Goal: Task Accomplishment & Management: Manage account settings

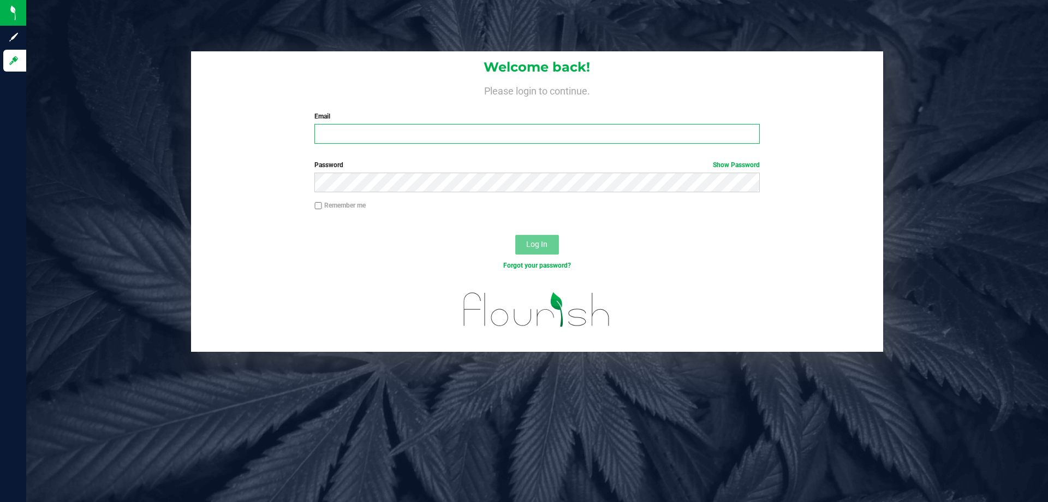
type input "vferrazza@liveparallel.com"
click at [526, 245] on span "Log In" at bounding box center [536, 244] width 21 height 9
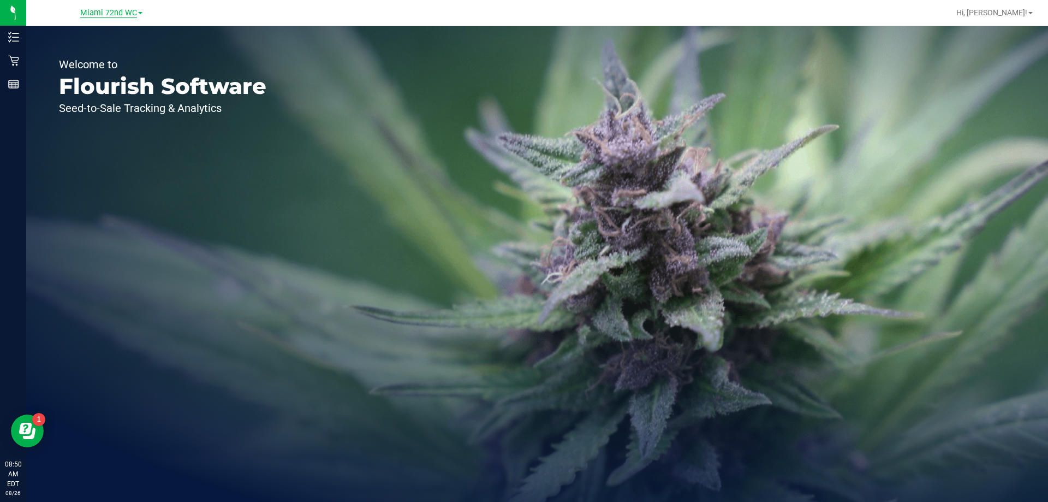
click at [128, 16] on span "Miami 72nd WC" at bounding box center [108, 13] width 57 height 10
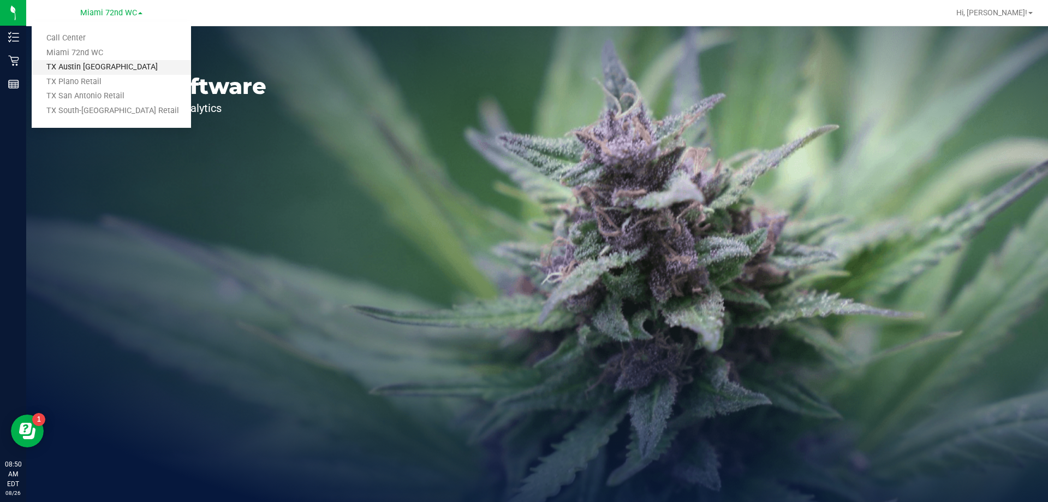
click at [110, 72] on link "TX Austin [GEOGRAPHIC_DATA]" at bounding box center [111, 67] width 159 height 15
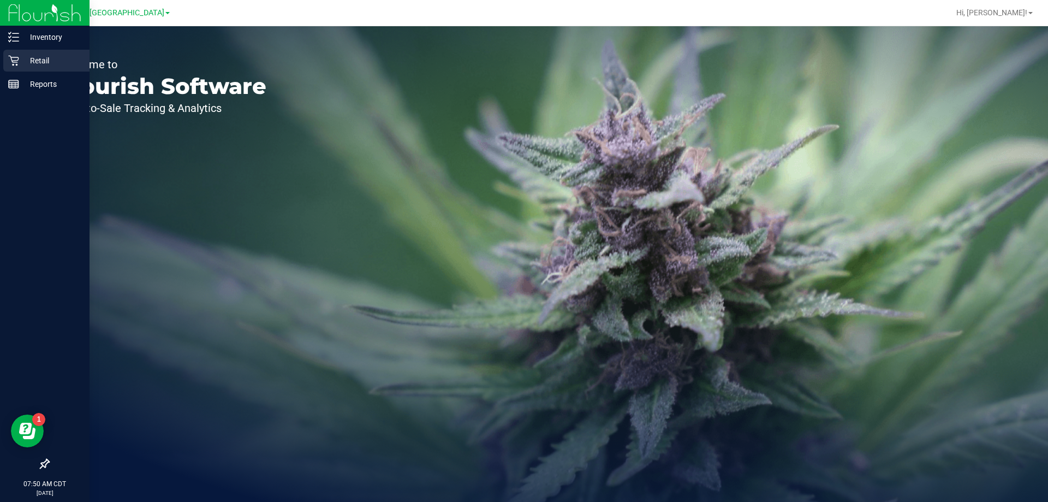
click at [20, 63] on p "Retail" at bounding box center [52, 60] width 66 height 13
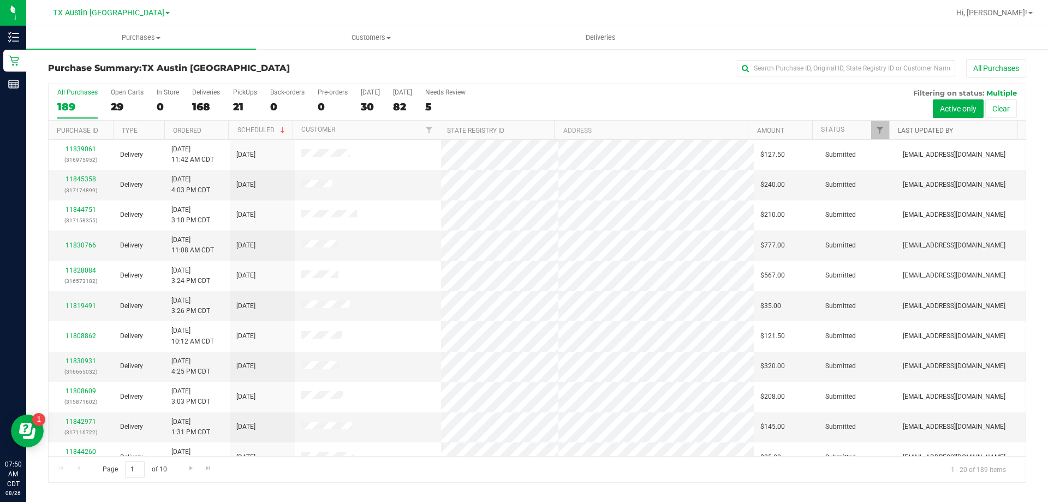
click at [921, 133] on link "Last Updated By" at bounding box center [925, 131] width 55 height 8
click at [880, 130] on span "Filter" at bounding box center [880, 130] width 9 height 9
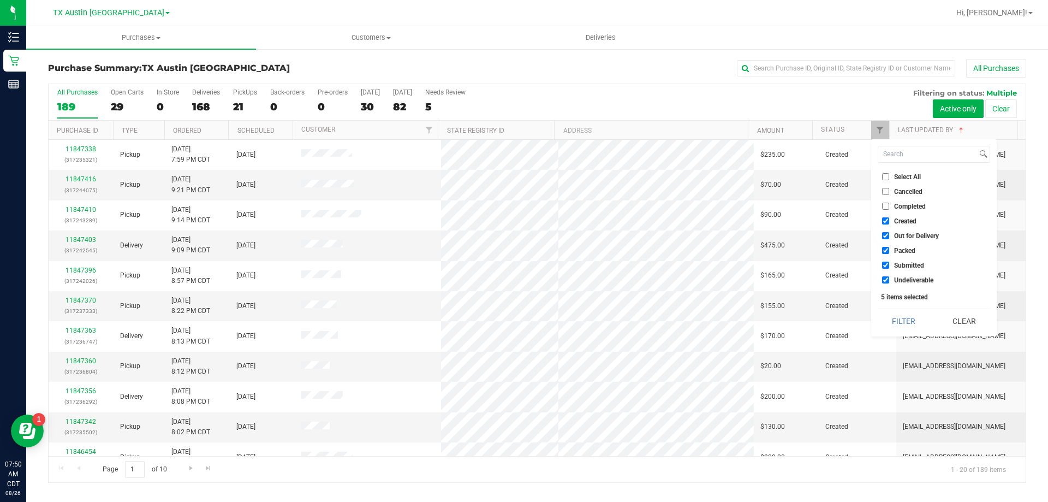
click at [884, 281] on input "Undeliverable" at bounding box center [885, 279] width 7 height 7
checkbox input "false"
click at [886, 266] on input "Submitted" at bounding box center [885, 264] width 7 height 7
checkbox input "false"
click at [886, 247] on input "Packed" at bounding box center [885, 250] width 7 height 7
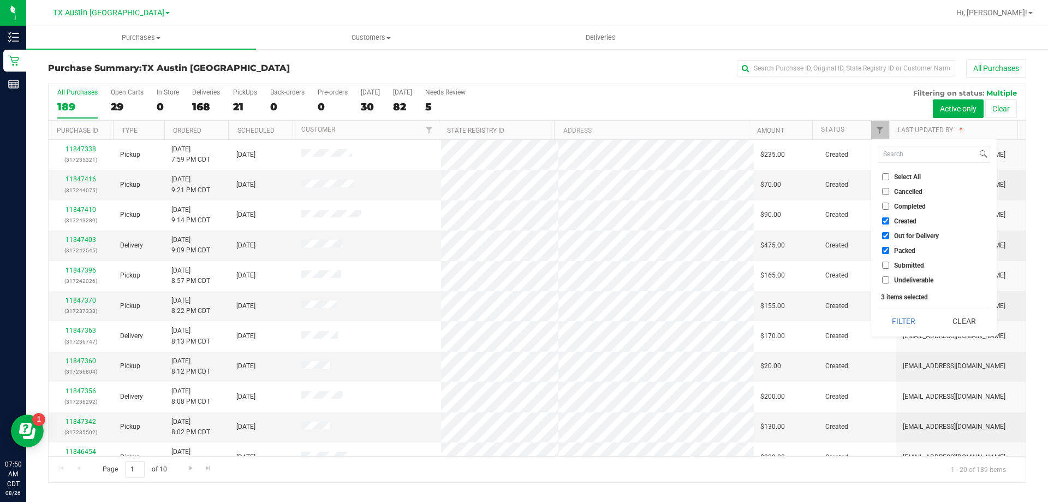
checkbox input "false"
click at [886, 236] on input "Out for Delivery" at bounding box center [885, 235] width 7 height 7
checkbox input "false"
click at [907, 322] on button "Filter" at bounding box center [904, 321] width 52 height 24
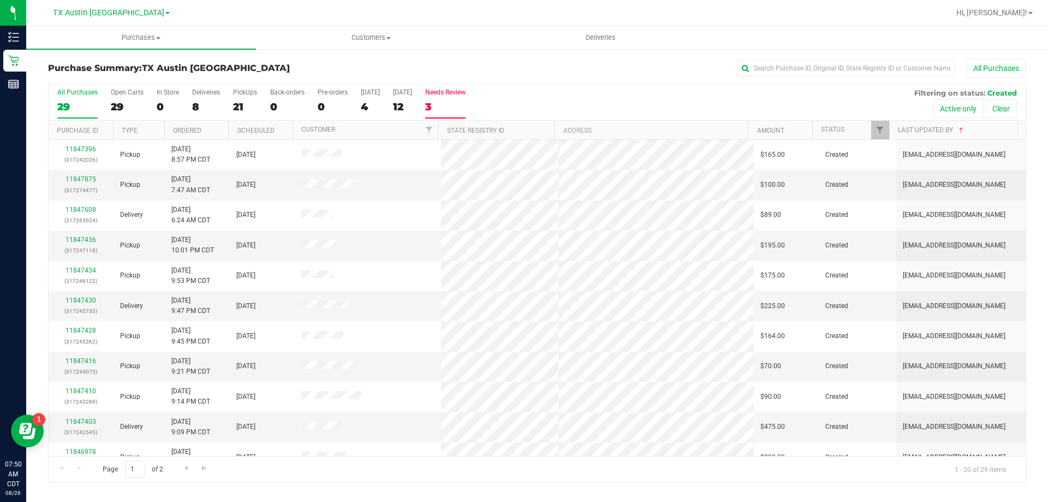
click at [443, 110] on div "3" at bounding box center [445, 106] width 40 height 13
click at [0, 0] on input "Needs Review 3" at bounding box center [0, 0] width 0 height 0
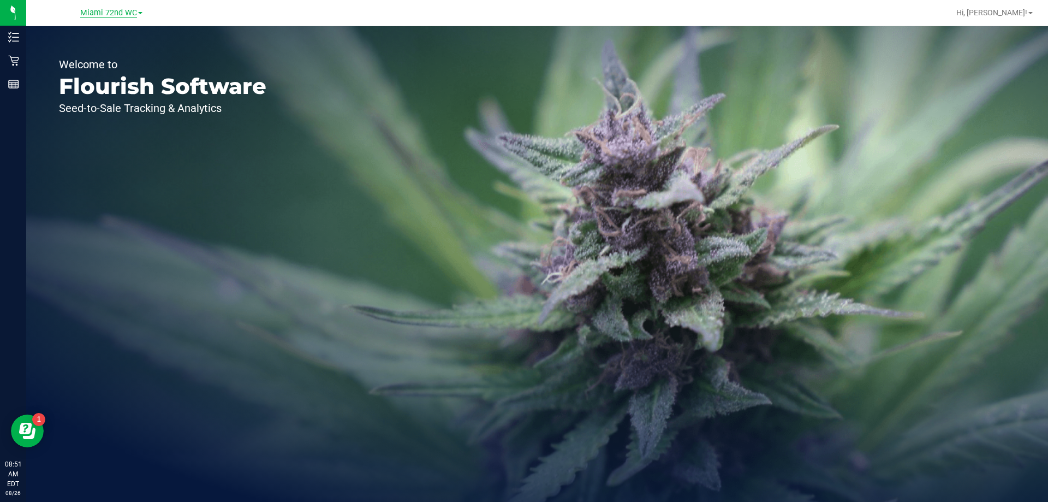
click at [110, 8] on span "Miami 72nd WC" at bounding box center [108, 13] width 57 height 10
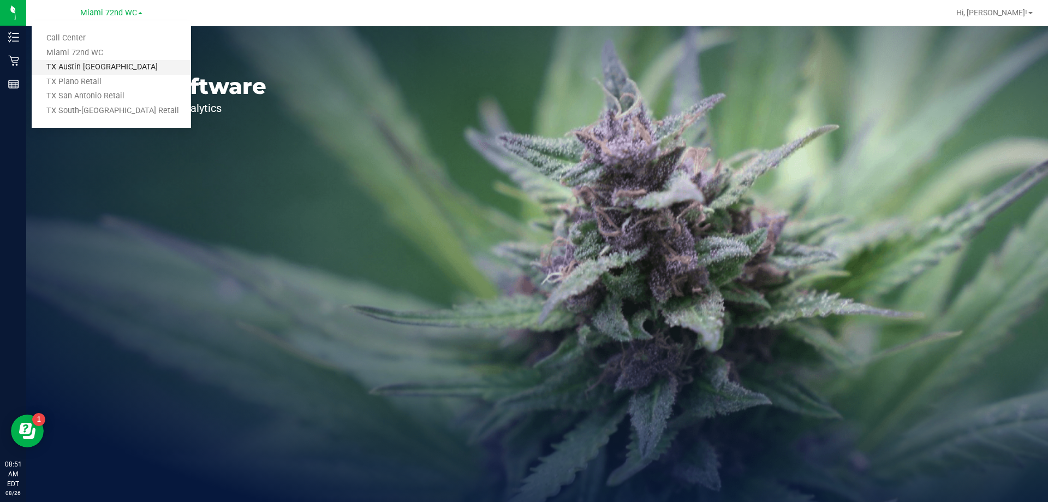
click at [109, 62] on link "TX Austin [GEOGRAPHIC_DATA]" at bounding box center [111, 67] width 159 height 15
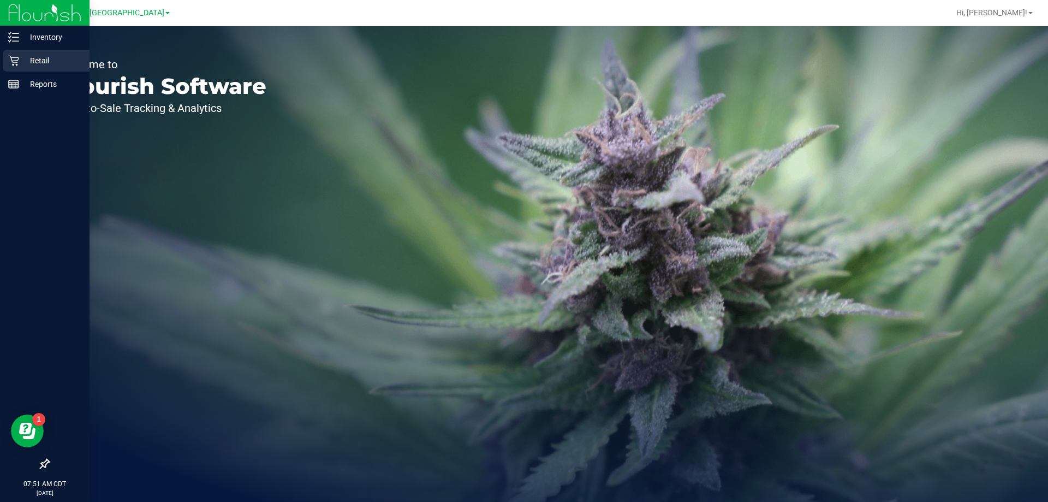
click at [35, 56] on p "Retail" at bounding box center [52, 60] width 66 height 13
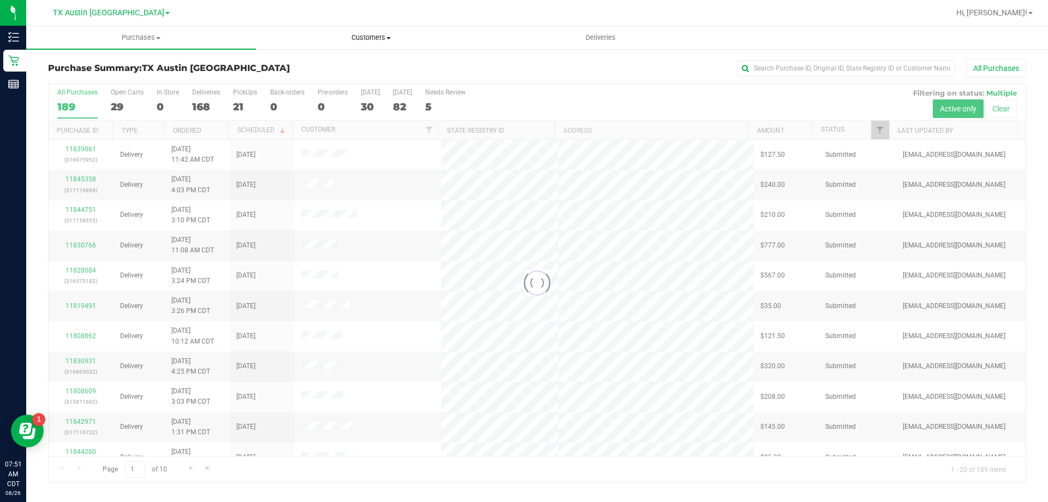
click at [383, 35] on span "Customers" at bounding box center [371, 38] width 229 height 10
click at [383, 72] on li "All customers" at bounding box center [371, 65] width 230 height 13
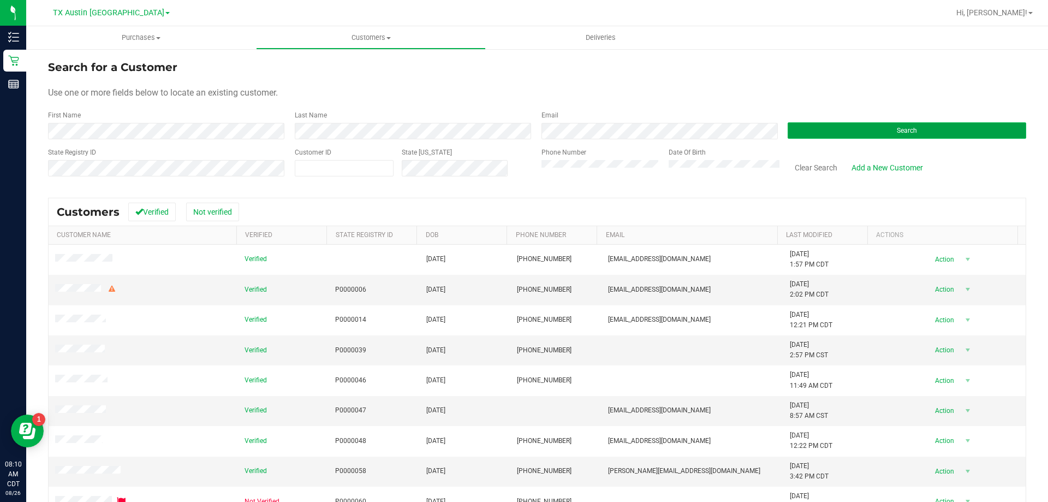
click at [855, 126] on button "Search" at bounding box center [907, 130] width 239 height 16
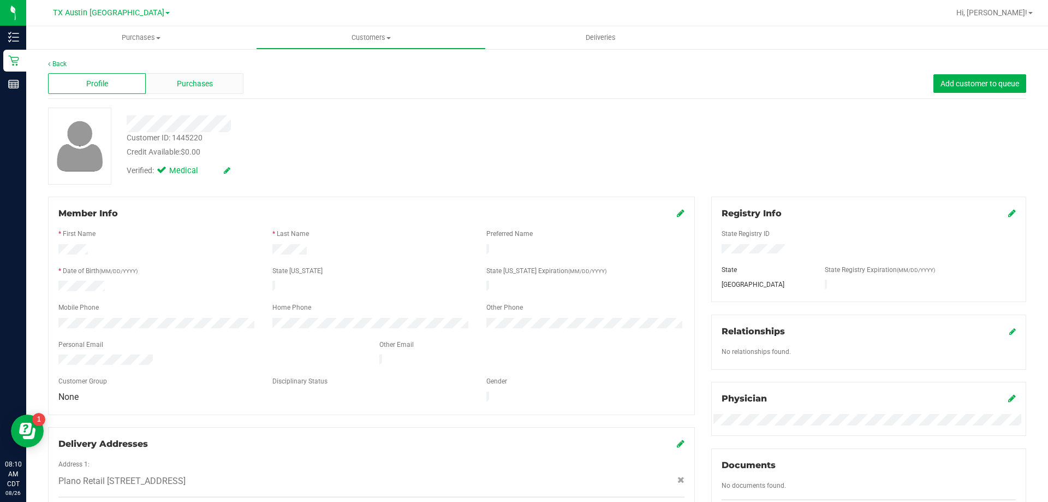
click at [223, 83] on div "Purchases" at bounding box center [195, 83] width 98 height 21
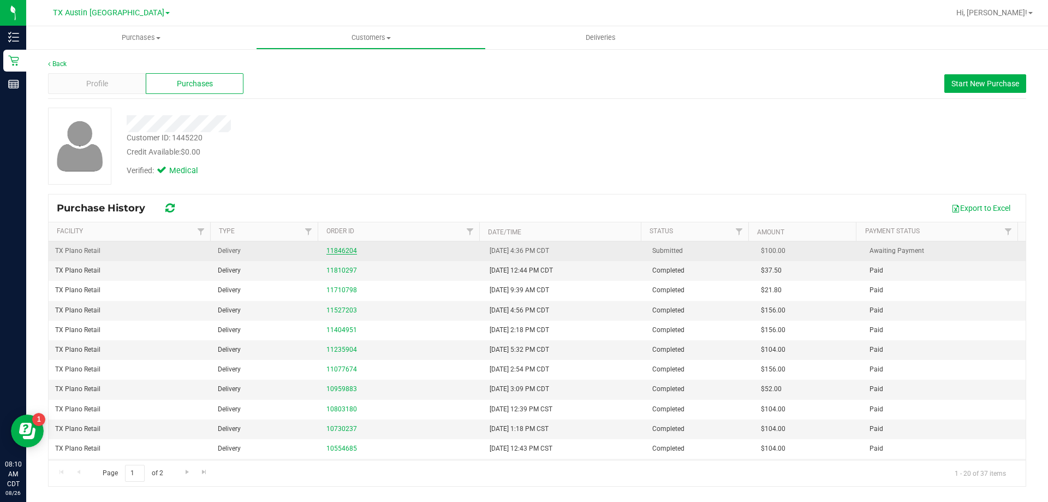
click at [347, 249] on link "11846204" at bounding box center [341, 251] width 31 height 8
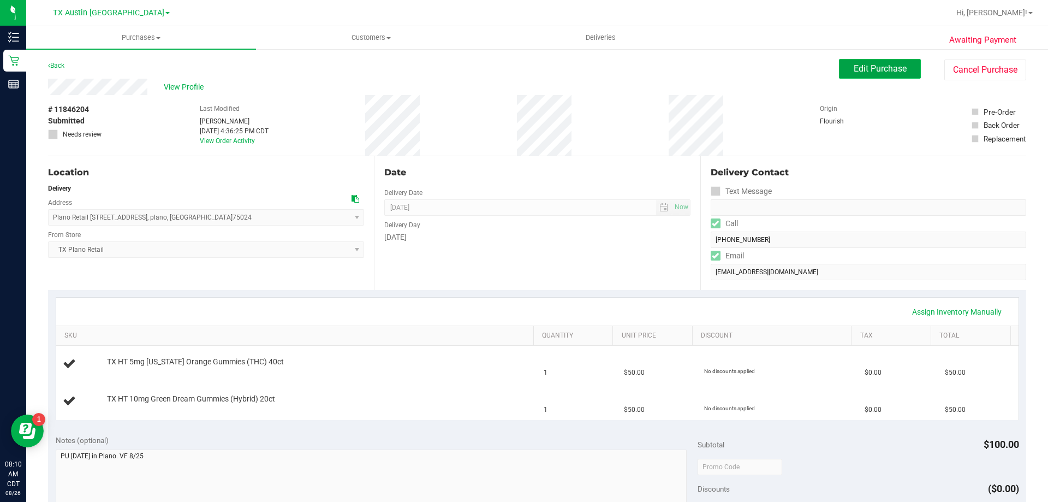
click at [854, 70] on span "Edit Purchase" at bounding box center [880, 68] width 53 height 10
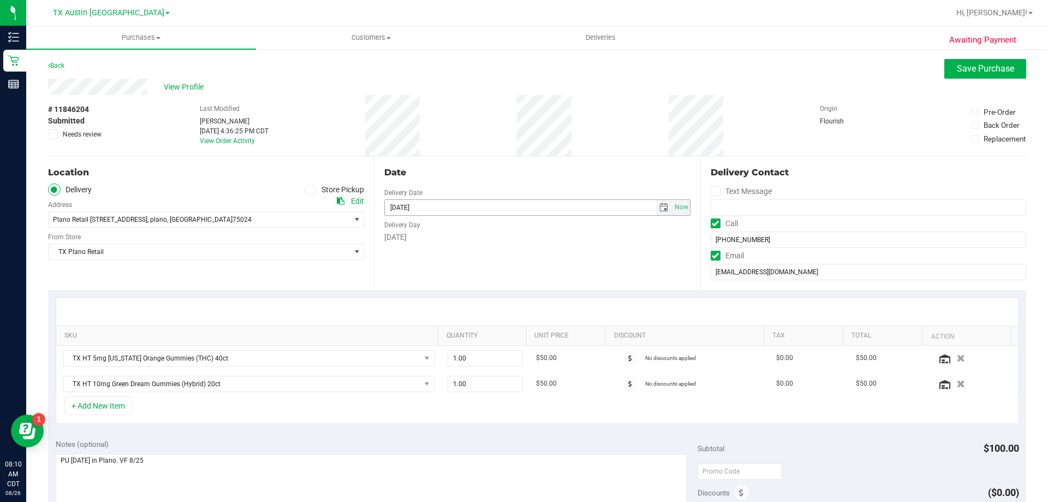
click at [663, 203] on span "select" at bounding box center [664, 207] width 16 height 15
click at [443, 352] on link "3" at bounding box center [440, 351] width 16 height 17
type input "09/03/2025"
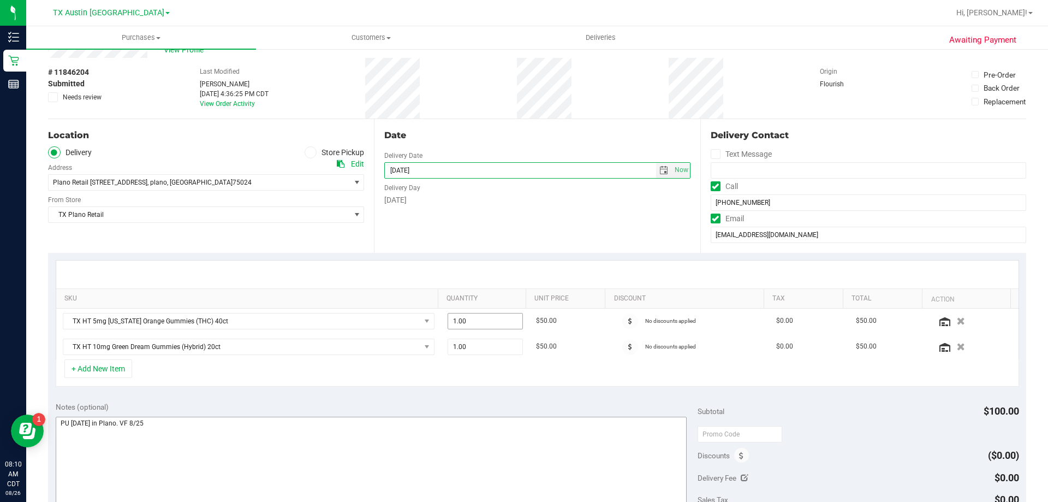
scroll to position [109, 0]
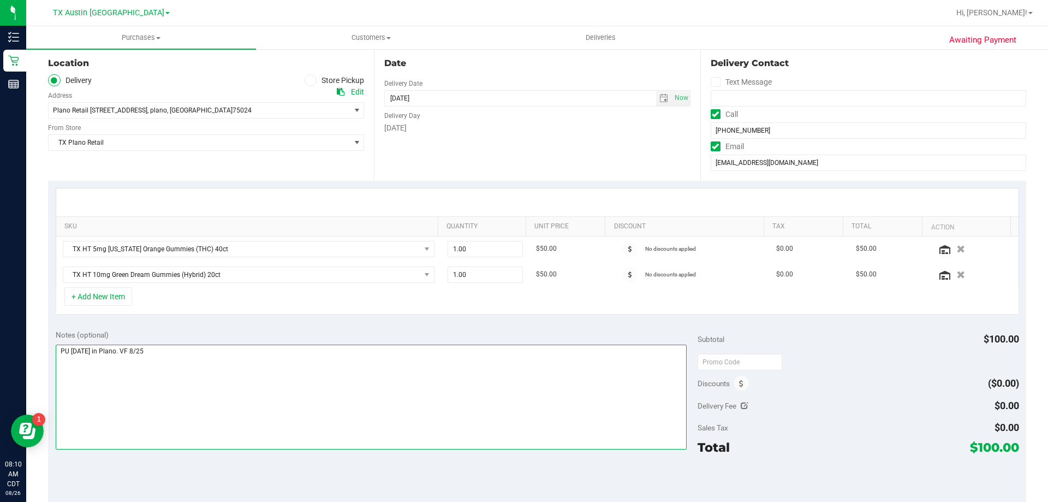
click at [208, 347] on textarea at bounding box center [372, 396] width 632 height 105
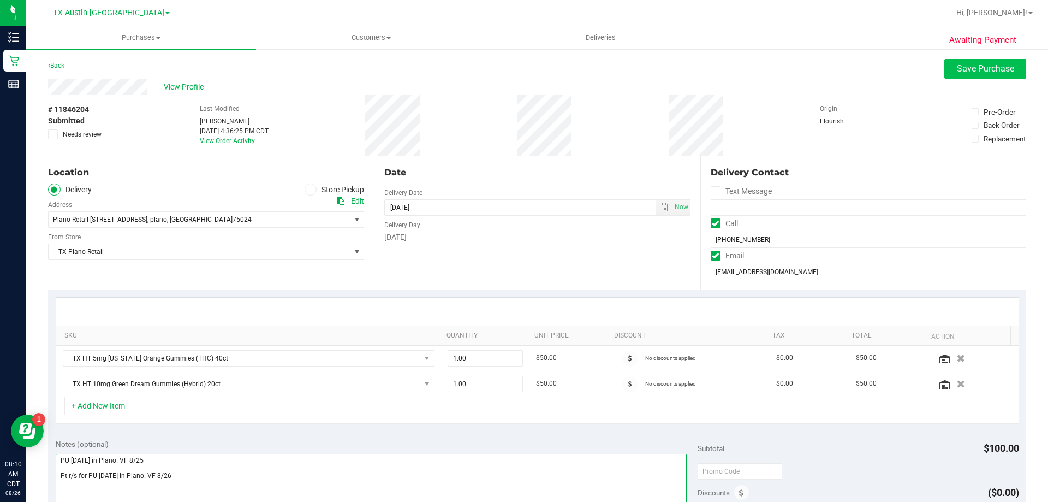
type textarea "PU Wed 8/27 in Plano. VF 8/25 Pt r/s for PU Wed 9/3 in Plano. VF 8/26"
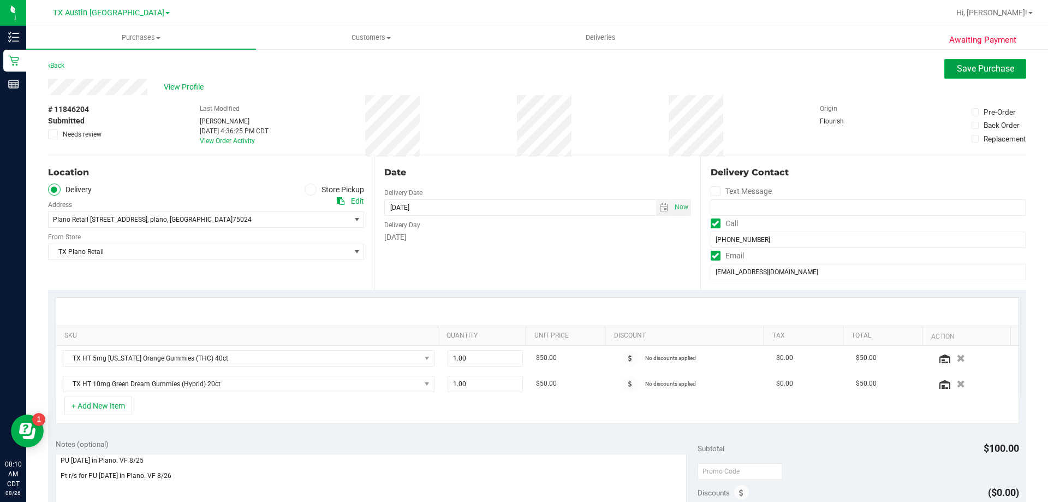
click at [1014, 73] on button "Save Purchase" at bounding box center [985, 69] width 82 height 20
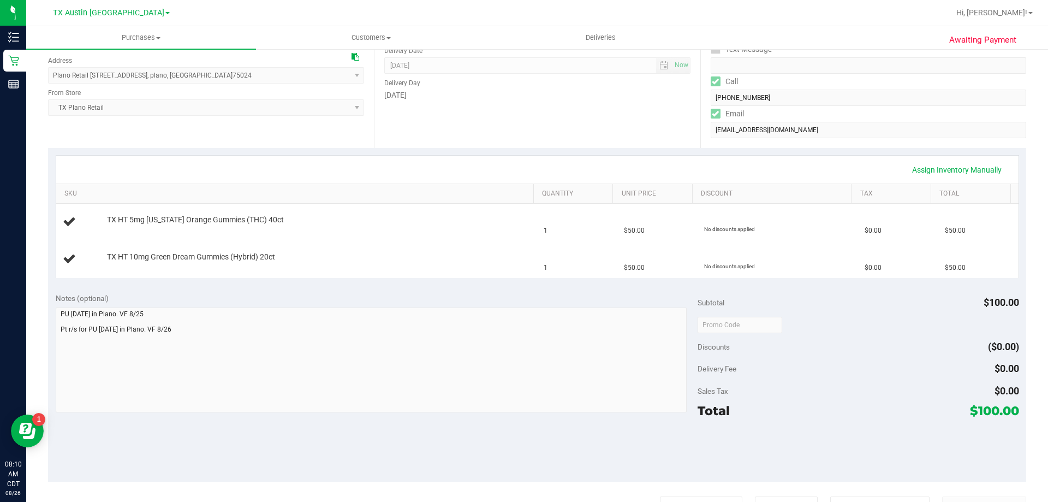
scroll to position [164, 0]
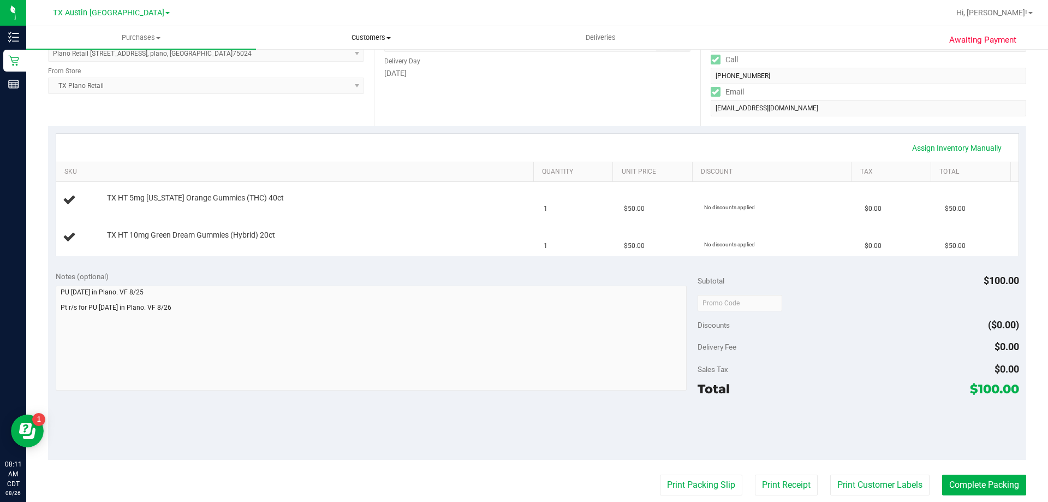
click at [382, 41] on span "Customers" at bounding box center [371, 38] width 229 height 10
click at [382, 62] on li "All customers" at bounding box center [371, 65] width 230 height 13
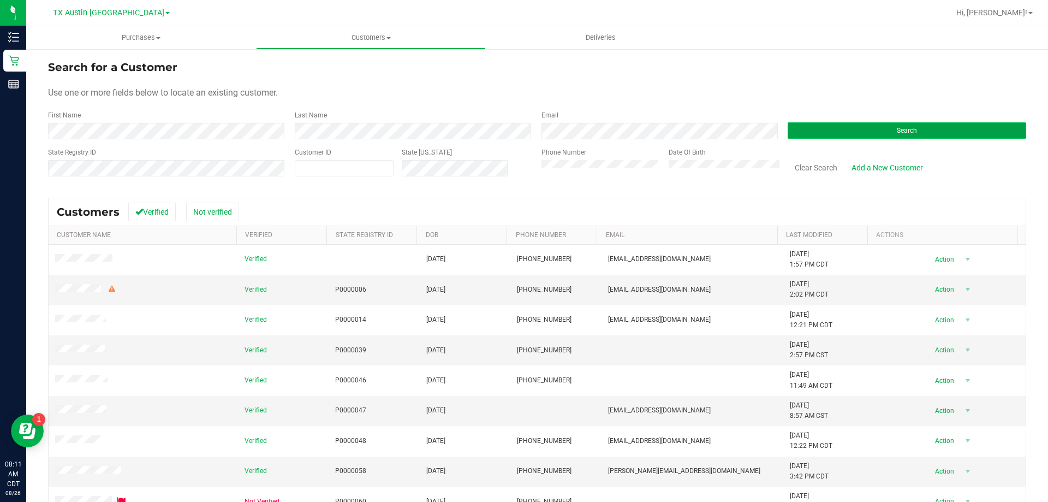
click at [837, 134] on button "Search" at bounding box center [907, 130] width 239 height 16
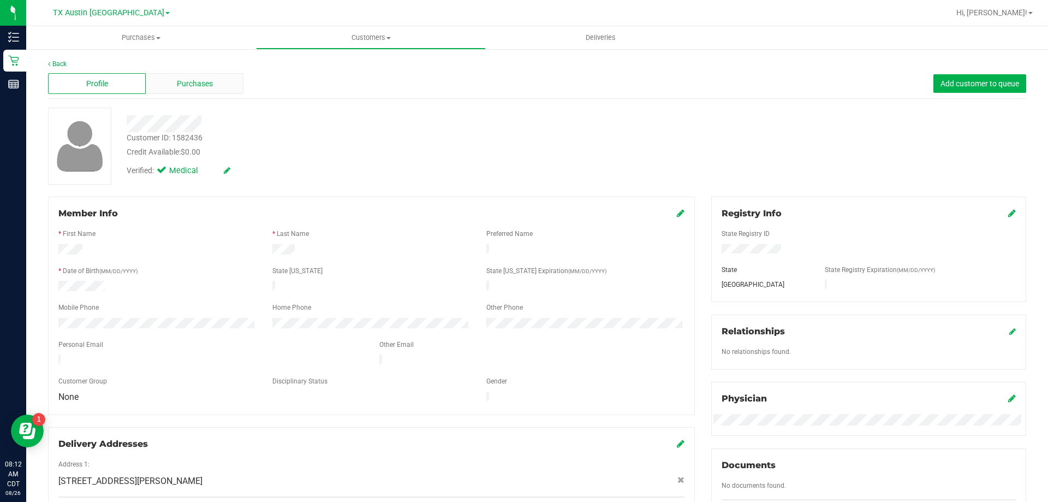
click at [205, 87] on span "Purchases" at bounding box center [195, 83] width 36 height 11
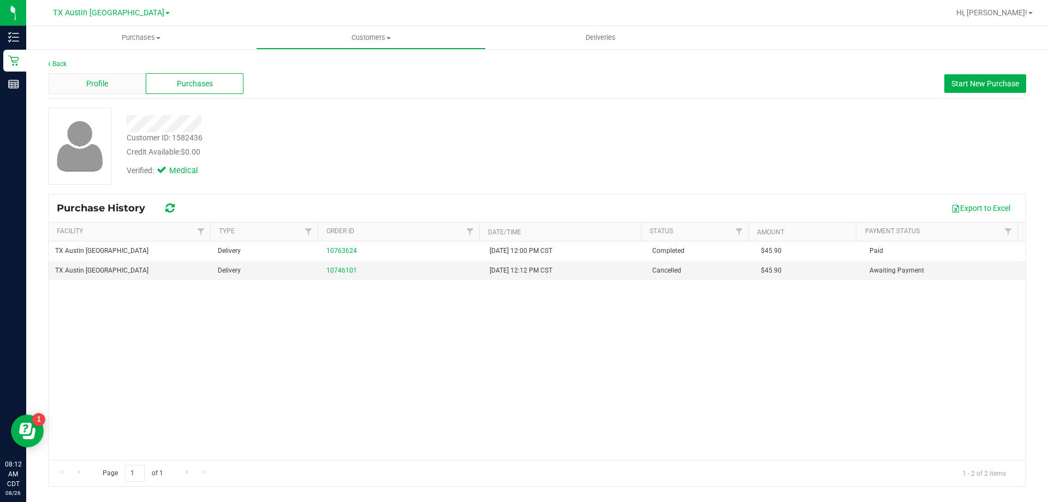
click at [73, 78] on div "Profile" at bounding box center [97, 83] width 98 height 21
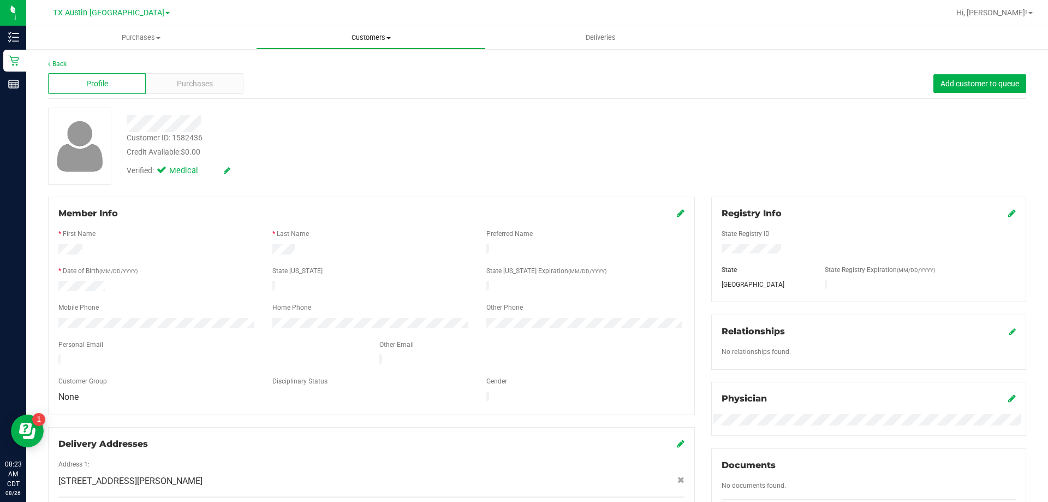
click at [389, 36] on span "Customers" at bounding box center [371, 38] width 229 height 10
click at [371, 63] on li "All customers" at bounding box center [371, 65] width 230 height 13
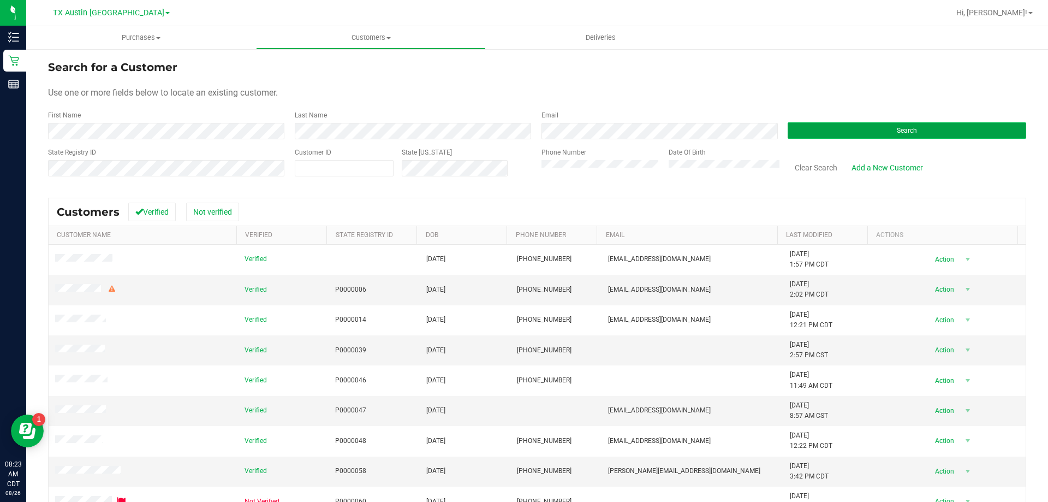
click at [854, 127] on button "Search" at bounding box center [907, 130] width 239 height 16
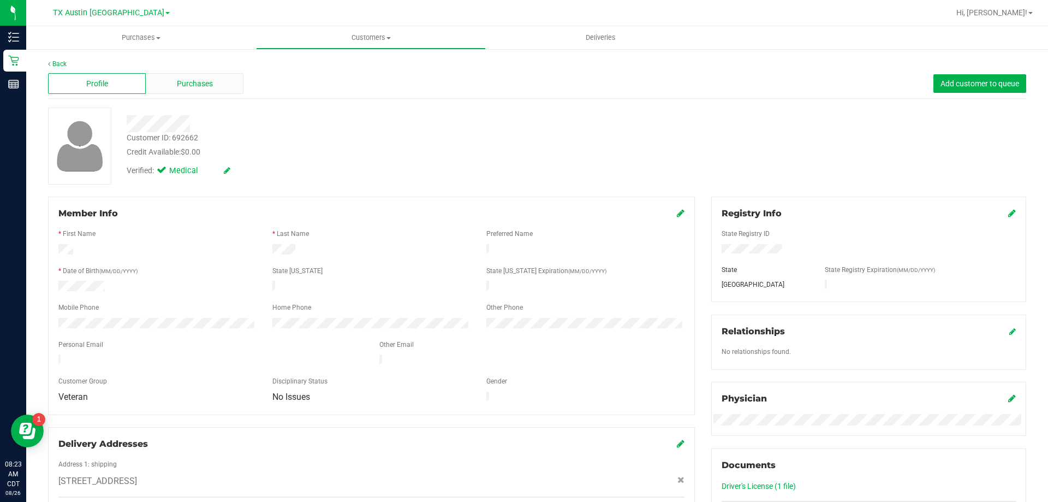
click at [183, 86] on span "Purchases" at bounding box center [195, 83] width 36 height 11
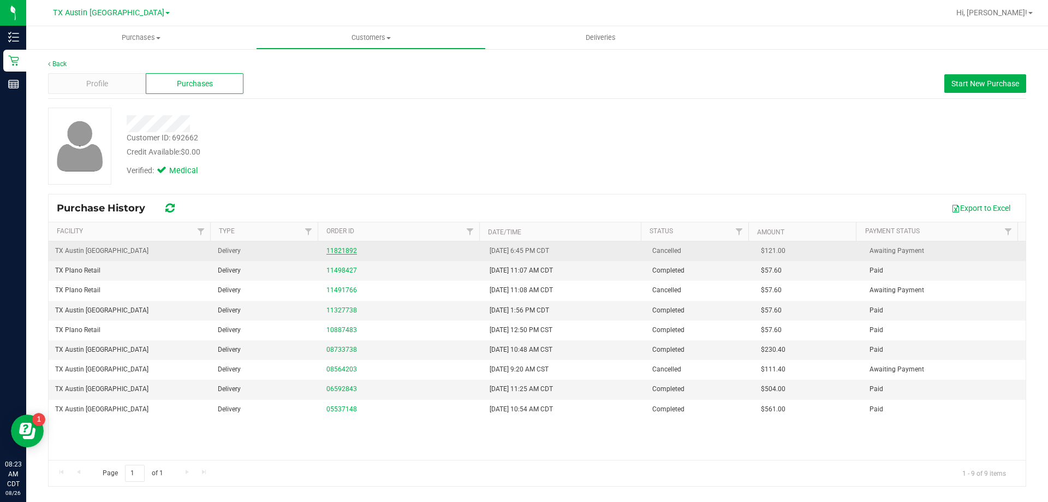
click at [334, 248] on link "11821892" at bounding box center [341, 251] width 31 height 8
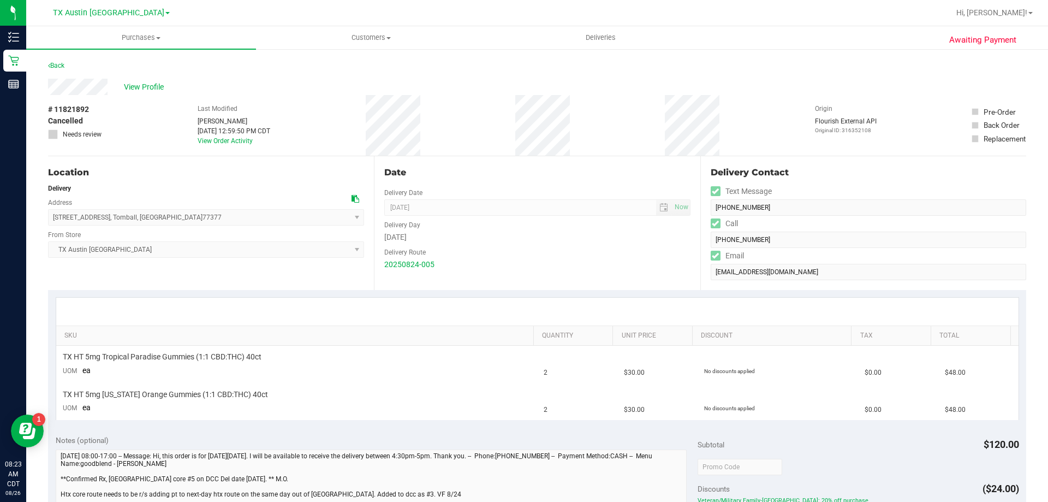
click at [354, 197] on icon at bounding box center [356, 199] width 8 height 8
click at [387, 34] on span "Customers" at bounding box center [371, 38] width 229 height 10
click at [378, 60] on li "All customers" at bounding box center [371, 65] width 230 height 13
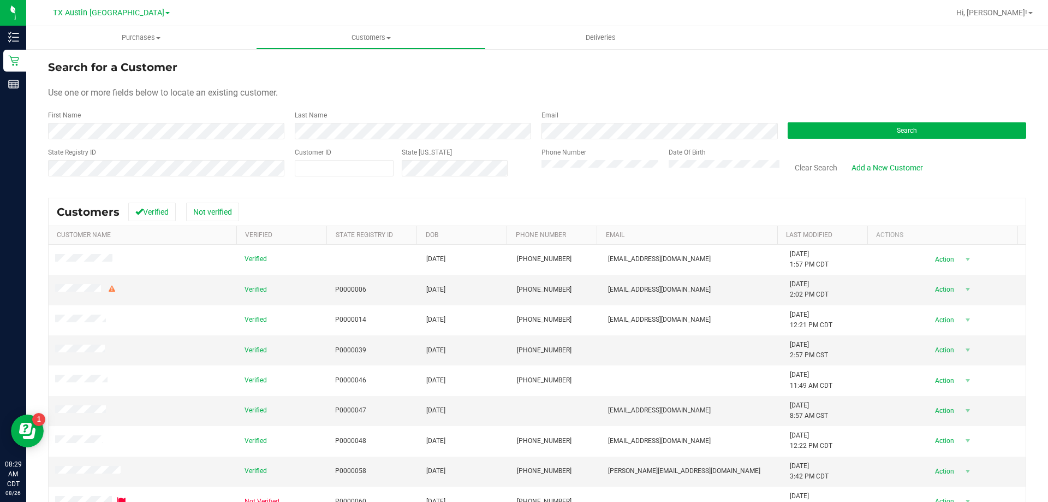
click at [856, 115] on div "Search" at bounding box center [902, 124] width 247 height 29
click at [854, 130] on button "Search" at bounding box center [907, 130] width 239 height 16
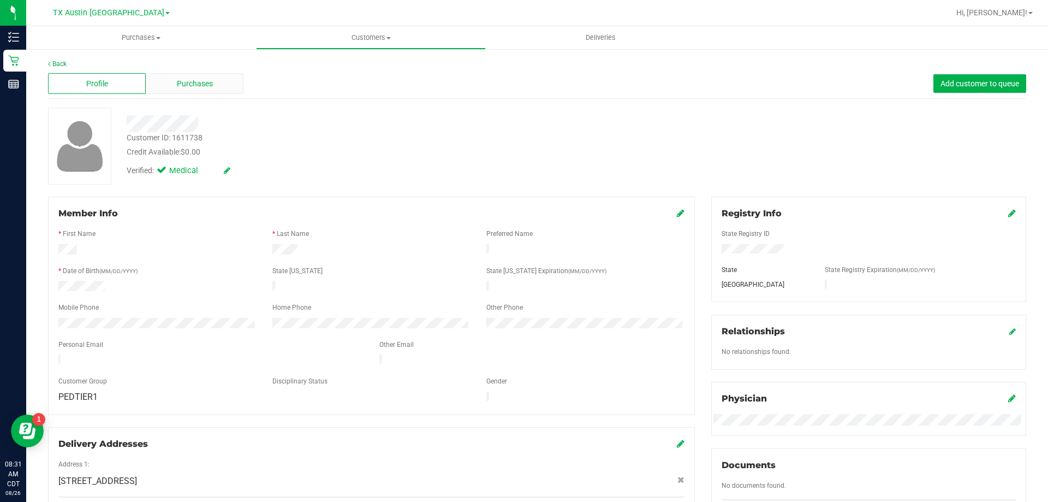
click at [195, 85] on span "Purchases" at bounding box center [195, 83] width 36 height 11
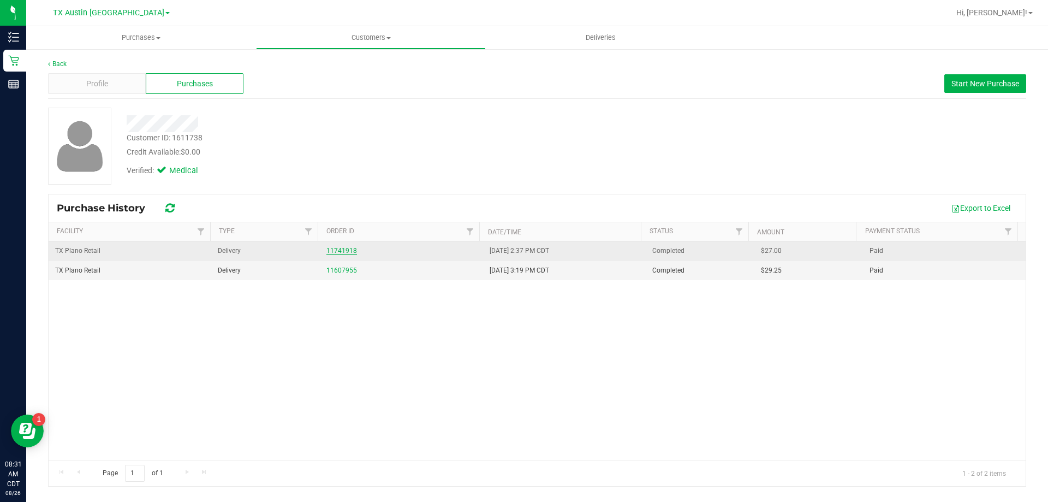
click at [342, 250] on link "11741918" at bounding box center [341, 251] width 31 height 8
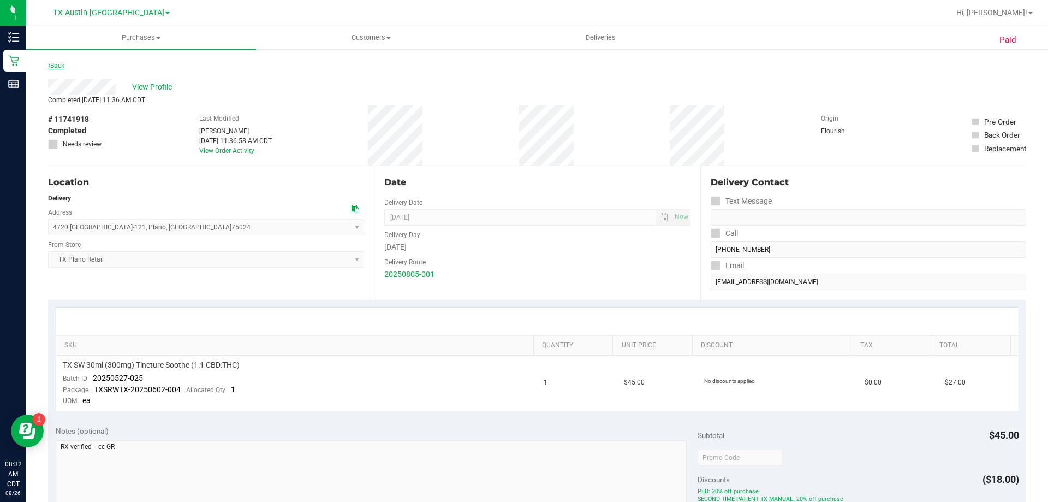
click at [60, 65] on link "Back" at bounding box center [56, 66] width 16 height 8
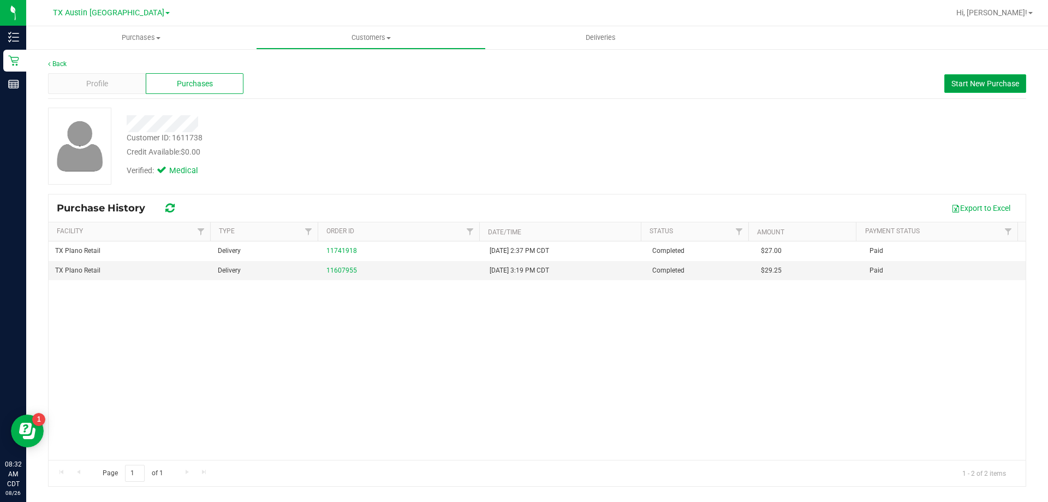
click at [980, 87] on span "Start New Purchase" at bounding box center [985, 83] width 68 height 9
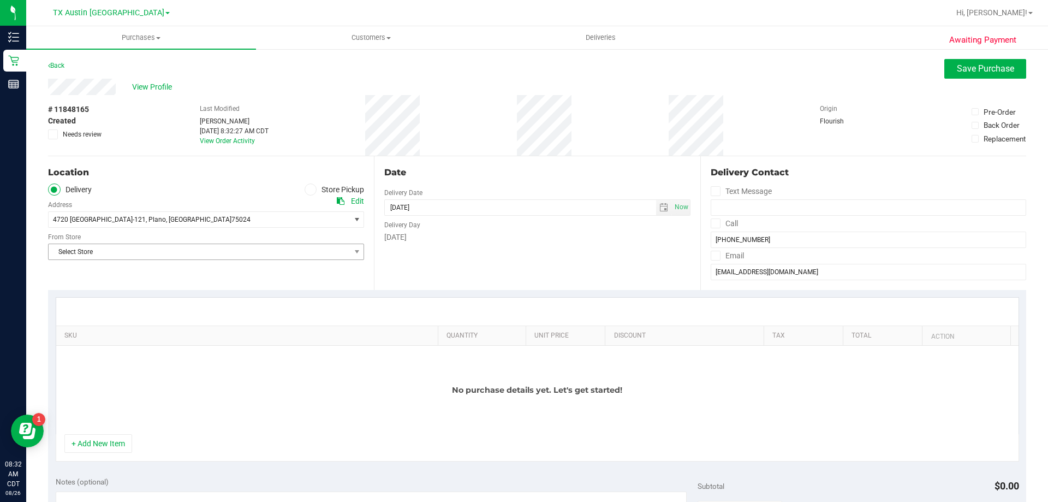
click at [210, 248] on span "Select Store" at bounding box center [199, 251] width 301 height 15
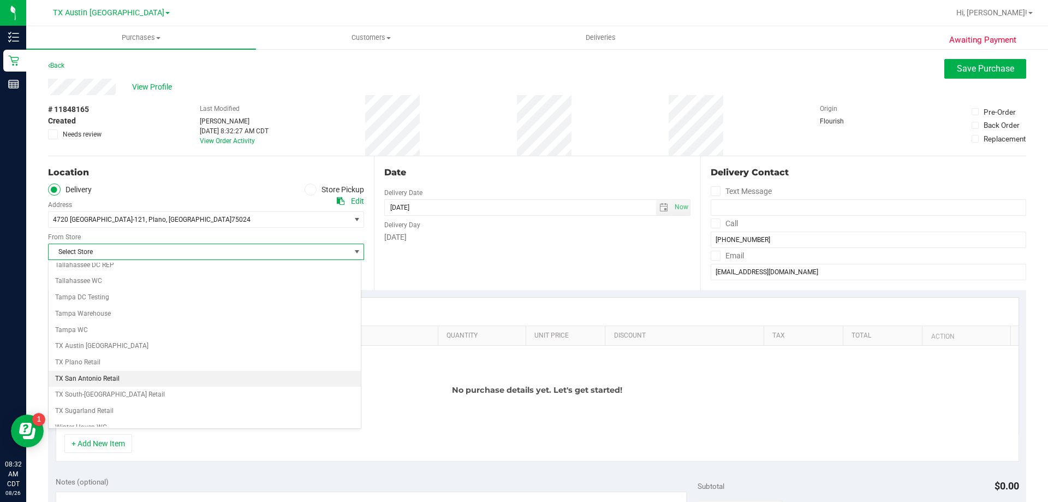
scroll to position [793, 0]
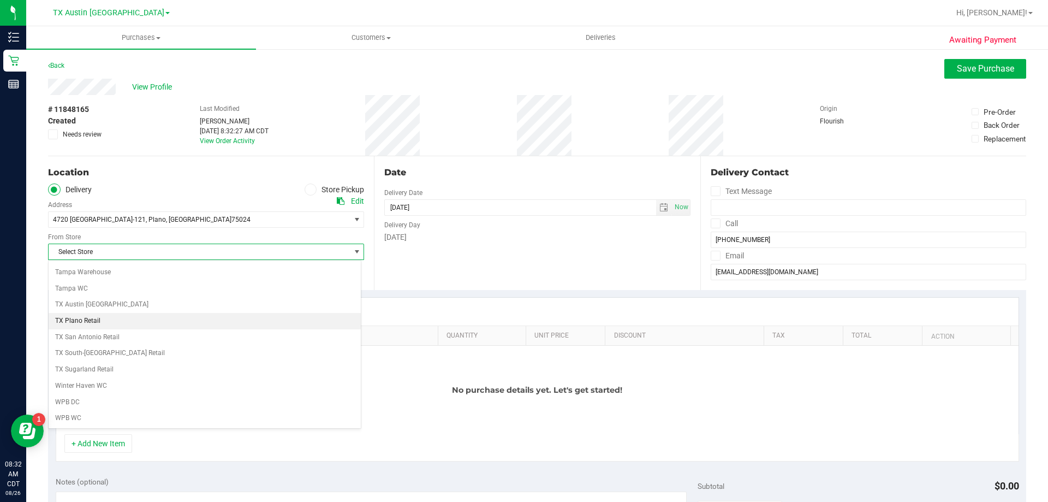
click at [111, 320] on li "TX Plano Retail" at bounding box center [205, 321] width 312 height 16
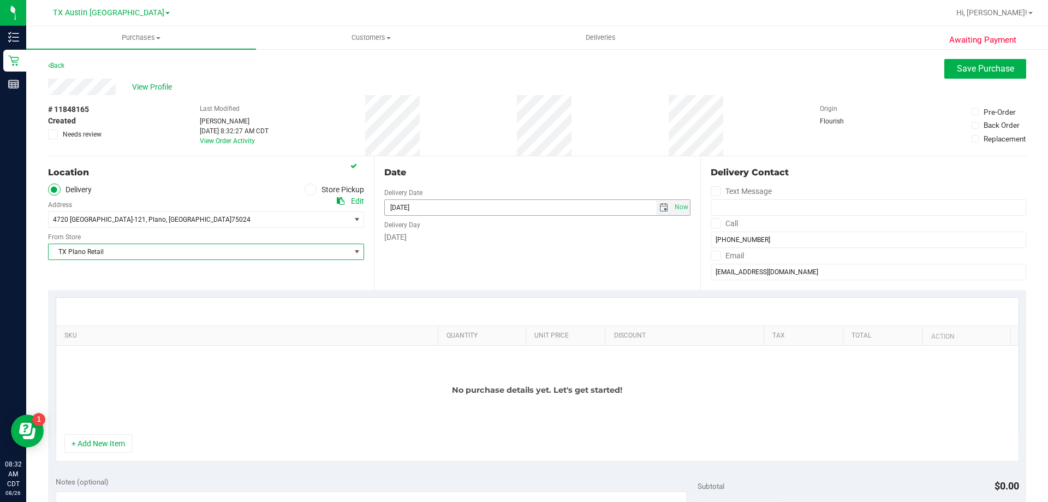
click at [663, 209] on span "select" at bounding box center [664, 207] width 16 height 15
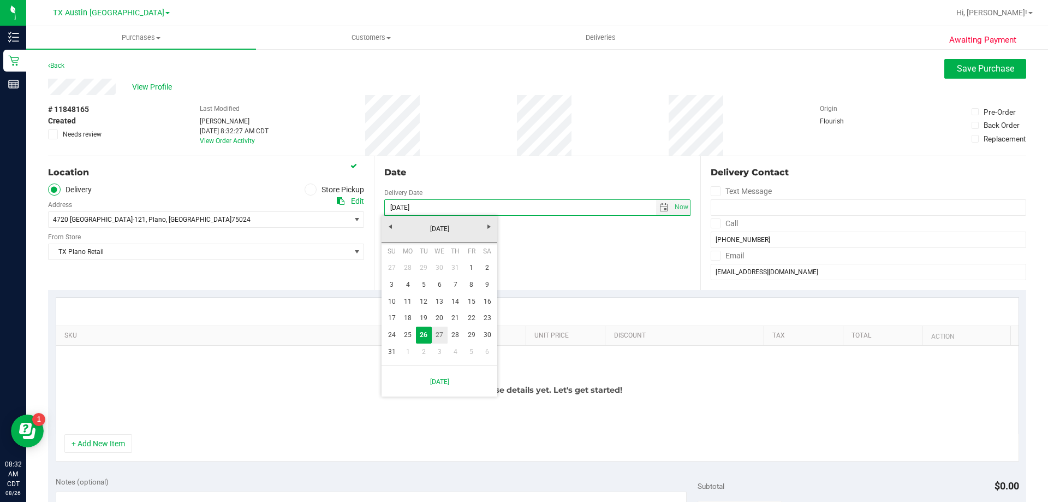
click at [435, 332] on link "27" at bounding box center [440, 334] width 16 height 17
type input "[DATE]"
click at [712, 223] on icon at bounding box center [715, 223] width 7 height 0
click at [0, 0] on input "Call" at bounding box center [0, 0] width 0 height 0
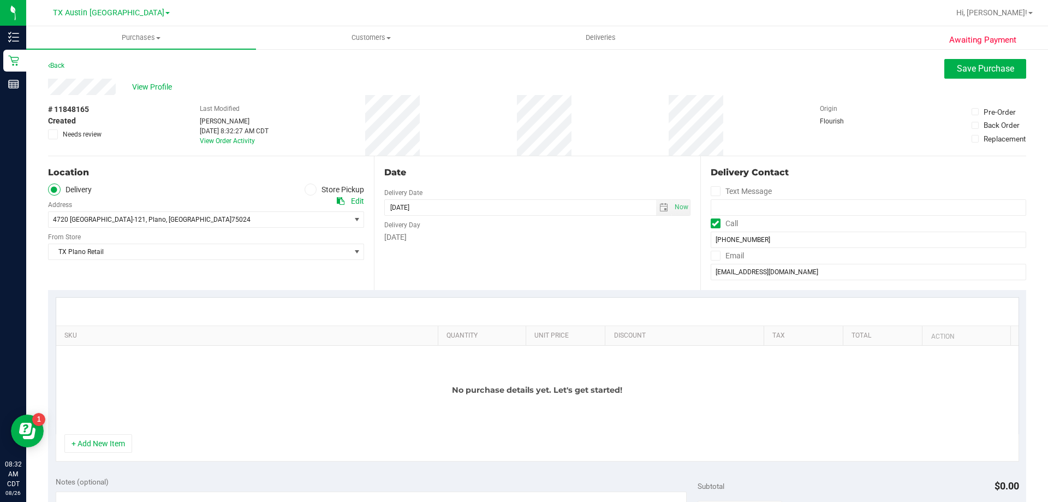
drag, startPoint x: 709, startPoint y: 256, endPoint x: 703, endPoint y: 259, distance: 6.8
click at [712, 255] on icon at bounding box center [715, 255] width 7 height 0
click at [0, 0] on input "Email" at bounding box center [0, 0] width 0 height 0
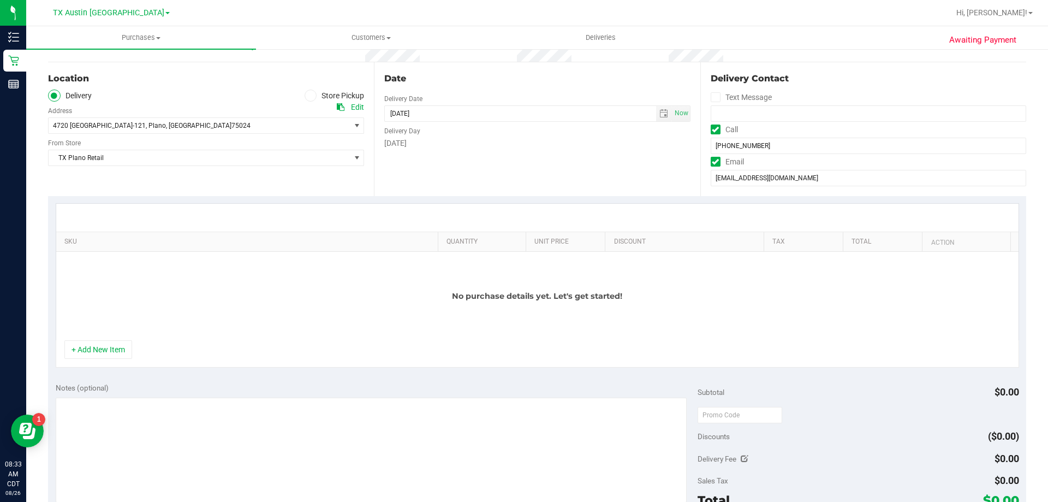
scroll to position [109, 0]
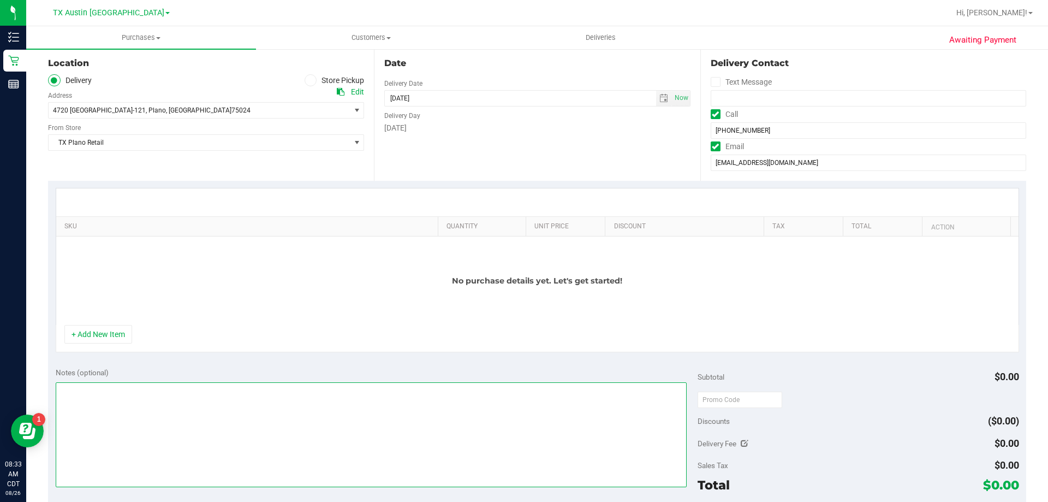
click at [508, 407] on textarea at bounding box center [372, 434] width 632 height 105
type textarea "PU Wed 8/27 in Plano. VF 8/26"
click at [102, 338] on button "+ Add New Item" at bounding box center [98, 334] width 68 height 19
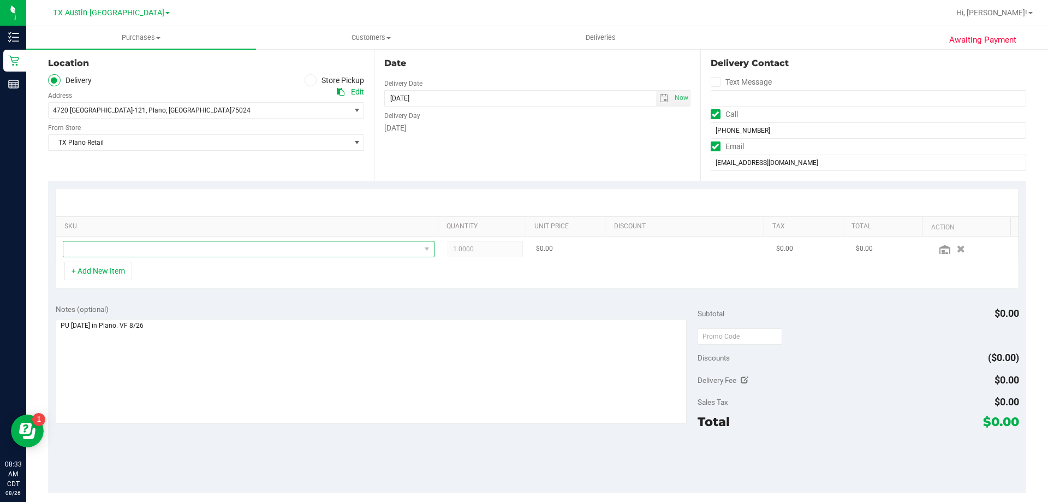
click at [164, 254] on span "NO DATA FOUND" at bounding box center [241, 248] width 357 height 15
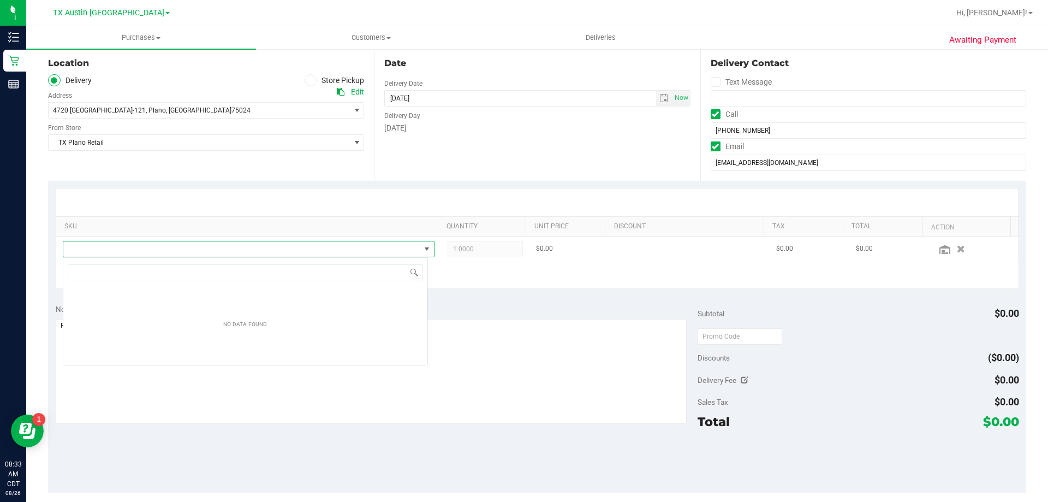
scroll to position [16, 365]
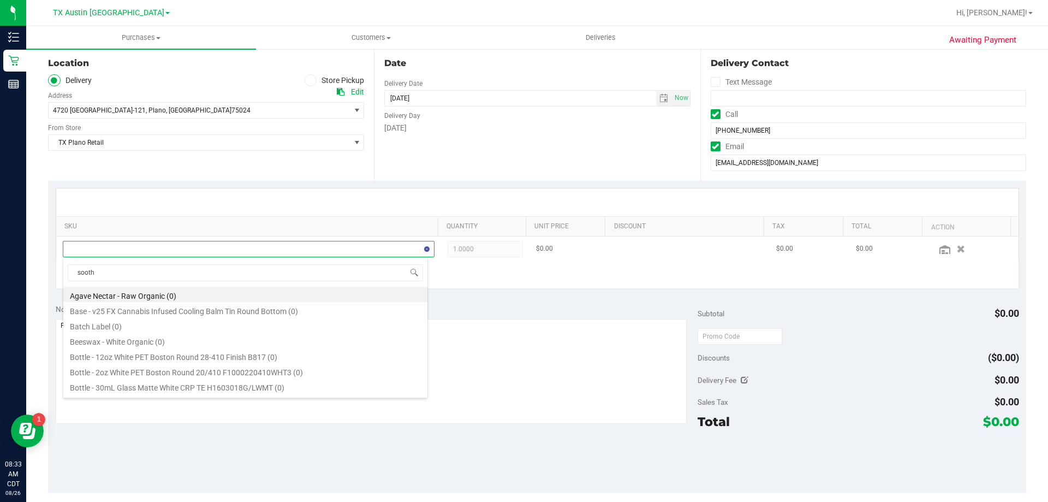
type input "soothe"
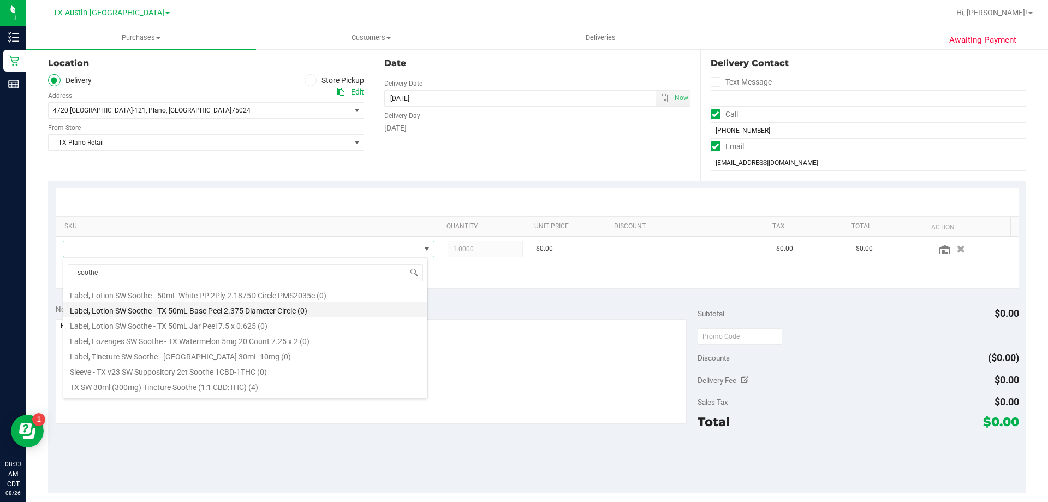
scroll to position [328, 0]
click at [188, 340] on li "TX SW 30ml (300mg) Tincture Soothe (1:1 CBD:THC) (4)" at bounding box center [245, 333] width 364 height 15
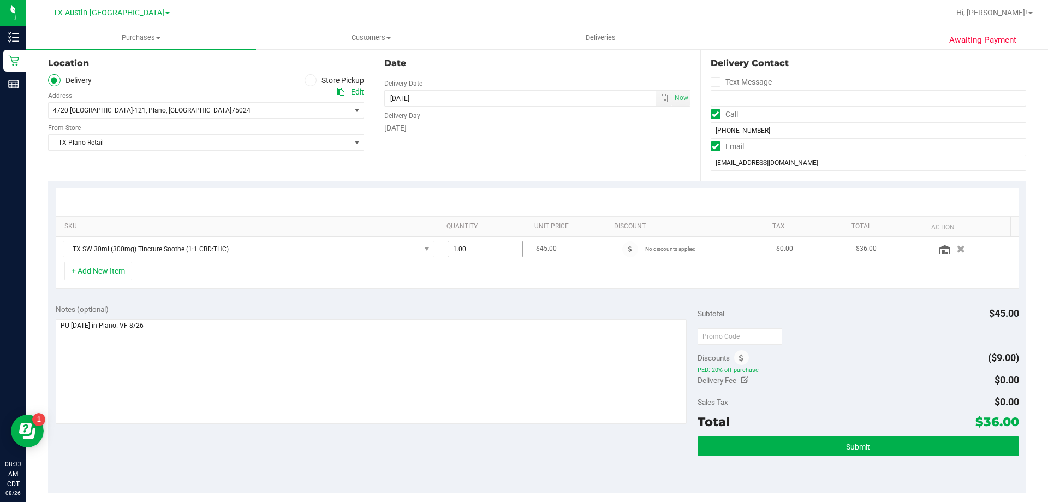
click at [477, 250] on span "1.00 1" at bounding box center [486, 249] width 76 height 16
type input "2"
type input "2.00"
click at [457, 297] on div "Notes (optional) Subtotal $45.00 Discounts ($9.00) PED: 20% off purchase Delive…" at bounding box center [537, 394] width 978 height 197
click at [485, 252] on span "2.00 2" at bounding box center [486, 249] width 76 height 16
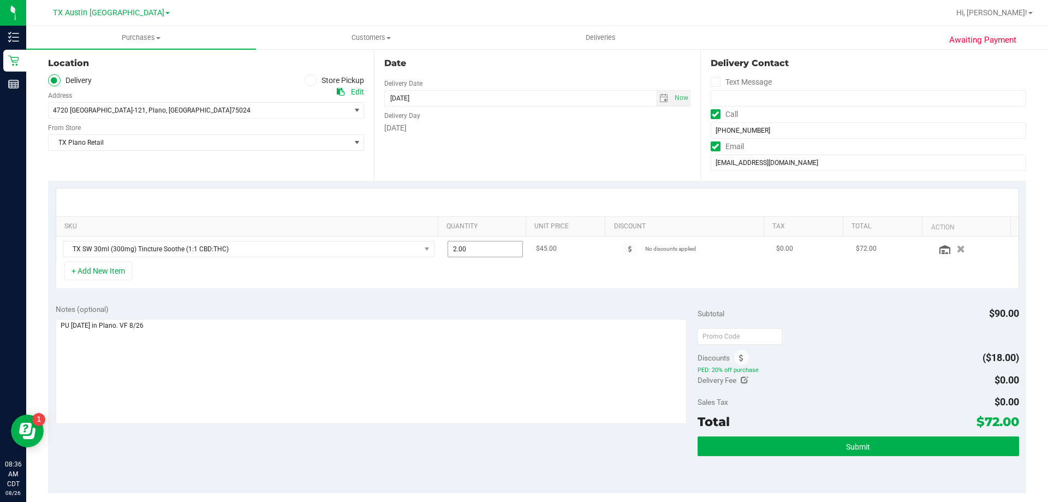
click at [480, 252] on span "2.00 2" at bounding box center [486, 249] width 76 height 16
type input "4"
type input "4.00"
click at [385, 299] on div "Notes (optional) Subtotal $90.00 Discounts ($18.00) PED: 20% off purchase Deliv…" at bounding box center [537, 394] width 978 height 197
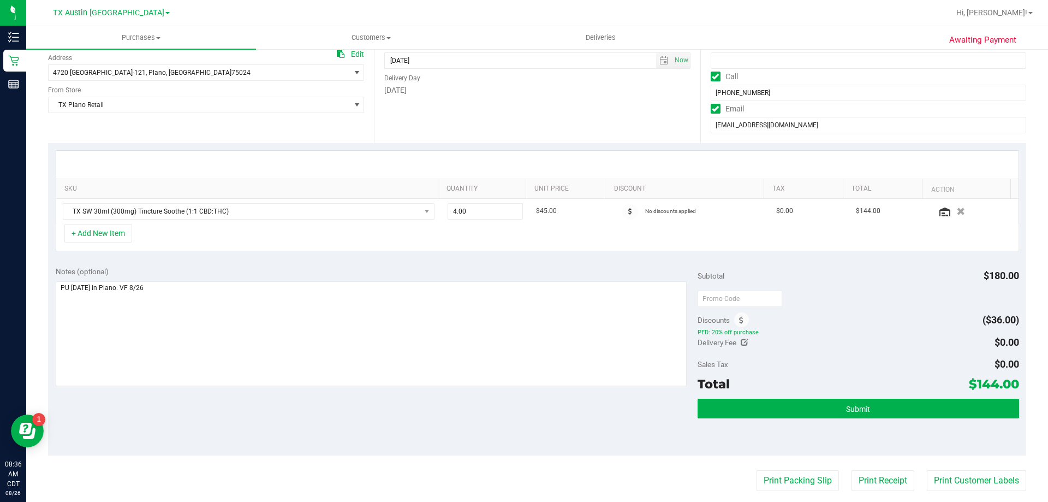
scroll to position [164, 0]
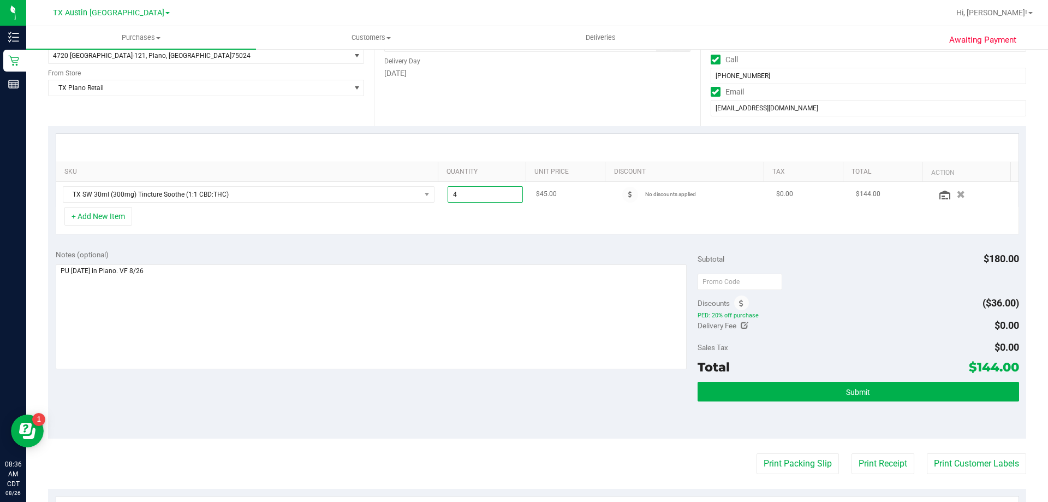
click at [466, 194] on span "4.00 4" at bounding box center [486, 194] width 76 height 16
type input "6"
type input "6.00"
click at [457, 106] on div "Date Delivery Date [DATE] Now [DATE] 08:00 AM Now Delivery Day [DATE]" at bounding box center [537, 59] width 326 height 134
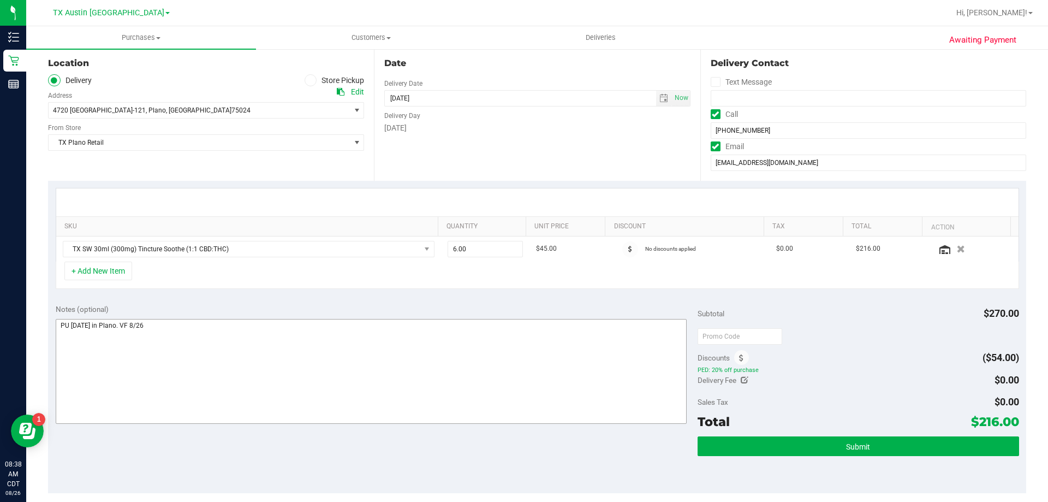
scroll to position [0, 0]
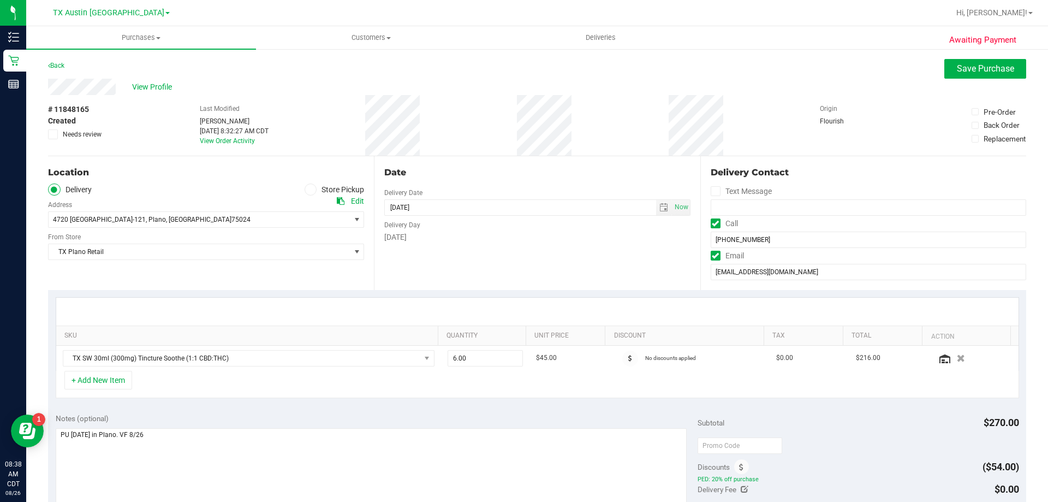
click at [47, 135] on div "Awaiting Payment Back Save Purchase View Profile # 11848165 Created Needs revie…" at bounding box center [537, 452] width 1022 height 808
click at [50, 134] on icon at bounding box center [53, 134] width 7 height 0
click at [0, 0] on input "Needs review" at bounding box center [0, 0] width 0 height 0
click at [951, 78] on button "Save Purchase" at bounding box center [985, 69] width 82 height 20
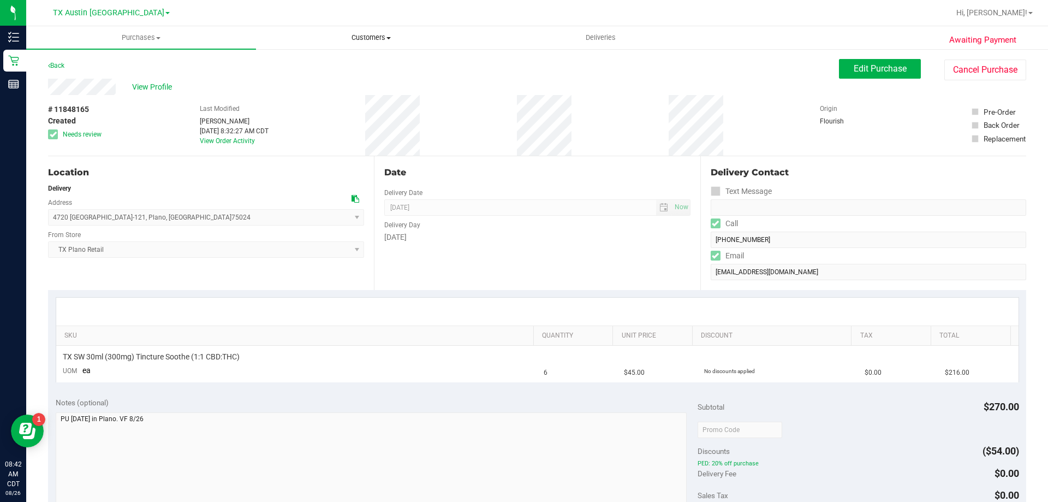
click at [367, 40] on span "Customers" at bounding box center [371, 38] width 229 height 10
click at [365, 65] on li "All customers" at bounding box center [371, 65] width 230 height 13
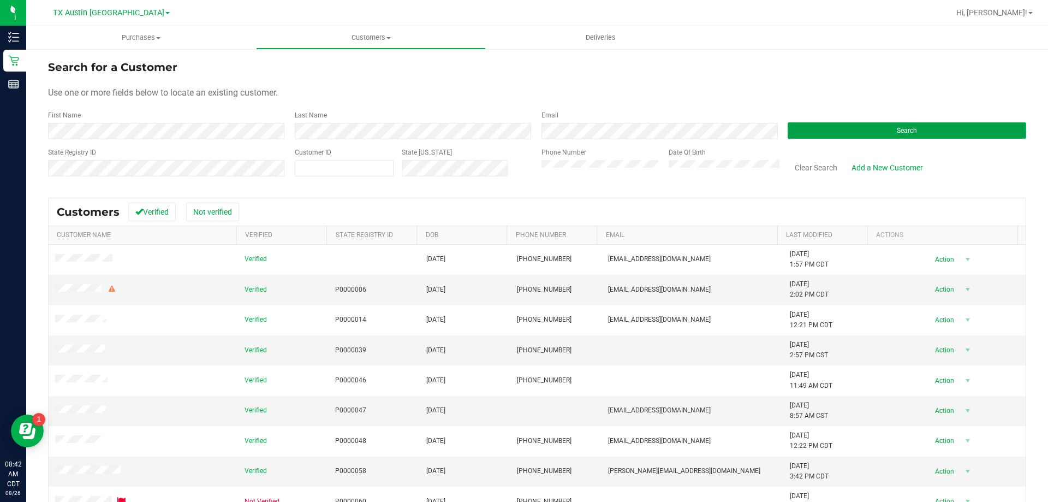
click at [888, 123] on button "Search" at bounding box center [907, 130] width 239 height 16
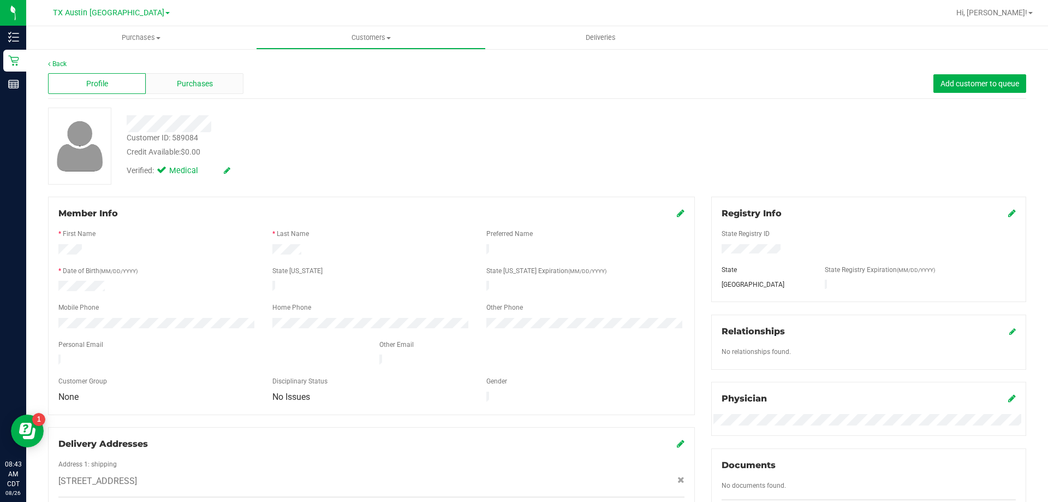
click at [170, 73] on div "Purchases" at bounding box center [195, 83] width 98 height 21
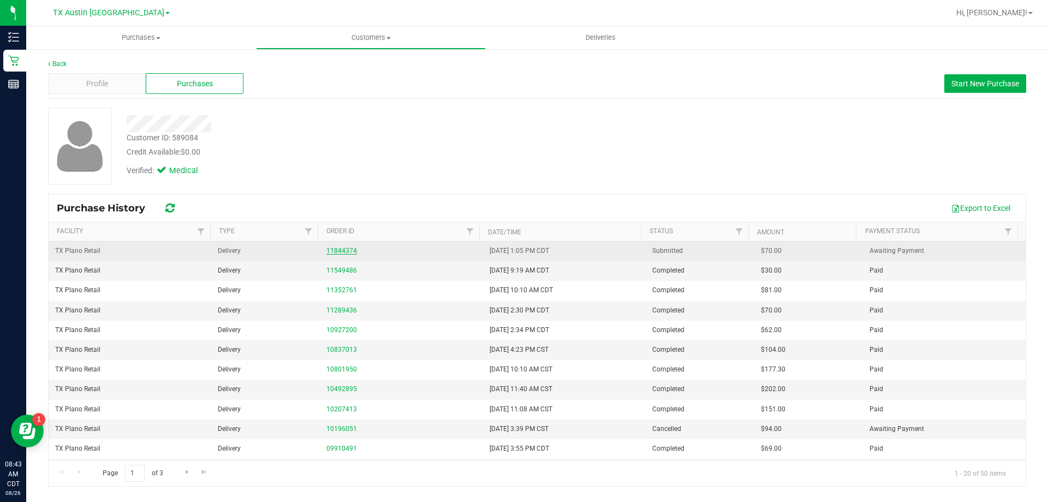
click at [331, 248] on link "11844374" at bounding box center [341, 251] width 31 height 8
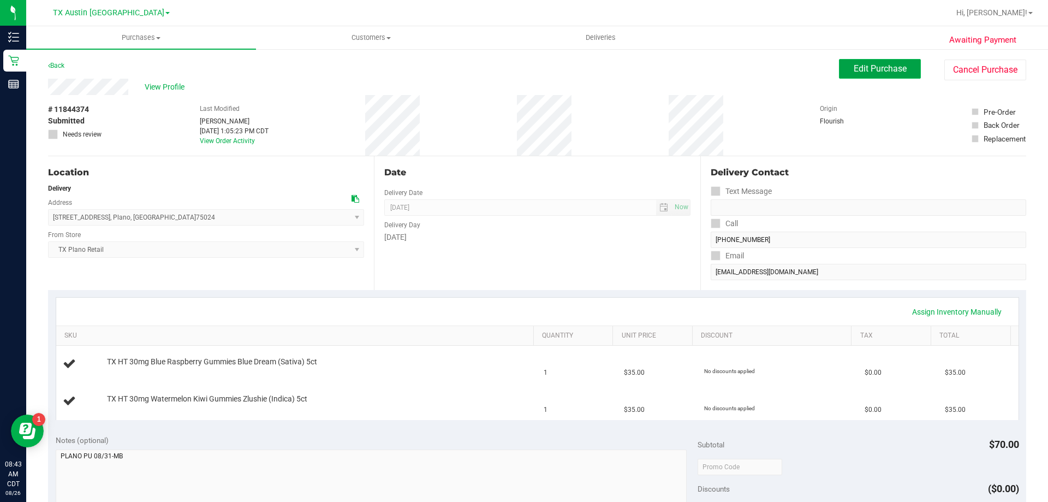
click at [854, 70] on span "Edit Purchase" at bounding box center [880, 68] width 53 height 10
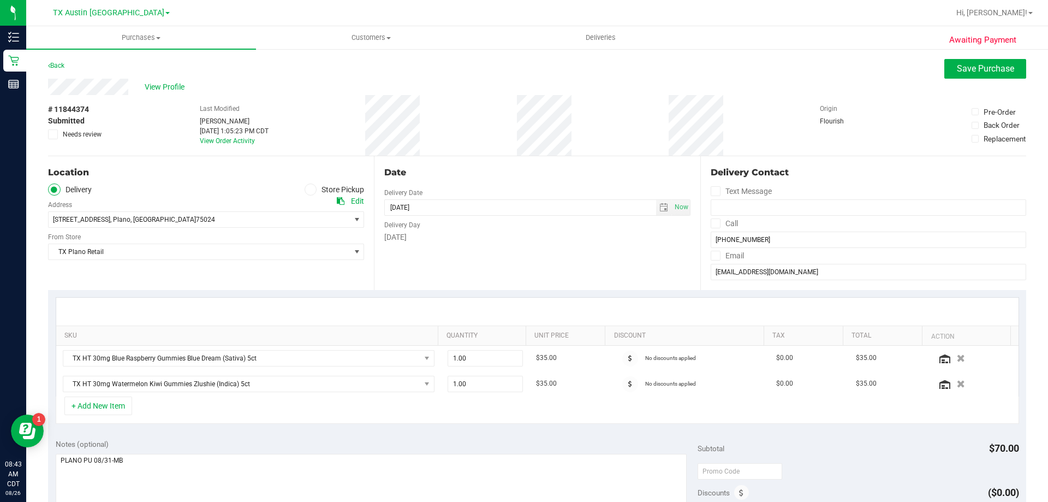
scroll to position [55, 0]
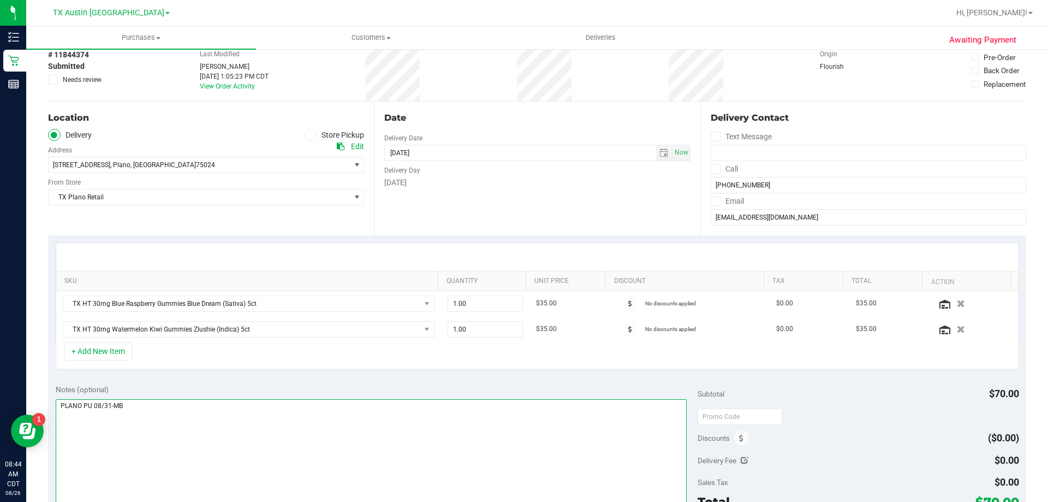
click at [151, 403] on textarea at bounding box center [372, 451] width 632 height 105
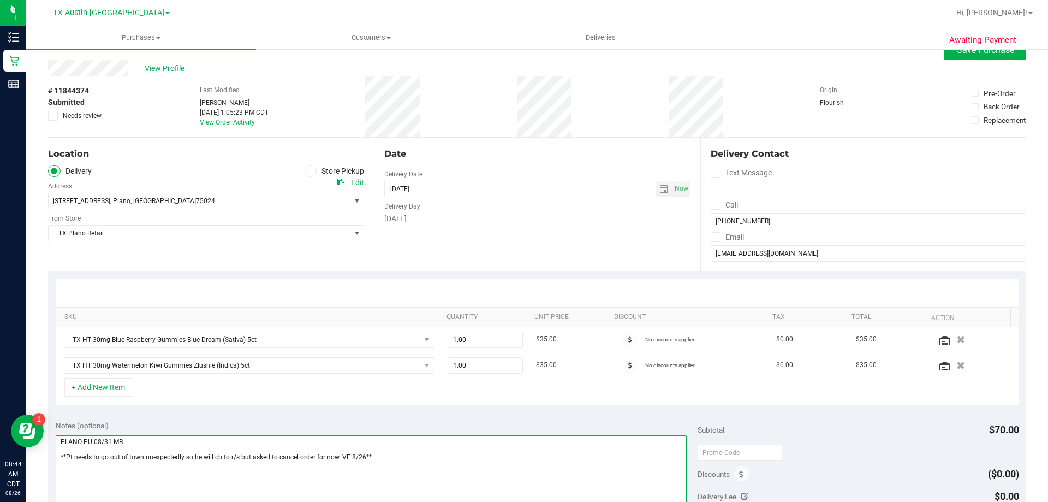
scroll to position [0, 0]
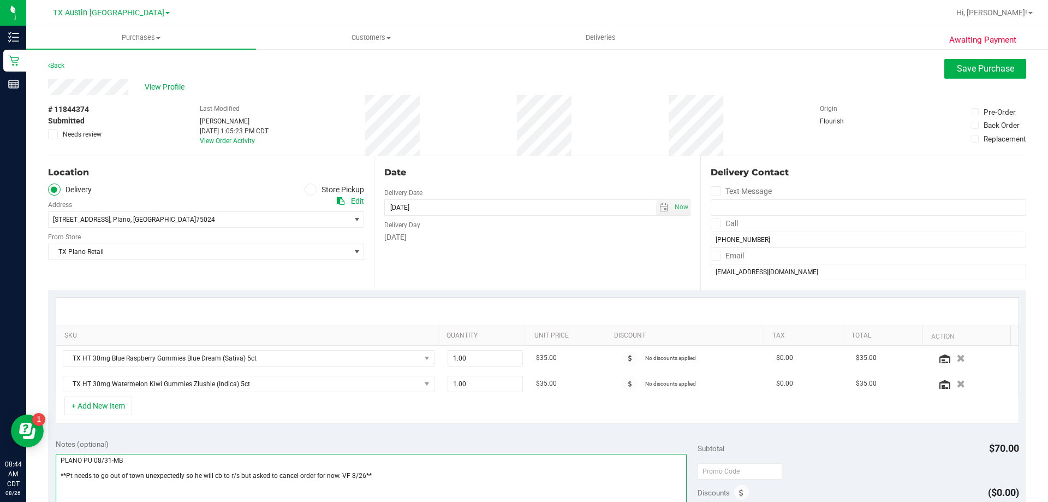
type textarea "PLANO PU 08/31-MB **Pt needs to go out of town unexpectedly so he will cb to r/…"
click at [986, 56] on div "Awaiting Payment Back Save Purchase View Profile # 11844374 Submitted Needs rev…" at bounding box center [537, 465] width 1022 height 834
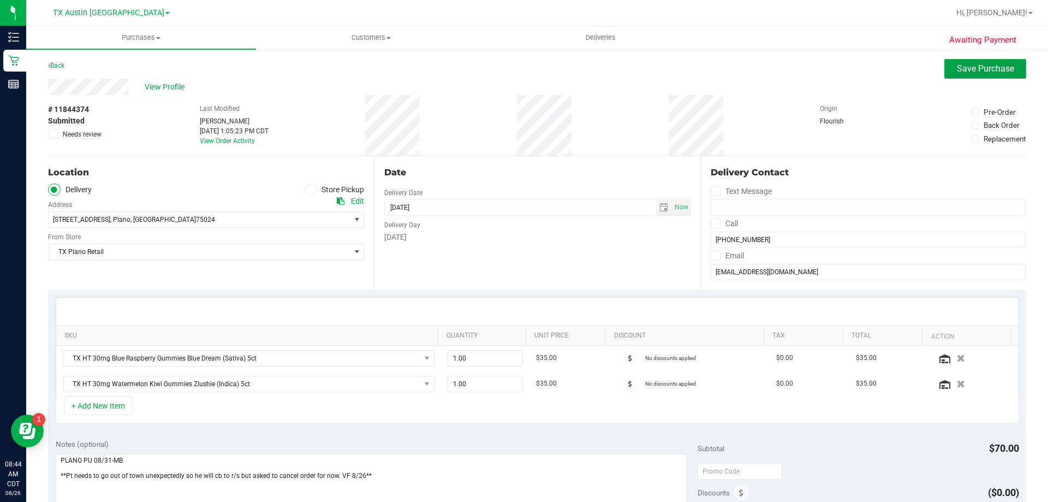
click at [977, 75] on button "Save Purchase" at bounding box center [985, 69] width 82 height 20
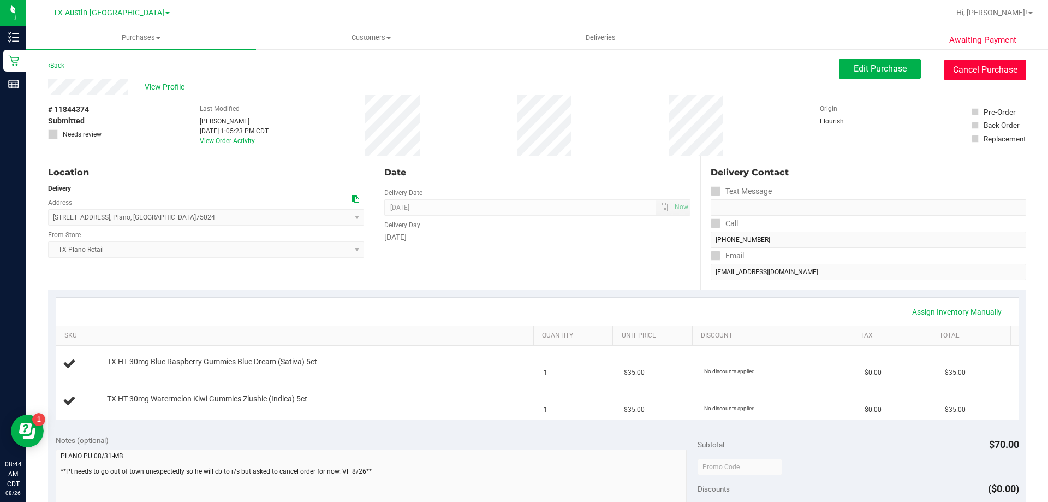
click at [944, 72] on button "Cancel Purchase" at bounding box center [985, 69] width 82 height 21
click at [383, 34] on span "Customers" at bounding box center [371, 38] width 229 height 10
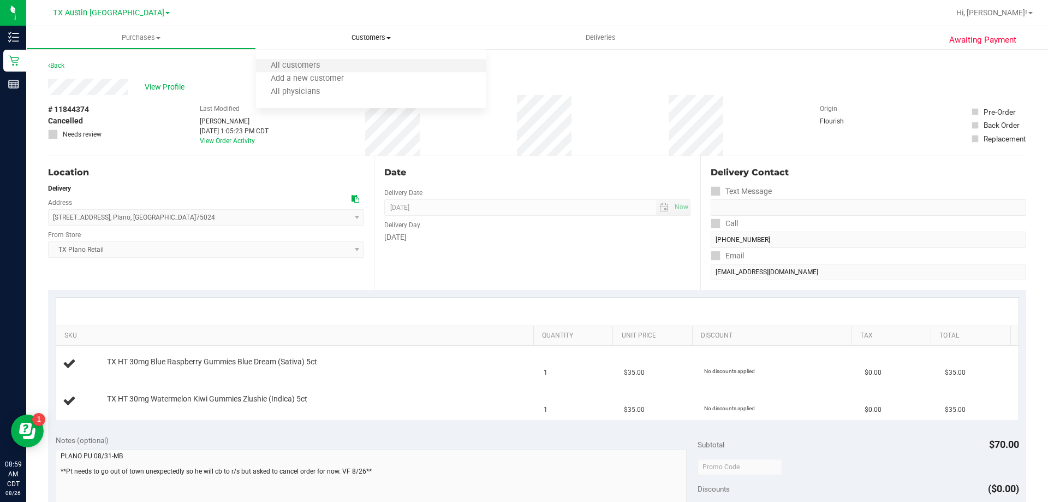
click at [380, 67] on li "All customers" at bounding box center [371, 65] width 230 height 13
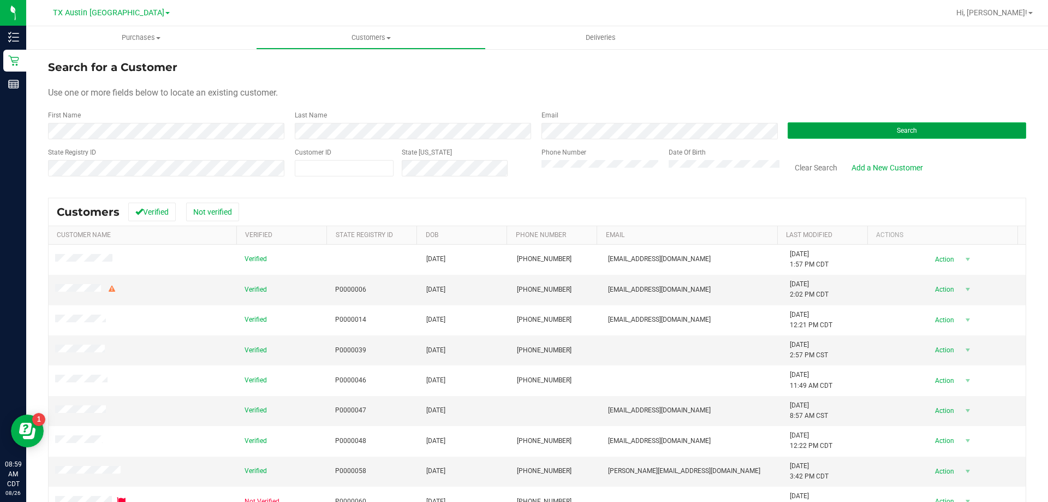
click at [888, 135] on button "Search" at bounding box center [907, 130] width 239 height 16
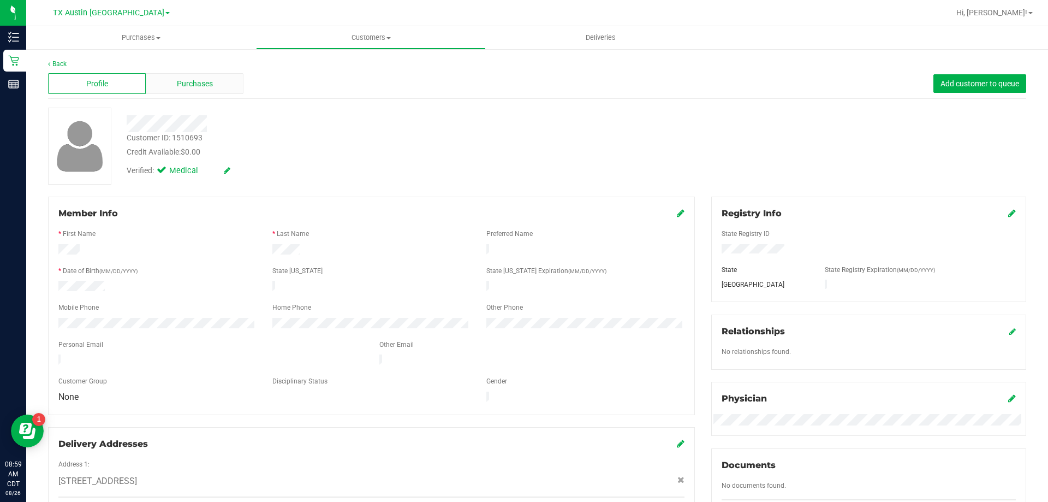
click at [227, 81] on div "Purchases" at bounding box center [195, 83] width 98 height 21
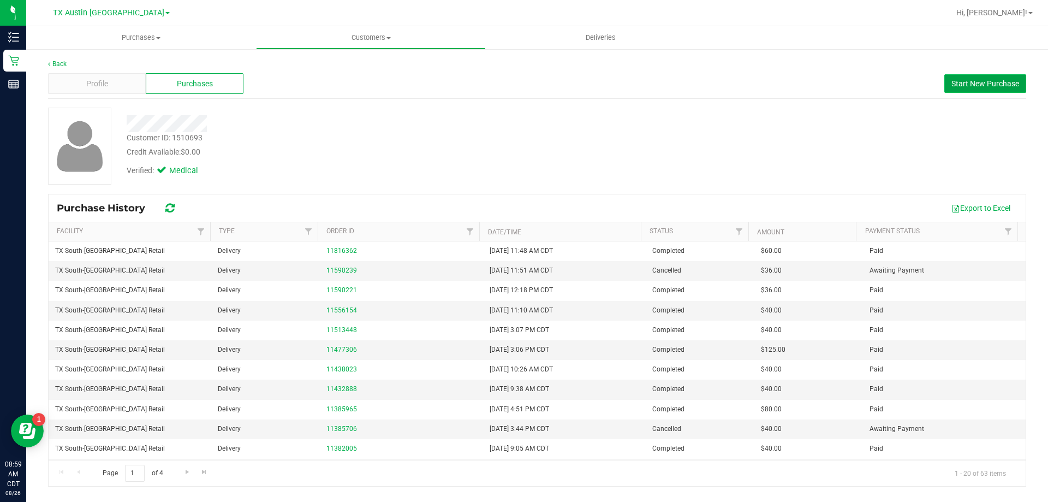
click at [991, 80] on span "Start New Purchase" at bounding box center [985, 83] width 68 height 9
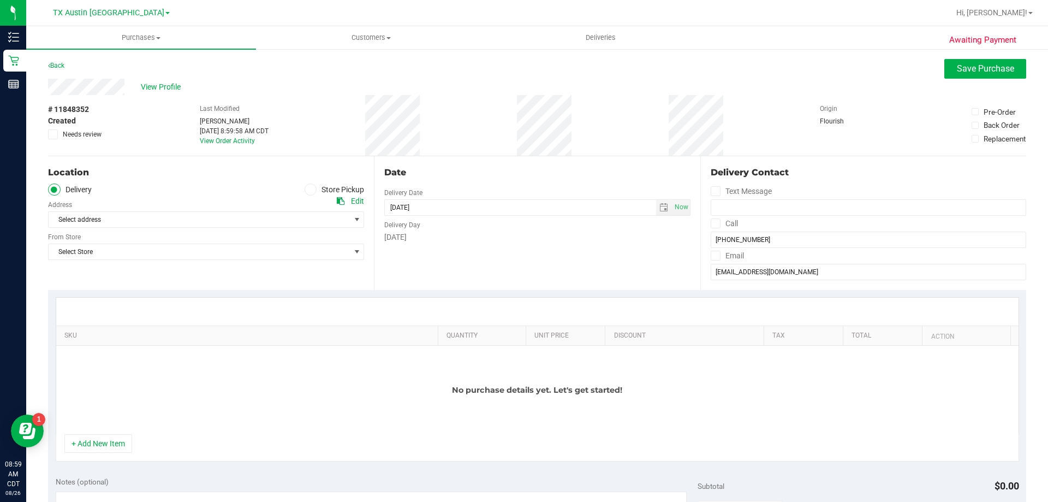
click at [163, 228] on div "Select Store Select Store [PERSON_NAME][GEOGRAPHIC_DATA] [GEOGRAPHIC_DATA][PERS…" at bounding box center [206, 244] width 316 height 32
click at [163, 224] on span "Select address" at bounding box center [192, 219] width 287 height 15
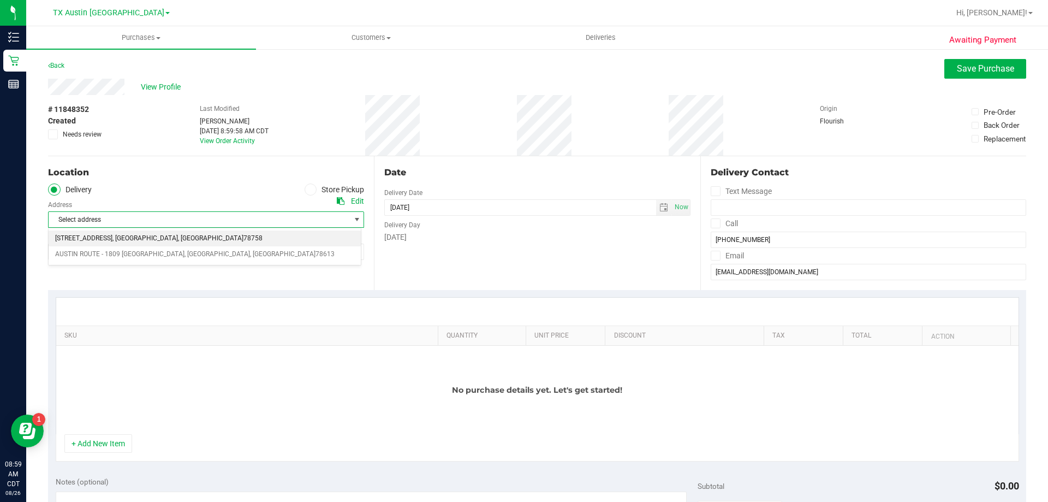
click at [243, 239] on span "78758" at bounding box center [252, 238] width 19 height 14
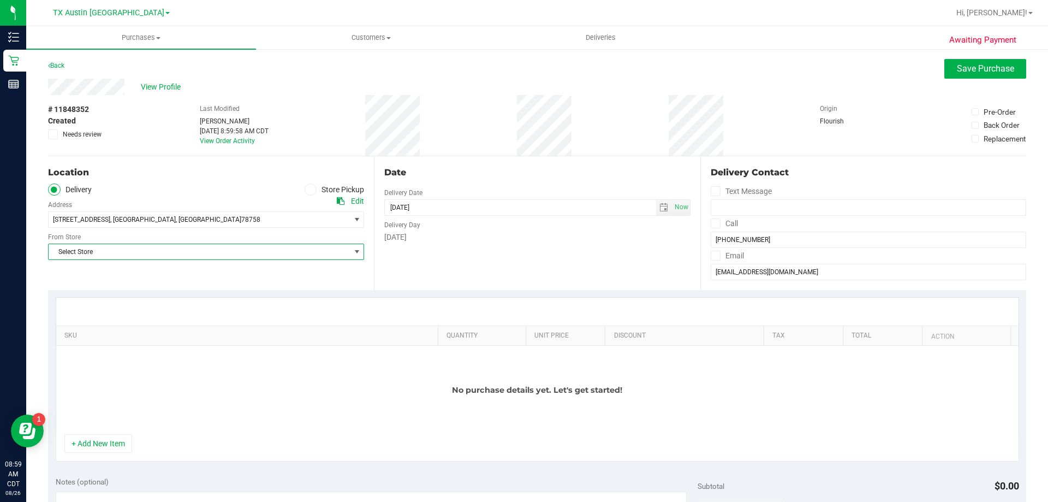
click at [151, 251] on span "Select Store" at bounding box center [199, 251] width 301 height 15
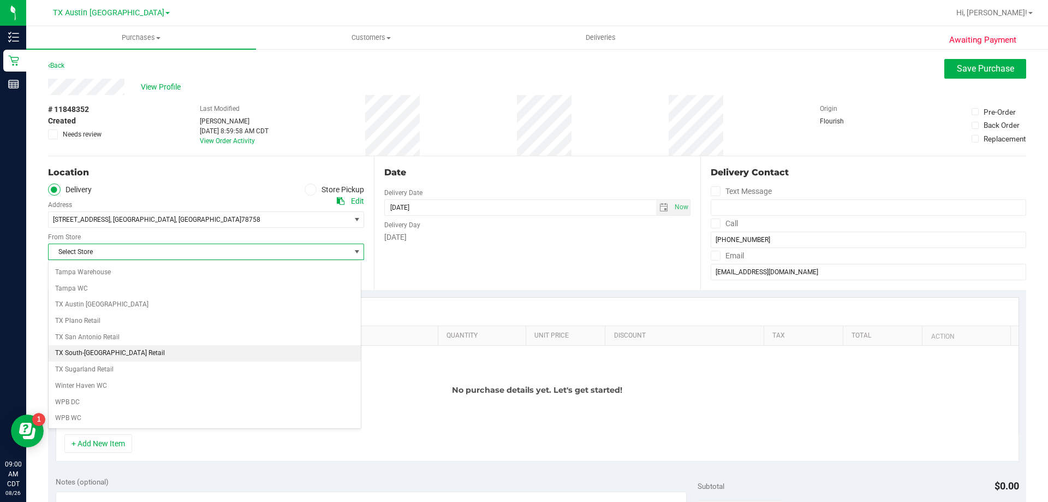
click at [113, 354] on li "TX South-[GEOGRAPHIC_DATA] Retail" at bounding box center [205, 353] width 312 height 16
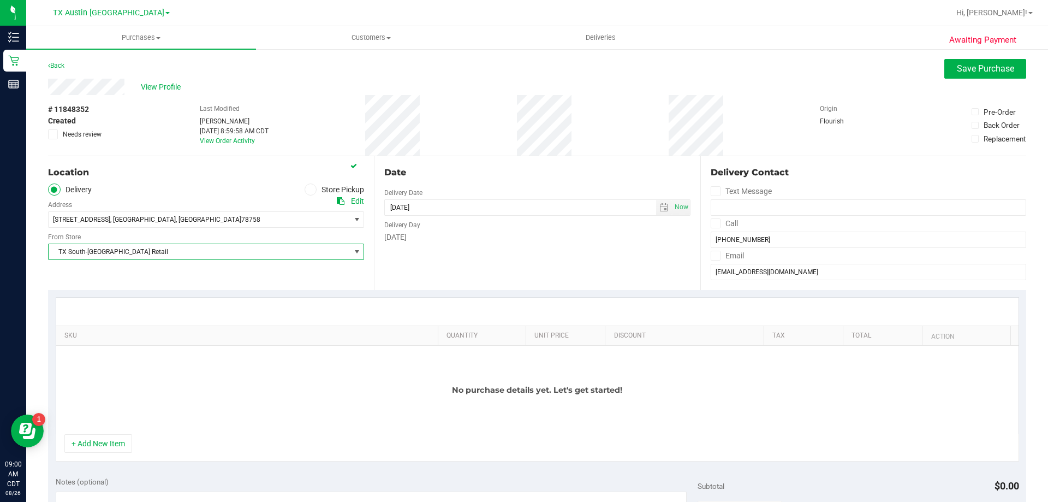
click at [713, 222] on span at bounding box center [716, 223] width 10 height 10
click at [0, 0] on input "Call" at bounding box center [0, 0] width 0 height 0
click at [711, 248] on label "Email" at bounding box center [727, 256] width 33 height 16
click at [0, 0] on input "Email" at bounding box center [0, 0] width 0 height 0
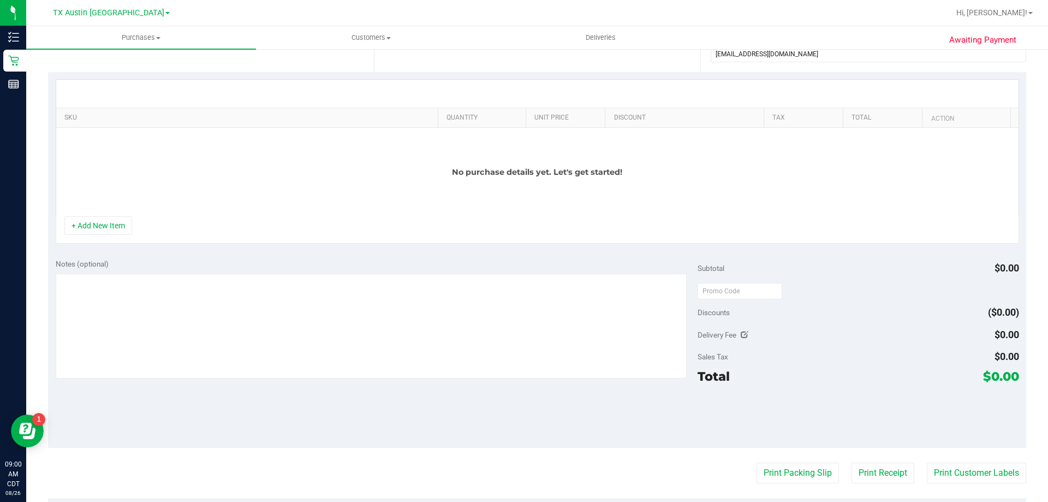
scroll to position [218, 0]
click at [98, 224] on button "+ Add New Item" at bounding box center [98, 225] width 68 height 19
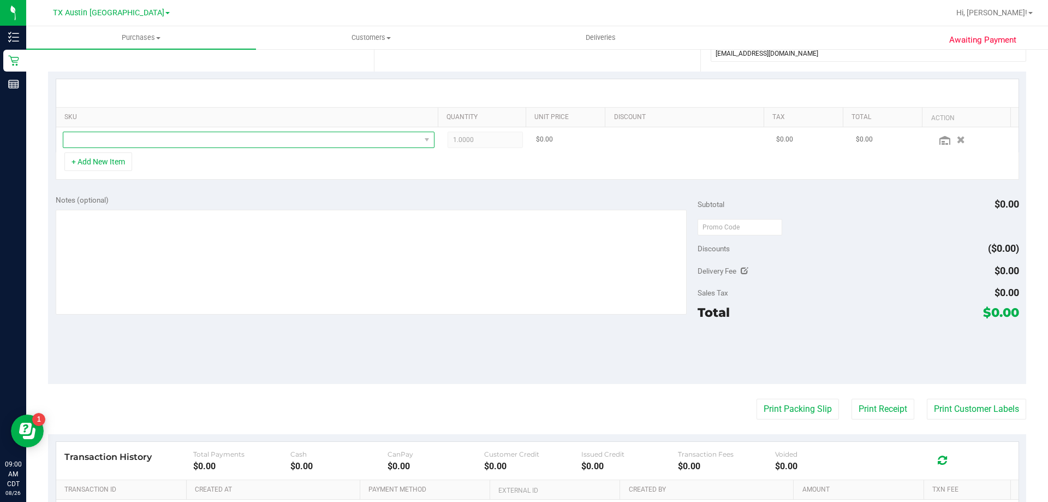
click at [204, 147] on span "NO DATA FOUND" at bounding box center [241, 139] width 357 height 15
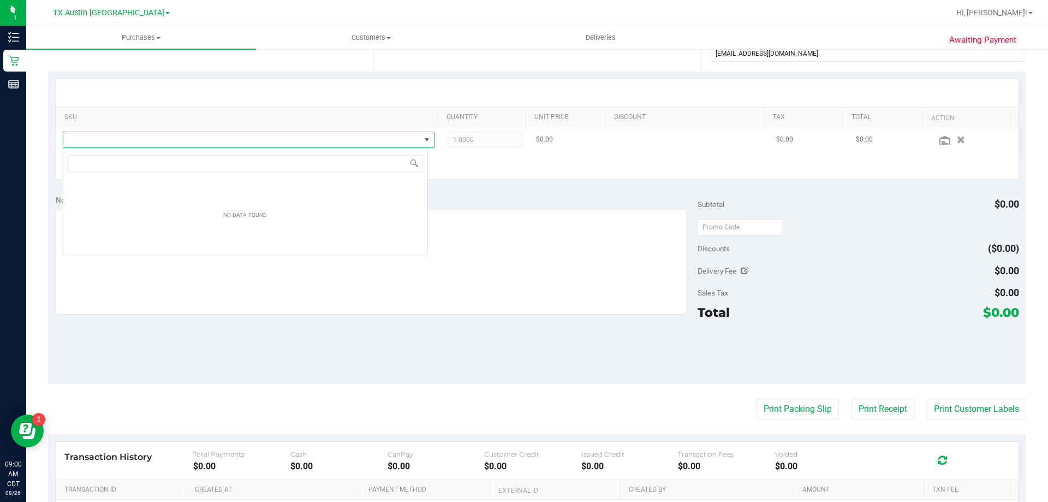
scroll to position [16, 365]
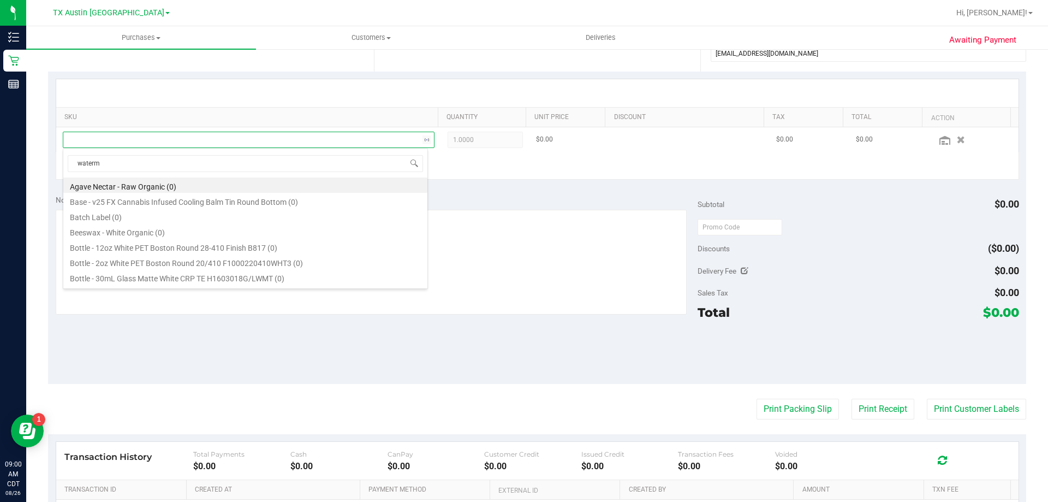
type input "waterme"
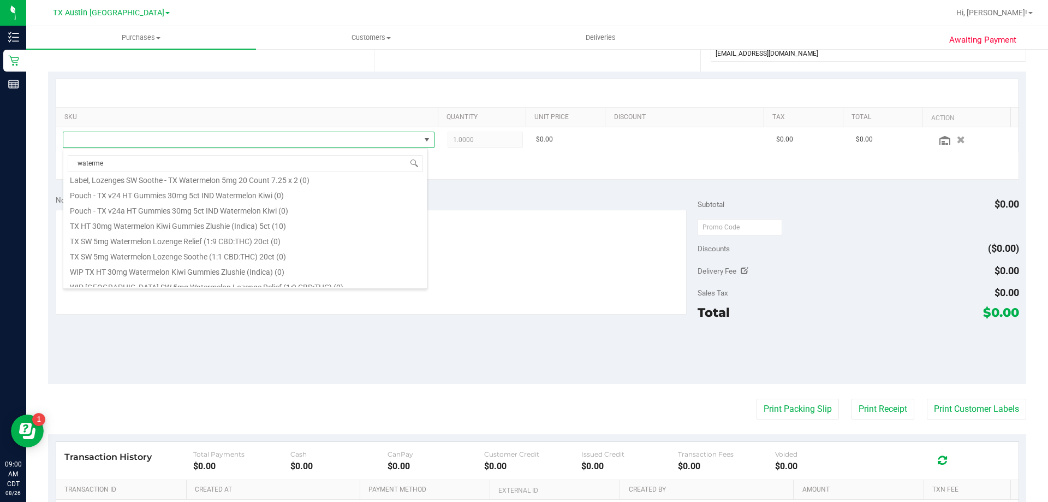
scroll to position [105, 0]
click at [177, 209] on li "TX HT 30mg Watermelon Kiwi Gummies Zlushie (Indica) 5ct (10)" at bounding box center [245, 202] width 364 height 15
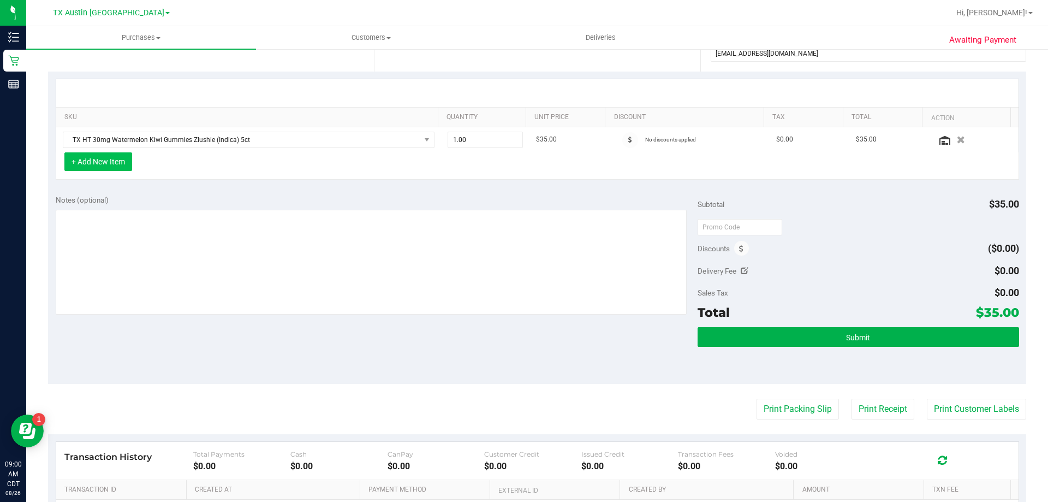
click at [114, 168] on button "+ Add New Item" at bounding box center [98, 161] width 68 height 19
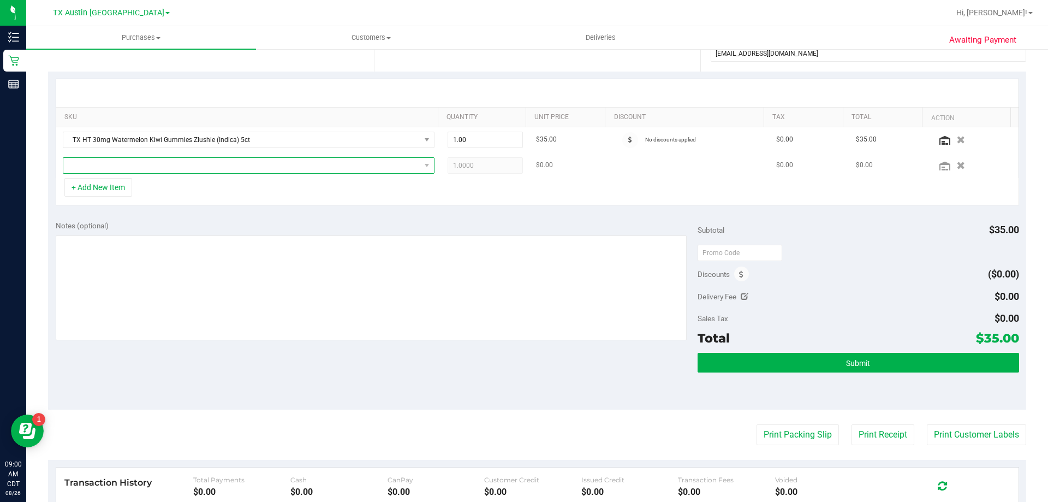
click at [139, 167] on span "NO DATA FOUND" at bounding box center [241, 165] width 357 height 15
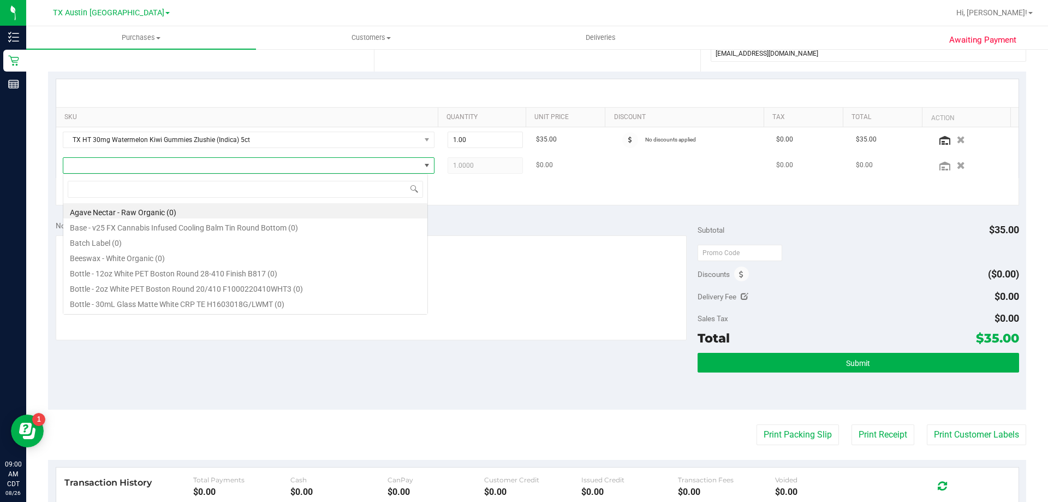
scroll to position [16, 365]
type input "dark choco"
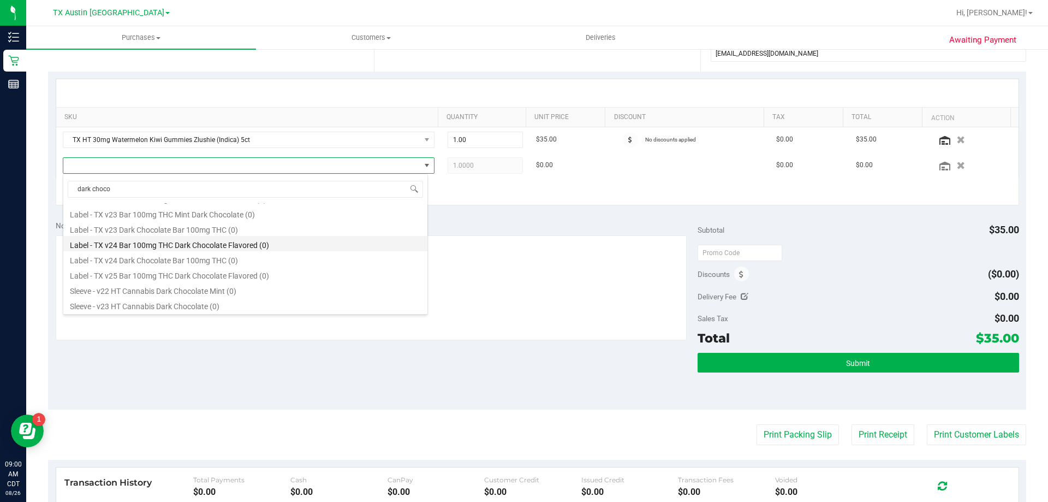
scroll to position [218, 0]
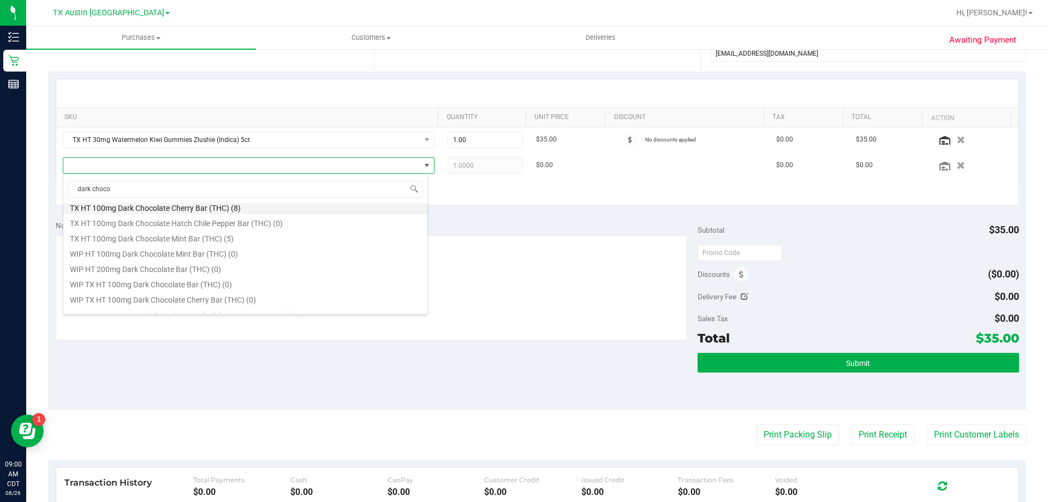
click at [173, 209] on li "TX HT 100mg Dark Chocolate Cherry Bar (THC) (8)" at bounding box center [245, 206] width 364 height 15
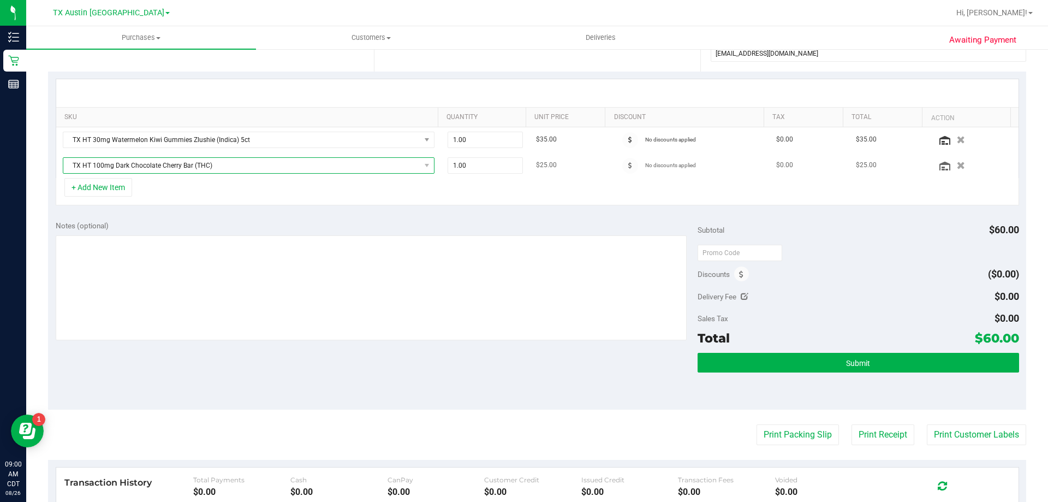
click at [284, 168] on span "TX HT 100mg Dark Chocolate Cherry Bar (THC)" at bounding box center [241, 165] width 357 height 15
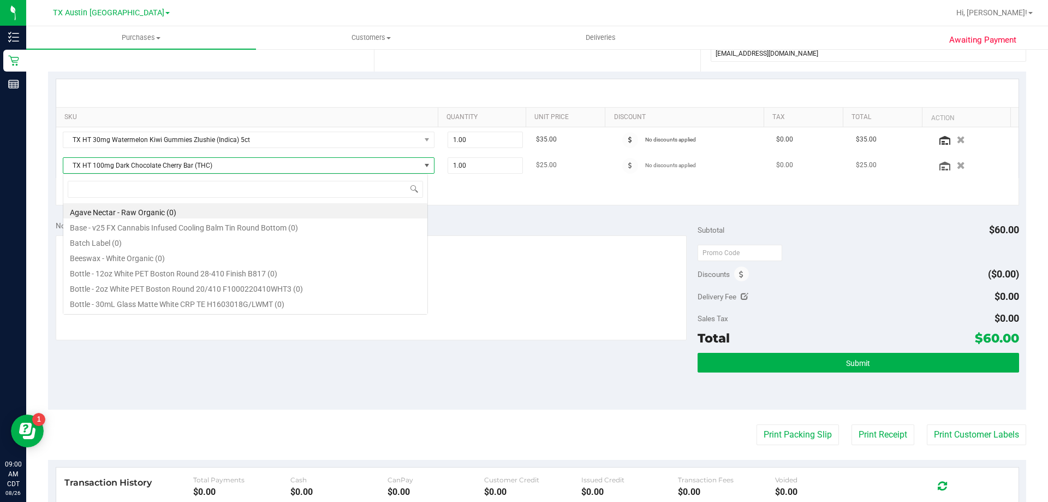
scroll to position [16, 365]
type input "dark choc"
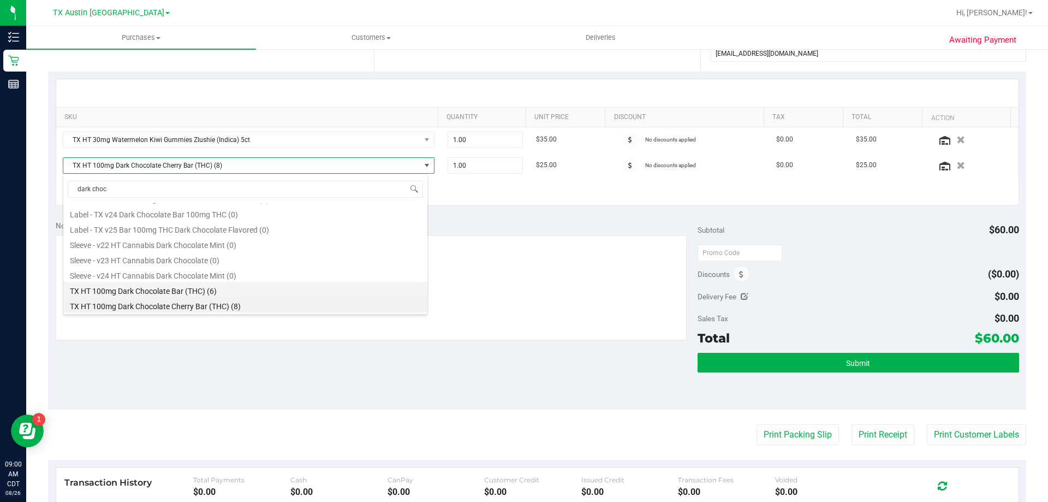
click at [189, 288] on li "TX HT 100mg Dark Chocolate Bar (THC) (6)" at bounding box center [245, 289] width 364 height 15
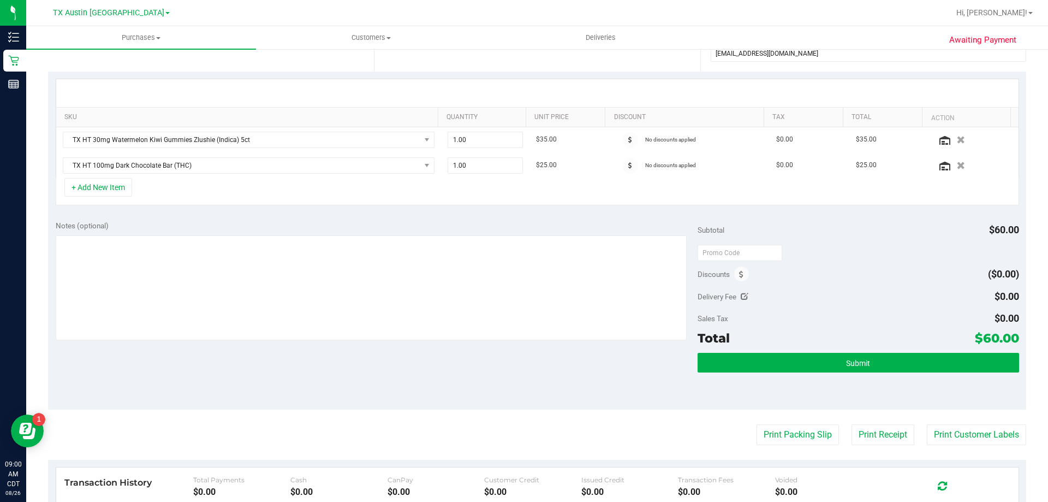
scroll to position [0, 0]
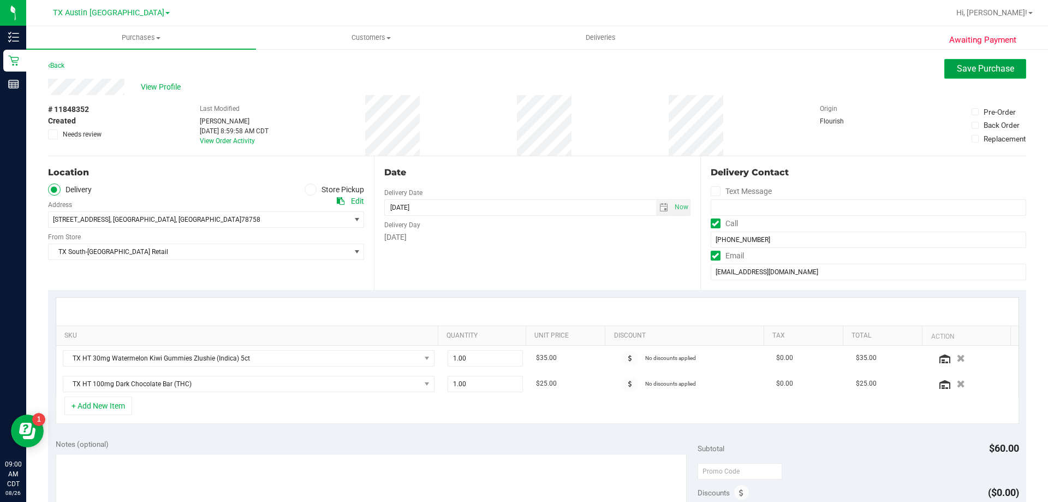
click at [972, 75] on button "Save Purchase" at bounding box center [985, 69] width 82 height 20
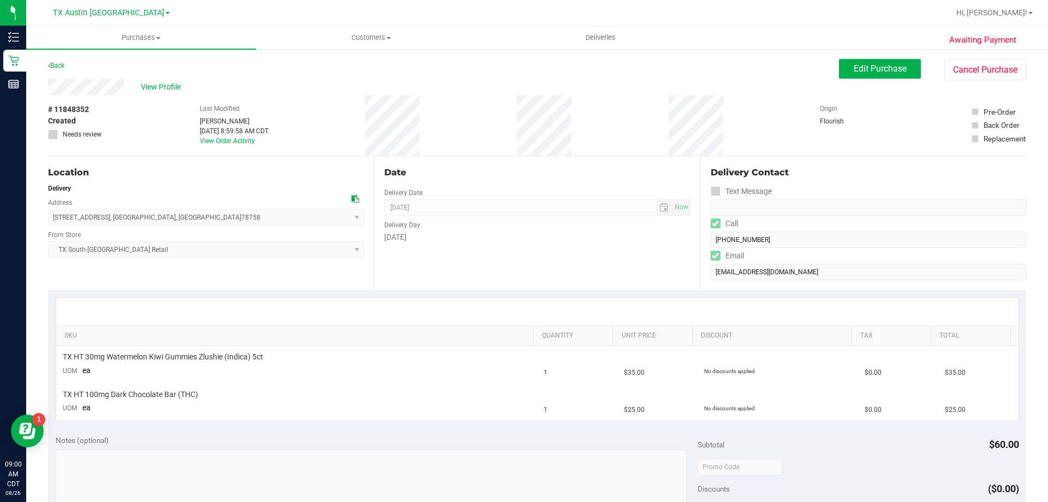
click at [55, 65] on link "Back" at bounding box center [56, 66] width 16 height 8
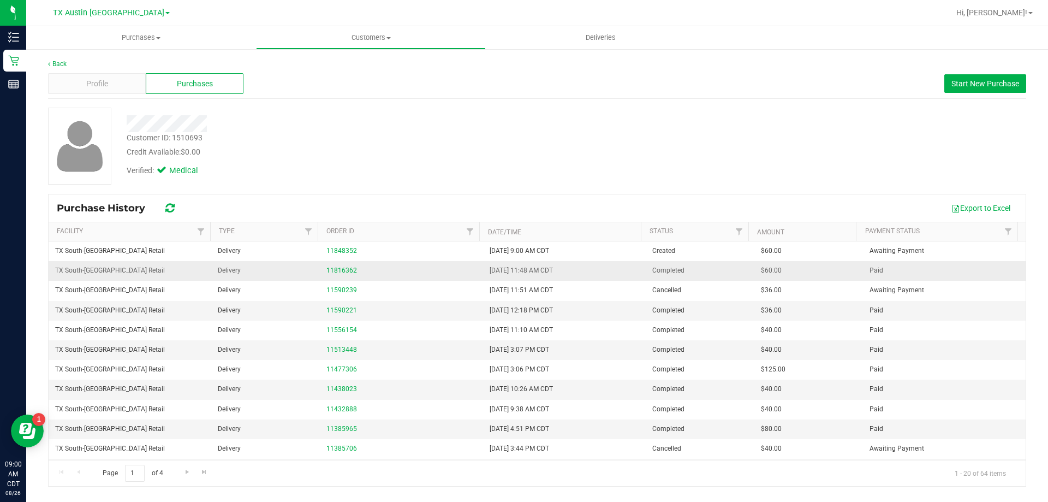
click at [324, 270] on td "11816362" at bounding box center [401, 271] width 163 height 20
click at [334, 271] on link "11816362" at bounding box center [341, 270] width 31 height 8
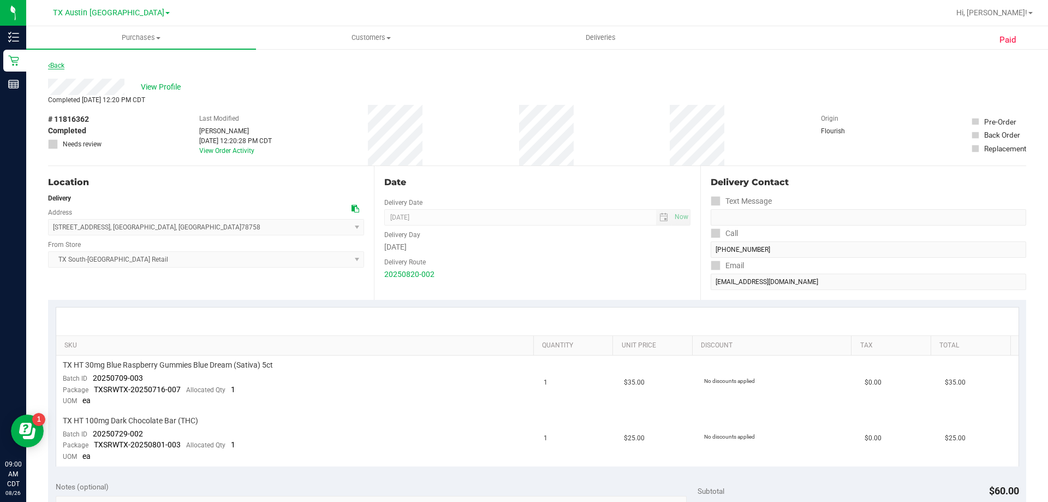
click at [58, 66] on link "Back" at bounding box center [56, 66] width 16 height 8
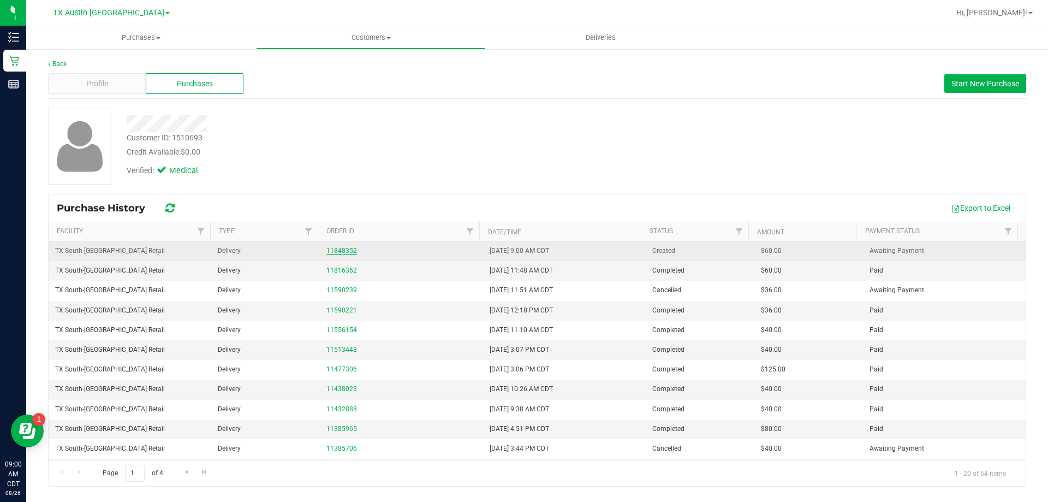
click at [332, 251] on link "11848352" at bounding box center [341, 251] width 31 height 8
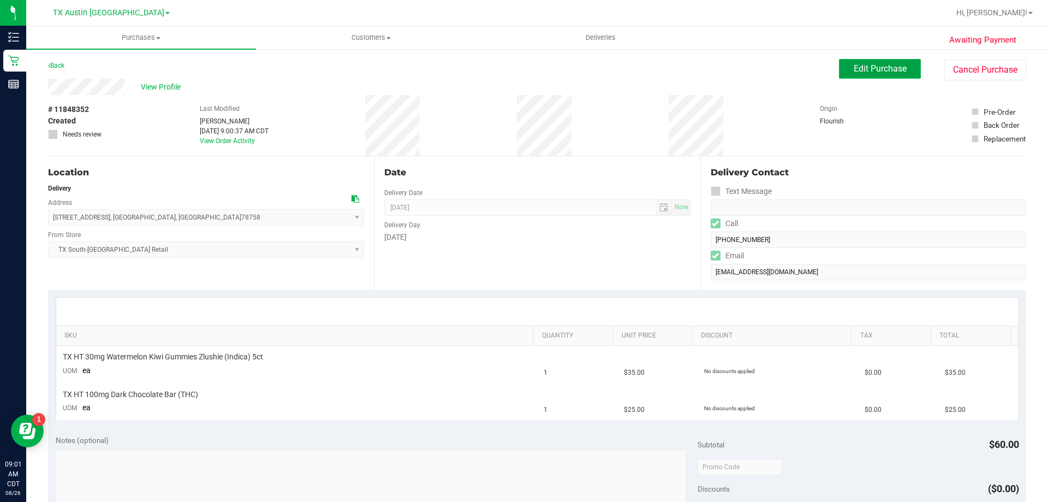
click at [850, 76] on button "Edit Purchase" at bounding box center [880, 69] width 82 height 20
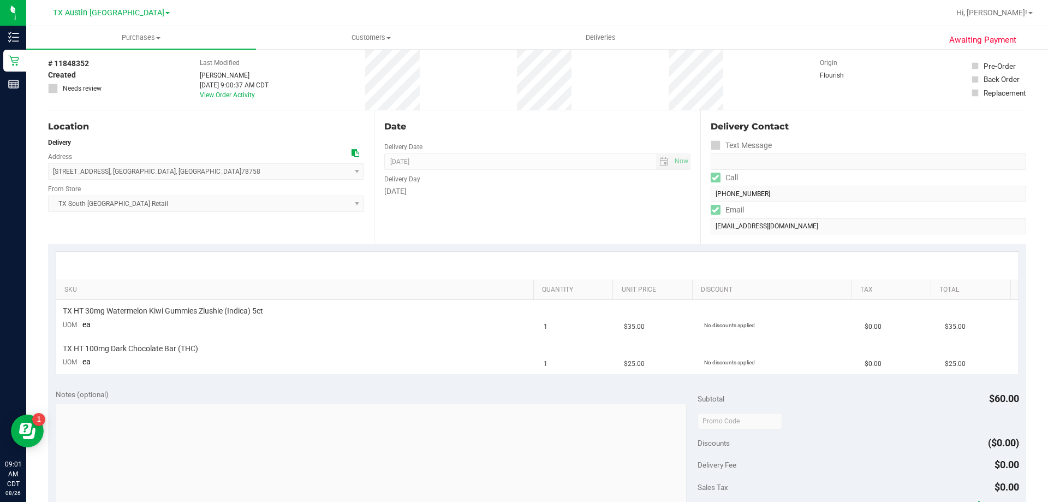
scroll to position [109, 0]
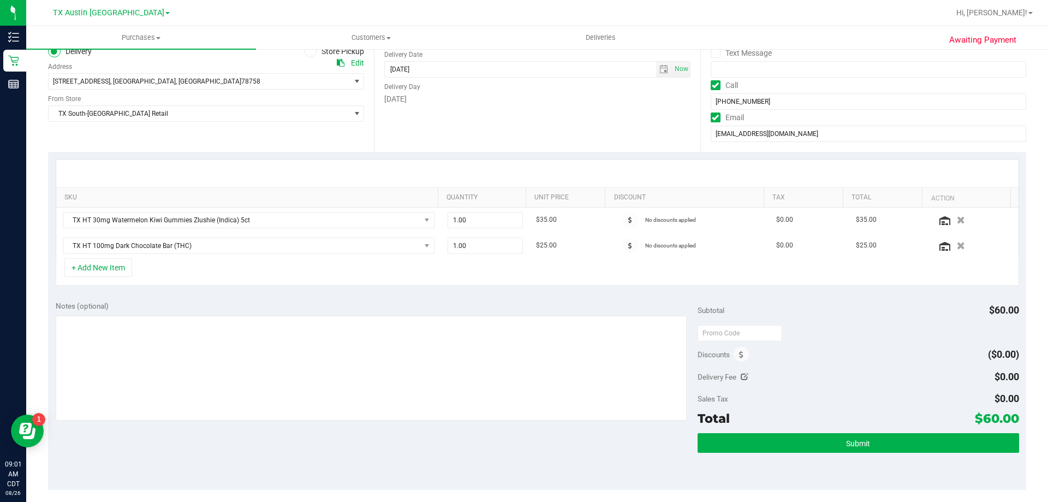
scroll to position [164, 0]
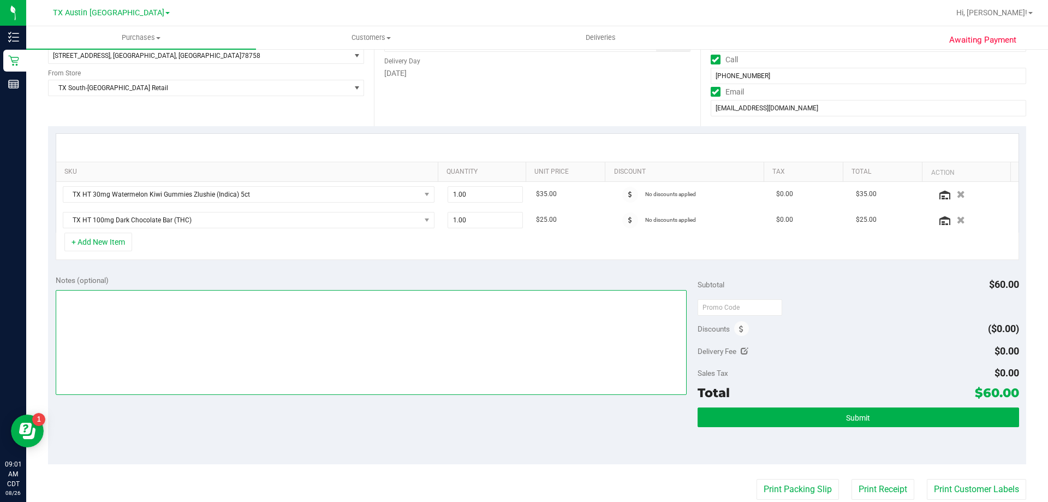
click at [286, 318] on textarea at bounding box center [372, 342] width 632 height 105
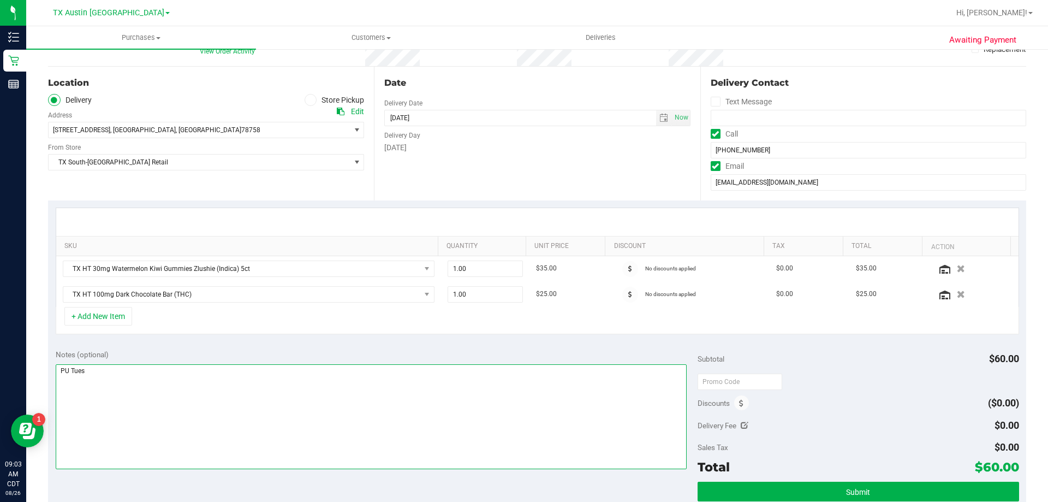
scroll to position [109, 0]
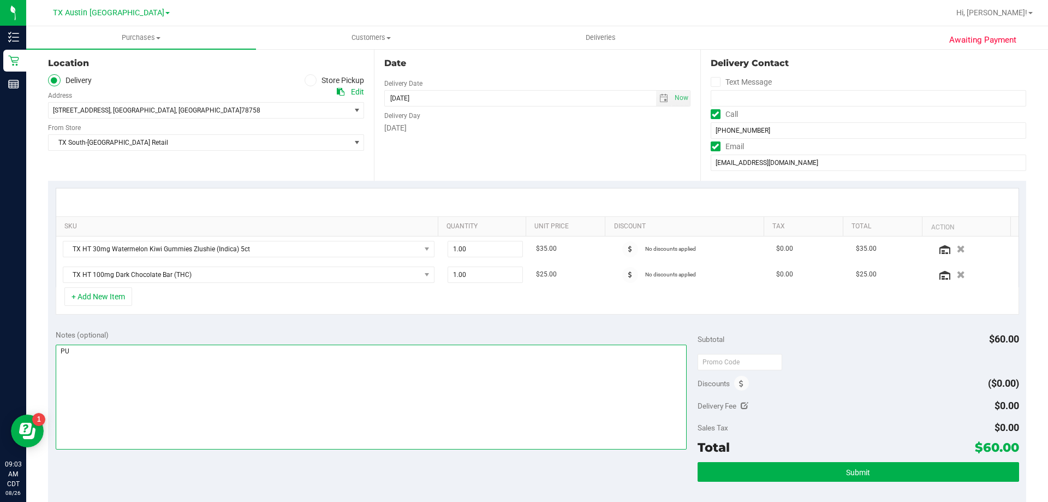
type textarea "P"
type textarea "Same-day PU in South Austin. VF 8/26"
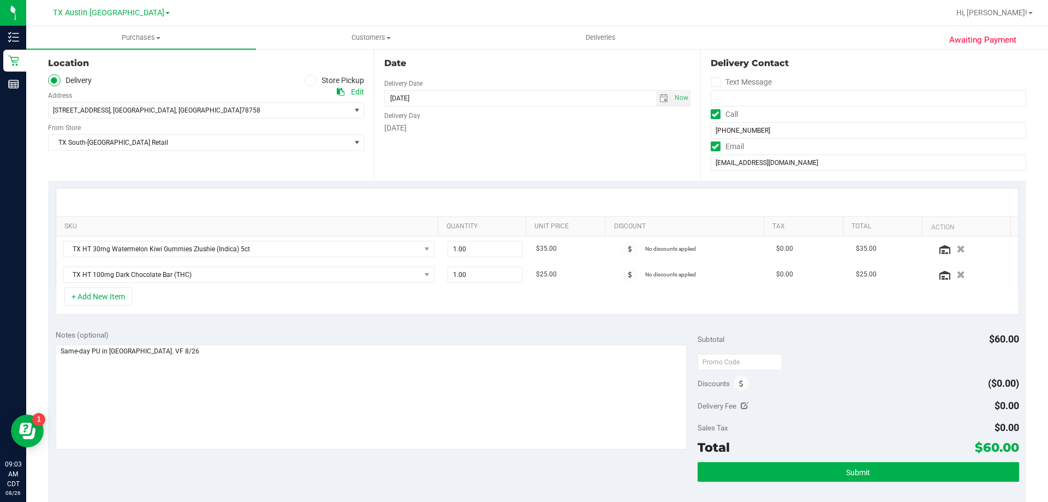
click at [784, 461] on div "Subtotal $60.00 Discounts ($0.00) Delivery Fee $0.00 Sales Tax $0.00 Total $60.…" at bounding box center [858, 420] width 321 height 182
click at [780, 469] on button "Submit" at bounding box center [858, 472] width 321 height 20
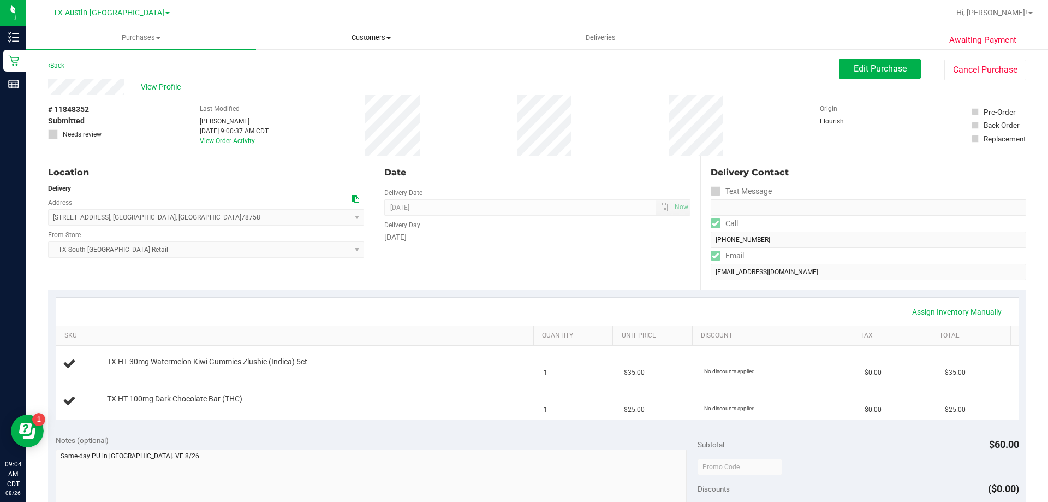
click at [377, 40] on span "Customers" at bounding box center [371, 38] width 229 height 10
click at [364, 73] on li "Add a new customer" at bounding box center [371, 79] width 230 height 13
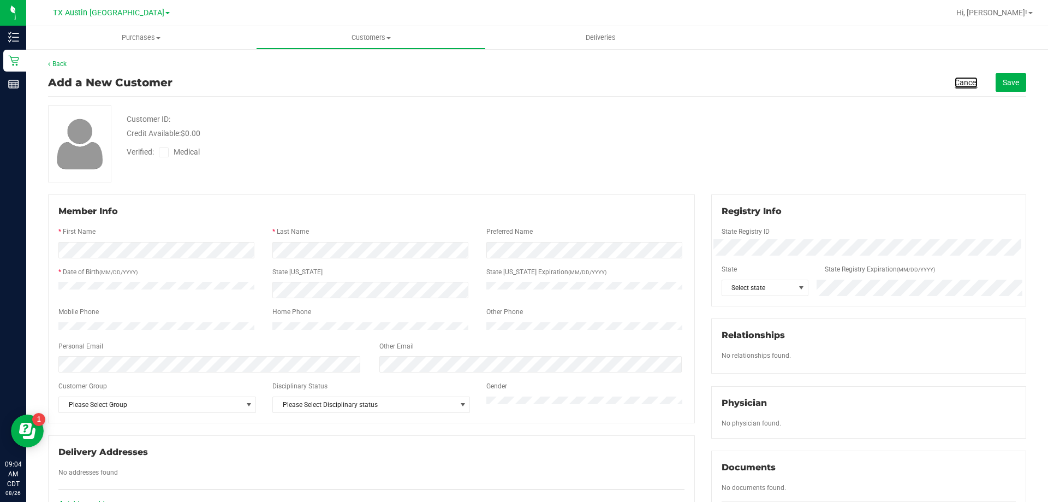
click at [959, 85] on link "Cancel" at bounding box center [966, 82] width 23 height 11
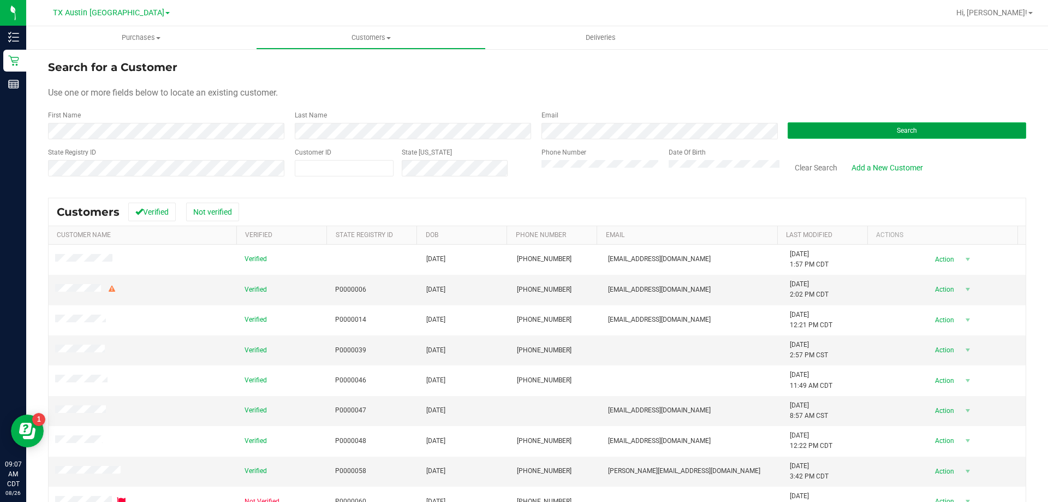
click at [852, 127] on button "Search" at bounding box center [907, 130] width 239 height 16
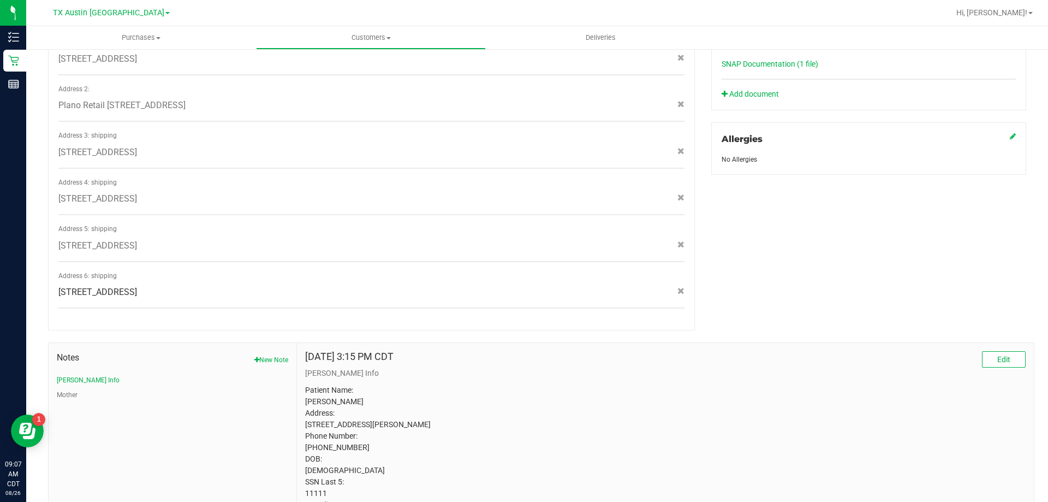
scroll to position [499, 0]
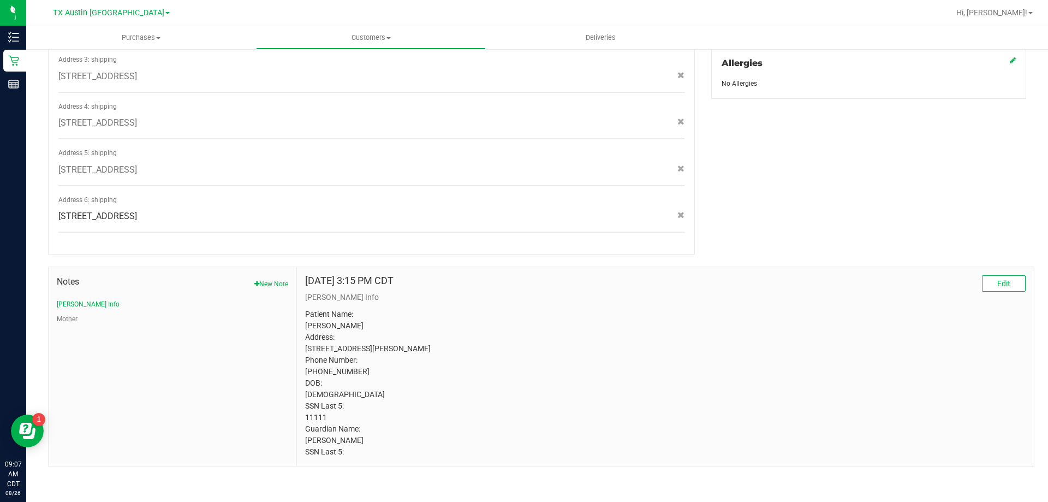
click at [314, 414] on p "Patient Name: COBY TURNER Address: 110 GUADALUPE DR GUN BARREL CITY, TX, 75156 …" at bounding box center [665, 382] width 721 height 149
copy p "11111"
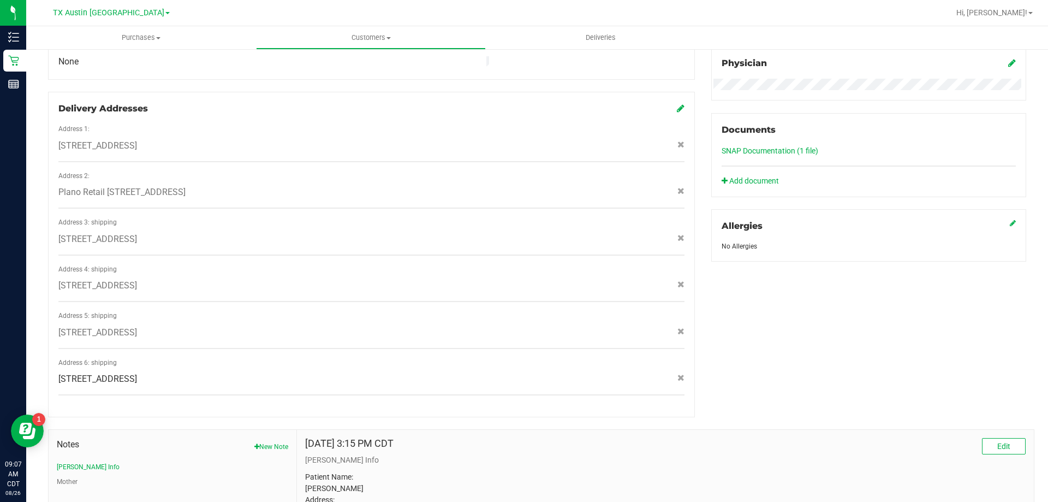
scroll to position [281, 0]
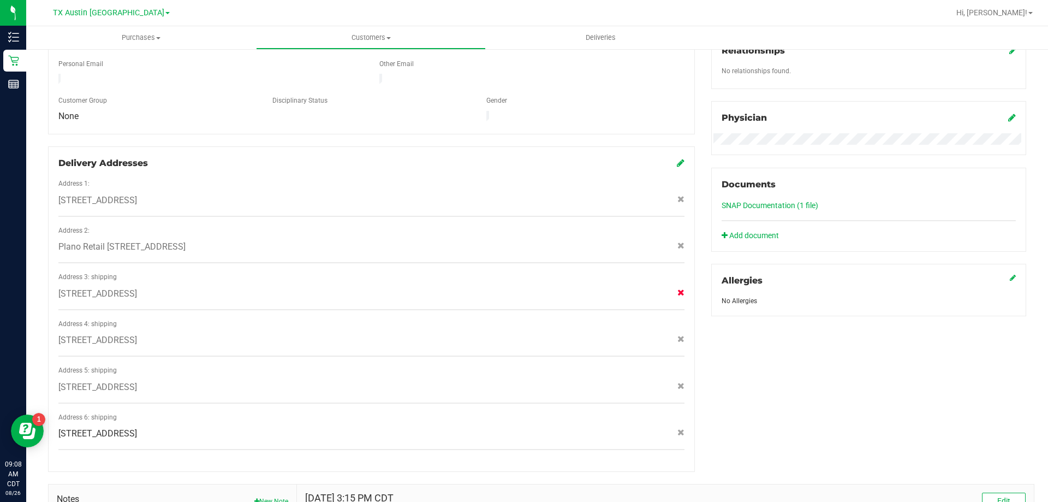
click at [677, 289] on icon at bounding box center [680, 292] width 7 height 7
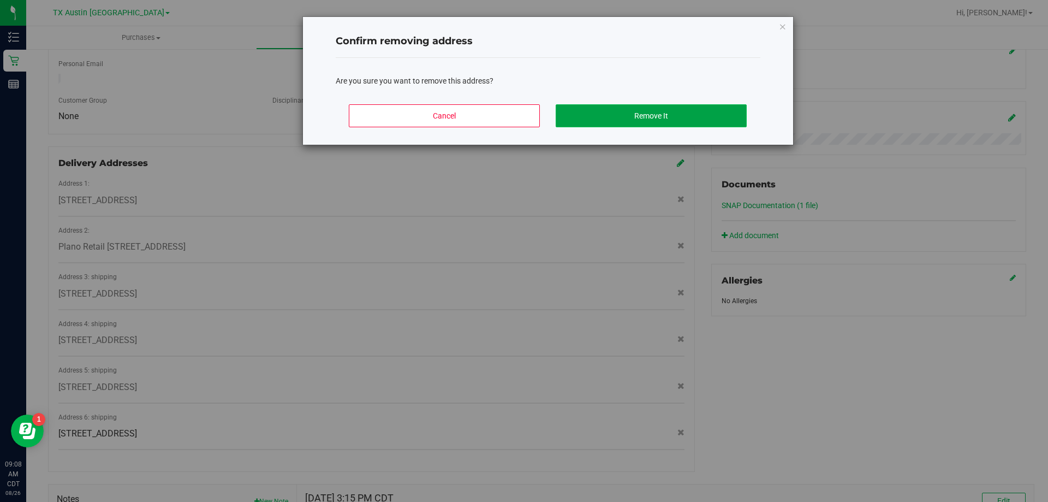
click at [624, 123] on button "Remove It" at bounding box center [651, 115] width 191 height 23
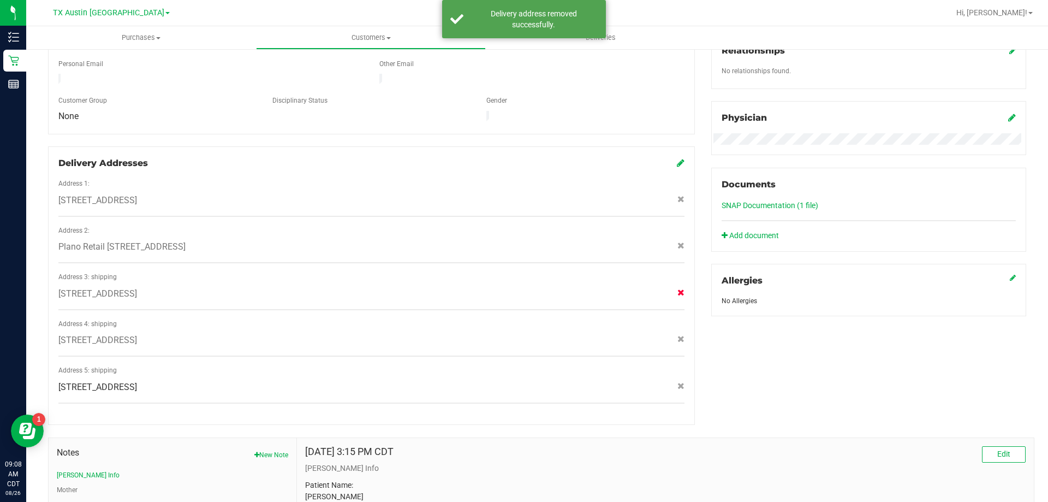
click at [677, 289] on icon at bounding box center [680, 292] width 7 height 7
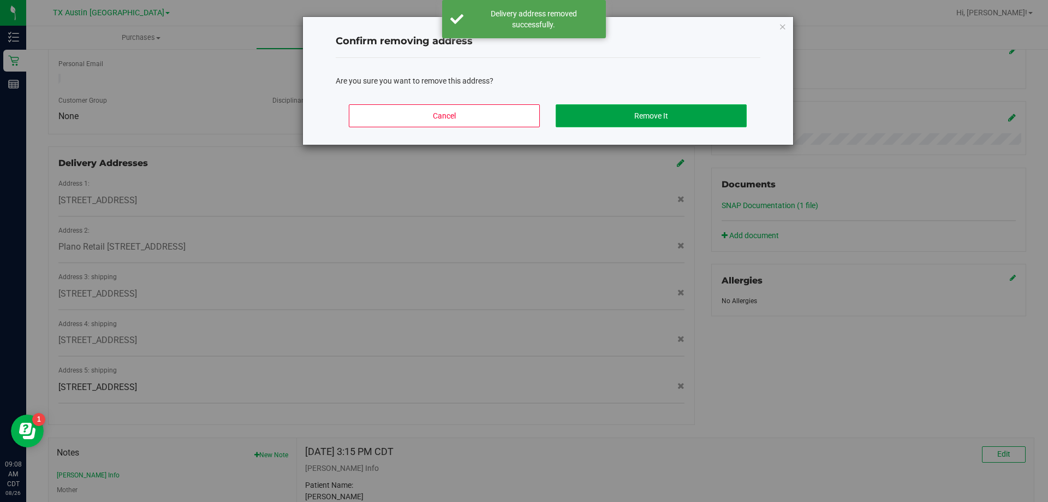
click at [580, 117] on button "Remove It" at bounding box center [651, 115] width 191 height 23
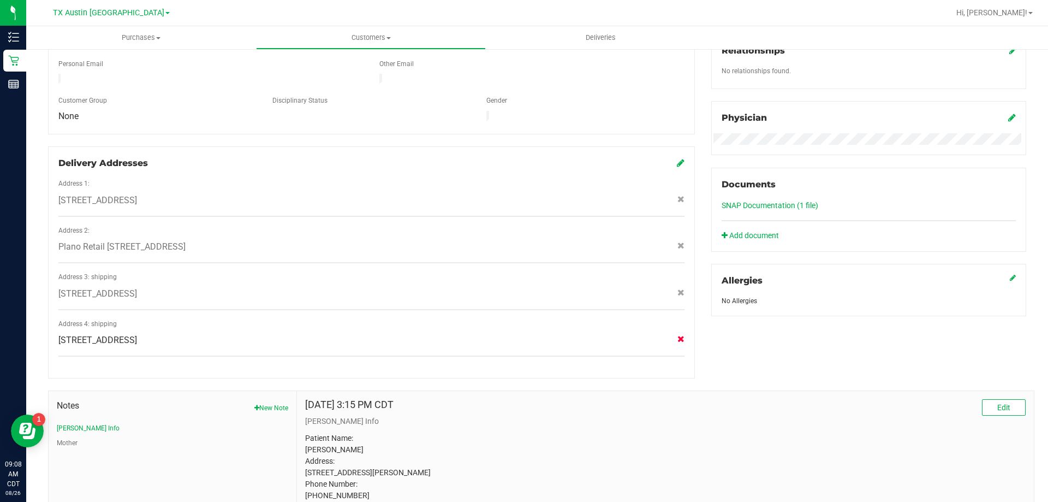
click at [677, 335] on icon at bounding box center [680, 338] width 7 height 7
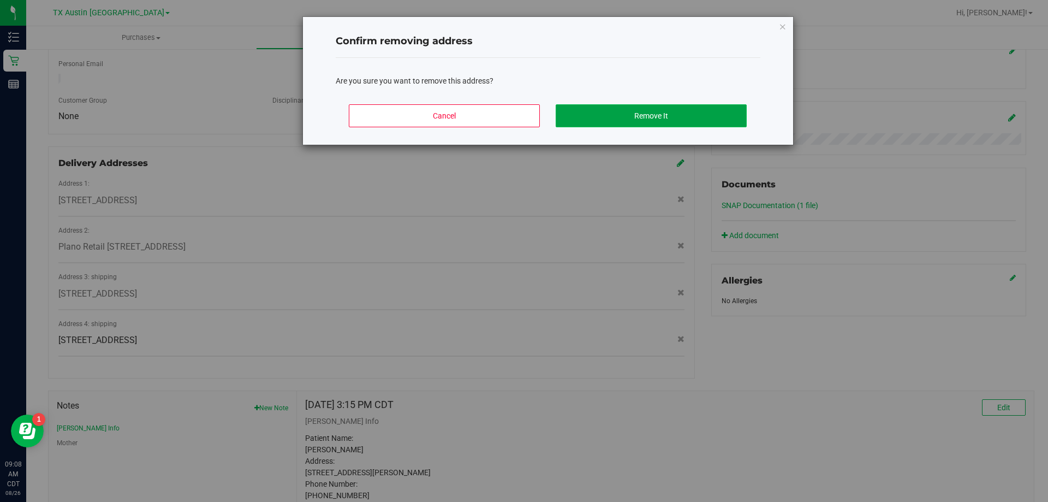
click at [633, 109] on button "Remove It" at bounding box center [651, 115] width 191 height 23
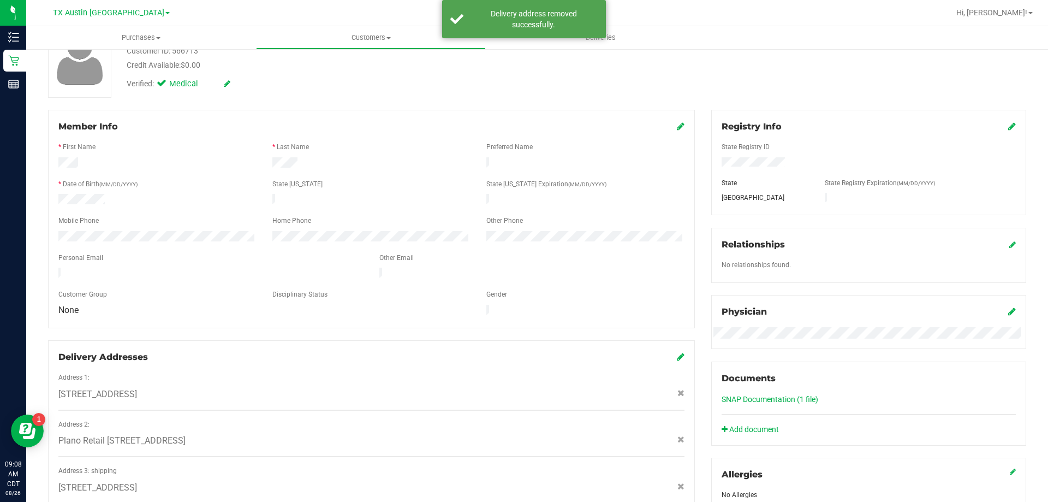
scroll to position [164, 0]
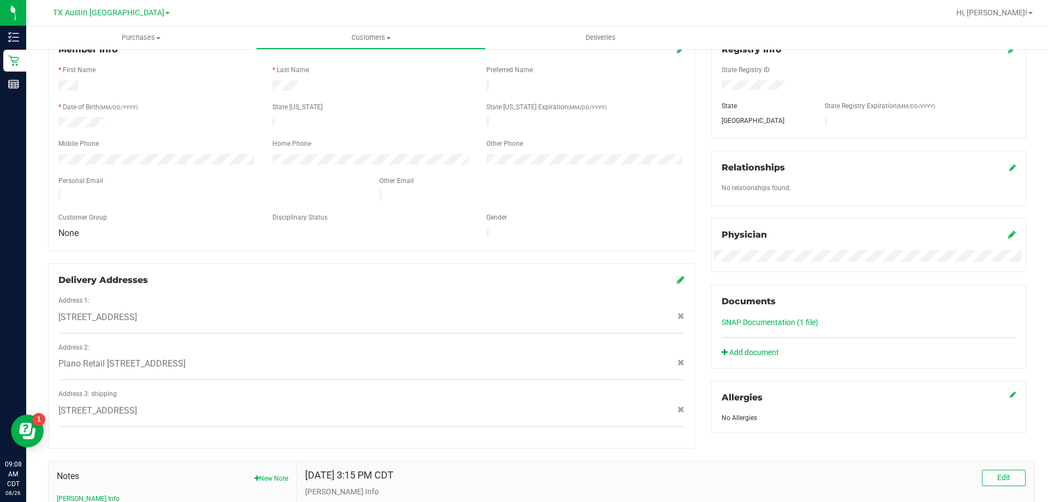
click at [677, 275] on icon at bounding box center [681, 279] width 8 height 9
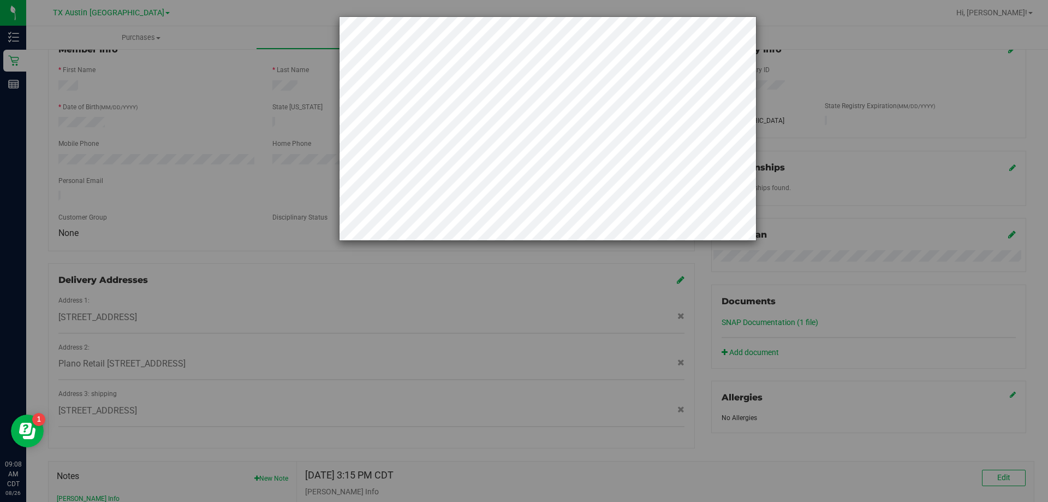
click at [333, 114] on div at bounding box center [528, 128] width 457 height 224
click at [333, 153] on div at bounding box center [528, 128] width 457 height 224
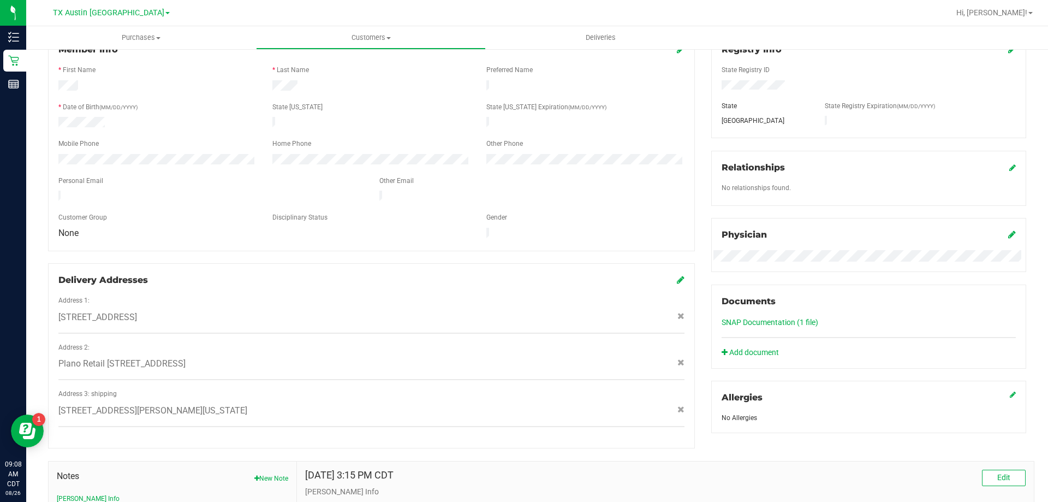
click at [175, 404] on span "1502 Anderson CR 2301 , Tennessee Colony , TX 75861" at bounding box center [152, 410] width 189 height 13
copy div "1502 Anderson CR 2301 , Tennessee Colony , TX 75861"
click at [677, 275] on icon at bounding box center [681, 279] width 8 height 9
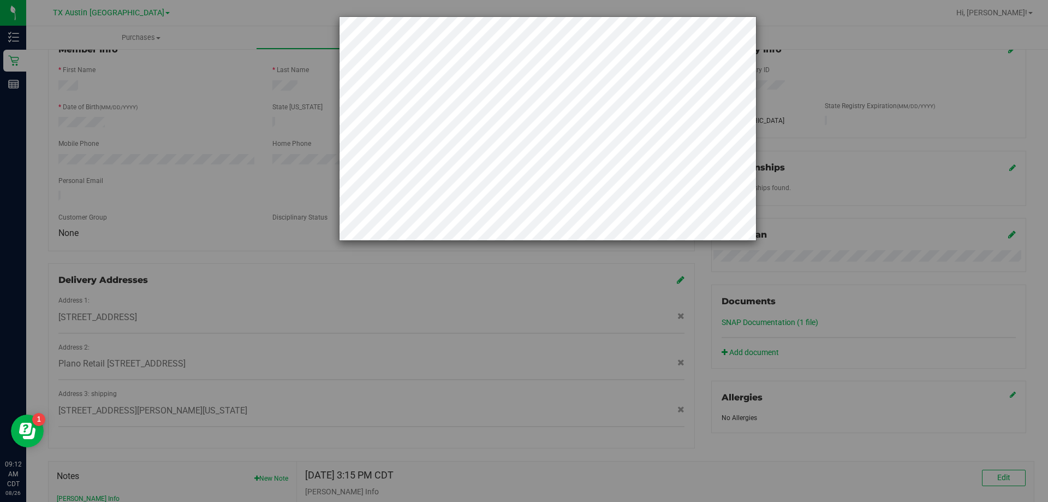
click at [321, 120] on div at bounding box center [528, 128] width 457 height 224
click at [217, 154] on div at bounding box center [528, 251] width 1056 height 502
click at [337, 186] on div at bounding box center [528, 128] width 457 height 224
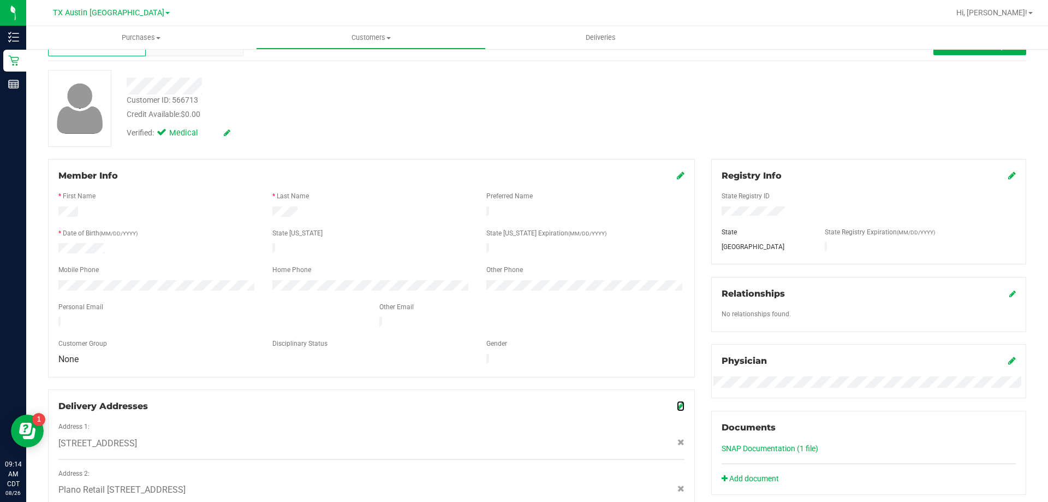
scroll to position [109, 0]
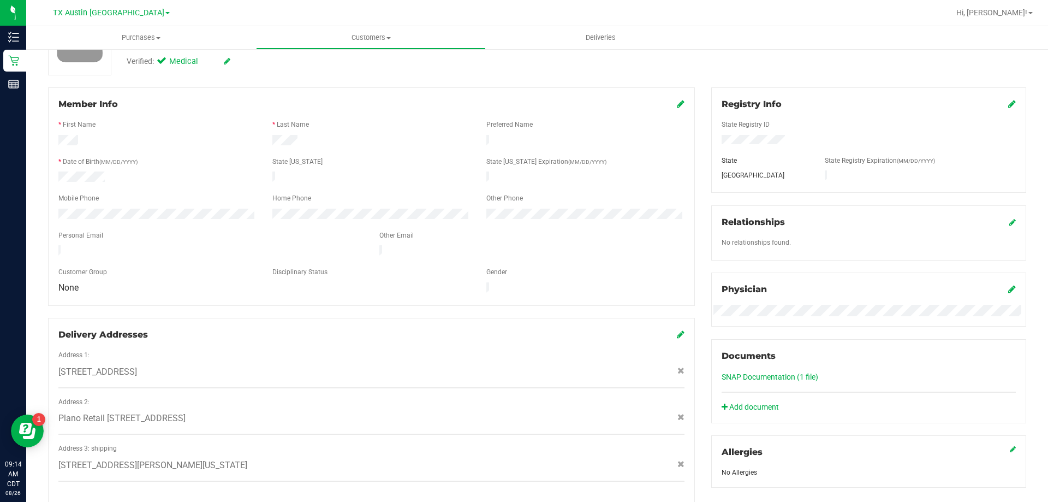
click at [677, 330] on icon at bounding box center [681, 334] width 8 height 9
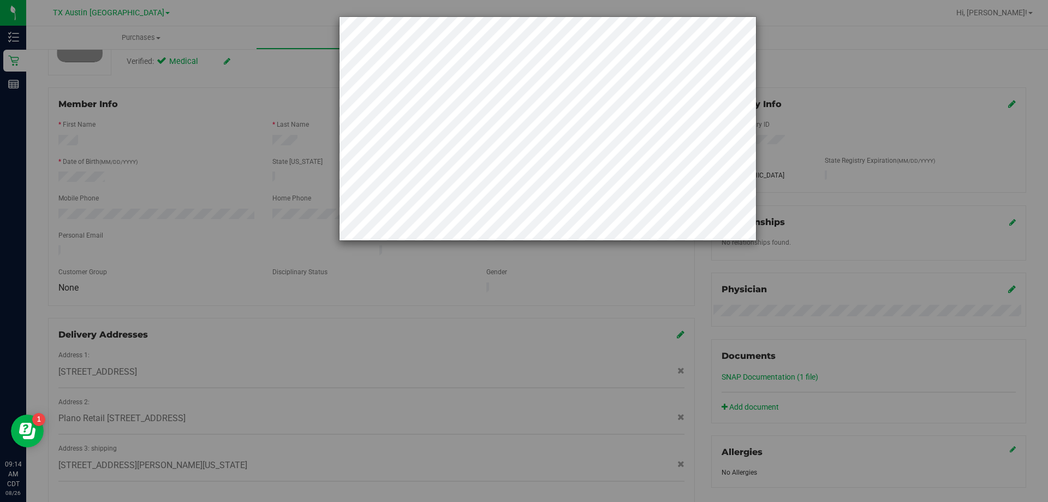
click at [309, 165] on div at bounding box center [528, 128] width 457 height 224
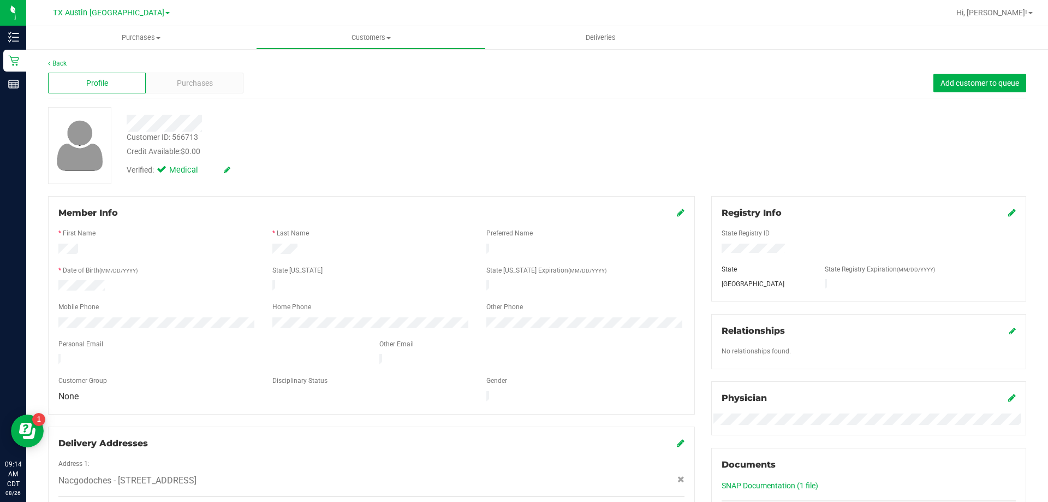
scroll to position [0, 0]
click at [207, 89] on span "Purchases" at bounding box center [195, 83] width 36 height 11
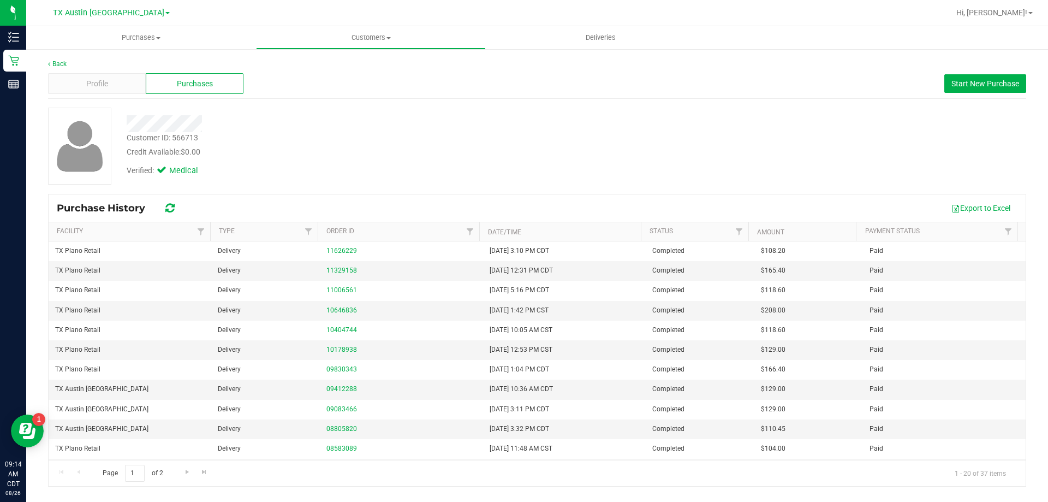
click at [1000, 69] on div "Profile Purchases Start New Purchase" at bounding box center [537, 84] width 978 height 30
click at [999, 82] on span "Start New Purchase" at bounding box center [985, 83] width 68 height 9
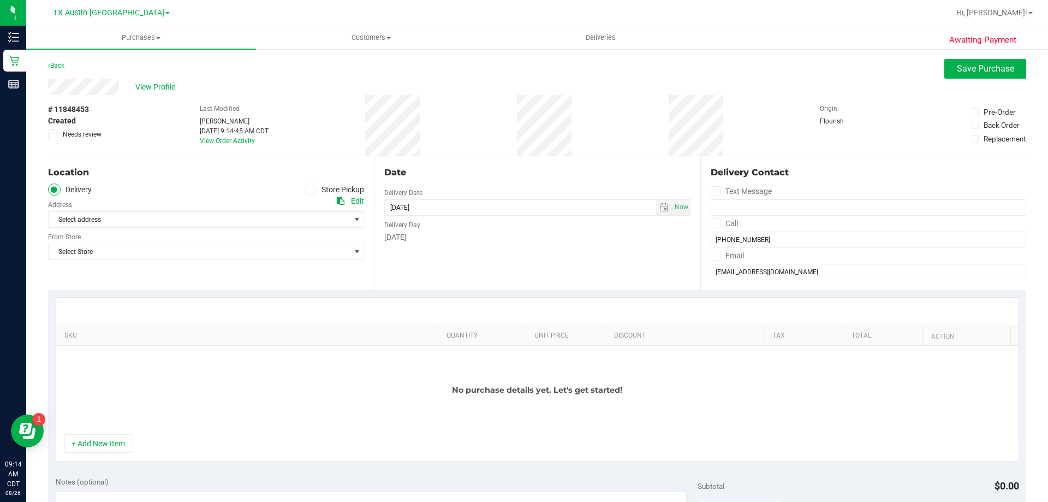
click at [356, 201] on div "Edit" at bounding box center [357, 200] width 13 height 11
click at [712, 223] on icon at bounding box center [715, 223] width 7 height 0
click at [0, 0] on input "Call" at bounding box center [0, 0] width 0 height 0
click at [711, 260] on span at bounding box center [716, 256] width 10 height 10
click at [0, 0] on input "Email" at bounding box center [0, 0] width 0 height 0
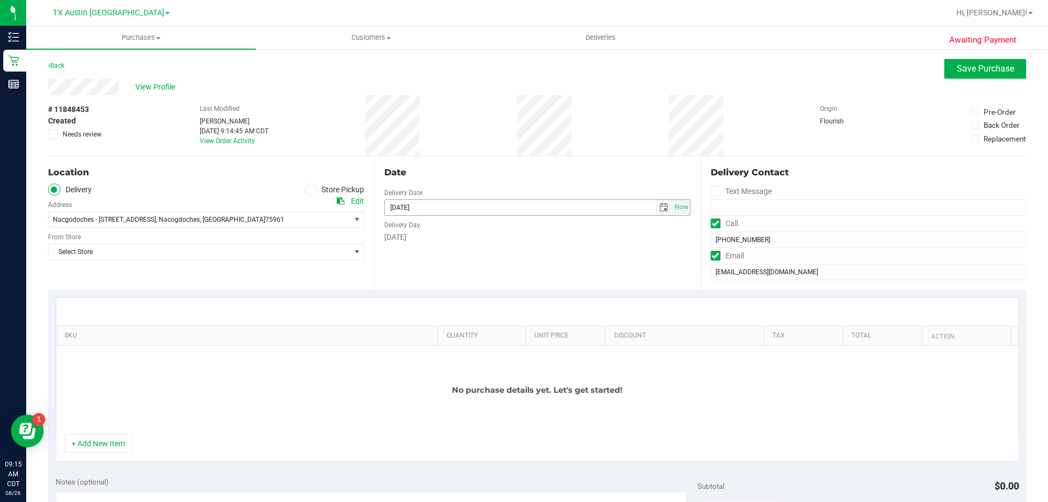
click at [660, 205] on span "select" at bounding box center [663, 207] width 9 height 9
click at [442, 350] on link "3" at bounding box center [440, 351] width 16 height 17
type input "09/03/2025"
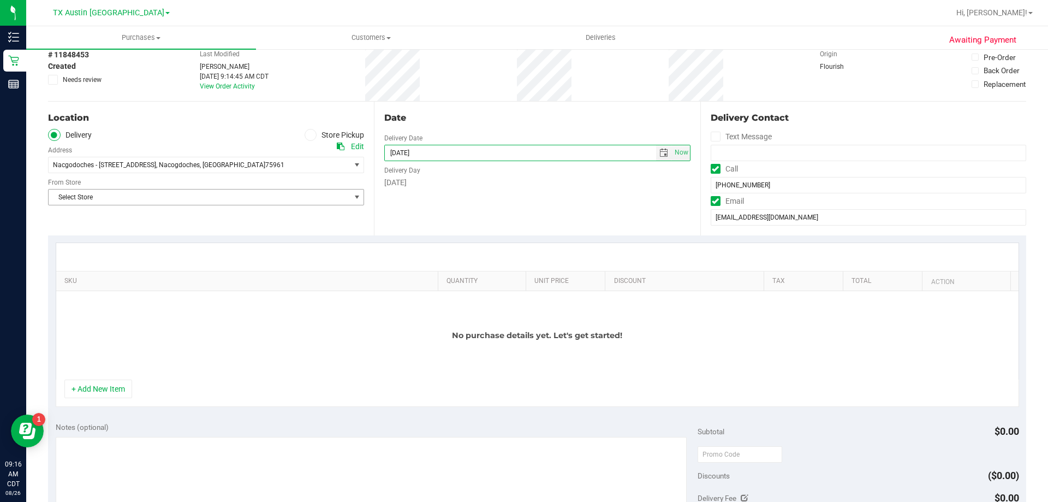
click at [283, 198] on span "Select Store" at bounding box center [199, 196] width 301 height 15
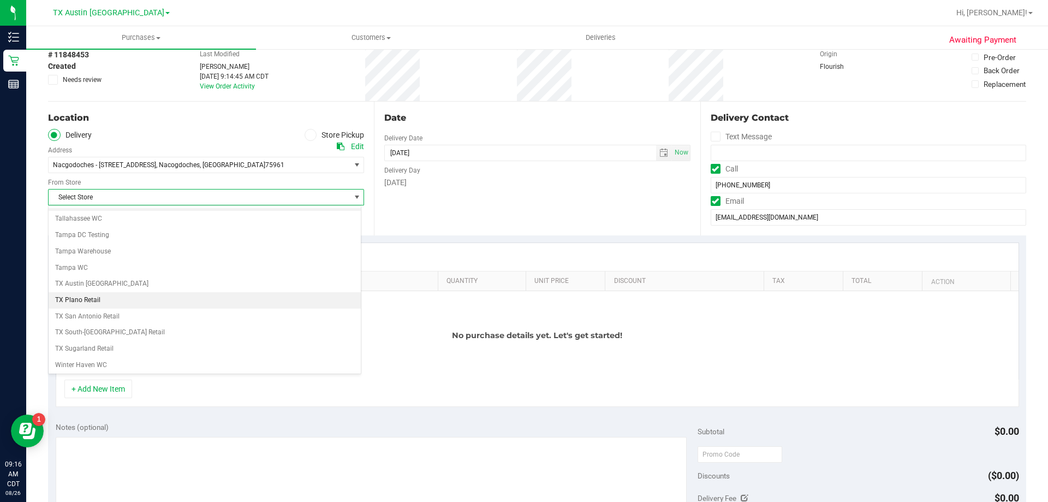
scroll to position [764, 0]
click at [117, 277] on li "TX Austin [GEOGRAPHIC_DATA]" at bounding box center [205, 279] width 312 height 16
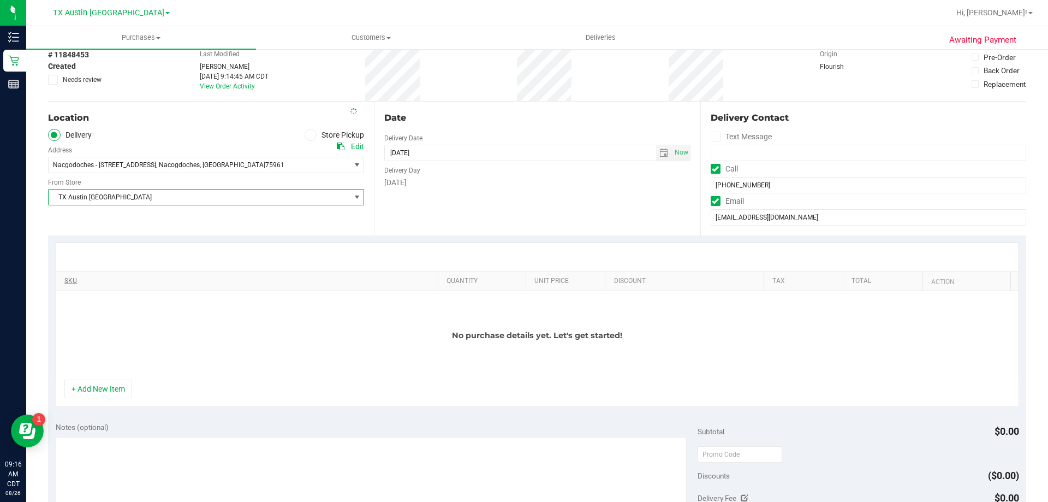
scroll to position [109, 0]
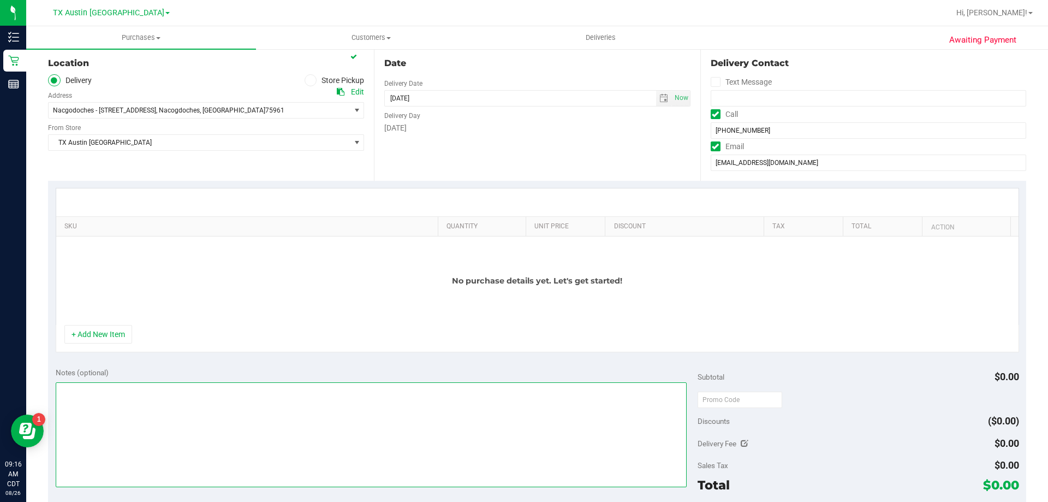
click at [118, 404] on textarea at bounding box center [372, 434] width 632 height 105
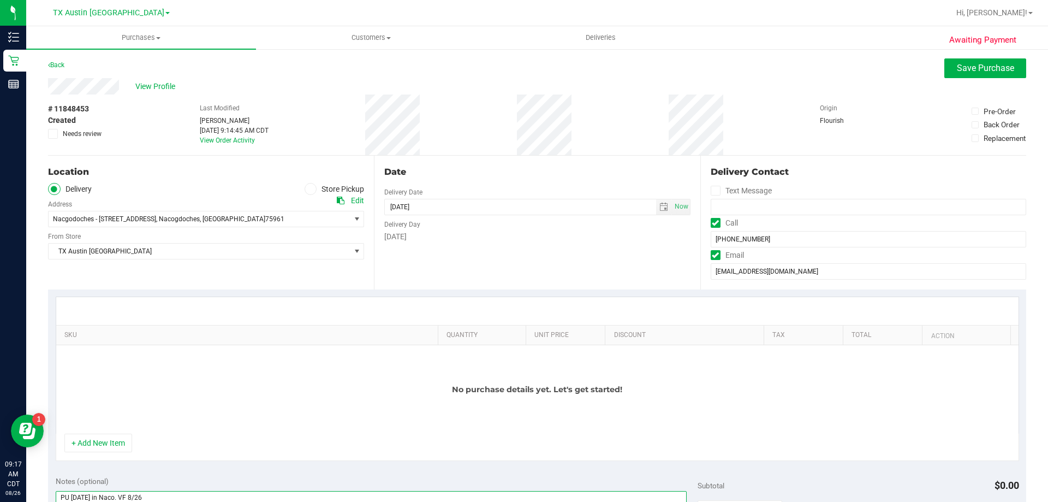
scroll to position [0, 0]
type textarea "PU Wed 9/3 in Naco. VF 8/26"
click at [983, 70] on span "Save Purchase" at bounding box center [985, 68] width 57 height 10
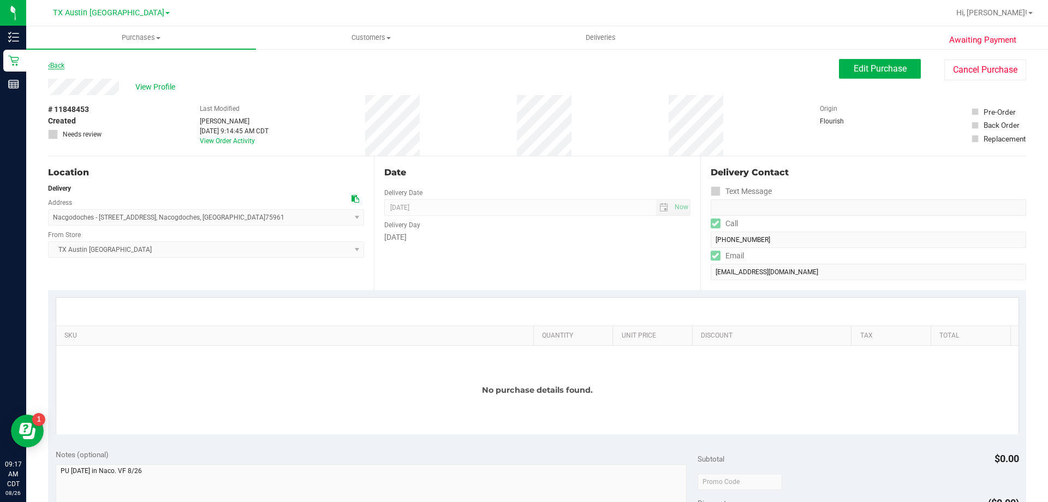
click at [53, 68] on link "Back" at bounding box center [56, 66] width 16 height 8
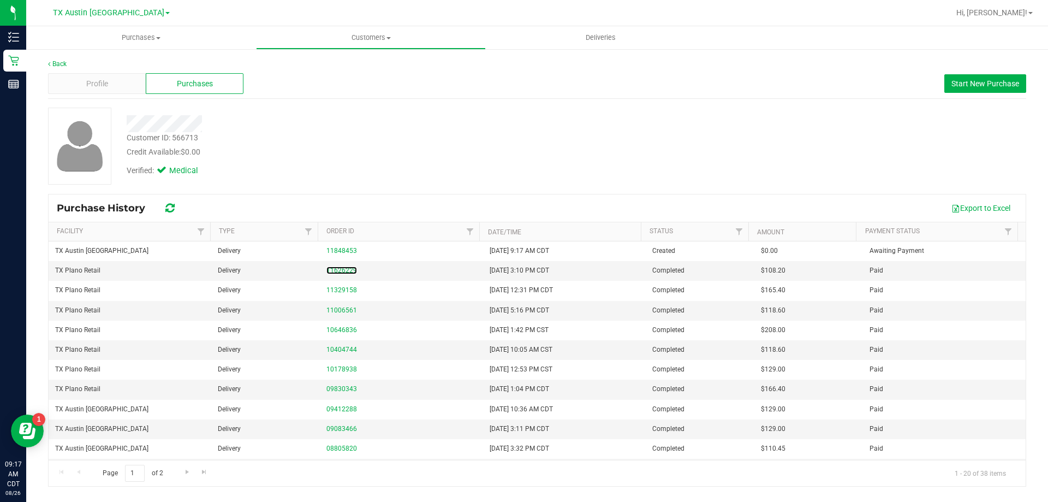
click at [347, 268] on link "11626229" at bounding box center [341, 270] width 31 height 8
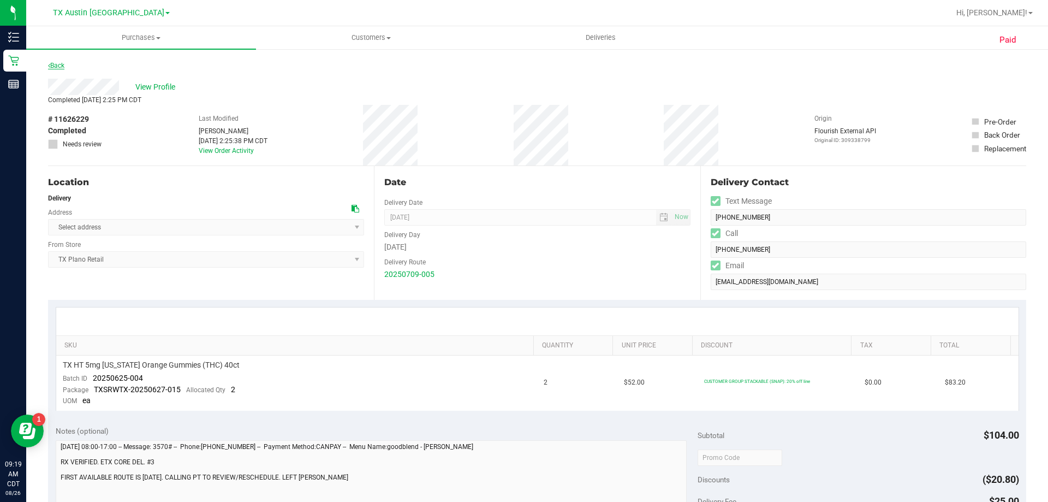
click at [57, 64] on link "Back" at bounding box center [56, 66] width 16 height 8
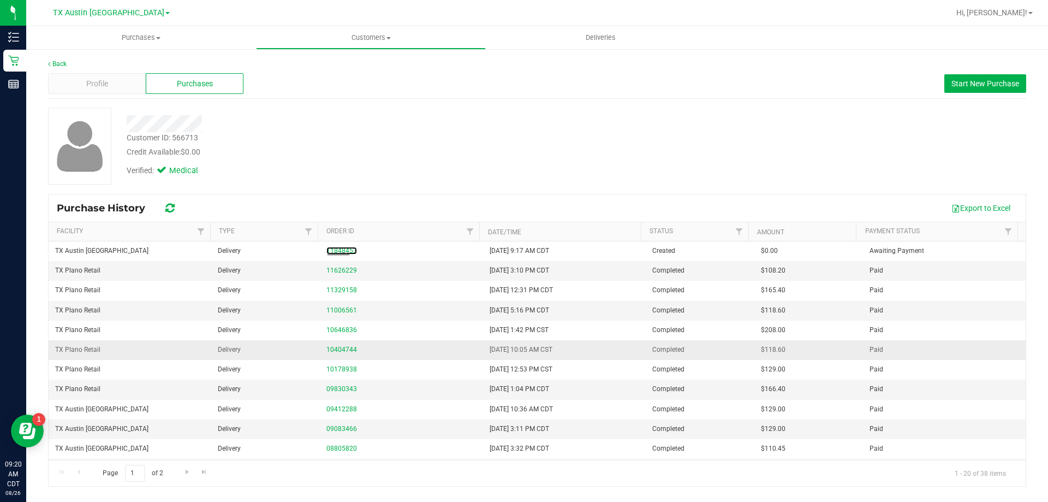
drag, startPoint x: 342, startPoint y: 252, endPoint x: 381, endPoint y: 347, distance: 102.6
click at [342, 252] on link "11848453" at bounding box center [341, 251] width 31 height 8
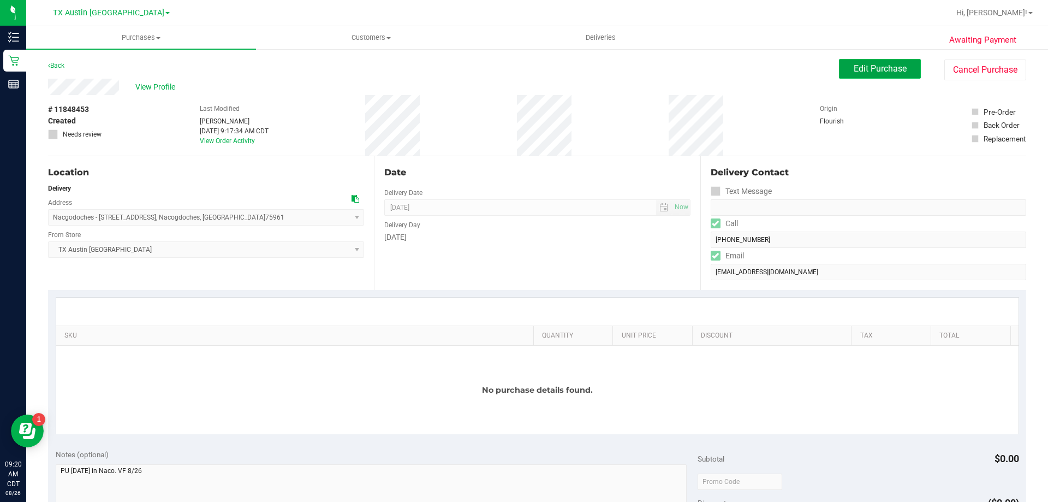
click at [883, 70] on span "Edit Purchase" at bounding box center [880, 68] width 53 height 10
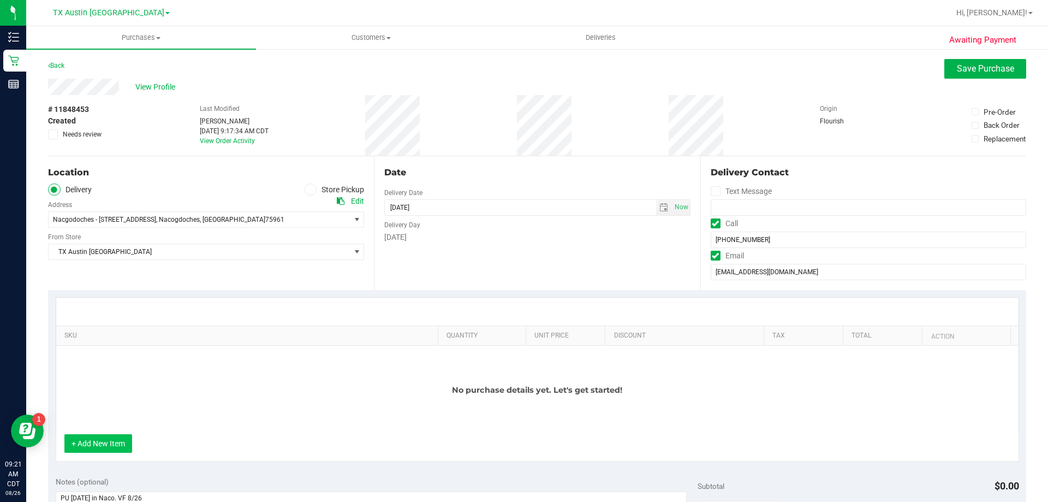
click at [112, 448] on button "+ Add New Item" at bounding box center [98, 443] width 68 height 19
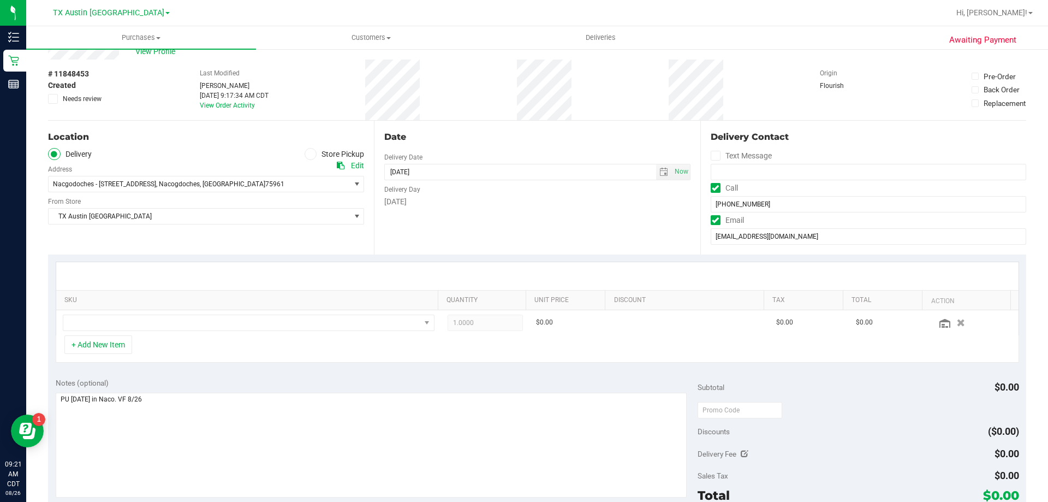
scroll to position [55, 0]
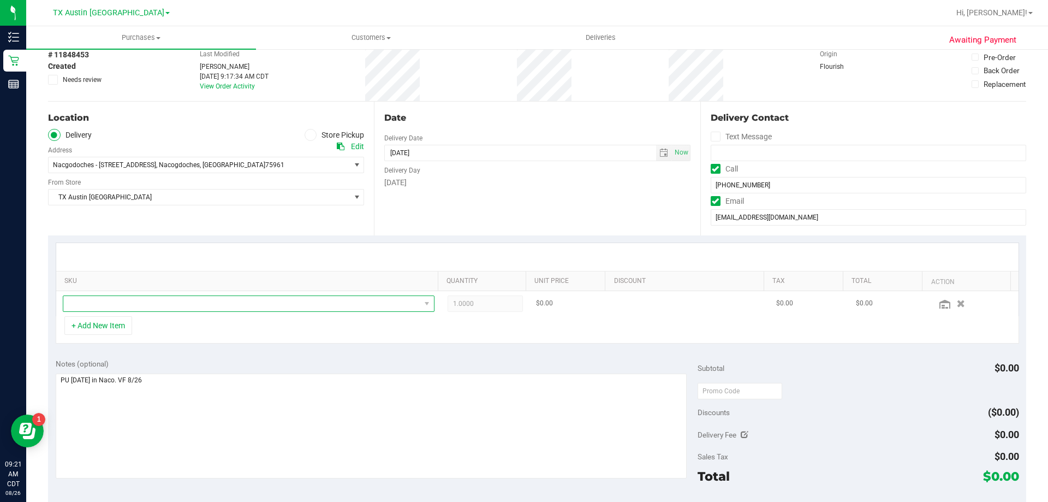
click at [296, 302] on span "NO DATA FOUND" at bounding box center [241, 303] width 357 height 15
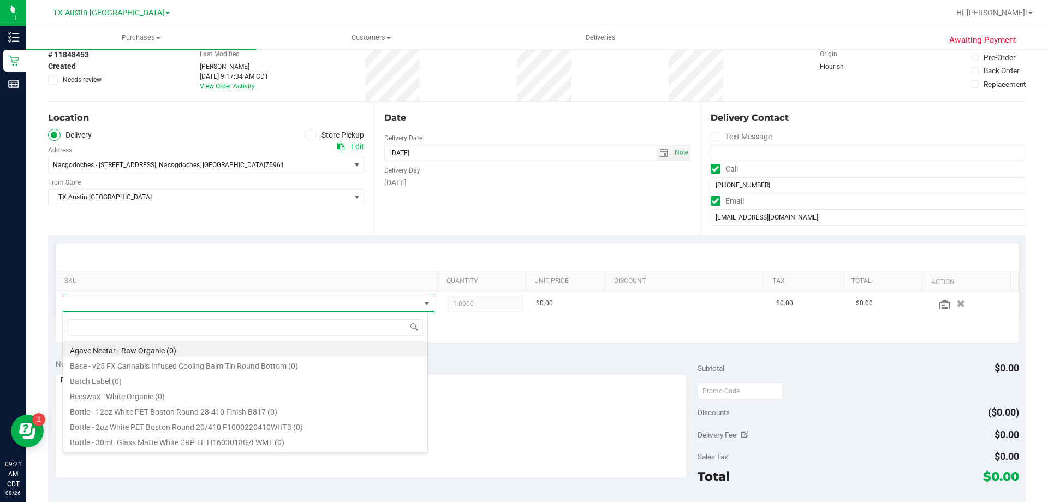
scroll to position [16, 362]
type input "texas orange"
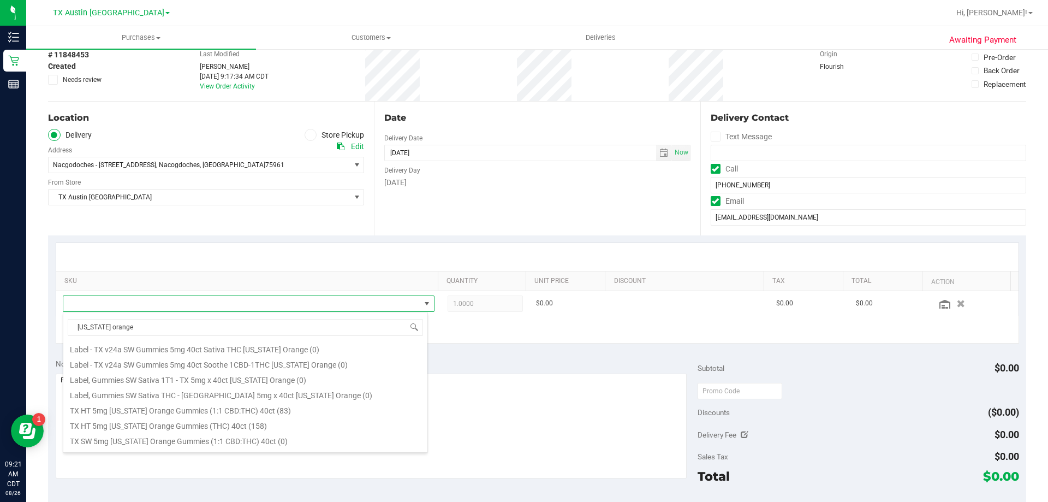
scroll to position [109, 0]
click at [171, 424] on li "TX HT 5mg Texas Orange Gummies (THC) 40ct (158)" at bounding box center [245, 422] width 364 height 15
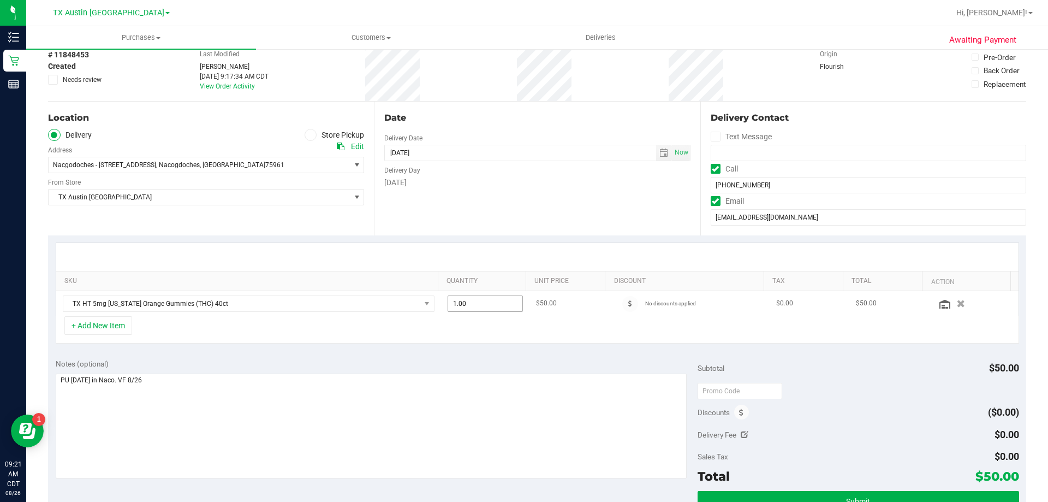
click at [474, 306] on span "1.00 1" at bounding box center [486, 303] width 76 height 16
type input "2"
type input "2.00"
click at [512, 167] on div "Delivery Day" at bounding box center [537, 169] width 306 height 16
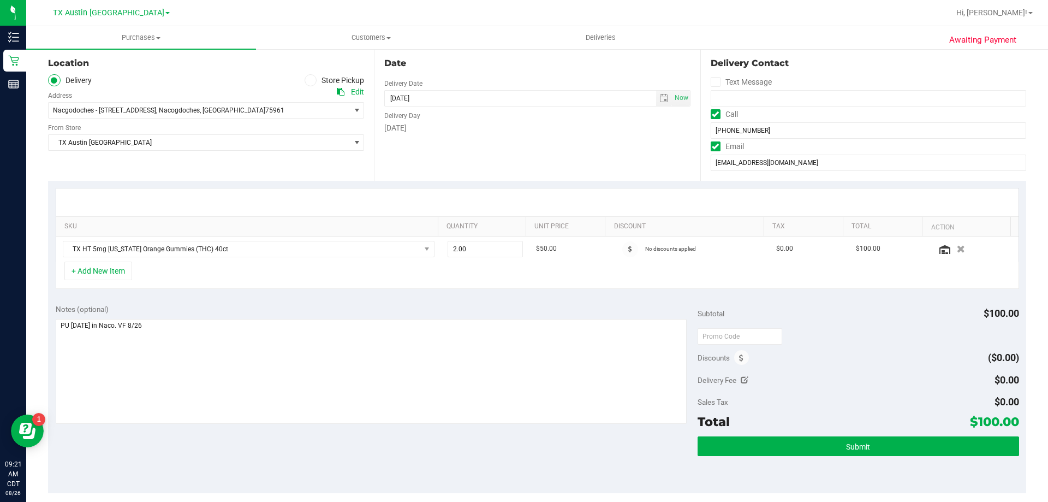
scroll to position [0, 0]
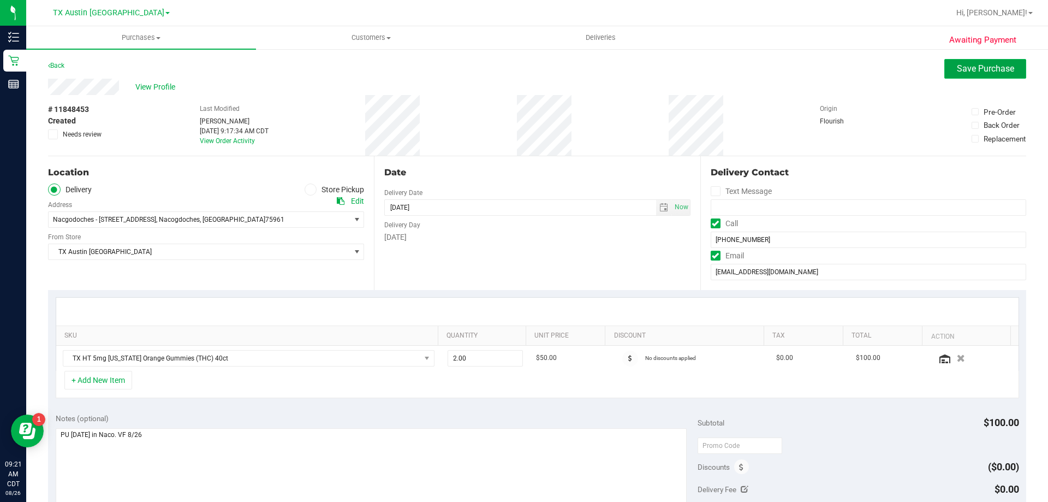
click at [960, 63] on span "Save Purchase" at bounding box center [985, 68] width 57 height 10
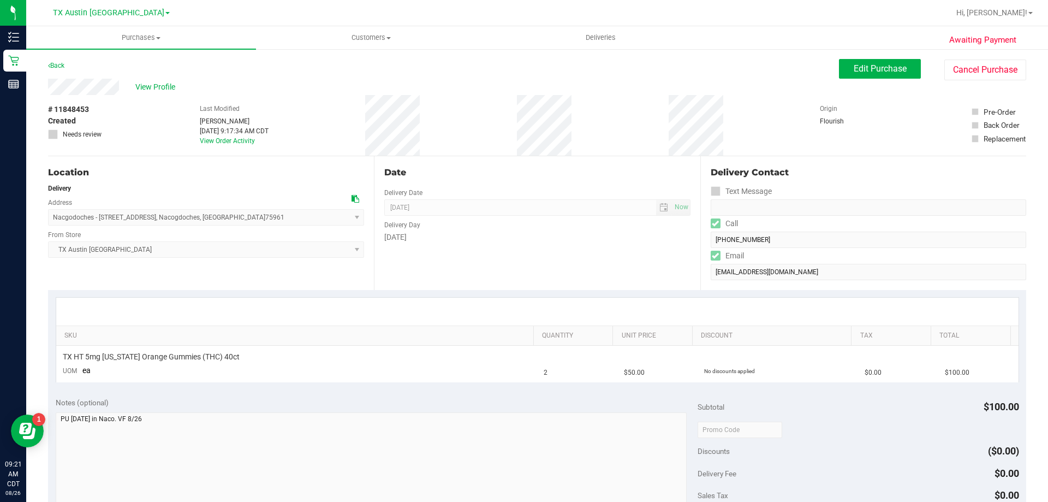
click at [143, 88] on span "View Profile" at bounding box center [157, 86] width 44 height 11
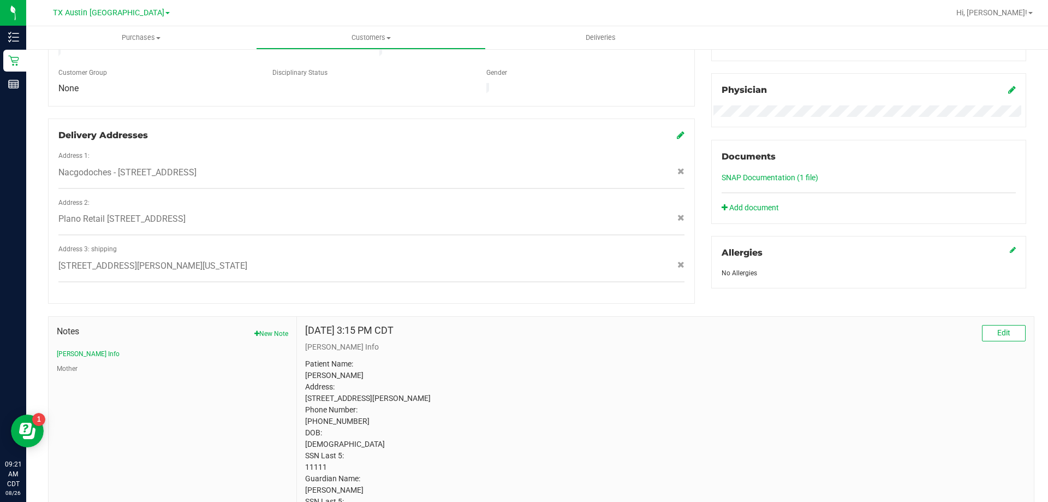
scroll to position [359, 0]
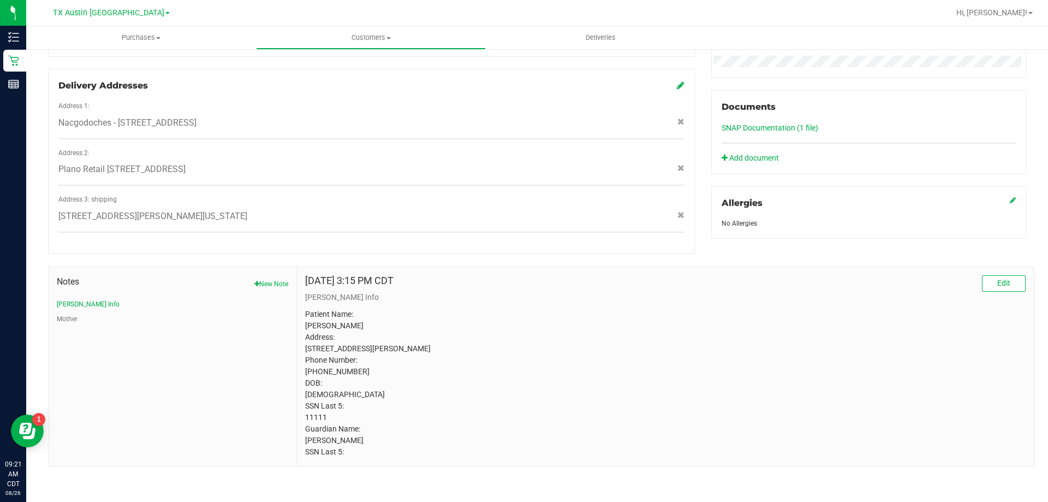
click at [784, 124] on link "SNAP Documentation (1 file)" at bounding box center [770, 127] width 97 height 9
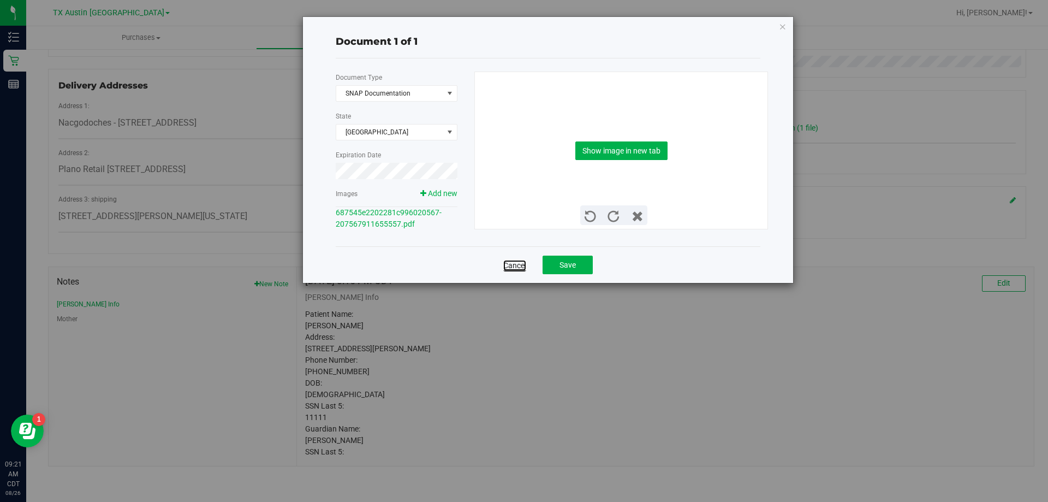
click at [514, 269] on link "Cancel" at bounding box center [514, 265] width 23 height 11
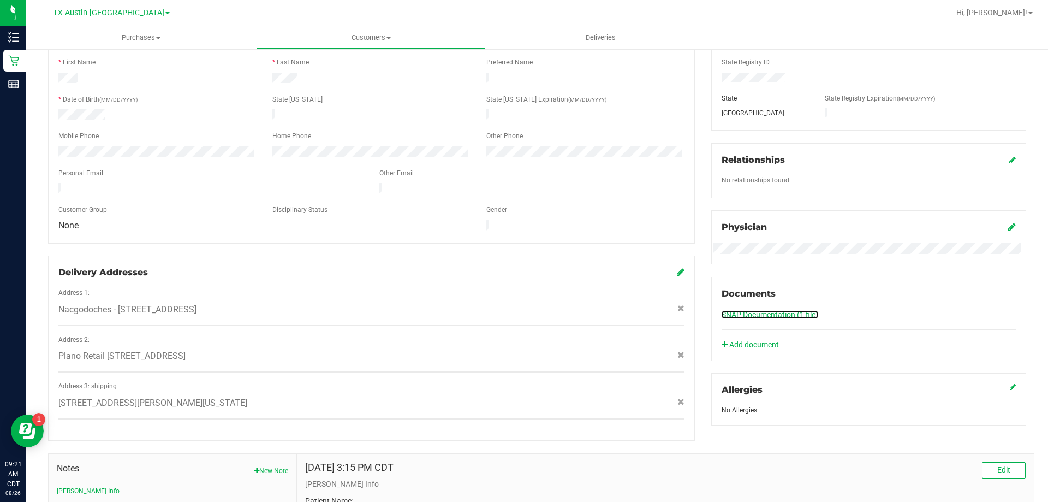
scroll to position [86, 0]
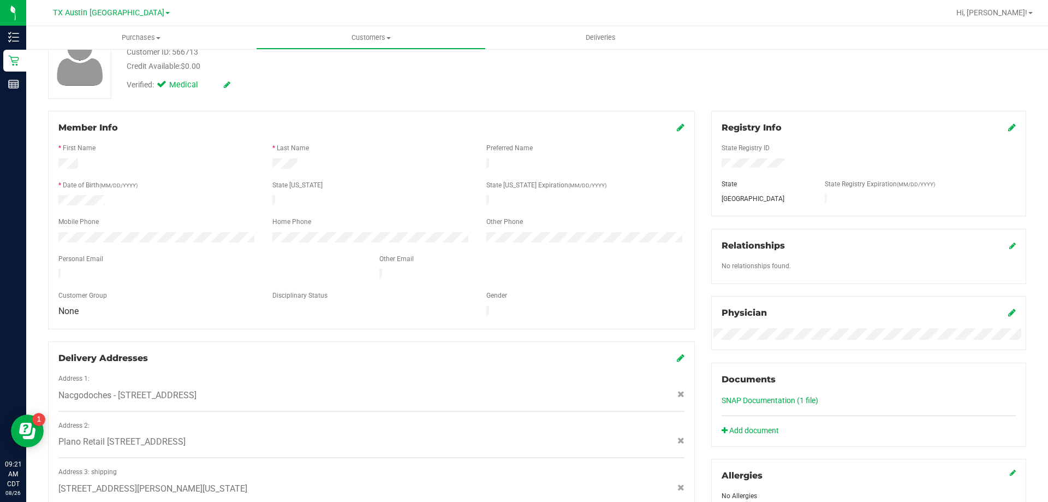
click at [677, 126] on icon at bounding box center [681, 127] width 8 height 9
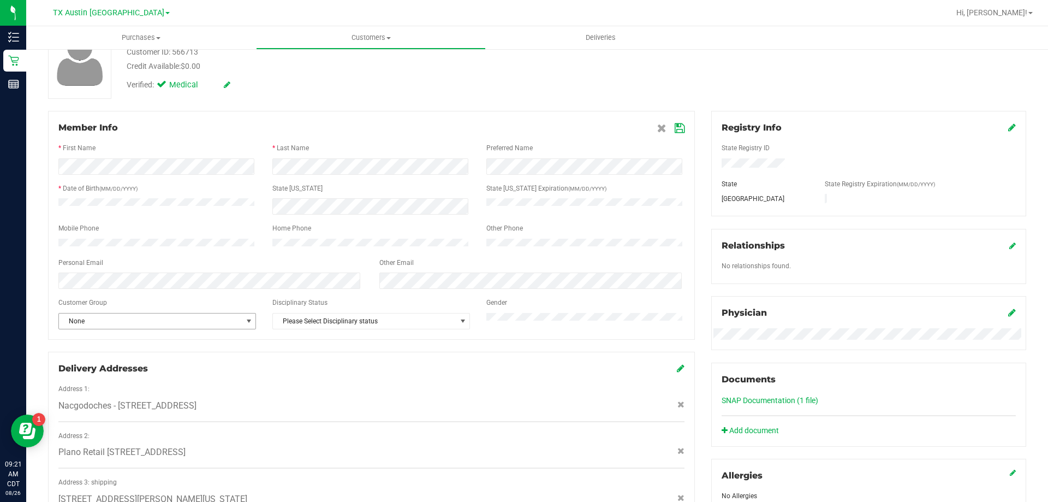
click at [133, 325] on span "None" at bounding box center [150, 320] width 183 height 15
click at [92, 410] on li "SNAP" at bounding box center [156, 406] width 195 height 16
click at [675, 127] on icon at bounding box center [680, 128] width 10 height 9
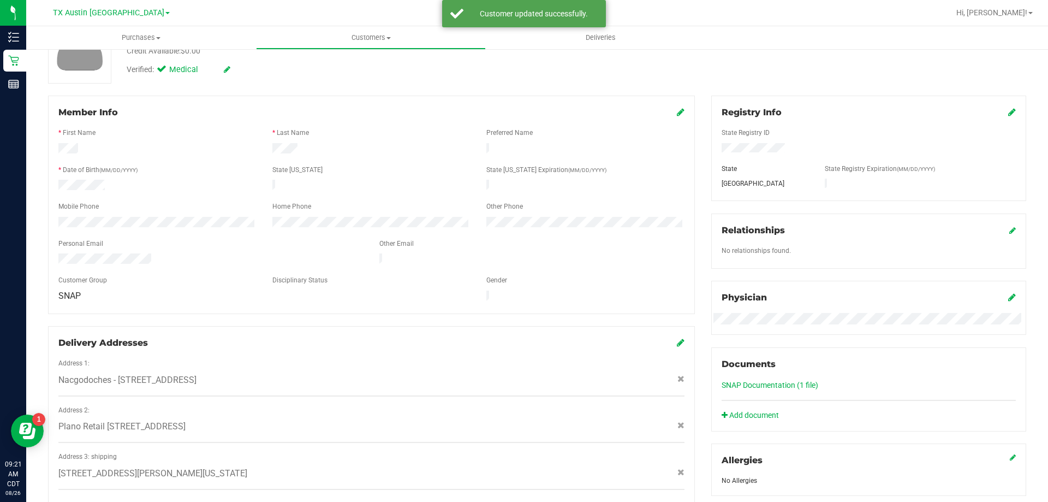
scroll to position [0, 0]
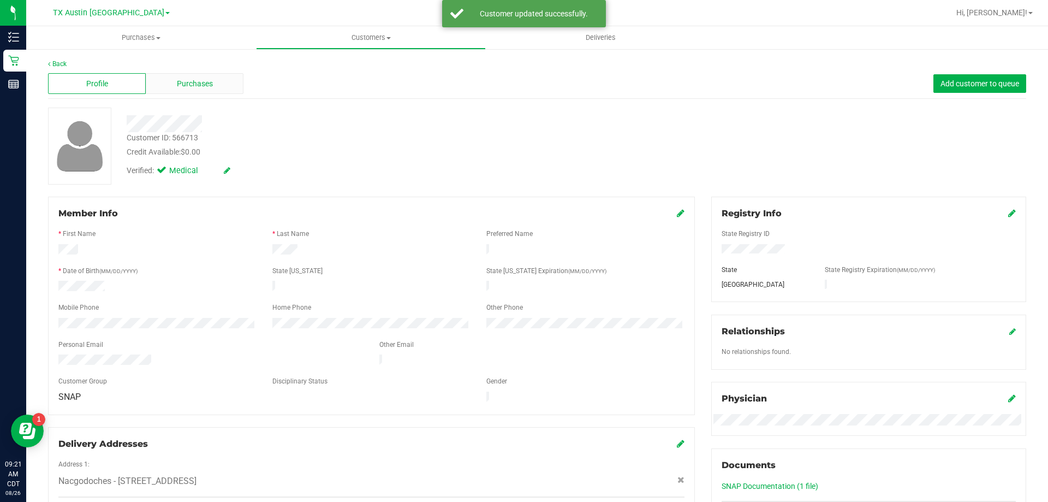
click at [183, 76] on div "Purchases" at bounding box center [195, 83] width 98 height 21
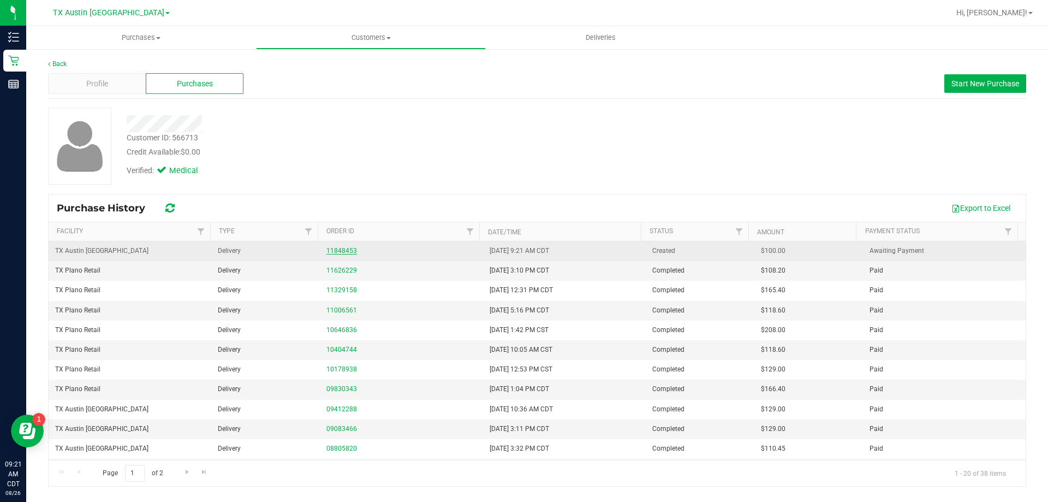
click at [343, 248] on link "11848453" at bounding box center [341, 251] width 31 height 8
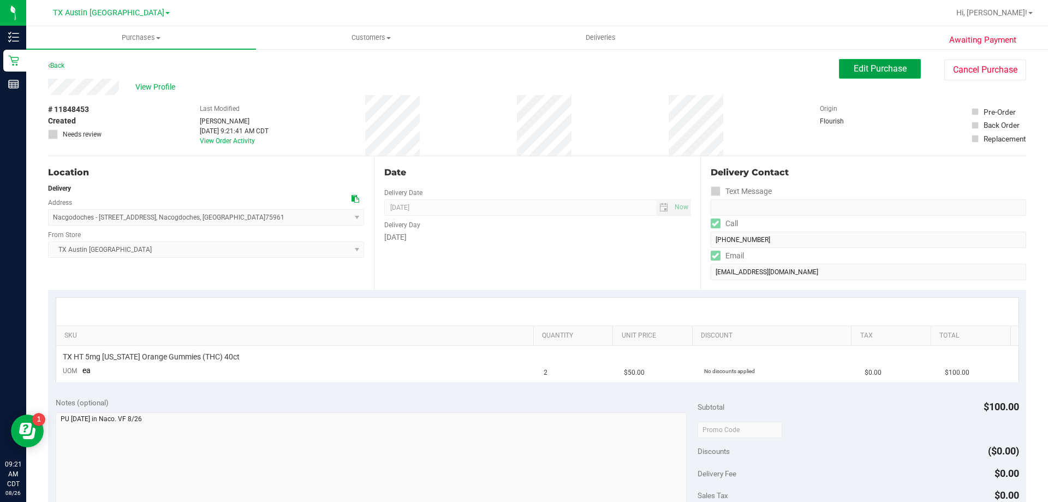
click at [895, 68] on span "Edit Purchase" at bounding box center [880, 68] width 53 height 10
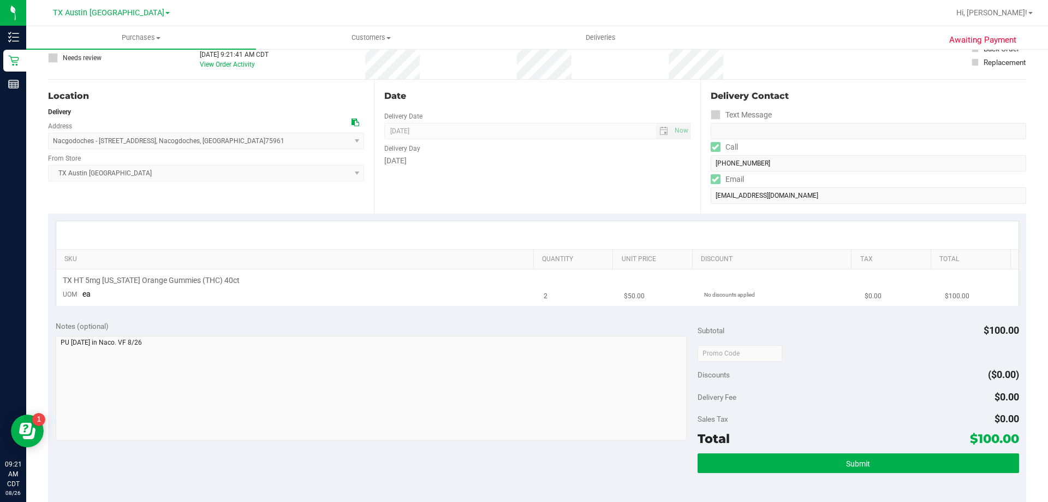
scroll to position [164, 0]
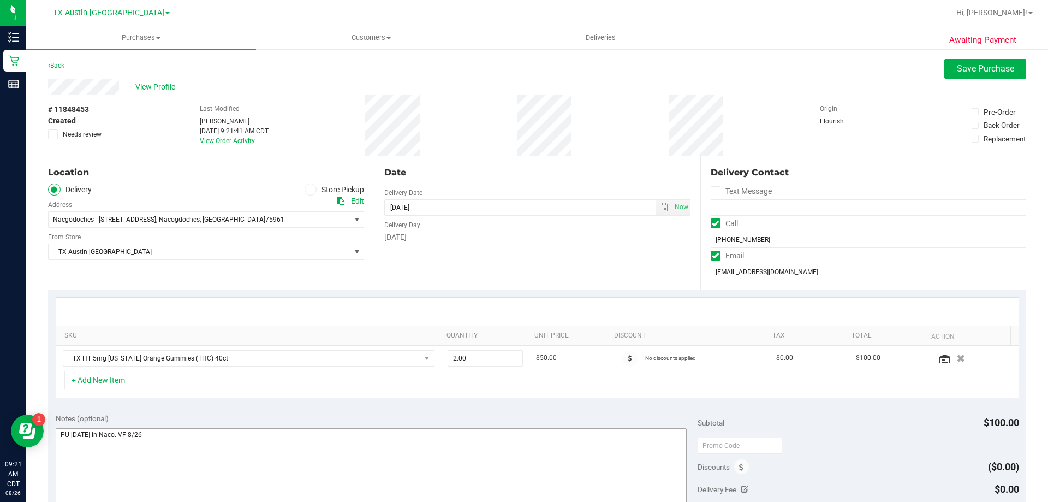
scroll to position [164, 0]
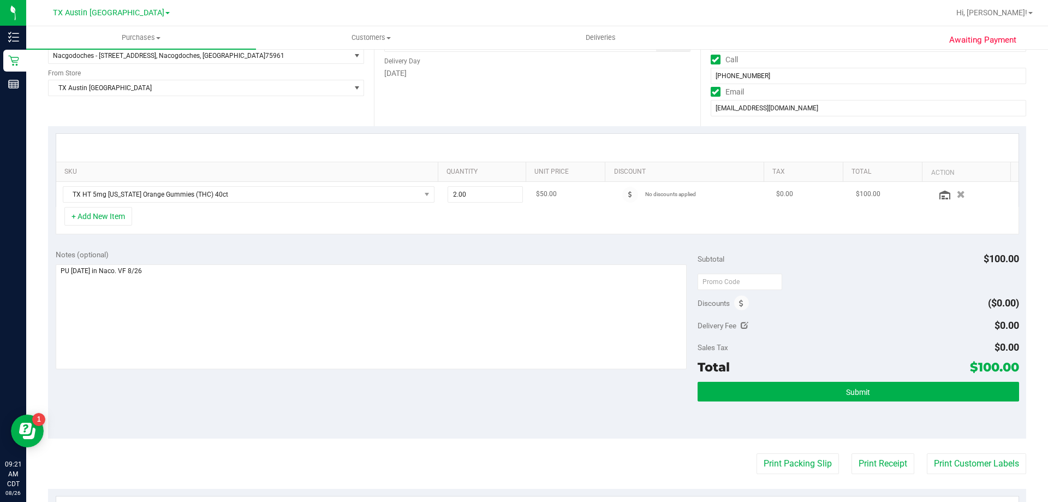
click at [621, 187] on div at bounding box center [630, 195] width 30 height 16
click at [622, 189] on span at bounding box center [630, 195] width 16 height 16
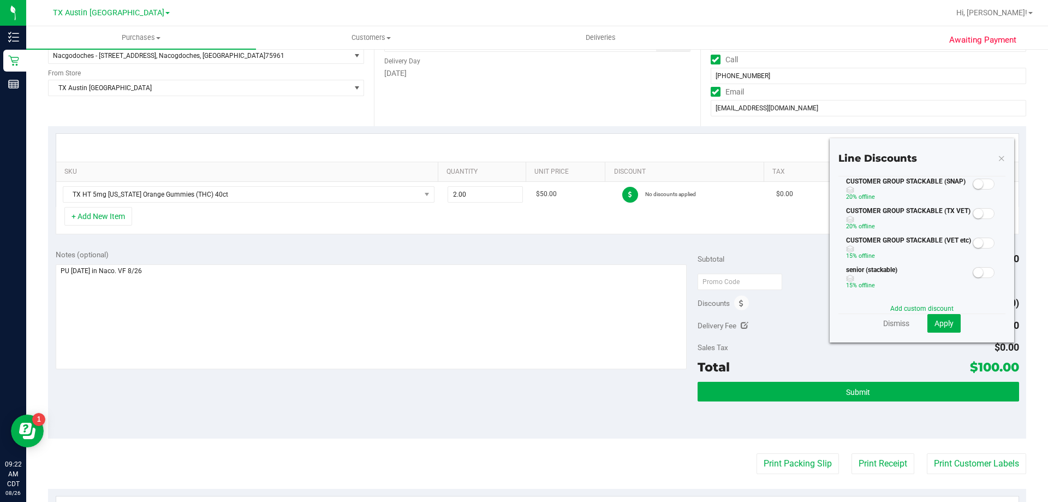
click at [978, 185] on span at bounding box center [984, 183] width 22 height 11
click at [939, 324] on span "Apply" at bounding box center [943, 323] width 19 height 9
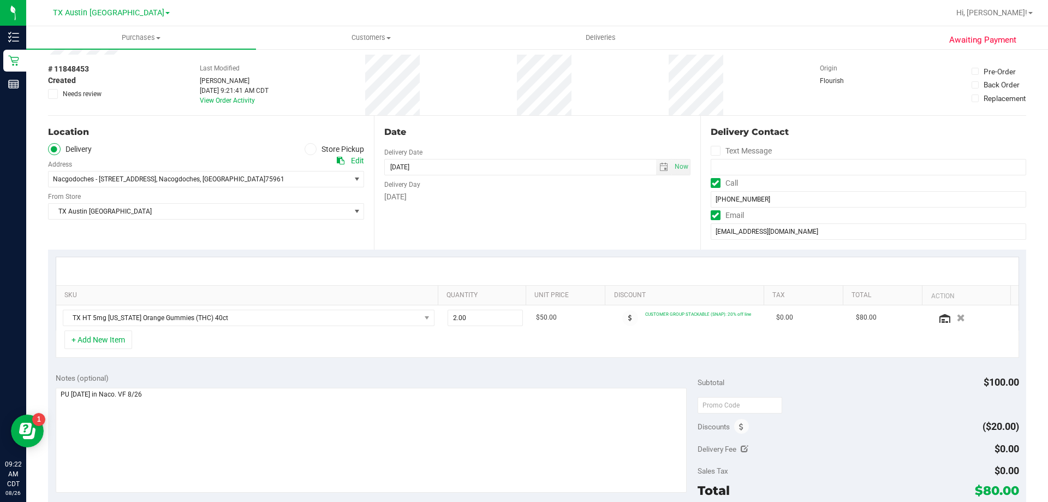
scroll to position [0, 0]
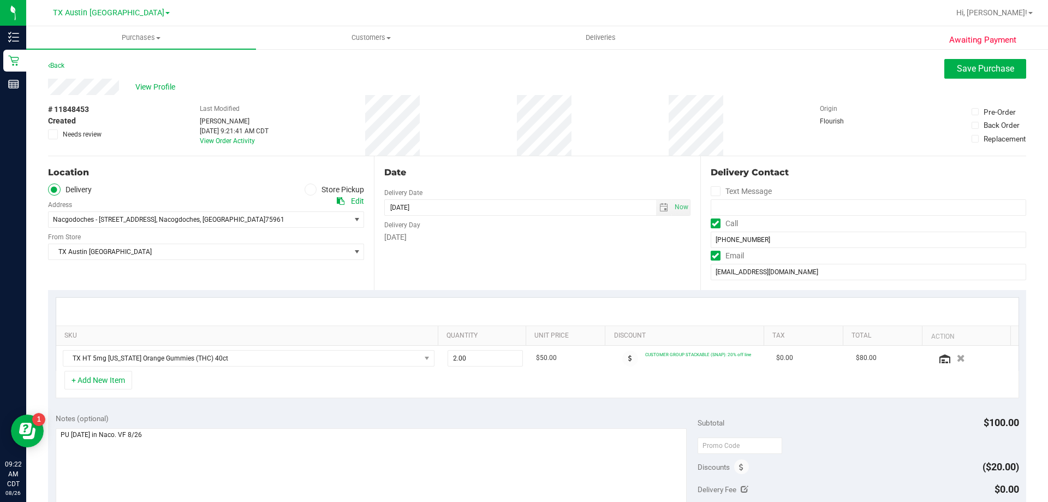
click at [52, 129] on span at bounding box center [53, 134] width 10 height 10
click at [0, 0] on input "Needs review" at bounding box center [0, 0] width 0 height 0
click at [962, 69] on span "Save Purchase" at bounding box center [985, 68] width 57 height 10
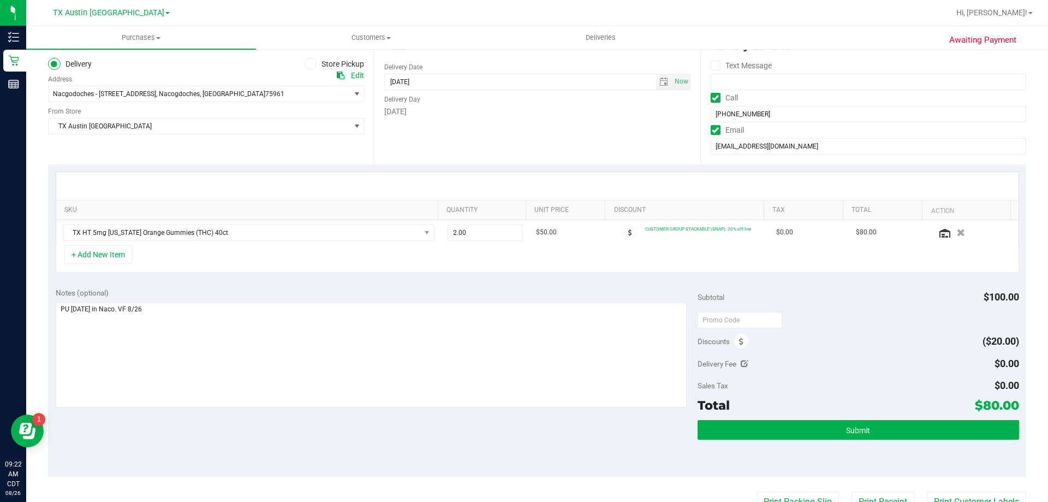
scroll to position [273, 0]
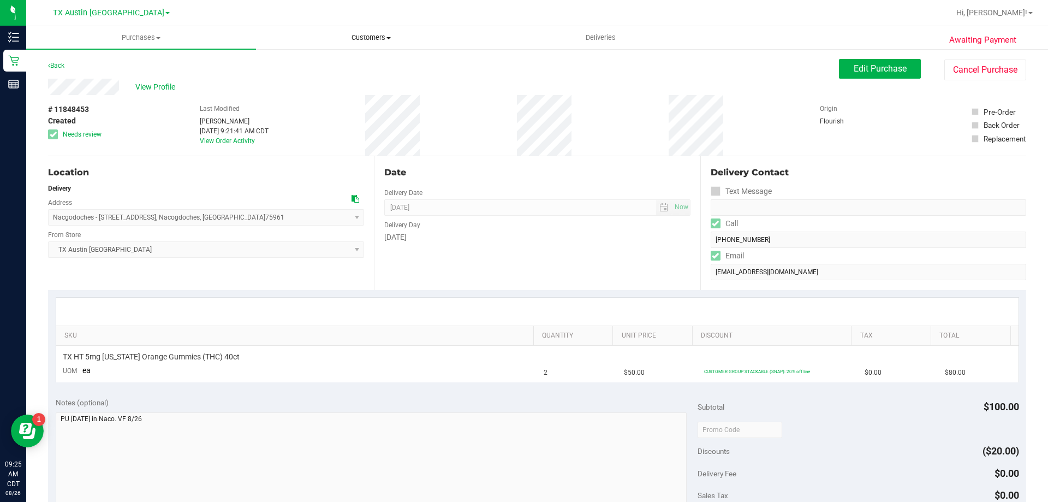
click at [381, 35] on span "Customers" at bounding box center [371, 38] width 229 height 10
click at [382, 62] on li "All customers" at bounding box center [371, 65] width 230 height 13
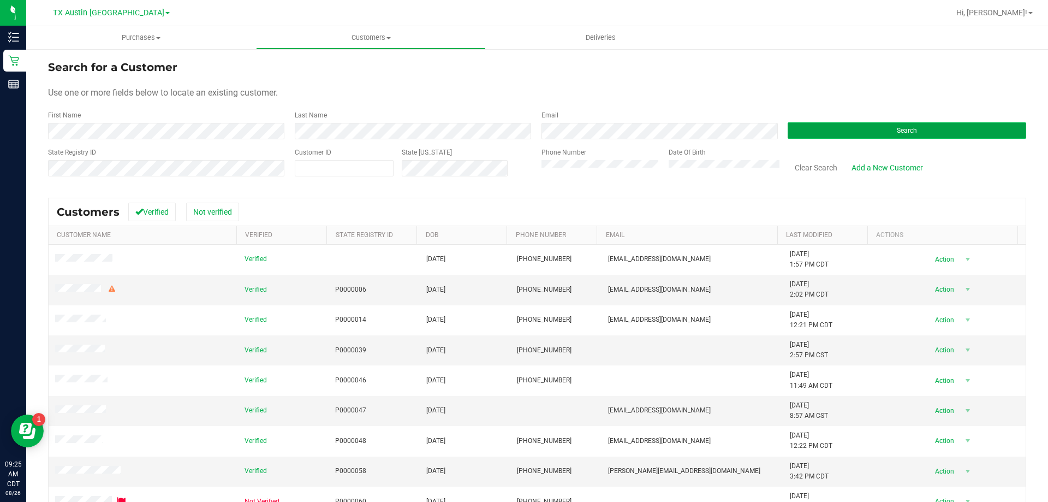
click at [808, 126] on button "Search" at bounding box center [907, 130] width 239 height 16
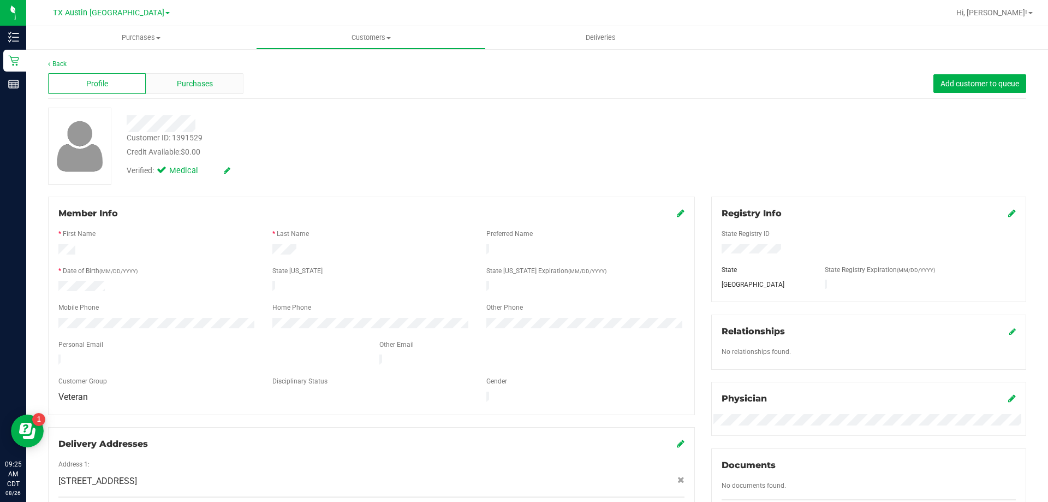
click at [209, 86] on span "Purchases" at bounding box center [195, 83] width 36 height 11
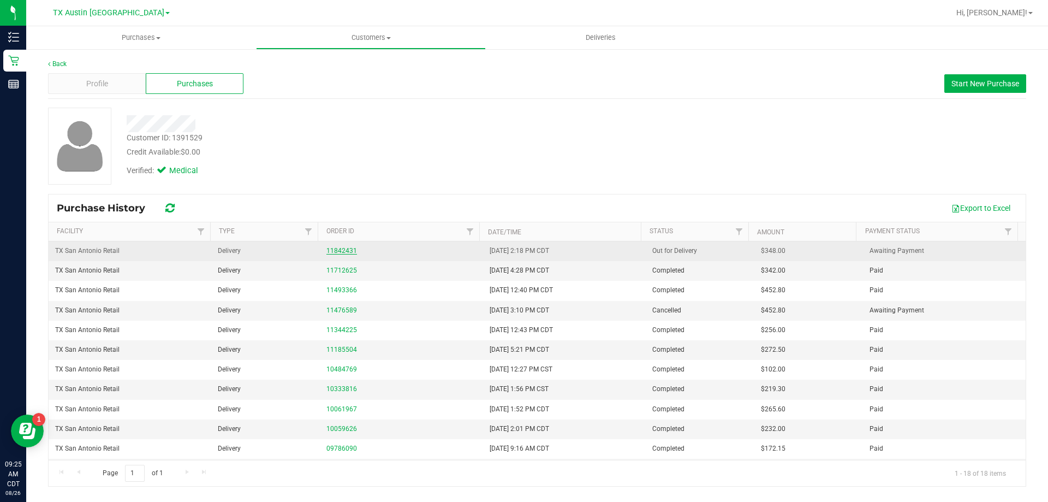
click at [329, 251] on link "11842431" at bounding box center [341, 251] width 31 height 8
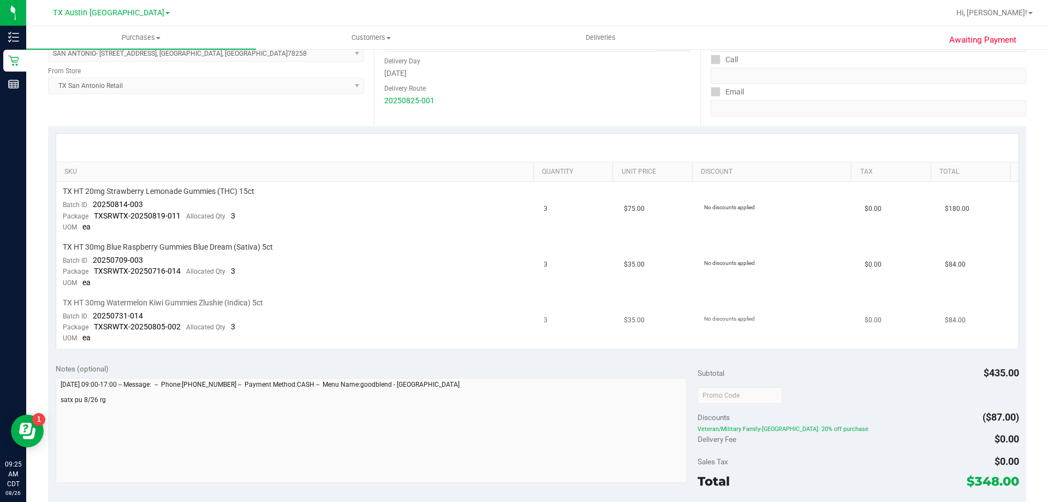
scroll to position [218, 0]
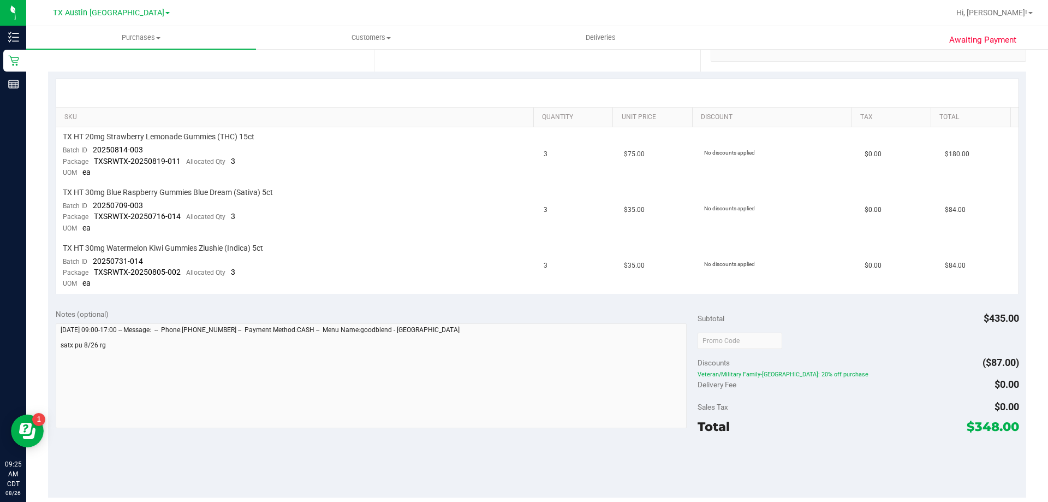
drag, startPoint x: 962, startPoint y: 421, endPoint x: 998, endPoint y: 425, distance: 36.2
click at [998, 425] on span "$348.00" at bounding box center [993, 426] width 52 height 15
click at [899, 434] on div "Total $348.00" at bounding box center [858, 426] width 321 height 20
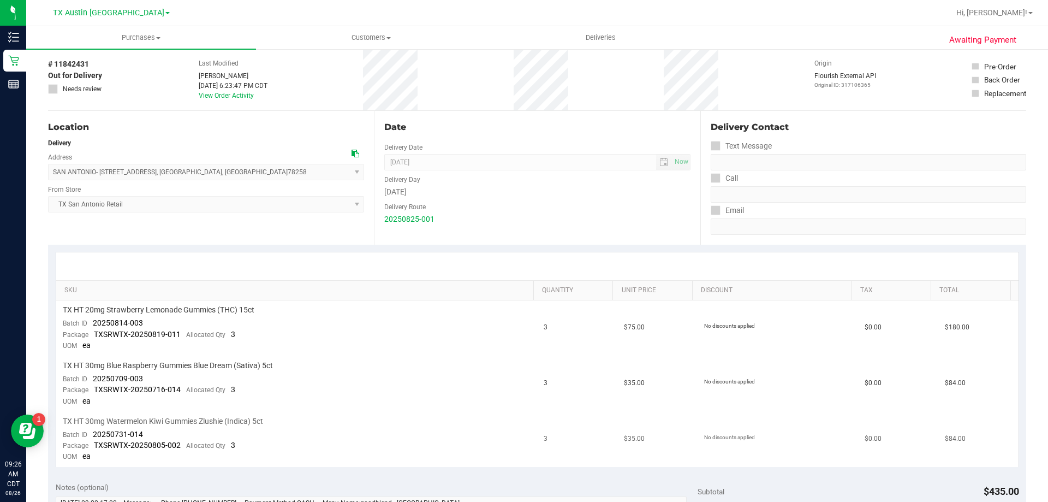
scroll to position [0, 0]
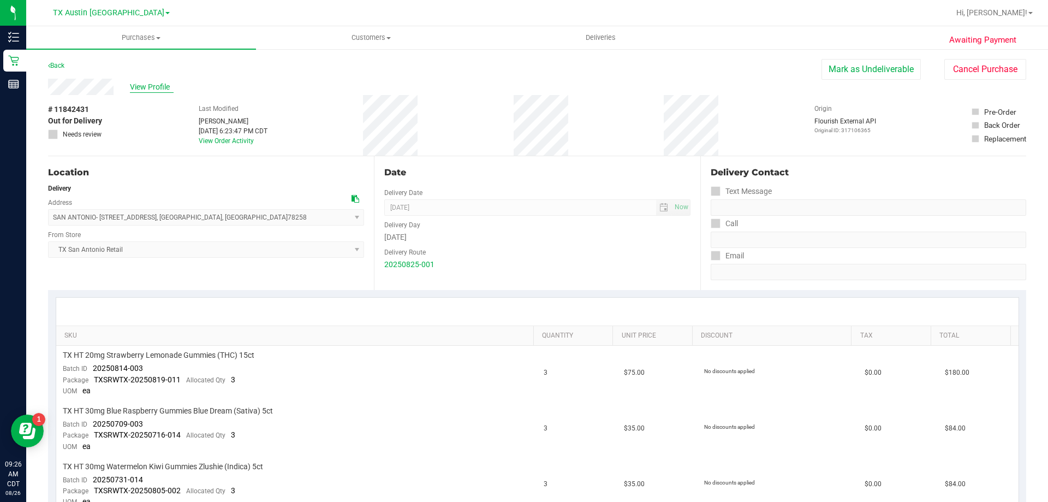
click at [161, 81] on span "View Profile" at bounding box center [152, 86] width 44 height 11
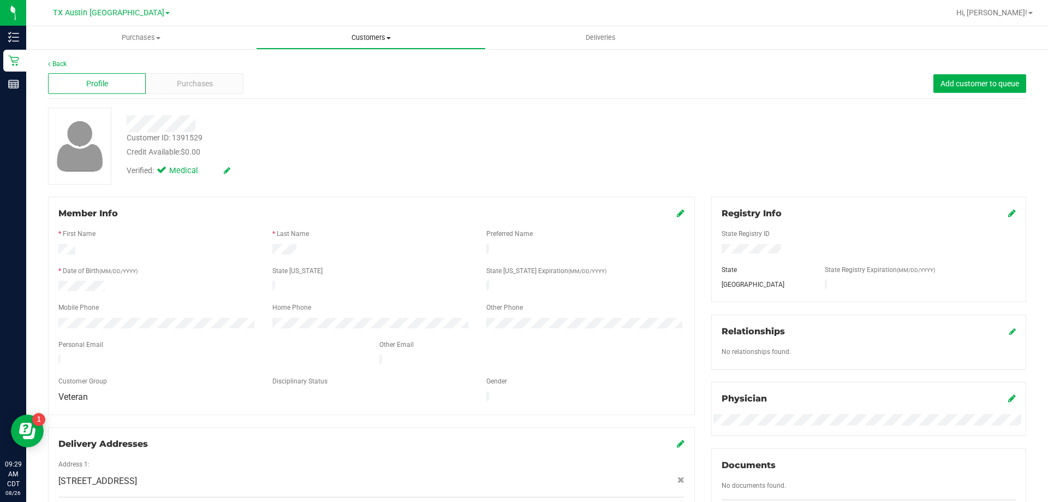
click at [364, 37] on span "Customers" at bounding box center [371, 38] width 229 height 10
click at [366, 69] on li "All customers" at bounding box center [371, 65] width 230 height 13
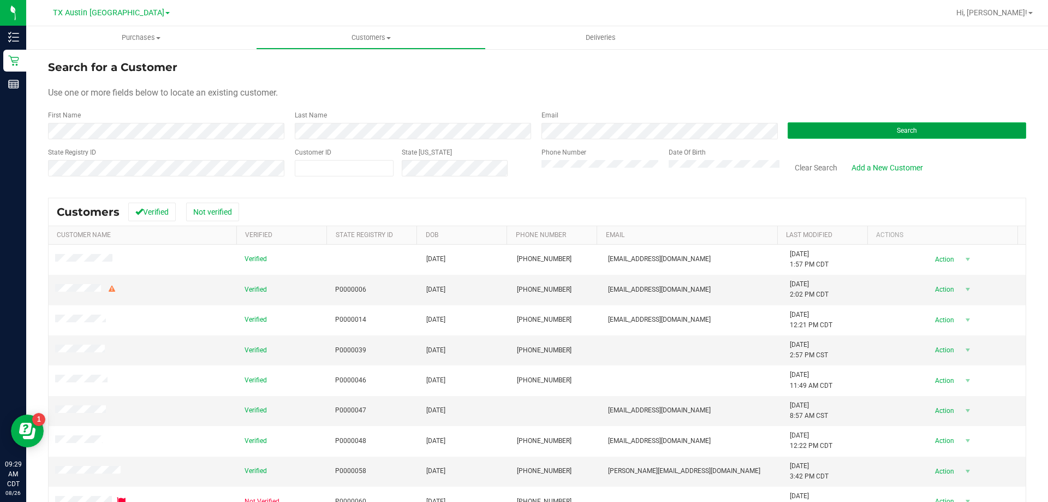
click at [829, 133] on button "Search" at bounding box center [907, 130] width 239 height 16
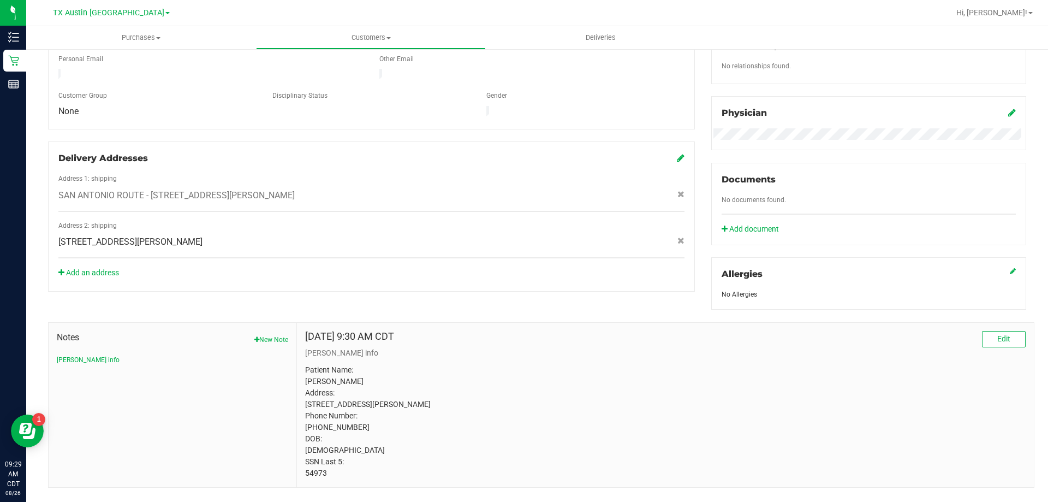
scroll to position [317, 0]
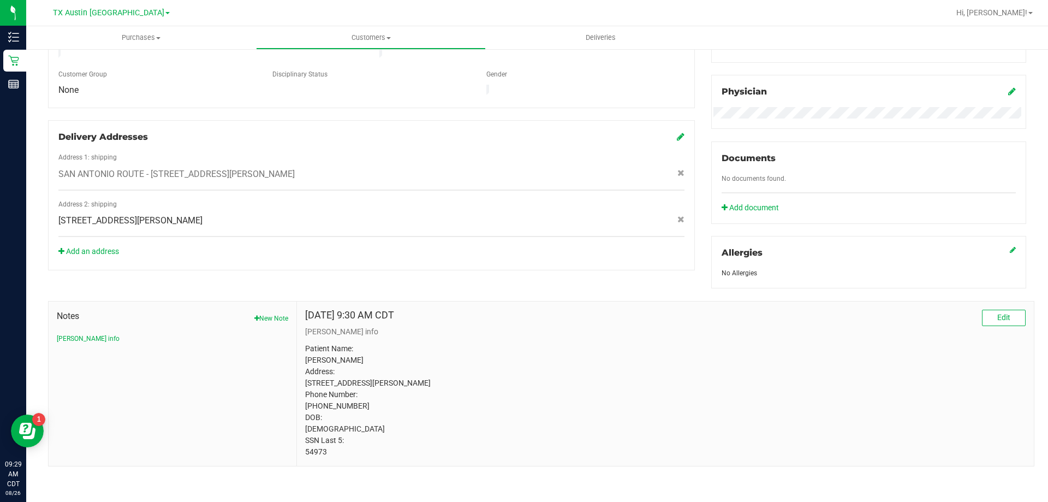
click at [316, 450] on p "Patient Name: Robert Hochstein Address: 203 Hays St Luling, TX, 78648 Phone Num…" at bounding box center [665, 400] width 721 height 115
copy p "54973"
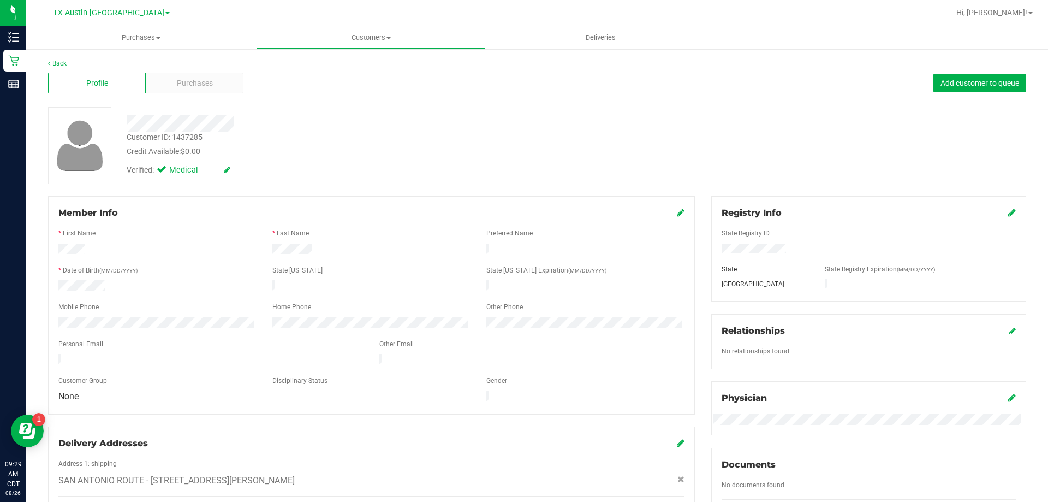
scroll to position [0, 0]
click at [195, 96] on div "Profile Purchases Add customer to queue" at bounding box center [537, 84] width 978 height 30
click at [196, 82] on span "Purchases" at bounding box center [195, 83] width 36 height 11
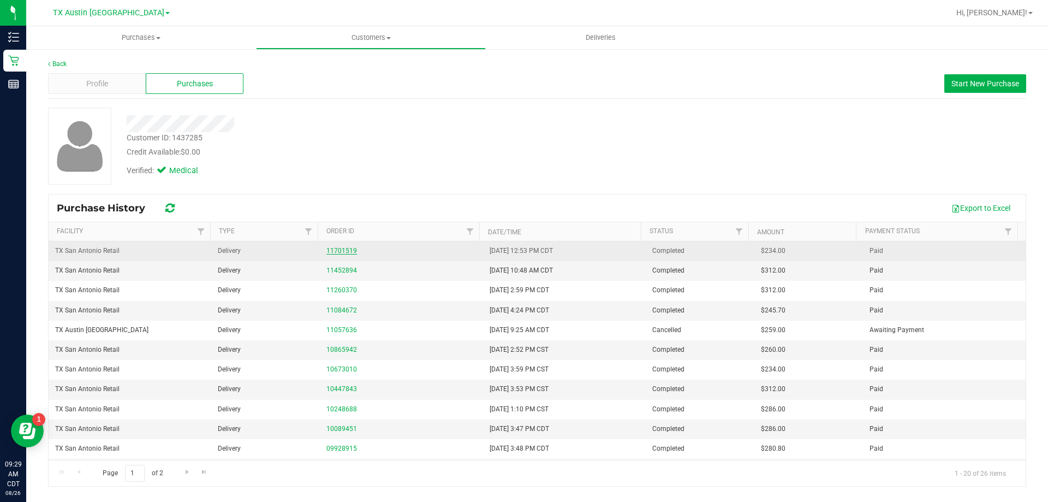
click at [343, 248] on link "11701519" at bounding box center [341, 251] width 31 height 8
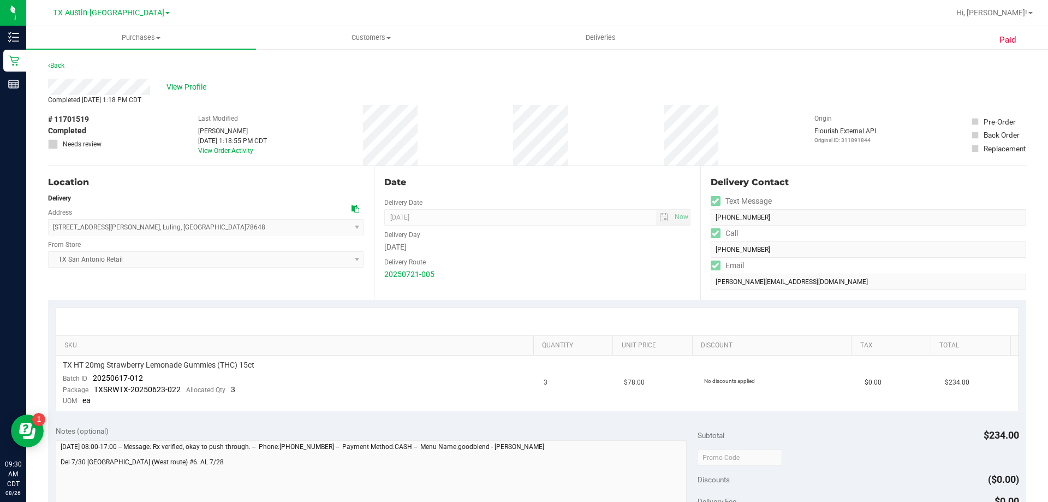
click at [352, 209] on icon at bounding box center [356, 209] width 8 height 8
click at [352, 207] on icon at bounding box center [356, 209] width 8 height 8
click at [57, 66] on link "Back" at bounding box center [56, 66] width 16 height 8
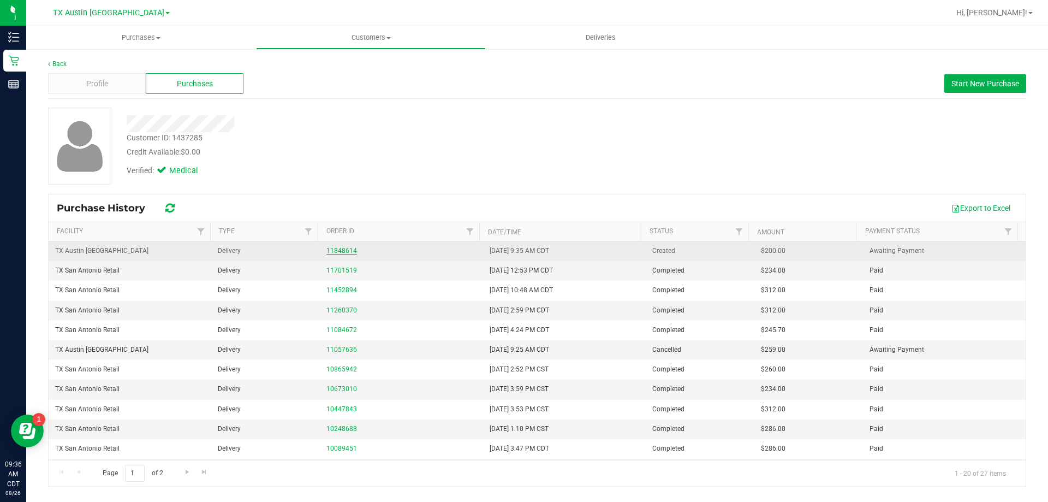
click at [341, 252] on link "11848614" at bounding box center [341, 251] width 31 height 8
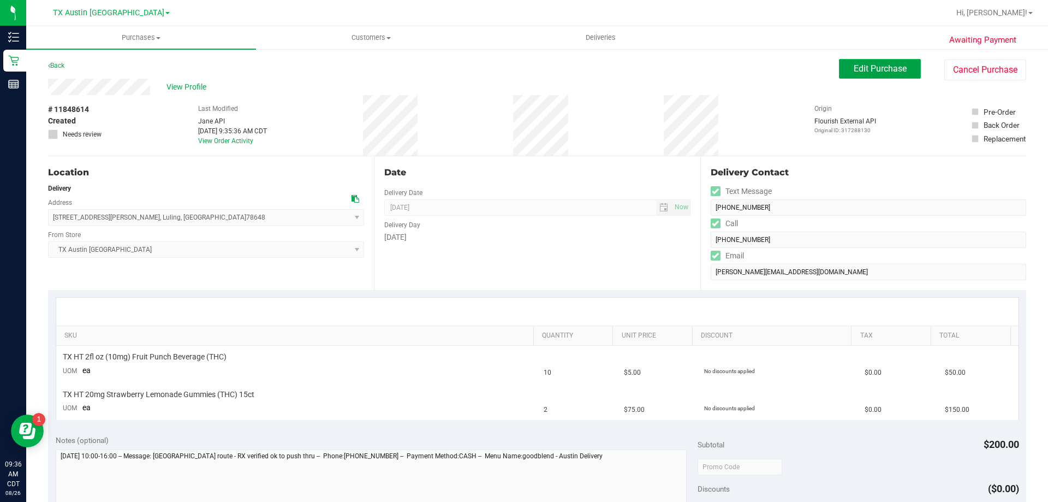
click at [878, 71] on span "Edit Purchase" at bounding box center [880, 68] width 53 height 10
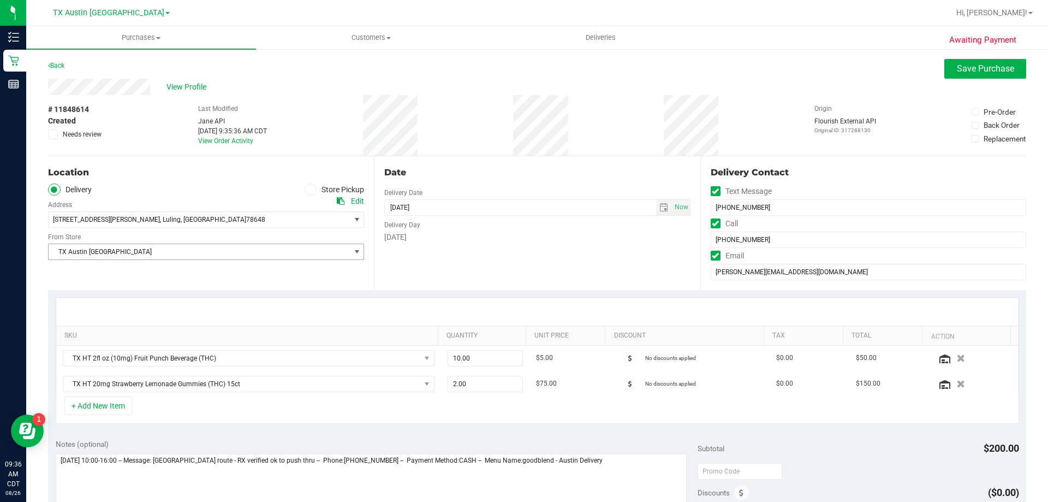
click at [293, 252] on span "TX Austin [GEOGRAPHIC_DATA]" at bounding box center [199, 251] width 301 height 15
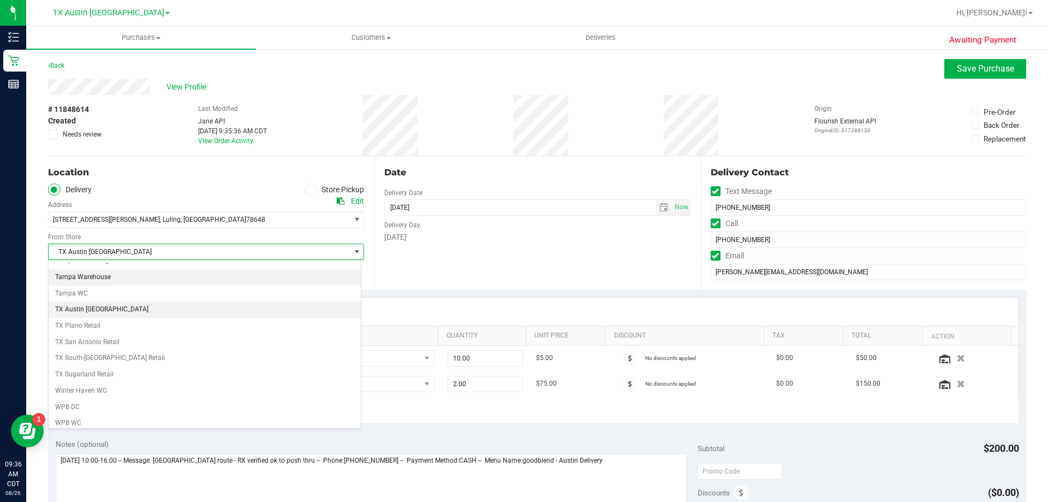
scroll to position [789, 0]
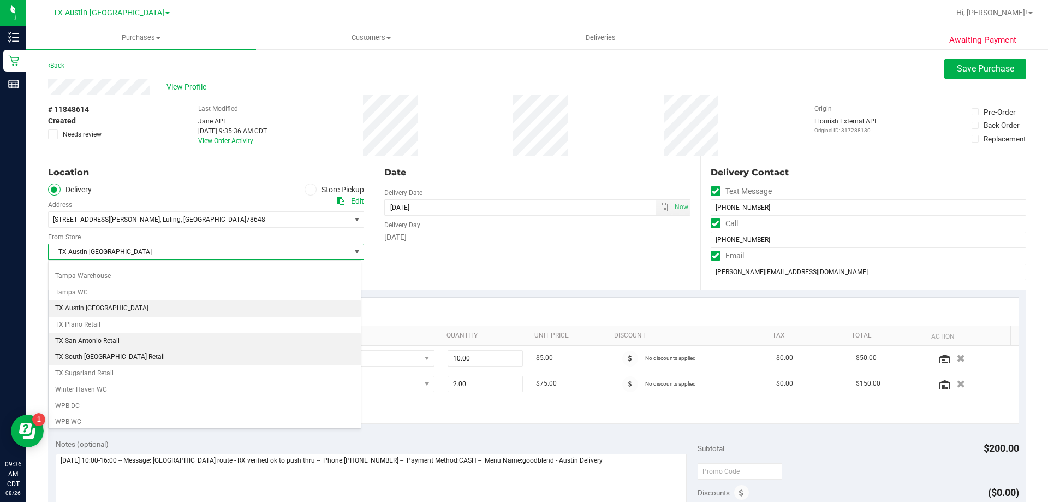
drag, startPoint x: 112, startPoint y: 342, endPoint x: 119, endPoint y: 354, distance: 13.9
click at [114, 343] on li "TX San Antonio Retail" at bounding box center [205, 341] width 312 height 16
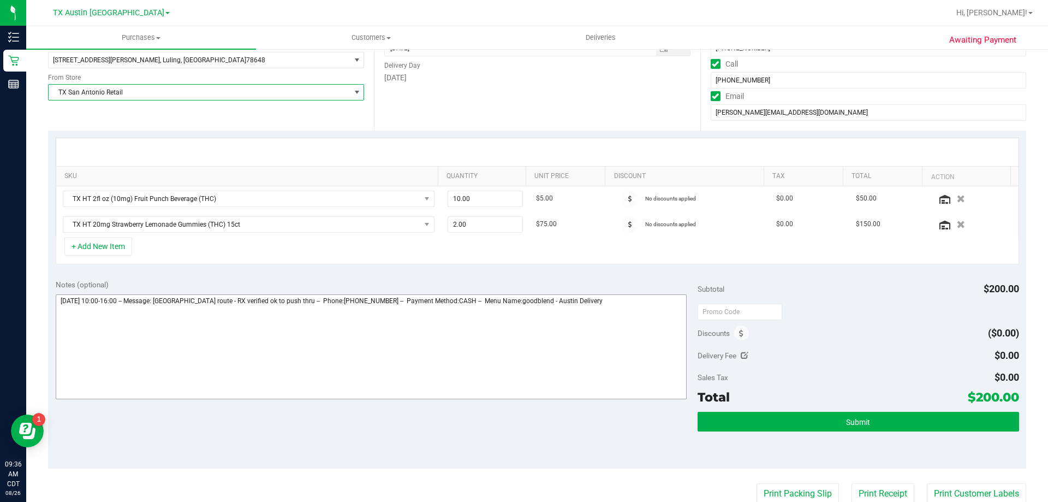
scroll to position [164, 0]
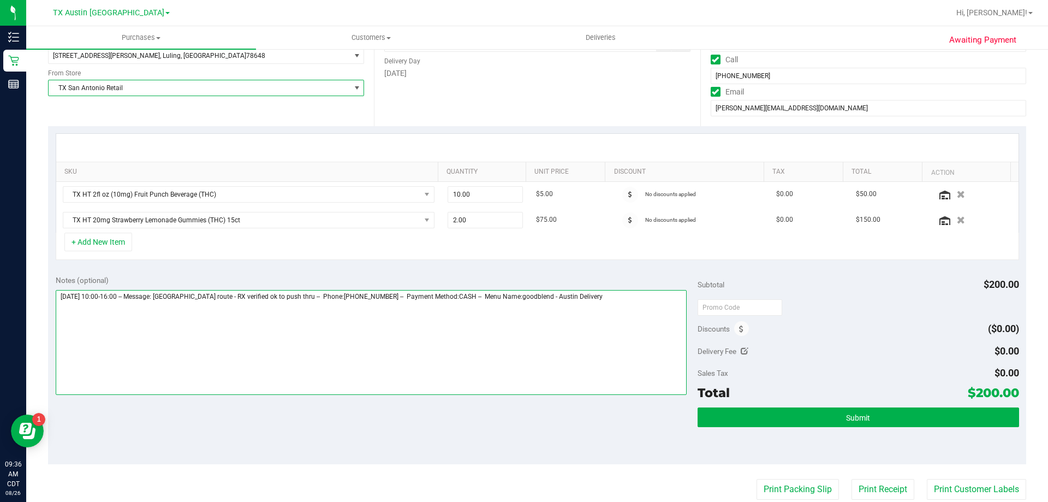
click at [621, 299] on textarea at bounding box center [372, 342] width 632 height 105
type textarea "Sunday 08/31/2025 10:00-16:00 -- Message: San An route - RX verified ok to push…"
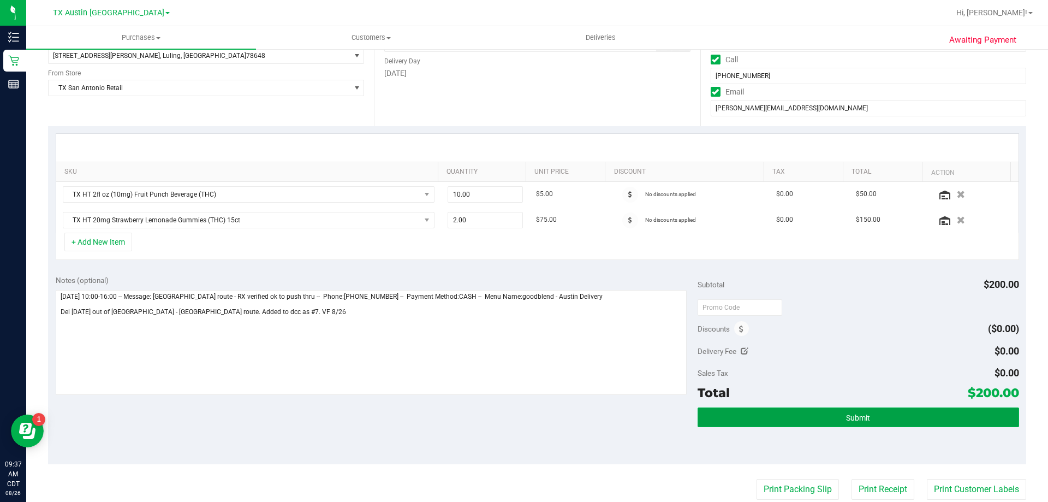
click at [764, 419] on button "Submit" at bounding box center [858, 417] width 321 height 20
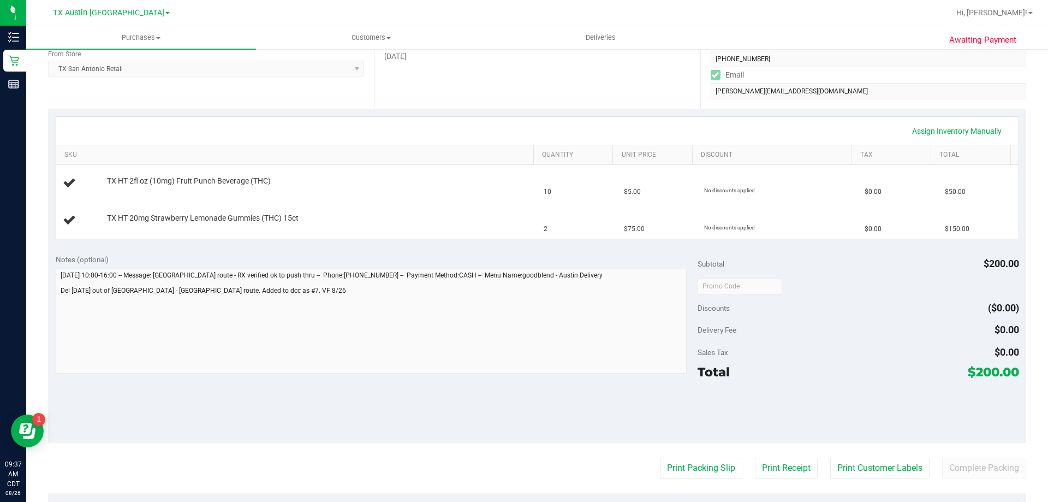
scroll to position [218, 0]
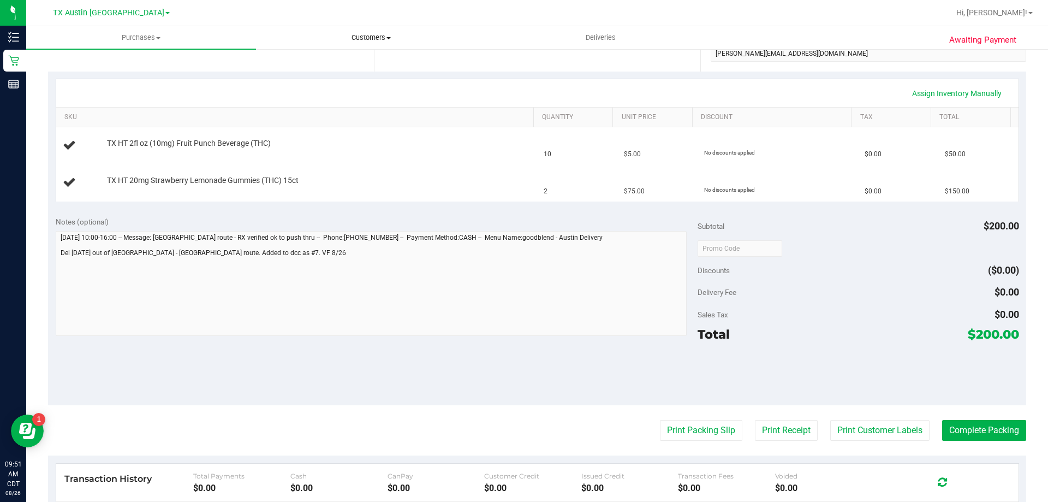
click at [357, 31] on uib-tab-heading "Customers All customers Add a new customer All physicians" at bounding box center [371, 38] width 229 height 22
click at [367, 61] on li "All customers" at bounding box center [371, 65] width 230 height 13
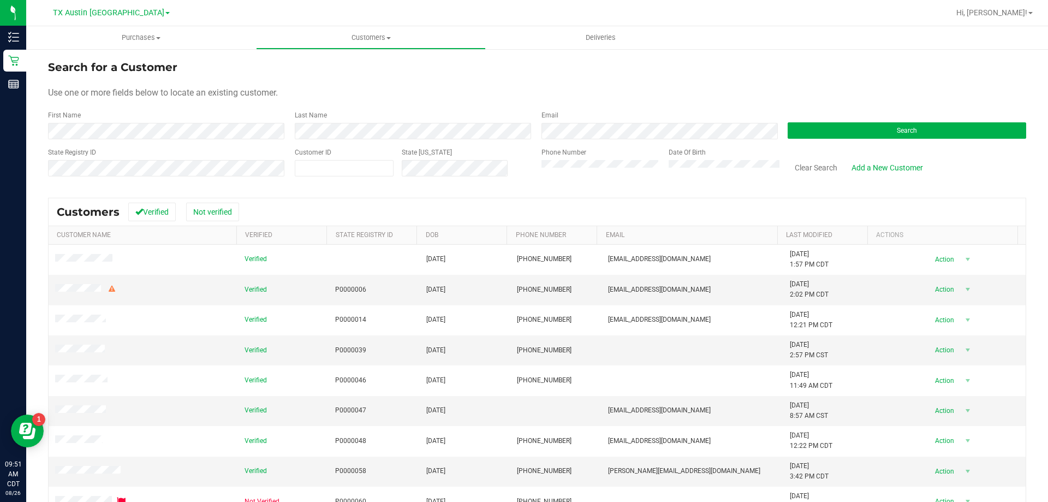
click at [928, 119] on div "Search" at bounding box center [902, 124] width 247 height 29
drag, startPoint x: 924, startPoint y: 126, endPoint x: 911, endPoint y: 140, distance: 19.7
click at [924, 126] on button "Search" at bounding box center [907, 130] width 239 height 16
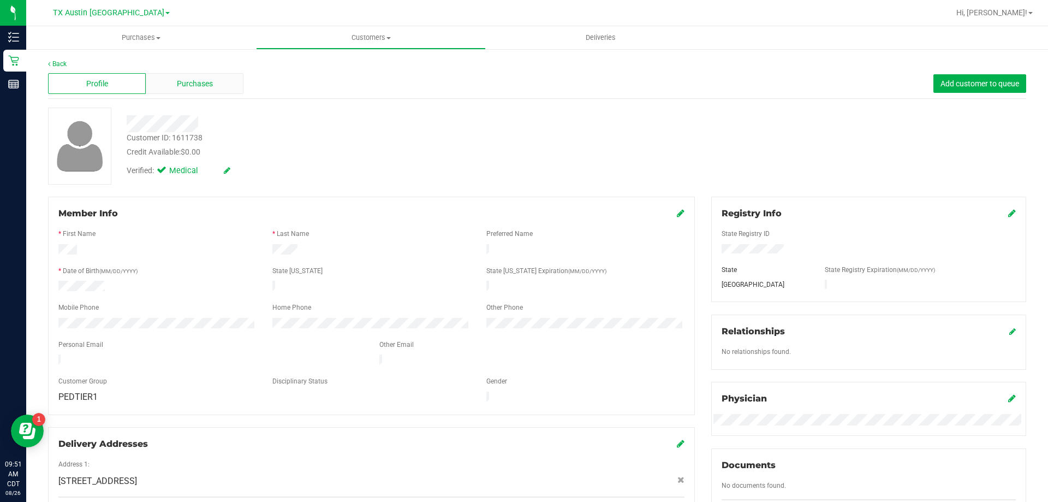
click at [184, 82] on span "Purchases" at bounding box center [195, 83] width 36 height 11
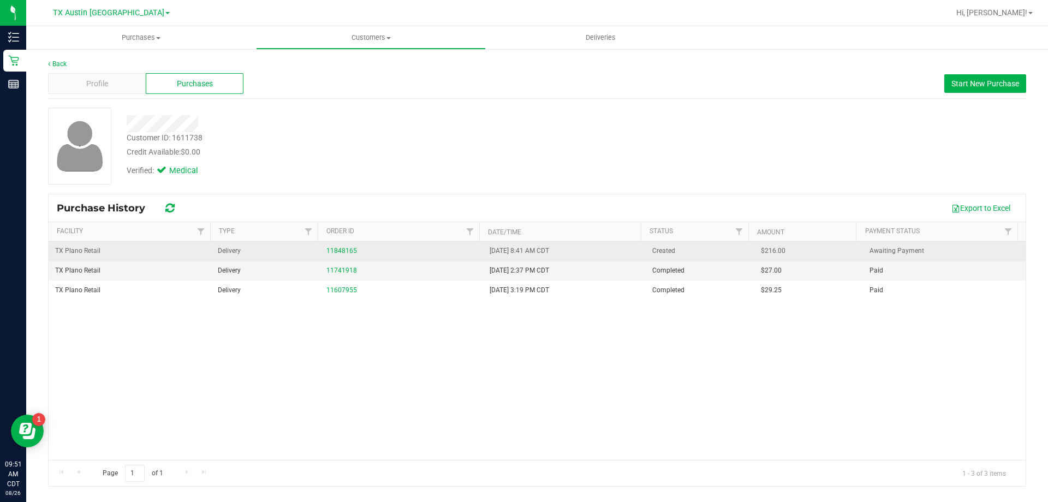
click at [341, 244] on td "11848165" at bounding box center [401, 251] width 163 height 20
click at [343, 251] on link "11848165" at bounding box center [341, 251] width 31 height 8
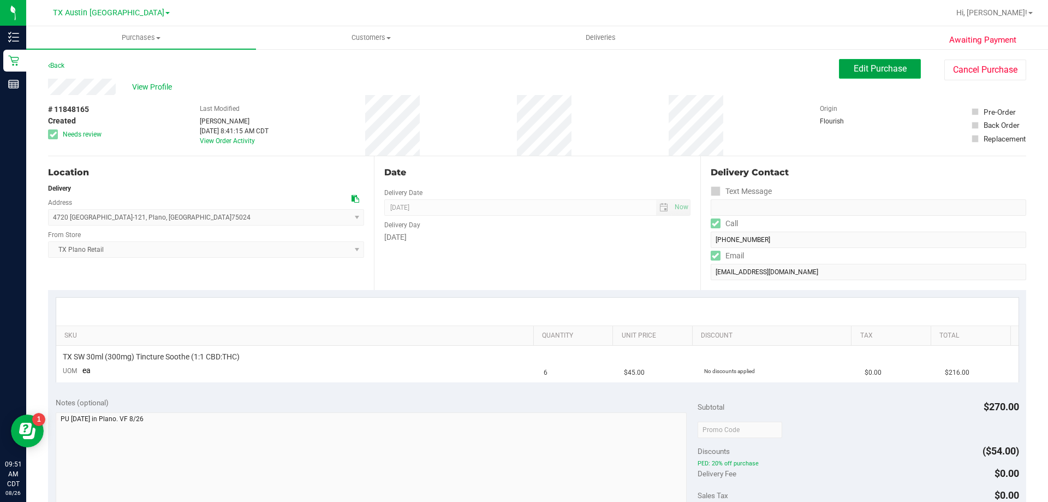
click at [895, 71] on span "Edit Purchase" at bounding box center [880, 68] width 53 height 10
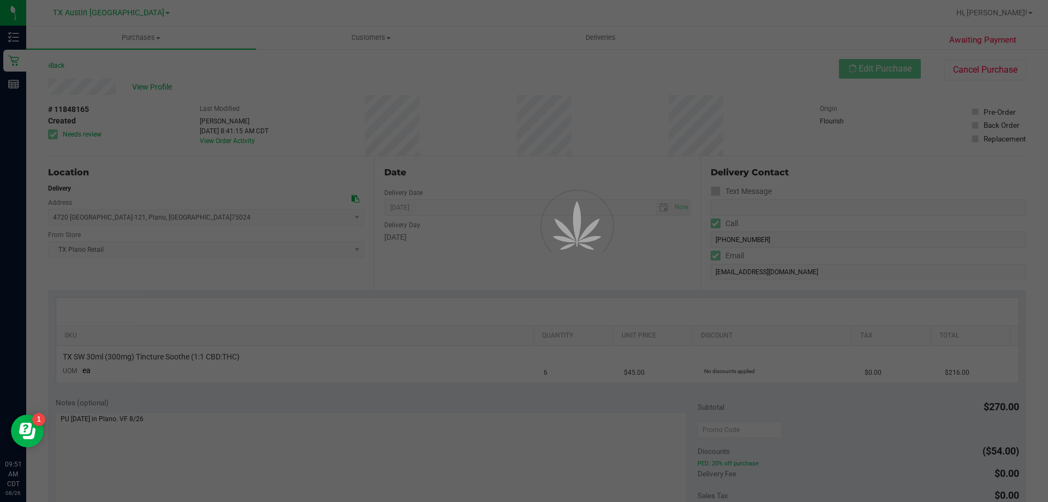
scroll to position [55, 0]
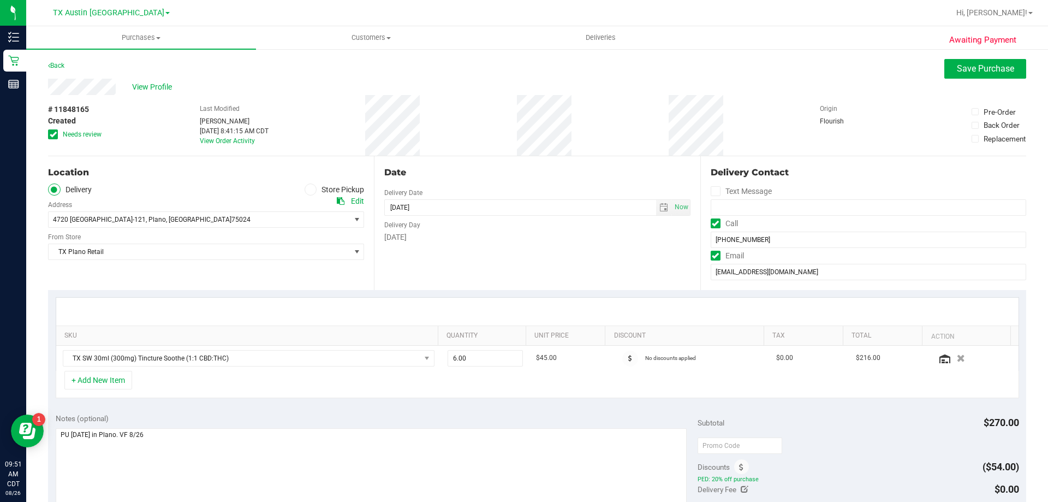
click at [51, 134] on icon at bounding box center [53, 134] width 7 height 0
click at [0, 0] on input "Needs review" at bounding box center [0, 0] width 0 height 0
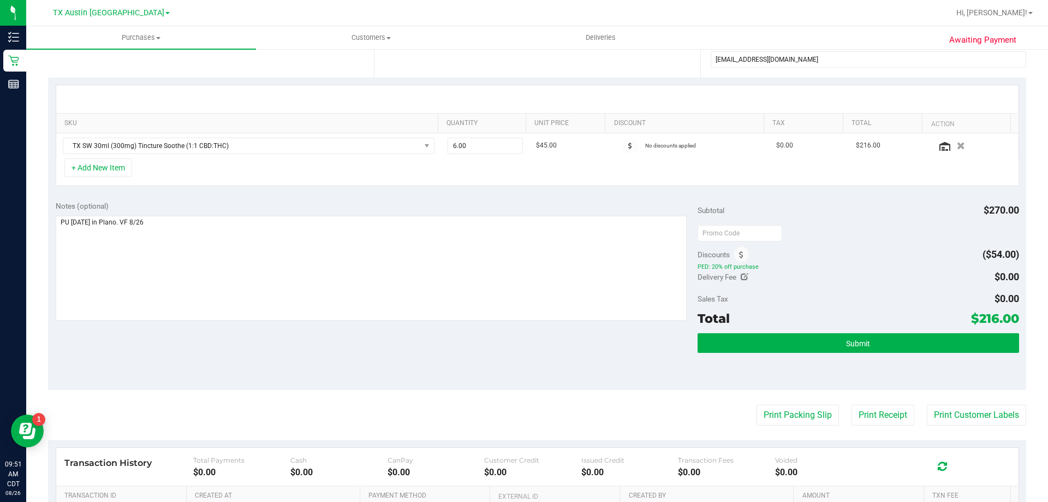
scroll to position [218, 0]
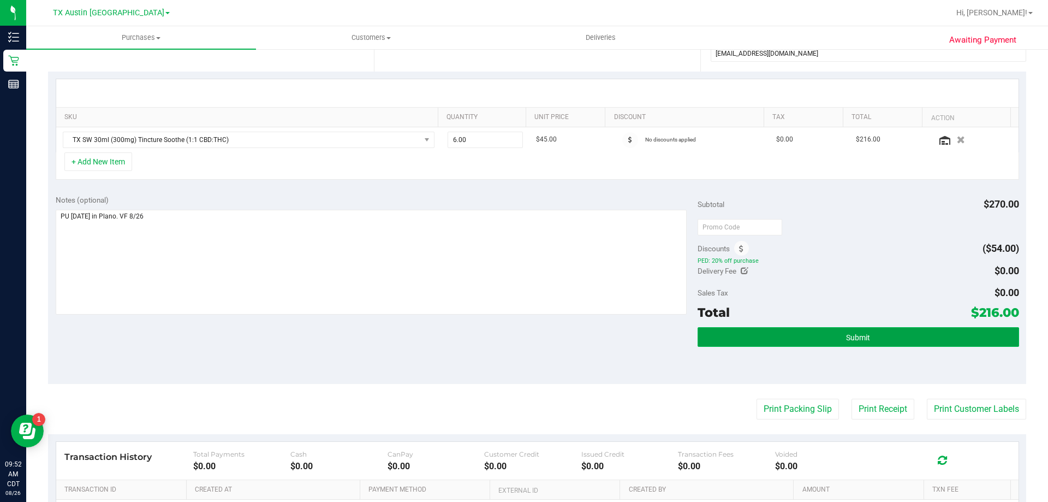
click at [882, 338] on button "Submit" at bounding box center [858, 337] width 321 height 20
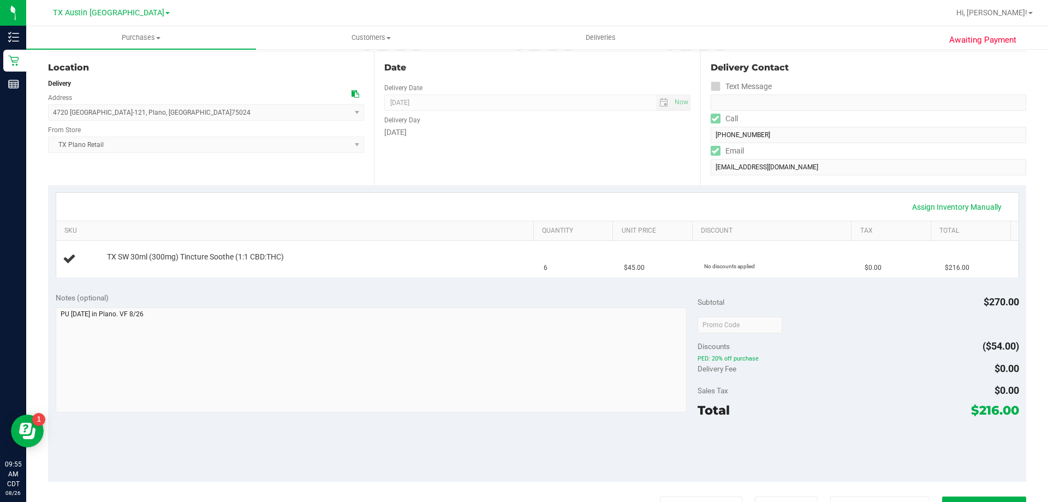
scroll to position [109, 0]
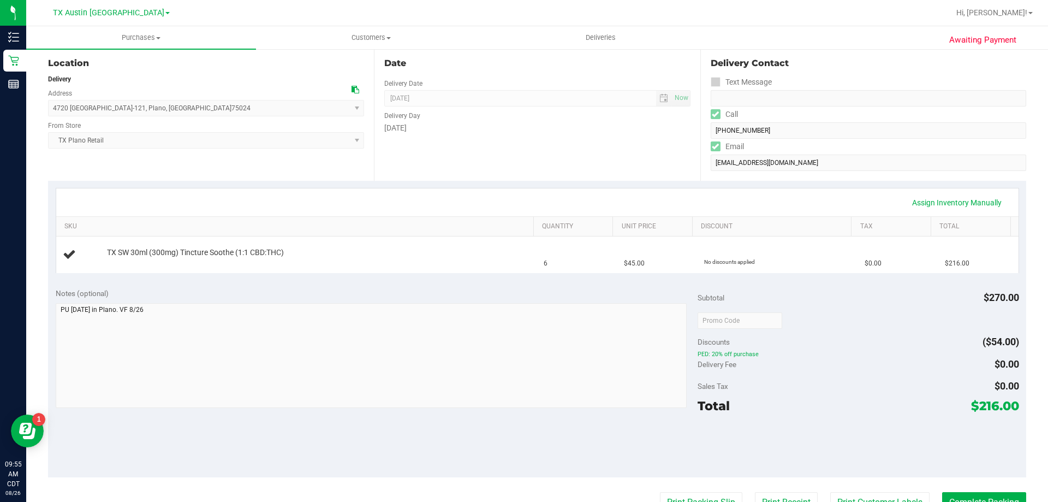
click at [791, 429] on div at bounding box center [858, 444] width 321 height 49
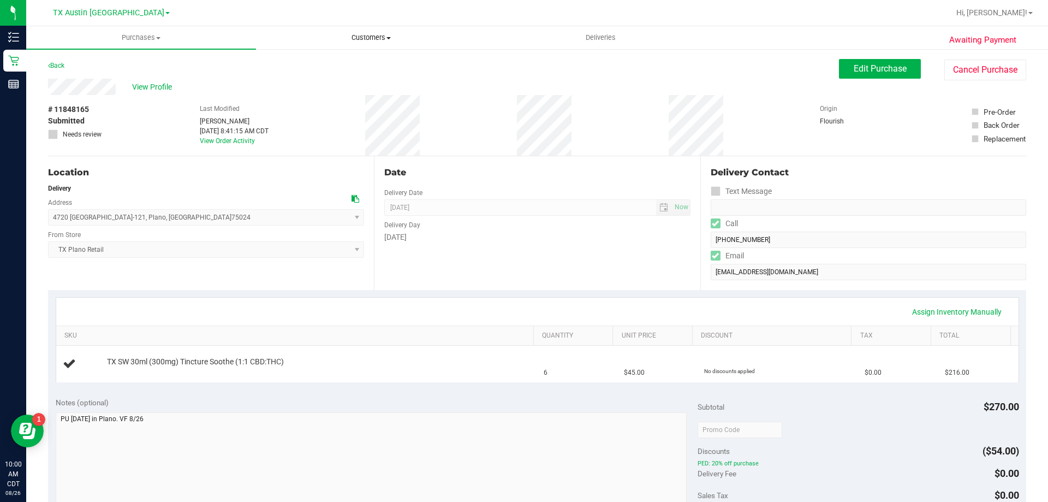
click at [362, 37] on span "Customers" at bounding box center [371, 38] width 229 height 10
click at [363, 62] on li "All customers" at bounding box center [371, 65] width 230 height 13
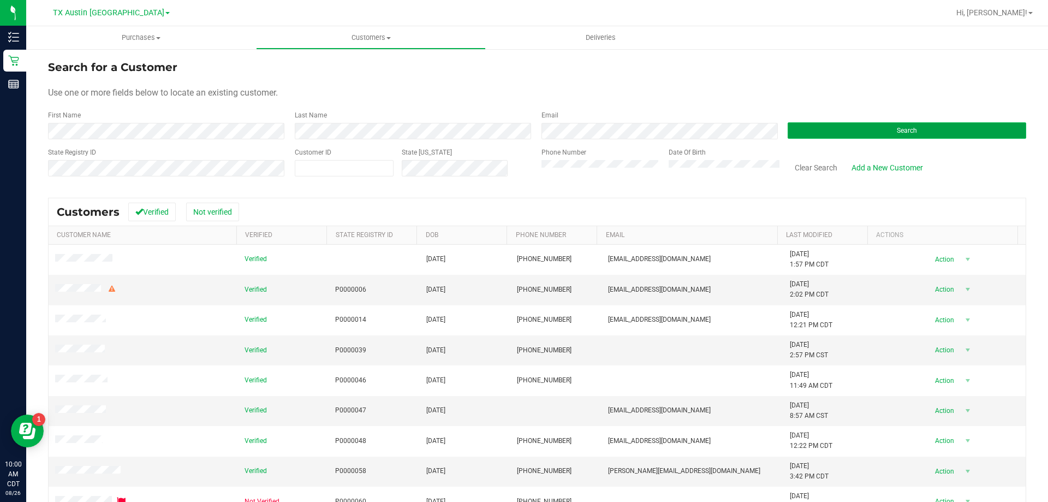
click at [870, 128] on button "Search" at bounding box center [907, 130] width 239 height 16
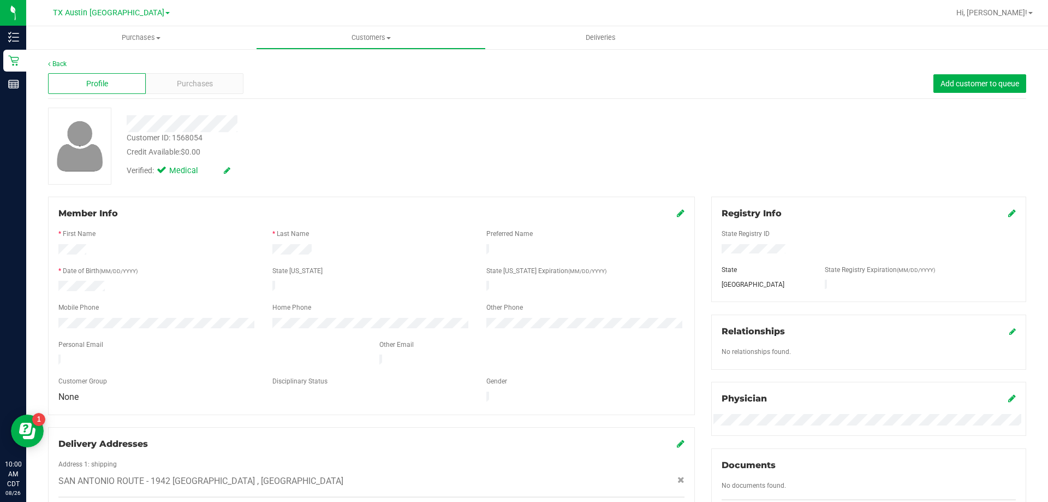
click at [206, 95] on div "Profile Purchases Add customer to queue" at bounding box center [537, 84] width 978 height 30
click at [217, 93] on div "Purchases" at bounding box center [195, 83] width 98 height 21
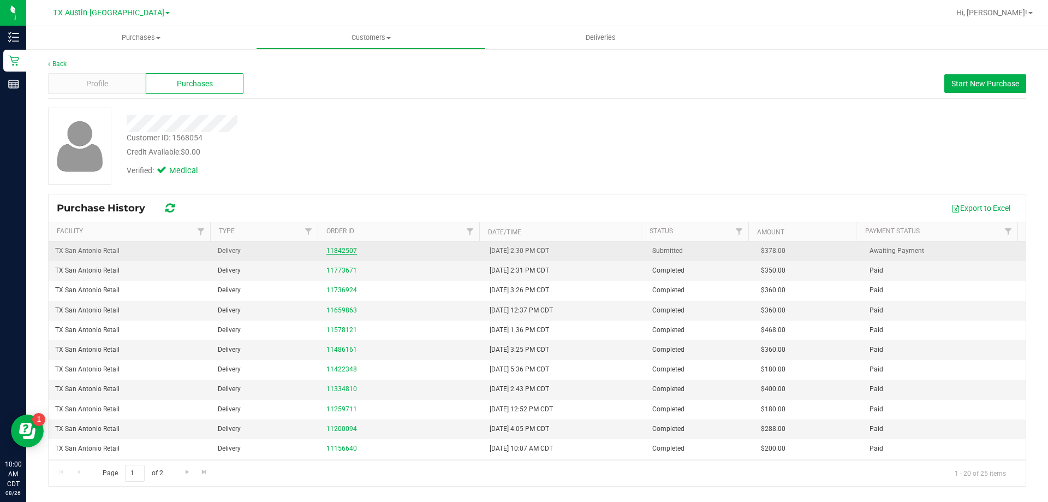
click at [340, 251] on link "11842507" at bounding box center [341, 251] width 31 height 8
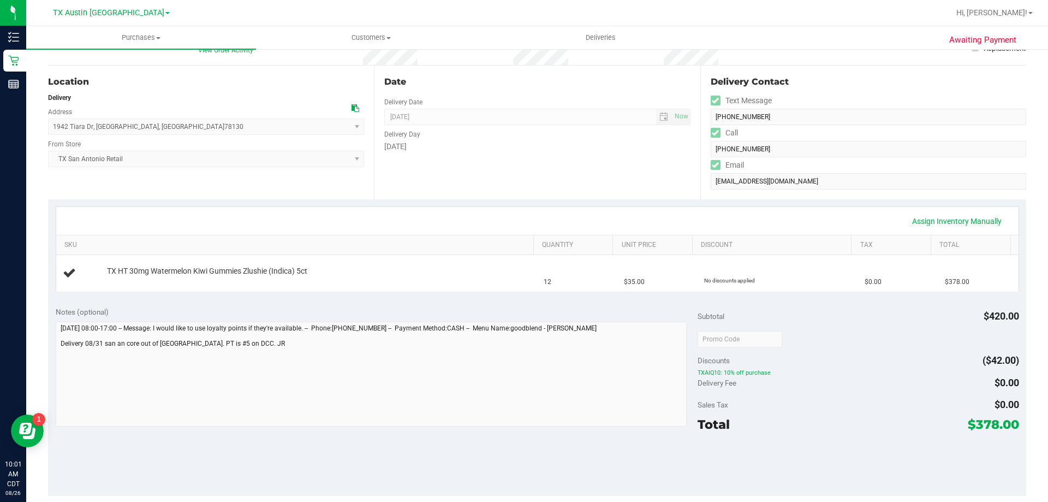
scroll to position [109, 0]
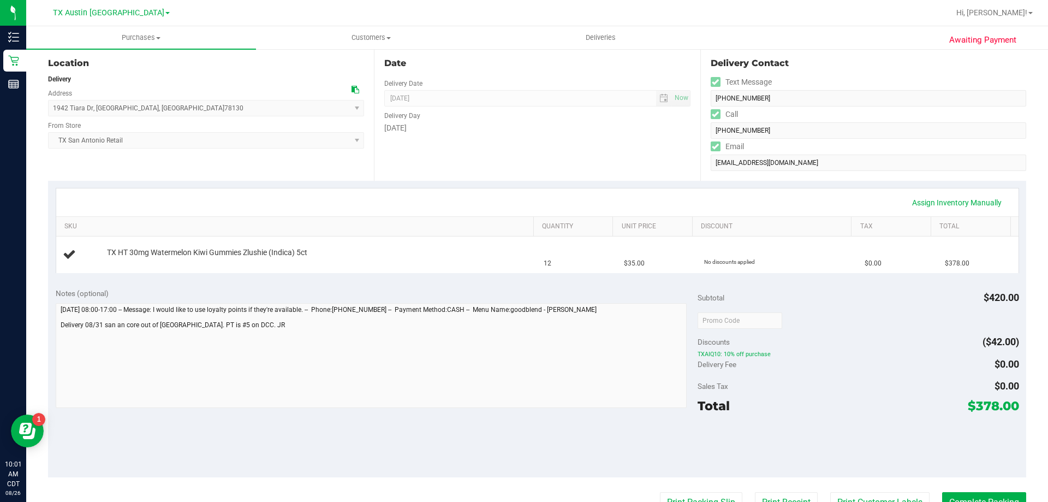
drag, startPoint x: 966, startPoint y: 407, endPoint x: 1007, endPoint y: 405, distance: 41.0
click at [1007, 405] on span "$378.00" at bounding box center [993, 405] width 51 height 15
click at [871, 394] on div "Sales Tax $0.00" at bounding box center [858, 386] width 321 height 20
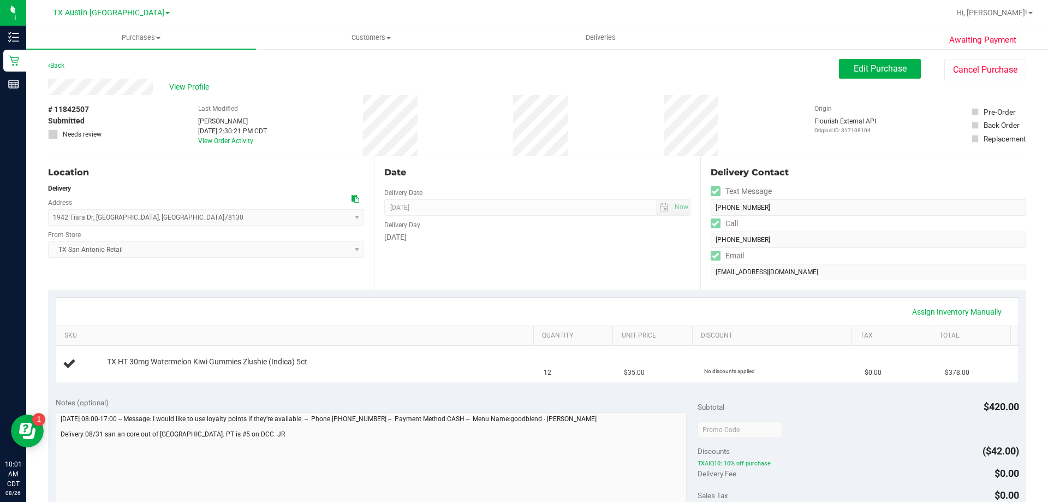
scroll to position [55, 0]
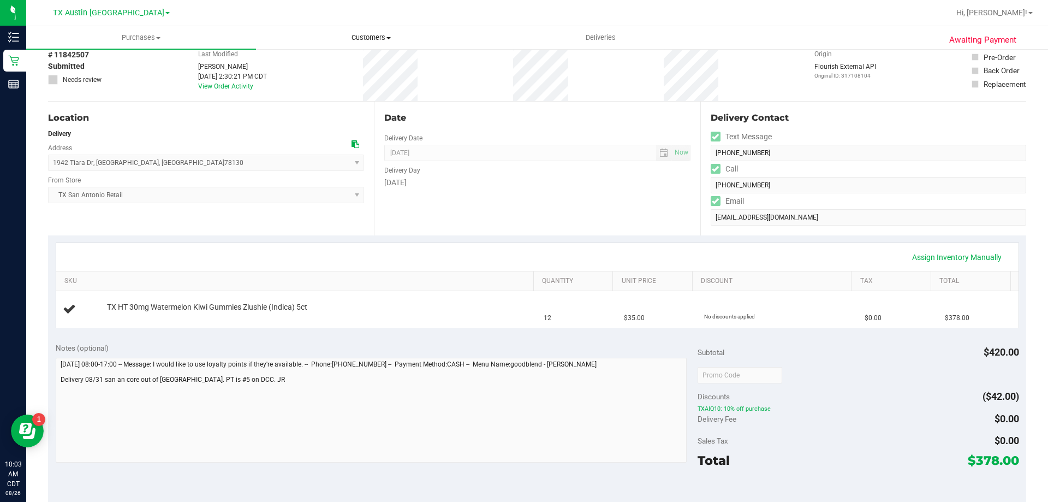
click at [359, 37] on span "Customers" at bounding box center [371, 38] width 229 height 10
click at [361, 62] on li "All customers" at bounding box center [371, 65] width 230 height 13
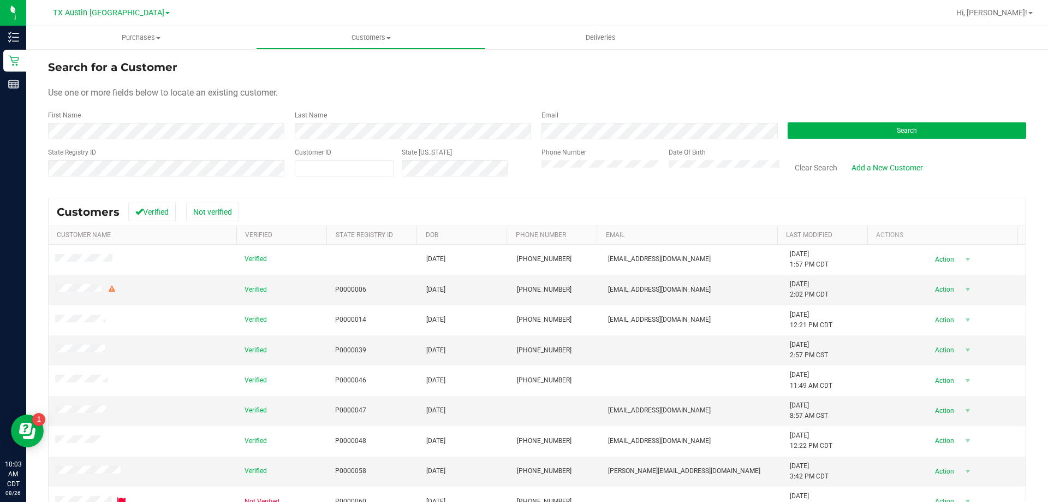
click at [874, 121] on div "Search" at bounding box center [902, 124] width 247 height 29
click at [874, 124] on button "Search" at bounding box center [907, 130] width 239 height 16
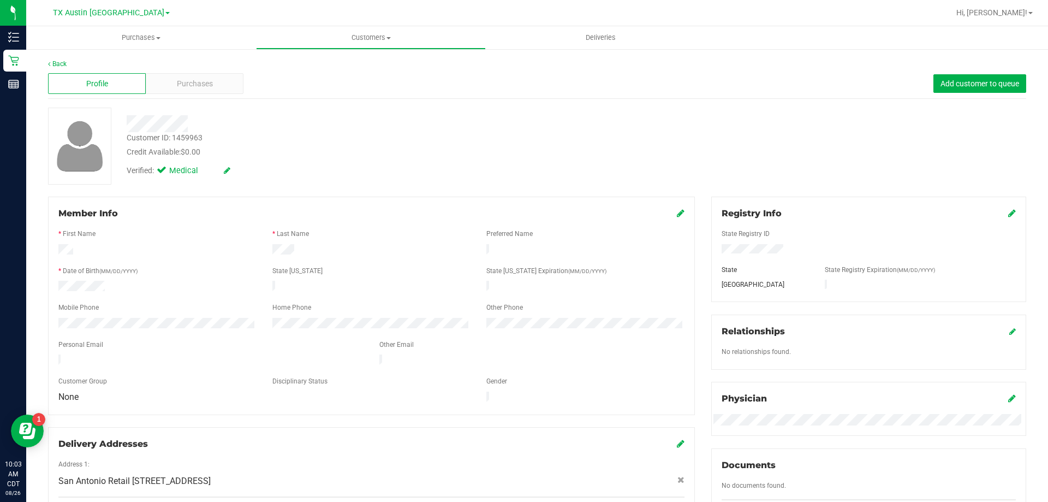
click at [174, 114] on div at bounding box center [366, 120] width 497 height 25
click at [199, 88] on span "Purchases" at bounding box center [195, 83] width 36 height 11
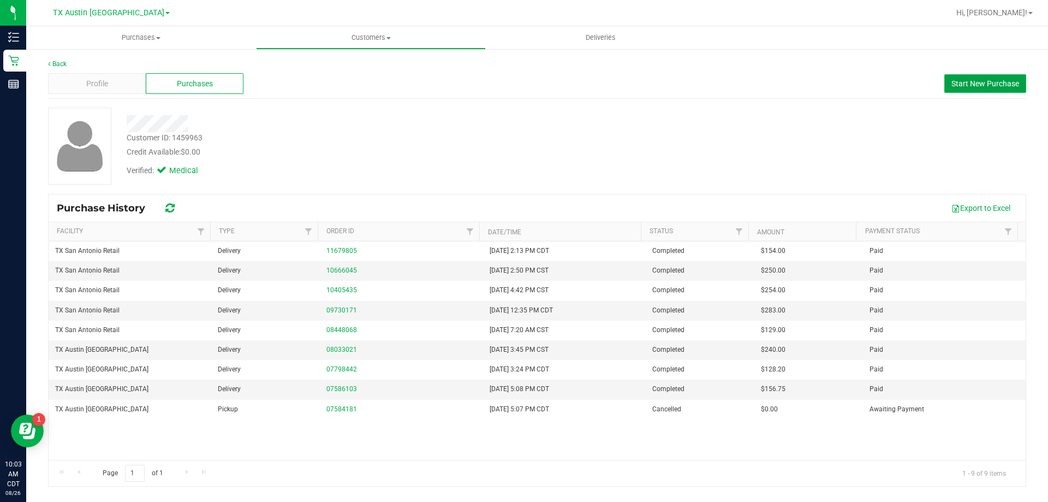
click at [981, 87] on button "Start New Purchase" at bounding box center [985, 83] width 82 height 19
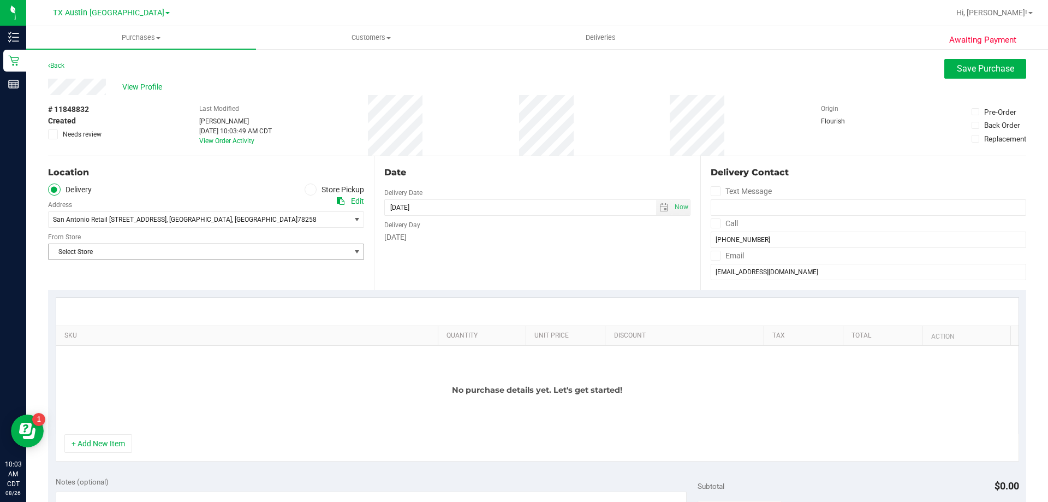
click at [191, 248] on span "Select Store" at bounding box center [199, 251] width 301 height 15
click at [109, 337] on li "TX San Antonio Retail" at bounding box center [205, 337] width 312 height 16
click at [659, 211] on span "select" at bounding box center [663, 207] width 9 height 9
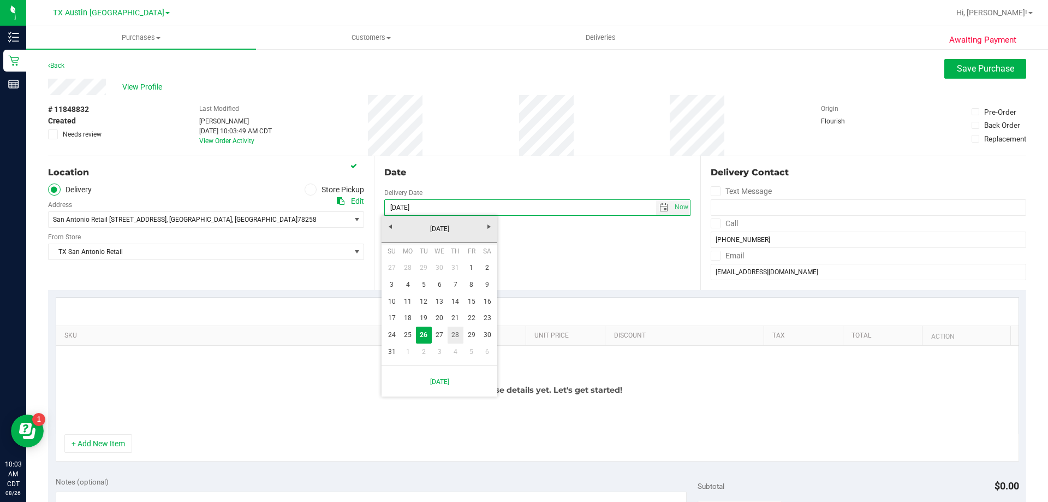
click at [454, 334] on link "28" at bounding box center [456, 334] width 16 height 17
type input "08/28/2025"
click at [713, 224] on span at bounding box center [716, 223] width 10 height 10
click at [0, 0] on input "Call" at bounding box center [0, 0] width 0 height 0
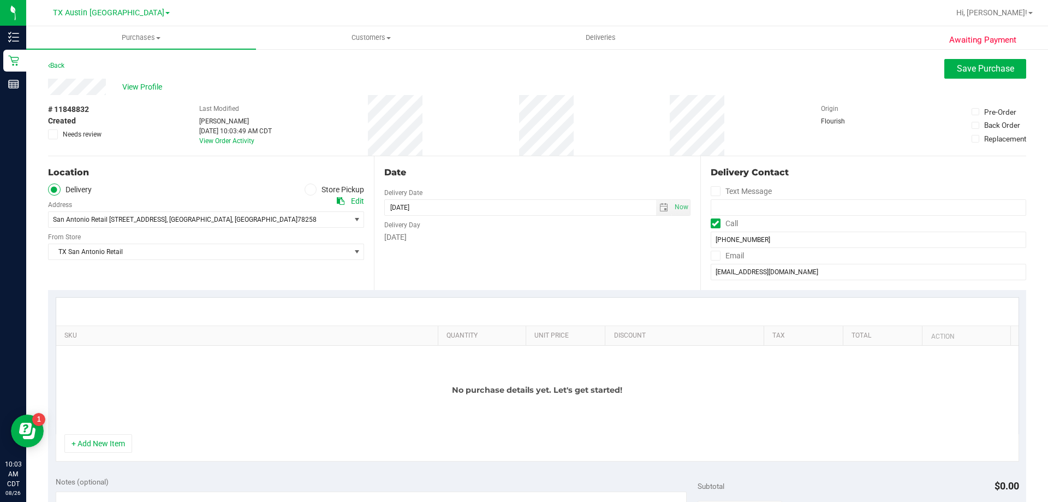
drag, startPoint x: 709, startPoint y: 255, endPoint x: 573, endPoint y: 300, distance: 142.7
click at [712, 255] on icon at bounding box center [715, 255] width 7 height 0
click at [0, 0] on input "Email" at bounding box center [0, 0] width 0 height 0
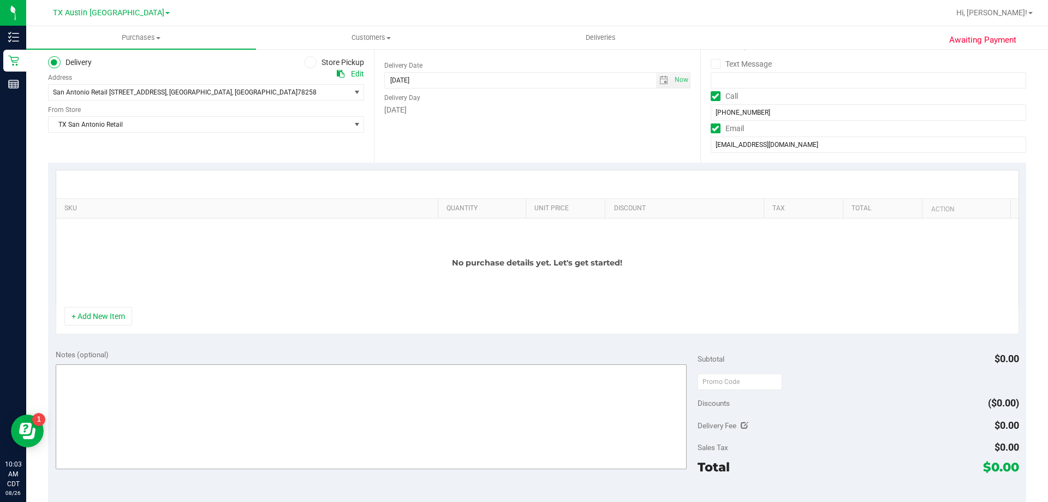
scroll to position [164, 0]
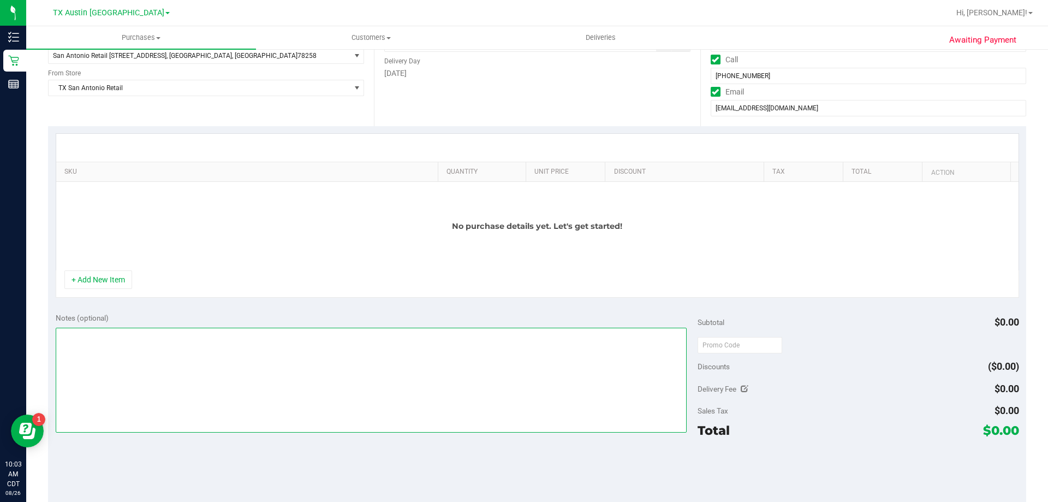
click at [401, 332] on textarea at bounding box center [372, 380] width 632 height 105
type textarea "PU Thurs 8/28 in San Antonio. VF 8/26"
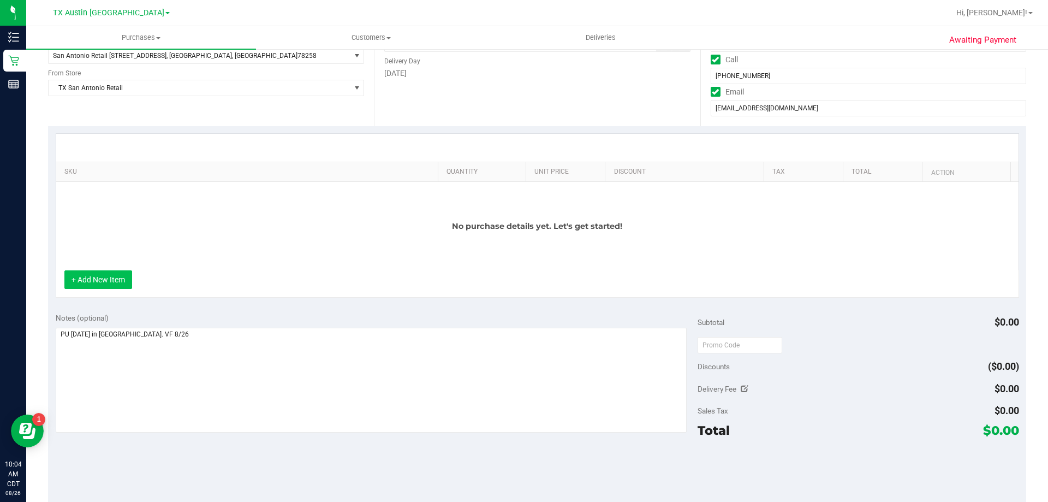
click at [109, 286] on button "+ Add New Item" at bounding box center [98, 279] width 68 height 19
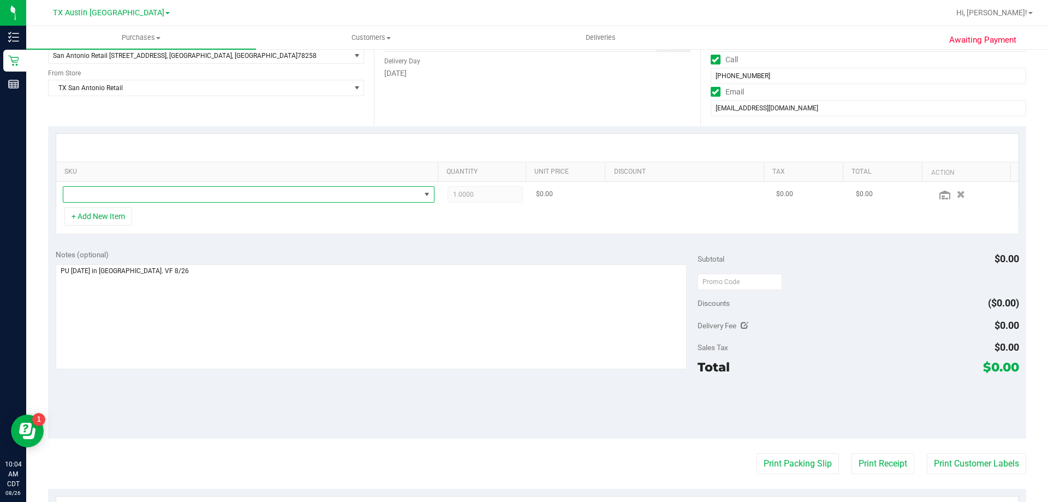
click at [178, 190] on span "NO DATA FOUND" at bounding box center [241, 194] width 357 height 15
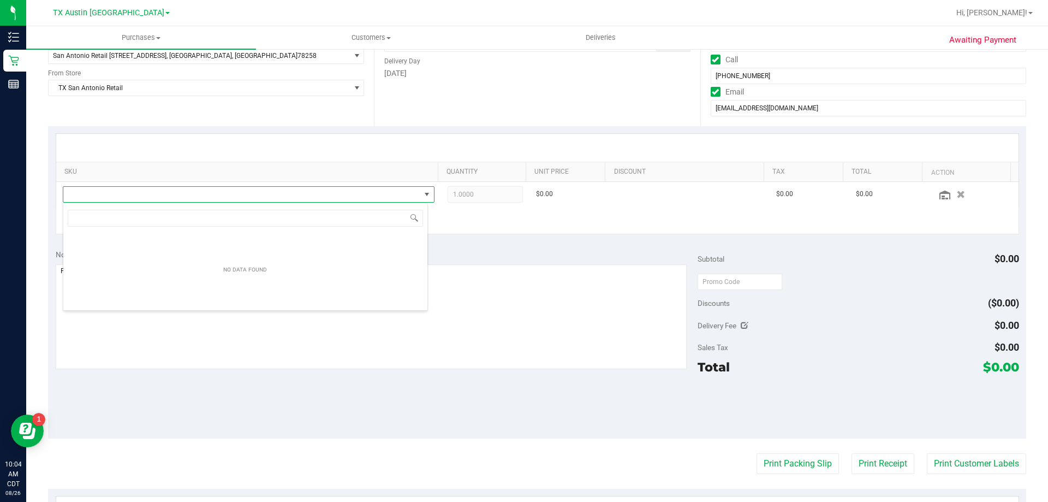
scroll to position [16, 365]
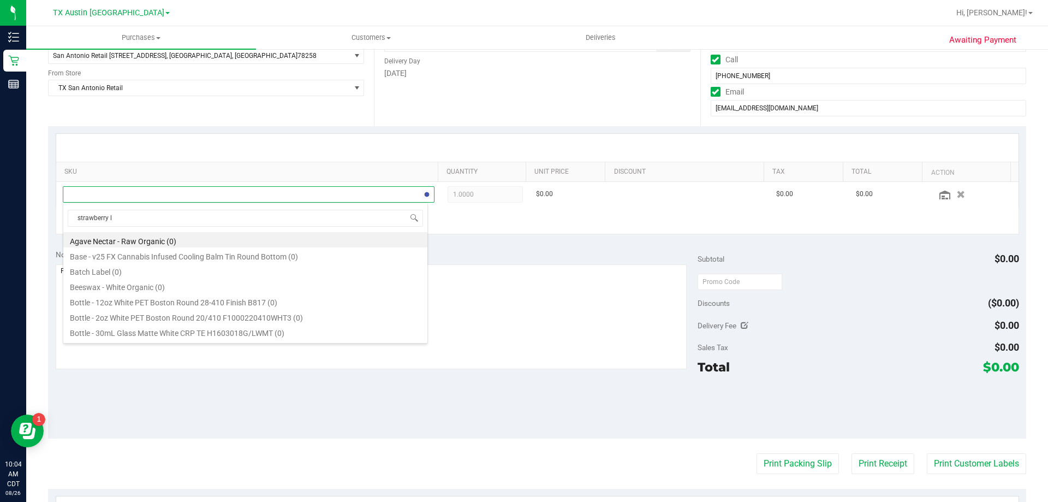
type input "strawberry le"
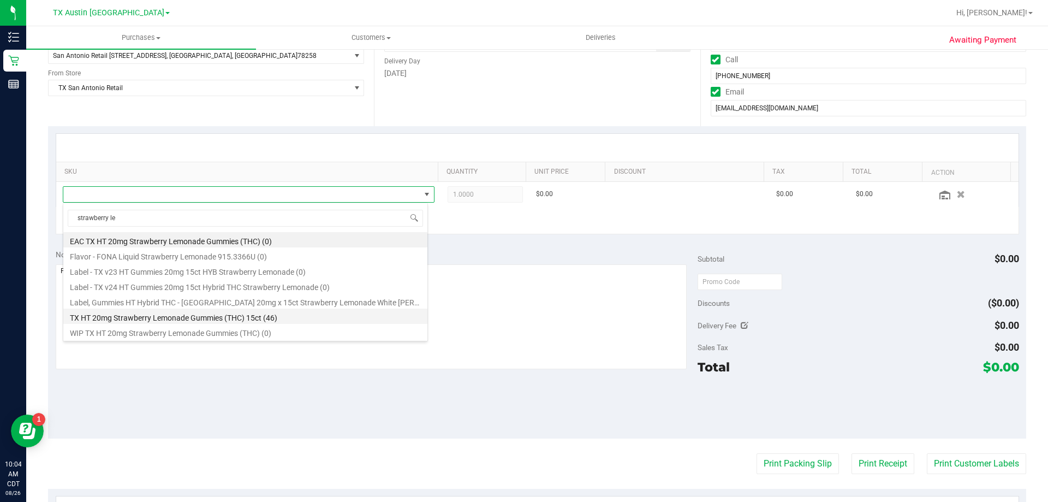
click at [194, 318] on li "TX HT 20mg Strawberry Lemonade Gummies (THC) 15ct (46)" at bounding box center [245, 315] width 364 height 15
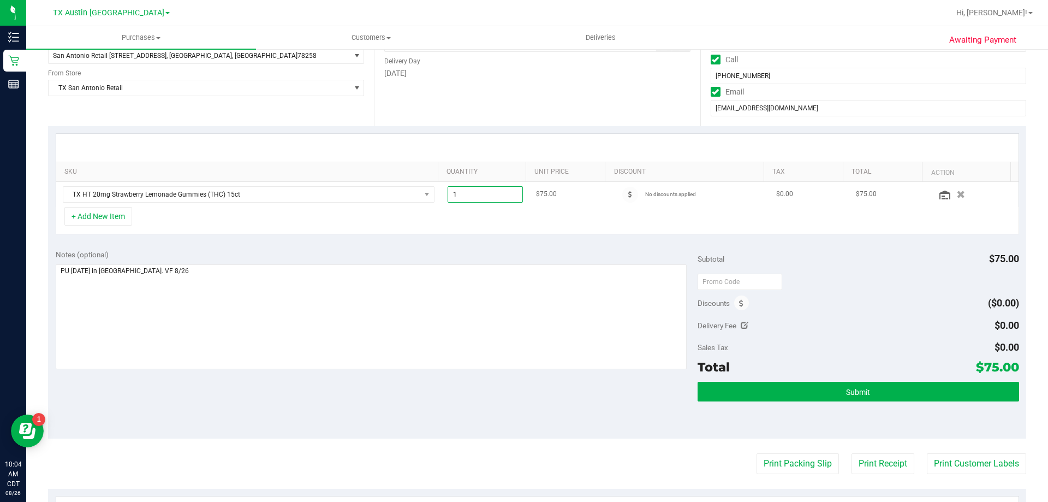
click at [464, 197] on span "1.00 1" at bounding box center [486, 194] width 76 height 16
type input "6"
type input "6.00"
click at [471, 154] on div at bounding box center [537, 148] width 962 height 28
click at [82, 209] on button "+ Add New Item" at bounding box center [98, 216] width 68 height 19
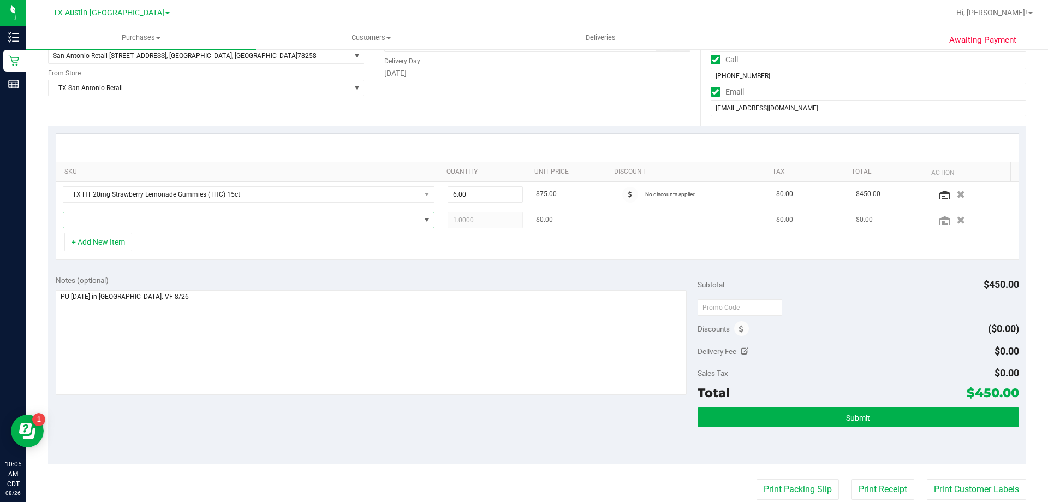
click at [116, 218] on span "NO DATA FOUND" at bounding box center [241, 219] width 357 height 15
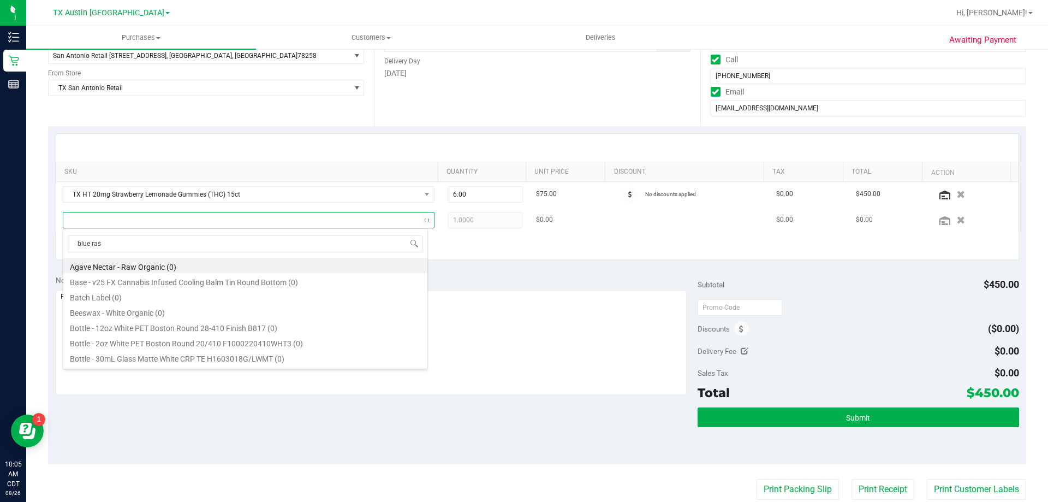
type input "blue rasp"
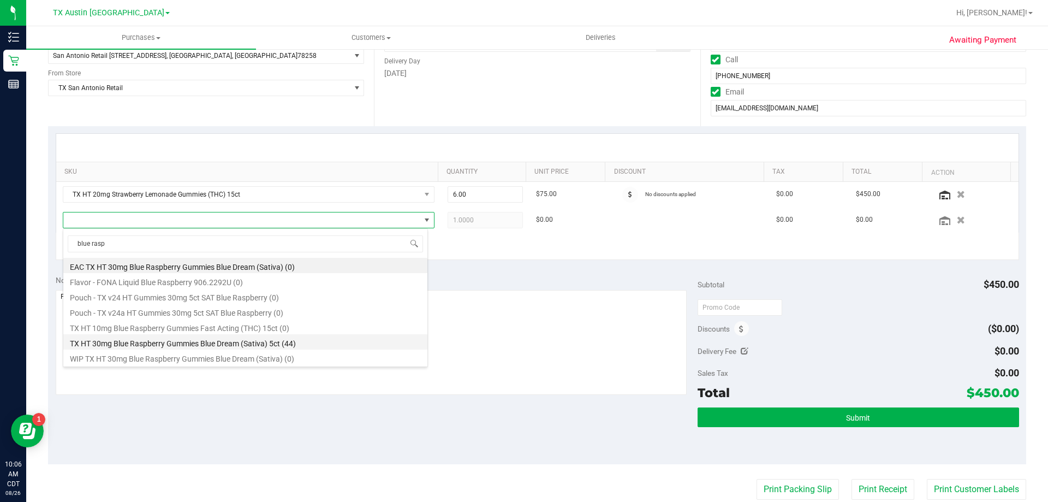
click at [167, 338] on li "TX HT 30mg Blue Raspberry Gummies Blue Dream (Sativa) 5ct (44)" at bounding box center [245, 341] width 364 height 15
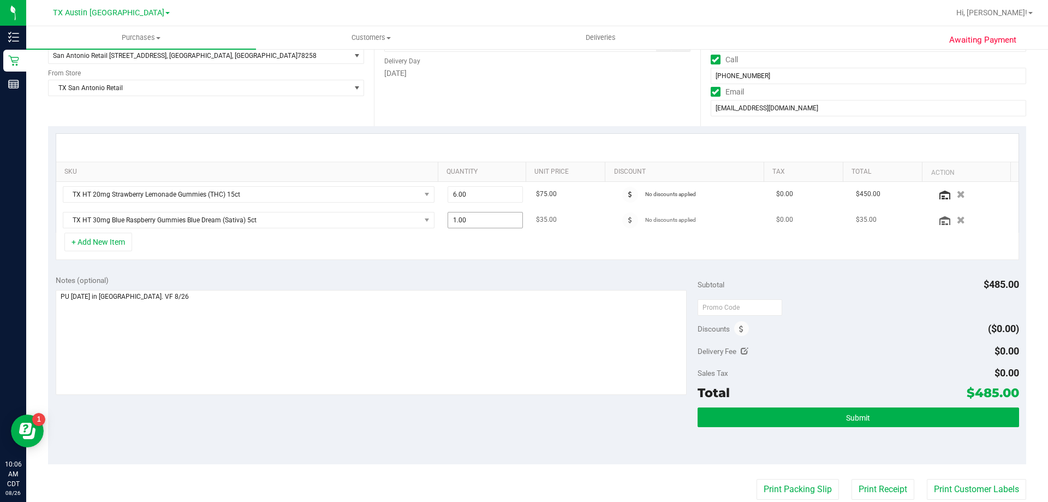
click at [479, 221] on span "1.00 1" at bounding box center [486, 220] width 76 height 16
click at [115, 246] on button "+ Add New Item" at bounding box center [98, 242] width 68 height 19
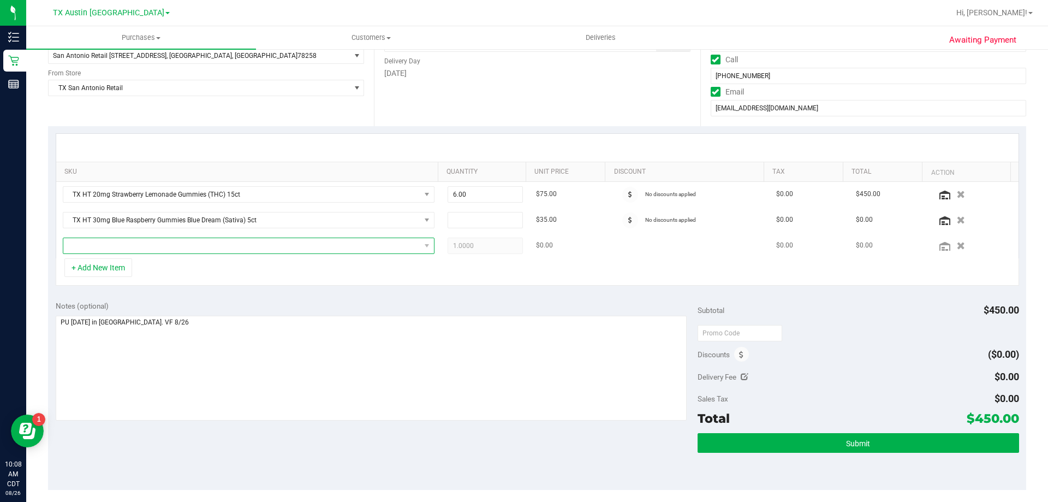
click at [129, 251] on span "NO DATA FOUND" at bounding box center [241, 245] width 357 height 15
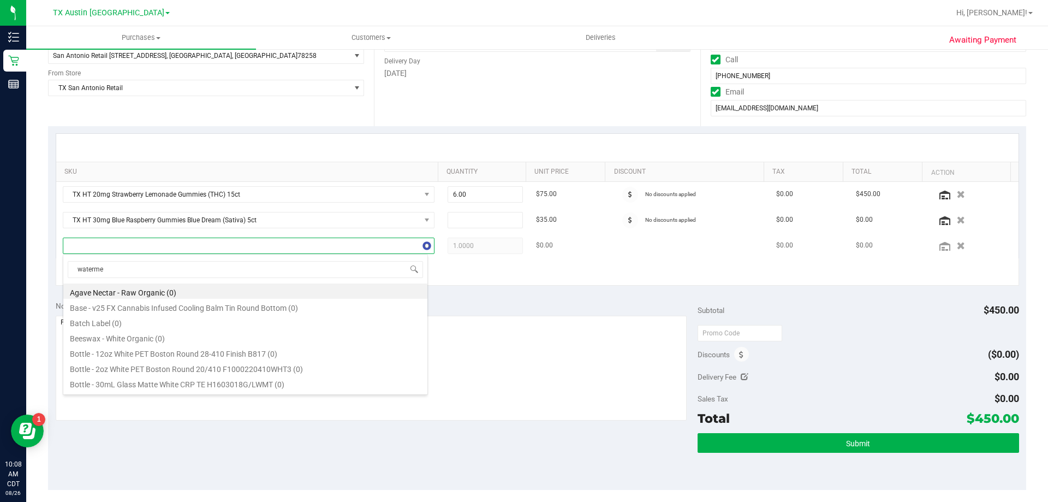
type input "watermel"
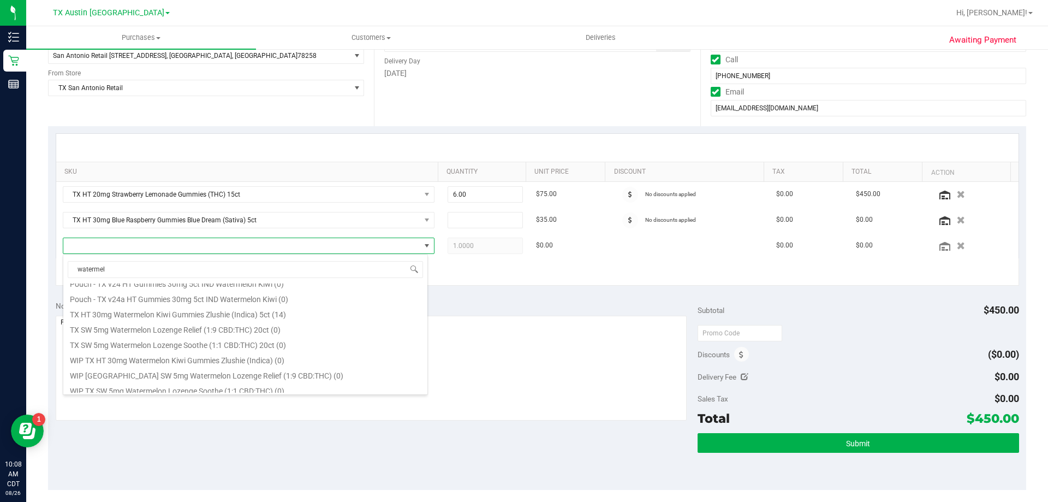
scroll to position [105, 0]
click at [193, 313] on li "TX HT 30mg Watermelon Kiwi Gummies Zlushie (Indica) 5ct (14)" at bounding box center [245, 308] width 364 height 15
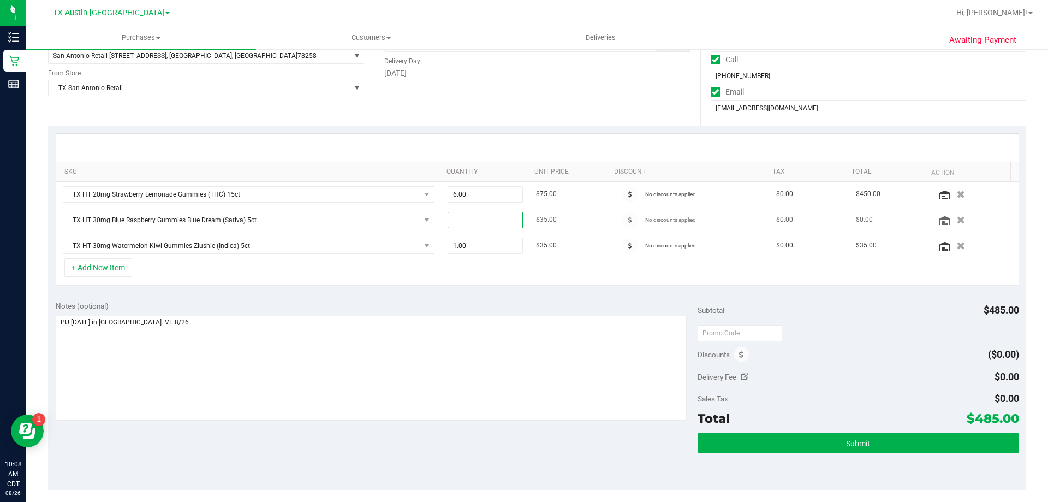
click at [473, 218] on span at bounding box center [486, 220] width 76 height 16
type input "6"
type input "6.00"
click at [490, 304] on div "Notes (optional)" at bounding box center [377, 305] width 642 height 11
click at [705, 333] on input "text" at bounding box center [740, 333] width 85 height 16
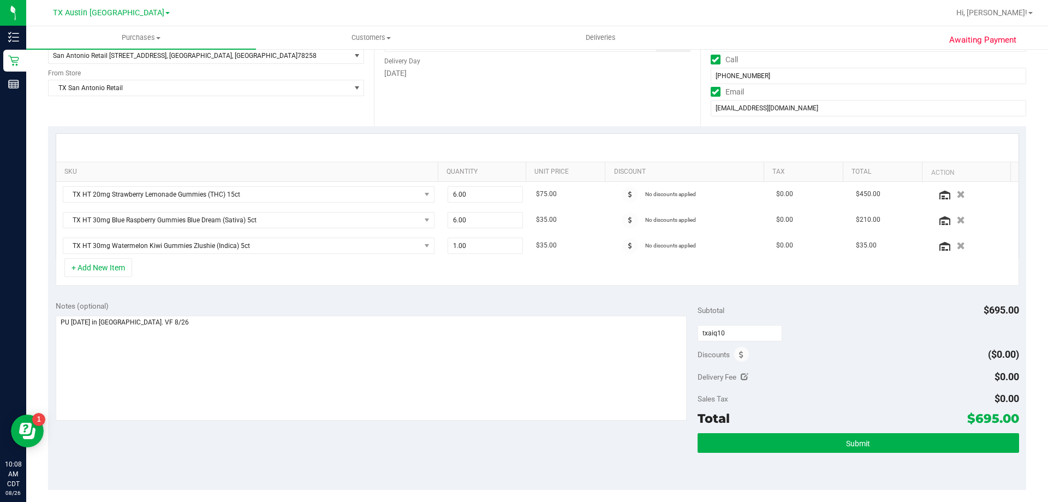
type input "TXAIQ10"
click at [858, 375] on div "Delivery Fee $0.00" at bounding box center [858, 377] width 321 height 20
click at [493, 249] on span "1.00 1" at bounding box center [486, 245] width 76 height 16
type input "4"
type input "4.00"
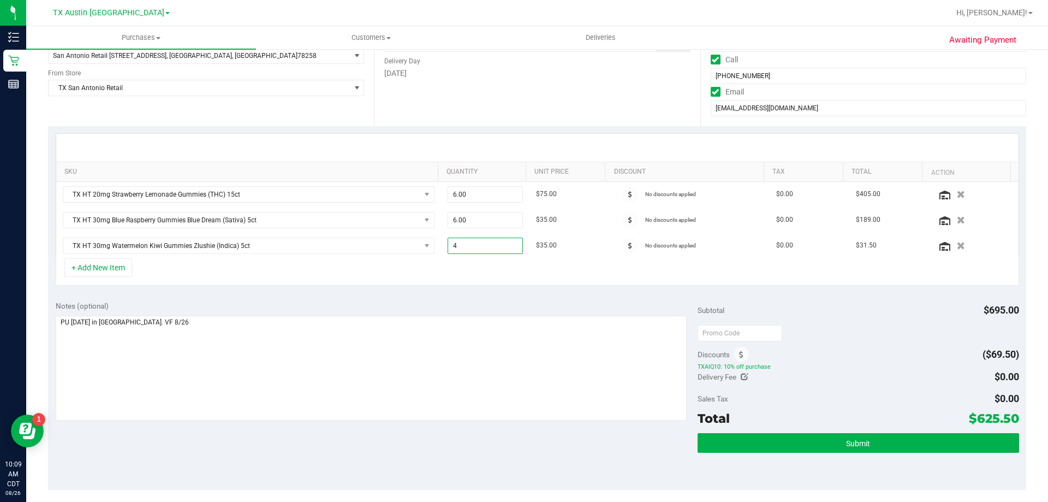
click at [485, 309] on div "Notes (optional)" at bounding box center [377, 305] width 642 height 11
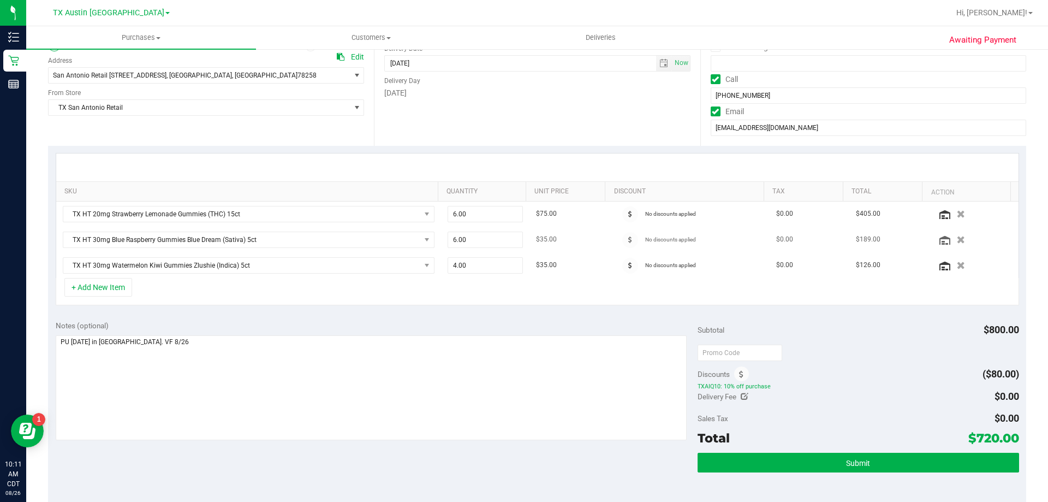
scroll to position [164, 0]
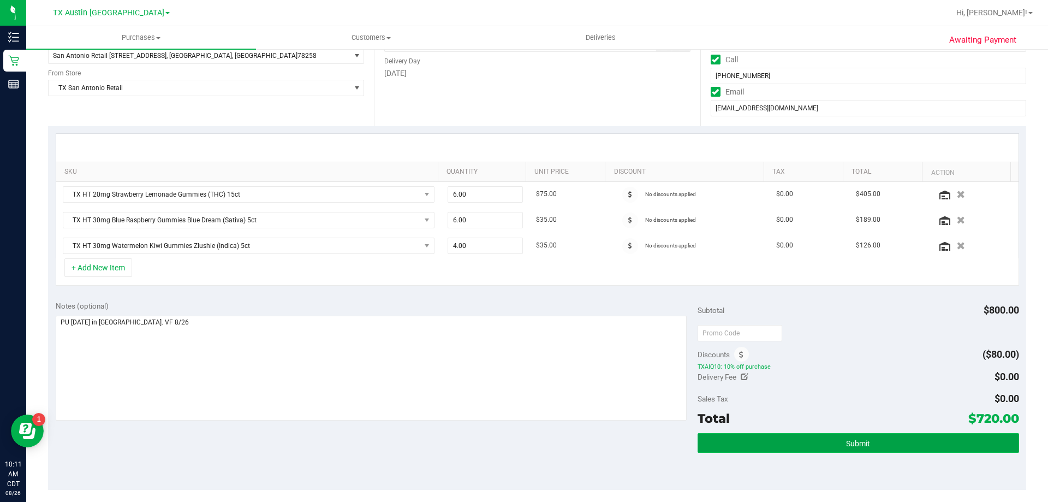
click at [779, 442] on button "Submit" at bounding box center [858, 443] width 321 height 20
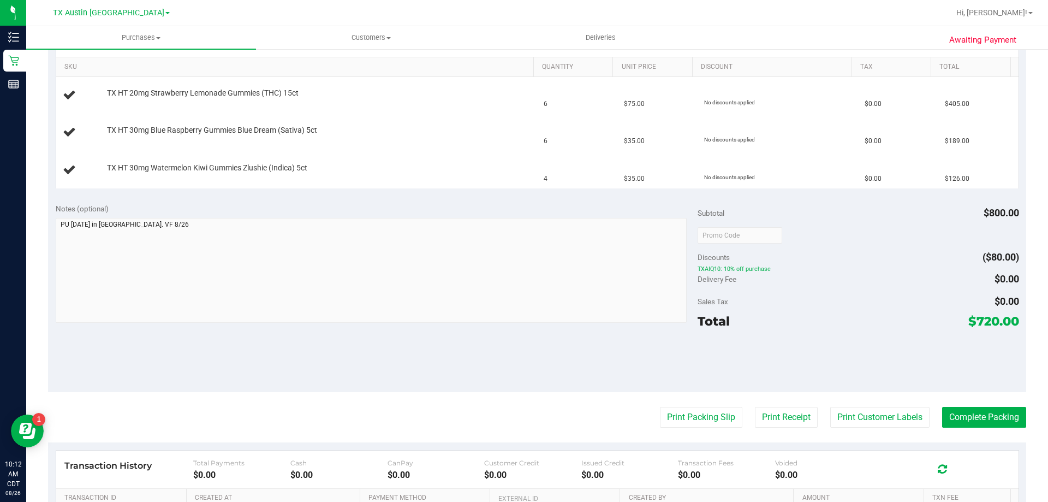
scroll to position [328, 0]
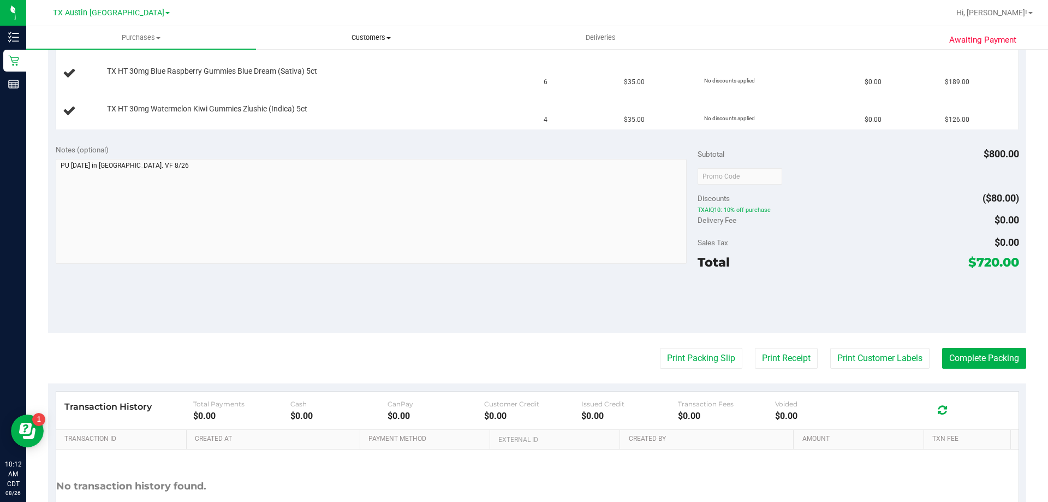
click at [375, 43] on uib-tab-heading "Customers All customers Add a new customer All physicians" at bounding box center [371, 38] width 229 height 22
click at [371, 66] on li "All customers" at bounding box center [371, 65] width 230 height 13
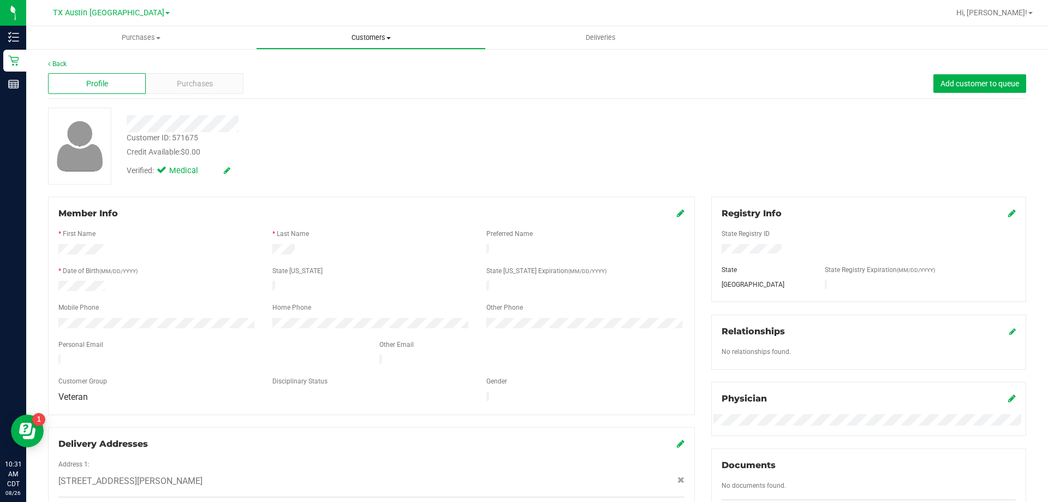
click at [380, 34] on span "Customers" at bounding box center [371, 38] width 229 height 10
click at [375, 62] on li "All customers" at bounding box center [371, 65] width 230 height 13
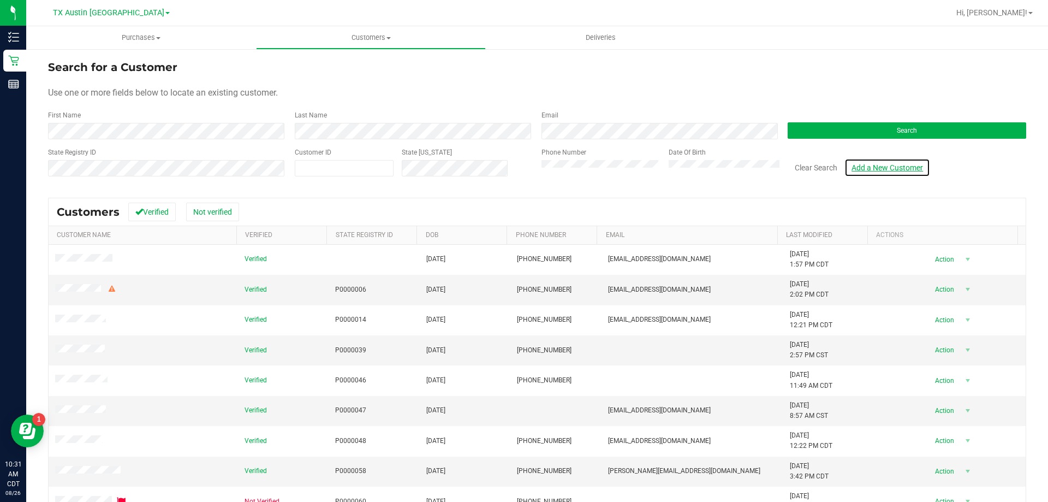
click at [884, 168] on link "Add a New Customer" at bounding box center [887, 167] width 86 height 19
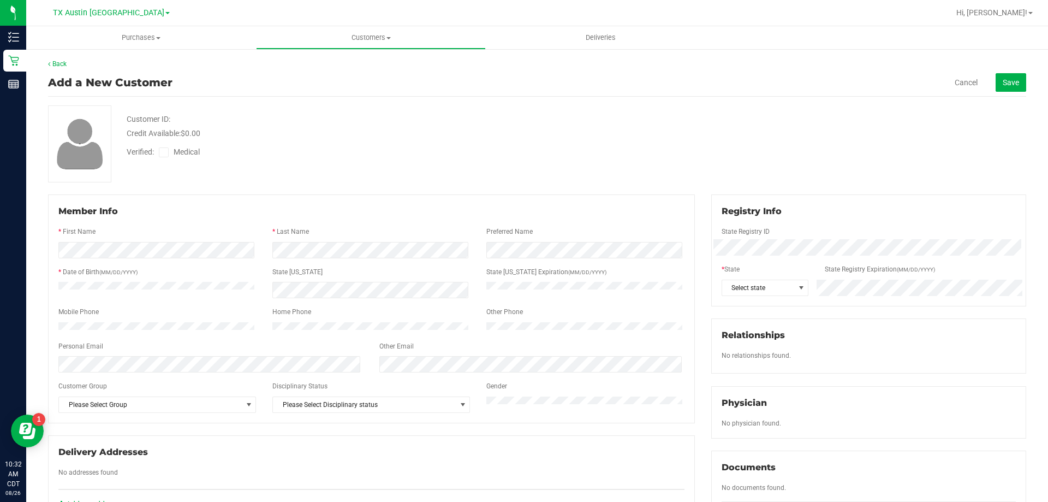
click at [755, 298] on div "Registry Info State Registry ID * State State Registry Expiration (MM/DD/YYYY) …" at bounding box center [868, 250] width 315 height 112
click at [757, 290] on span "Select state" at bounding box center [758, 287] width 73 height 15
click at [739, 321] on li "[GEOGRAPHIC_DATA]" at bounding box center [759, 322] width 85 height 19
click at [161, 152] on icon at bounding box center [163, 152] width 7 height 0
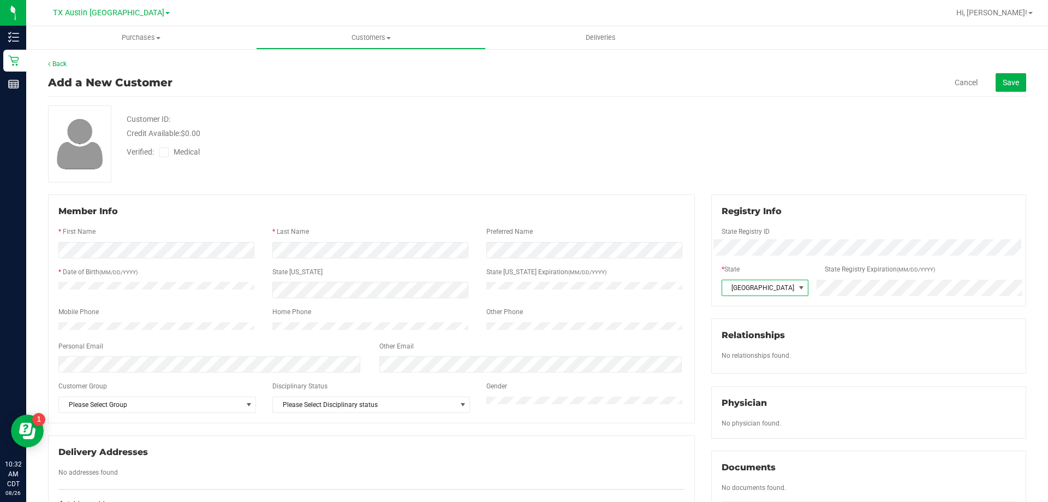
click at [0, 0] on input "Medical" at bounding box center [0, 0] width 0 height 0
click at [1000, 92] on div "Add a New Customer Cancel Save" at bounding box center [537, 83] width 978 height 28
click at [1015, 81] on button "Save" at bounding box center [1011, 82] width 31 height 19
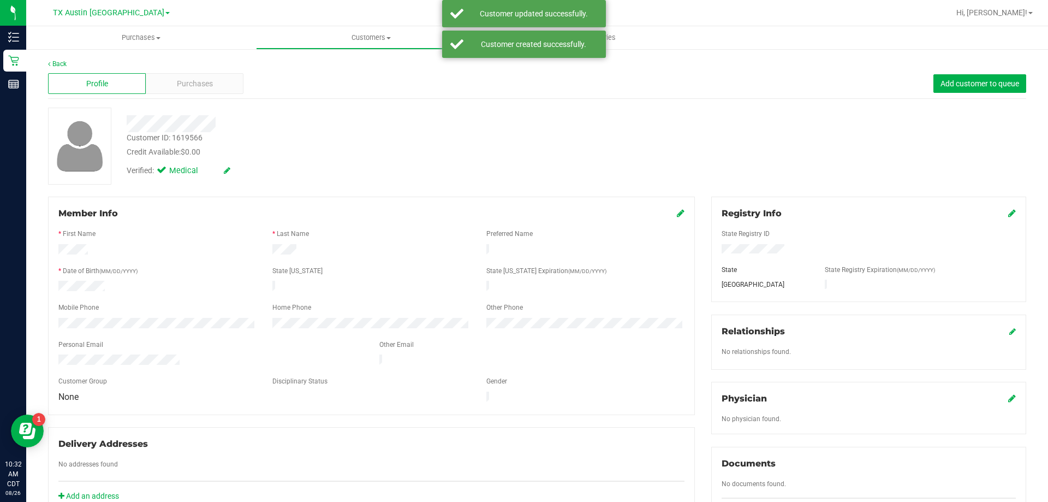
drag, startPoint x: 1004, startPoint y: 391, endPoint x: 998, endPoint y: 399, distance: 9.7
click at [1008, 392] on span at bounding box center [1012, 398] width 8 height 13
click at [1008, 403] on span at bounding box center [1012, 398] width 8 height 13
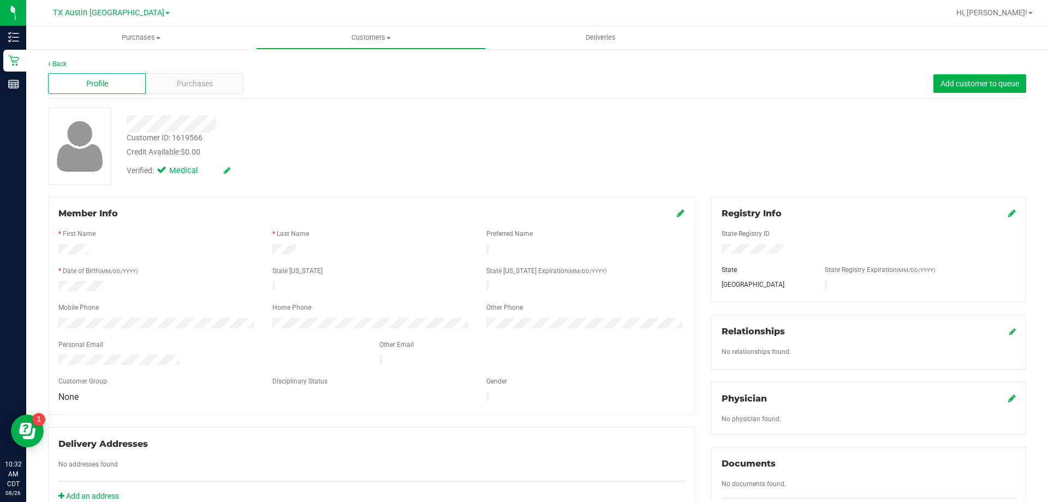
click at [1008, 401] on icon at bounding box center [1012, 398] width 8 height 9
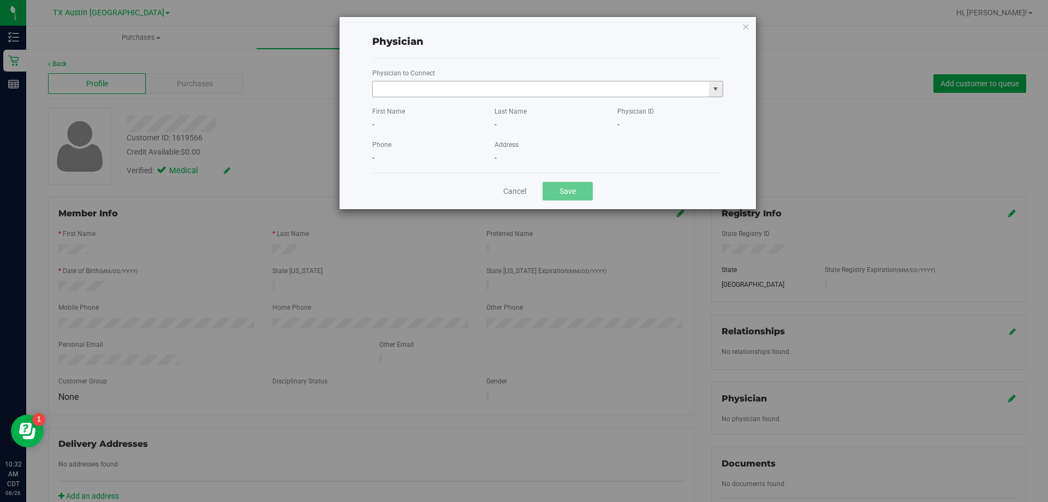
click at [541, 95] on input "text" at bounding box center [541, 88] width 336 height 15
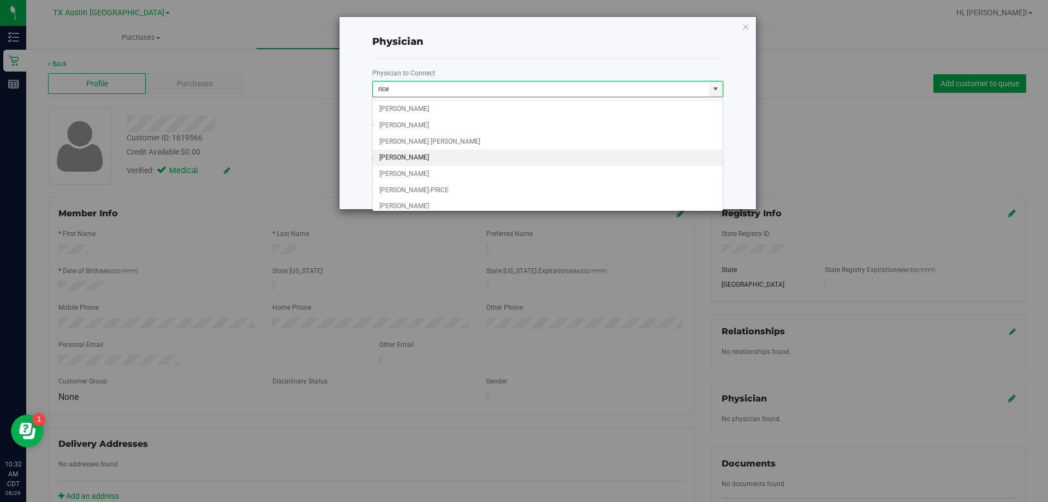
scroll to position [21, 0]
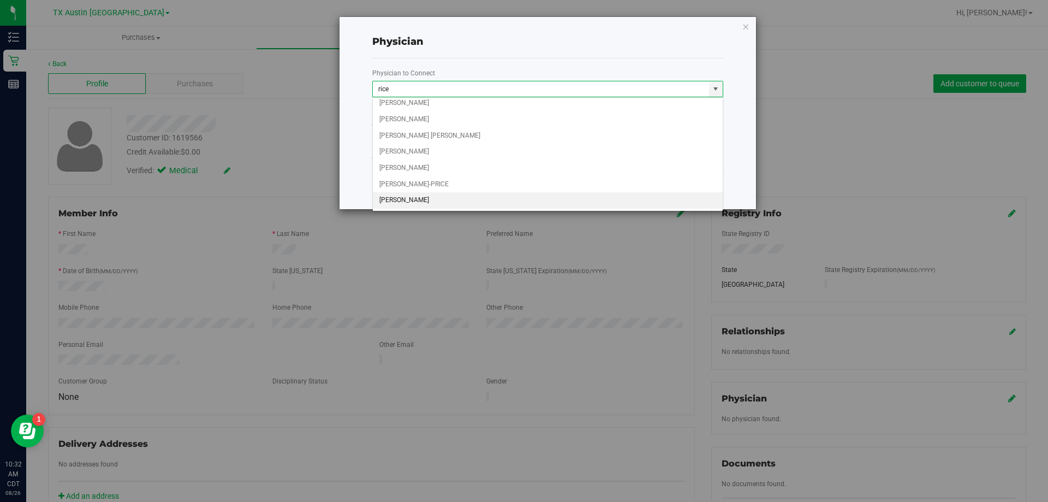
click at [469, 198] on li "JACQUELINE NICOLE RICE-MCKENZIE" at bounding box center [548, 200] width 350 height 16
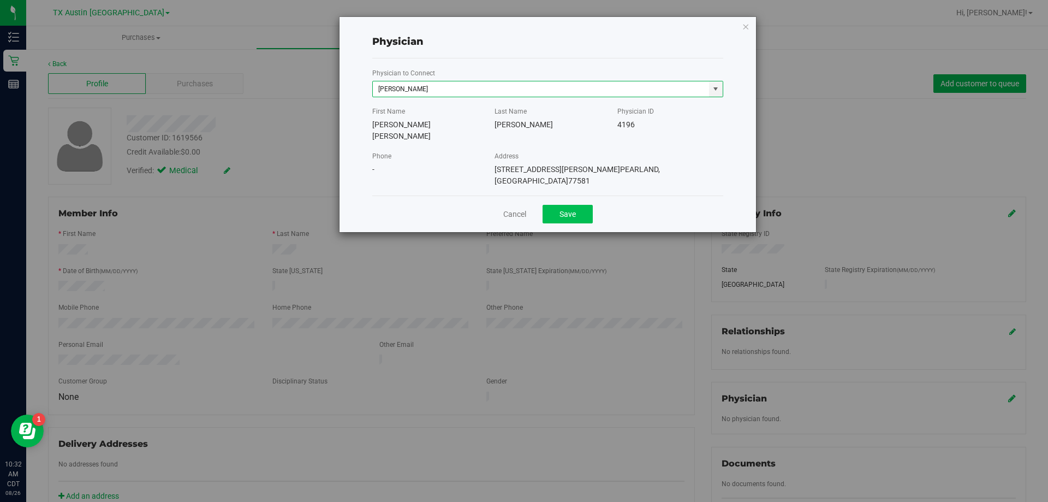
type input "JACQUELINE NICOLE RICE-MCKENZIE"
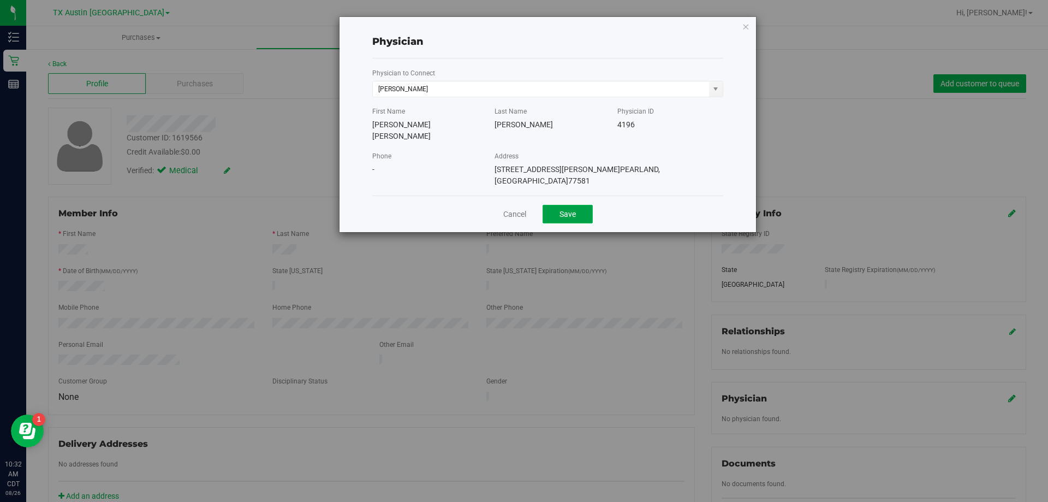
click at [556, 205] on button "Save" at bounding box center [568, 214] width 50 height 19
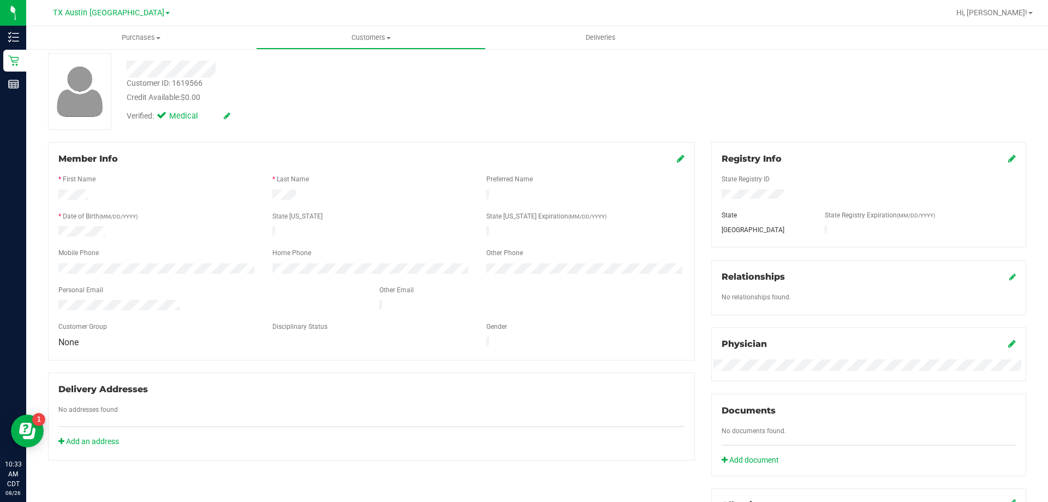
scroll to position [0, 0]
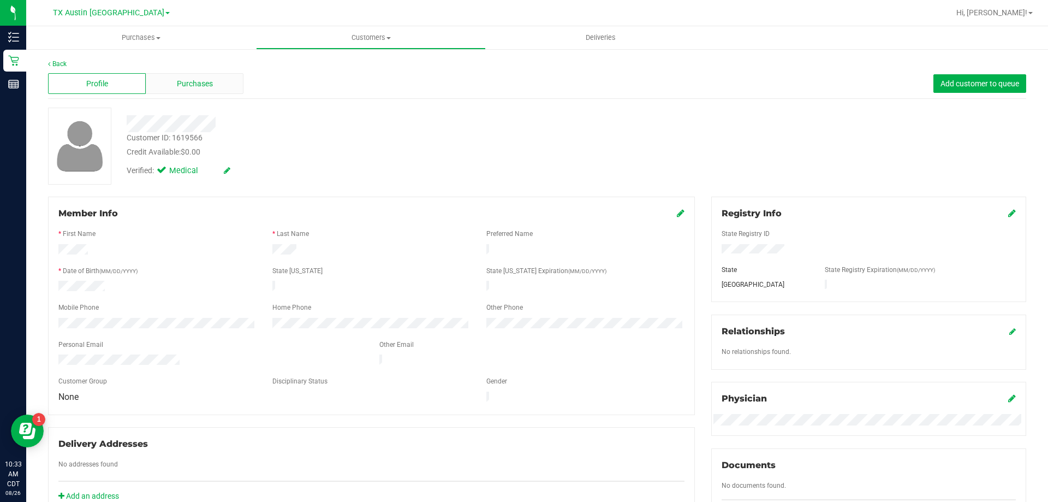
click at [198, 87] on span "Purchases" at bounding box center [195, 83] width 36 height 11
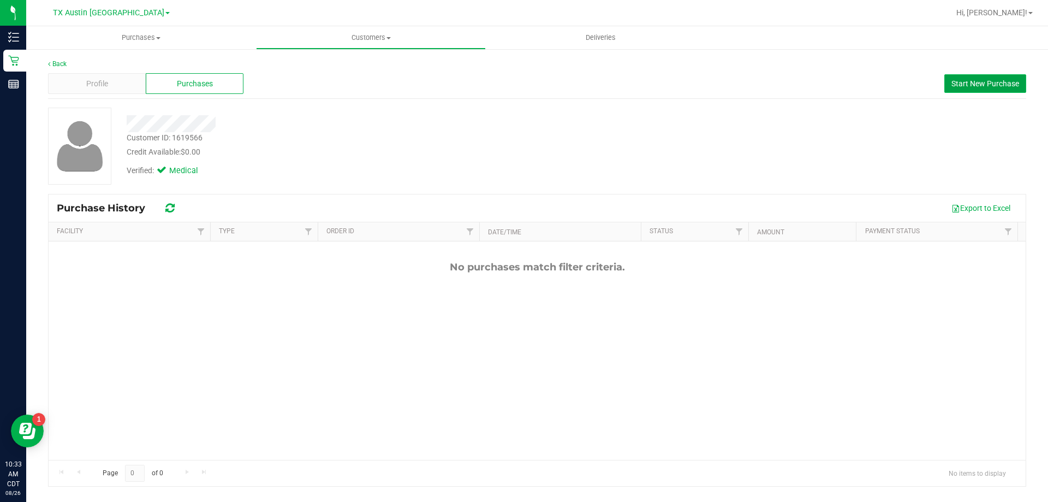
click at [968, 90] on button "Start New Purchase" at bounding box center [985, 83] width 82 height 19
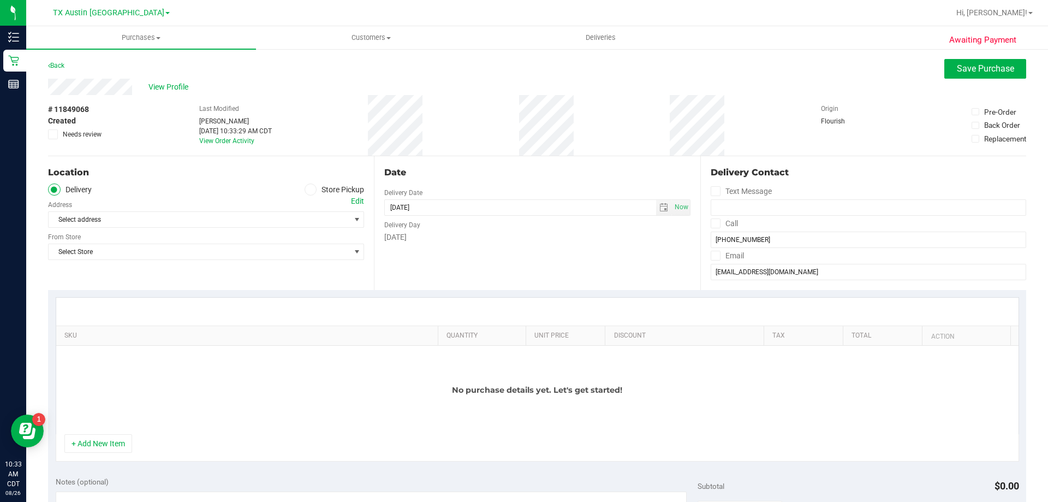
click at [354, 203] on div "Edit" at bounding box center [357, 200] width 13 height 11
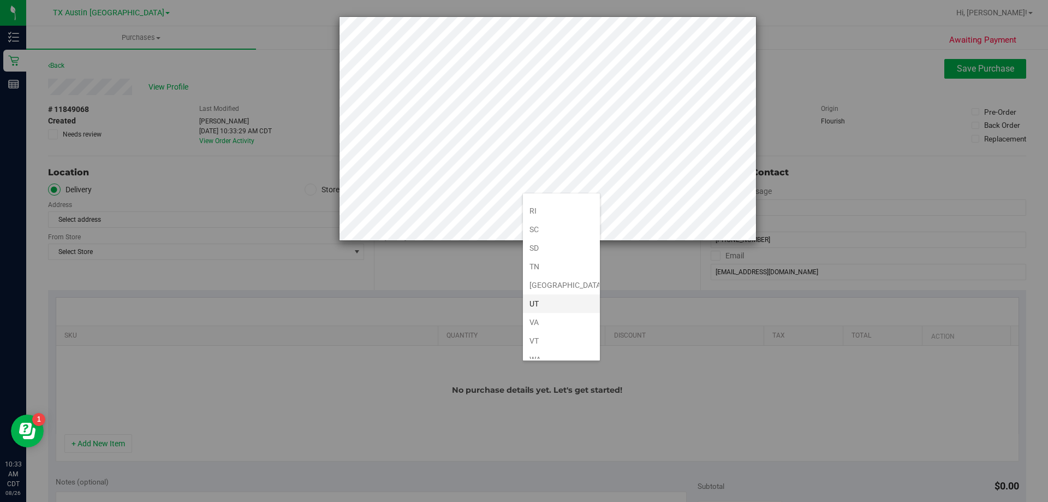
scroll to position [801, 0]
click at [546, 216] on li "[GEOGRAPHIC_DATA]" at bounding box center [561, 219] width 77 height 19
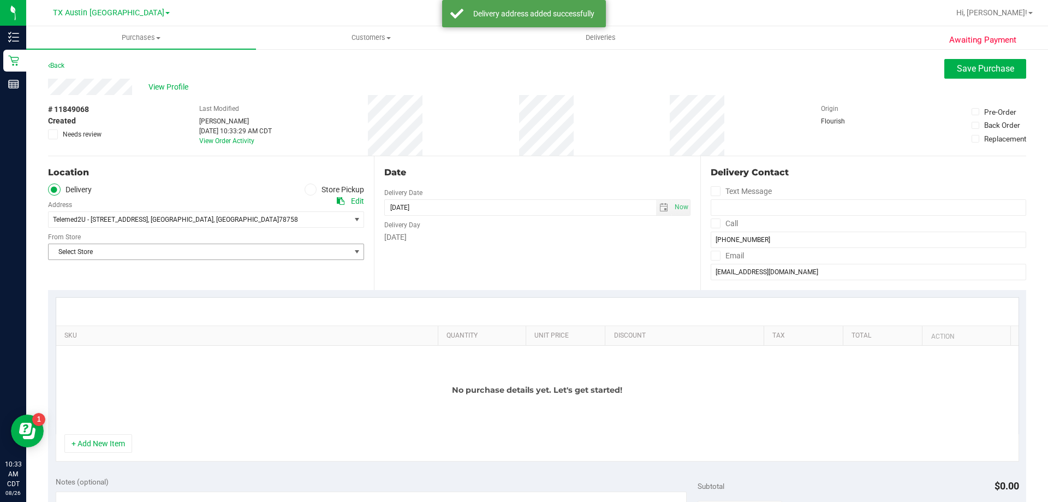
click at [141, 252] on span "Select Store" at bounding box center [199, 251] width 301 height 15
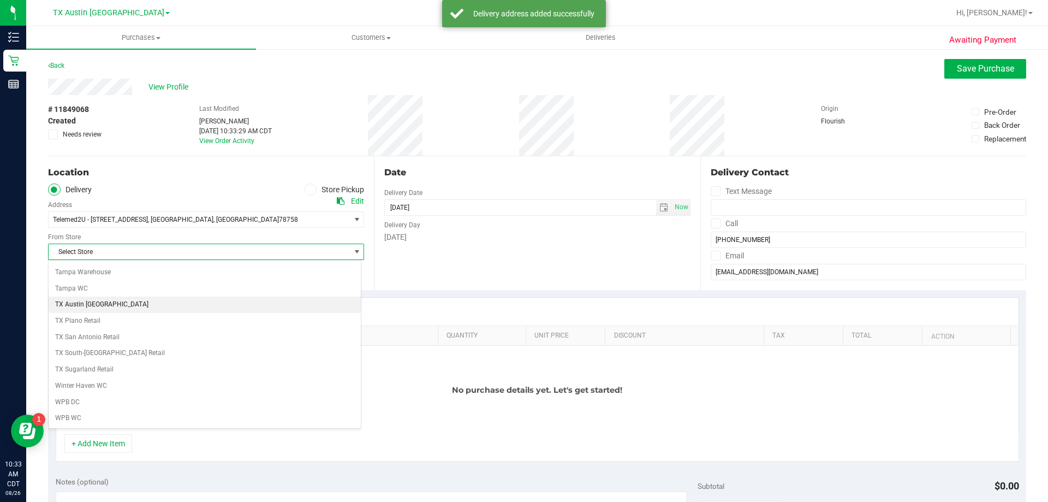
click at [70, 300] on li "TX Austin [GEOGRAPHIC_DATA]" at bounding box center [205, 304] width 312 height 16
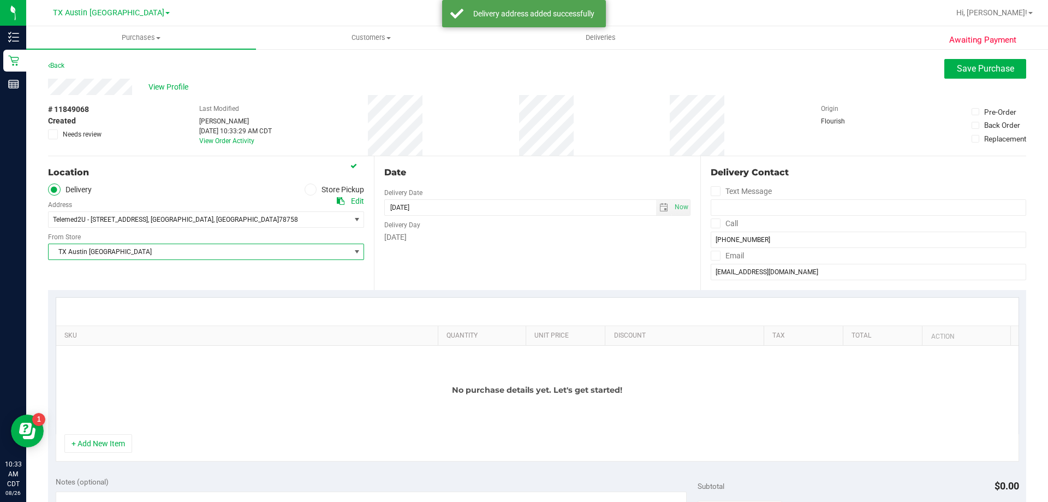
click at [712, 223] on icon at bounding box center [715, 223] width 7 height 0
click at [0, 0] on input "Call" at bounding box center [0, 0] width 0 height 0
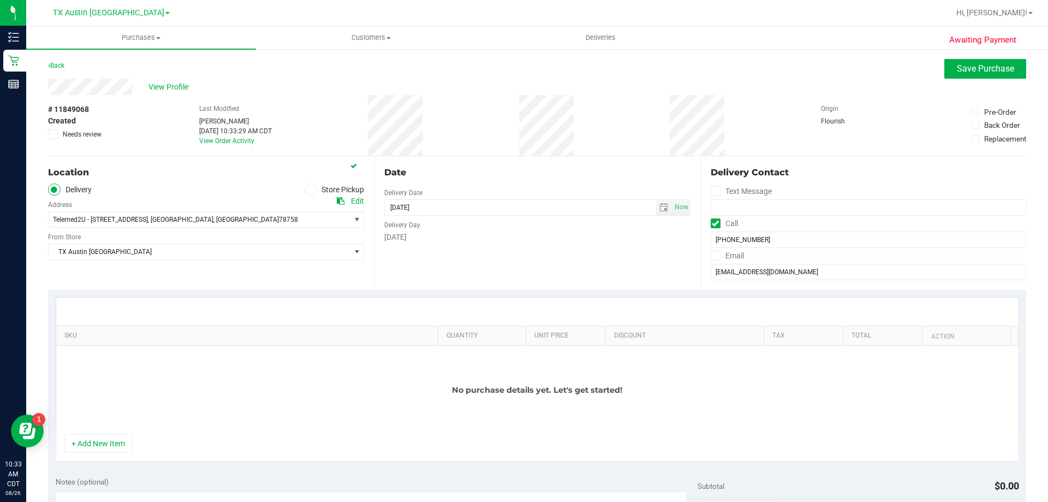
click at [711, 263] on label "Email" at bounding box center [727, 256] width 33 height 16
click at [0, 0] on input "Email" at bounding box center [0, 0] width 0 height 0
click at [659, 204] on span "select" at bounding box center [663, 207] width 9 height 9
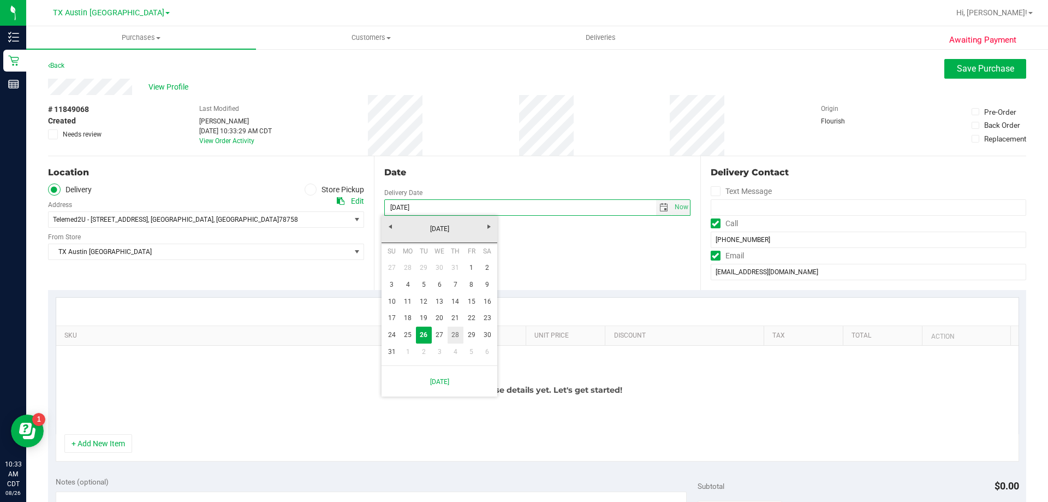
click at [454, 338] on link "28" at bounding box center [456, 334] width 16 height 17
type input "08/28/2025"
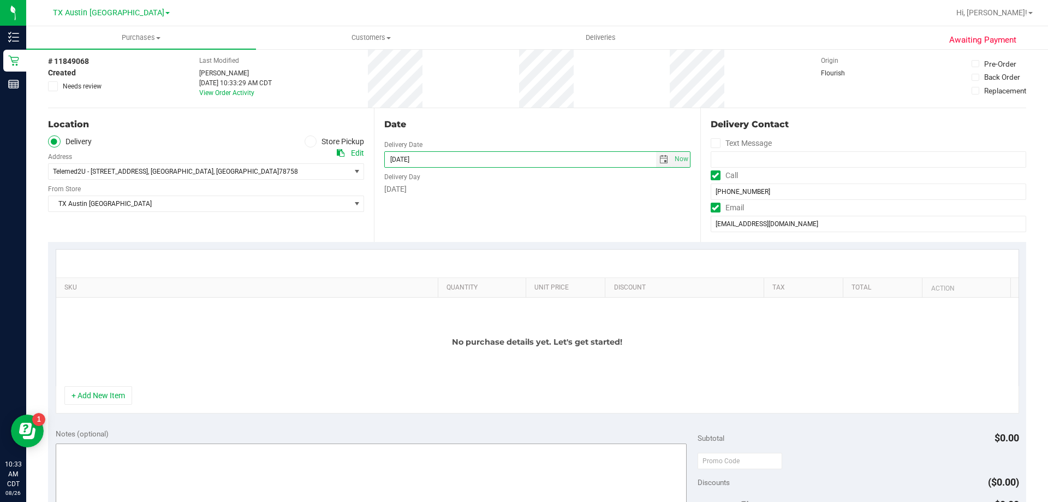
scroll to position [109, 0]
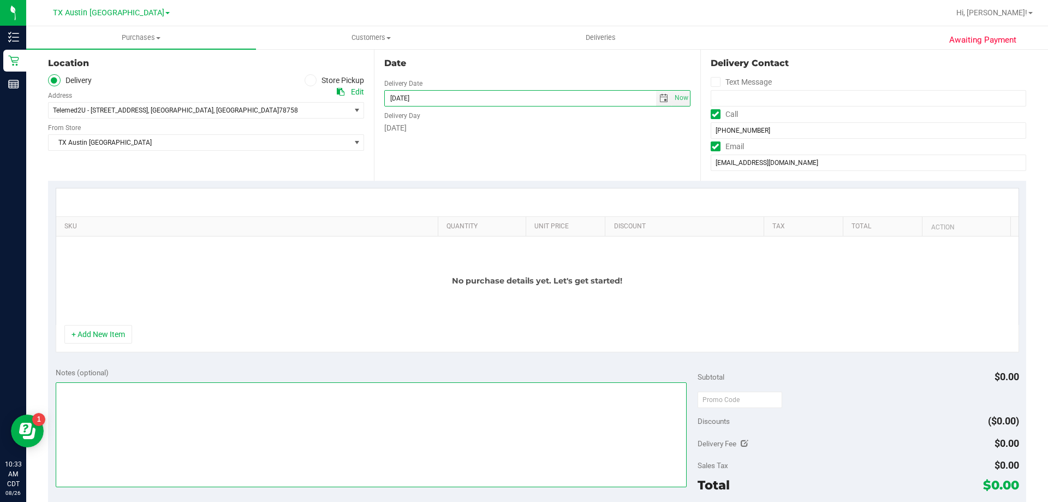
click at [146, 414] on textarea at bounding box center [372, 434] width 632 height 105
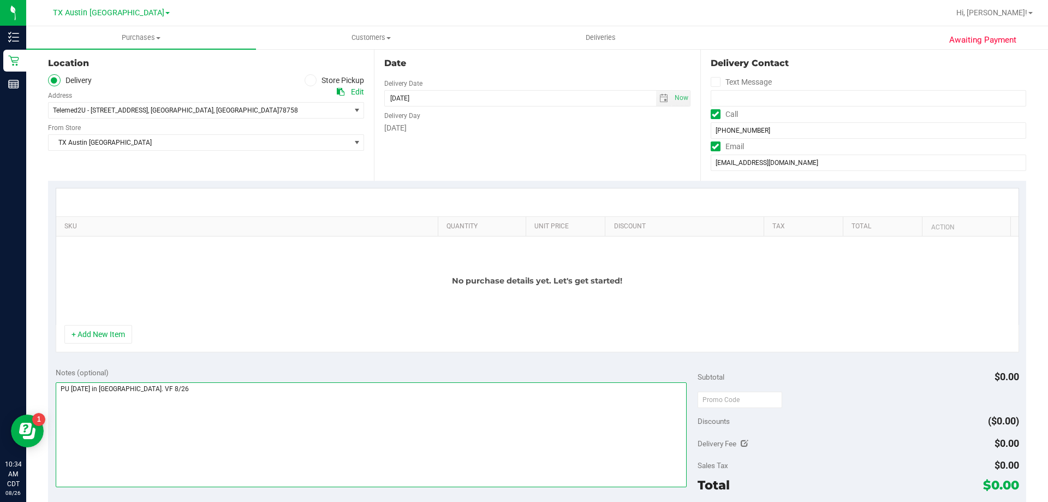
type textarea "PU Thurs 8/28 in North Austin. VF 8/26"
click at [110, 346] on div "+ Add New Item" at bounding box center [537, 338] width 963 height 27
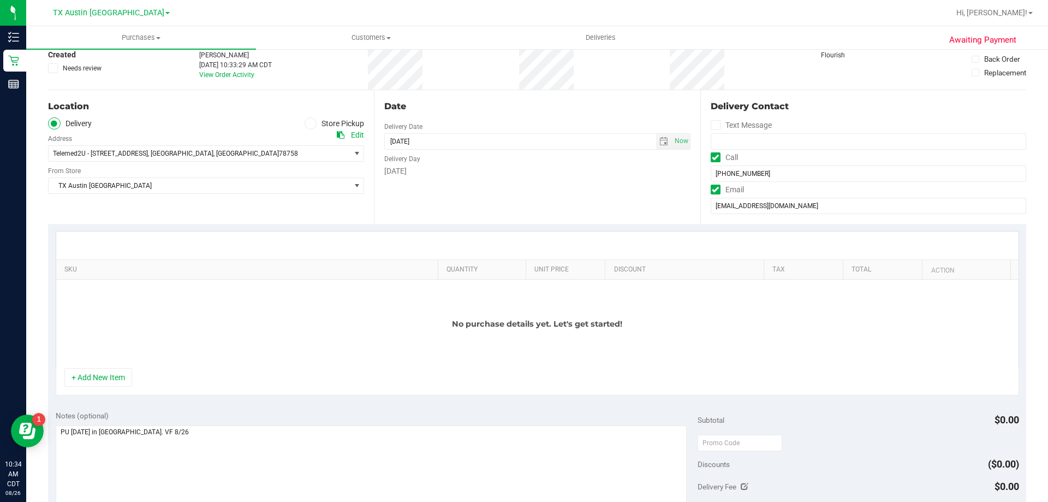
scroll to position [55, 0]
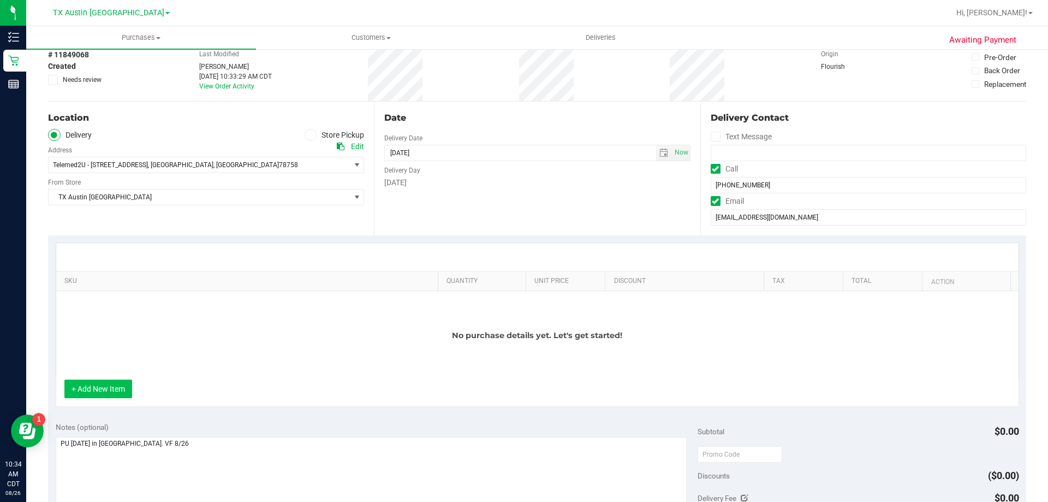
click at [109, 391] on button "+ Add New Item" at bounding box center [98, 388] width 68 height 19
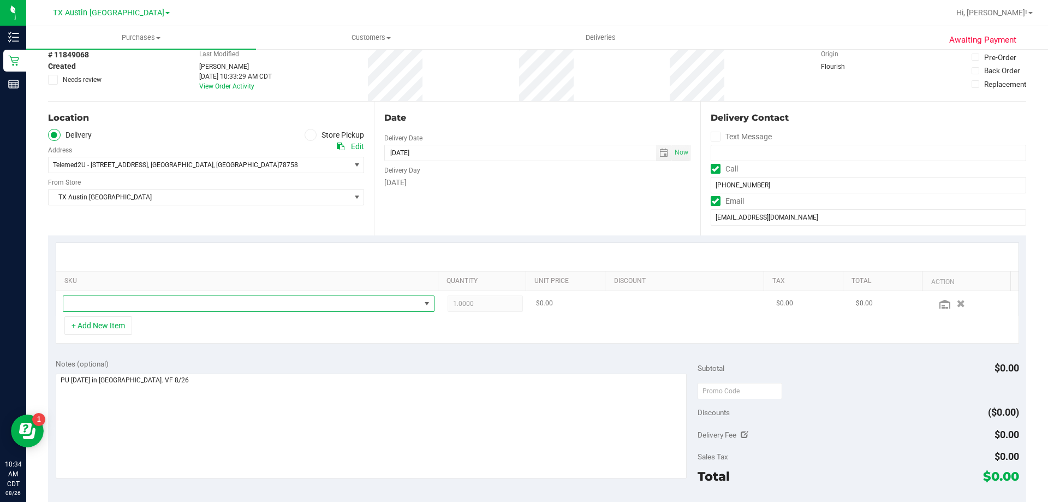
click at [221, 300] on span "NO DATA FOUND" at bounding box center [241, 303] width 357 height 15
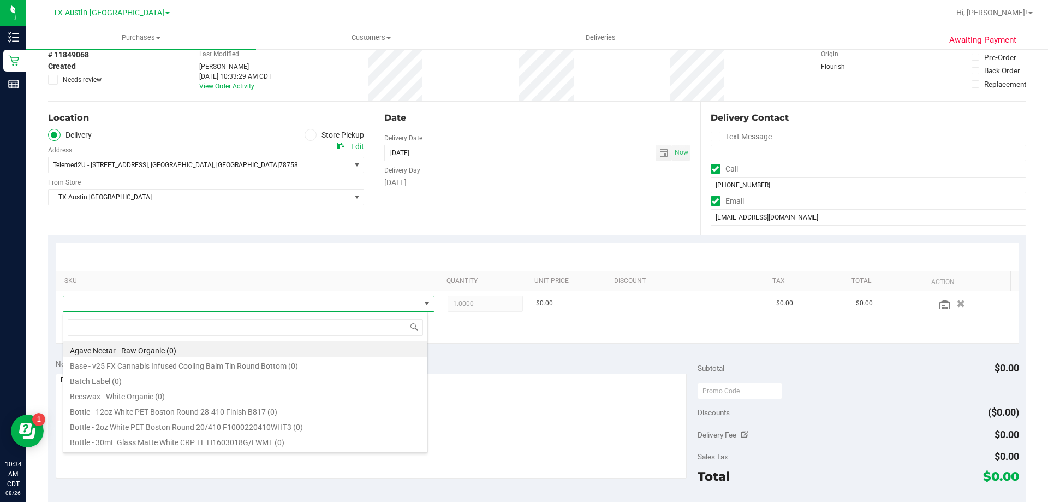
scroll to position [16, 362]
type input "hybrid"
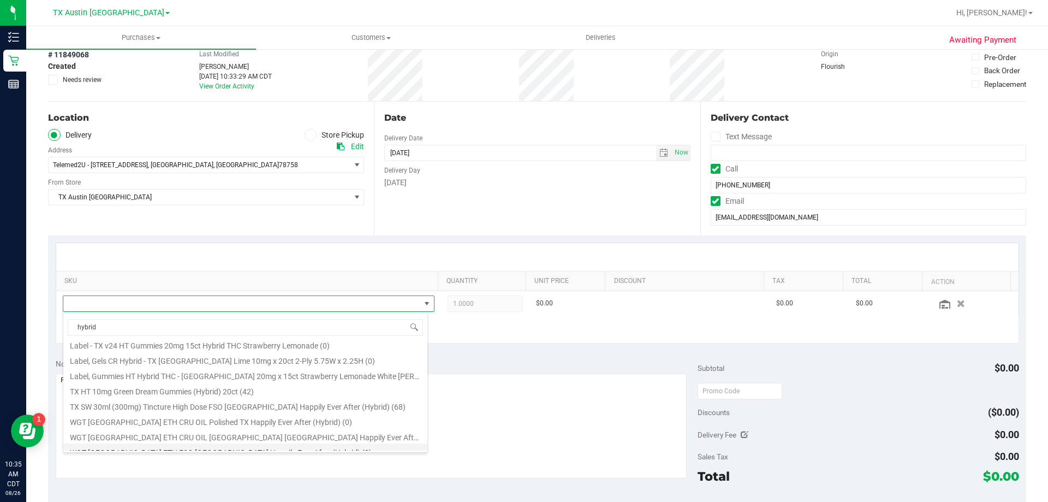
scroll to position [55, 0]
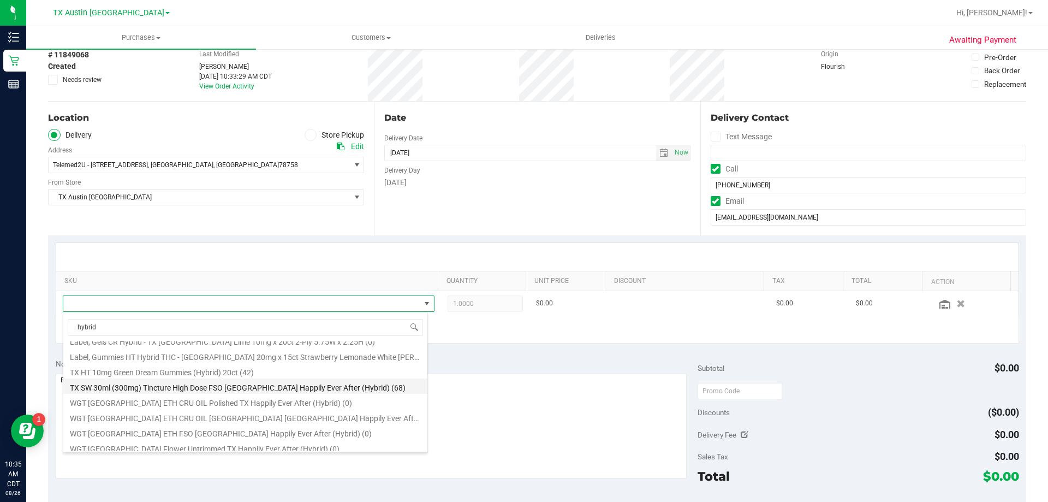
click at [186, 388] on li "TX SW 30ml (300mg) Tincture High Dose FSO TX Happily Ever After (Hybrid) (68)" at bounding box center [245, 385] width 364 height 15
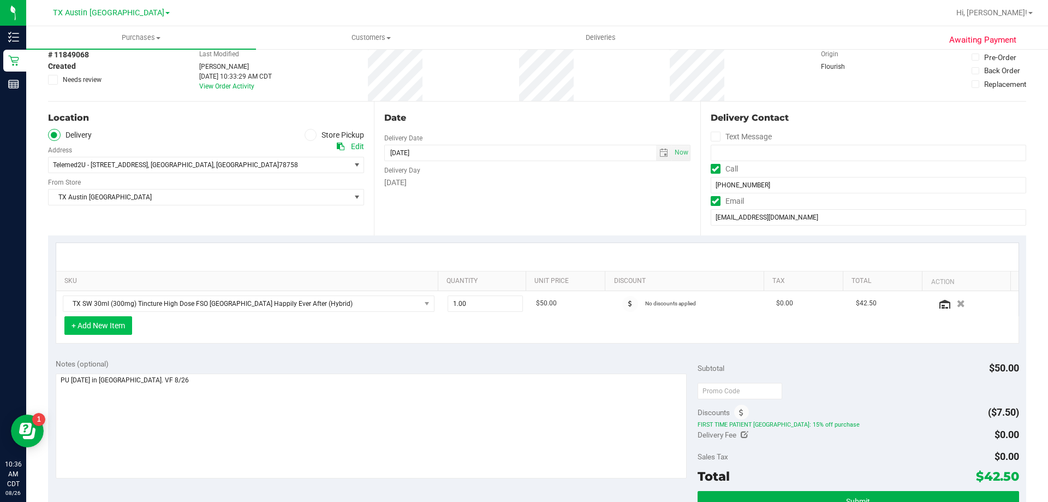
click at [85, 326] on button "+ Add New Item" at bounding box center [98, 325] width 68 height 19
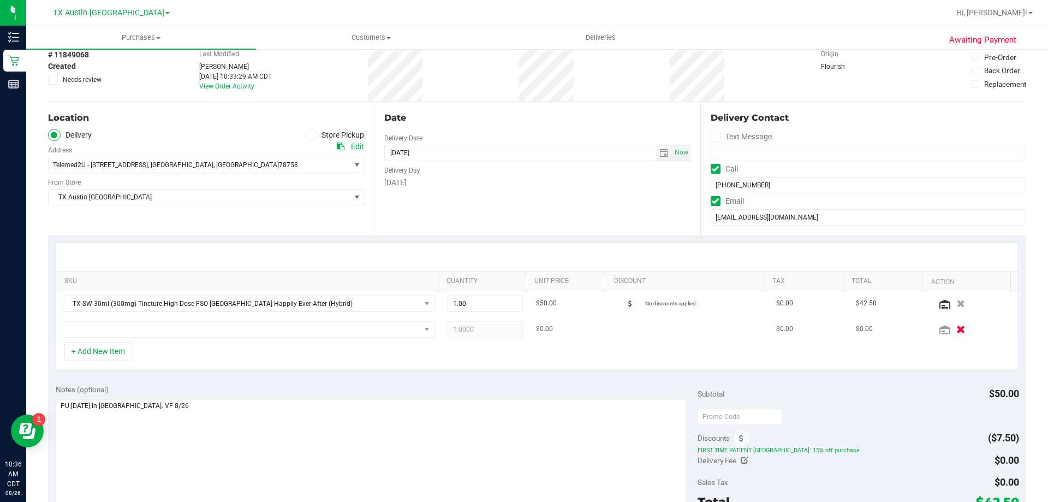
click at [956, 331] on icon "button" at bounding box center [960, 329] width 9 height 8
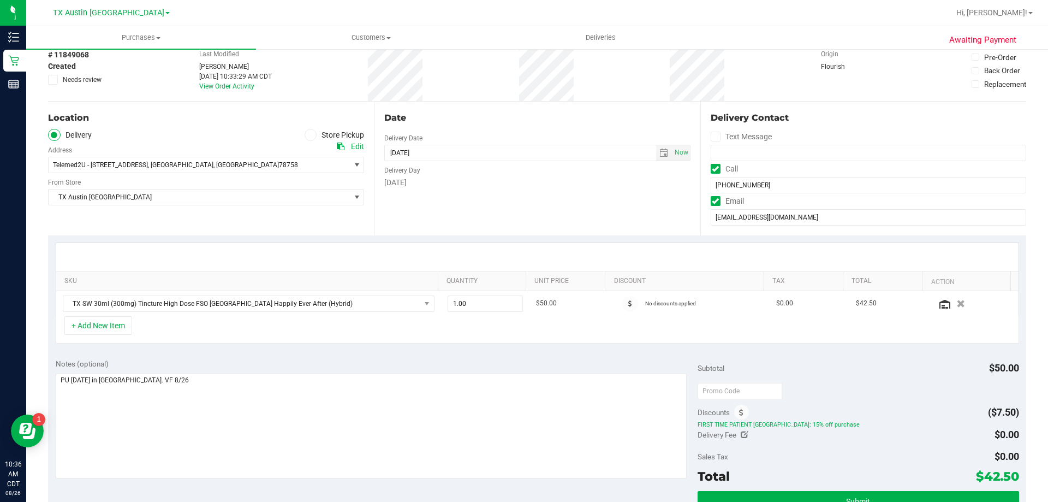
drag, startPoint x: 975, startPoint y: 477, endPoint x: 1009, endPoint y: 472, distance: 34.2
click at [1009, 472] on span "$42.50" at bounding box center [997, 475] width 43 height 15
click at [930, 431] on div "Delivery Fee $0.00" at bounding box center [858, 435] width 321 height 20
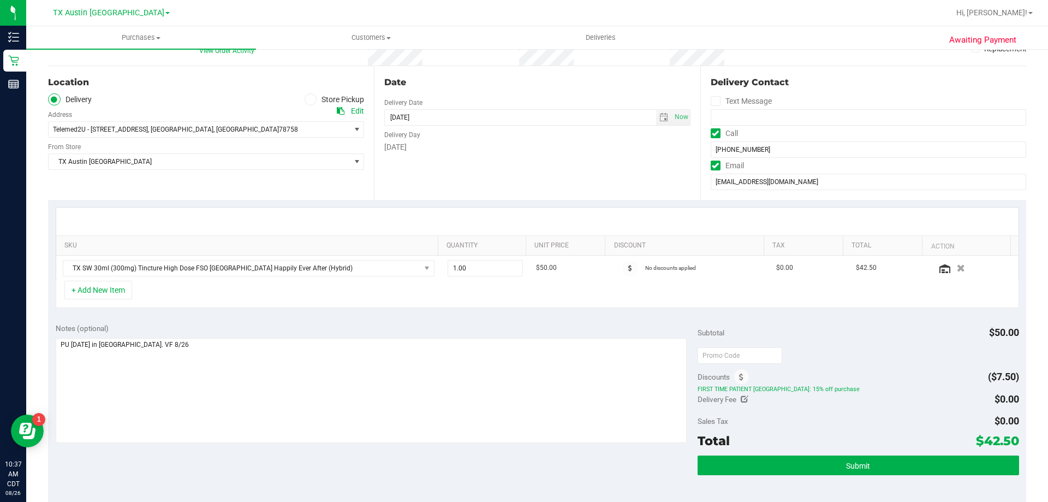
scroll to position [109, 0]
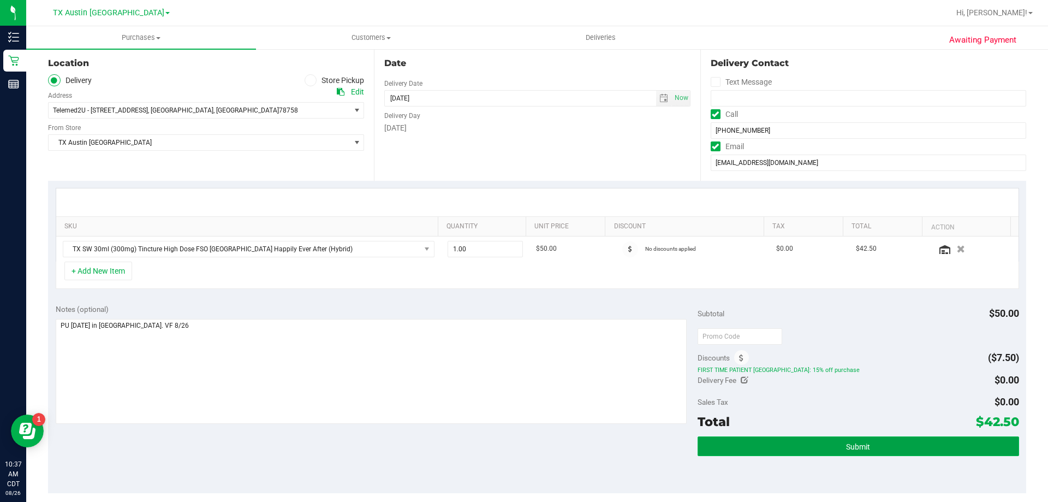
click at [782, 454] on button "Submit" at bounding box center [858, 446] width 321 height 20
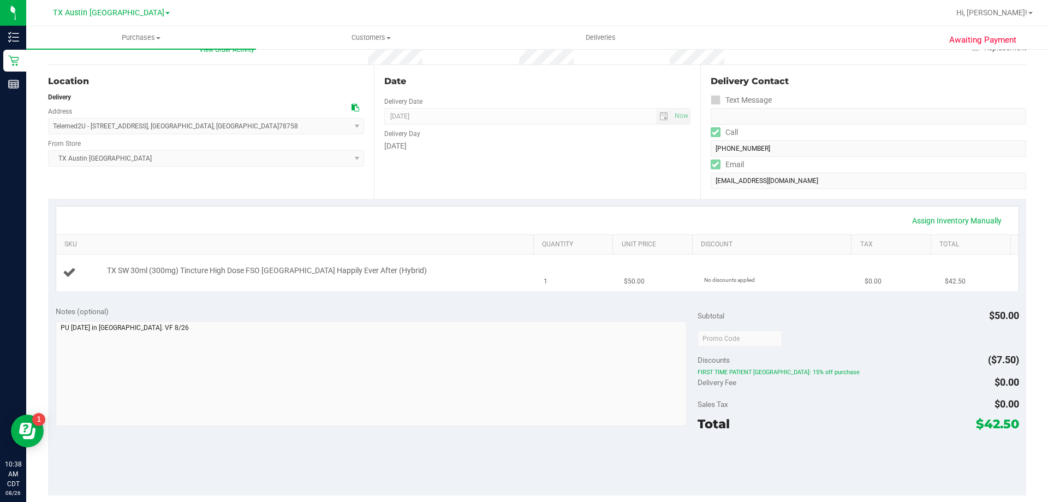
scroll to position [109, 0]
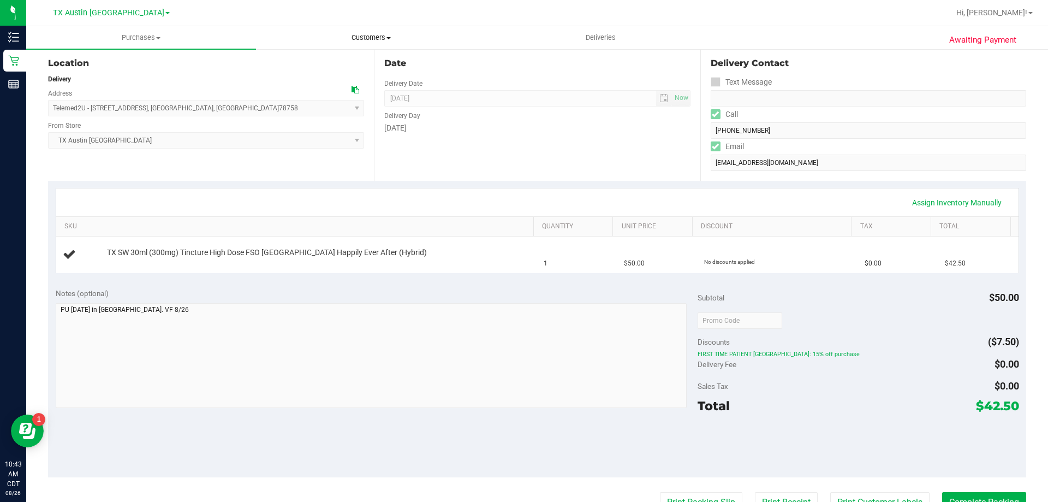
click at [376, 35] on span "Customers" at bounding box center [371, 38] width 229 height 10
click at [370, 66] on li "All customers" at bounding box center [371, 65] width 230 height 13
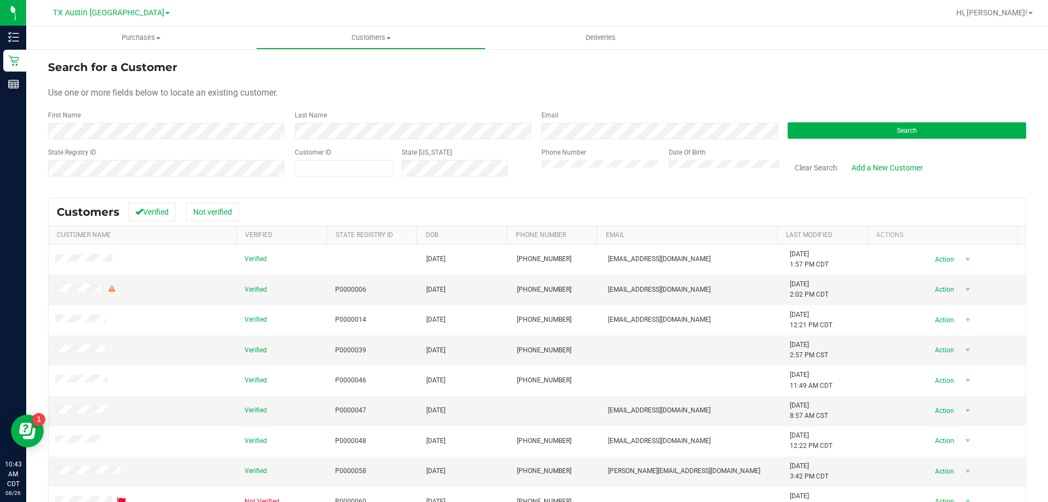
click at [934, 117] on div "Search" at bounding box center [902, 124] width 247 height 29
click at [932, 123] on button "Search" at bounding box center [907, 130] width 239 height 16
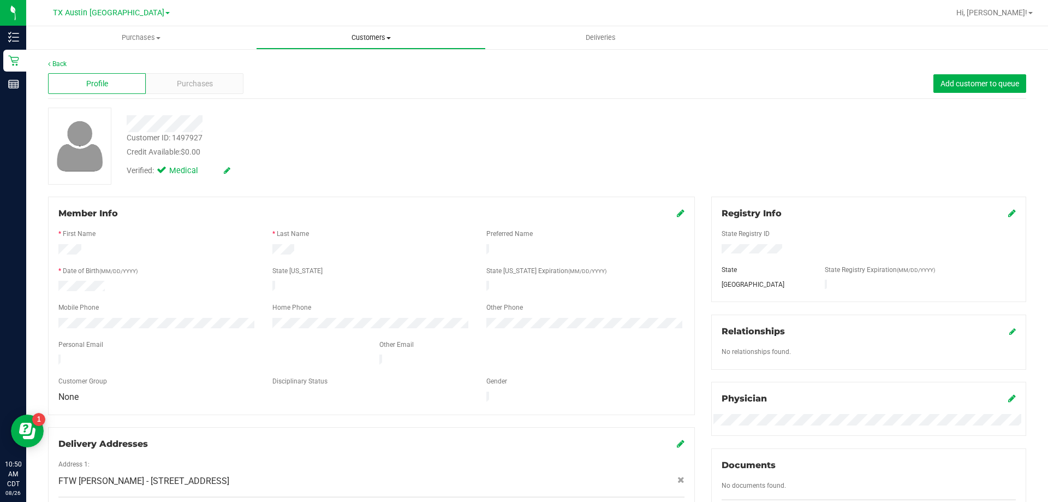
click at [368, 38] on span "Customers" at bounding box center [371, 38] width 229 height 10
click at [368, 67] on li "All customers" at bounding box center [371, 65] width 230 height 13
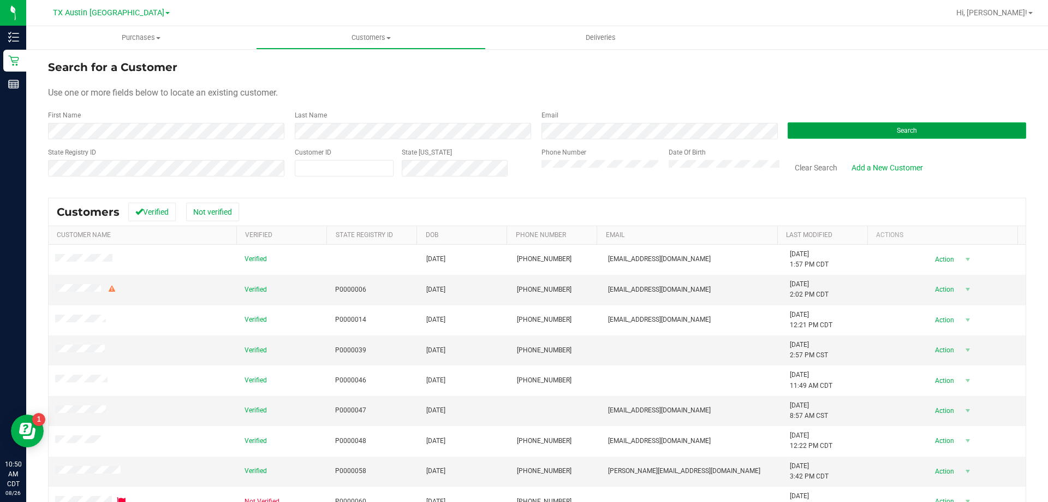
click at [868, 132] on button "Search" at bounding box center [907, 130] width 239 height 16
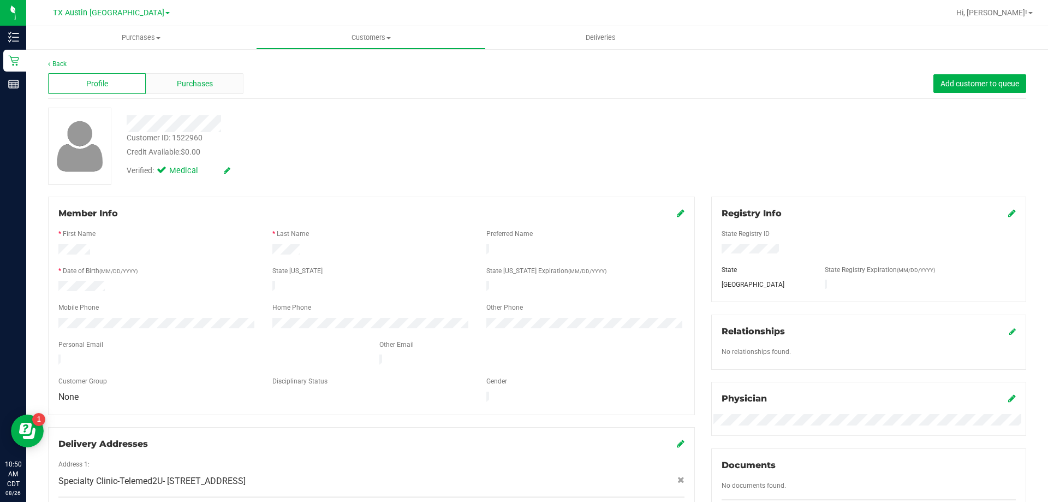
click at [189, 82] on span "Purchases" at bounding box center [195, 83] width 36 height 11
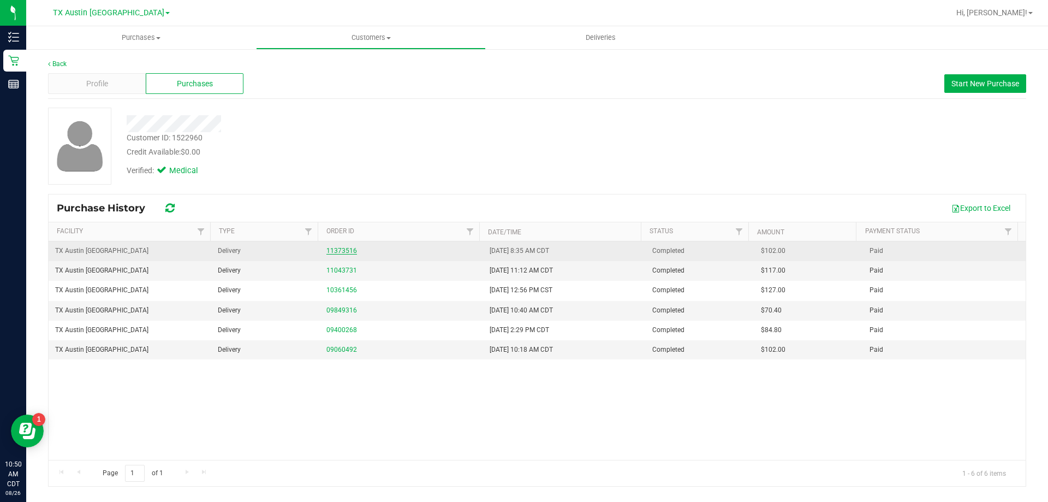
click at [339, 252] on link "11373516" at bounding box center [341, 251] width 31 height 8
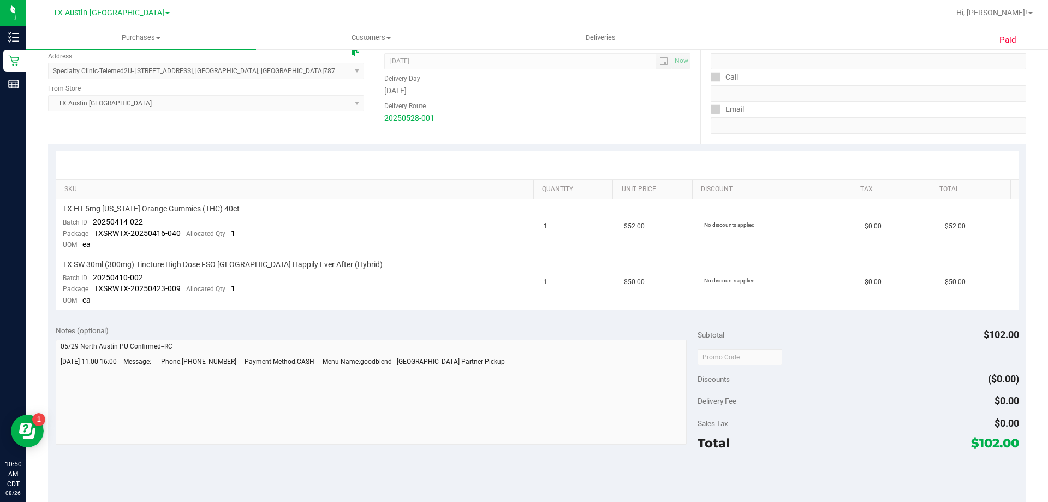
scroll to position [218, 0]
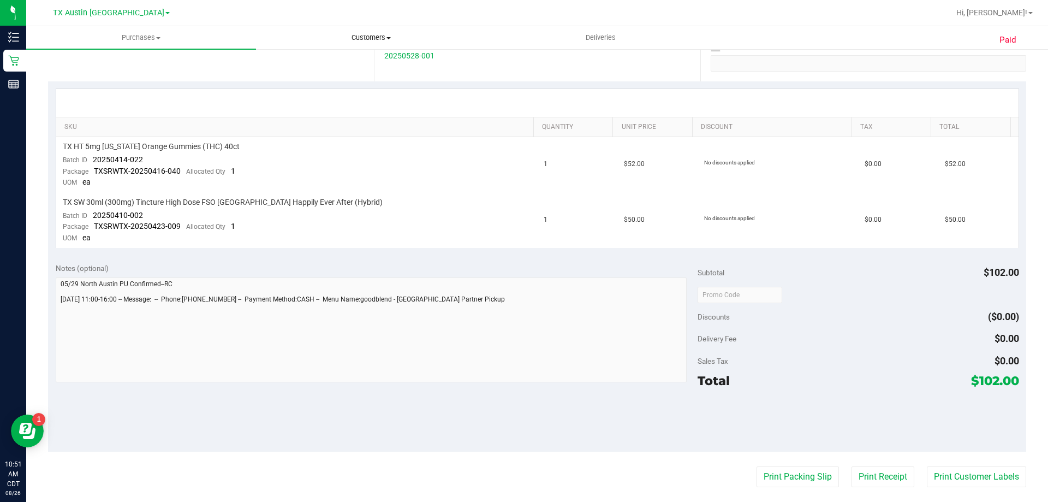
click at [385, 35] on span "Customers" at bounding box center [371, 38] width 229 height 10
click at [385, 69] on li "All customers" at bounding box center [371, 65] width 230 height 13
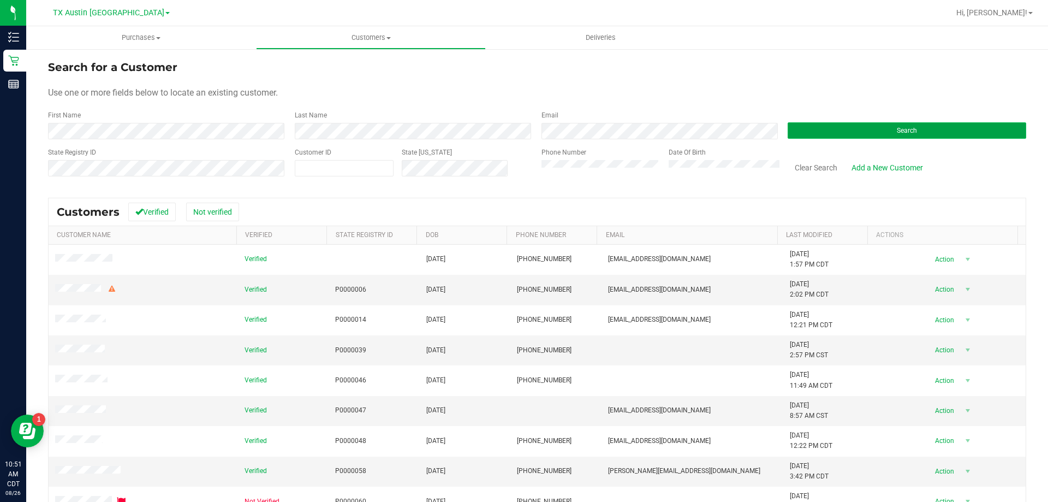
click at [926, 126] on button "Search" at bounding box center [907, 130] width 239 height 16
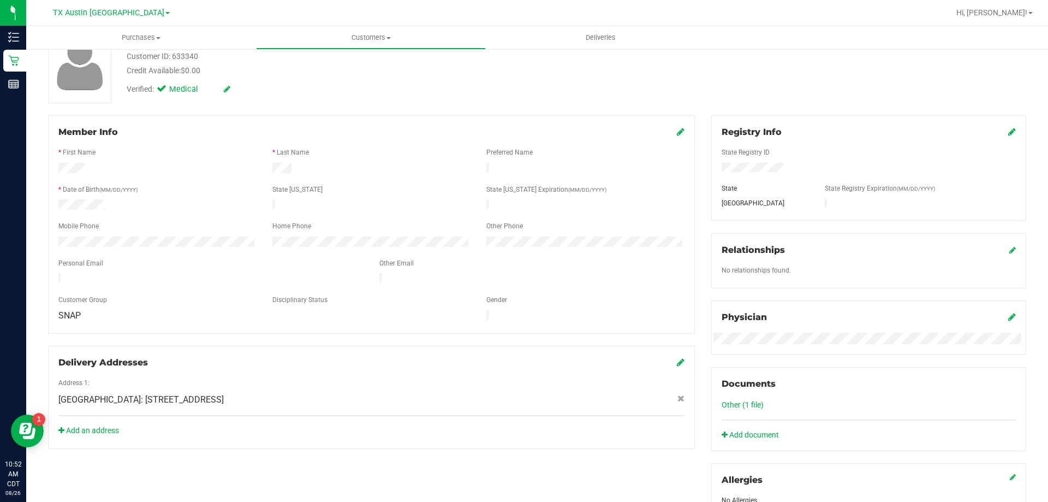
scroll to position [109, 0]
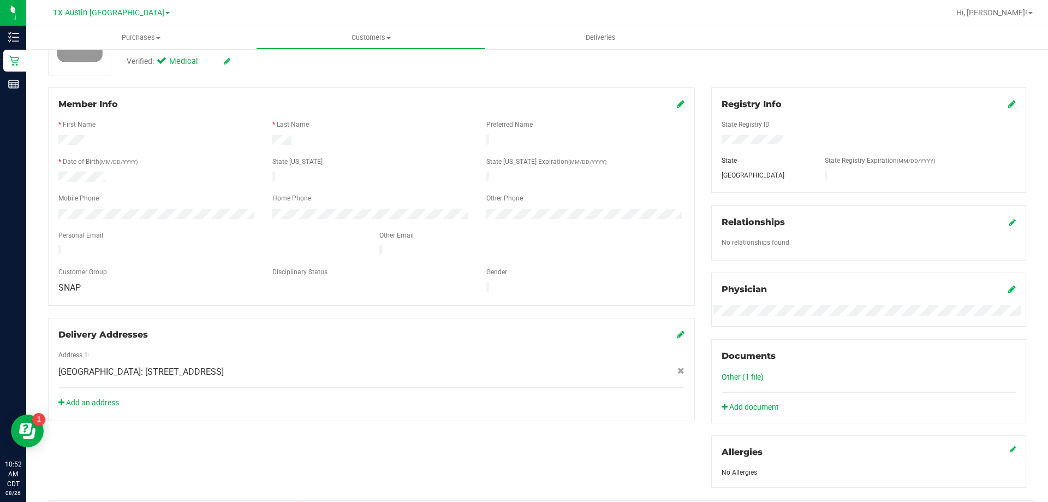
click at [453, 230] on div "Other Email" at bounding box center [531, 236] width 321 height 13
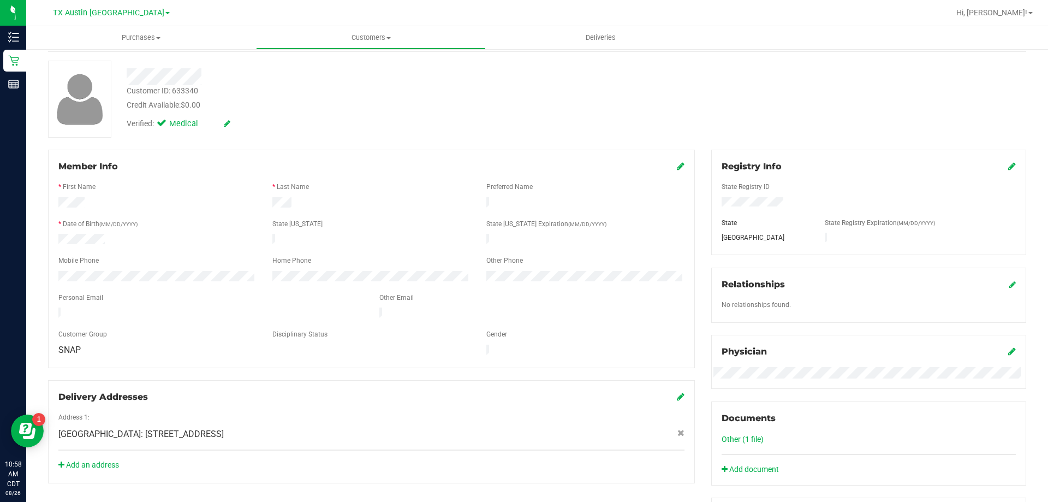
scroll to position [0, 0]
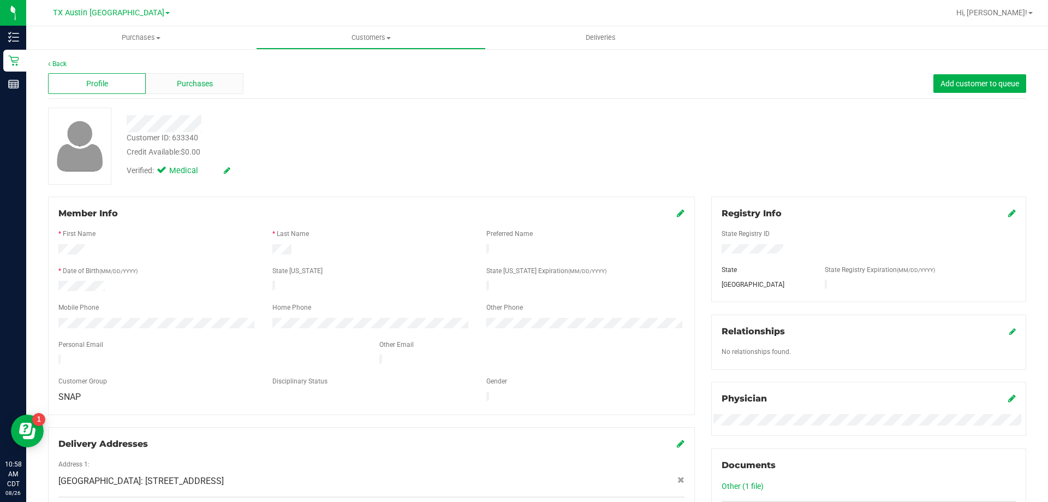
click at [203, 95] on div "Profile Purchases Add customer to queue" at bounding box center [537, 84] width 978 height 30
click at [203, 78] on span "Purchases" at bounding box center [195, 83] width 36 height 11
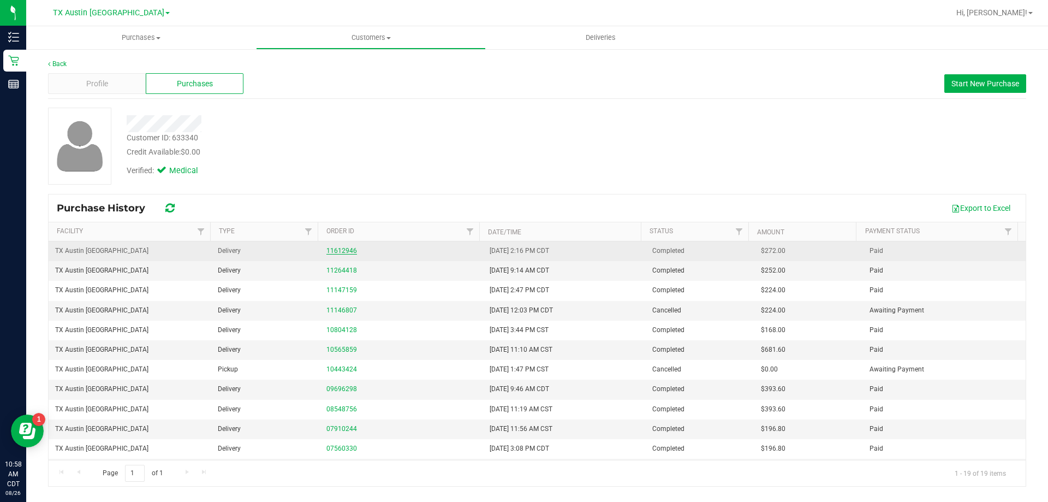
click at [328, 249] on link "11612946" at bounding box center [341, 251] width 31 height 8
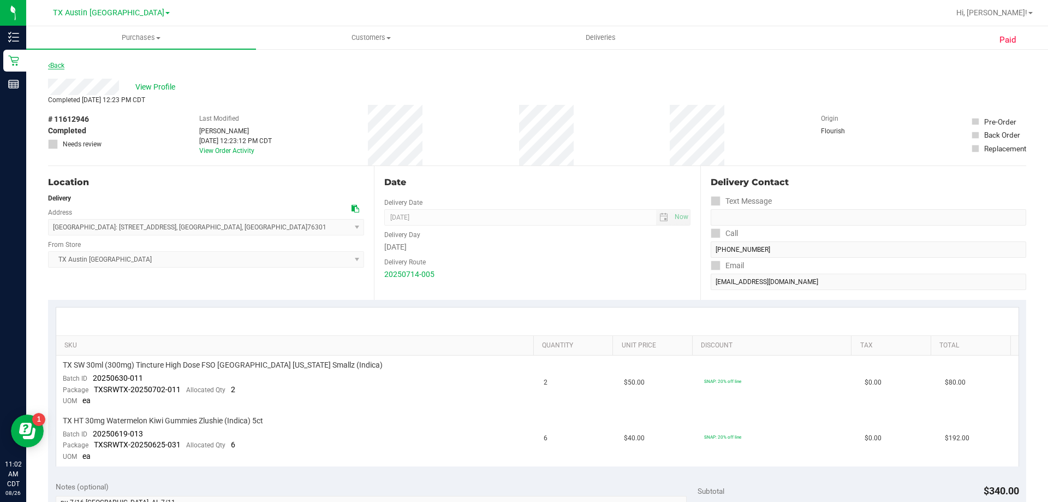
click at [59, 67] on link "Back" at bounding box center [56, 66] width 16 height 8
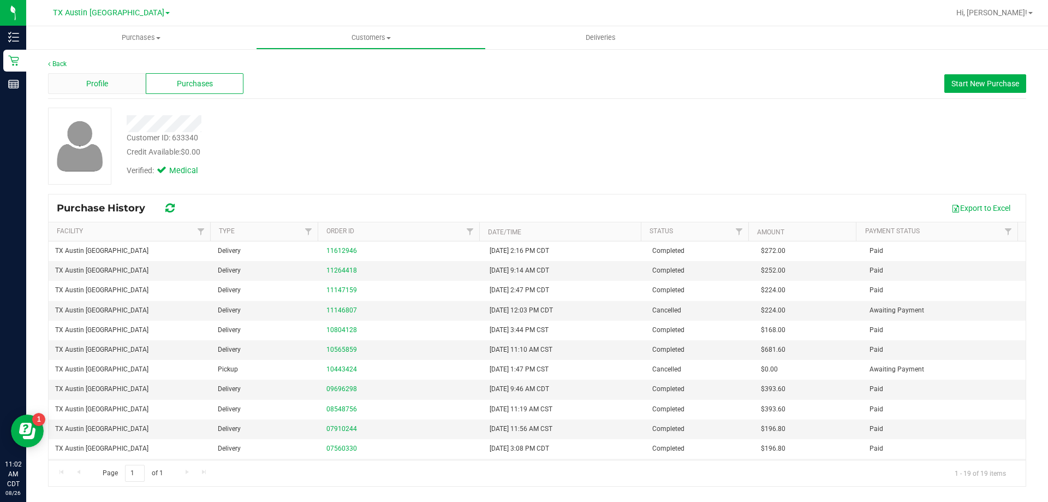
click at [97, 83] on span "Profile" at bounding box center [97, 83] width 22 height 11
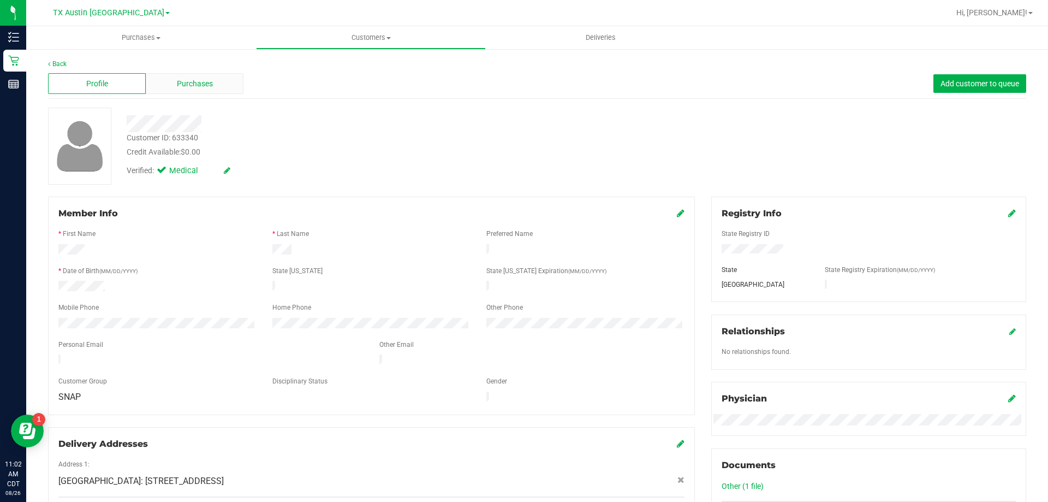
click at [210, 85] on span "Purchases" at bounding box center [195, 83] width 36 height 11
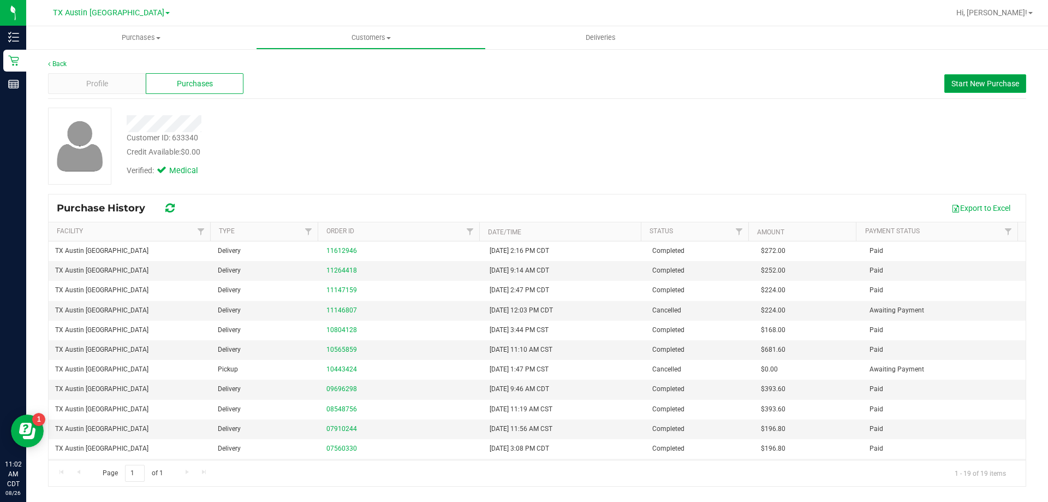
click at [997, 83] on span "Start New Purchase" at bounding box center [985, 83] width 68 height 9
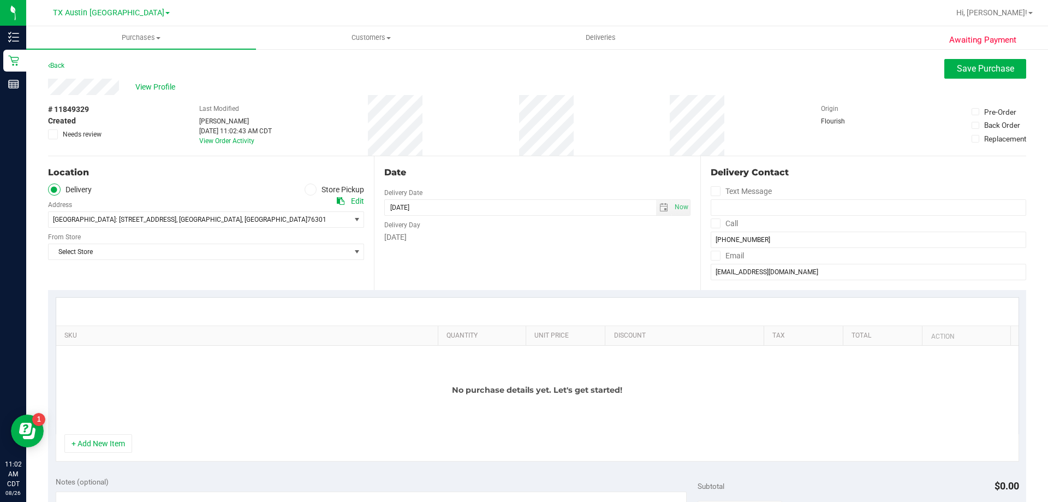
click at [712, 223] on icon at bounding box center [715, 223] width 7 height 0
click at [0, 0] on input "Call" at bounding box center [0, 0] width 0 height 0
click at [715, 257] on span at bounding box center [716, 256] width 10 height 10
click at [0, 0] on input "Email" at bounding box center [0, 0] width 0 height 0
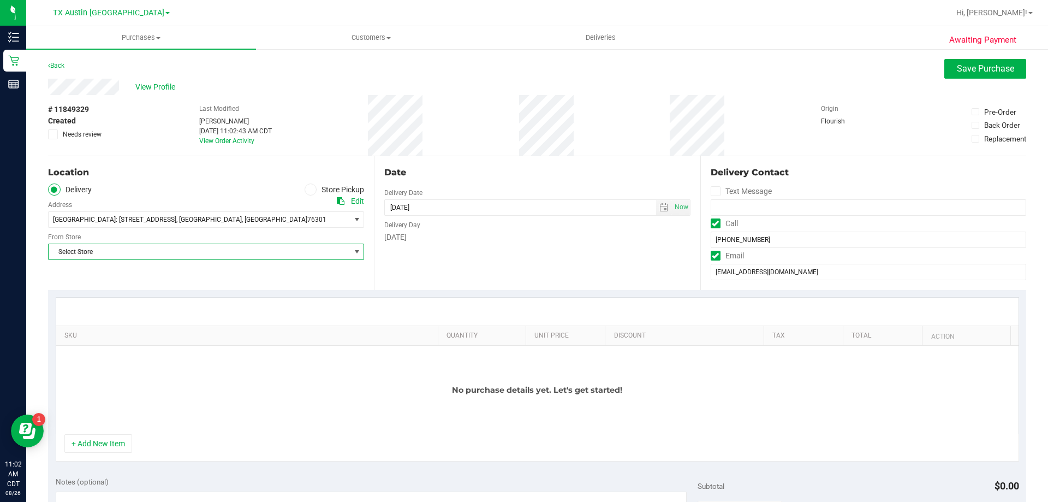
click at [138, 255] on span "Select Store" at bounding box center [199, 251] width 301 height 15
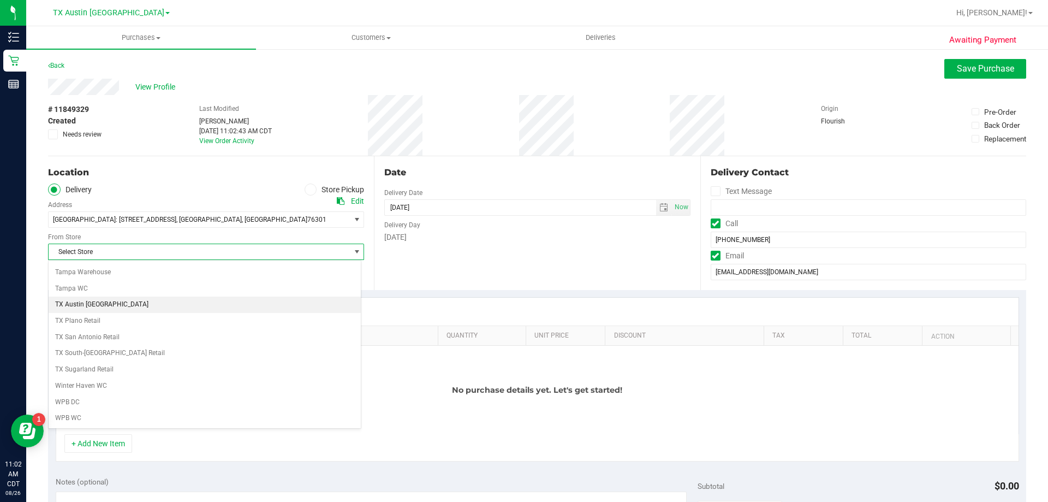
click at [116, 309] on li "TX Austin [GEOGRAPHIC_DATA]" at bounding box center [205, 304] width 312 height 16
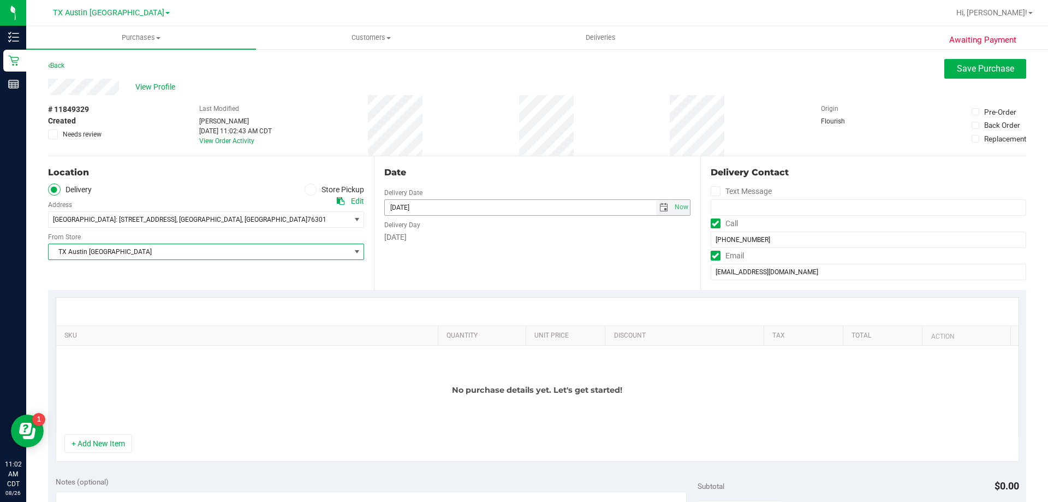
click at [659, 210] on span "select" at bounding box center [663, 207] width 9 height 9
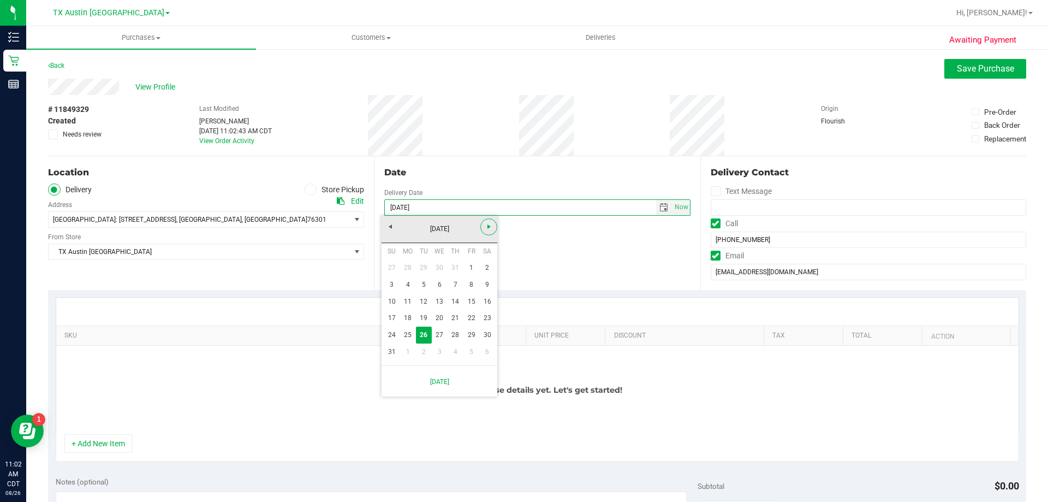
click at [485, 221] on link "Next" at bounding box center [488, 226] width 17 height 17
click at [439, 284] on link "10" at bounding box center [440, 284] width 16 height 17
type input "[DATE]"
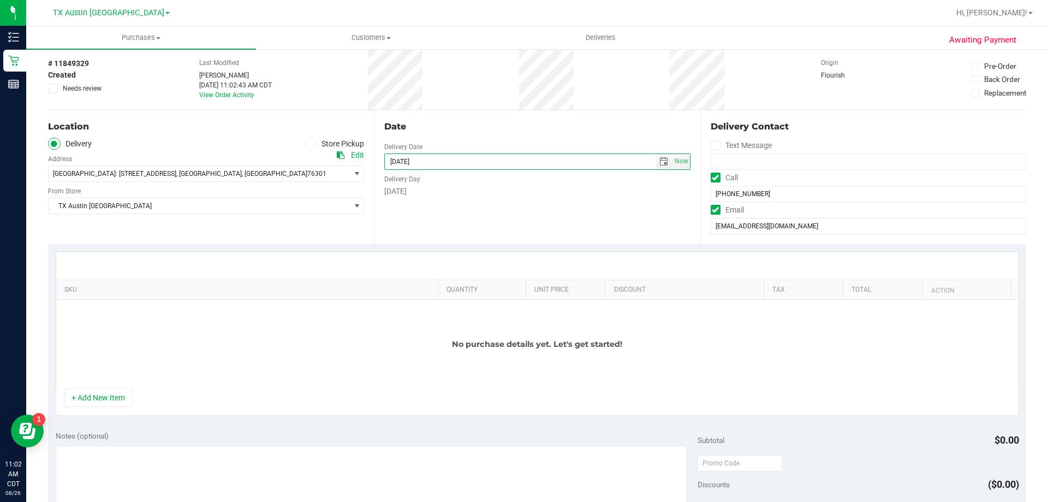
scroll to position [109, 0]
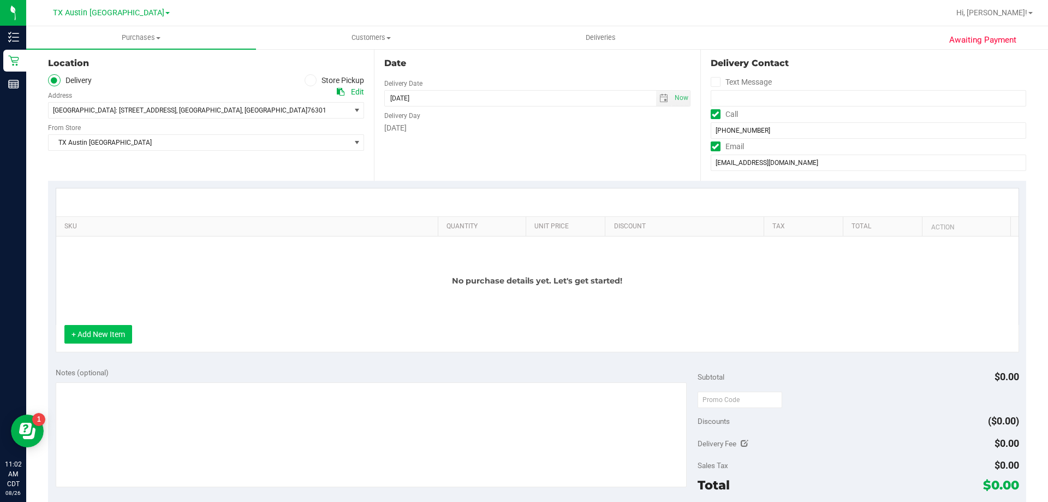
click at [99, 337] on button "+ Add New Item" at bounding box center [98, 334] width 68 height 19
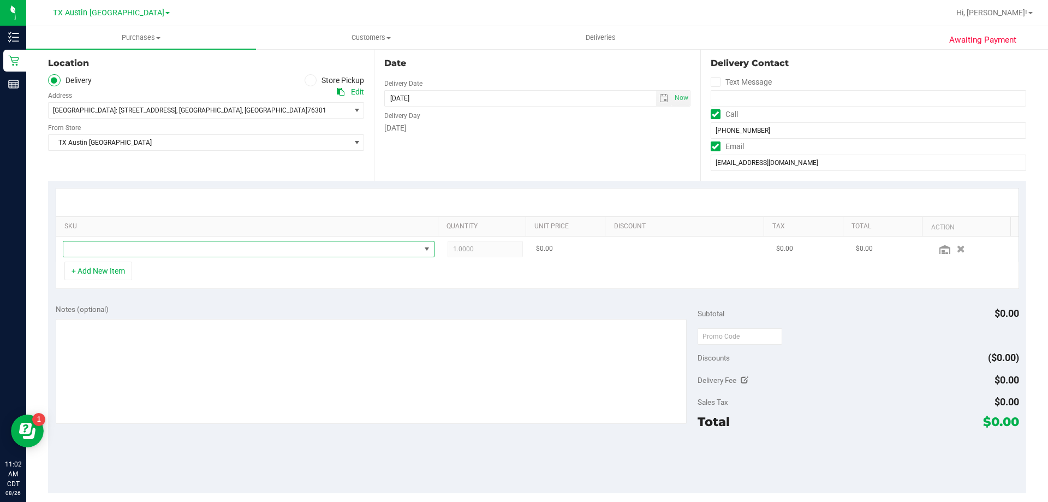
click at [181, 254] on span "NO DATA FOUND" at bounding box center [241, 248] width 357 height 15
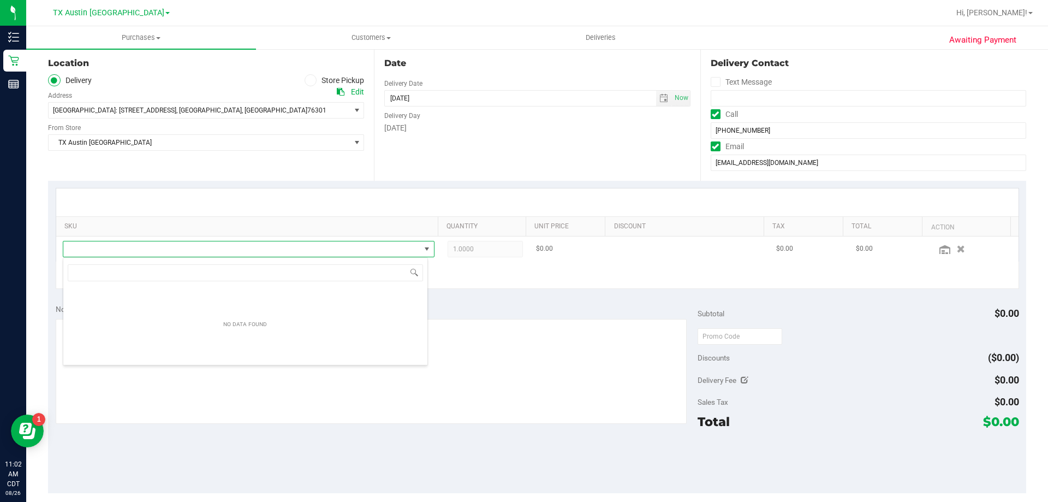
scroll to position [16, 365]
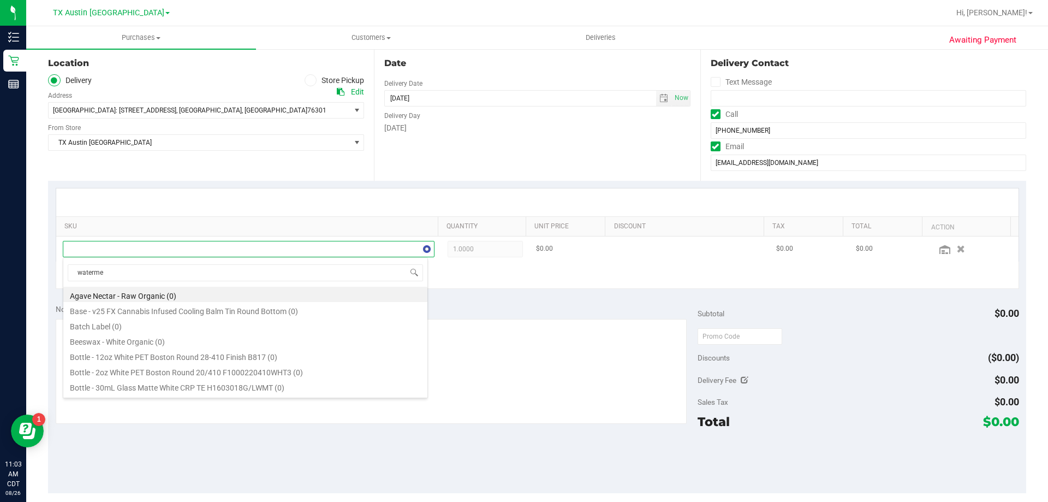
type input "watermel"
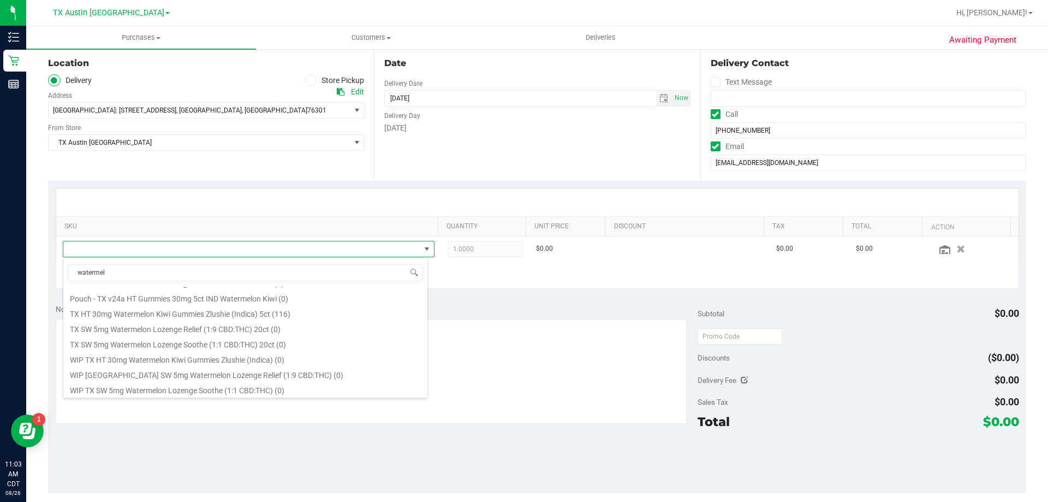
scroll to position [105, 0]
click at [183, 312] on li "TX HT 30mg Watermelon Kiwi Gummies Zlushie (Indica) 5ct (116)" at bounding box center [245, 311] width 364 height 15
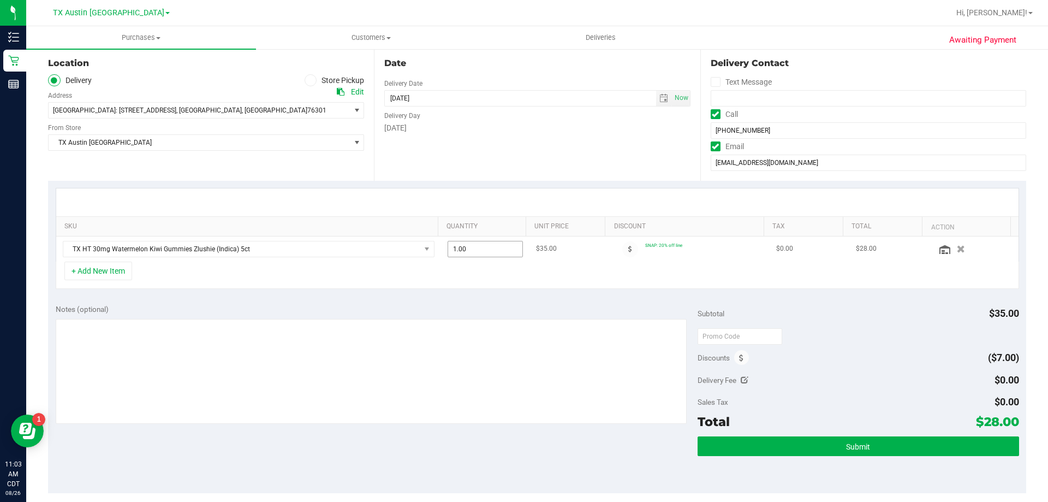
click at [482, 249] on span "1.00 1" at bounding box center [486, 249] width 76 height 16
type input "8"
type input "8.00"
click at [466, 198] on div at bounding box center [537, 202] width 962 height 28
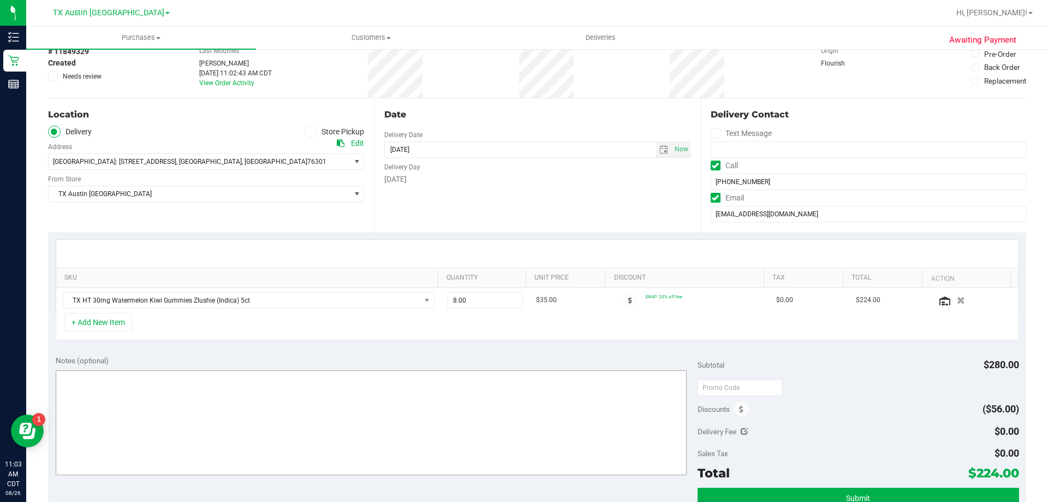
scroll to position [109, 0]
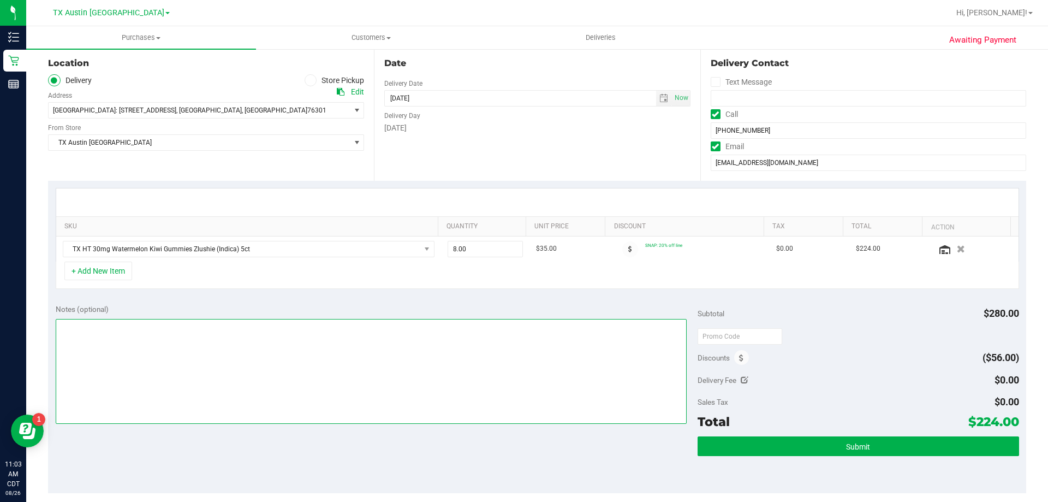
click at [439, 334] on textarea at bounding box center [372, 371] width 632 height 105
type textarea "PU"
click at [623, 245] on span at bounding box center [630, 249] width 16 height 16
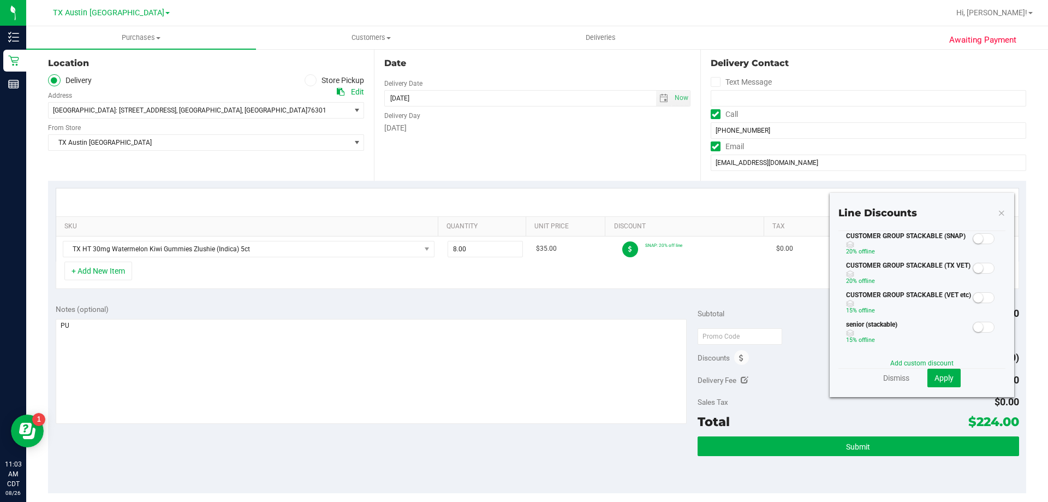
click at [977, 233] on span at bounding box center [984, 238] width 22 height 11
click at [941, 386] on button "Apply" at bounding box center [943, 377] width 33 height 19
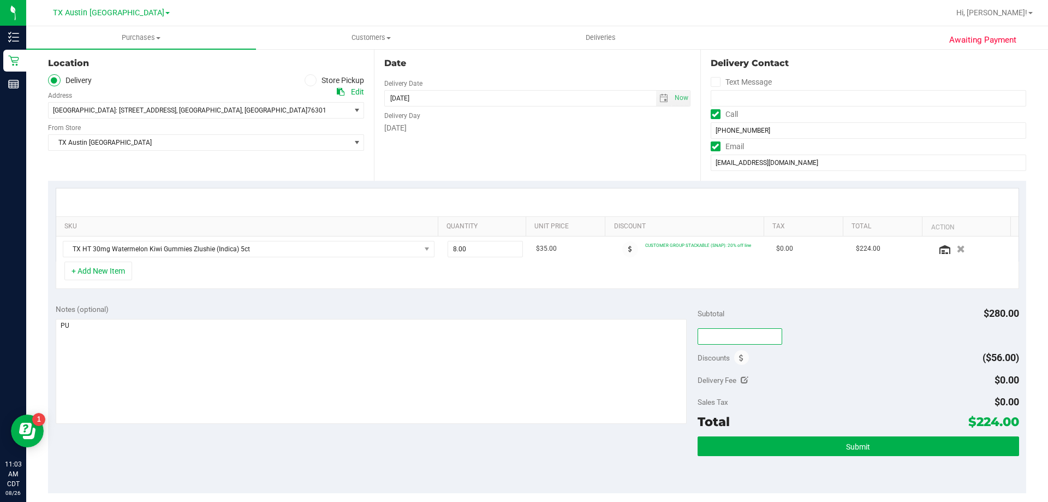
click at [715, 338] on input "text" at bounding box center [740, 336] width 85 height 16
type input "TXAIQ10"
click at [857, 353] on div "Discounts ($56.00)" at bounding box center [858, 358] width 321 height 20
click at [186, 329] on textarea at bounding box center [372, 371] width 632 height 105
click at [70, 324] on textarea at bounding box center [372, 371] width 632 height 105
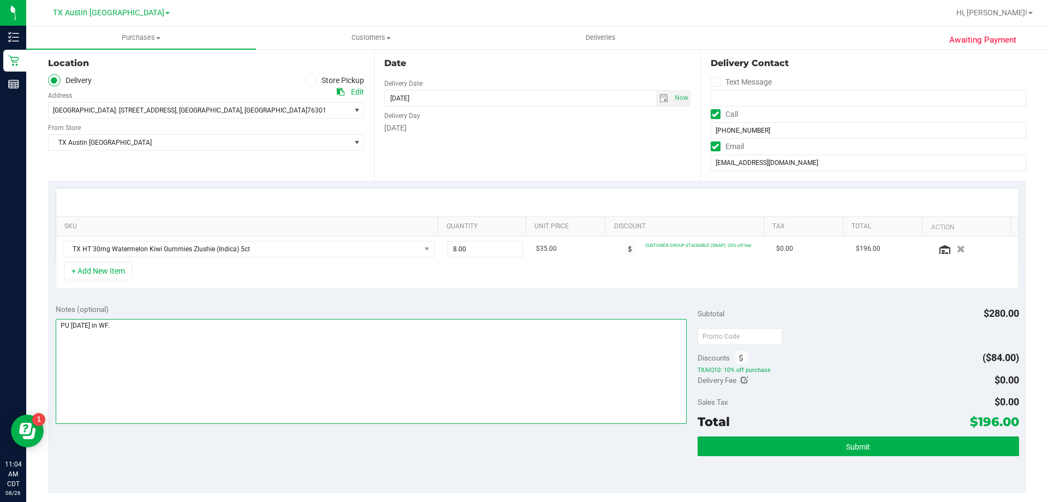
click at [125, 324] on textarea at bounding box center [372, 371] width 632 height 105
type textarea "PU Wed 9/10 in WF. VF 8/26"
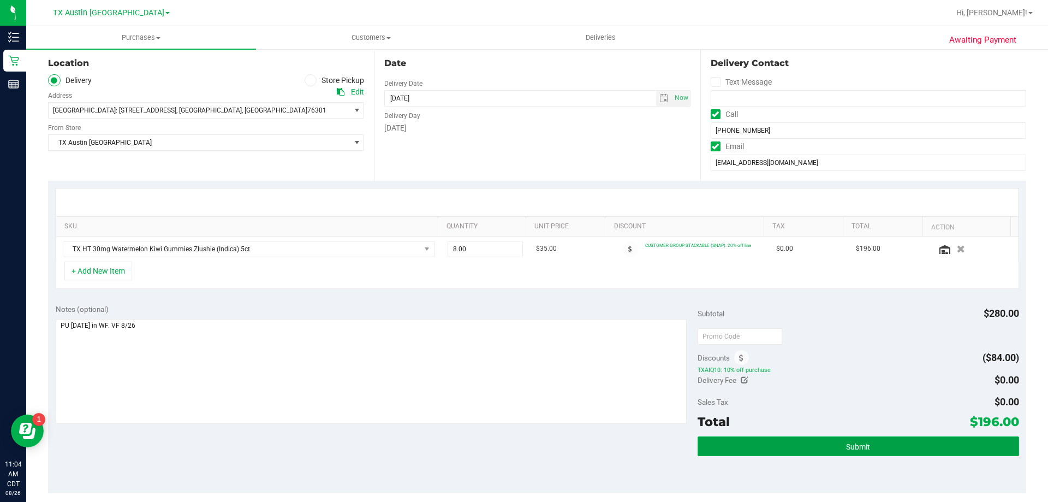
click at [734, 451] on button "Submit" at bounding box center [858, 446] width 321 height 20
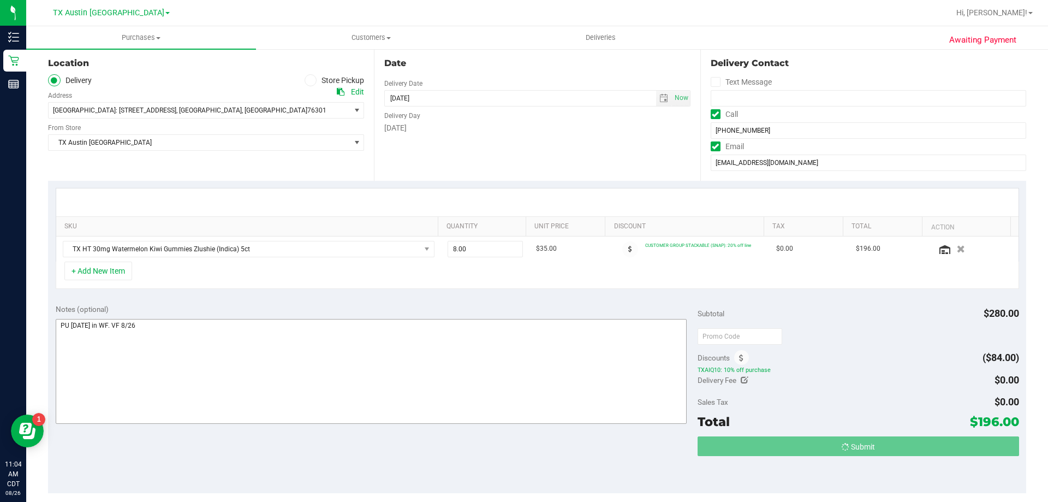
scroll to position [0, 0]
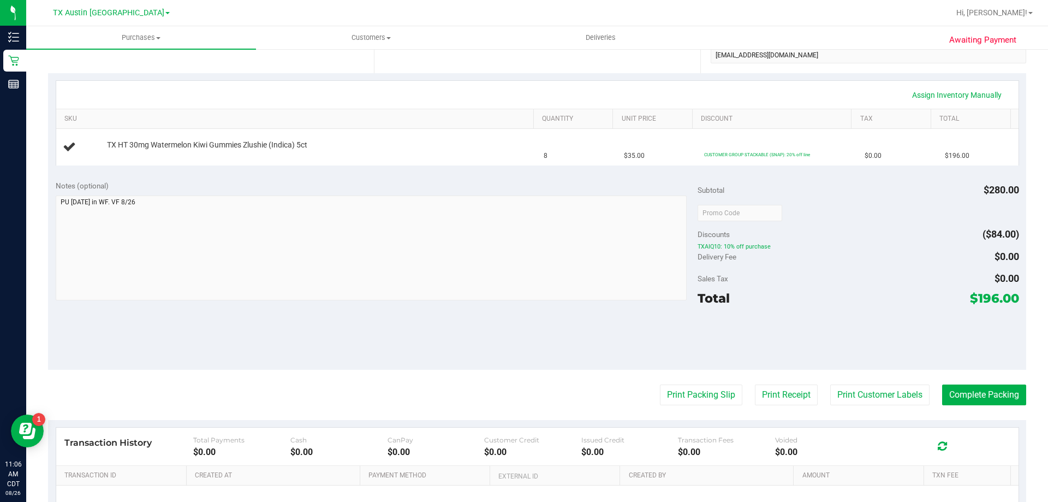
scroll to position [218, 0]
click at [355, 40] on span "Customers" at bounding box center [371, 38] width 229 height 10
click at [358, 68] on li "All customers" at bounding box center [371, 65] width 230 height 13
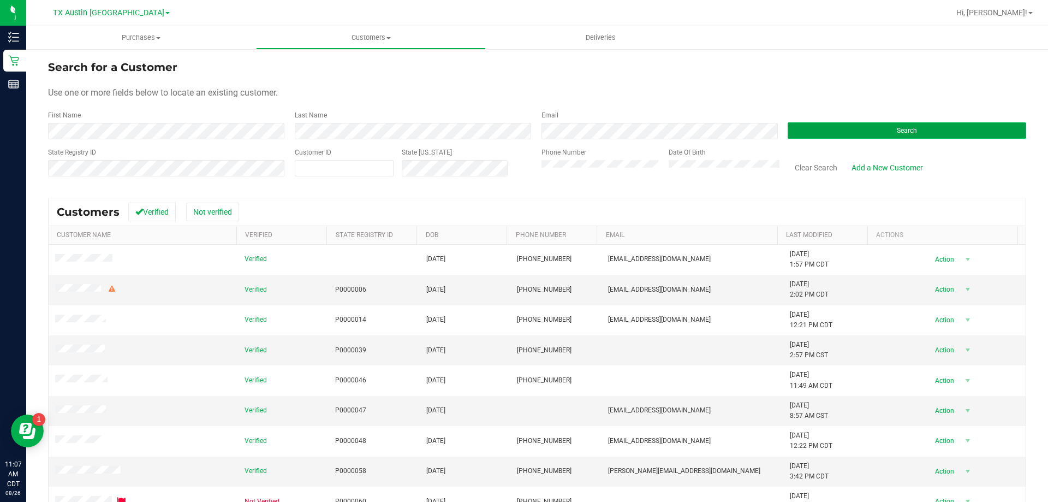
click at [865, 124] on button "Search" at bounding box center [907, 130] width 239 height 16
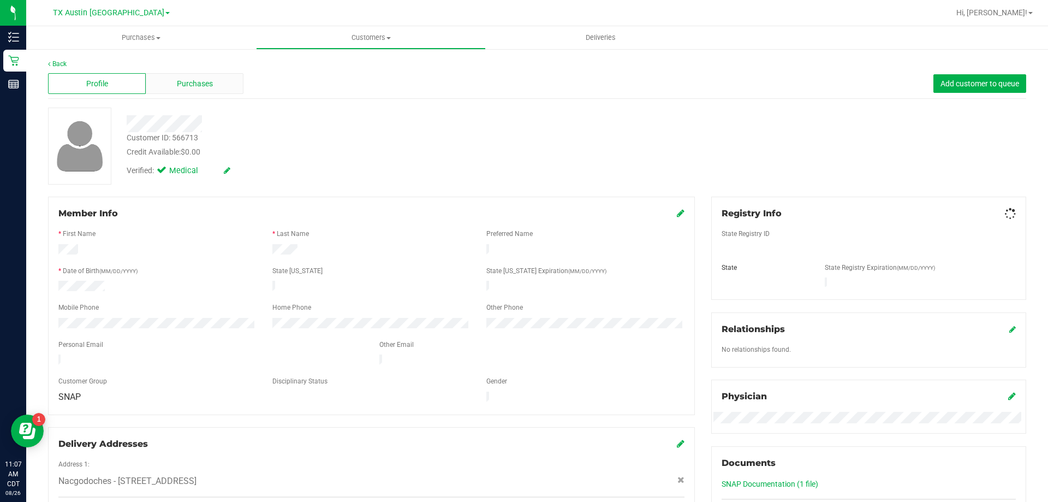
click at [190, 87] on span "Purchases" at bounding box center [195, 83] width 36 height 11
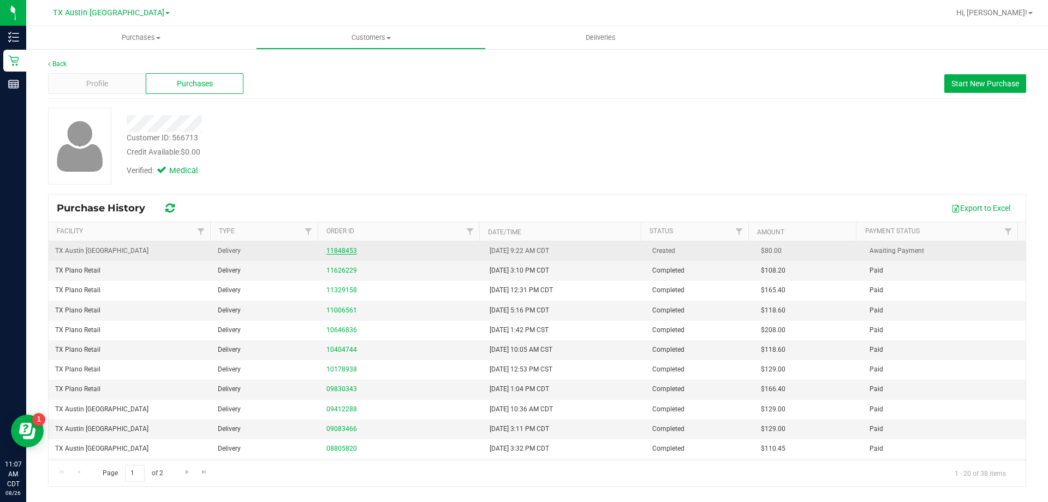
click at [346, 249] on link "11848453" at bounding box center [341, 251] width 31 height 8
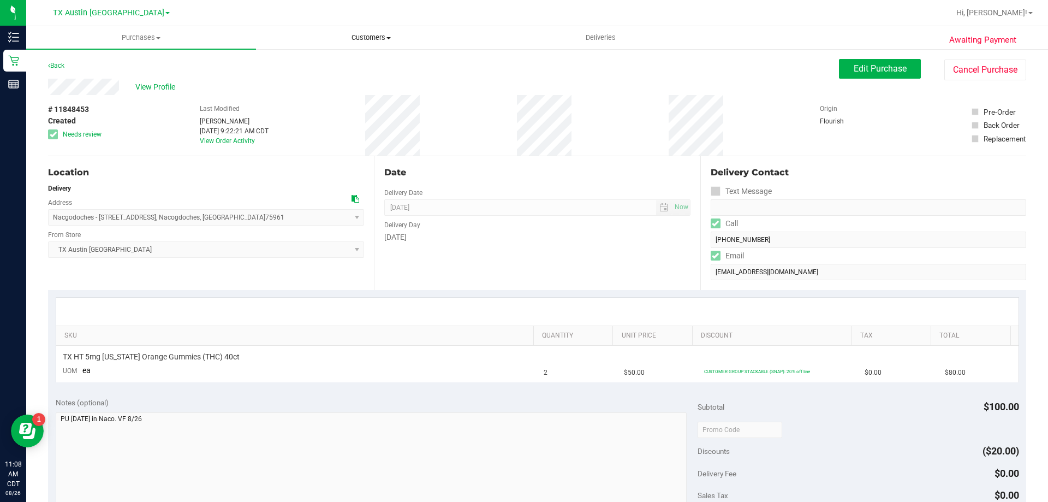
click at [384, 39] on span "Customers" at bounding box center [371, 38] width 229 height 10
click at [384, 64] on li "All customers" at bounding box center [371, 65] width 230 height 13
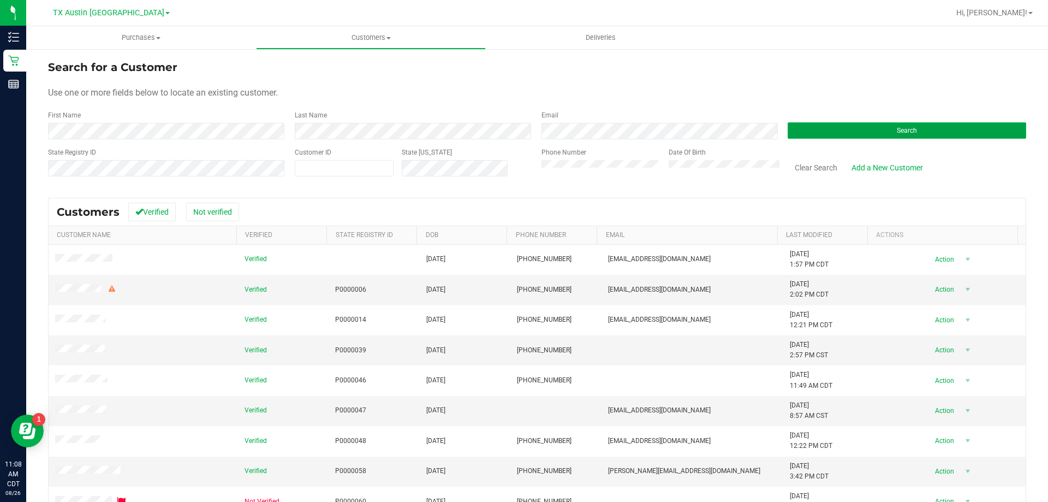
click at [908, 133] on span "Search" at bounding box center [907, 131] width 20 height 8
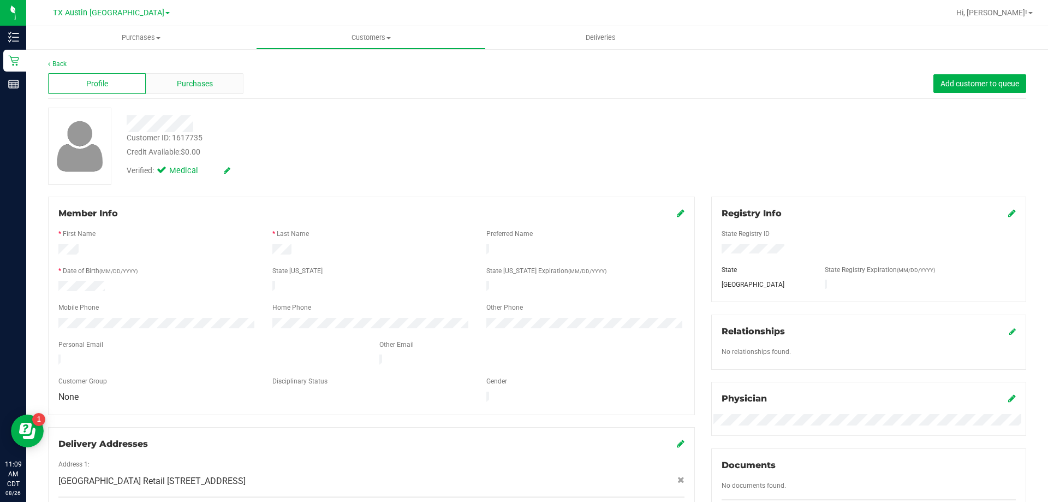
click at [228, 76] on div "Purchases" at bounding box center [195, 83] width 98 height 21
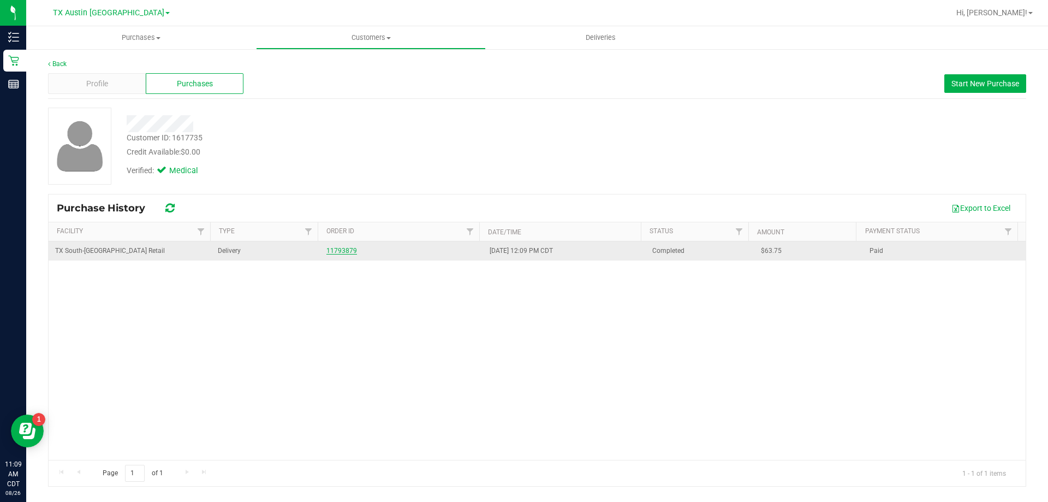
click at [341, 249] on link "11793879" at bounding box center [341, 251] width 31 height 8
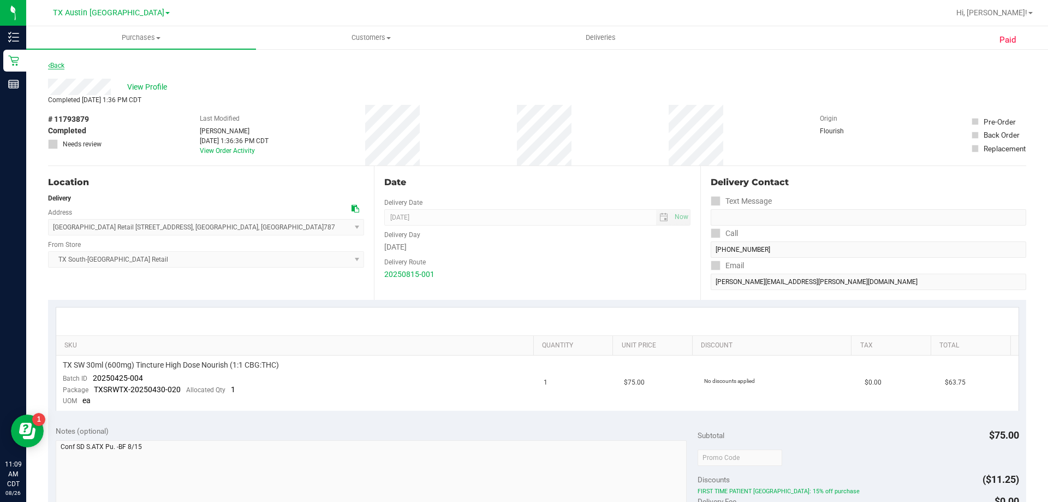
click at [60, 67] on link "Back" at bounding box center [56, 66] width 16 height 8
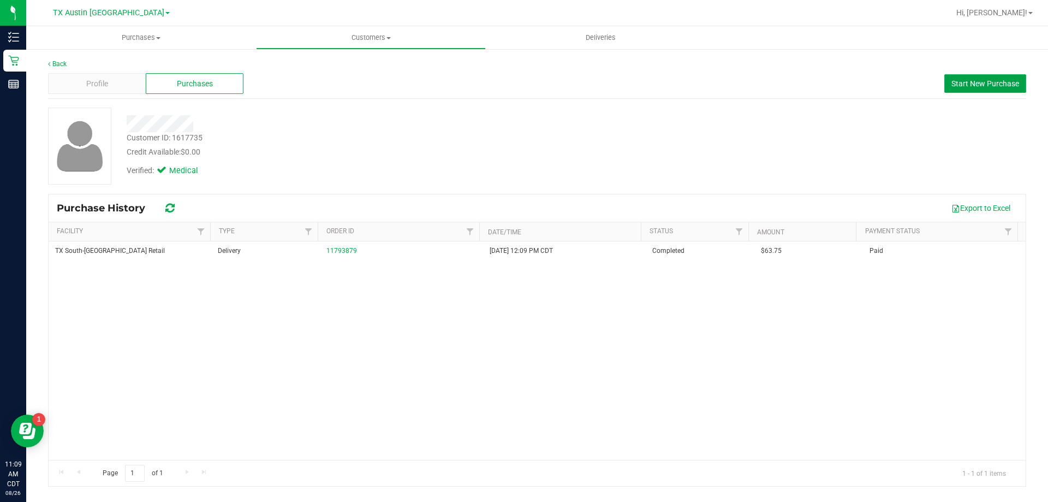
click at [978, 90] on button "Start New Purchase" at bounding box center [985, 83] width 82 height 19
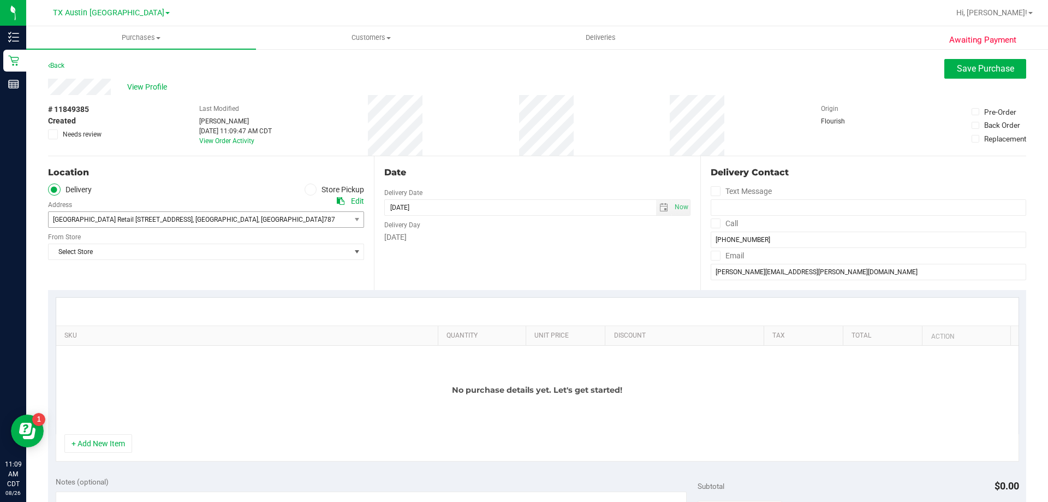
click at [164, 223] on span "South Austin Retail 7105 E Riverside Dr," at bounding box center [123, 220] width 140 height 8
click at [159, 253] on span "Select Store" at bounding box center [199, 251] width 301 height 15
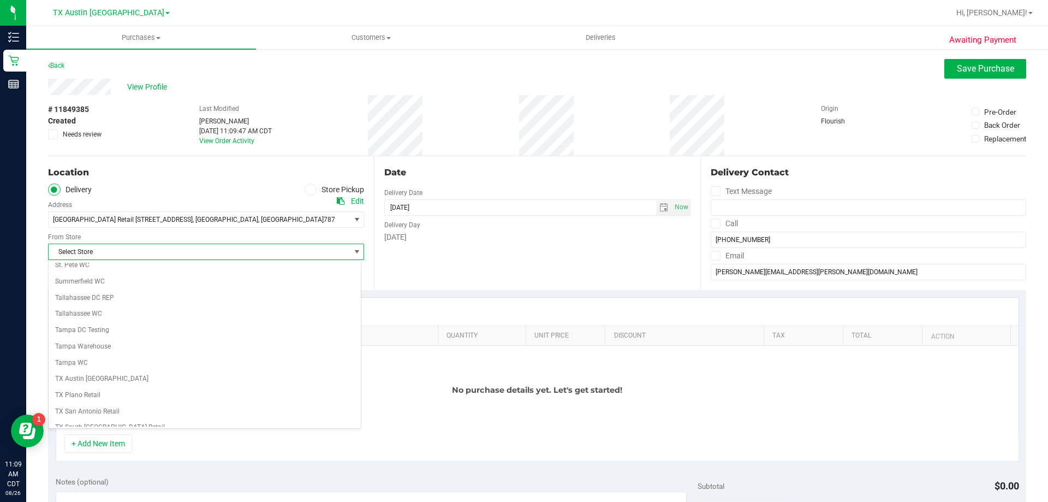
scroll to position [793, 0]
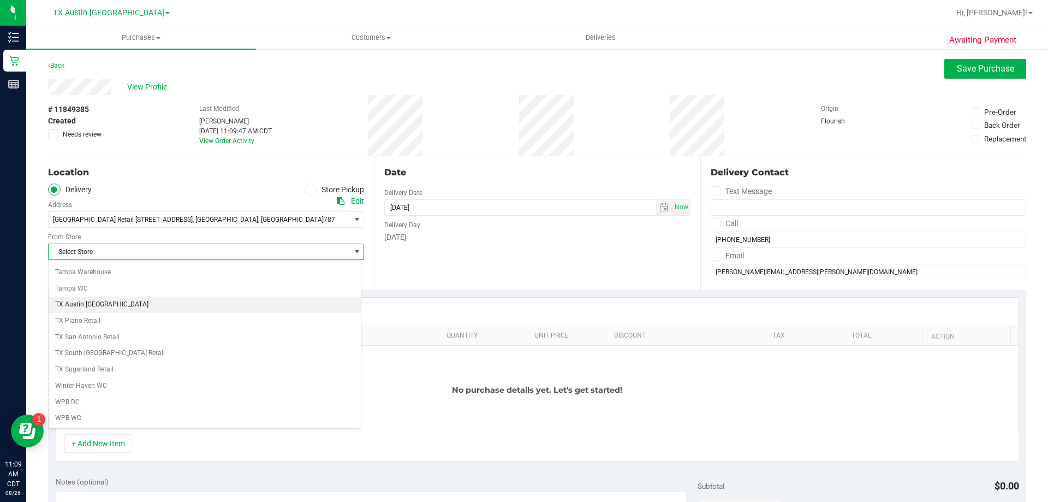
click at [90, 305] on li "TX Austin [GEOGRAPHIC_DATA]" at bounding box center [205, 304] width 312 height 16
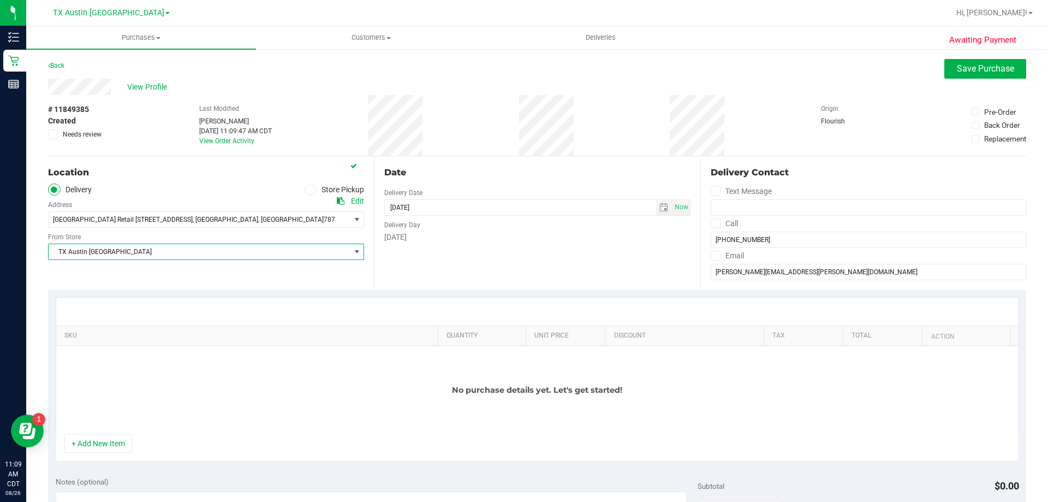
click at [712, 223] on icon at bounding box center [715, 223] width 7 height 0
click at [0, 0] on input "Call" at bounding box center [0, 0] width 0 height 0
click at [711, 260] on span at bounding box center [716, 256] width 10 height 10
click at [0, 0] on input "Email" at bounding box center [0, 0] width 0 height 0
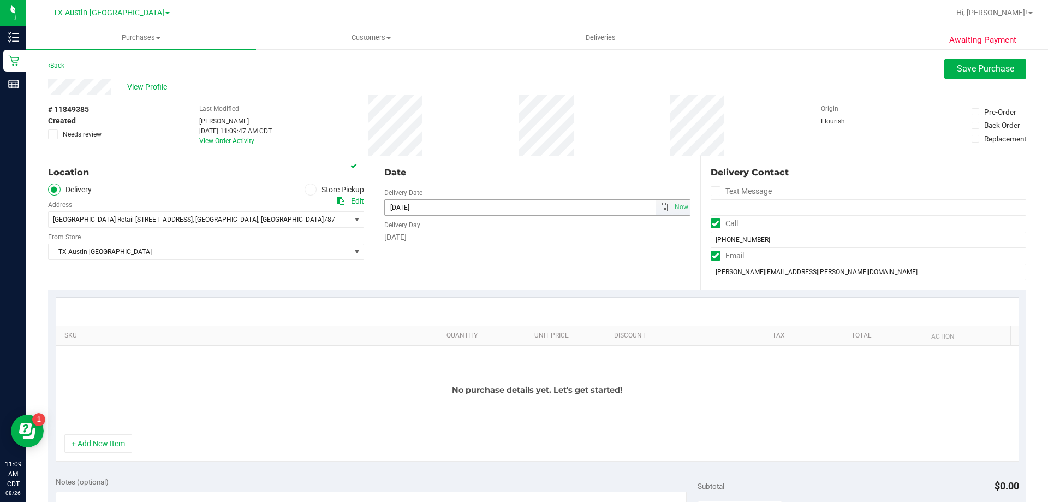
click at [659, 210] on span "select" at bounding box center [663, 207] width 9 height 9
click at [454, 335] on link "28" at bounding box center [456, 334] width 16 height 17
type input "08/28/2025"
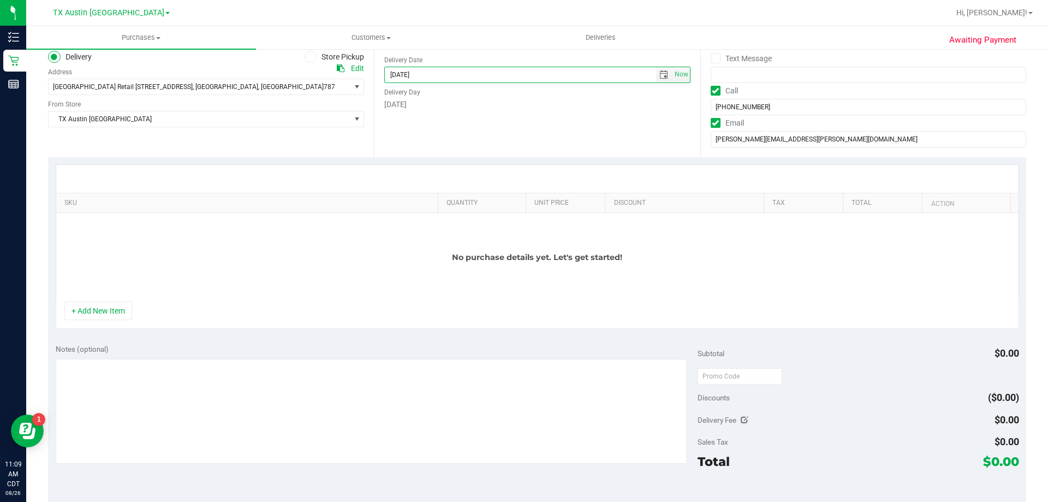
scroll to position [164, 0]
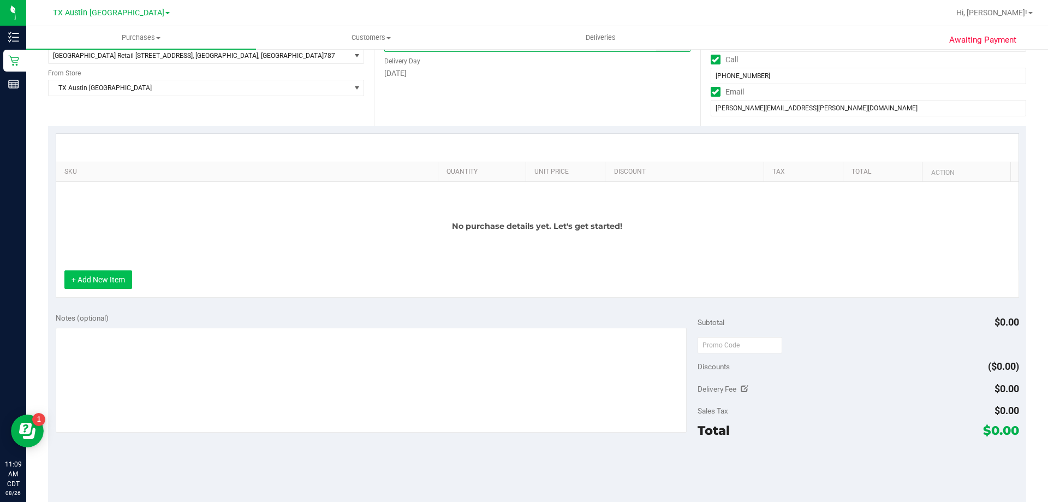
click at [114, 278] on button "+ Add New Item" at bounding box center [98, 279] width 68 height 19
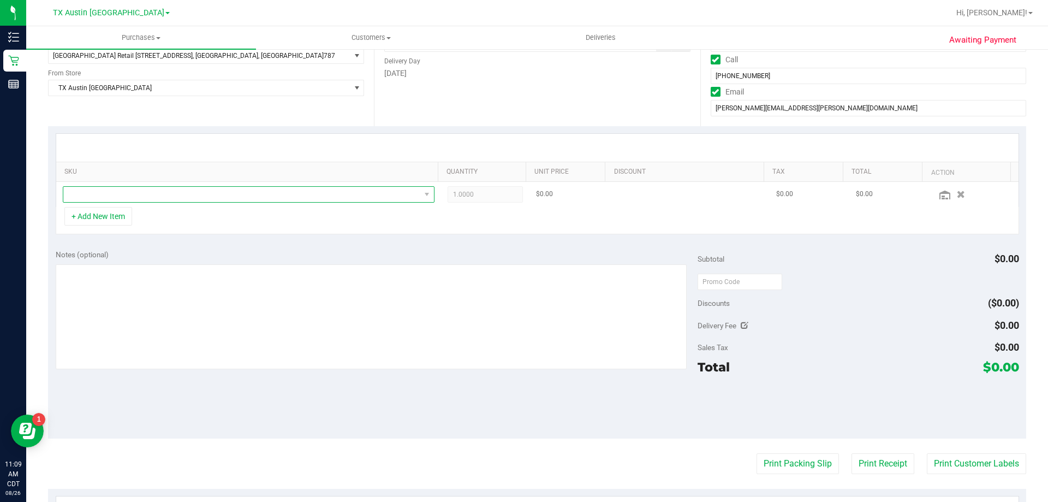
click at [149, 193] on span "NO DATA FOUND" at bounding box center [241, 194] width 357 height 15
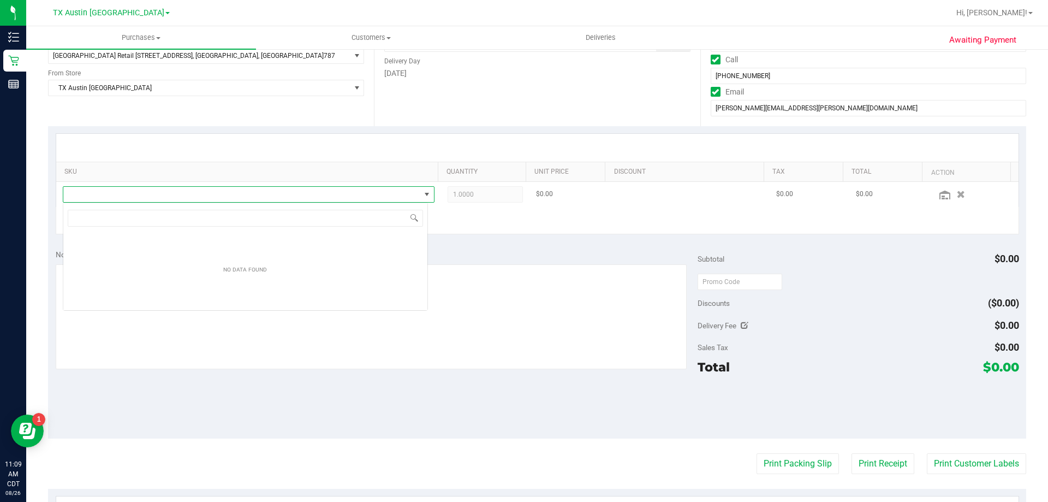
scroll to position [16, 365]
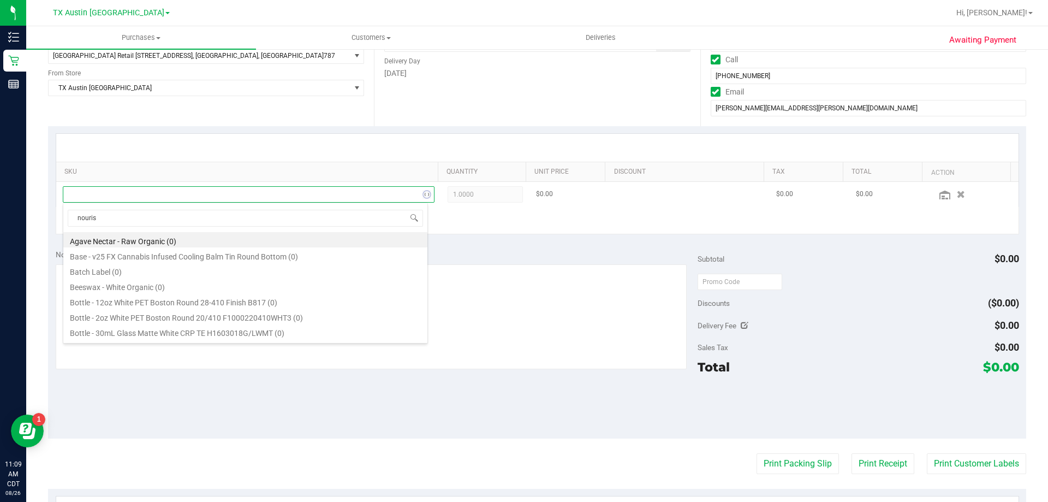
type input "nourish"
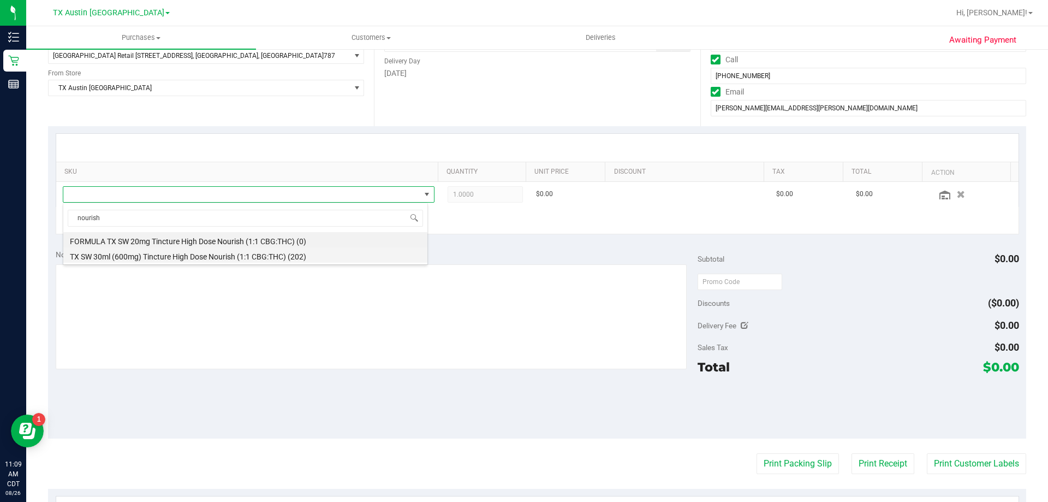
click at [156, 255] on li "TX SW 30ml (600mg) Tincture High Dose Nourish (1:1 CBG:THC) (202)" at bounding box center [245, 254] width 364 height 15
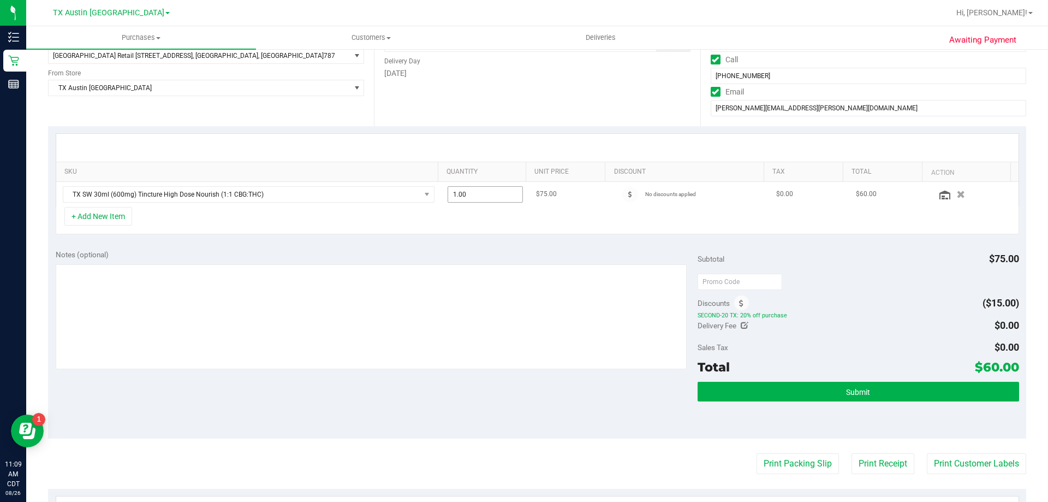
click at [470, 196] on span "1.00 1" at bounding box center [486, 194] width 76 height 16
type input "2"
type input "2.00"
click at [509, 132] on div "SKU Quantity Unit Price Discount Tax Total Action TX SW 30ml (600mg) Tincture H…" at bounding box center [537, 184] width 978 height 116
click at [147, 270] on textarea at bounding box center [372, 316] width 632 height 105
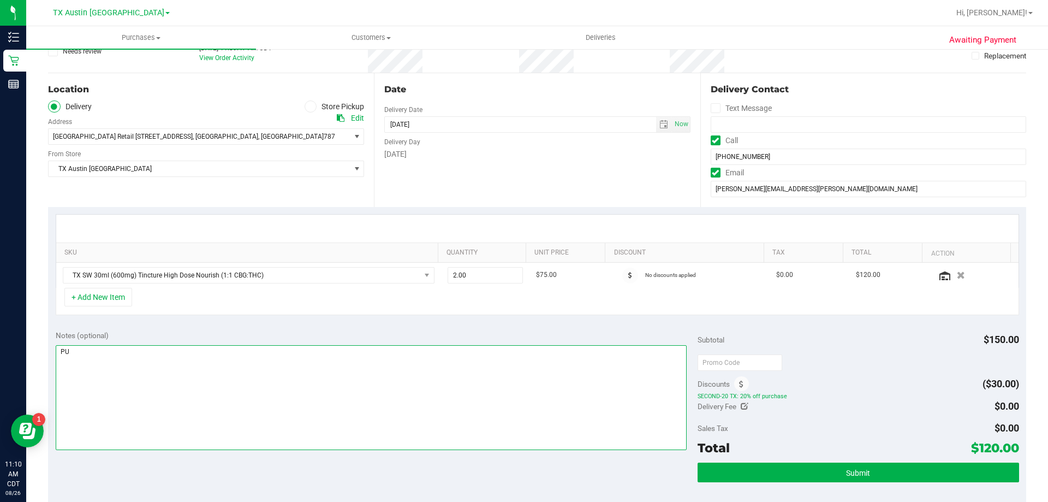
scroll to position [109, 0]
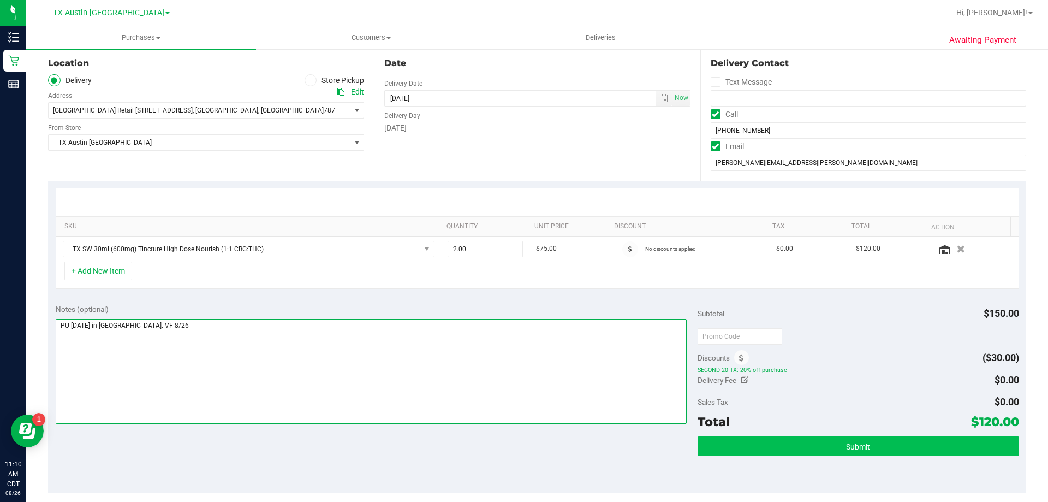
type textarea "PU Thurs 8/28 in North Austin. VF 8/26"
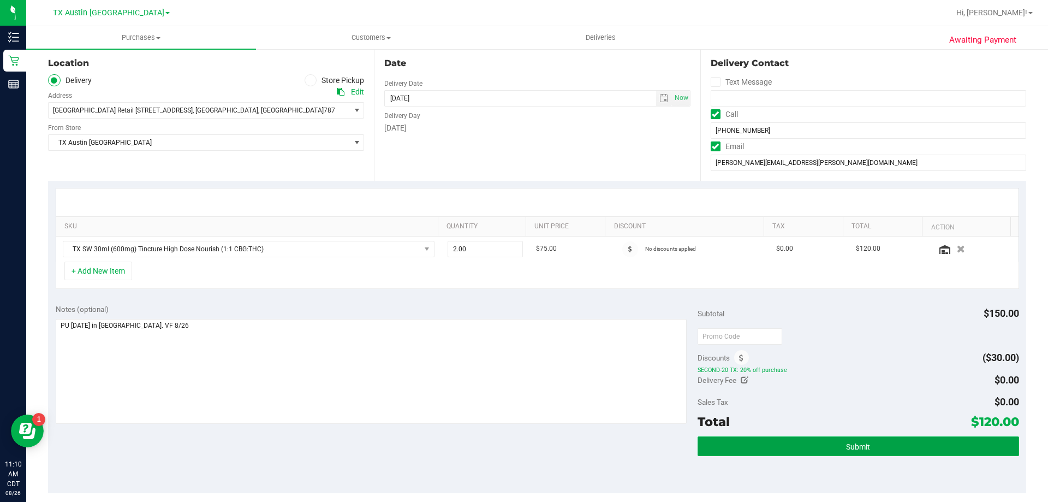
click at [874, 448] on button "Submit" at bounding box center [858, 446] width 321 height 20
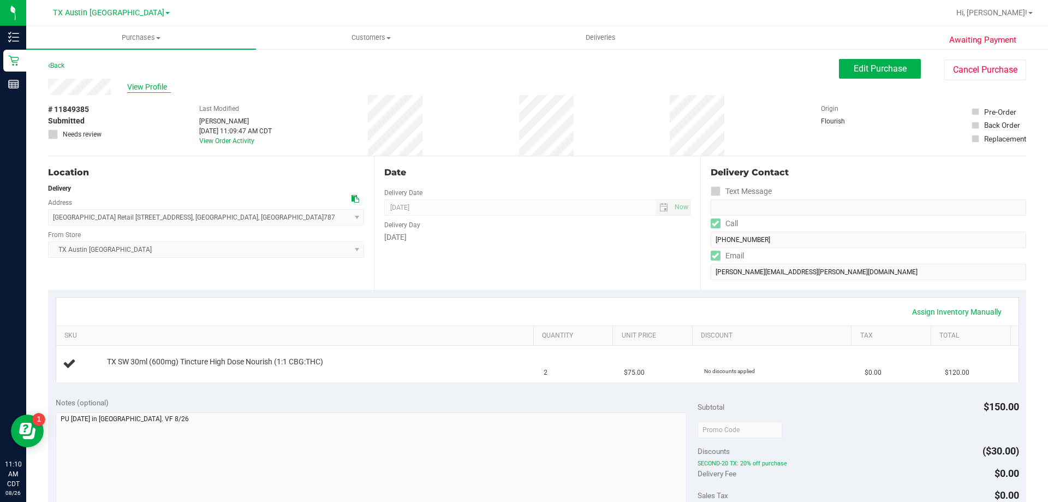
click at [129, 88] on span "View Profile" at bounding box center [149, 86] width 44 height 11
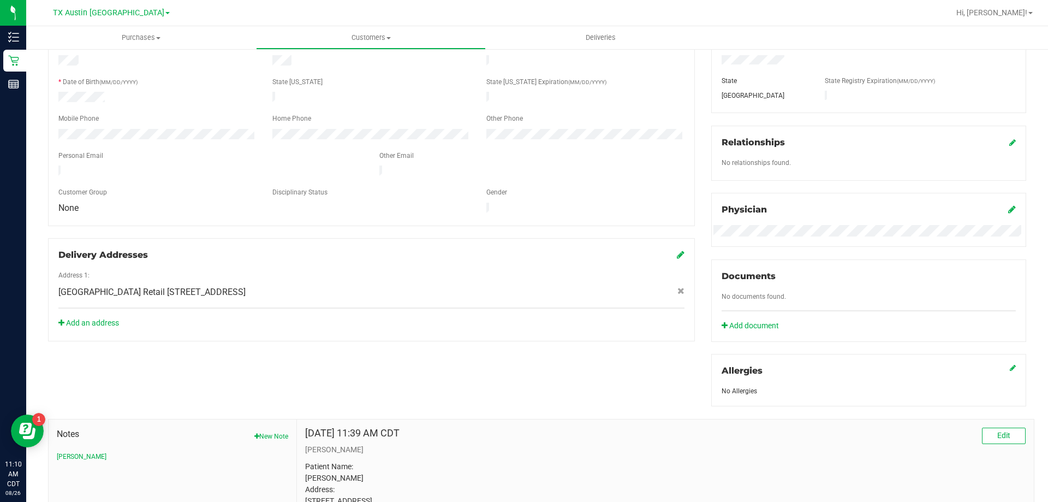
scroll to position [218, 0]
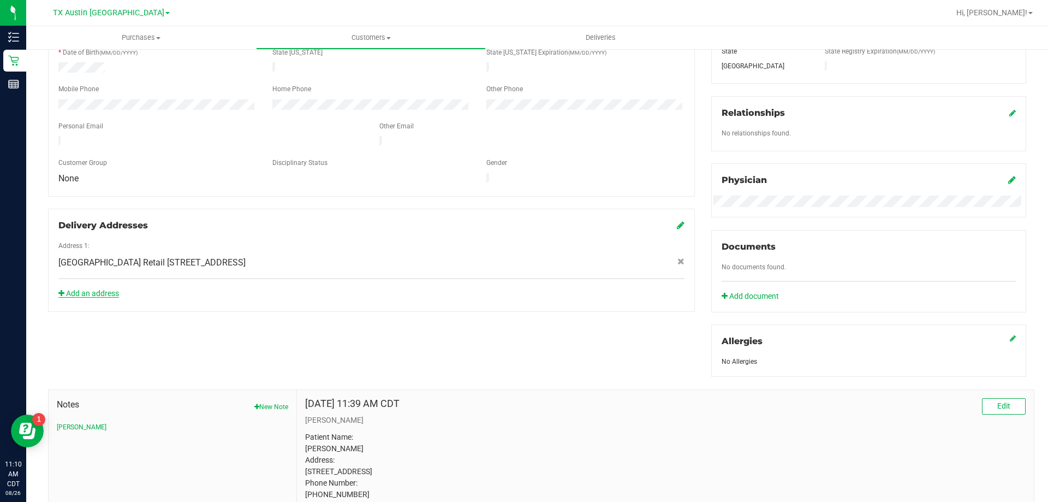
click at [79, 289] on link "Add an address" at bounding box center [88, 293] width 61 height 9
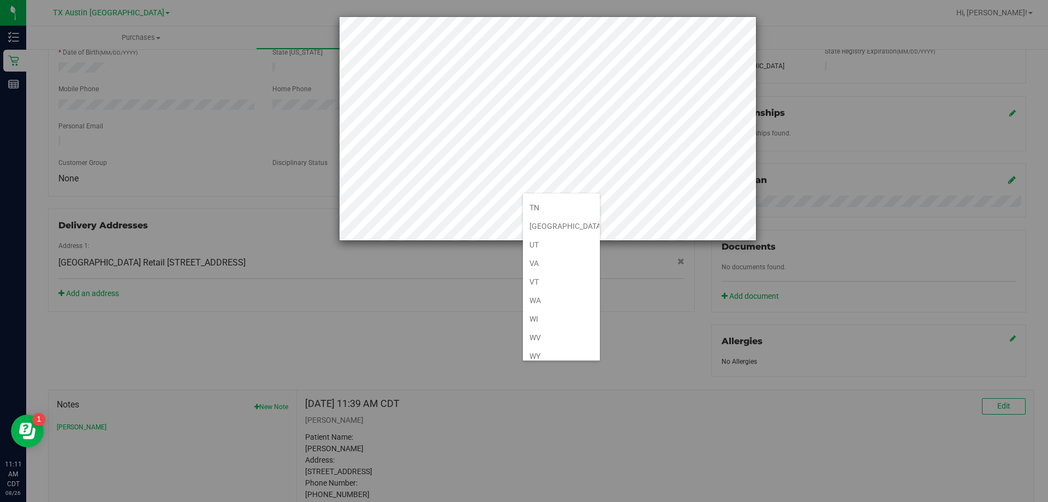
scroll to position [801, 0]
click at [547, 224] on li "[GEOGRAPHIC_DATA]" at bounding box center [561, 219] width 77 height 19
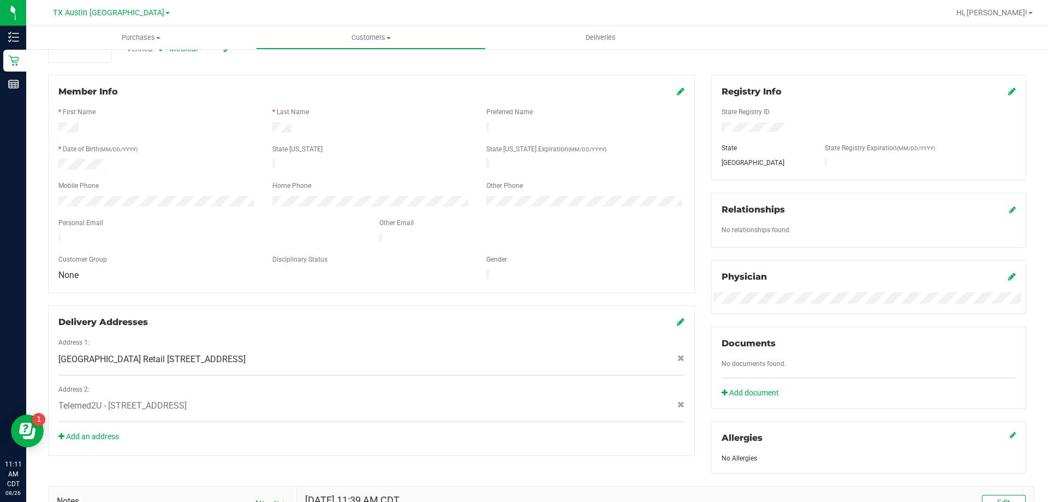
scroll to position [0, 0]
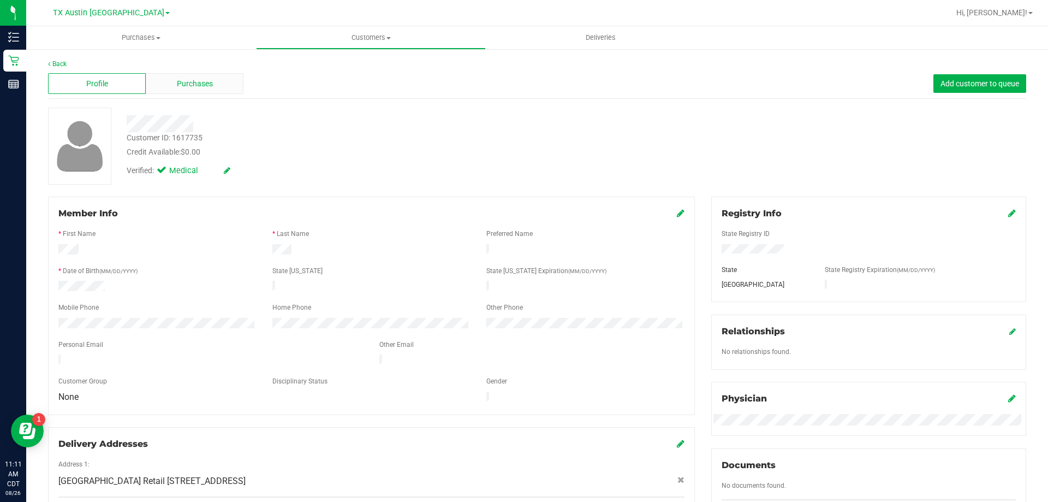
click at [220, 90] on div "Purchases" at bounding box center [195, 83] width 98 height 21
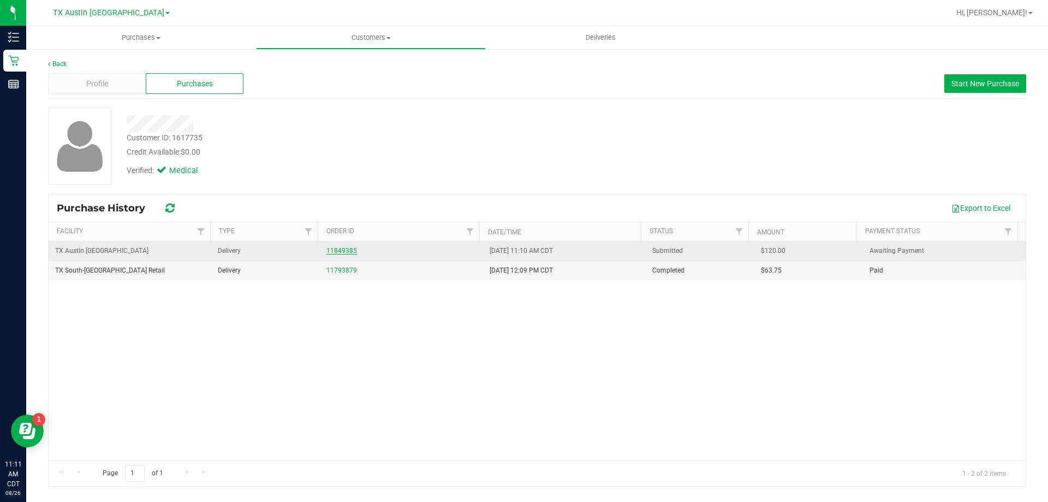
click at [333, 250] on link "11849385" at bounding box center [341, 251] width 31 height 8
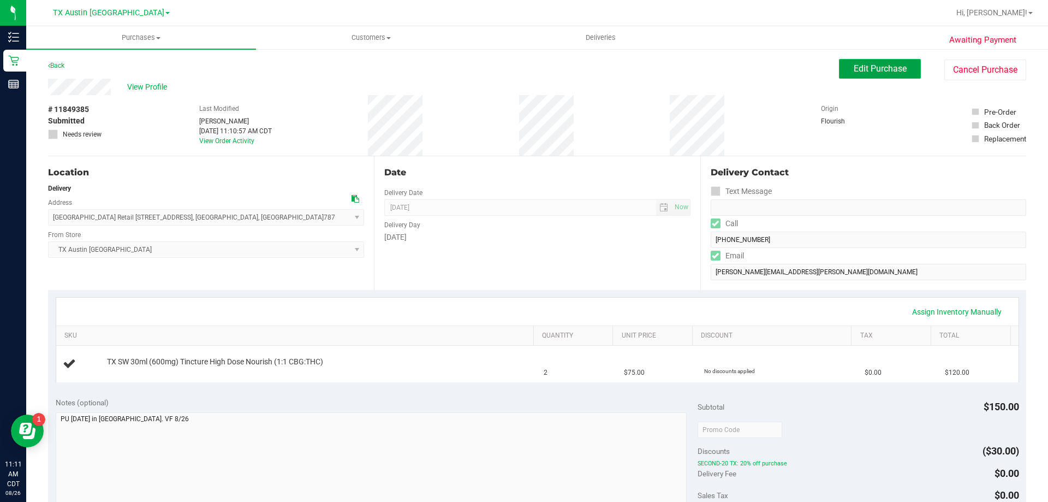
click at [874, 65] on span "Edit Purchase" at bounding box center [880, 68] width 53 height 10
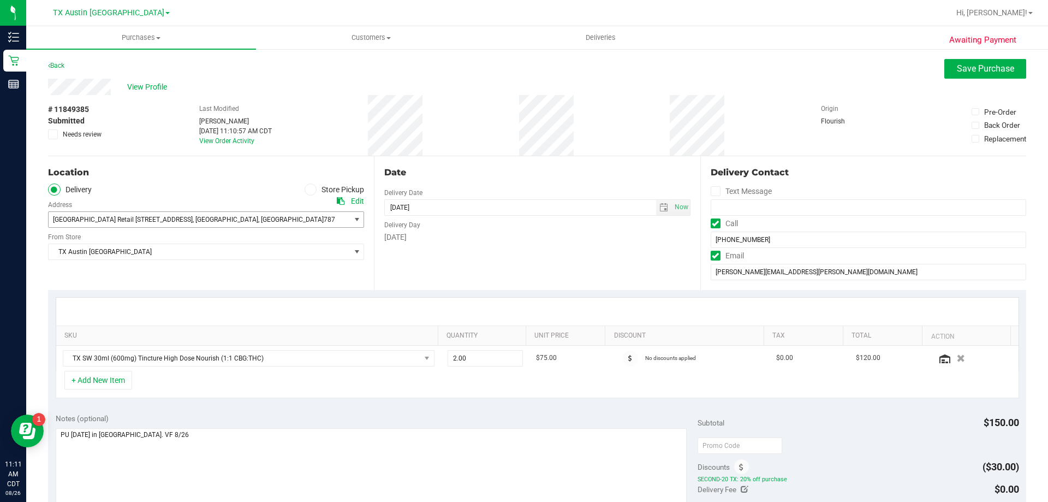
click at [254, 217] on span "South Austin Retail 7105 E Riverside Dr, , Austin , TX 78741" at bounding box center [192, 219] width 287 height 15
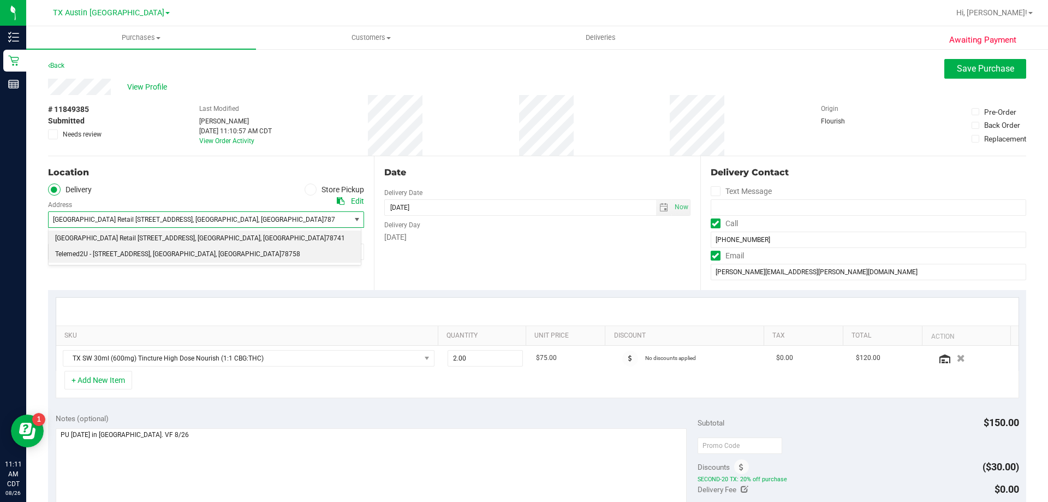
click at [238, 252] on li "Telemed2U - 2217 Park Bend Dr. #300 , Austin , TX 78758" at bounding box center [205, 254] width 312 height 16
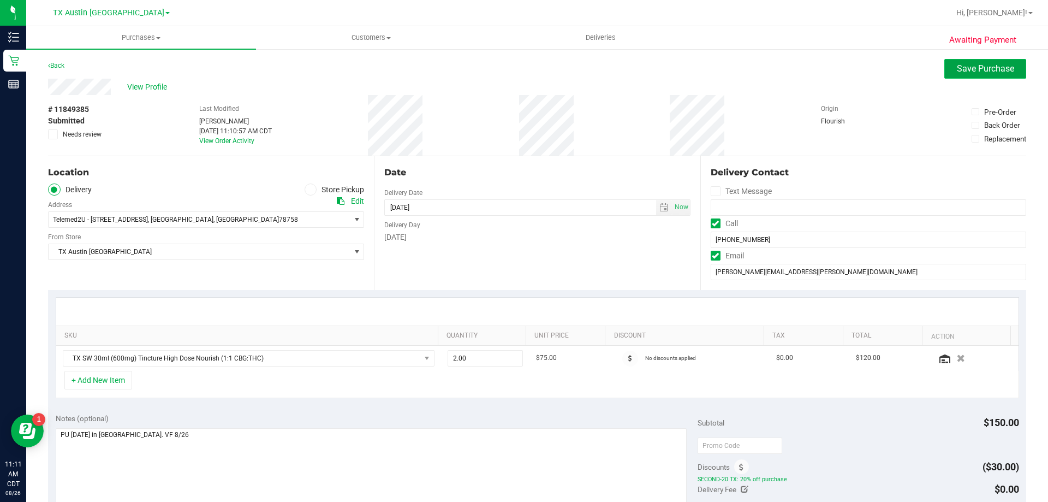
click at [991, 70] on span "Save Purchase" at bounding box center [985, 68] width 57 height 10
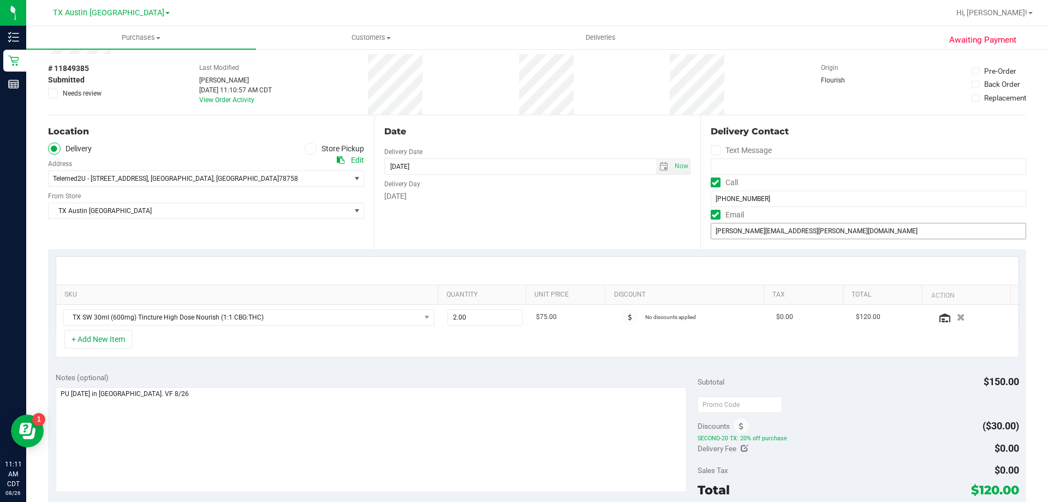
scroll to position [109, 0]
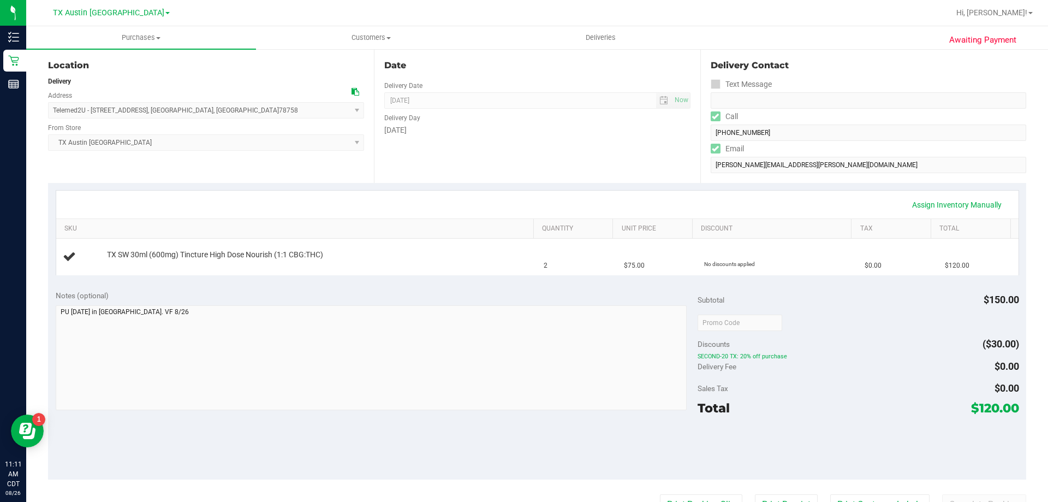
scroll to position [218, 0]
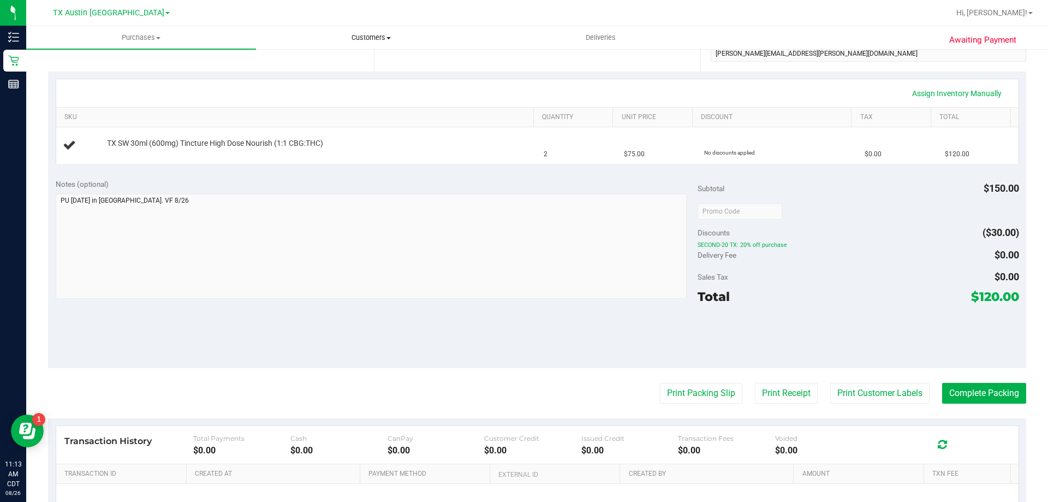
click at [373, 34] on span "Customers" at bounding box center [371, 38] width 229 height 10
click at [372, 63] on li "All customers" at bounding box center [371, 65] width 230 height 13
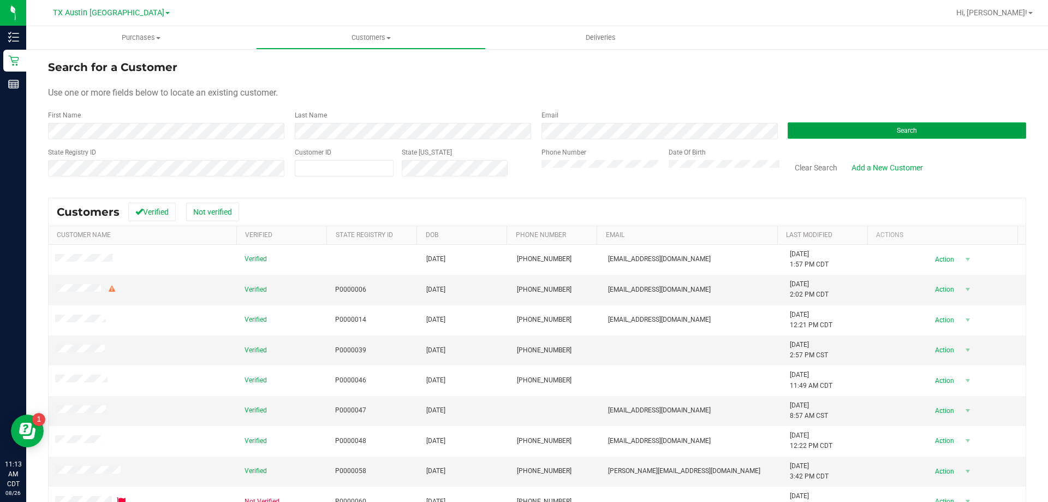
click at [954, 128] on button "Search" at bounding box center [907, 130] width 239 height 16
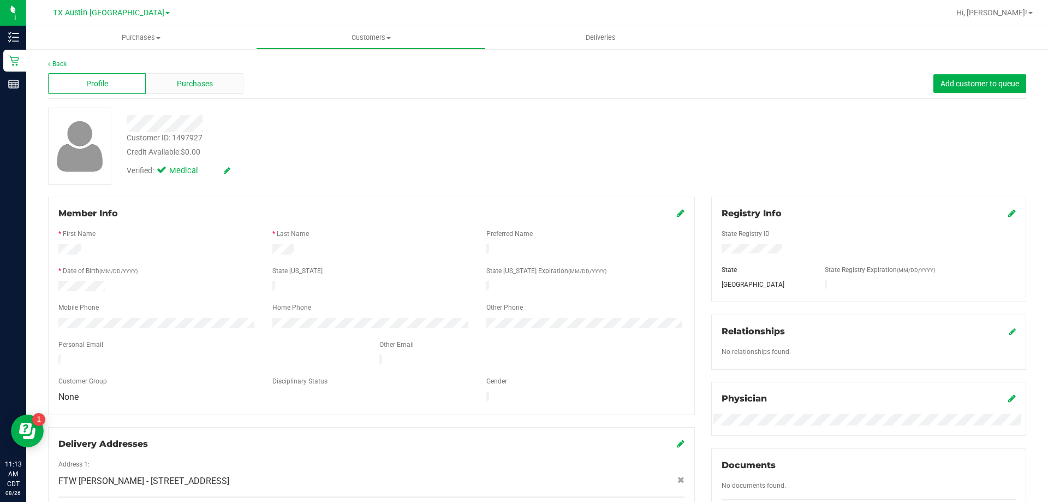
click at [212, 80] on div "Purchases" at bounding box center [195, 83] width 98 height 21
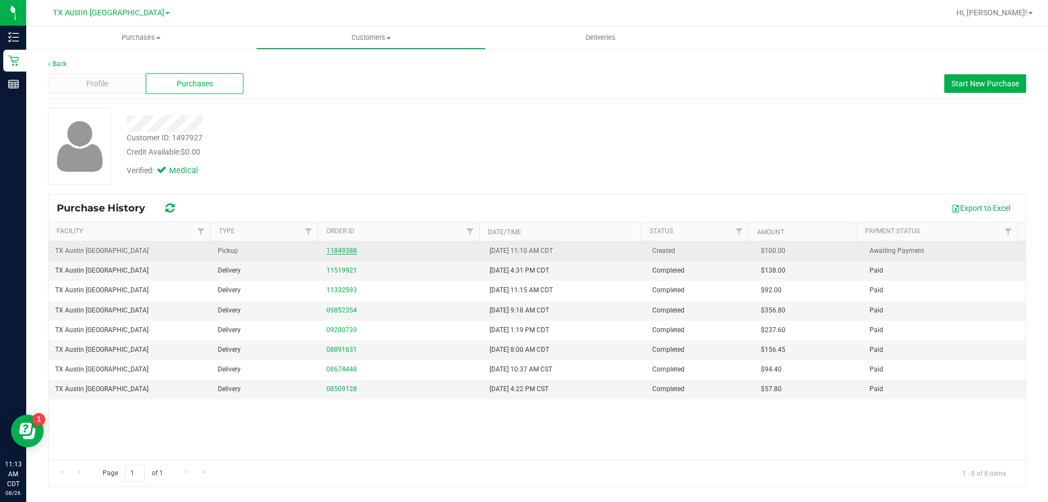
click at [337, 249] on link "11849388" at bounding box center [341, 251] width 31 height 8
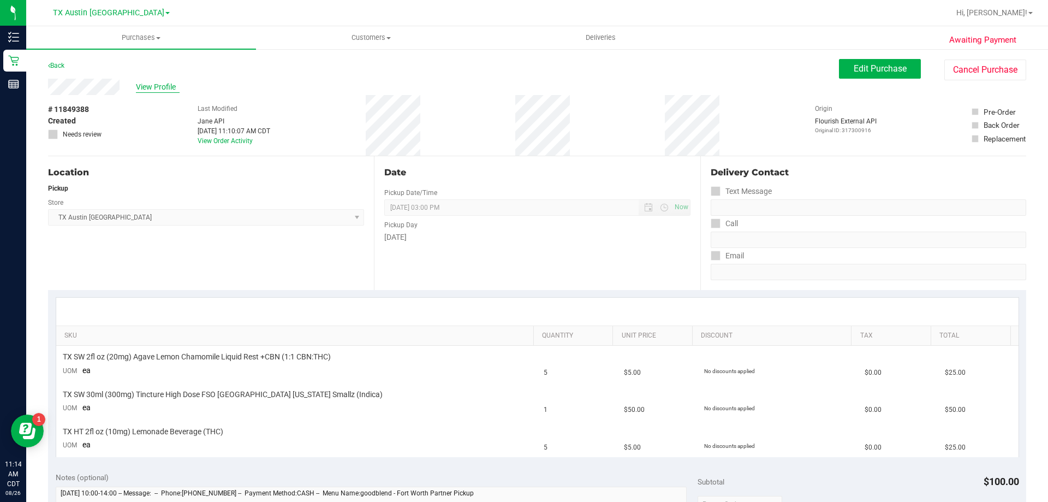
click at [164, 85] on span "View Profile" at bounding box center [158, 86] width 44 height 11
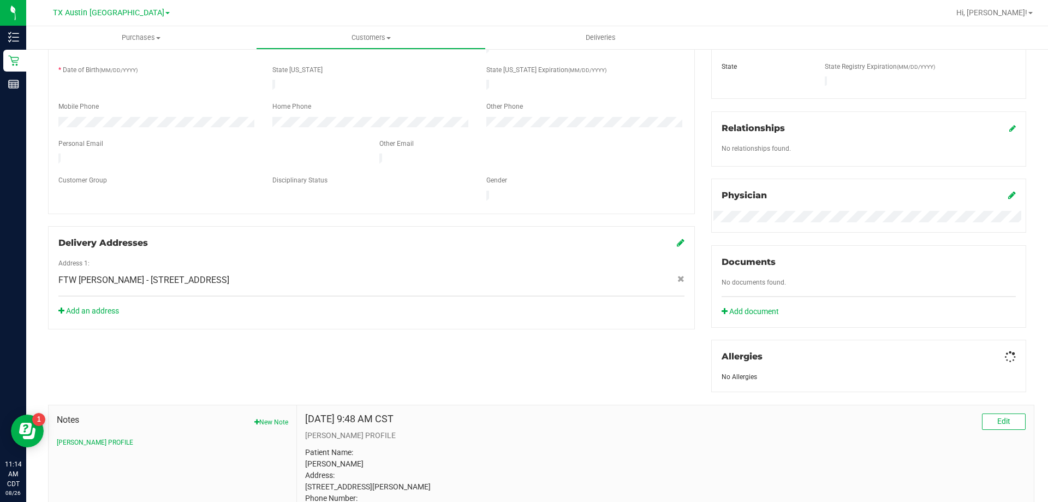
scroll to position [306, 0]
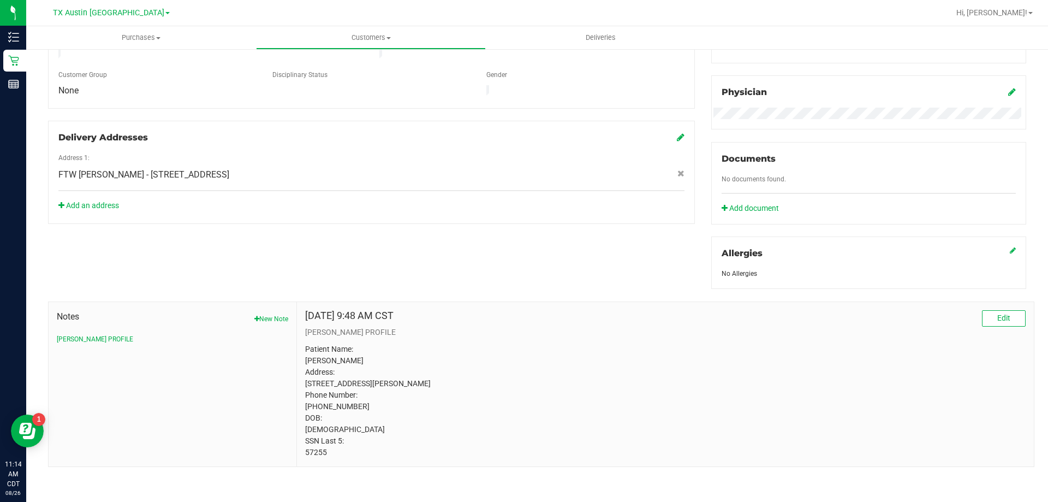
click at [312, 458] on p "Patient Name: Curtis Dixon Address: 7053 E. County Road 405 Alvarado, TX, 76009…" at bounding box center [665, 400] width 721 height 115
copy p "57255"
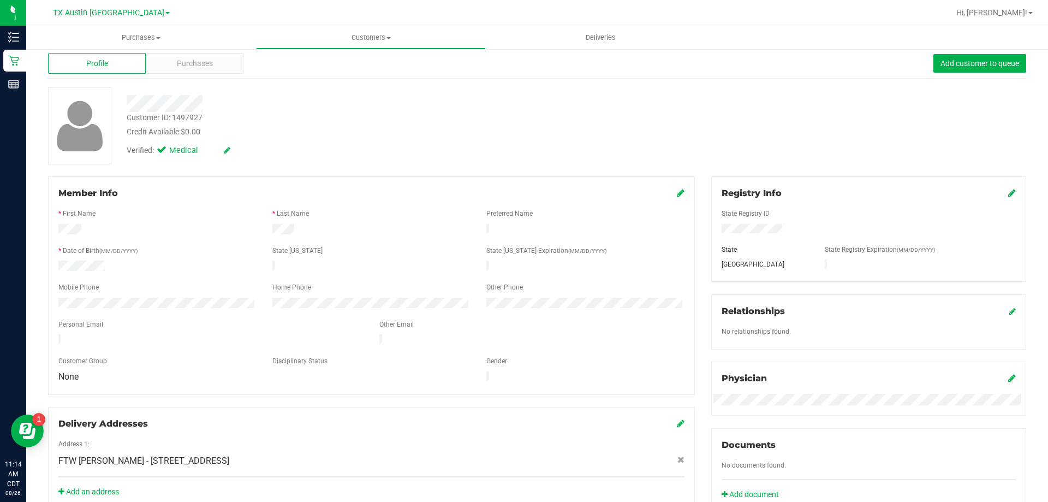
scroll to position [0, 0]
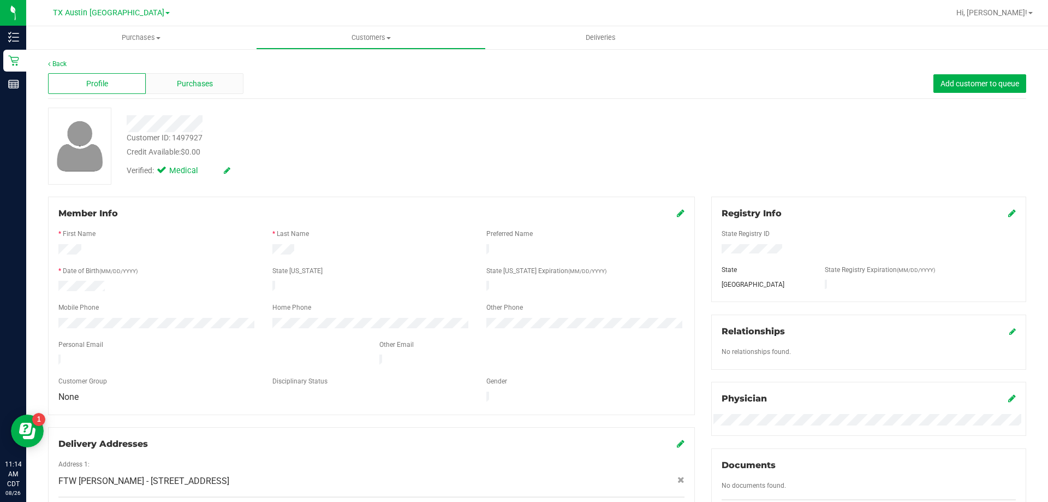
click at [211, 80] on span "Purchases" at bounding box center [195, 83] width 36 height 11
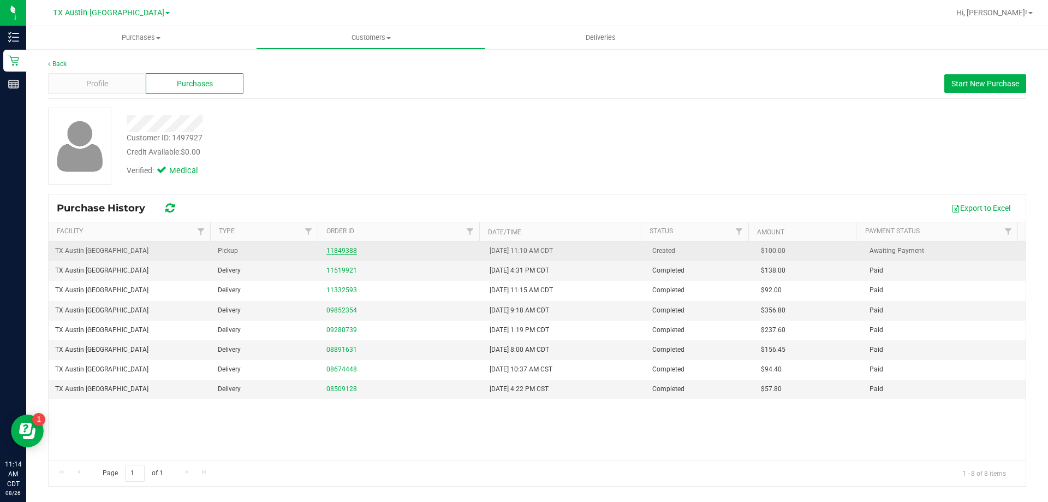
click at [332, 249] on link "11849388" at bounding box center [341, 251] width 31 height 8
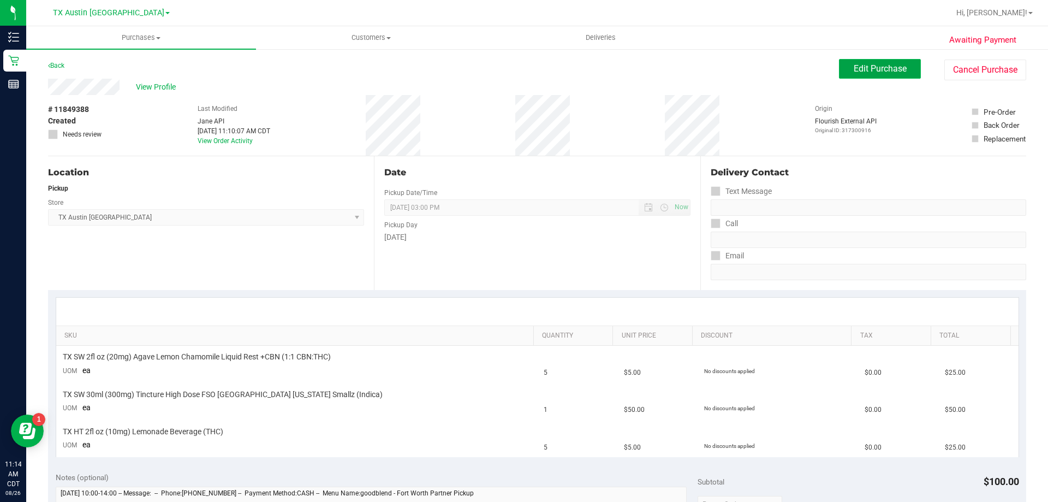
click at [872, 61] on button "Edit Purchase" at bounding box center [880, 69] width 82 height 20
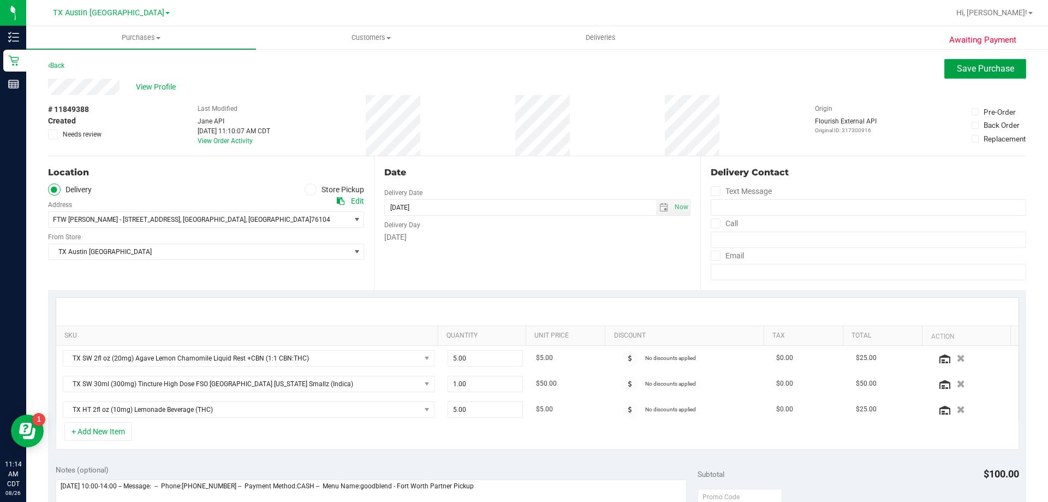
click at [987, 76] on button "Save Purchase" at bounding box center [985, 69] width 82 height 20
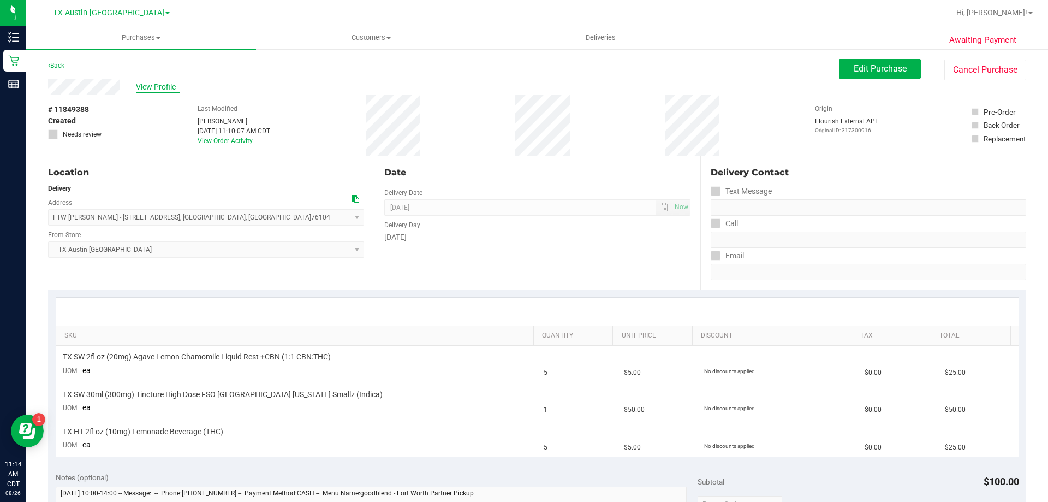
click at [157, 82] on span "View Profile" at bounding box center [158, 86] width 44 height 11
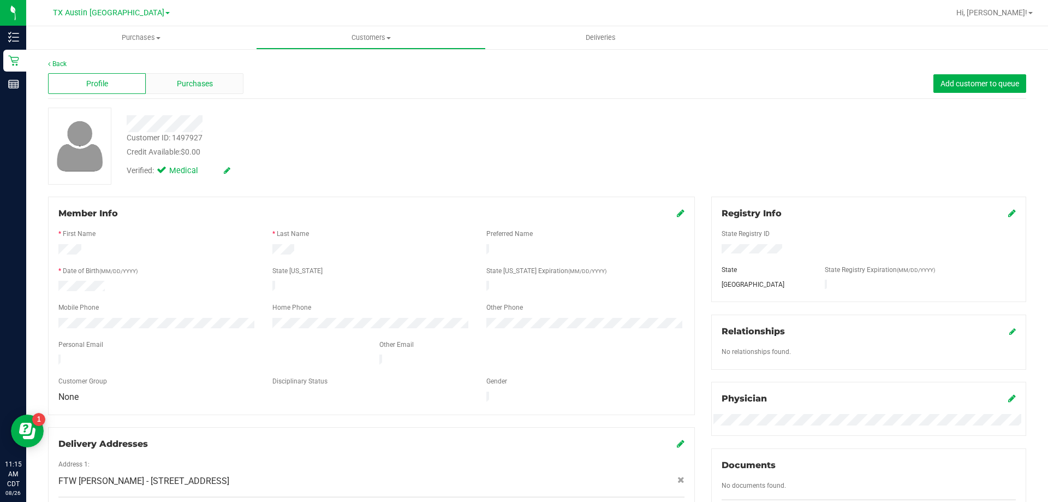
click at [200, 89] on span "Purchases" at bounding box center [195, 83] width 36 height 11
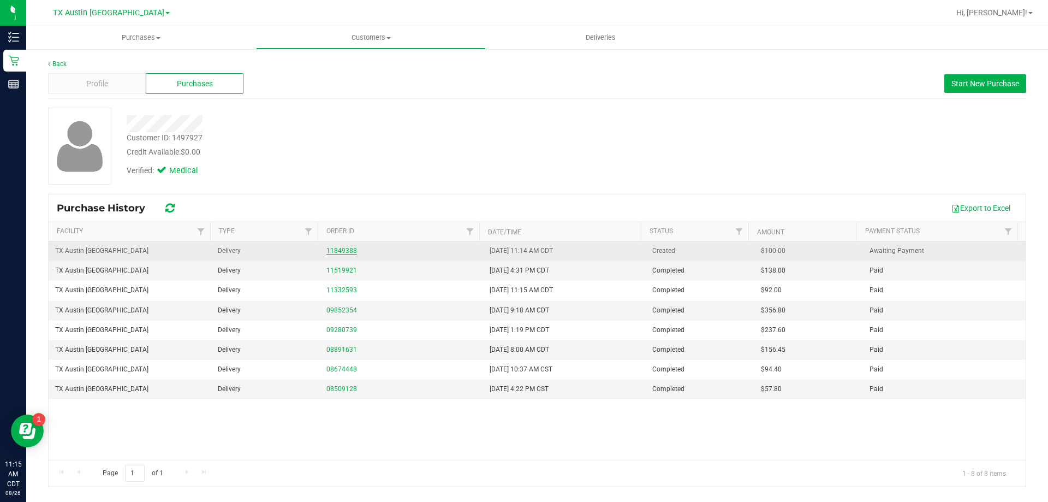
click at [340, 251] on link "11849388" at bounding box center [341, 251] width 31 height 8
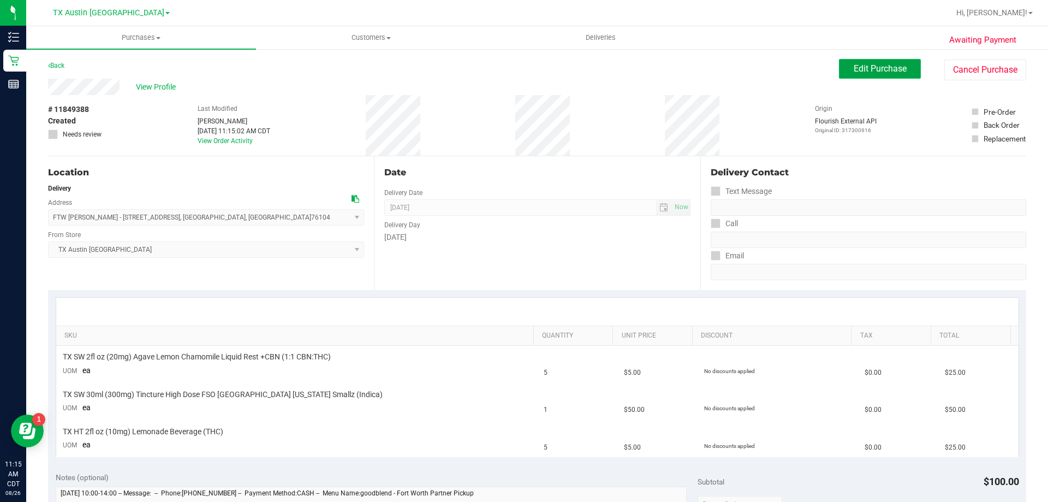
click at [898, 66] on span "Edit Purchase" at bounding box center [880, 68] width 53 height 10
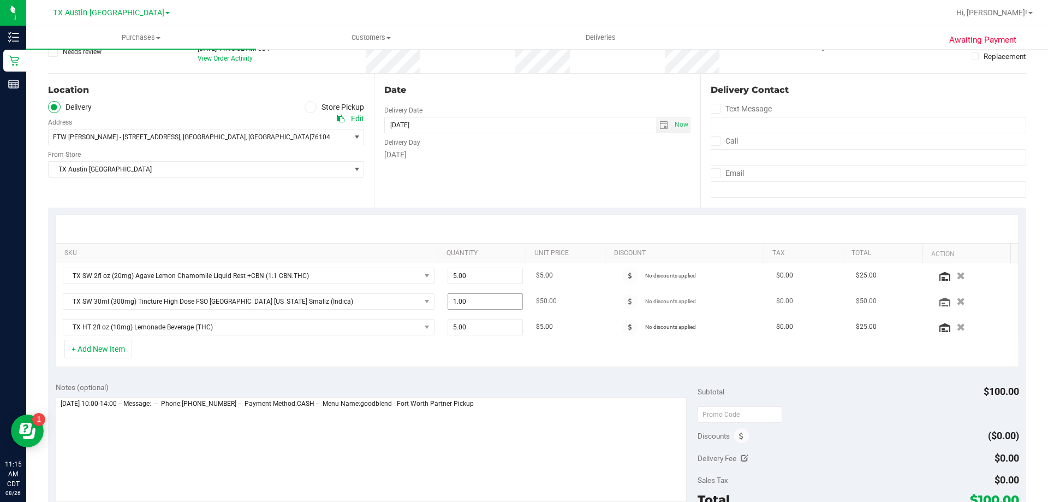
scroll to position [109, 0]
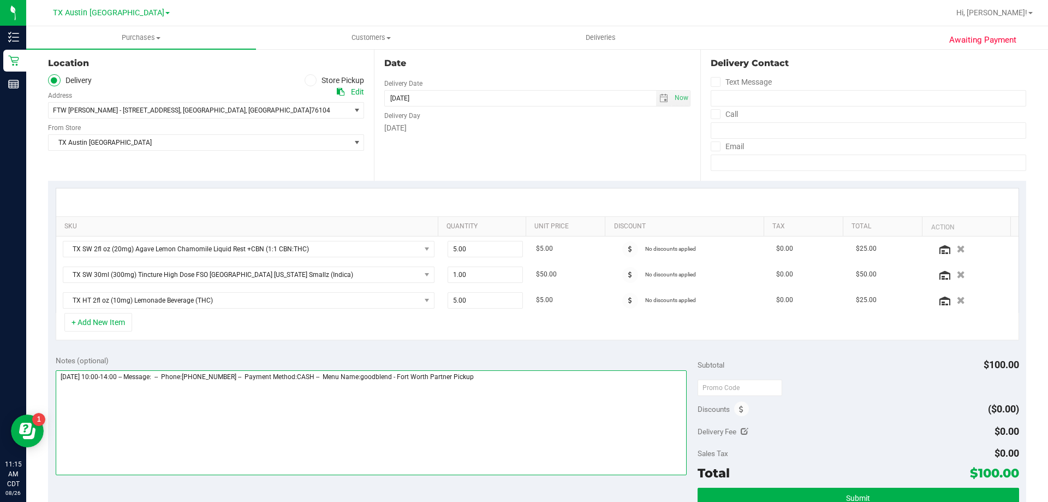
click at [546, 374] on textarea at bounding box center [372, 422] width 632 height 105
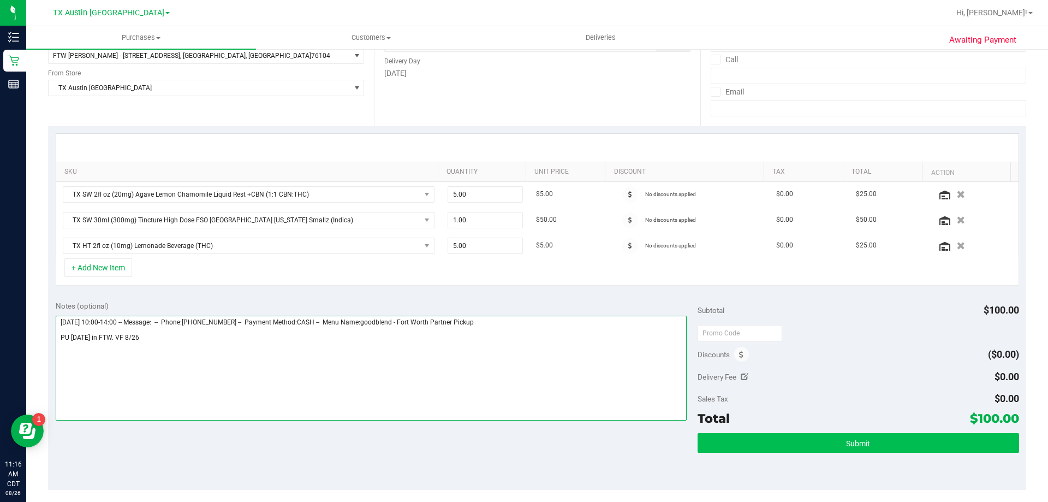
type textarea "Wednesday 08/27/2025 10:00-14:00 -- Message: -- Phone:2127297107 -- Payment Met…"
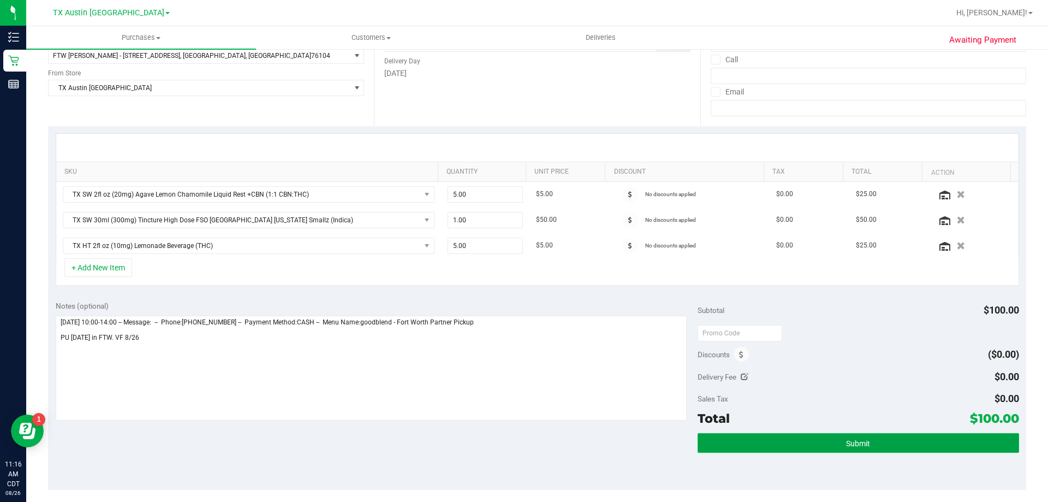
click at [850, 449] on button "Submit" at bounding box center [858, 443] width 321 height 20
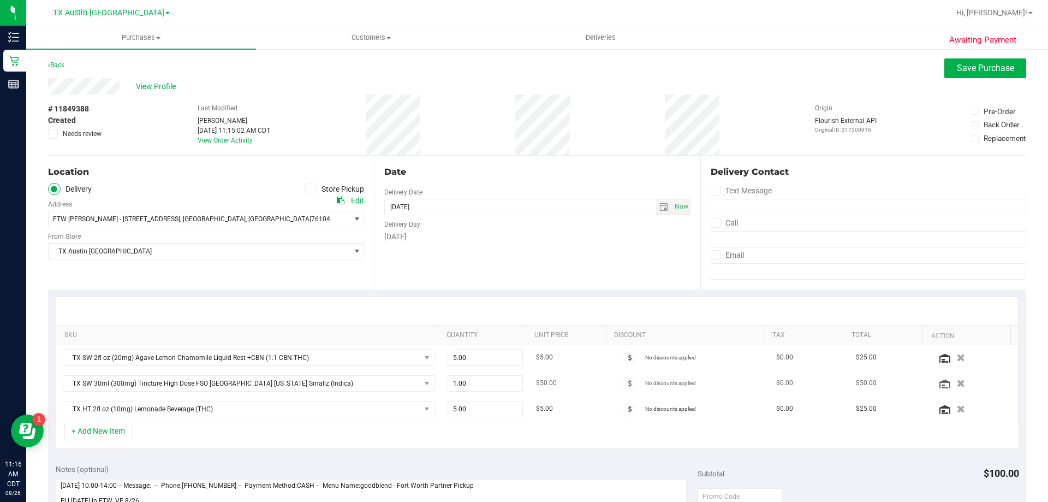
scroll to position [0, 0]
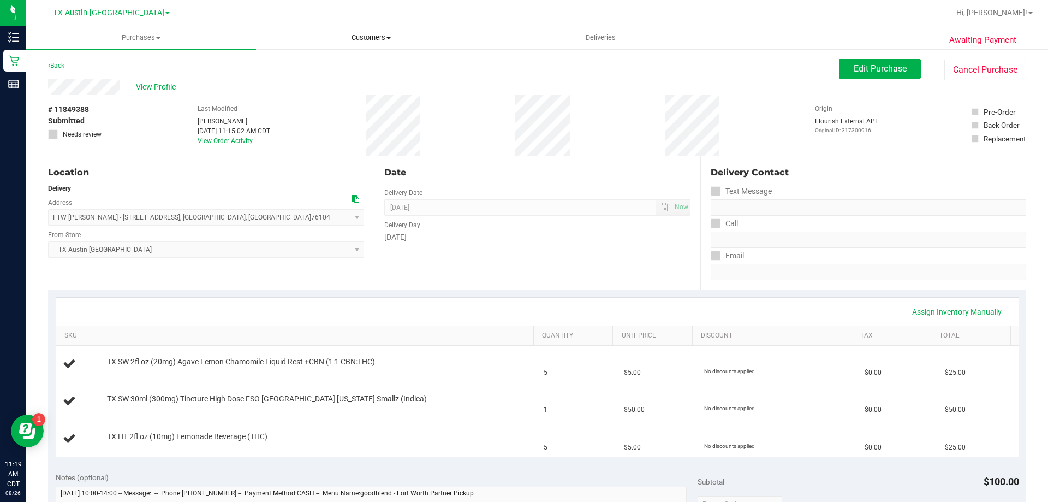
click at [368, 31] on uib-tab-heading "Customers All customers Add a new customer All physicians" at bounding box center [371, 38] width 229 height 22
click at [368, 63] on li "All customers" at bounding box center [371, 65] width 230 height 13
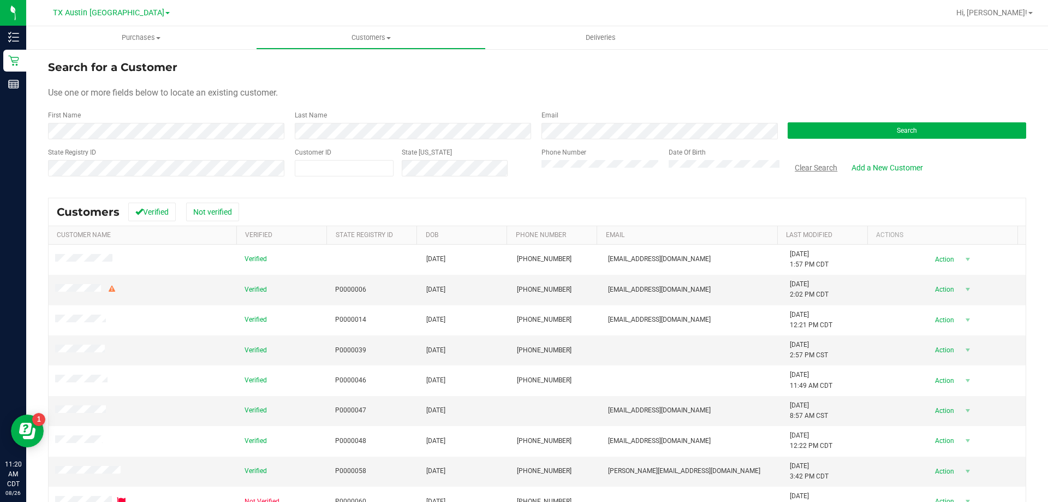
click at [817, 170] on button "Clear Search" at bounding box center [816, 167] width 57 height 19
click at [861, 134] on button "Search" at bounding box center [907, 130] width 239 height 16
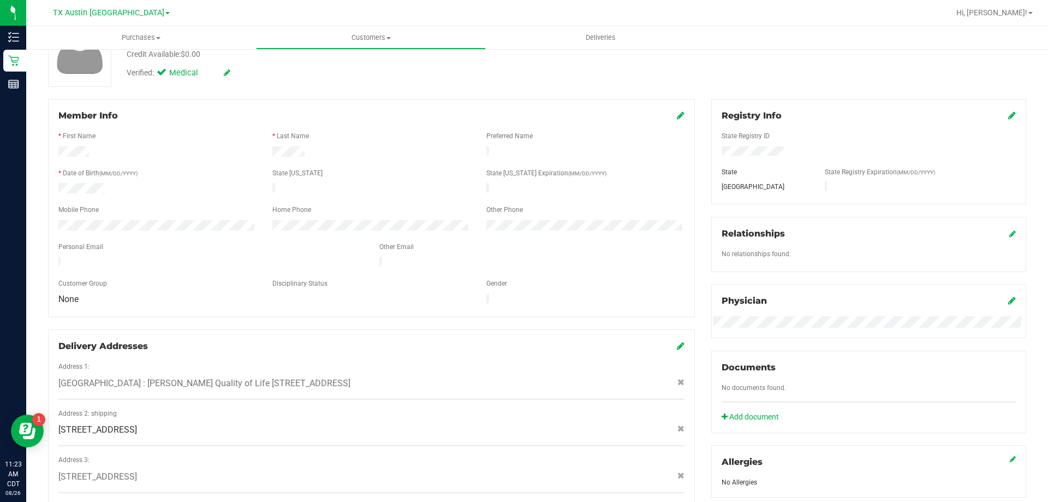
scroll to position [152, 0]
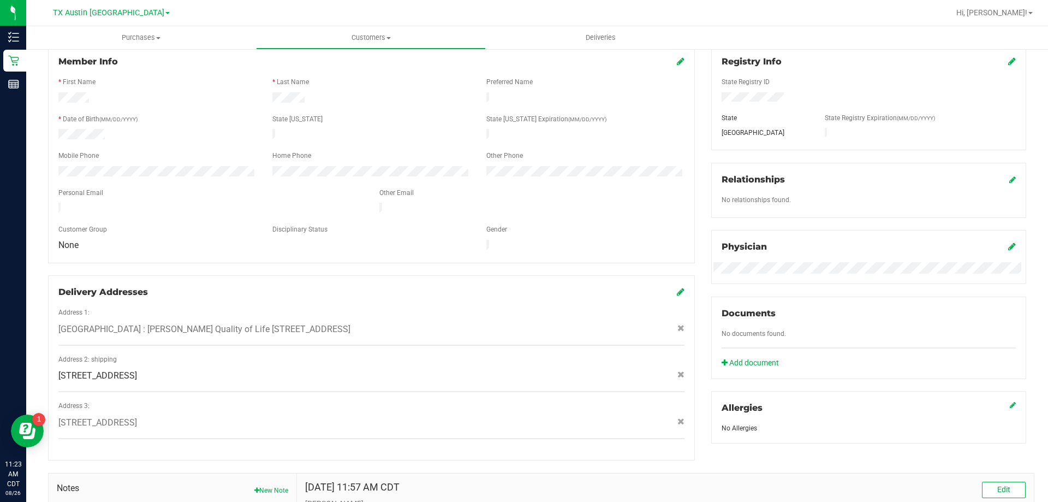
drag, startPoint x: 51, startPoint y: 315, endPoint x: 369, endPoint y: 319, distance: 318.3
click at [369, 323] on div "Fort Worth : Clarke Quality of Life 1307 8th Ave, Suite 603 , Fort Worth , TX 7…" at bounding box center [371, 329] width 642 height 13
click at [262, 285] on div "Delivery Addresses" at bounding box center [371, 291] width 626 height 13
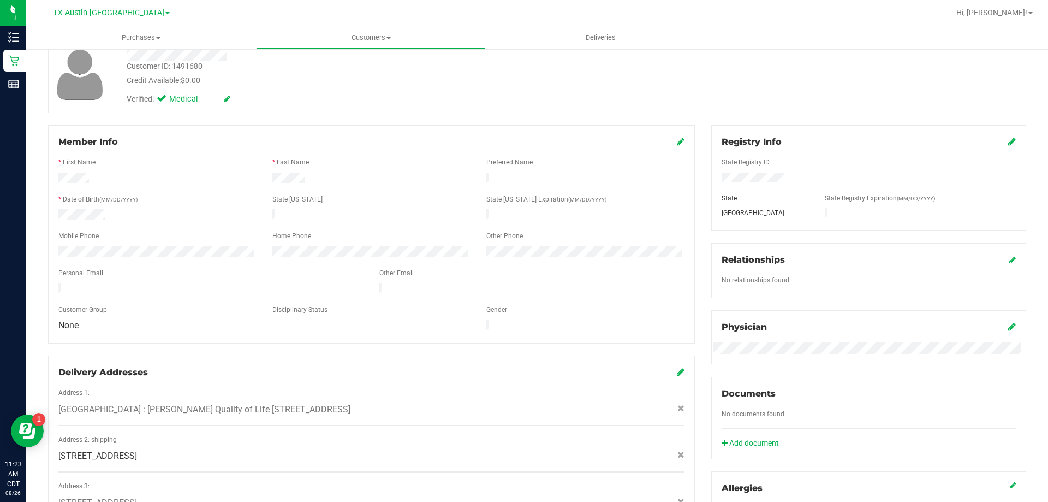
scroll to position [0, 0]
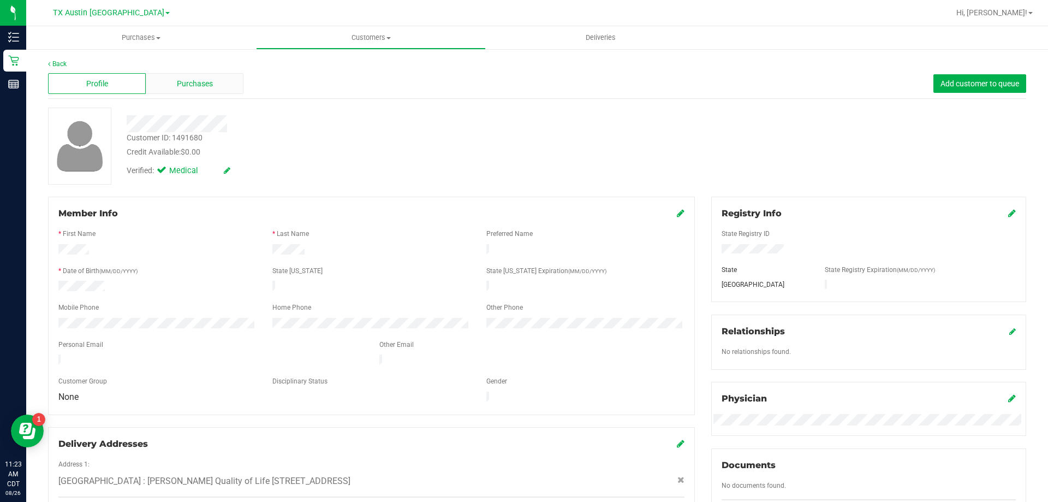
click at [227, 75] on div "Purchases" at bounding box center [195, 83] width 98 height 21
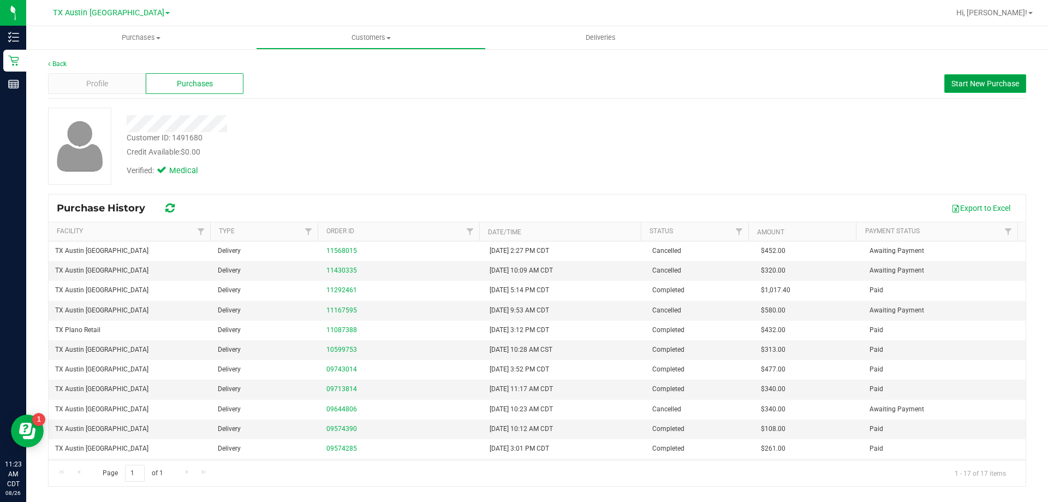
click at [977, 88] on button "Start New Purchase" at bounding box center [985, 83] width 82 height 19
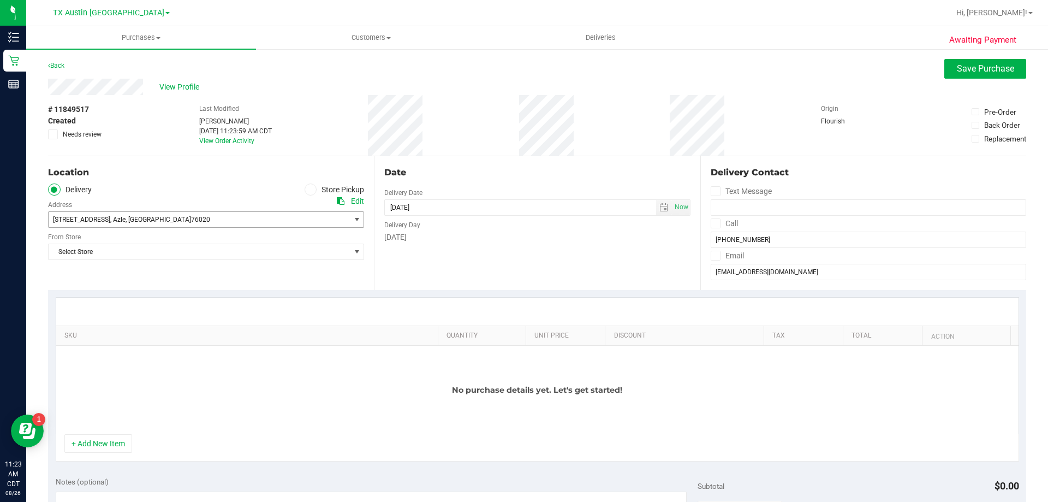
click at [205, 221] on span "130 High Ridge Dr , Azle , TX 76020" at bounding box center [192, 219] width 287 height 15
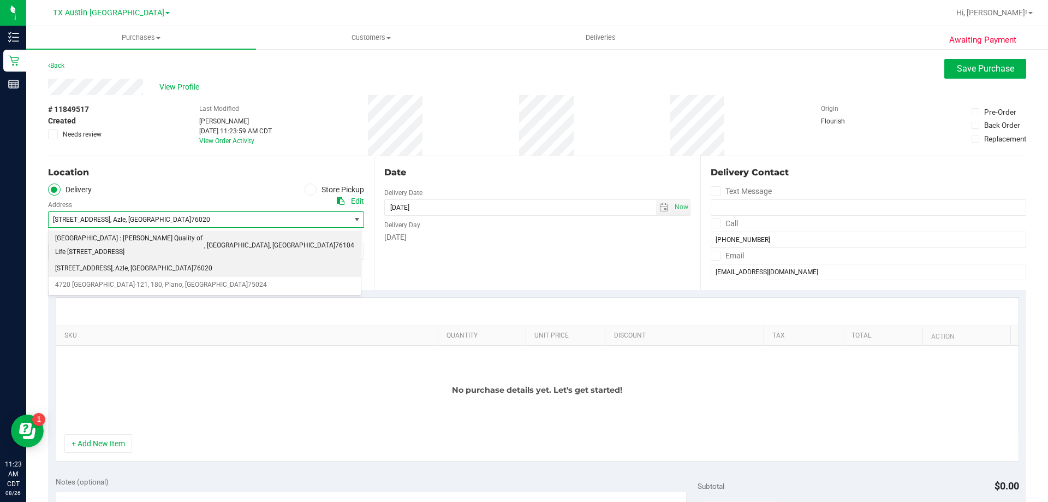
click at [199, 236] on span "Fort Worth : Clarke Quality of Life 1307 8th Ave, Suite 603" at bounding box center [129, 245] width 149 height 28
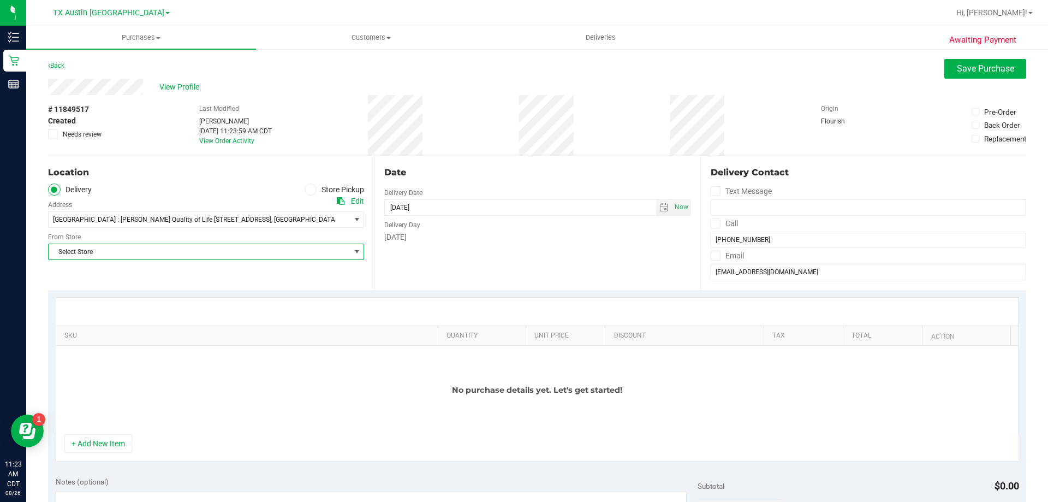
click at [203, 247] on span "Select Store" at bounding box center [199, 251] width 301 height 15
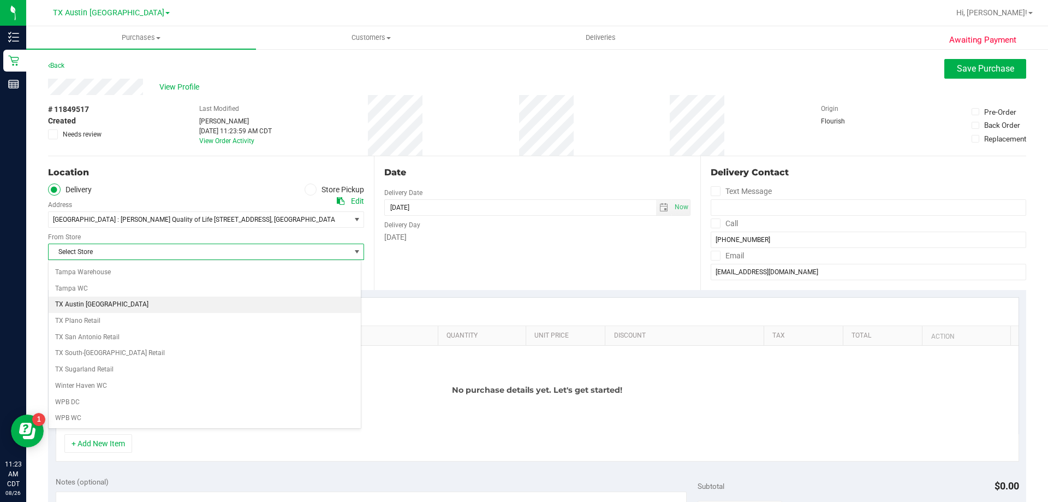
click at [75, 306] on li "TX Austin [GEOGRAPHIC_DATA]" at bounding box center [205, 304] width 312 height 16
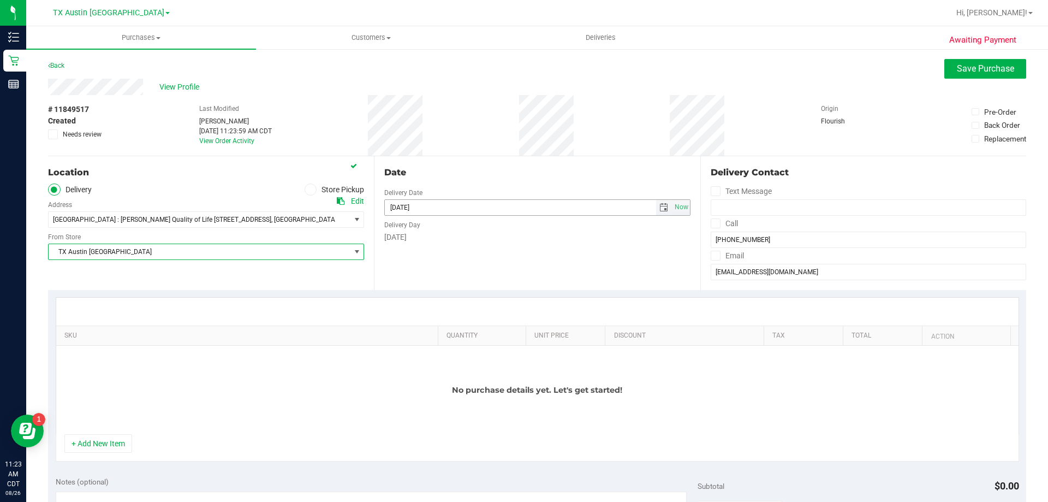
click at [659, 206] on span "select" at bounding box center [663, 207] width 9 height 9
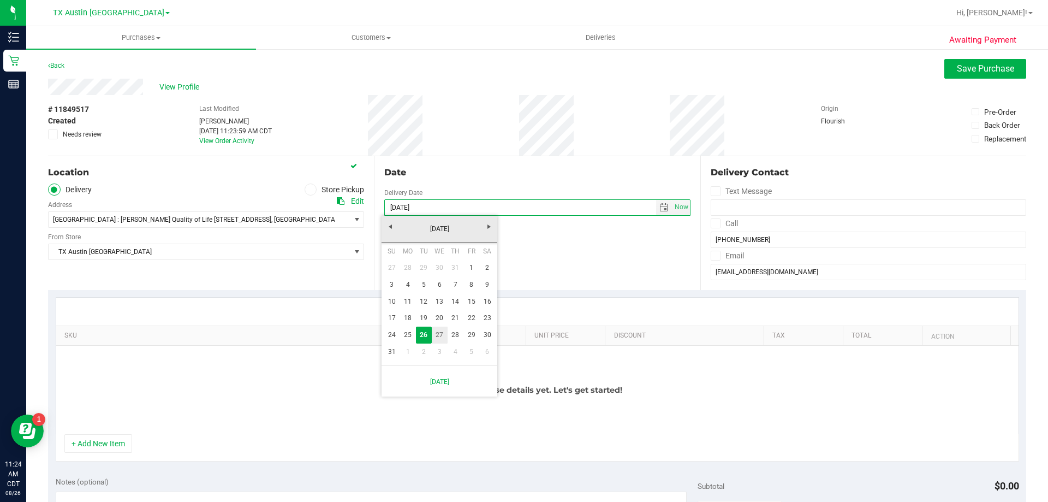
click at [438, 331] on link "27" at bounding box center [440, 334] width 16 height 17
type input "[DATE]"
click at [711, 223] on span at bounding box center [716, 223] width 10 height 10
click at [0, 0] on input "Call" at bounding box center [0, 0] width 0 height 0
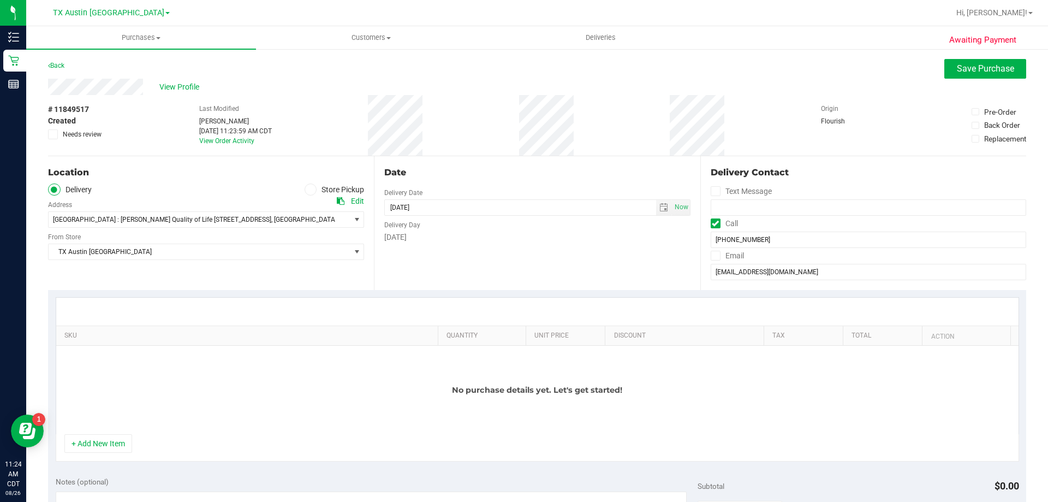
click at [712, 255] on icon at bounding box center [715, 255] width 7 height 0
click at [0, 0] on input "Email" at bounding box center [0, 0] width 0 height 0
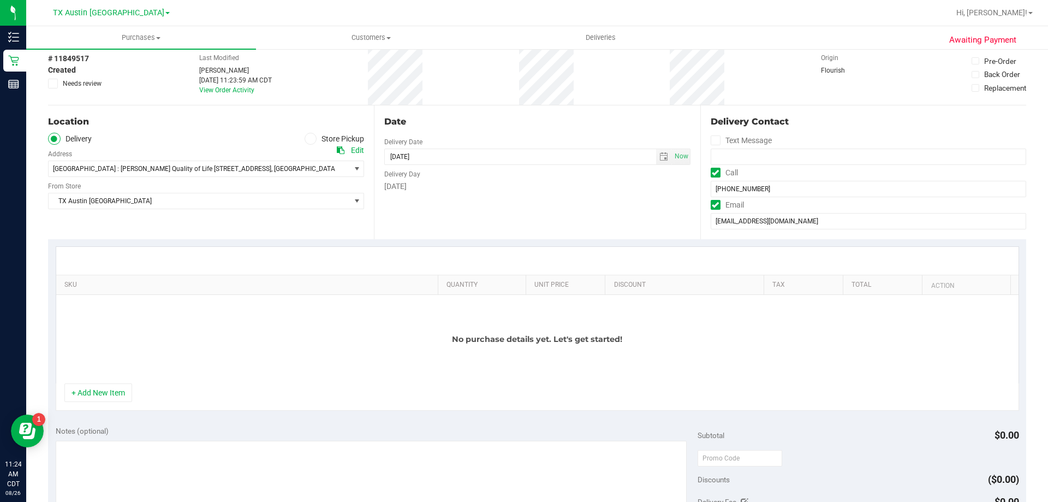
scroll to position [109, 0]
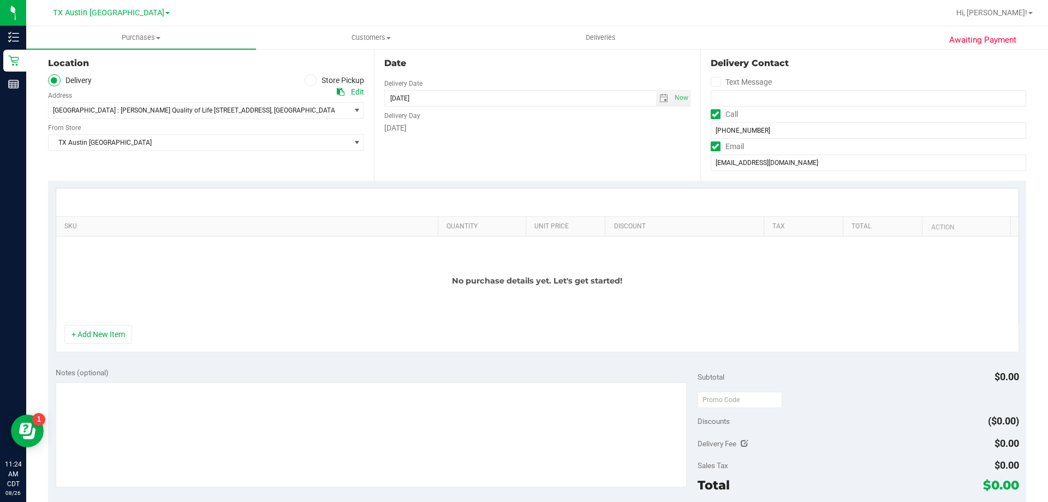
click at [58, 340] on div "+ Add New Item" at bounding box center [537, 338] width 963 height 27
click at [84, 338] on button "+ Add New Item" at bounding box center [98, 334] width 68 height 19
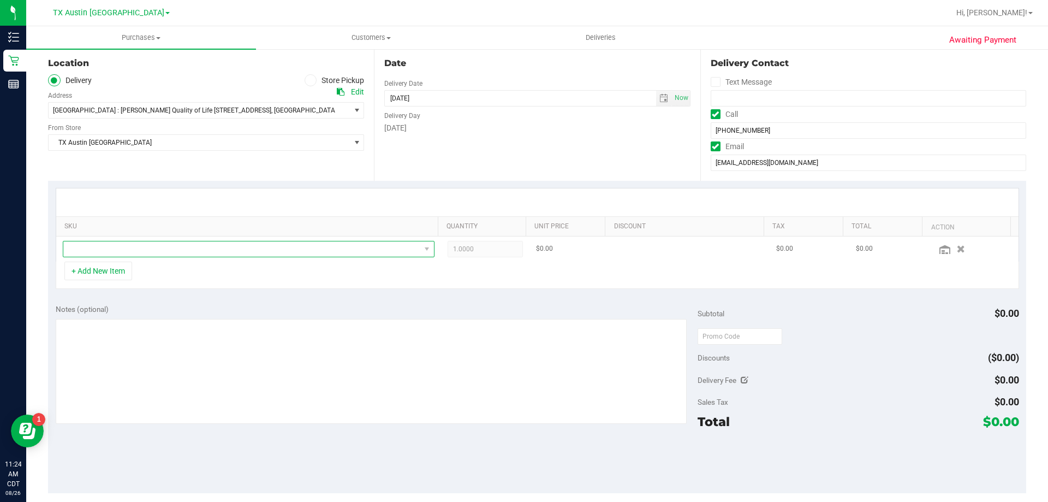
click at [162, 252] on span "NO DATA FOUND" at bounding box center [241, 248] width 357 height 15
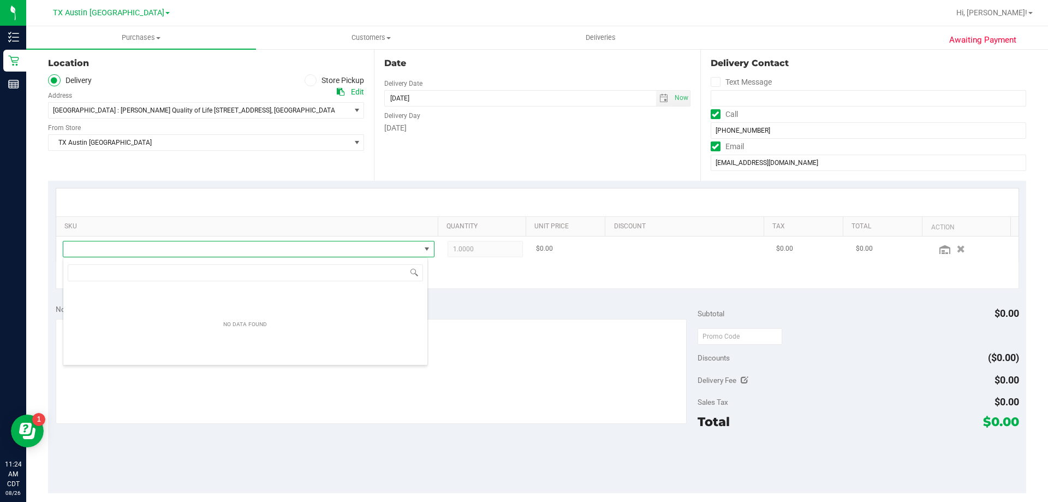
scroll to position [16, 365]
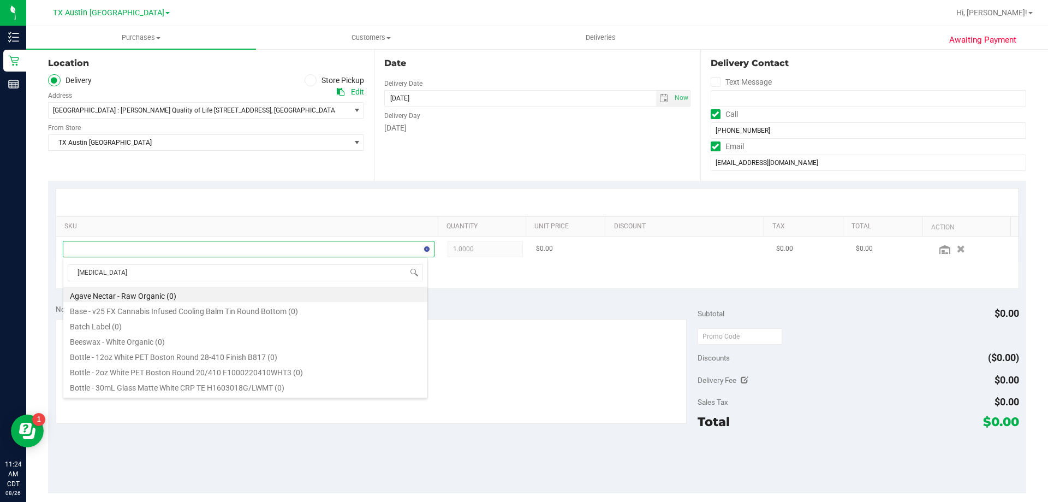
type input "balm"
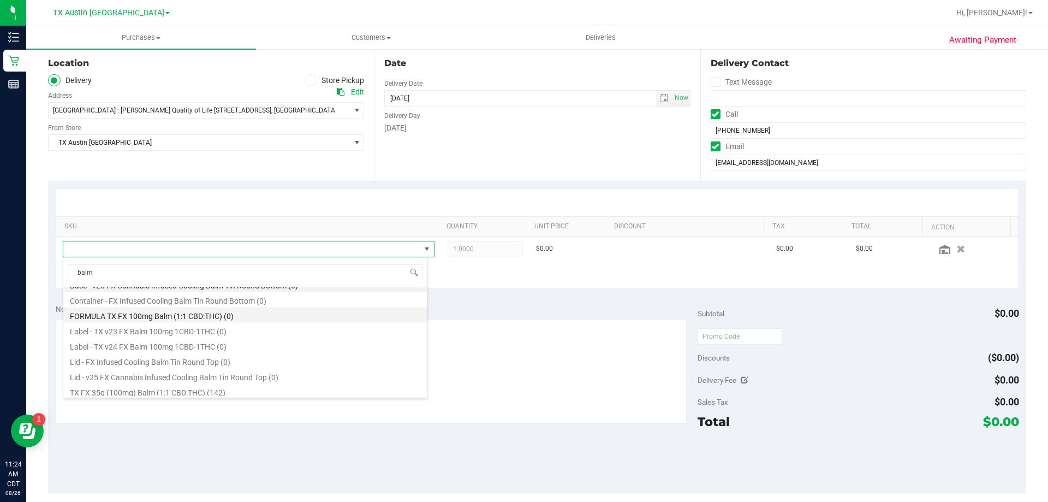
scroll to position [13, 0]
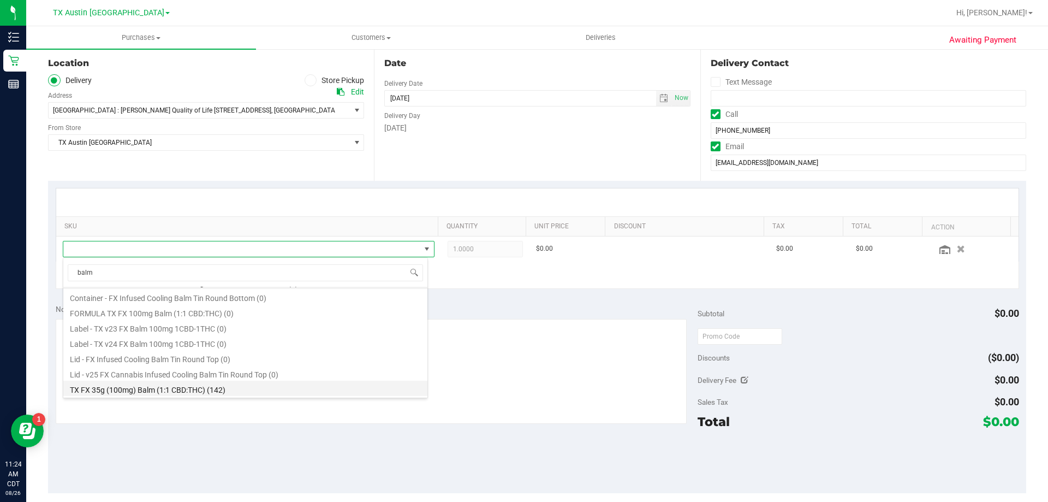
click at [165, 386] on li "TX FX 35g (100mg) Balm (1:1 CBD:THC) (142)" at bounding box center [245, 387] width 364 height 15
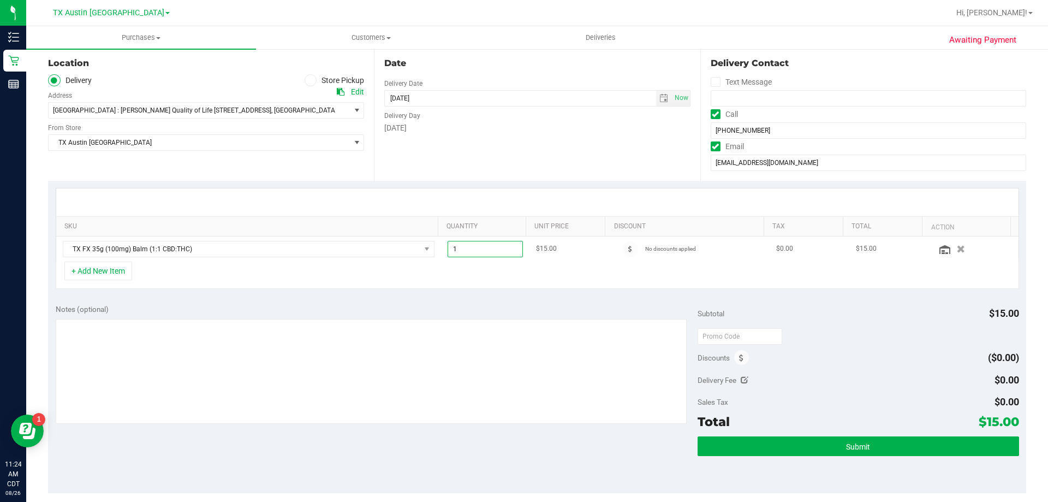
click at [468, 253] on span "1.00 1" at bounding box center [486, 249] width 76 height 16
type input "15"
type input "15.00"
click at [478, 187] on div "SKU Quantity Unit Price Discount Tax Total Action TX FX 35g (100mg) Balm (1:1 C…" at bounding box center [537, 239] width 978 height 116
click at [121, 271] on button "+ Add New Item" at bounding box center [98, 270] width 68 height 19
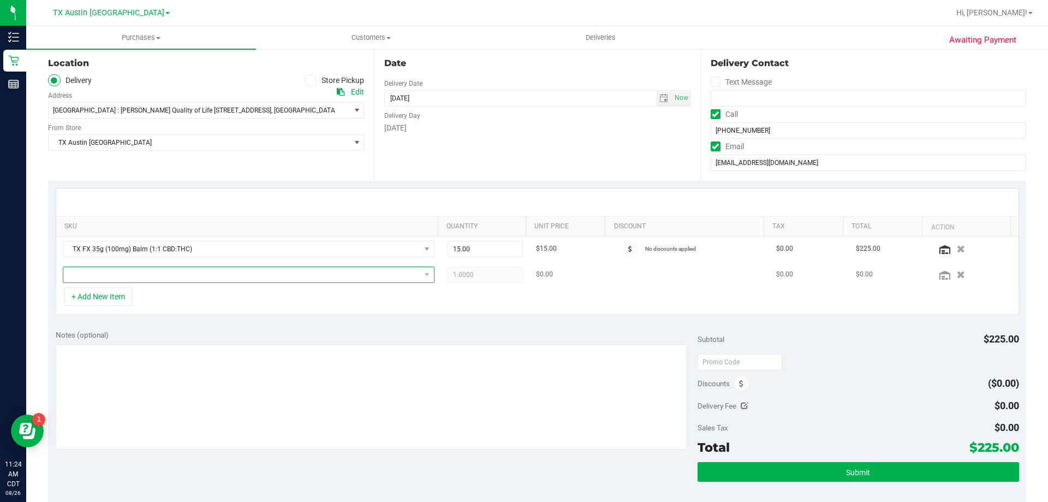
click at [136, 275] on span "NO DATA FOUND" at bounding box center [241, 274] width 357 height 15
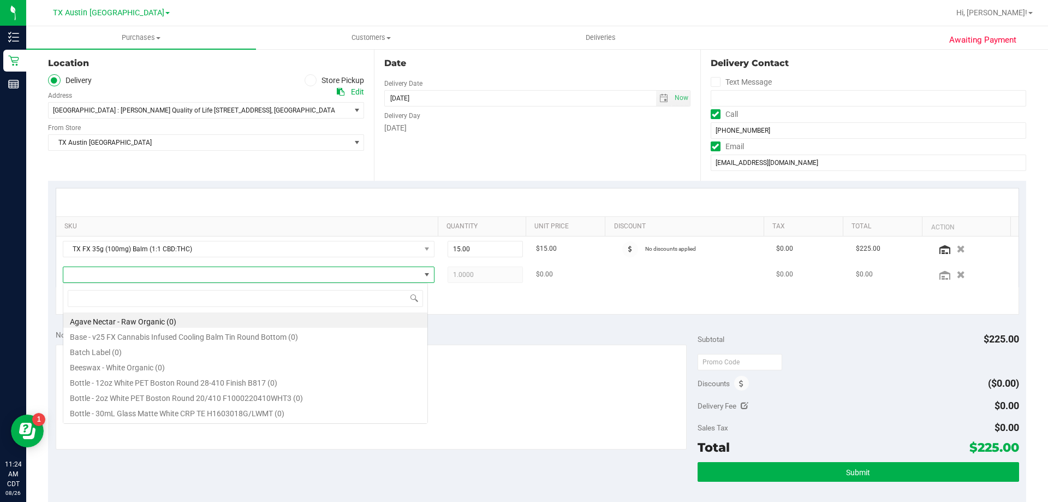
scroll to position [16, 365]
type input "nourish"
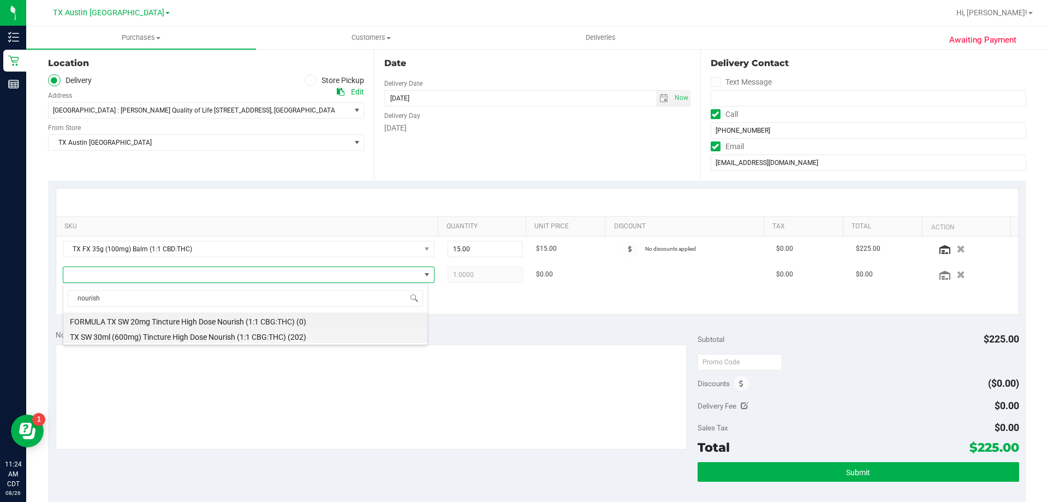
click at [159, 338] on li "TX SW 30ml (600mg) Tincture High Dose Nourish (1:1 CBG:THC) (202)" at bounding box center [245, 335] width 364 height 15
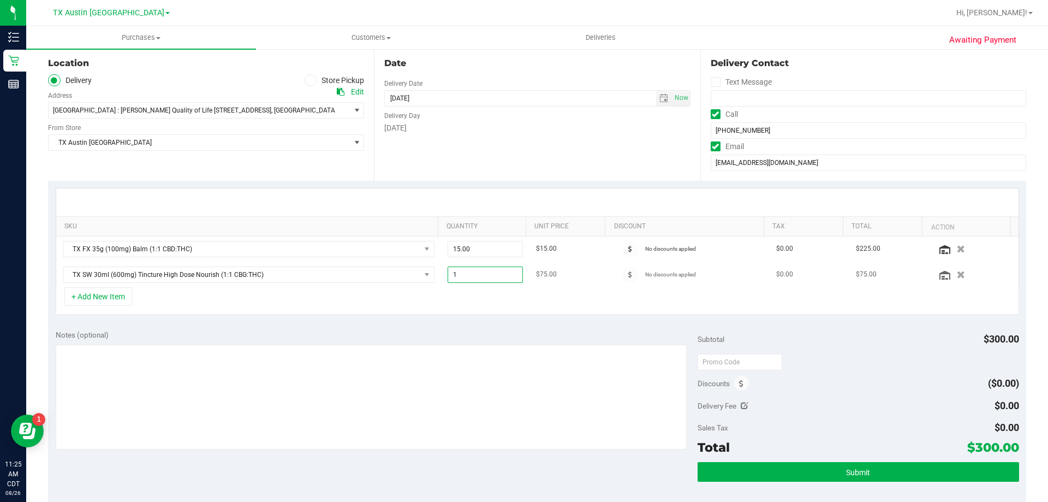
click at [489, 277] on span "1.00 1" at bounding box center [486, 274] width 76 height 16
type input "4"
type input "4.00"
click at [465, 326] on div "Notes (optional) Subtotal $300.00 Discounts ($0.00) Delivery Fee $0.00 Sales Ta…" at bounding box center [537, 420] width 978 height 197
click at [739, 130] on input "[PHONE_NUMBER]" at bounding box center [868, 130] width 315 height 16
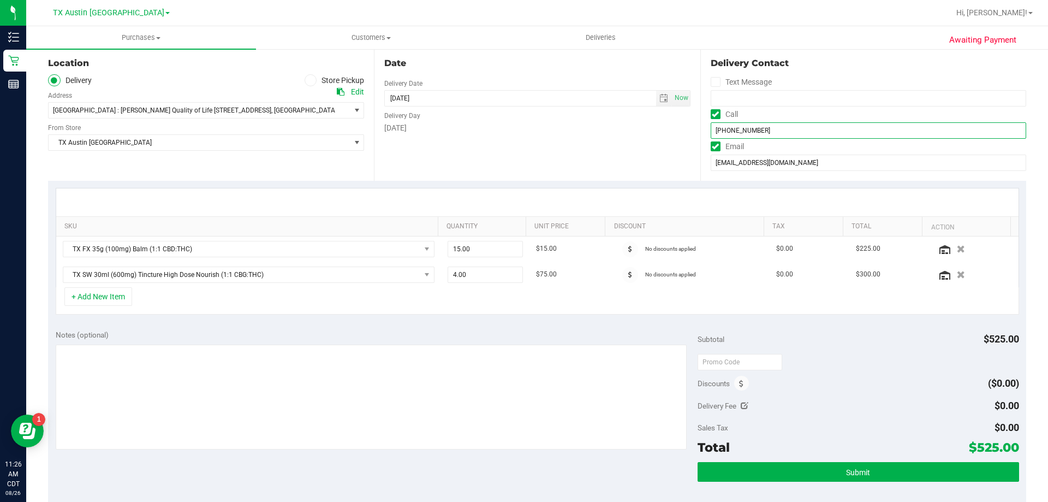
click at [739, 130] on input "[PHONE_NUMBER]" at bounding box center [868, 130] width 315 height 16
click at [744, 162] on input "[EMAIL_ADDRESS][DOMAIN_NAME]" at bounding box center [868, 162] width 315 height 16
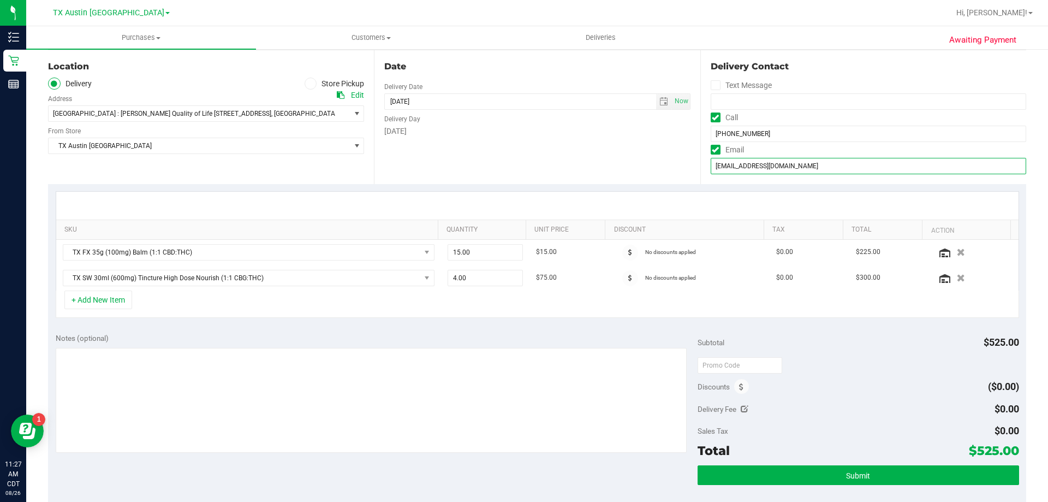
scroll to position [109, 0]
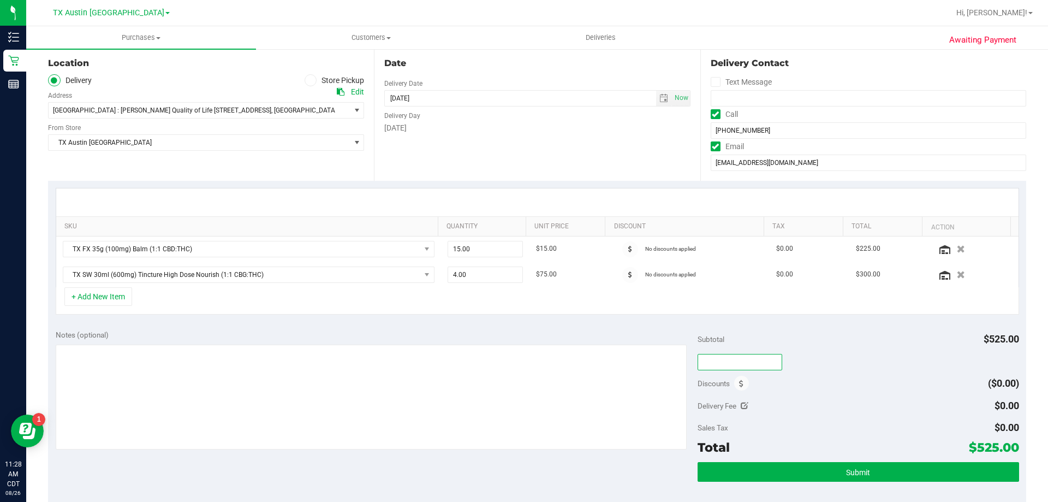
click at [717, 364] on input "text" at bounding box center [740, 362] width 85 height 16
click at [796, 358] on div "txaiq10" at bounding box center [858, 362] width 321 height 20
type input "TXAIQ10"
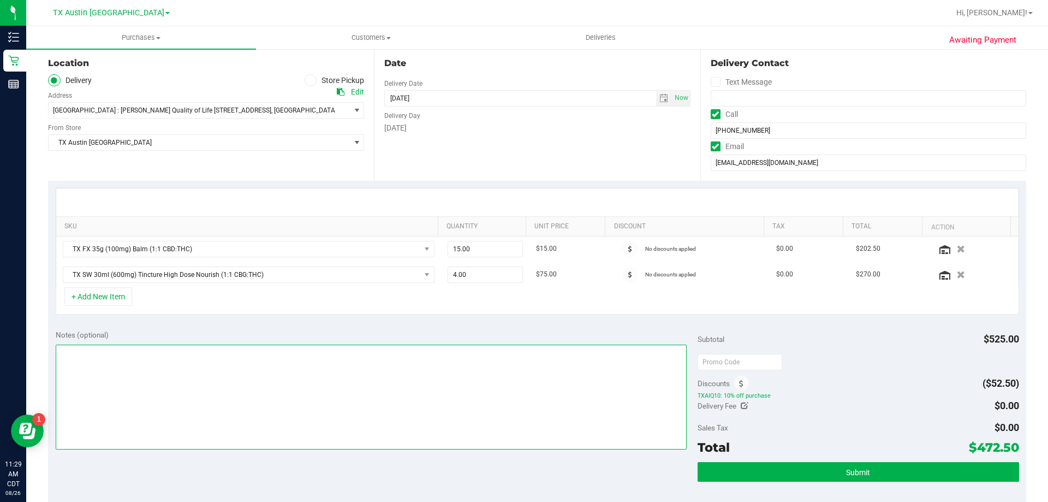
click at [89, 360] on textarea at bounding box center [372, 396] width 632 height 105
type textarea "PU [DATE] in FTW. VF 8/26"
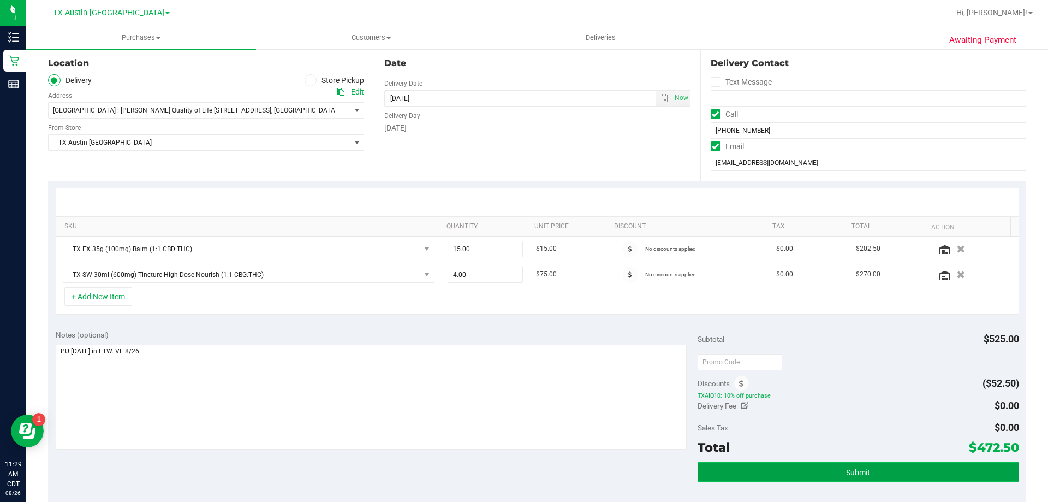
click at [777, 480] on button "Submit" at bounding box center [858, 472] width 321 height 20
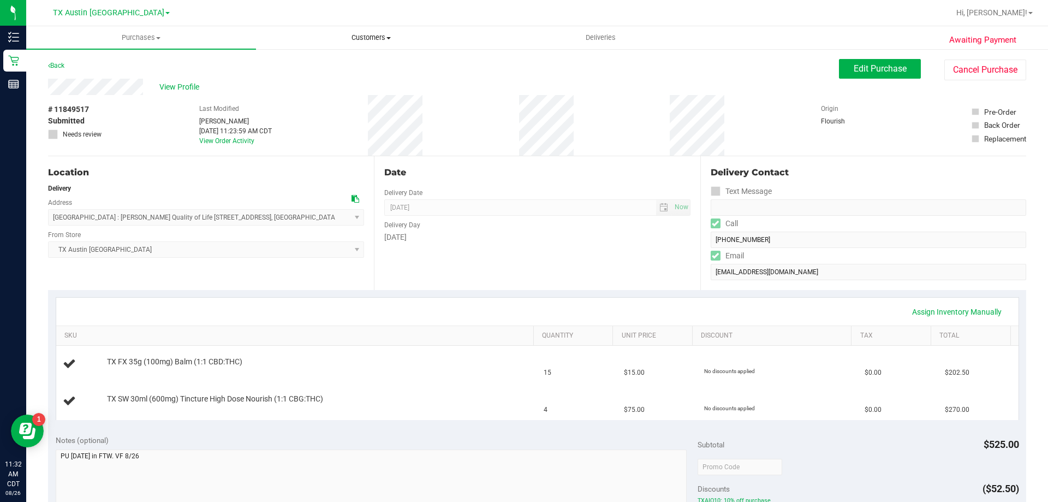
click at [383, 37] on span "Customers" at bounding box center [371, 38] width 229 height 10
click at [380, 61] on li "All customers" at bounding box center [371, 65] width 230 height 13
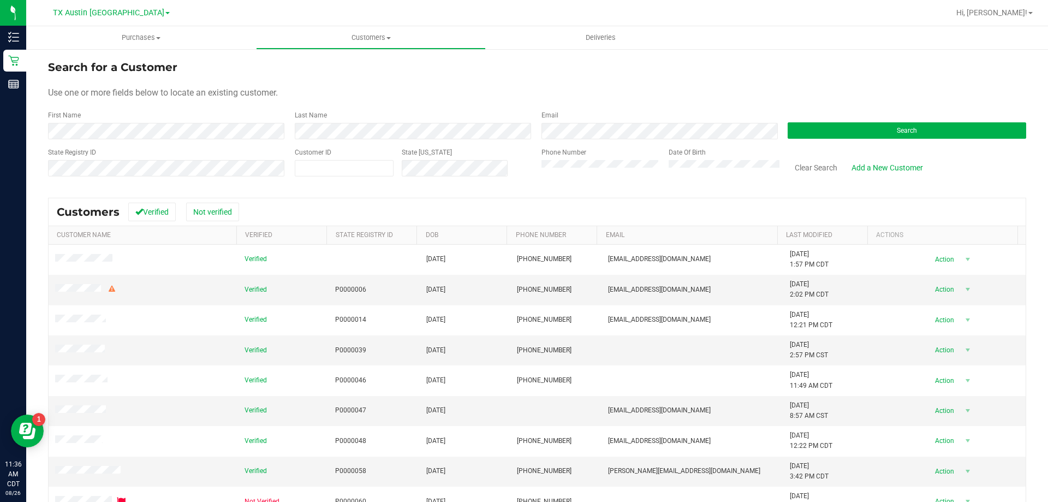
click at [857, 116] on div "Search" at bounding box center [902, 124] width 247 height 29
click at [852, 127] on button "Search" at bounding box center [907, 130] width 239 height 16
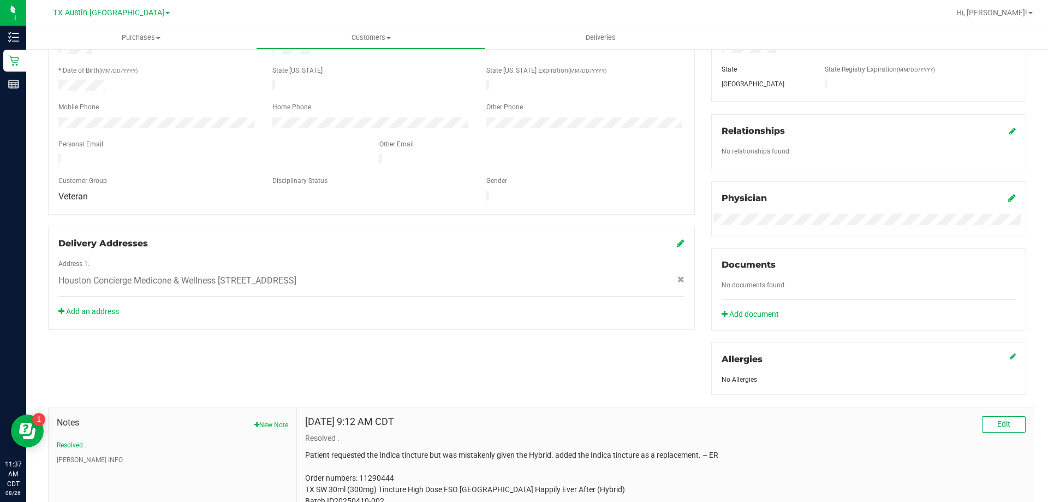
scroll to position [306, 0]
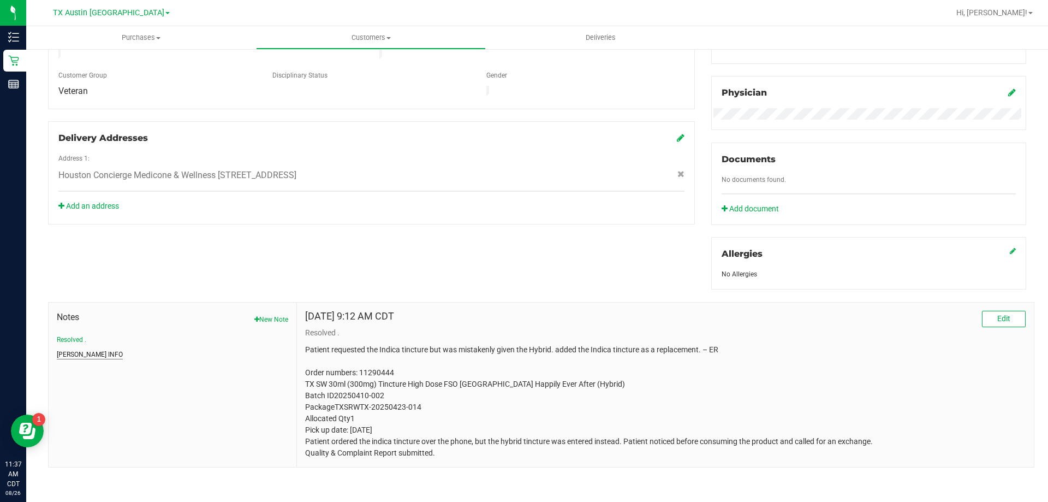
click at [74, 355] on button "CURT INFO" at bounding box center [90, 354] width 66 height 10
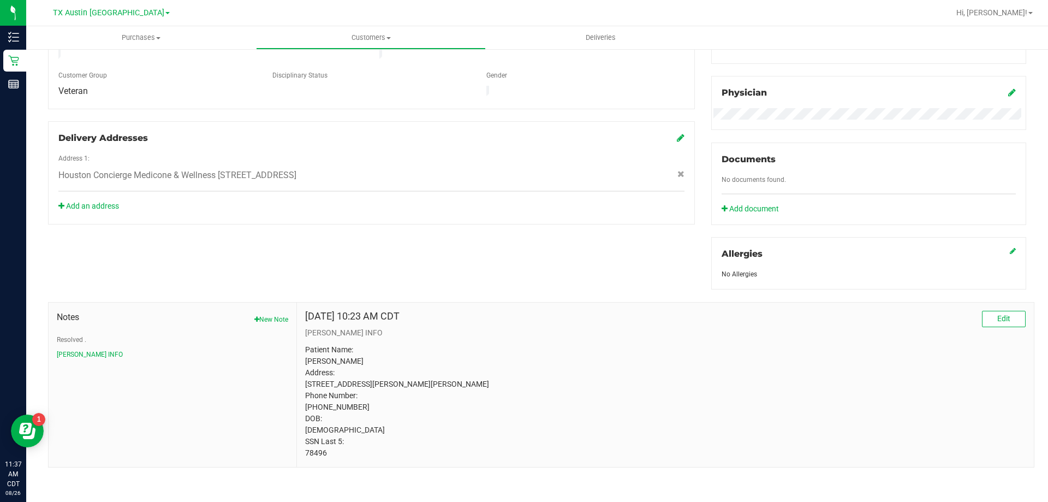
click at [312, 459] on p "Patient Name: Nicholas Castelberg Address: 826 Comstock Springs Dr Katy, TX, 77…" at bounding box center [665, 401] width 721 height 115
copy p "78496"
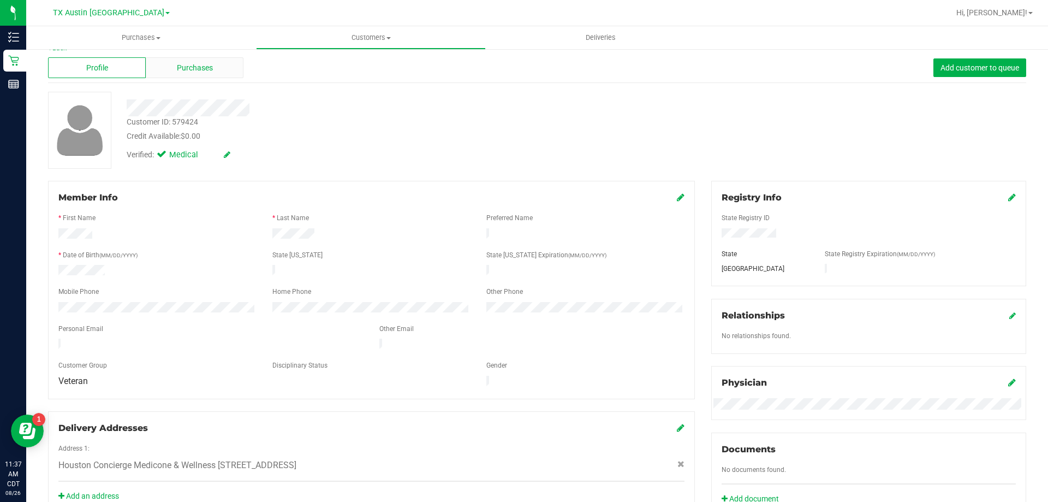
scroll to position [0, 0]
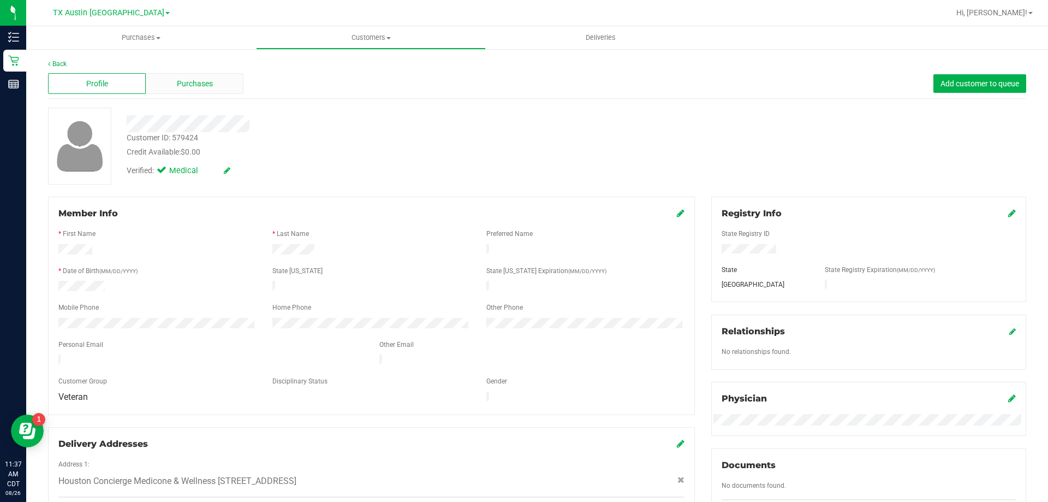
click at [206, 86] on span "Purchases" at bounding box center [195, 83] width 36 height 11
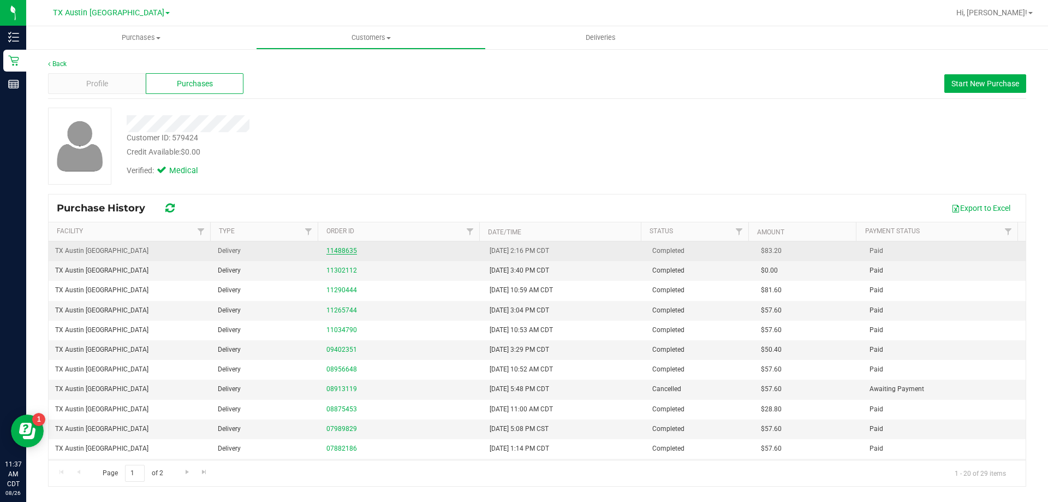
click at [343, 253] on link "11488635" at bounding box center [341, 251] width 31 height 8
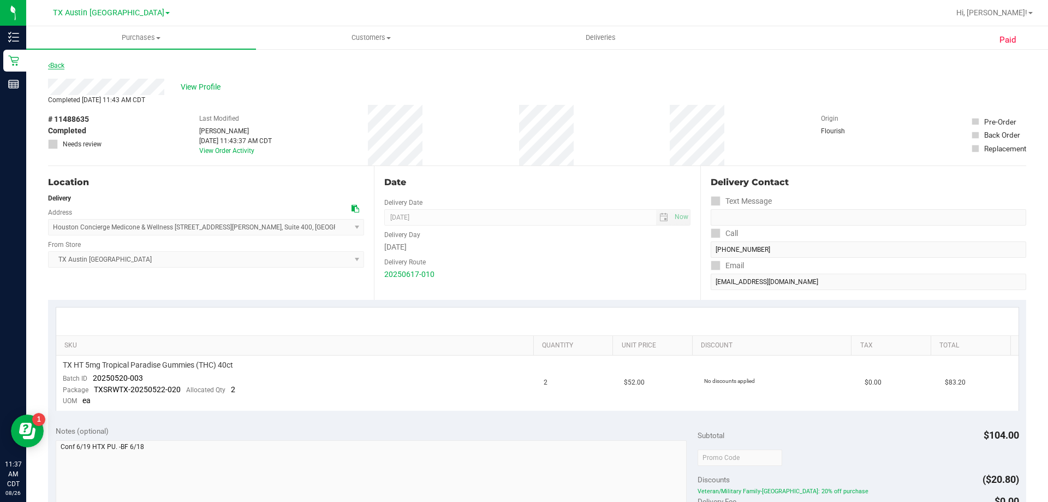
click at [55, 67] on link "Back" at bounding box center [56, 66] width 16 height 8
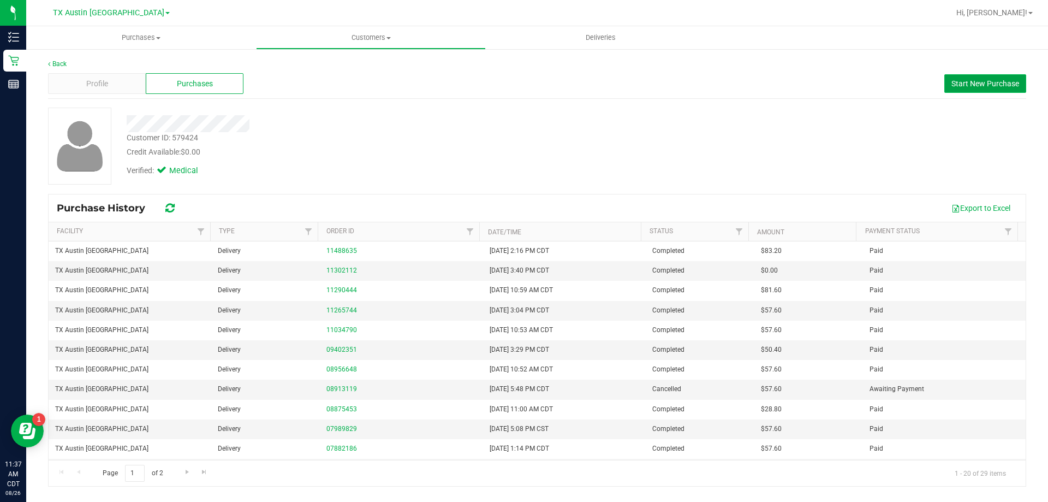
click at [997, 84] on span "Start New Purchase" at bounding box center [985, 83] width 68 height 9
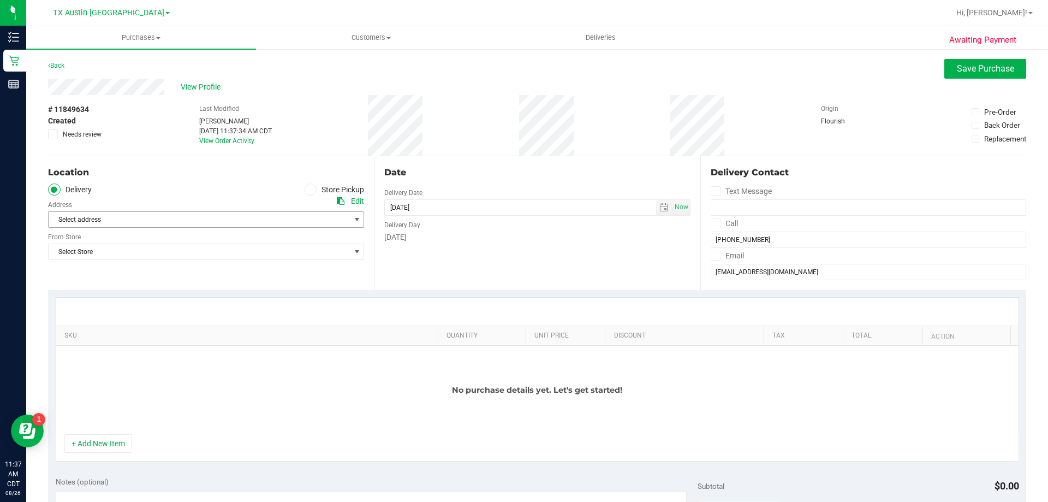
click at [77, 213] on span "Select address" at bounding box center [192, 219] width 287 height 15
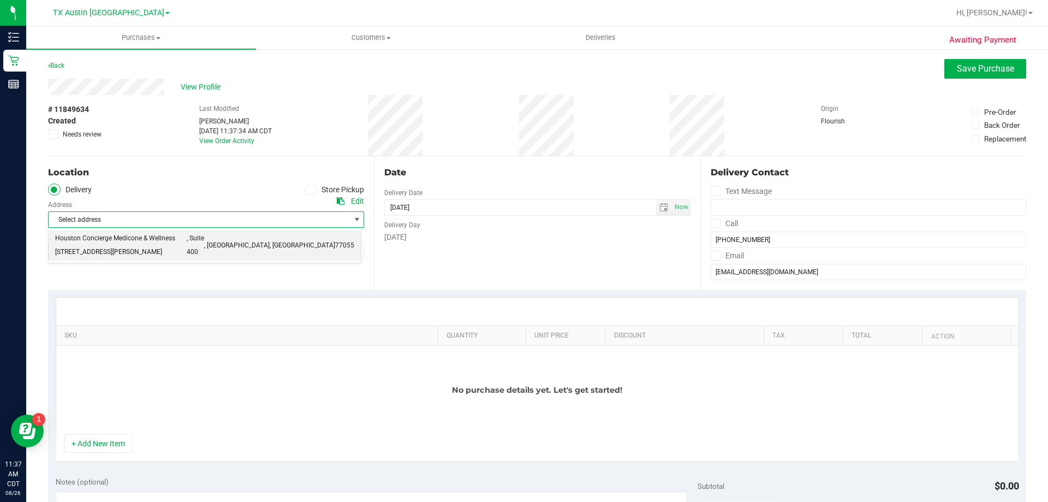
click at [99, 237] on span "Houston Concierge Medicone & Wellness 9432 Katy Freeway" at bounding box center [121, 245] width 132 height 28
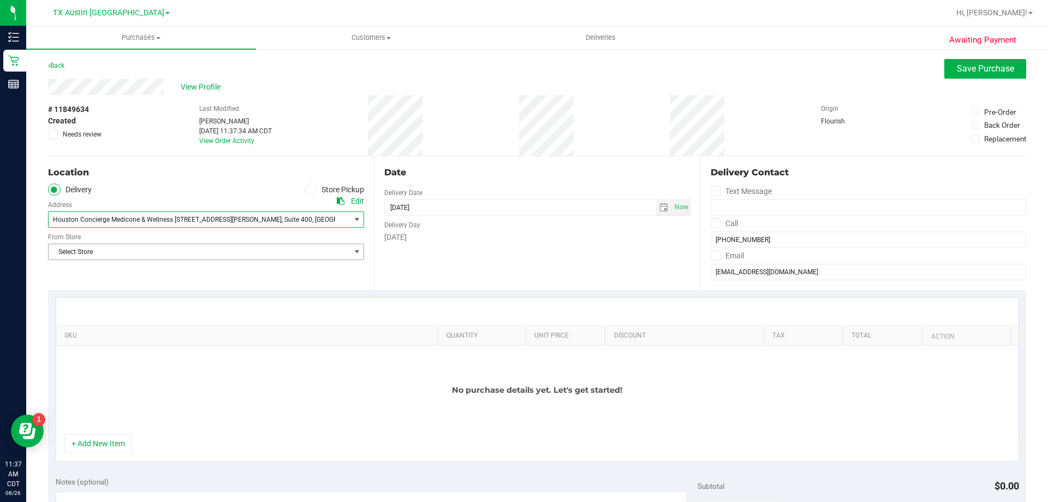
click at [103, 252] on span "Select Store" at bounding box center [199, 251] width 301 height 15
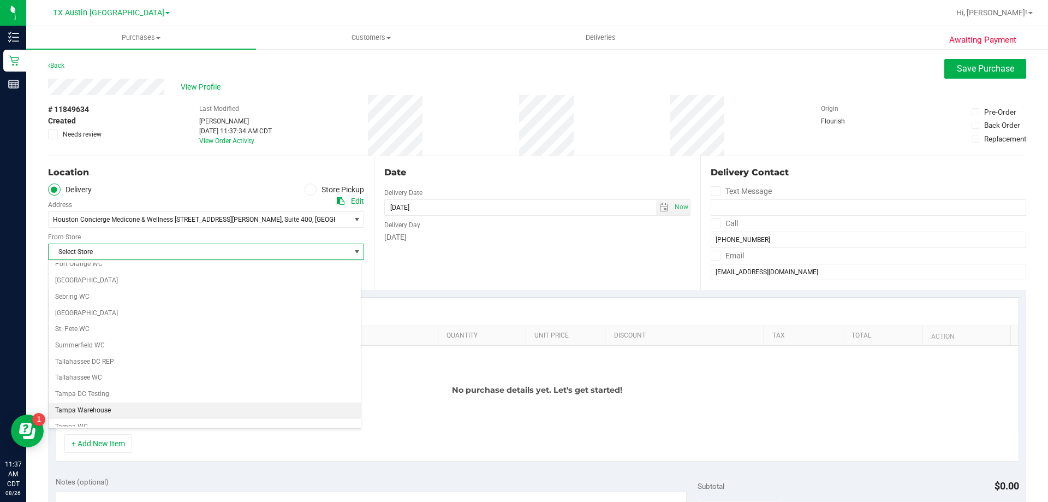
scroll to position [793, 0]
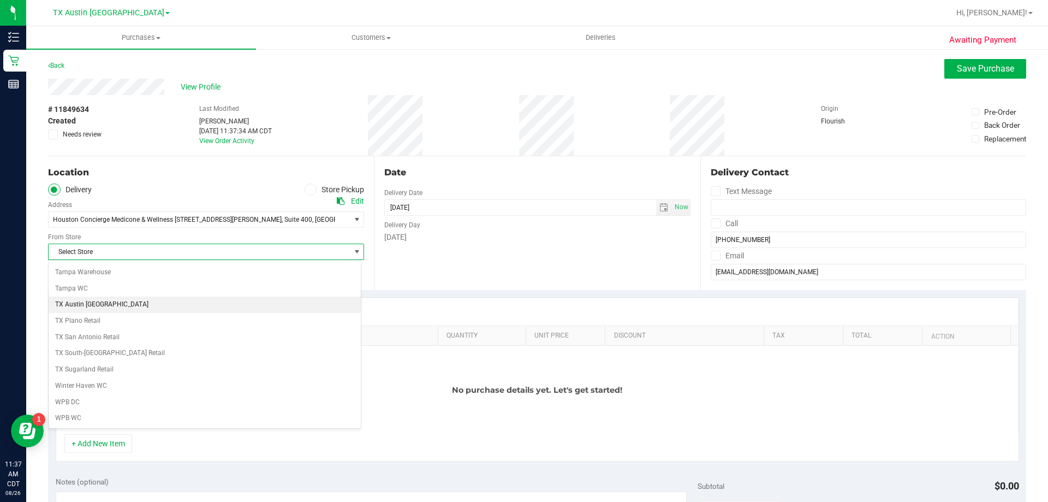
click at [105, 306] on li "TX Austin [GEOGRAPHIC_DATA]" at bounding box center [205, 304] width 312 height 16
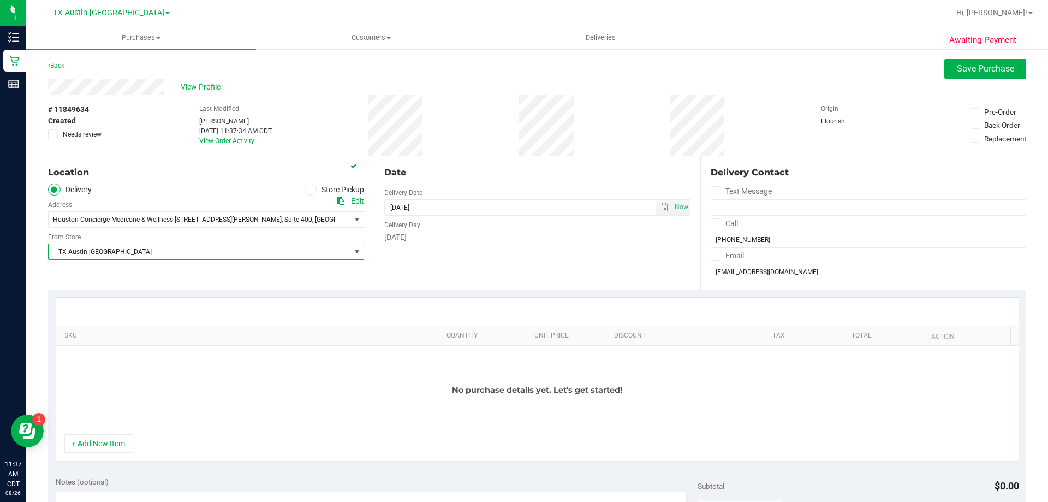
click at [704, 224] on div "Delivery Contact Text Message Call (713) 805-9201 Email chefcastelberg@yahoo.com" at bounding box center [863, 223] width 326 height 134
click at [712, 223] on icon at bounding box center [715, 223] width 7 height 0
click at [0, 0] on input "Call" at bounding box center [0, 0] width 0 height 0
click at [712, 255] on icon at bounding box center [715, 255] width 7 height 0
click at [0, 0] on input "Email" at bounding box center [0, 0] width 0 height 0
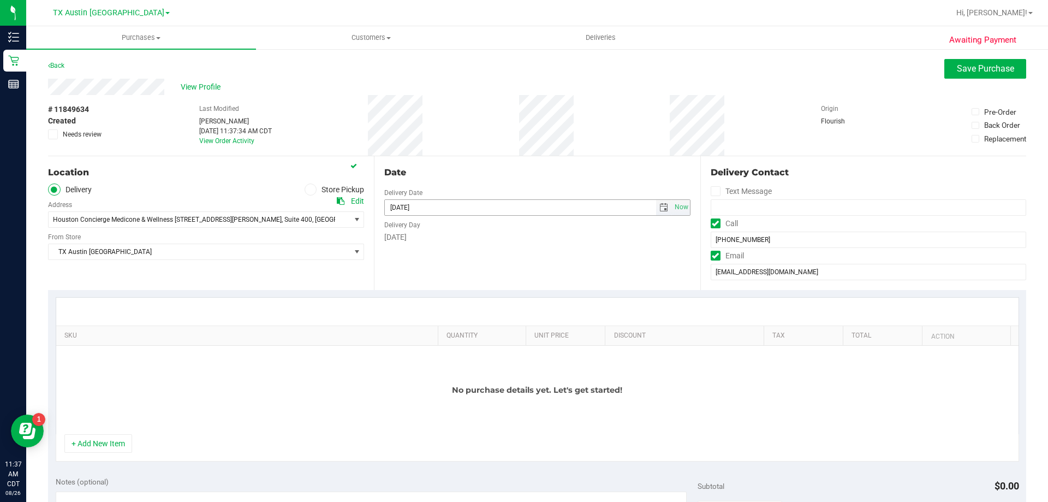
click at [662, 205] on span "select" at bounding box center [663, 207] width 9 height 9
click at [457, 334] on link "28" at bounding box center [456, 334] width 16 height 17
type input "08/28/2025"
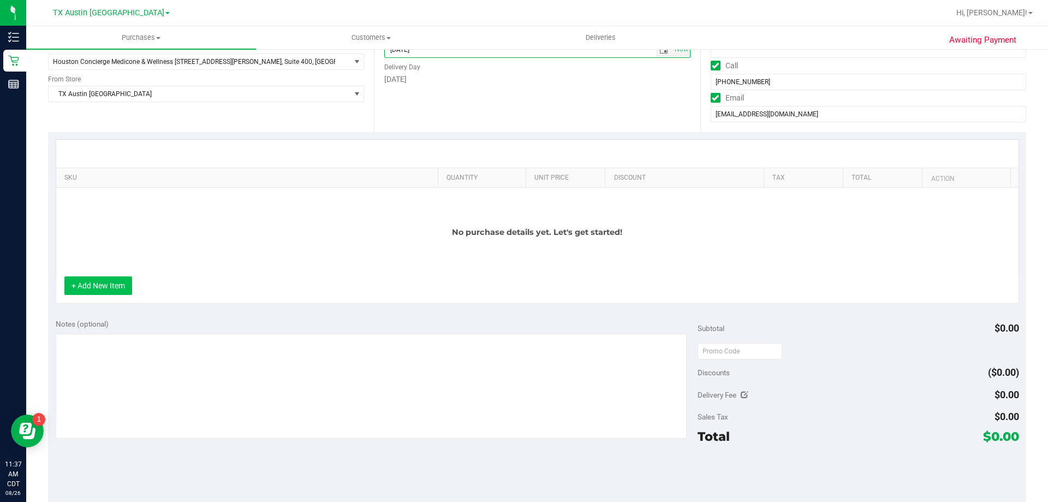
scroll to position [164, 0]
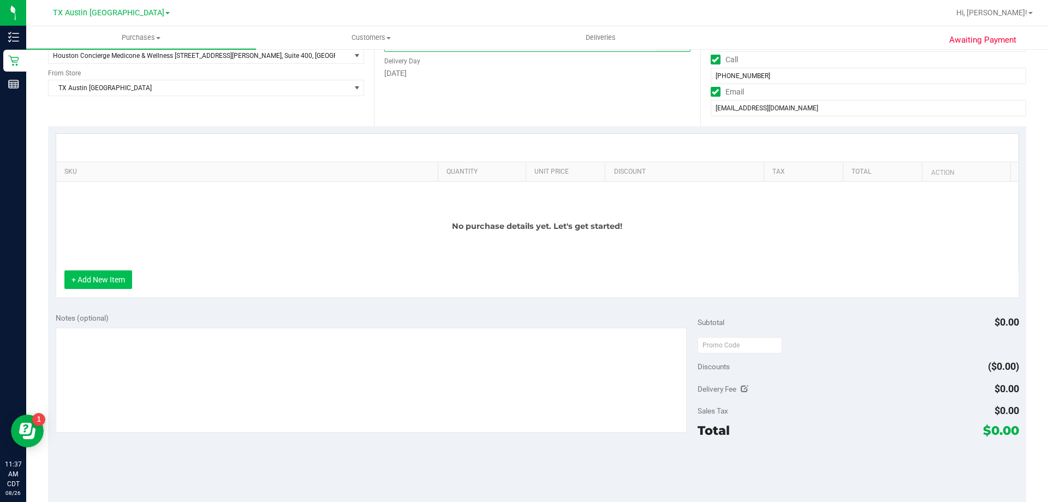
click at [78, 281] on button "+ Add New Item" at bounding box center [98, 279] width 68 height 19
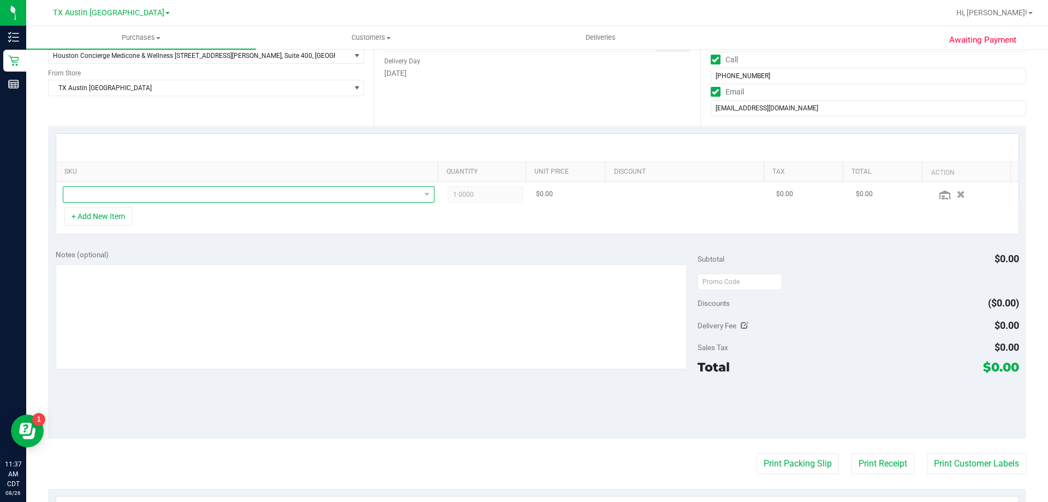
click at [217, 195] on span "NO DATA FOUND" at bounding box center [241, 194] width 357 height 15
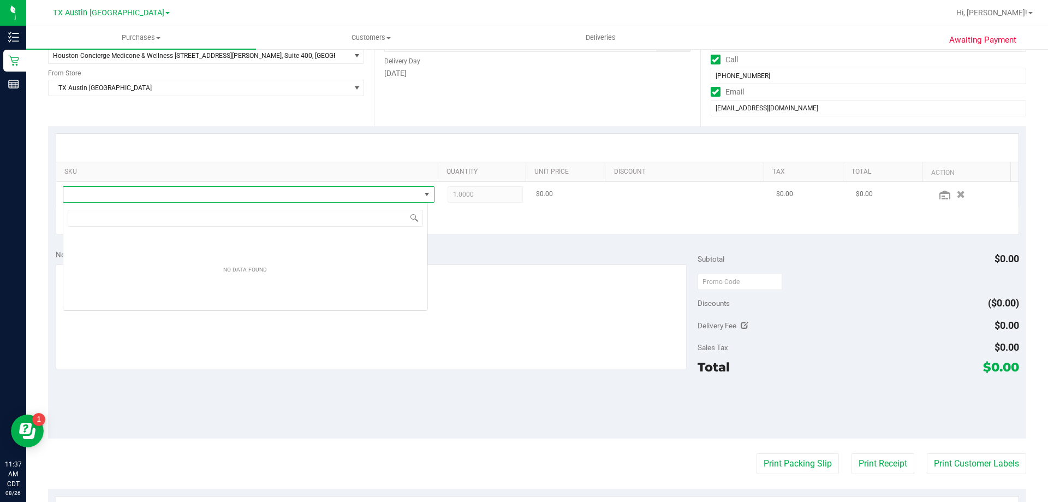
scroll to position [16, 365]
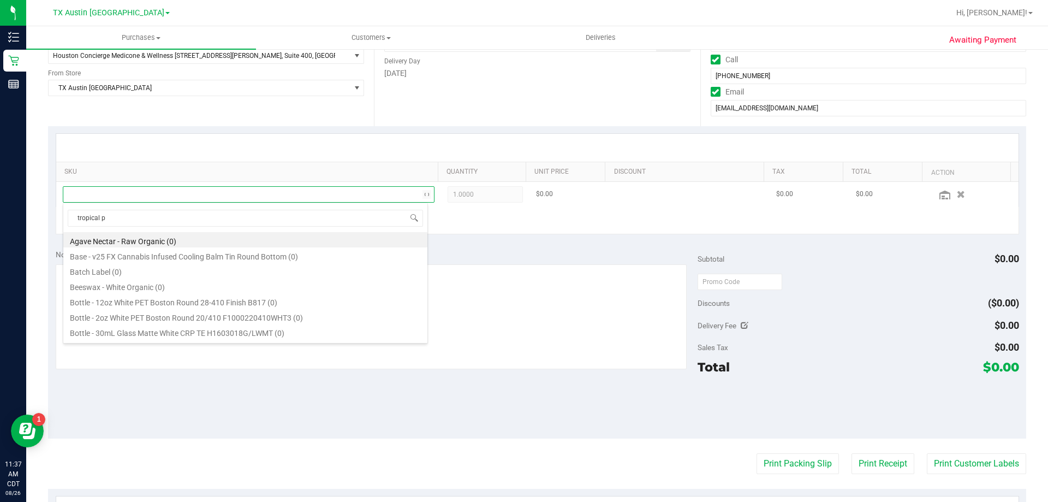
type input "tropical pa"
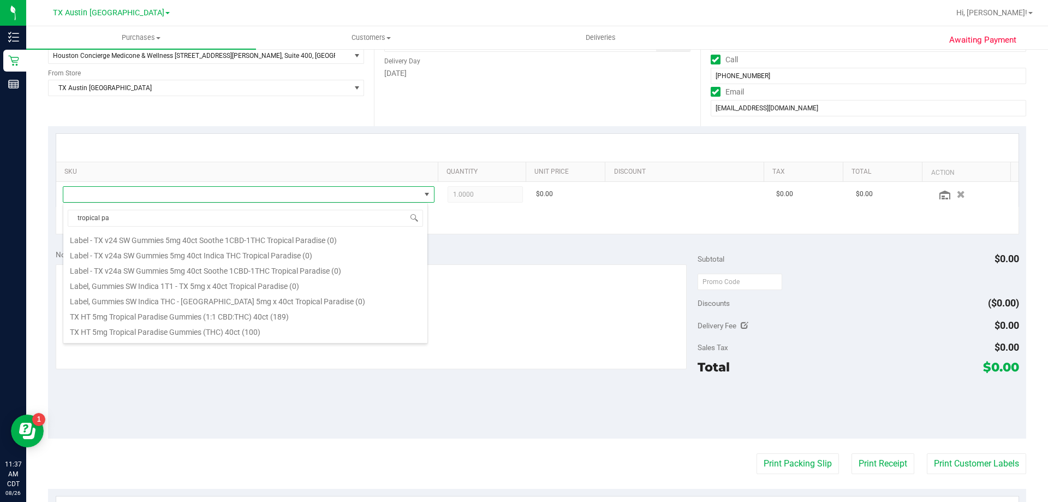
scroll to position [109, 0]
click at [163, 326] on li "TX HT 5mg Tropical Paradise Gummies (THC) 40ct (100)" at bounding box center [245, 329] width 364 height 15
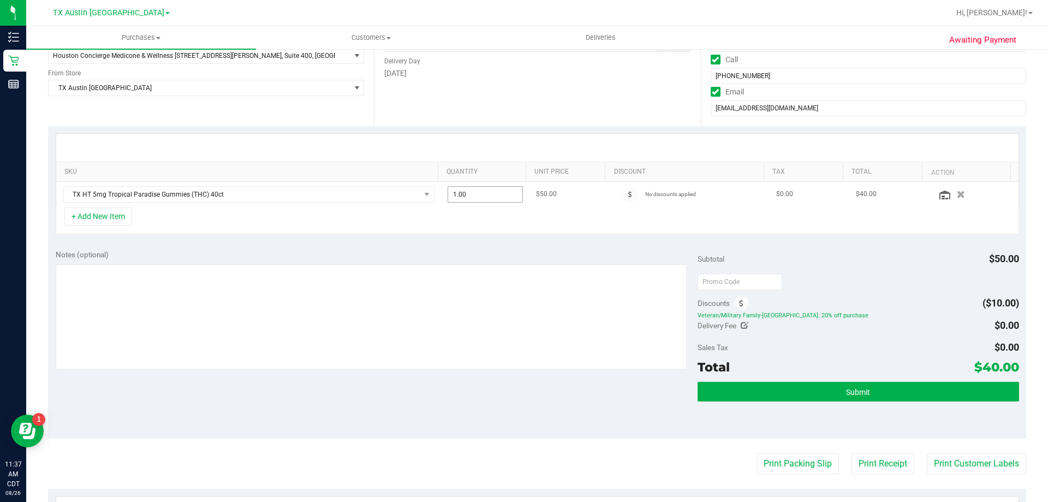
click at [480, 195] on span "1.00 1" at bounding box center [486, 194] width 76 height 16
click at [431, 278] on textarea at bounding box center [372, 316] width 632 height 105
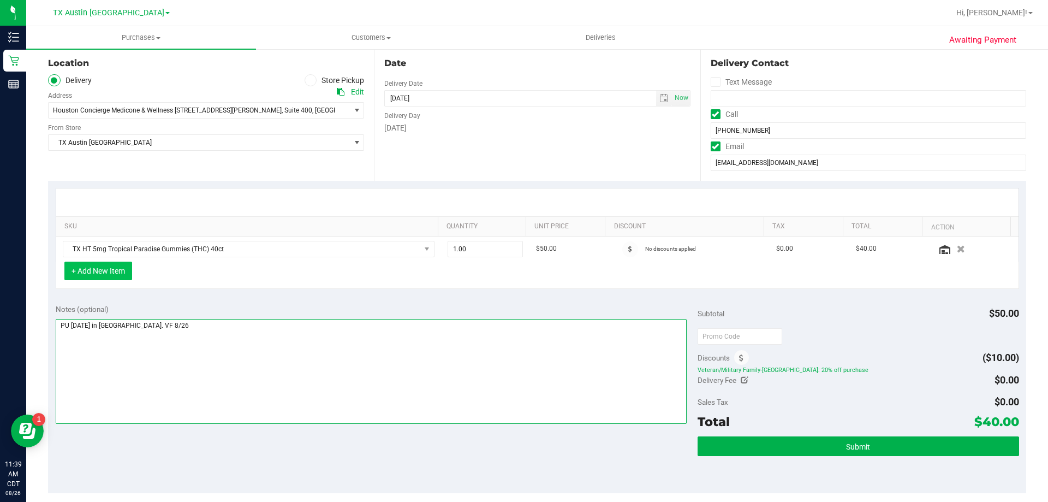
type textarea "PU Thurs 8/28 in Houston. VF 8/26"
click at [99, 271] on button "+ Add New Item" at bounding box center [98, 270] width 68 height 19
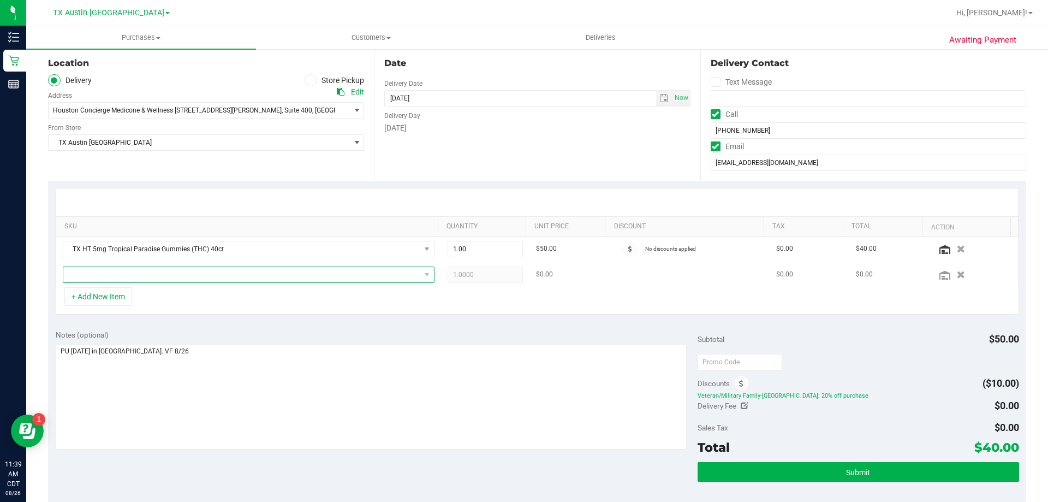
click at [131, 273] on span "NO DATA FOUND" at bounding box center [241, 274] width 357 height 15
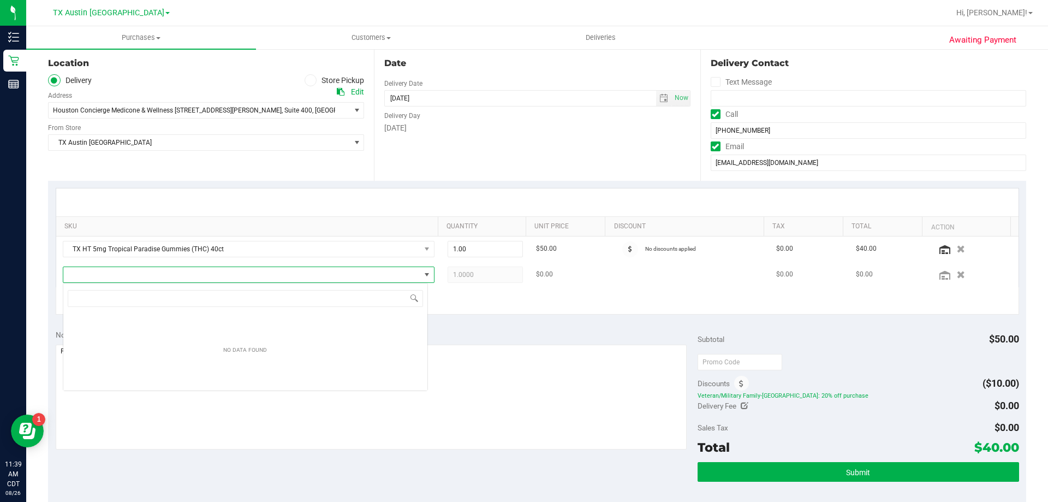
scroll to position [16, 365]
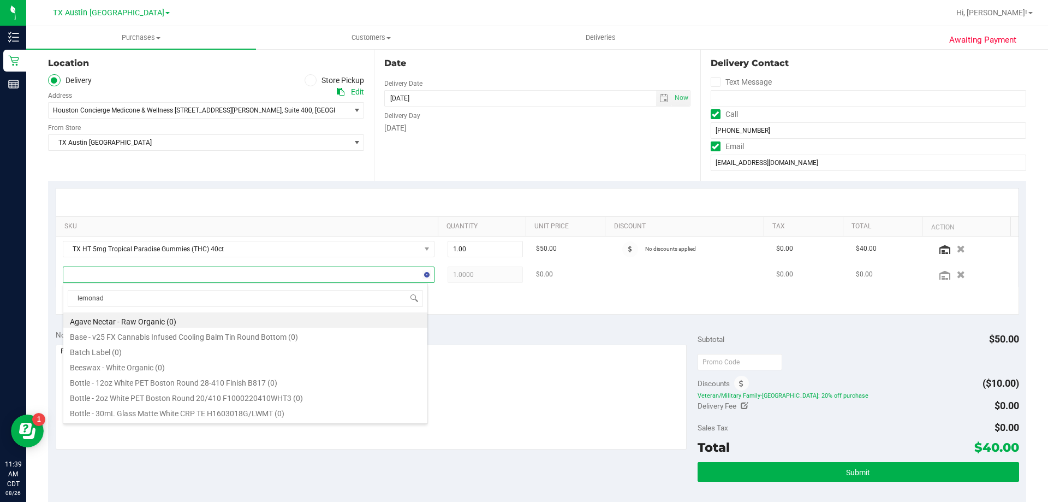
type input "lemonade"
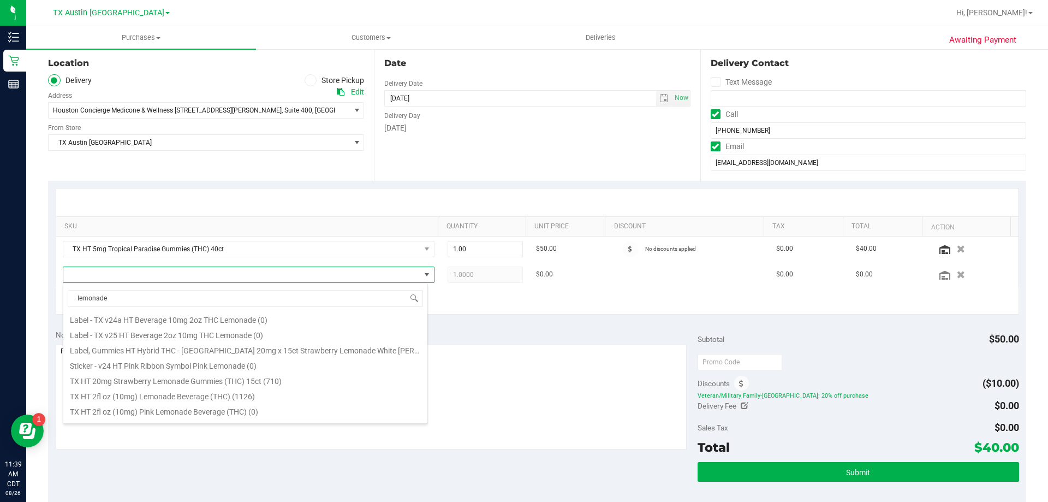
scroll to position [109, 0]
click at [174, 393] on li "TX HT 2fl oz (10mg) Lemonade Beverage (THC) (1126)" at bounding box center [245, 393] width 364 height 15
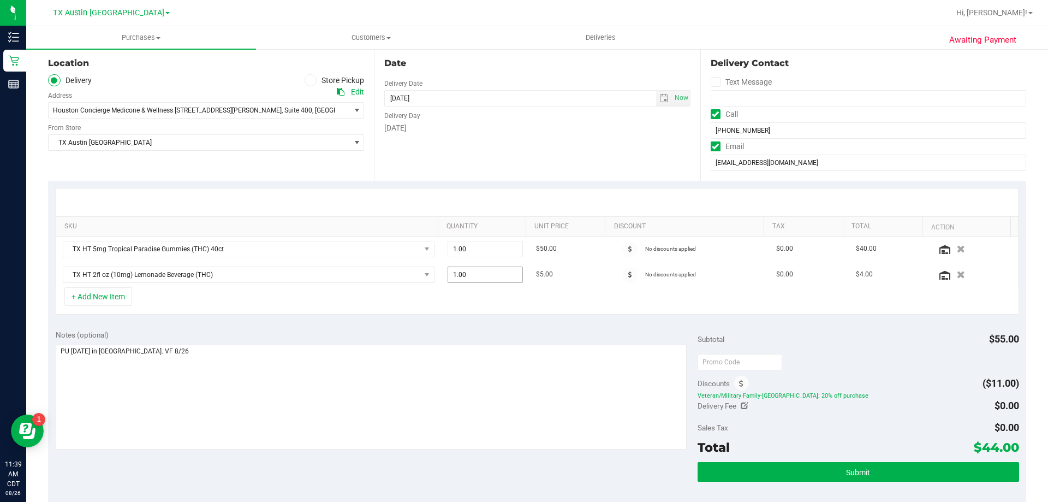
click at [474, 275] on span "1.00 1" at bounding box center [486, 274] width 76 height 16
type input "5"
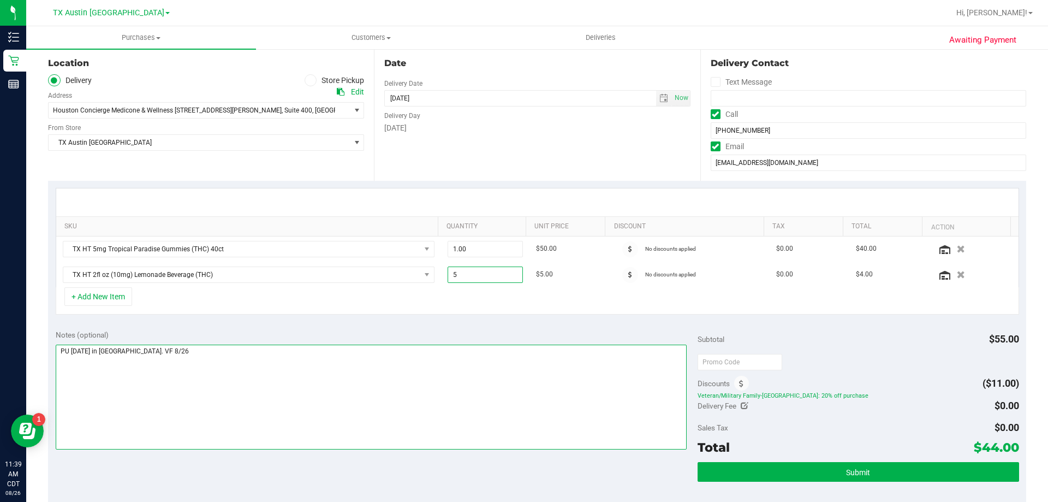
type input "5.00"
click at [438, 355] on textarea at bounding box center [372, 396] width 632 height 105
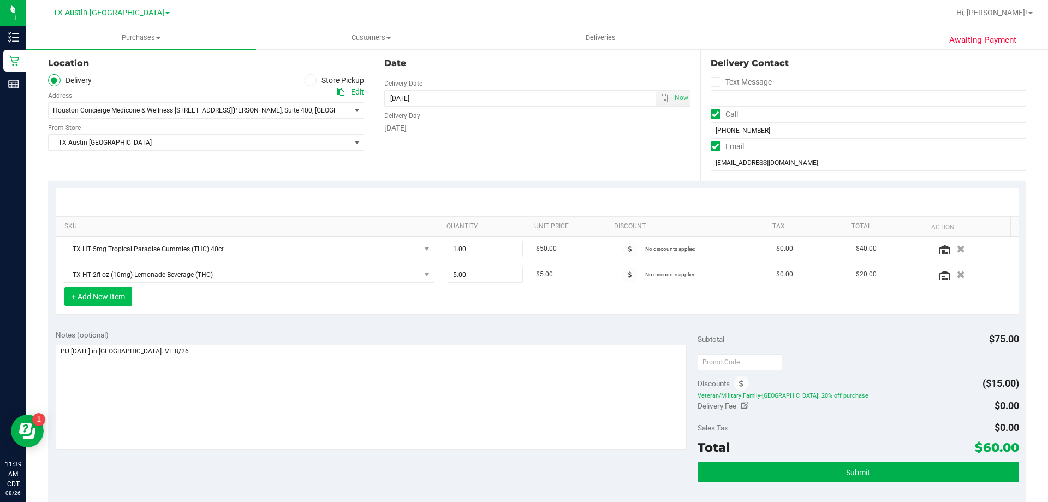
click at [111, 299] on button "+ Add New Item" at bounding box center [98, 296] width 68 height 19
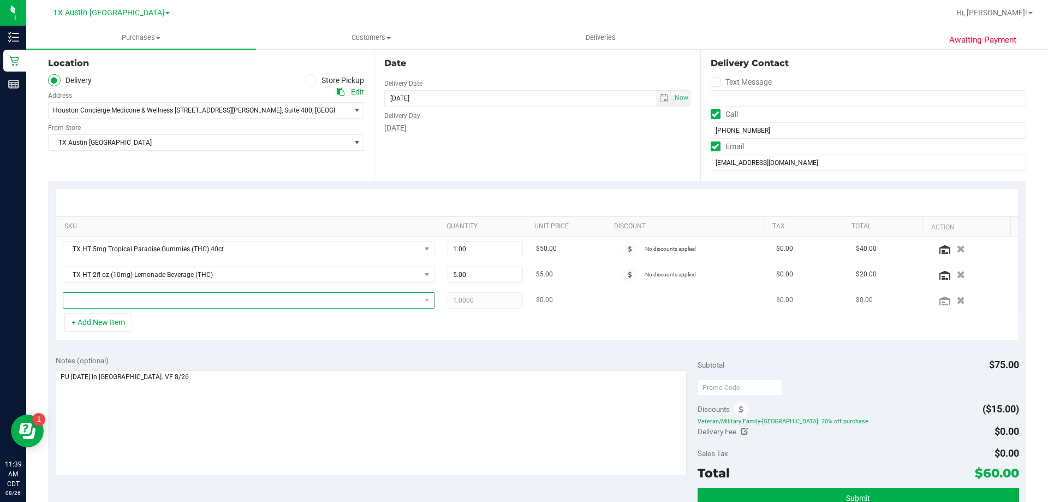
click at [133, 299] on span "NO DATA FOUND" at bounding box center [241, 300] width 357 height 15
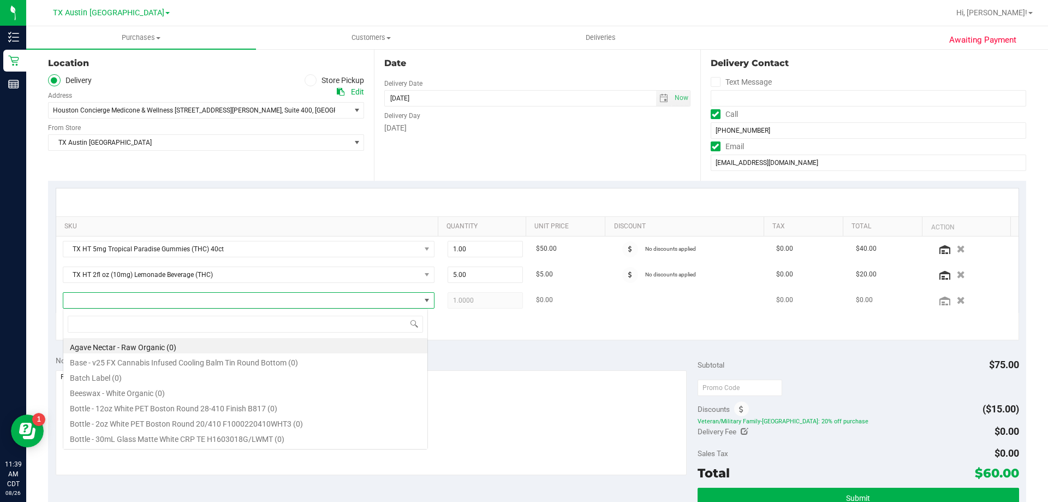
scroll to position [16, 362]
type input "peach man"
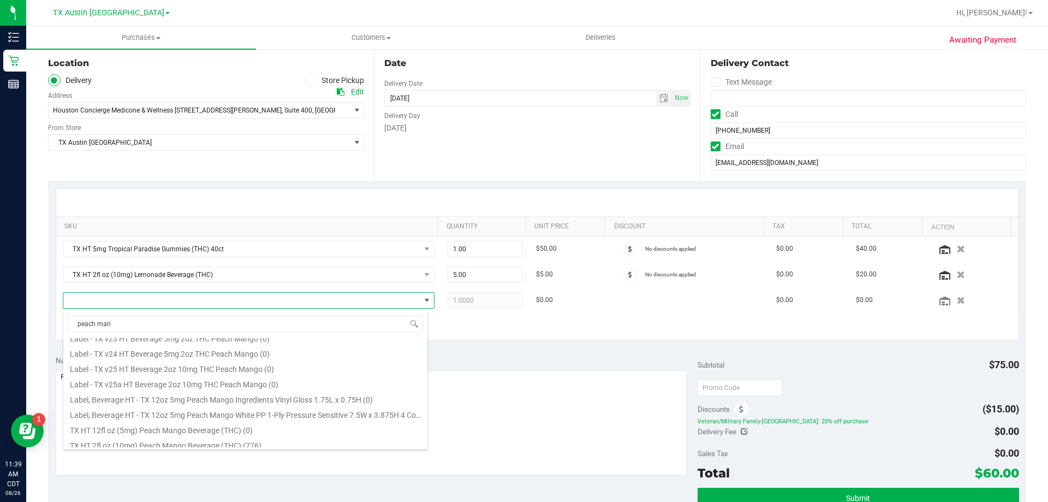
scroll to position [90, 0]
click at [157, 445] on li "TX HT 2fl oz (10mg) Peach Mango Beverage (THC) (776)" at bounding box center [245, 439] width 364 height 15
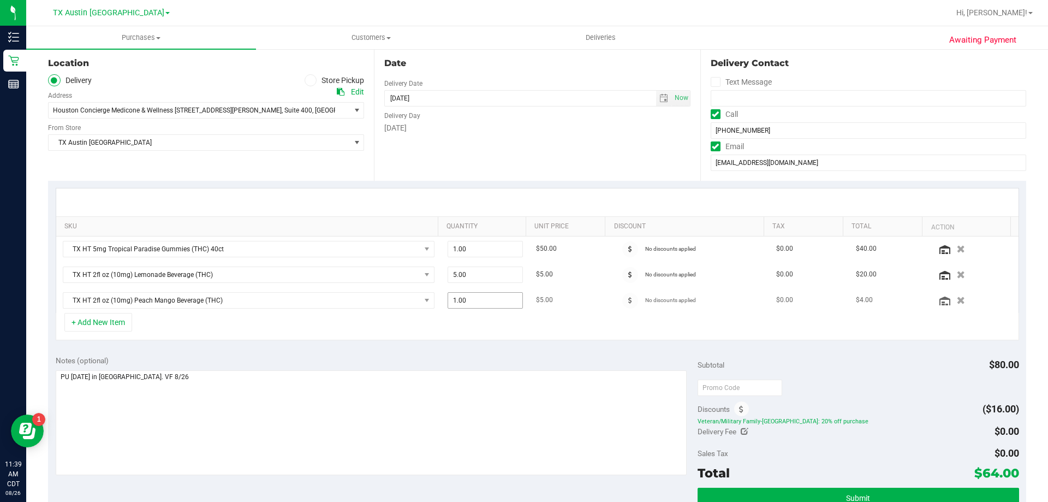
click at [471, 304] on span "1.00 1" at bounding box center [486, 300] width 76 height 16
type input "5"
type input "5.00"
click at [444, 348] on div "Notes (optional) Subtotal $80.00 Discounts ($16.00) Veteran/Military Family-TX:…" at bounding box center [537, 446] width 978 height 197
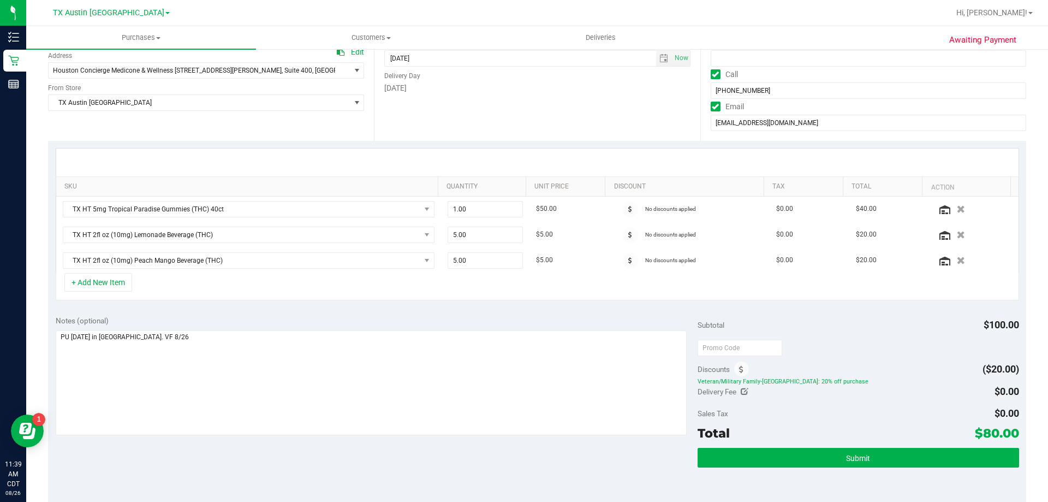
scroll to position [164, 0]
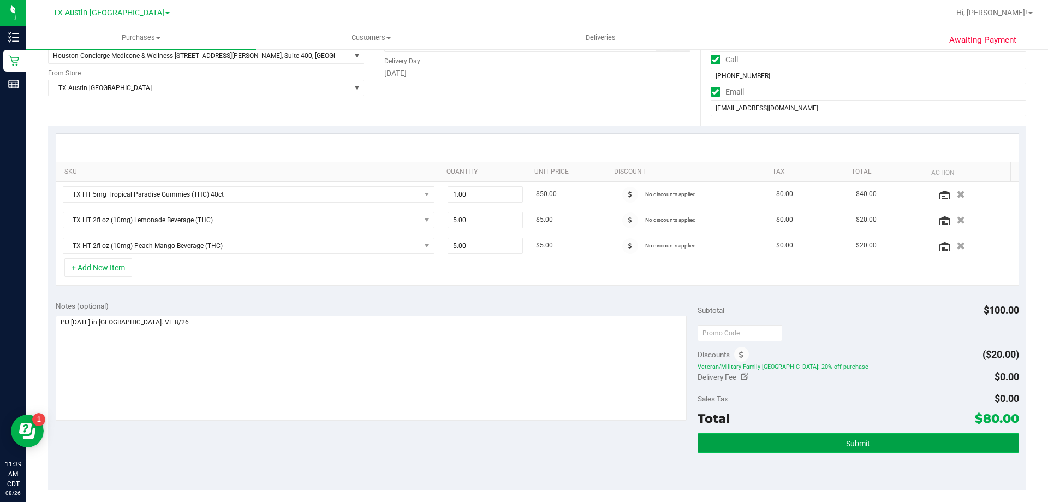
click at [859, 440] on span "Submit" at bounding box center [858, 443] width 24 height 9
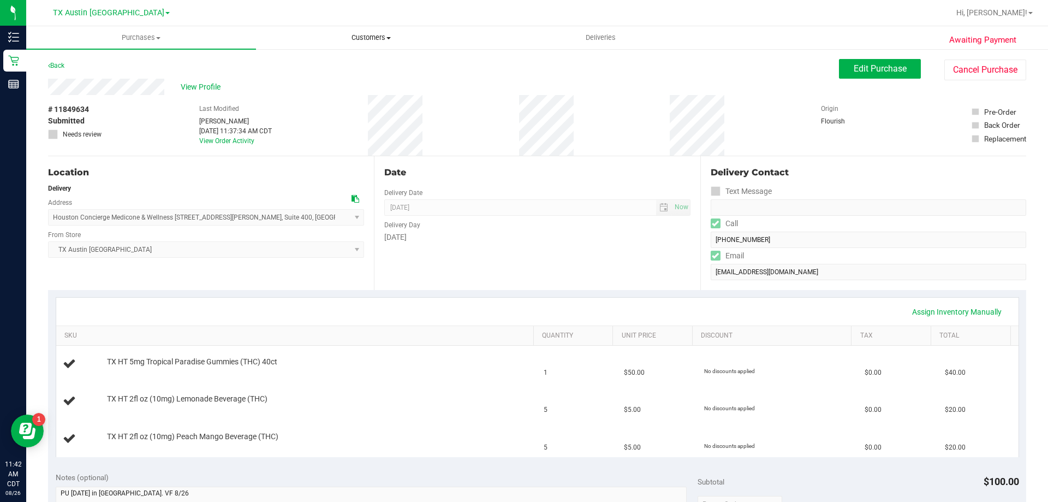
click at [359, 39] on span "Customers" at bounding box center [371, 38] width 229 height 10
click at [361, 69] on li "All customers" at bounding box center [371, 65] width 230 height 13
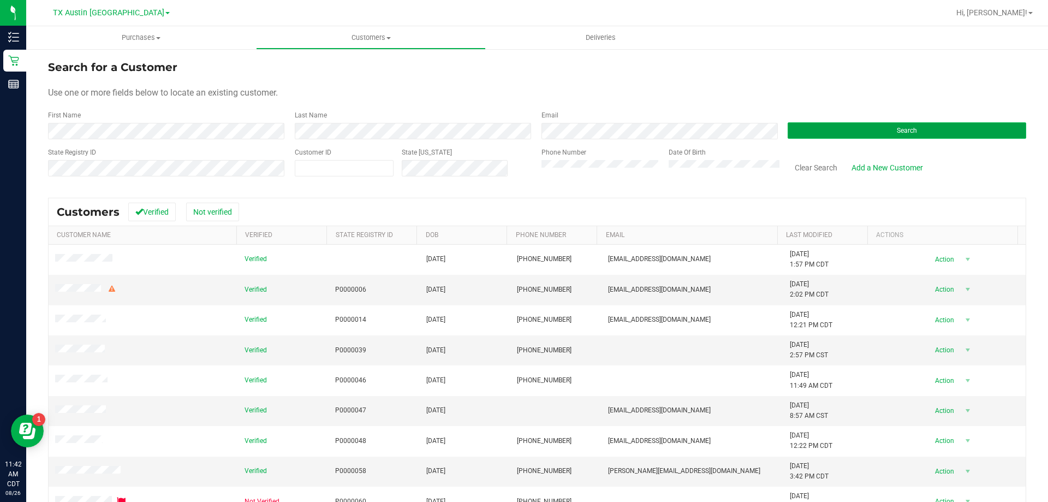
click at [866, 129] on button "Search" at bounding box center [907, 130] width 239 height 16
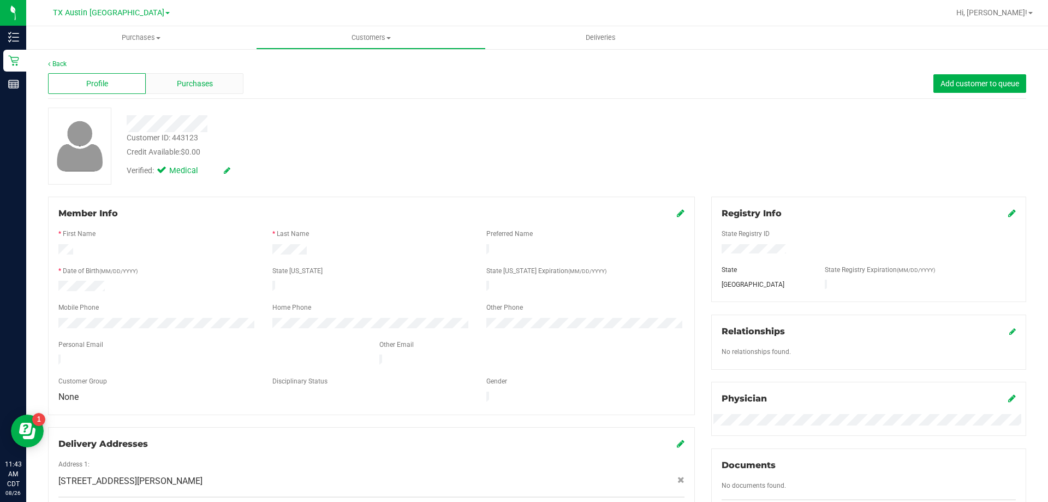
click at [213, 80] on div "Purchases" at bounding box center [195, 83] width 98 height 21
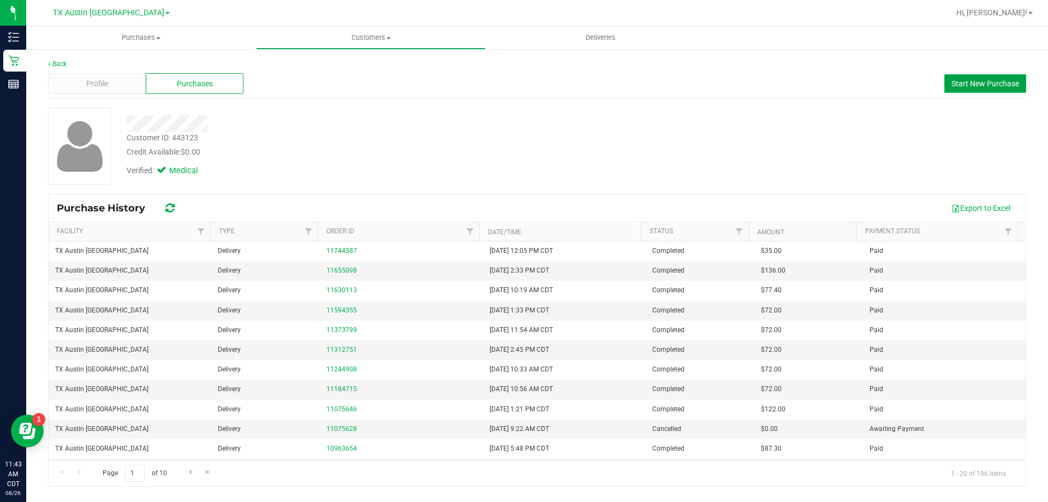
click at [979, 86] on span "Start New Purchase" at bounding box center [985, 83] width 68 height 9
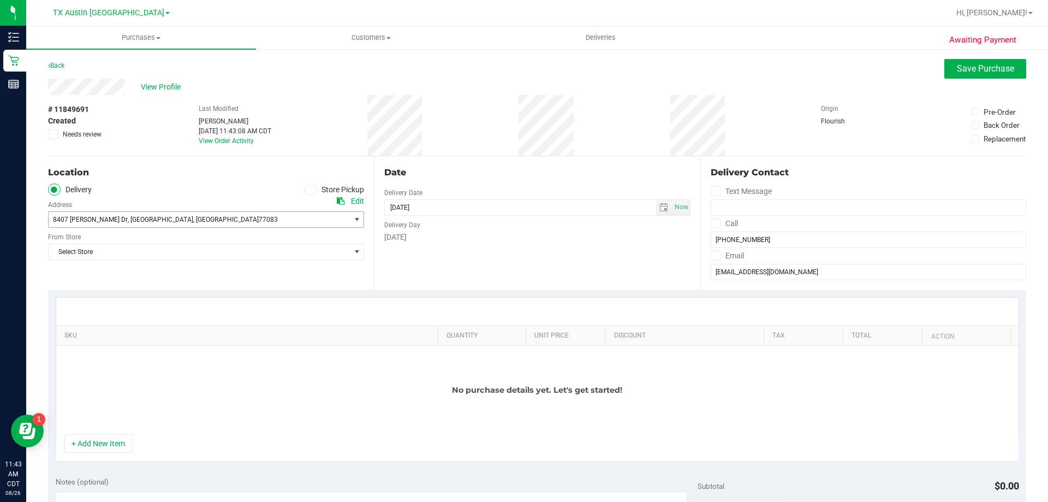
click at [218, 220] on span "8407 Tamayo Dr , Houston , TX 77083" at bounding box center [192, 219] width 287 height 15
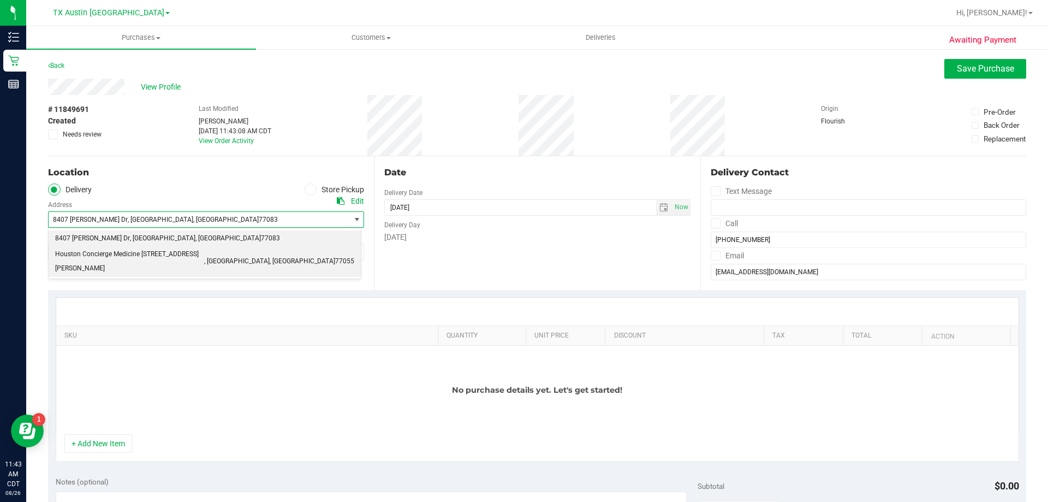
click at [203, 254] on span "Houston Concierge Medicine 9432 Katy Fwy #400, Houston, TX 77055" at bounding box center [129, 261] width 149 height 28
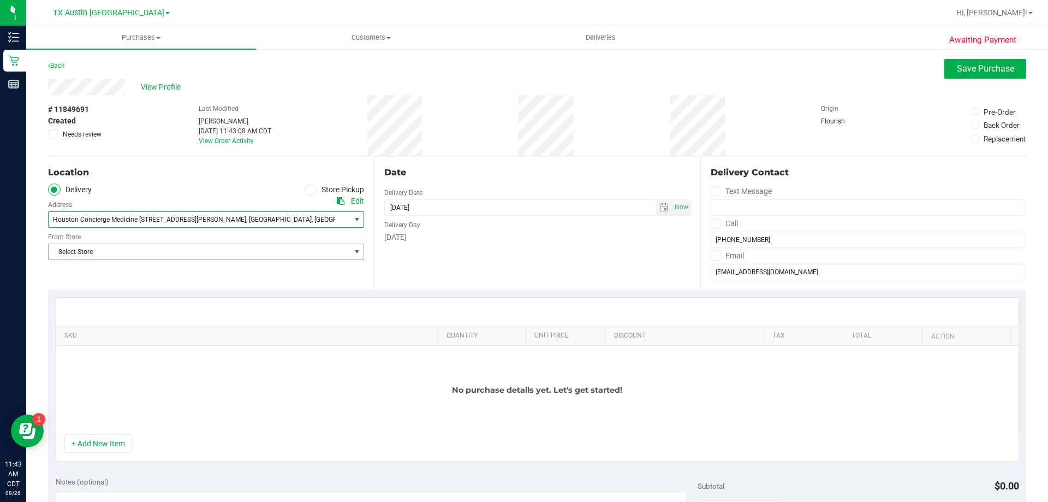
click at [203, 254] on span "Select Store" at bounding box center [199, 251] width 301 height 15
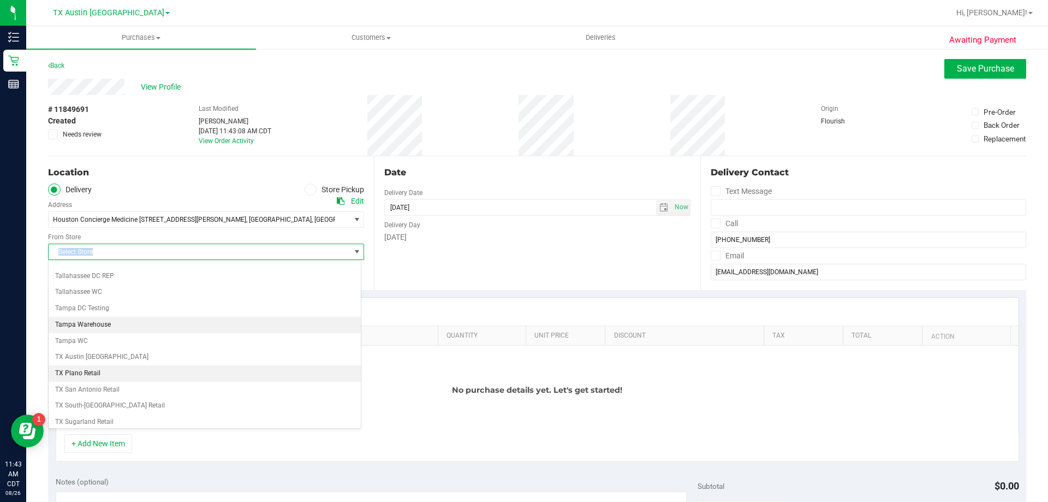
scroll to position [793, 0]
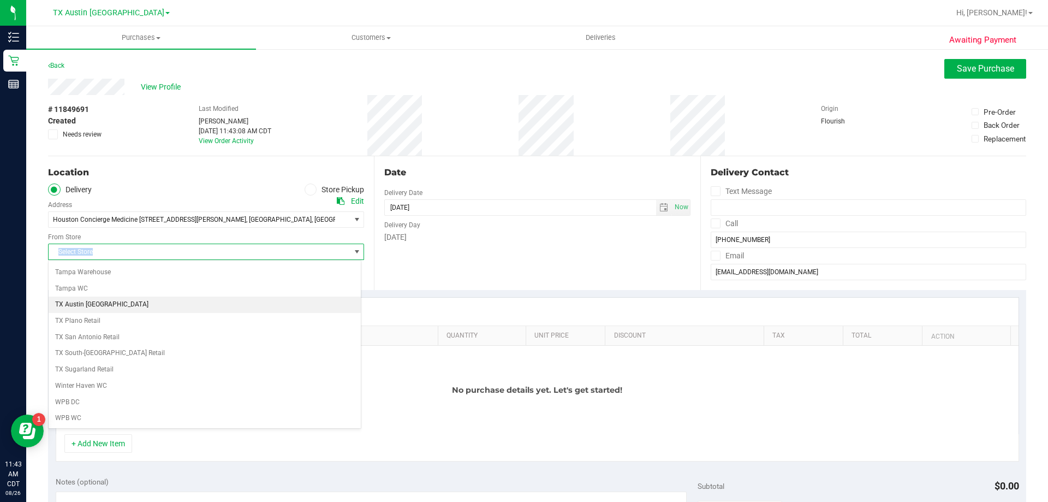
click at [117, 307] on li "TX Austin [GEOGRAPHIC_DATA]" at bounding box center [205, 304] width 312 height 16
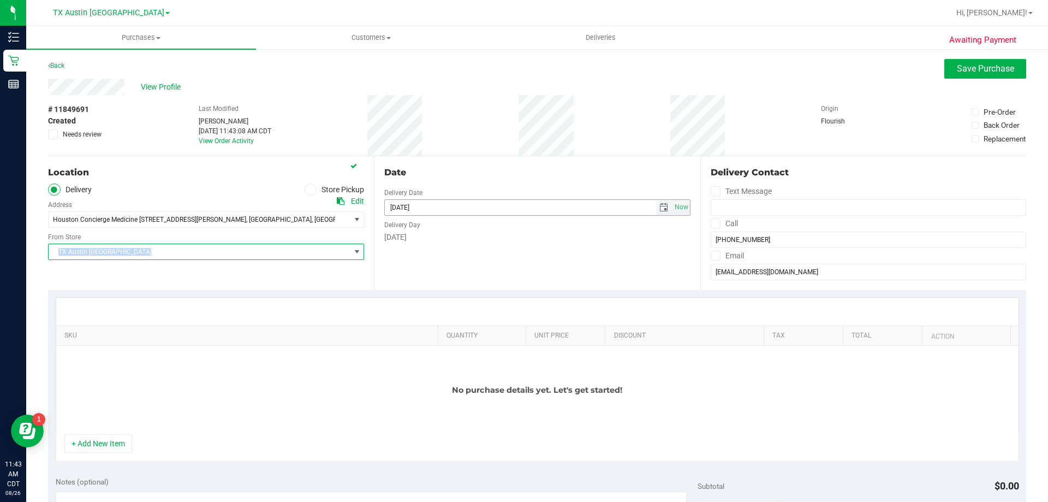
click at [659, 207] on span "select" at bounding box center [663, 207] width 9 height 9
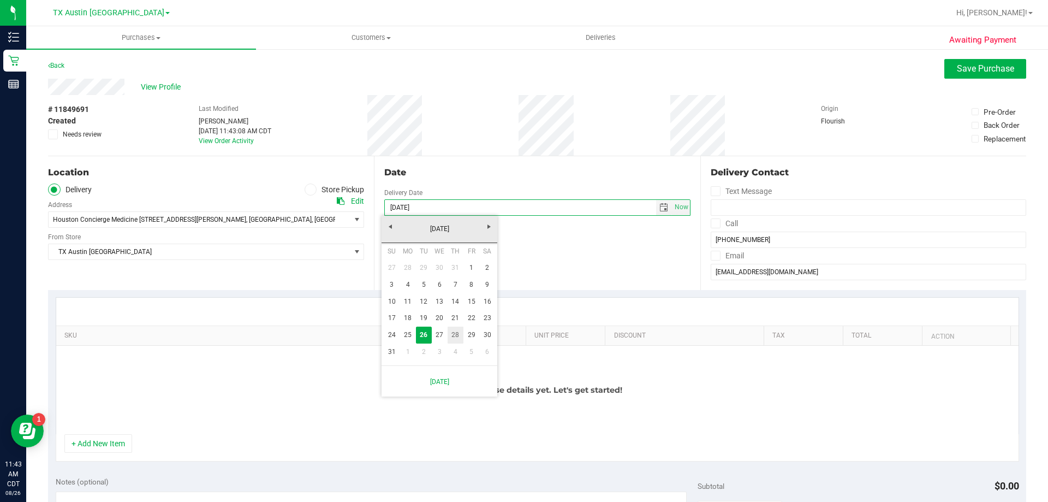
click at [453, 334] on link "28" at bounding box center [456, 334] width 16 height 17
type input "08/28/2025"
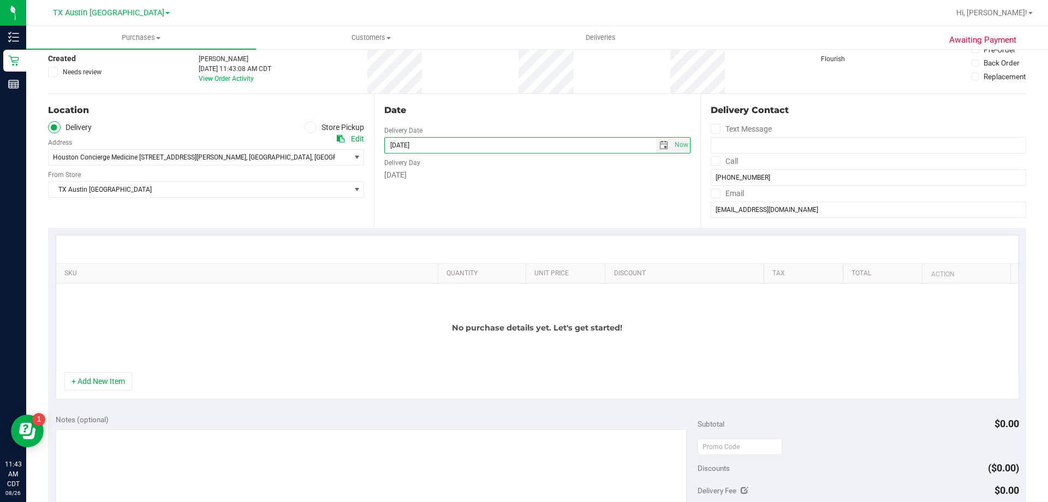
scroll to position [109, 0]
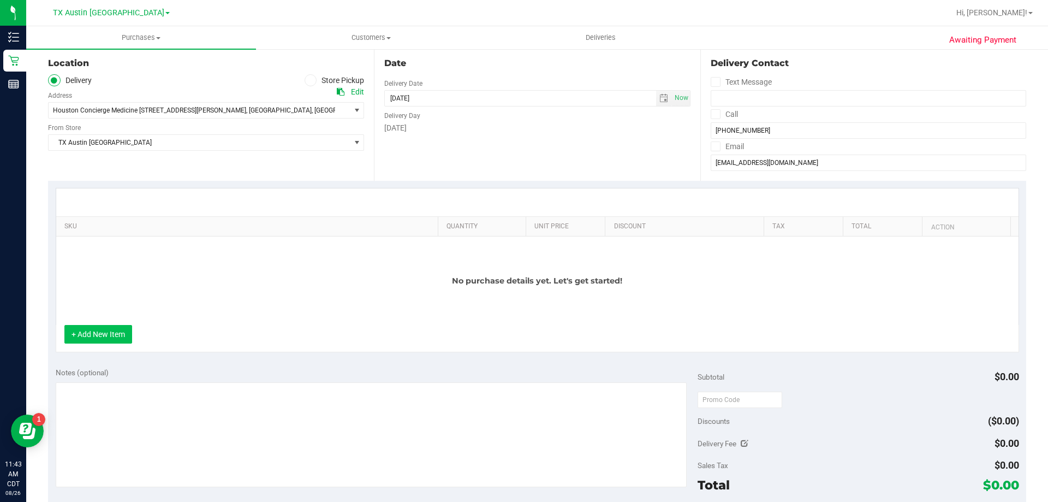
click at [94, 339] on button "+ Add New Item" at bounding box center [98, 334] width 68 height 19
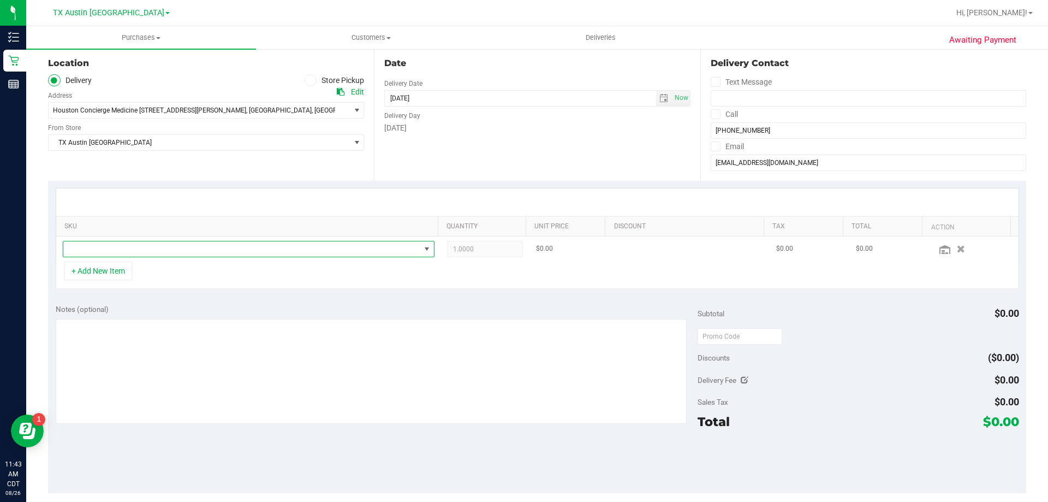
click at [193, 249] on span "NO DATA FOUND" at bounding box center [241, 248] width 357 height 15
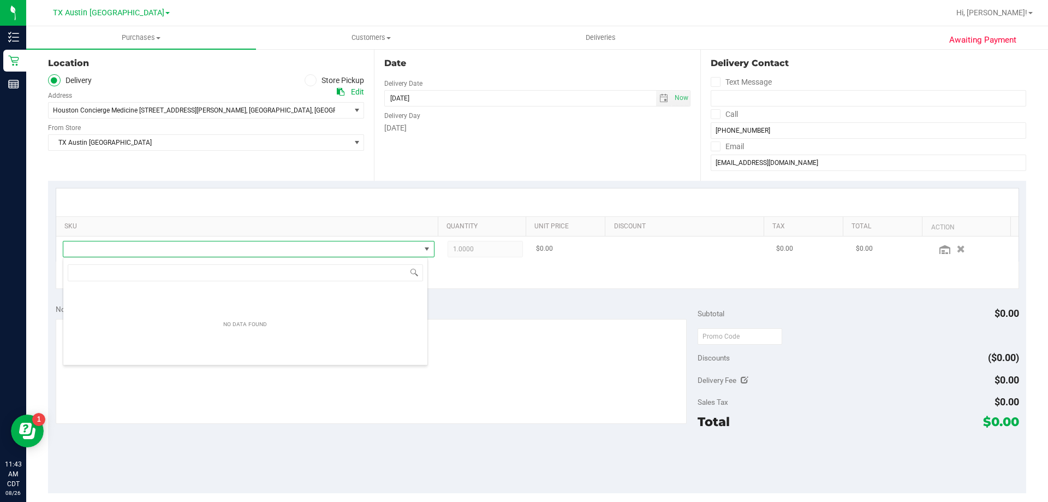
scroll to position [16, 365]
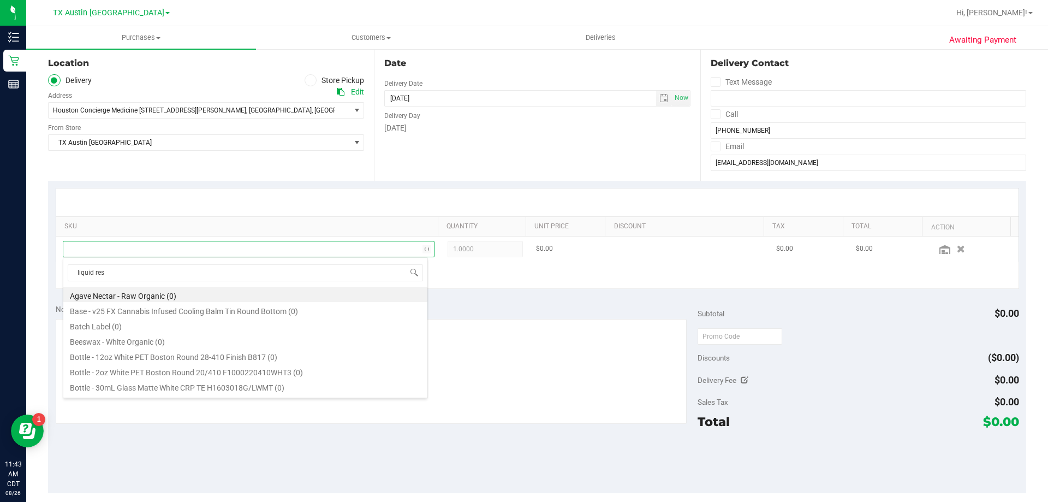
type input "liquid rest"
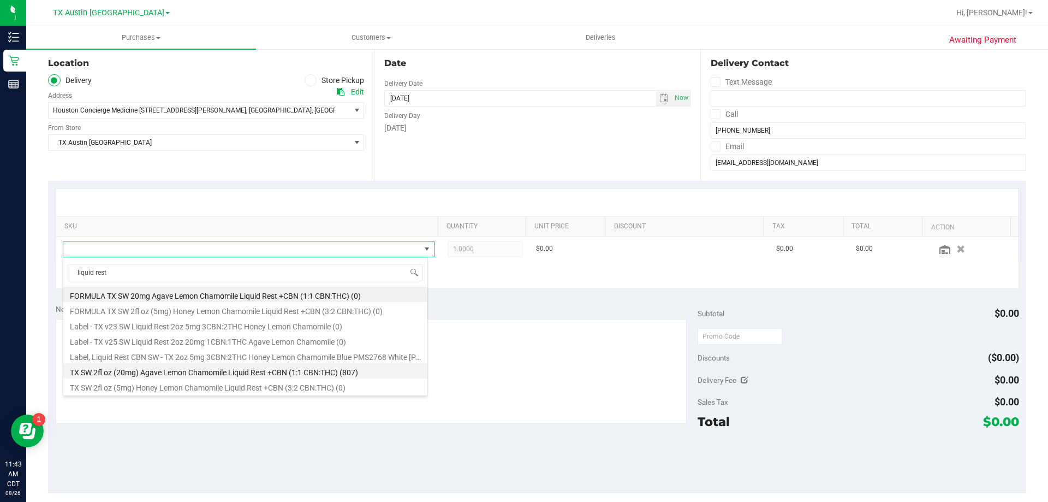
click at [188, 375] on li "TX SW 2fl oz (20mg) Agave Lemon Chamomile Liquid Rest +CBN (1:1 CBN:THC) (807)" at bounding box center [245, 370] width 364 height 15
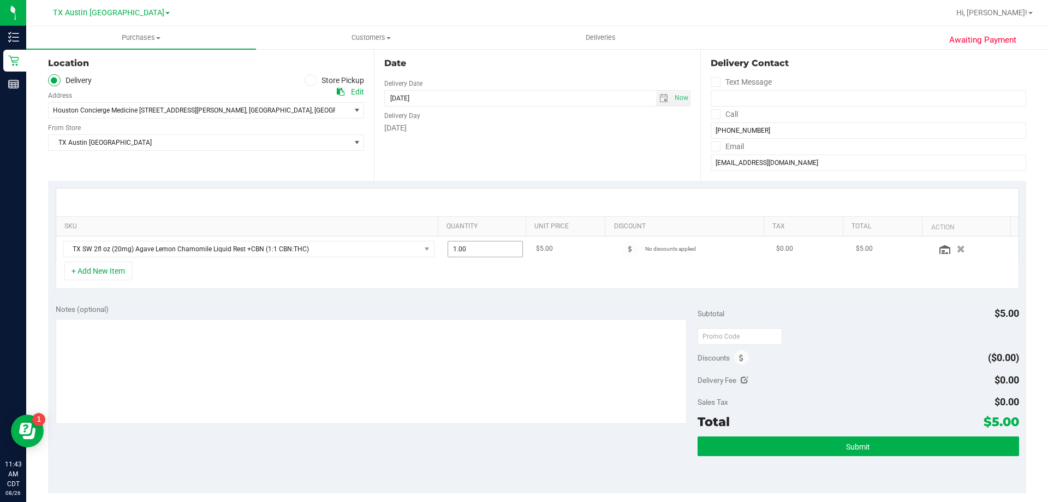
click at [477, 251] on span "1.00 1" at bounding box center [486, 249] width 76 height 16
type input "15"
type input "15.00"
click at [477, 195] on div at bounding box center [537, 202] width 962 height 28
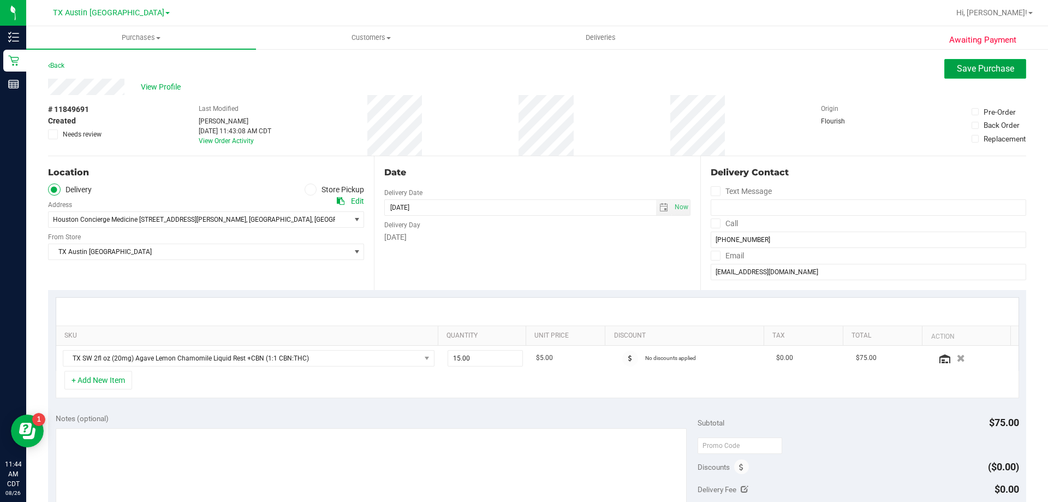
click at [957, 70] on span "Save Purchase" at bounding box center [985, 68] width 57 height 10
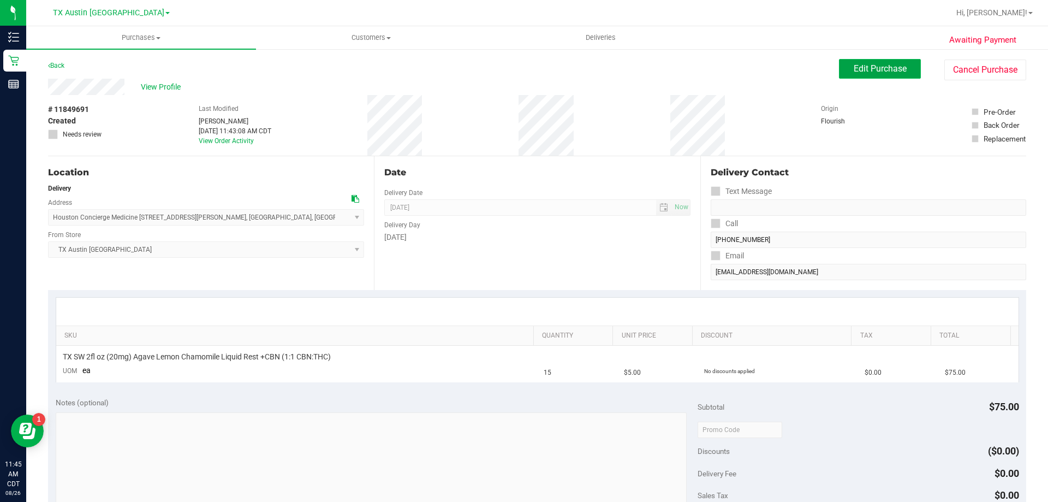
click at [861, 69] on span "Edit Purchase" at bounding box center [880, 68] width 53 height 10
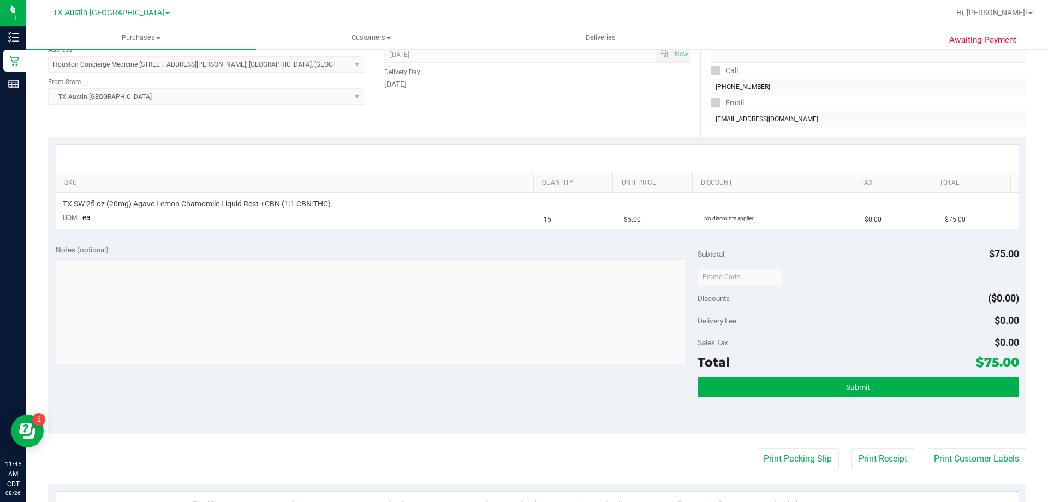
scroll to position [164, 0]
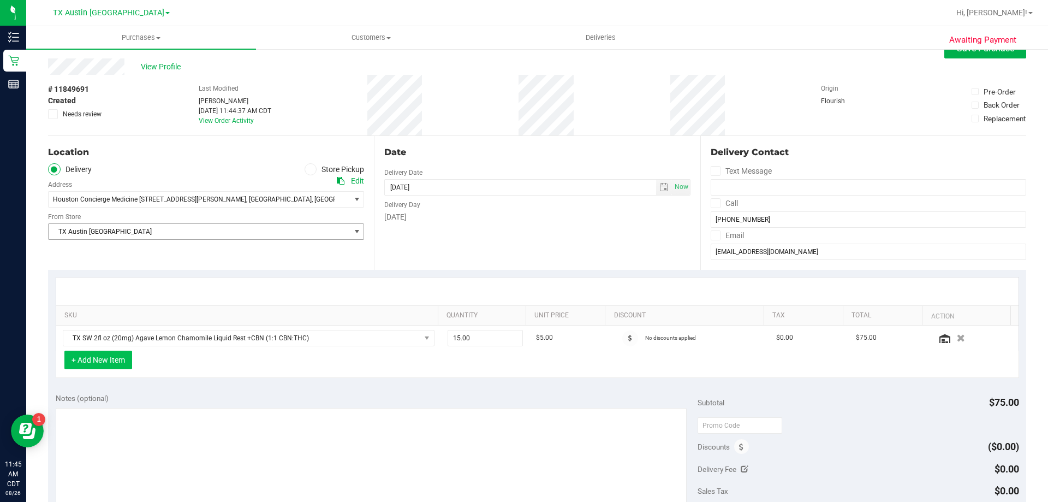
scroll to position [55, 0]
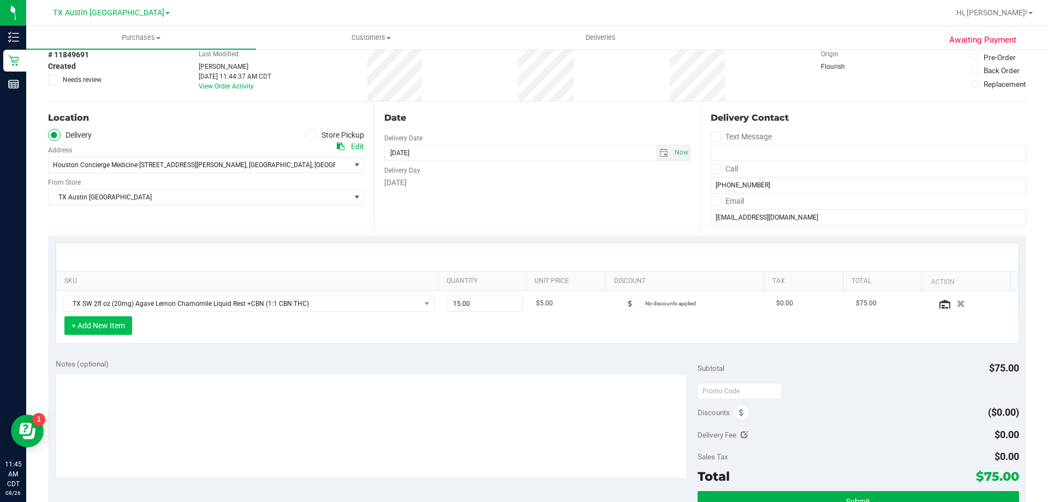
click at [128, 325] on button "+ Add New Item" at bounding box center [98, 325] width 68 height 19
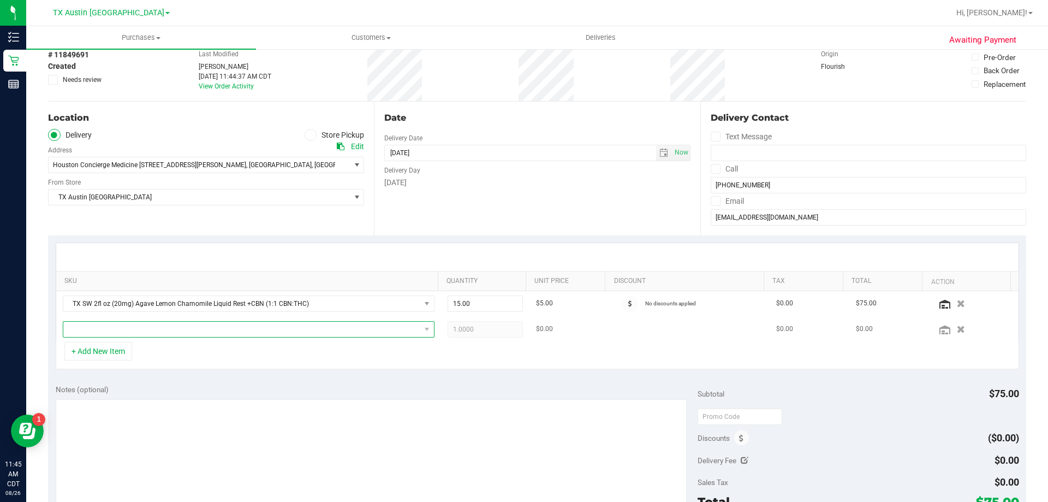
click at [142, 330] on span "NO DATA FOUND" at bounding box center [241, 329] width 357 height 15
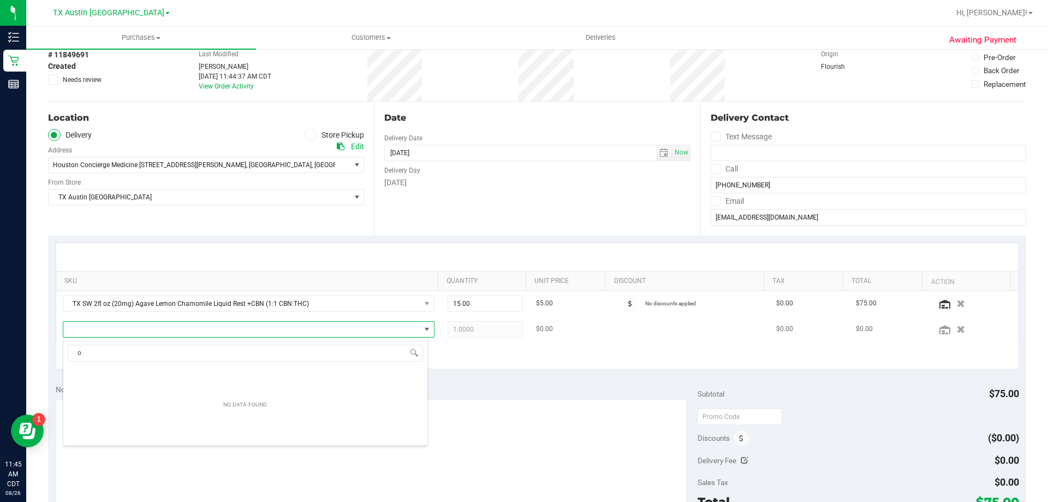
scroll to position [16, 362]
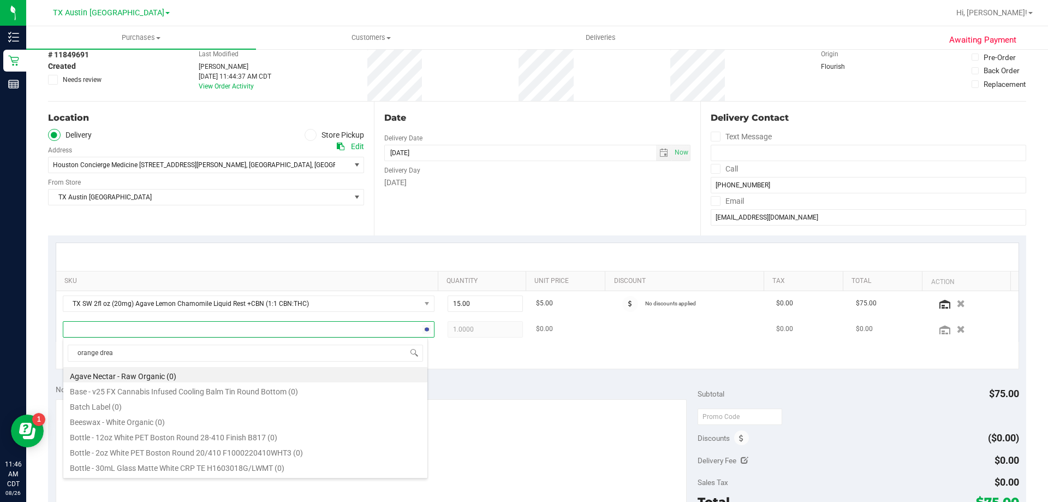
type input "orange dream"
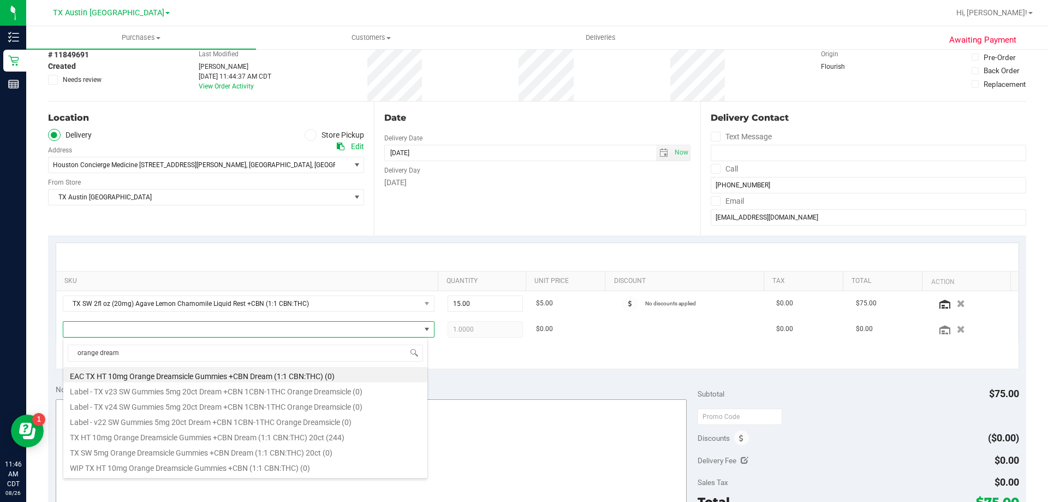
click at [152, 439] on li "TX HT 10mg Orange Dreamsicle Gummies +CBN Dream (1:1 CBN:THC) 20ct (244)" at bounding box center [245, 435] width 364 height 15
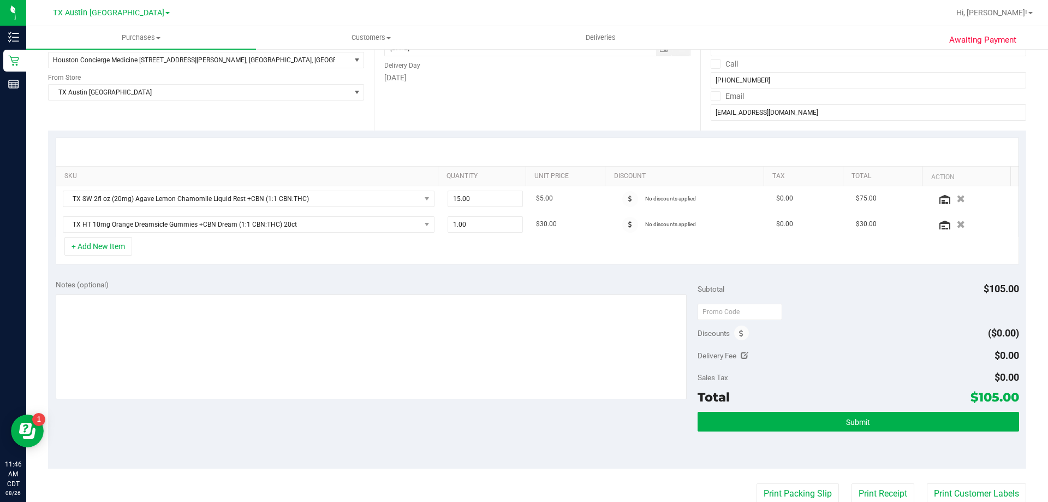
scroll to position [164, 0]
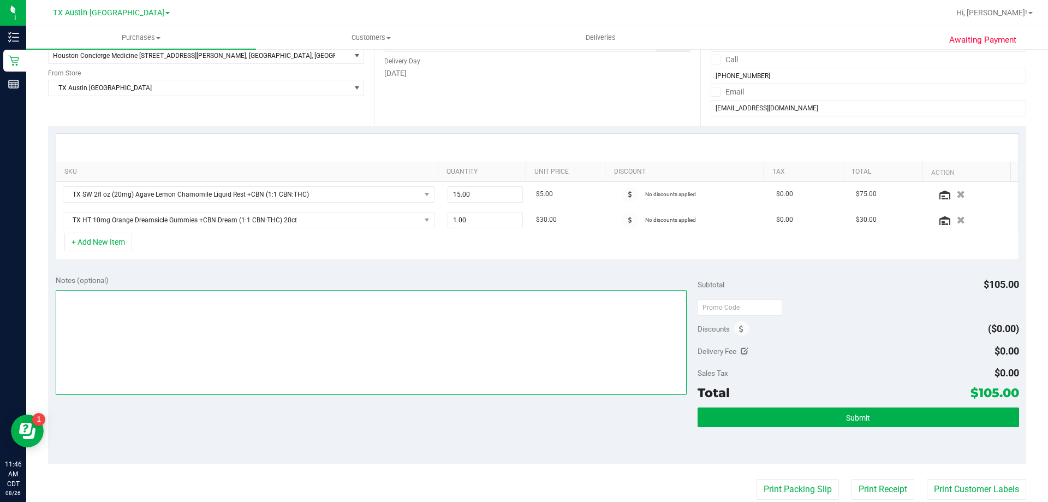
click at [235, 316] on textarea at bounding box center [372, 342] width 632 height 105
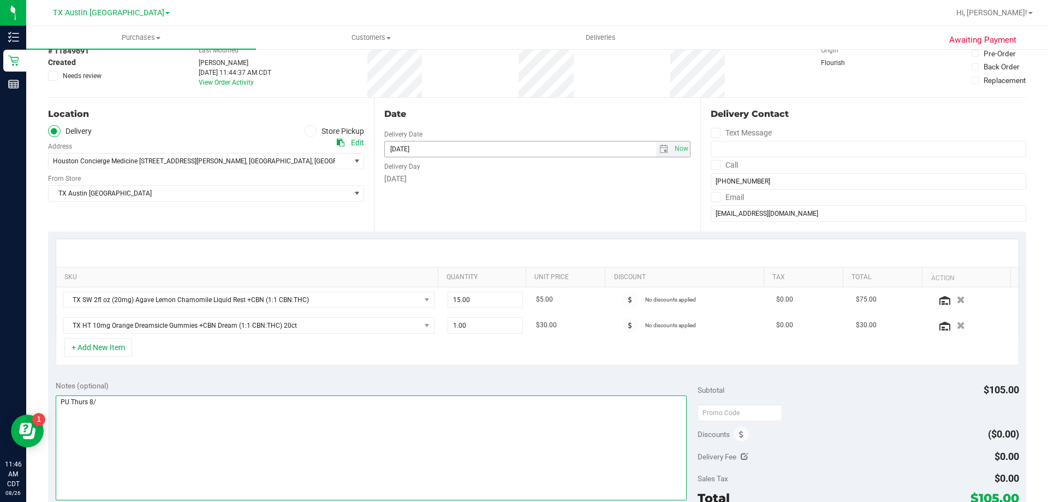
scroll to position [0, 0]
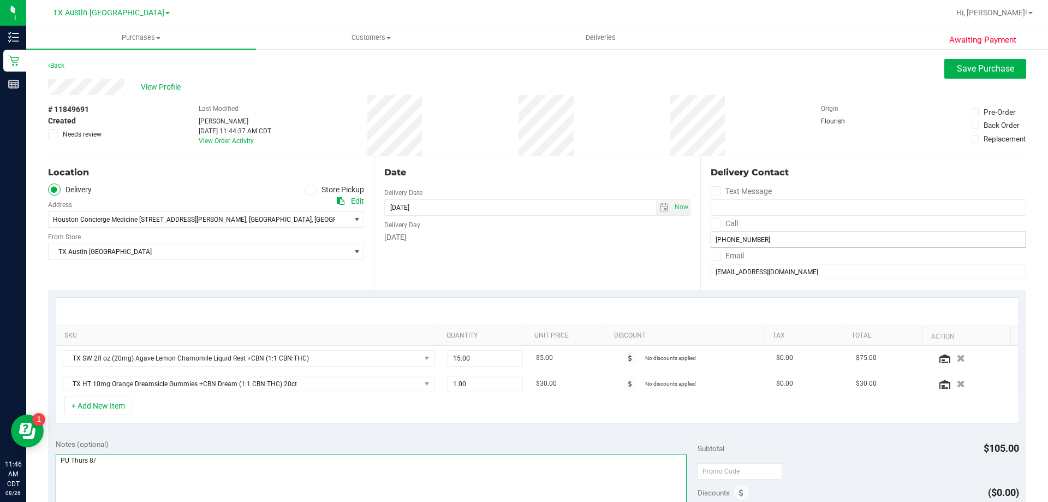
type textarea "PU Thurs 8/"
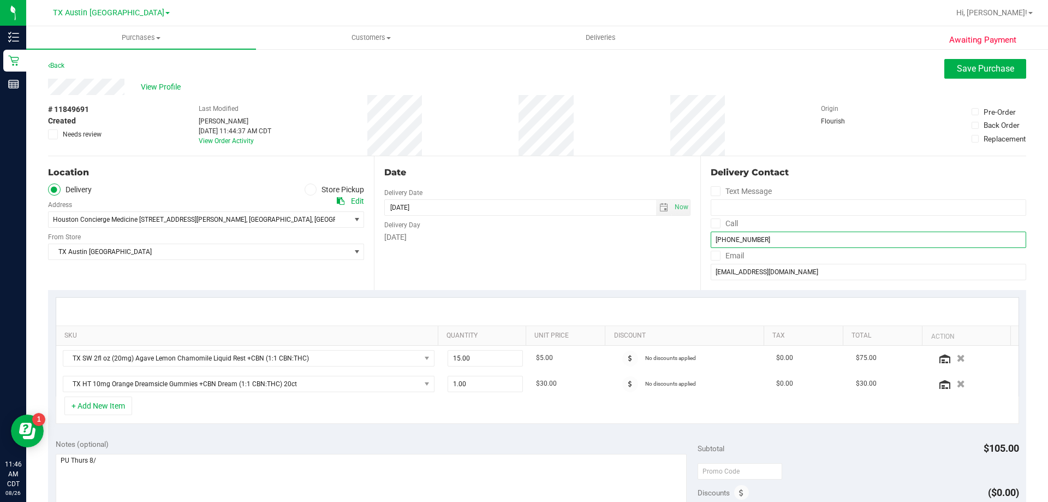
click at [724, 238] on input "(713) 416-4240" at bounding box center [868, 239] width 315 height 16
click at [724, 237] on input "(713) 416-4240" at bounding box center [868, 239] width 315 height 16
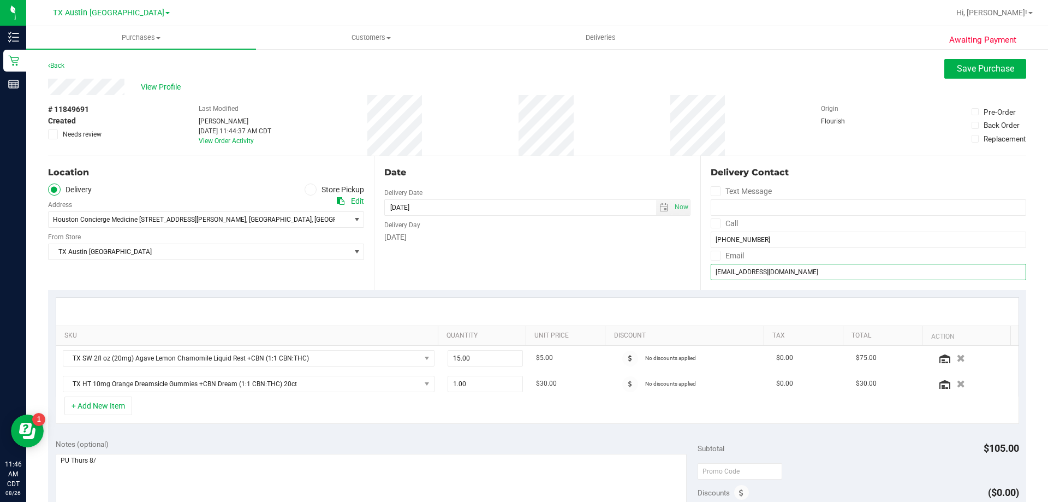
click at [770, 275] on input "ericwoloson2@gmail.com" at bounding box center [868, 272] width 315 height 16
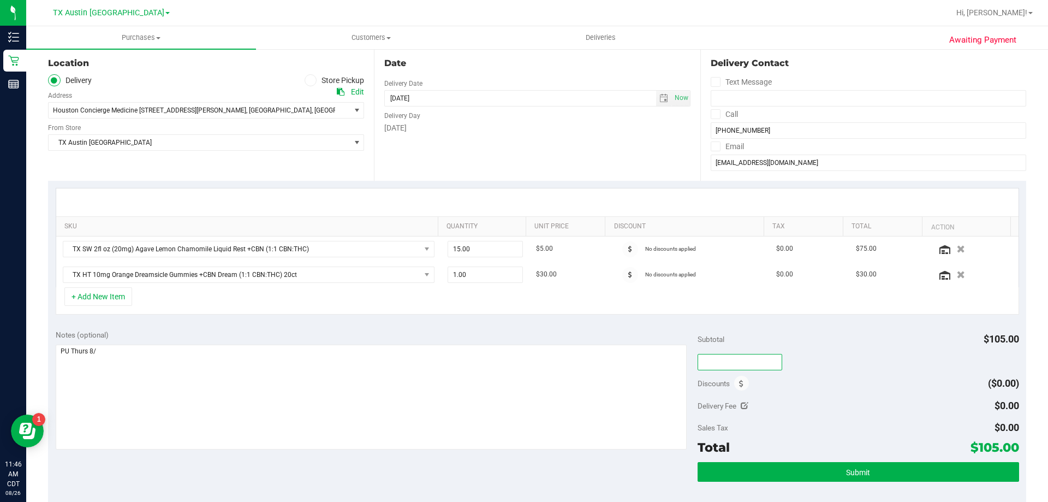
click at [727, 362] on input "text" at bounding box center [740, 362] width 85 height 16
type input "TXAIQ10"
click at [848, 390] on div "Discounts ($0.00)" at bounding box center [858, 383] width 321 height 20
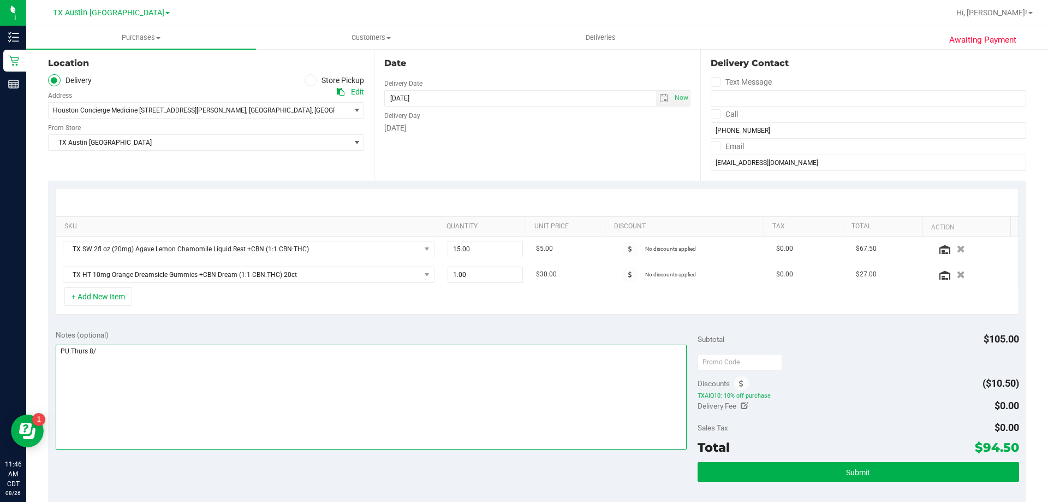
click at [154, 352] on textarea at bounding box center [372, 396] width 632 height 105
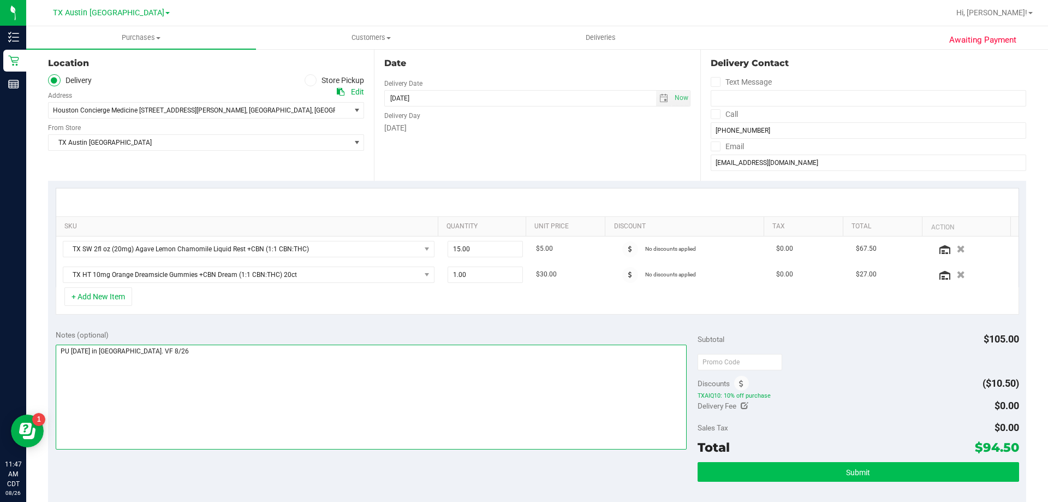
type textarea "PU Thurs 8/28 in Houston. VF 8/26"
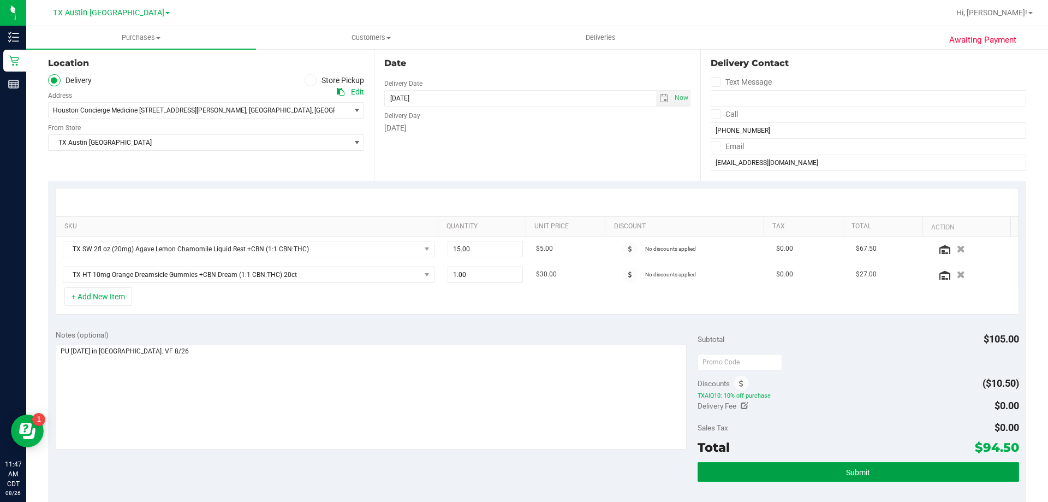
drag, startPoint x: 742, startPoint y: 473, endPoint x: 678, endPoint y: 474, distance: 63.3
click at [742, 473] on button "Submit" at bounding box center [858, 472] width 321 height 20
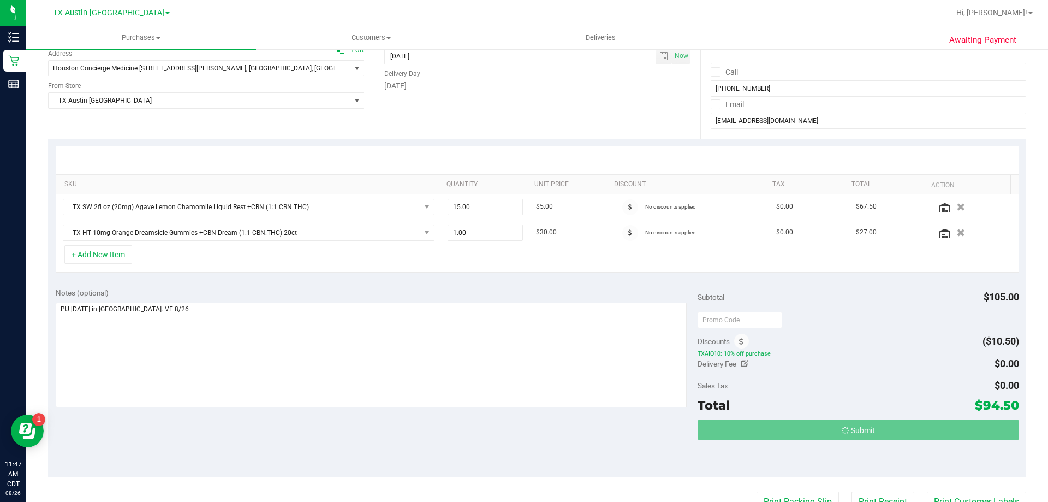
scroll to position [164, 0]
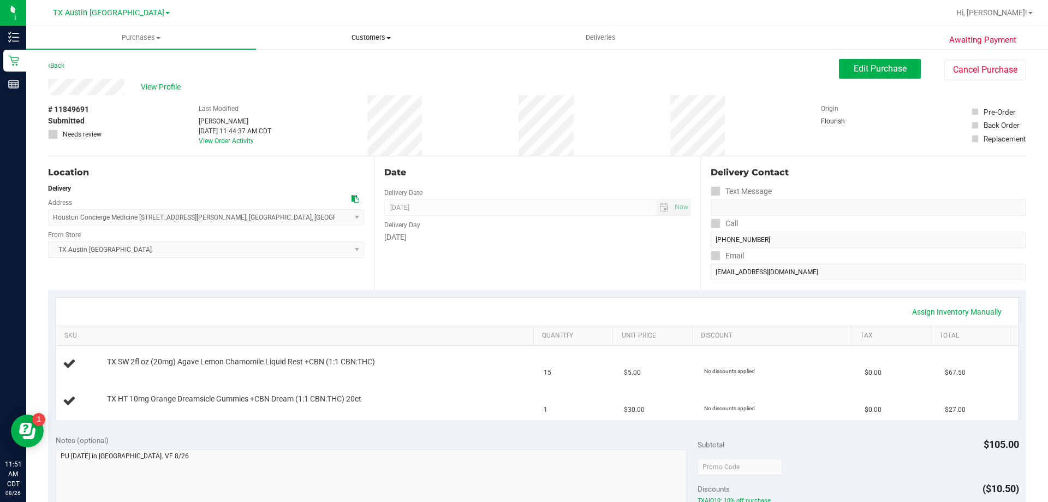
click at [368, 33] on span "Customers" at bounding box center [371, 38] width 229 height 10
click at [368, 68] on li "All customers" at bounding box center [371, 65] width 230 height 13
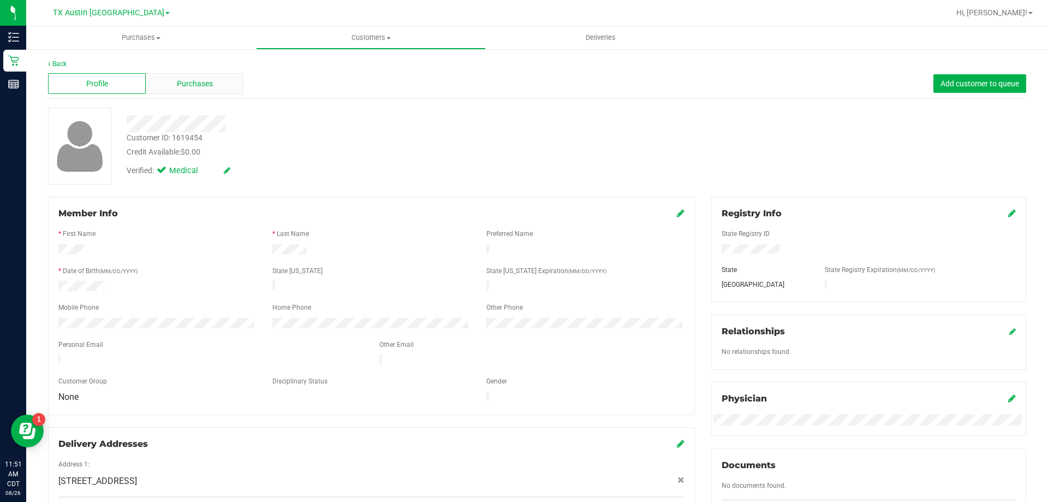
click at [228, 86] on div "Purchases" at bounding box center [195, 83] width 98 height 21
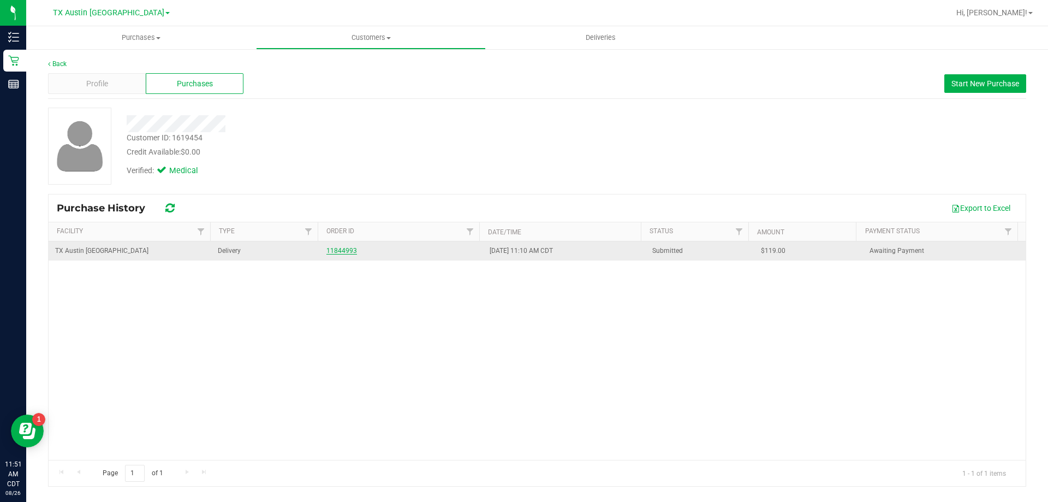
click at [350, 254] on link "11844993" at bounding box center [341, 251] width 31 height 8
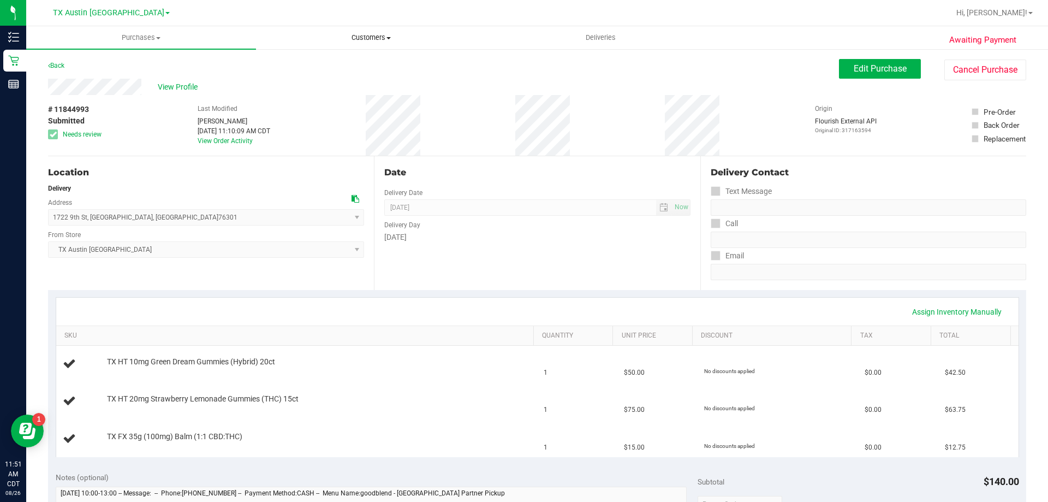
click at [377, 35] on span "Customers" at bounding box center [371, 38] width 229 height 10
click at [374, 59] on li "All customers" at bounding box center [371, 65] width 230 height 13
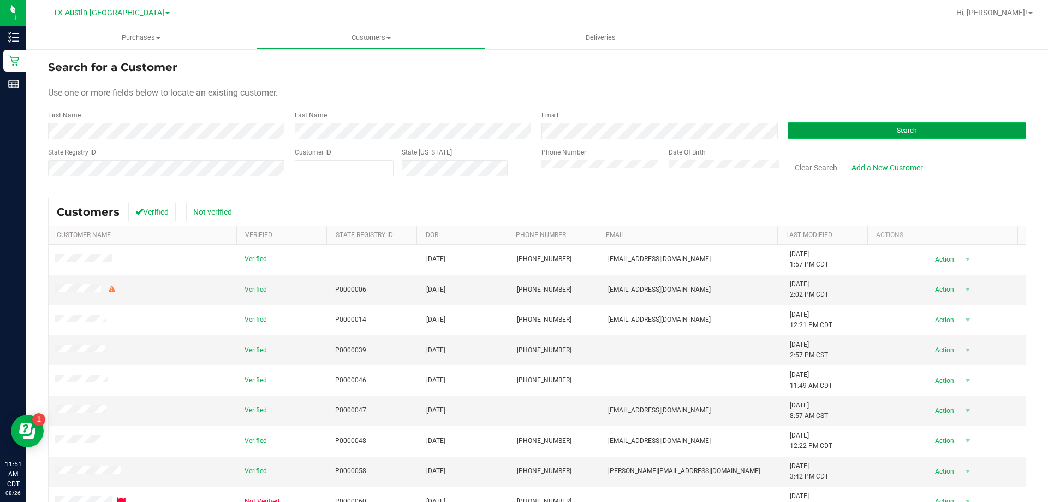
click at [840, 135] on button "Search" at bounding box center [907, 130] width 239 height 16
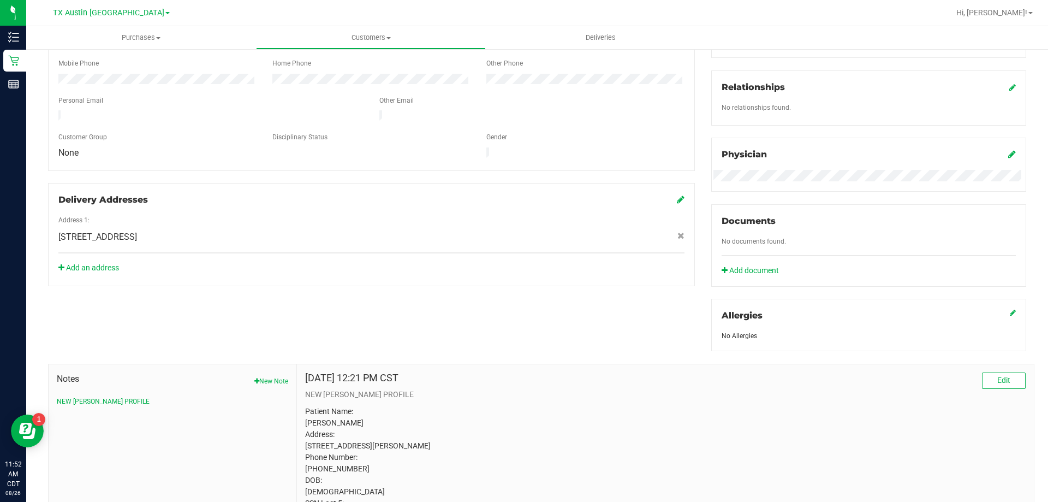
scroll to position [317, 0]
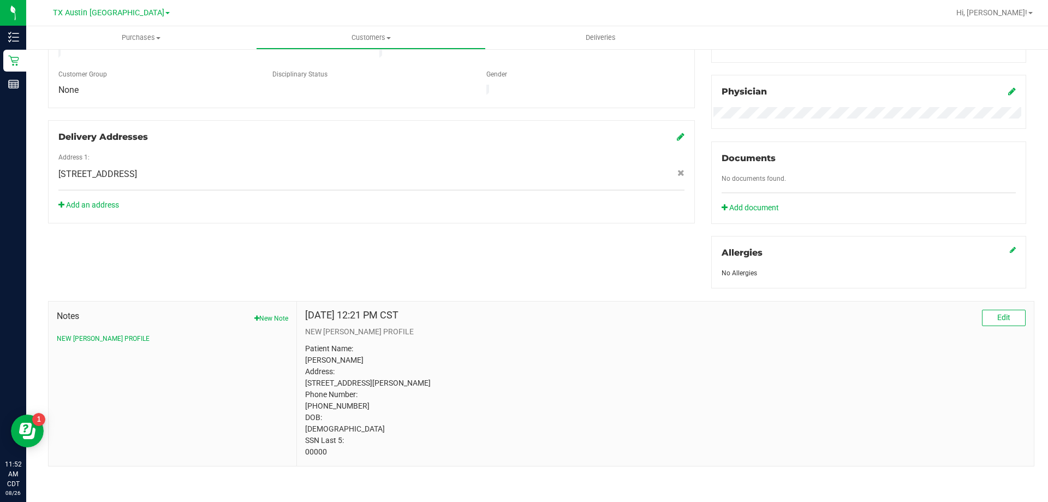
click at [312, 453] on p "Patient Name: Jennafer Bresnan Address: 1705 S Bridgefarmer Rd Lowry Crossing, …" at bounding box center [665, 400] width 721 height 115
copy p "00000"
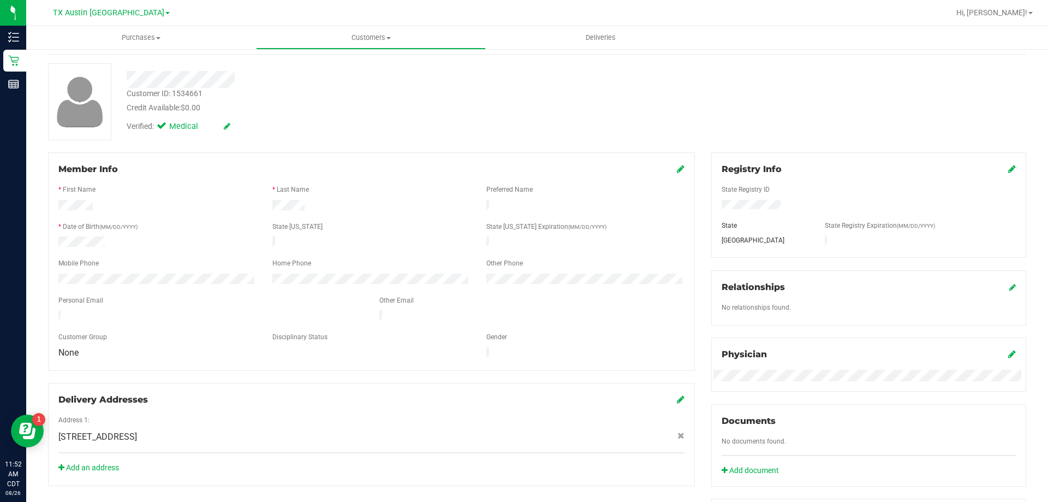
scroll to position [0, 0]
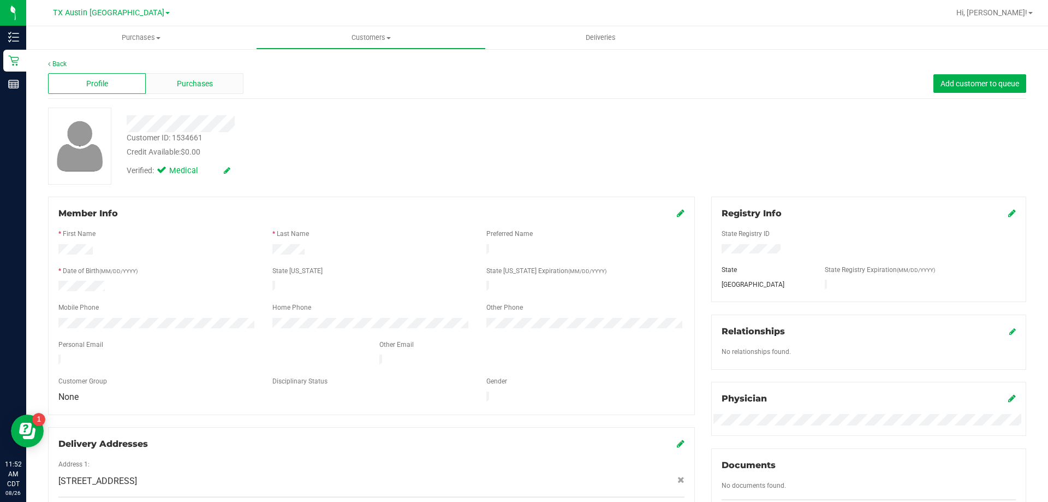
click at [231, 88] on div "Purchases" at bounding box center [195, 83] width 98 height 21
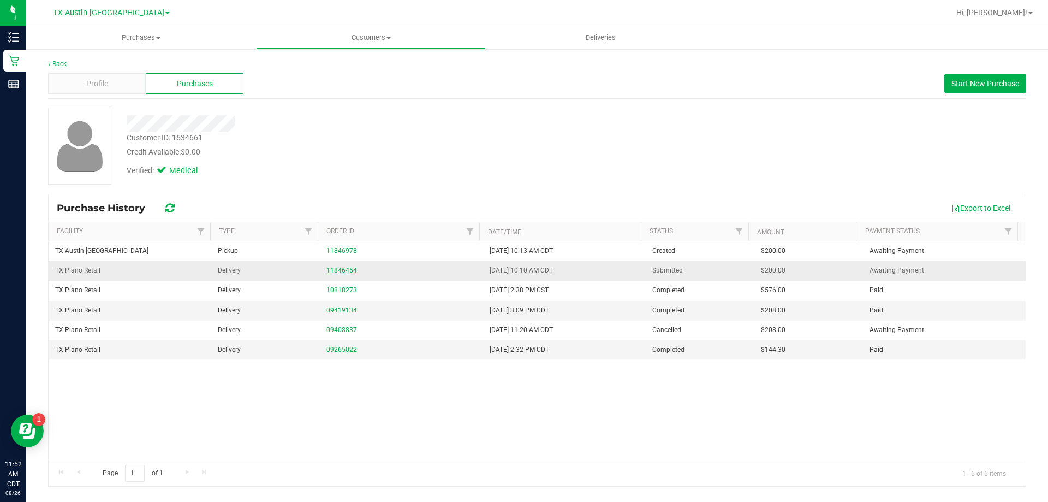
click at [341, 269] on link "11846454" at bounding box center [341, 270] width 31 height 8
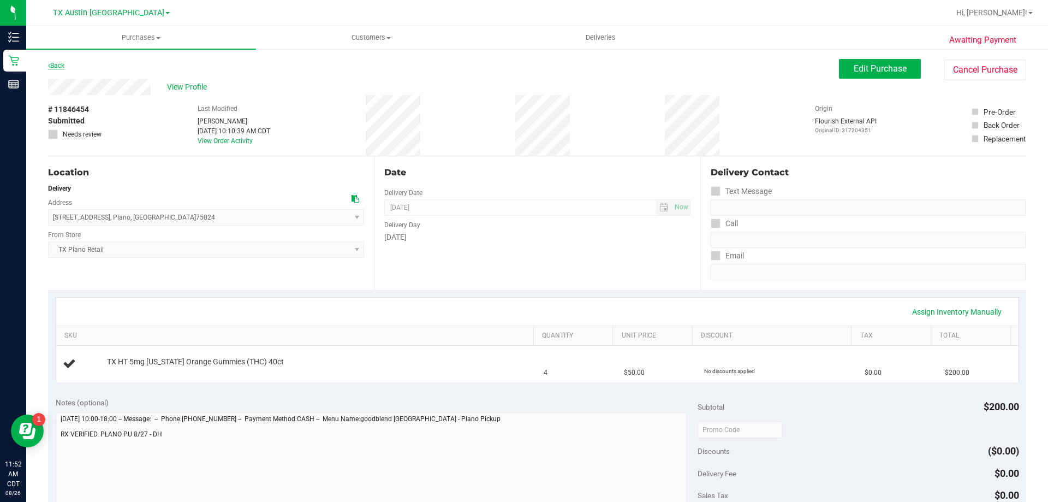
click at [56, 67] on link "Back" at bounding box center [56, 66] width 16 height 8
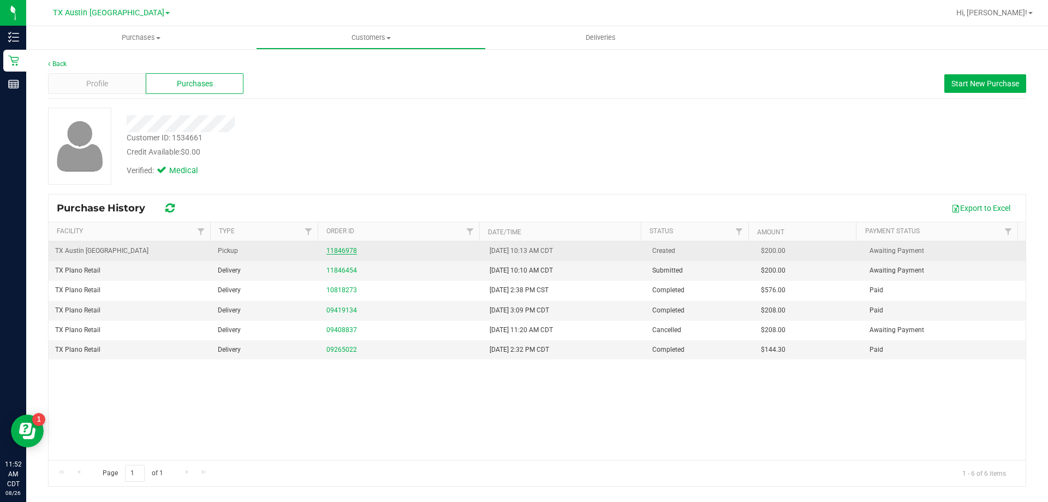
click at [335, 251] on link "11846978" at bounding box center [341, 251] width 31 height 8
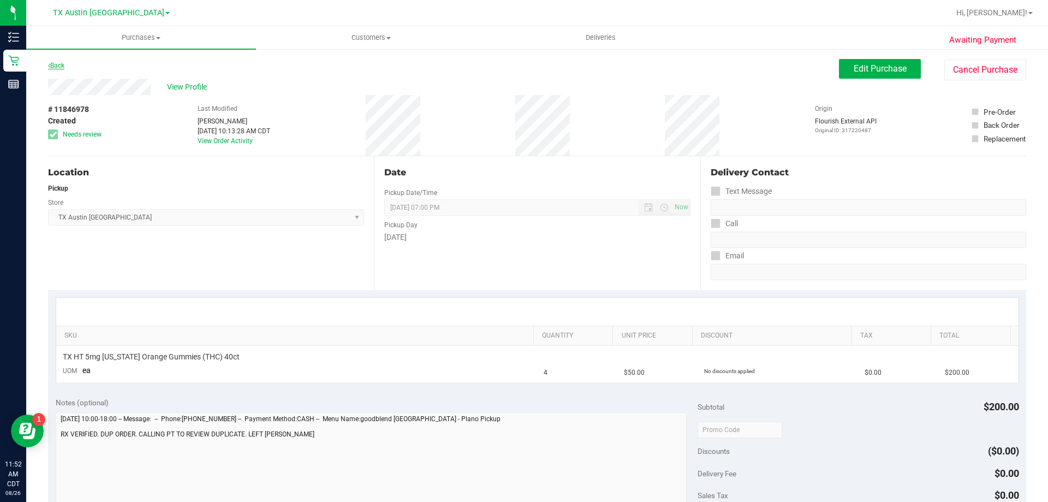
click at [62, 63] on link "Back" at bounding box center [56, 66] width 16 height 8
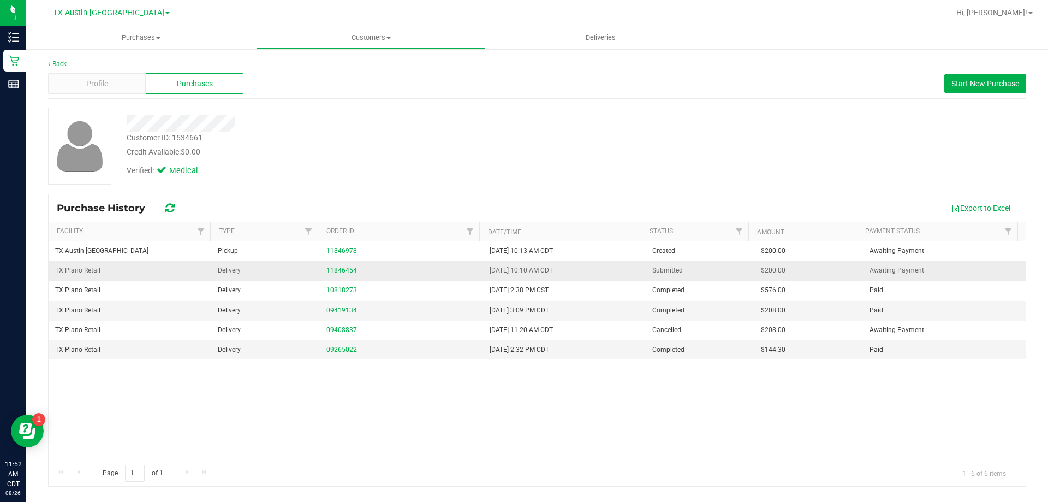
click at [350, 271] on link "11846454" at bounding box center [341, 270] width 31 height 8
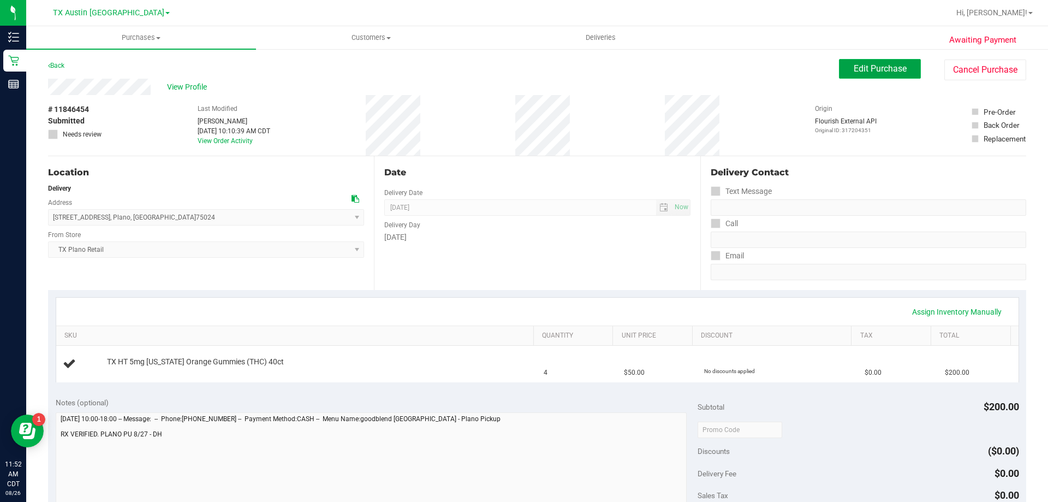
click at [872, 68] on span "Edit Purchase" at bounding box center [880, 68] width 53 height 10
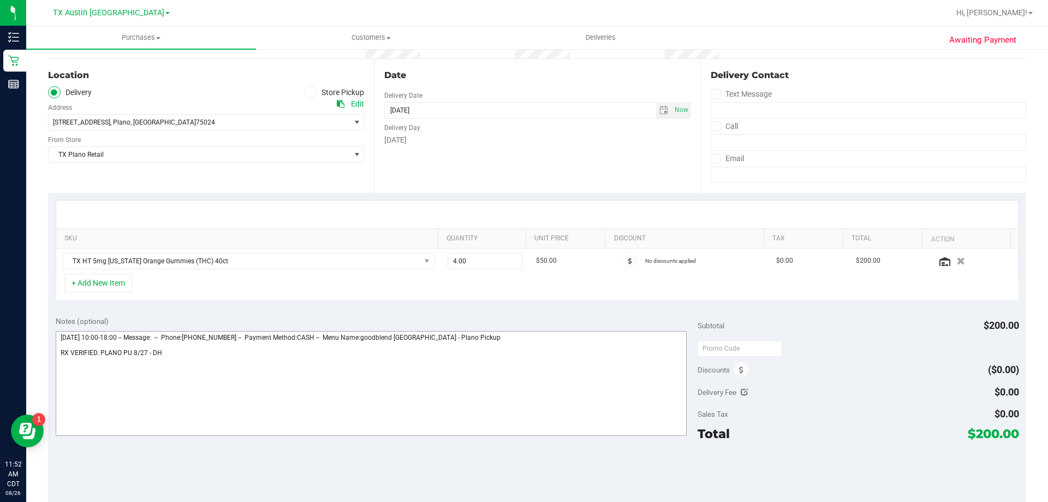
scroll to position [218, 0]
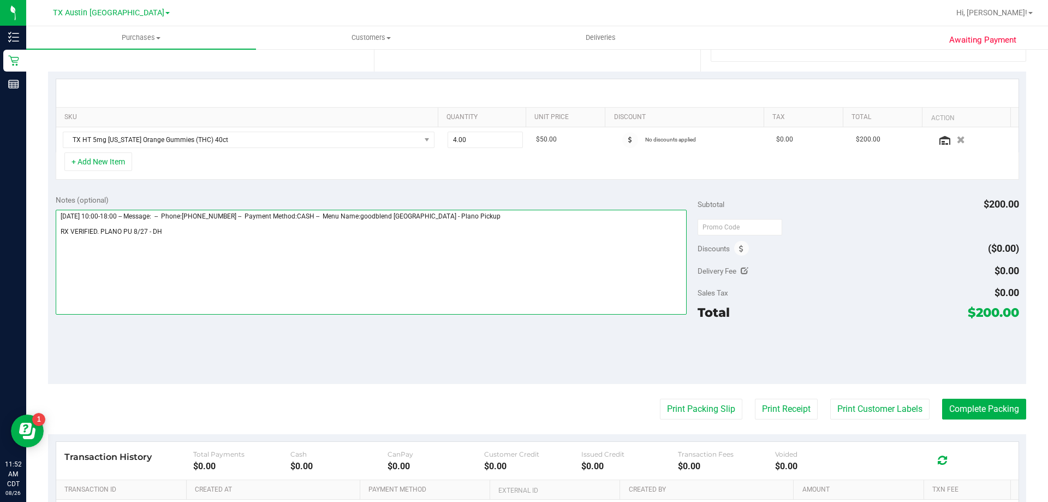
click at [227, 226] on textarea at bounding box center [372, 262] width 632 height 105
click at [171, 228] on textarea at bounding box center [372, 262] width 632 height 105
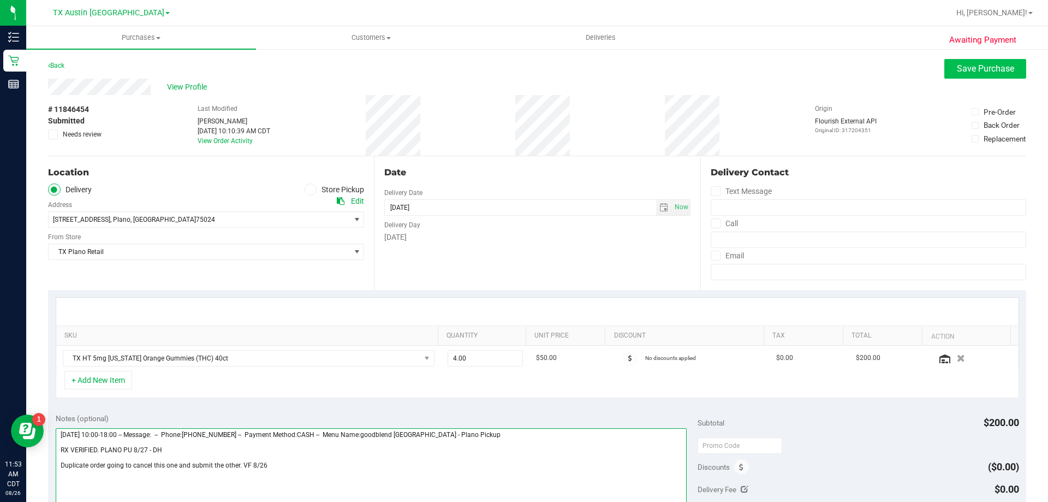
type textarea "Wednesday 08/27/2025 10:00-18:00 -- Message: -- Phone:2145363067 -- Payment Met…"
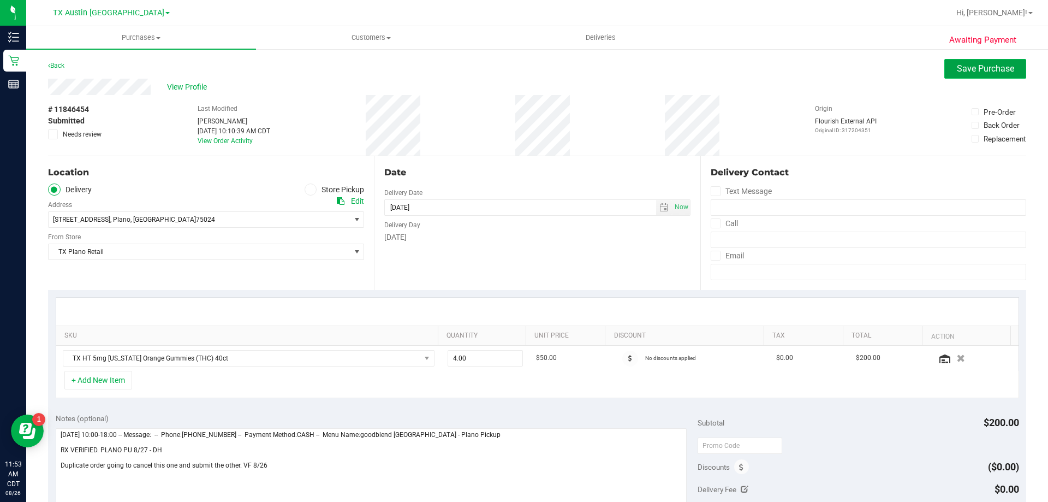
click at [966, 73] on span "Save Purchase" at bounding box center [985, 68] width 57 height 10
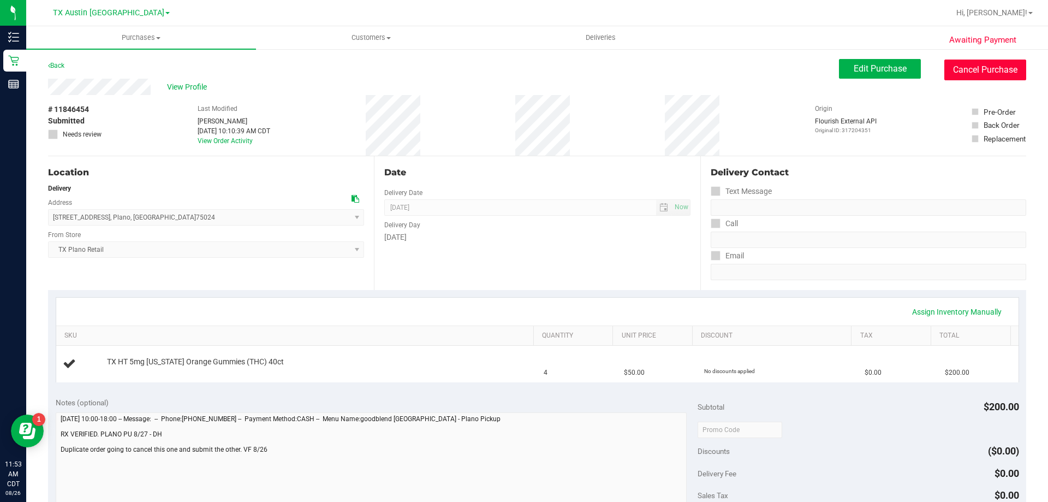
click at [944, 68] on button "Cancel Purchase" at bounding box center [985, 69] width 82 height 21
click at [56, 63] on link "Back" at bounding box center [56, 66] width 16 height 8
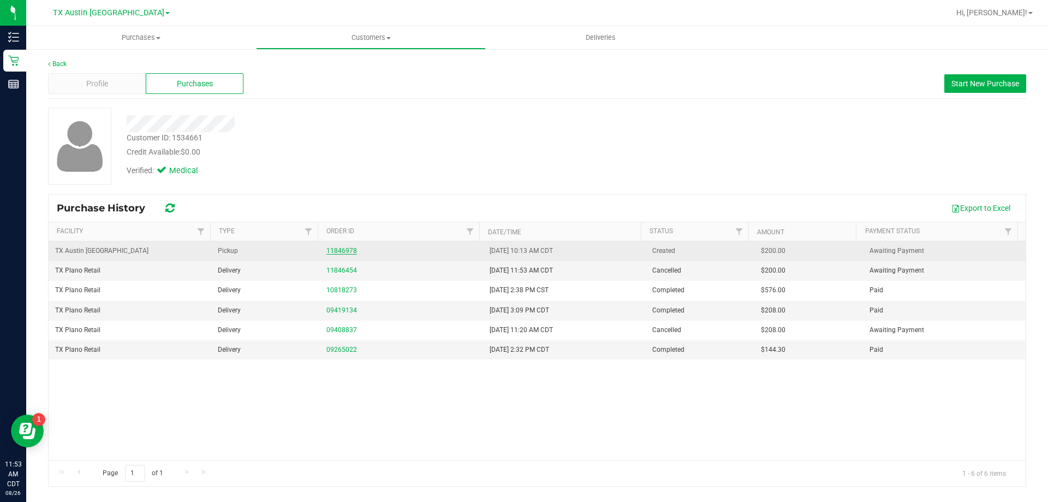
click at [338, 254] on link "11846978" at bounding box center [341, 251] width 31 height 8
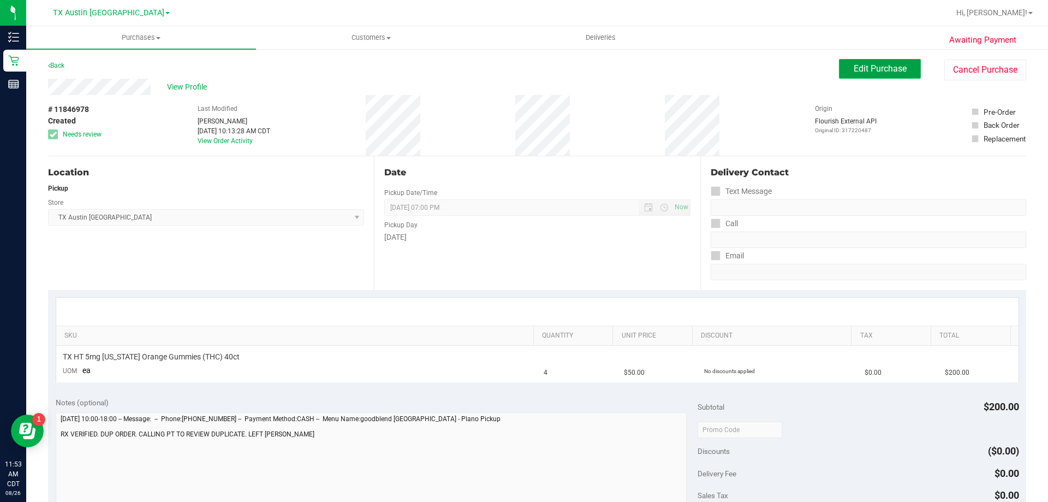
click at [872, 59] on button "Edit Purchase" at bounding box center [880, 69] width 82 height 20
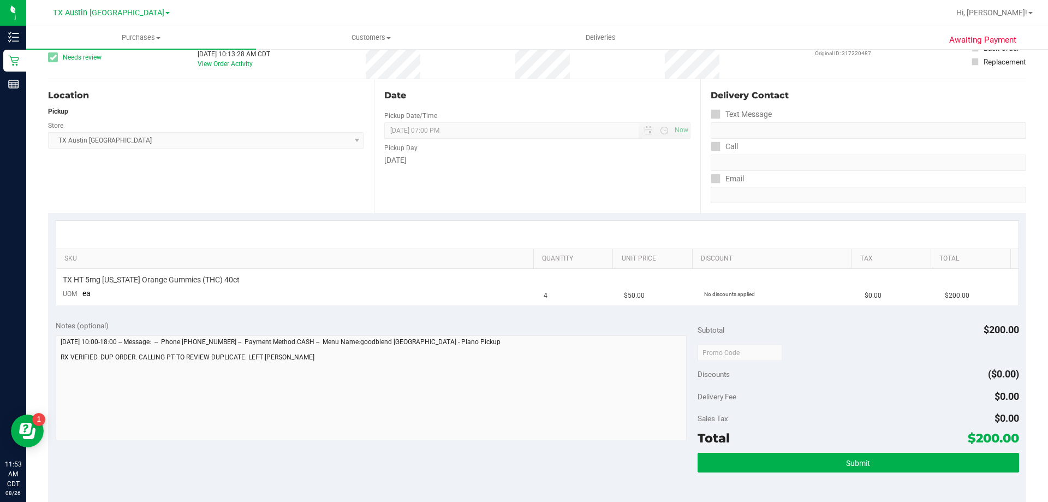
scroll to position [109, 0]
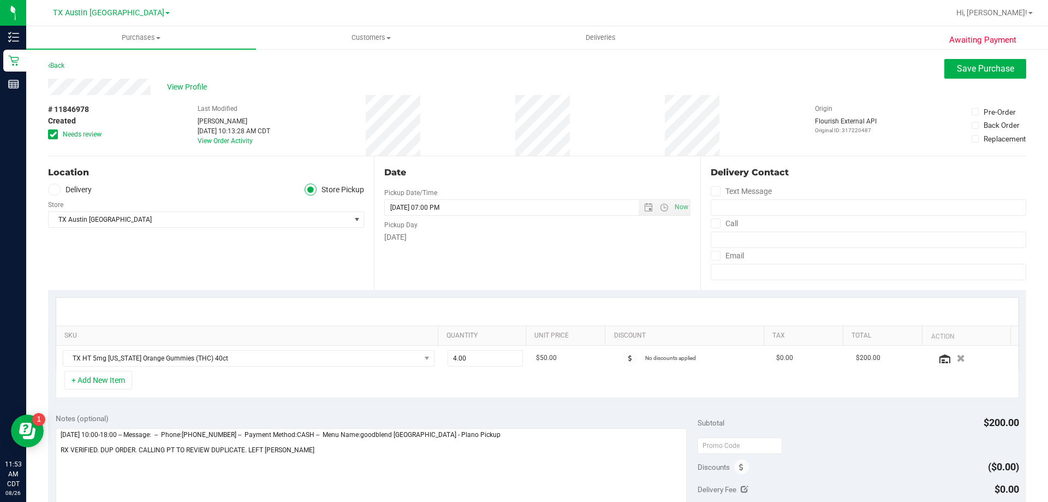
click at [53, 189] on icon at bounding box center [54, 189] width 7 height 0
click at [0, 0] on input "Delivery" at bounding box center [0, 0] width 0 height 0
click at [54, 134] on icon at bounding box center [53, 134] width 7 height 0
click at [0, 0] on input "Needs review" at bounding box center [0, 0] width 0 height 0
click at [252, 246] on span "TX Austin [GEOGRAPHIC_DATA]" at bounding box center [199, 251] width 301 height 15
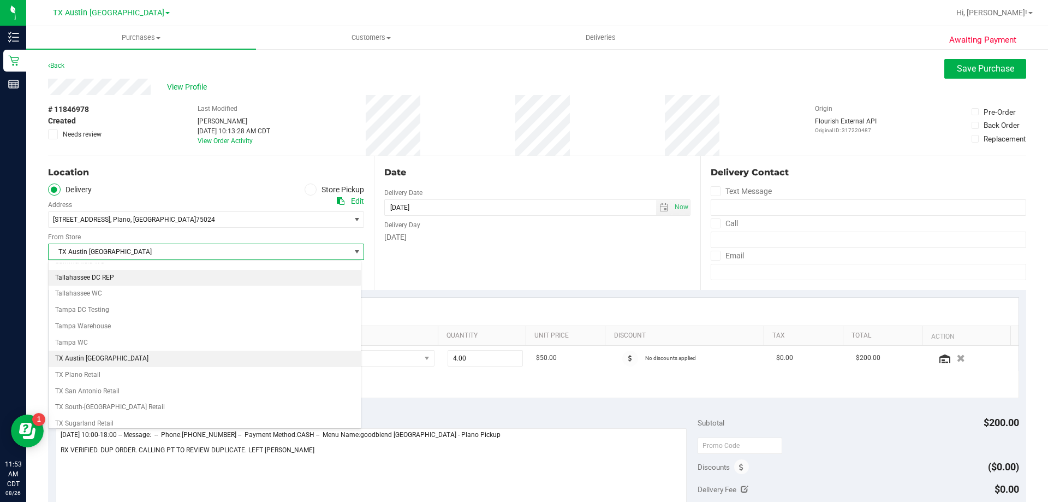
scroll to position [793, 0]
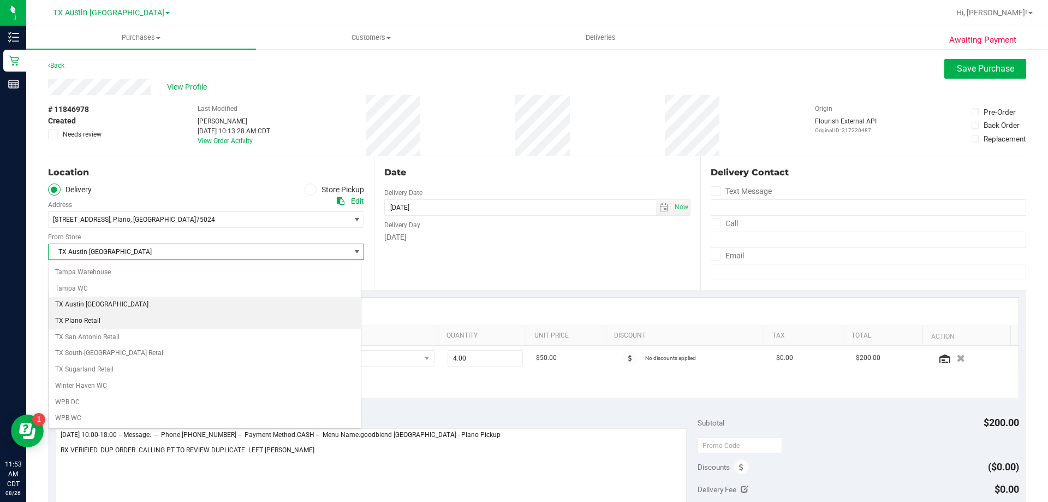
click at [75, 320] on li "TX Plano Retail" at bounding box center [205, 321] width 312 height 16
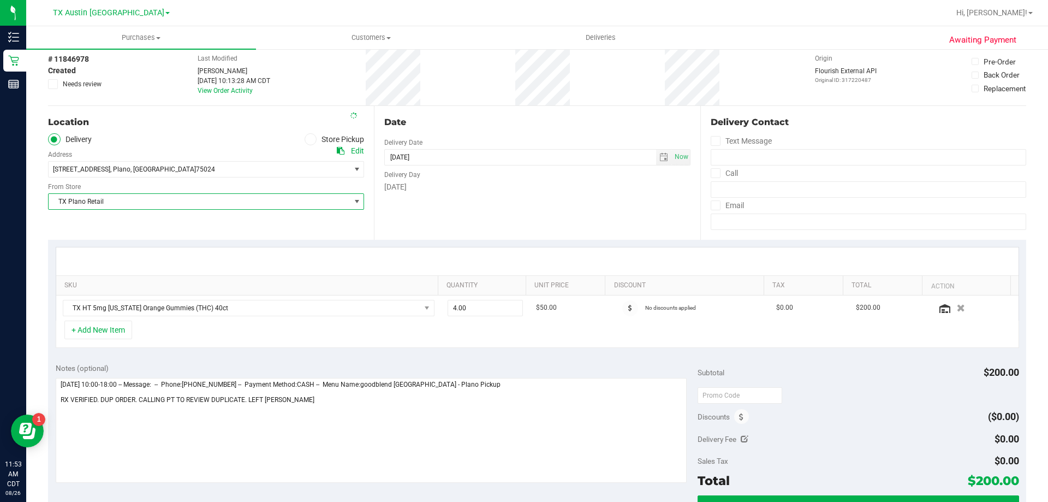
scroll to position [109, 0]
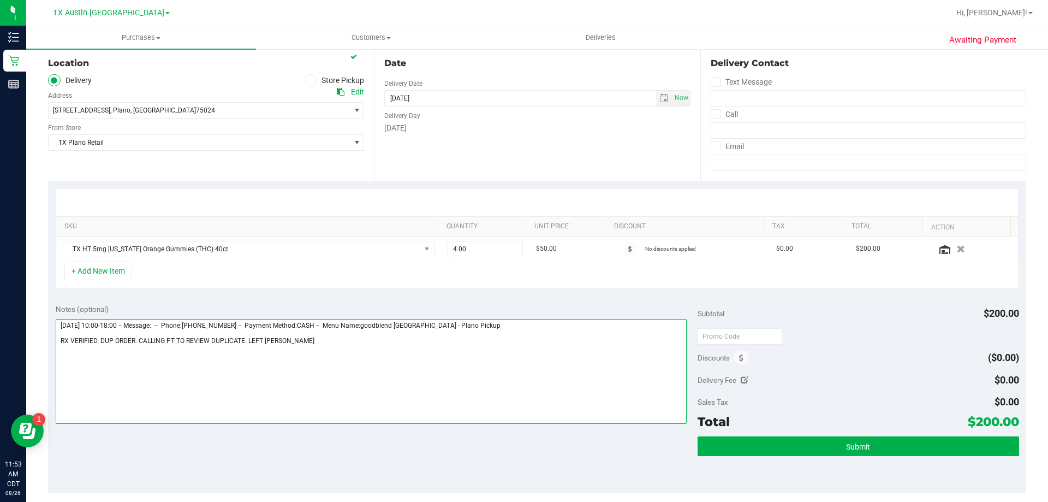
click at [350, 344] on textarea at bounding box center [372, 371] width 632 height 105
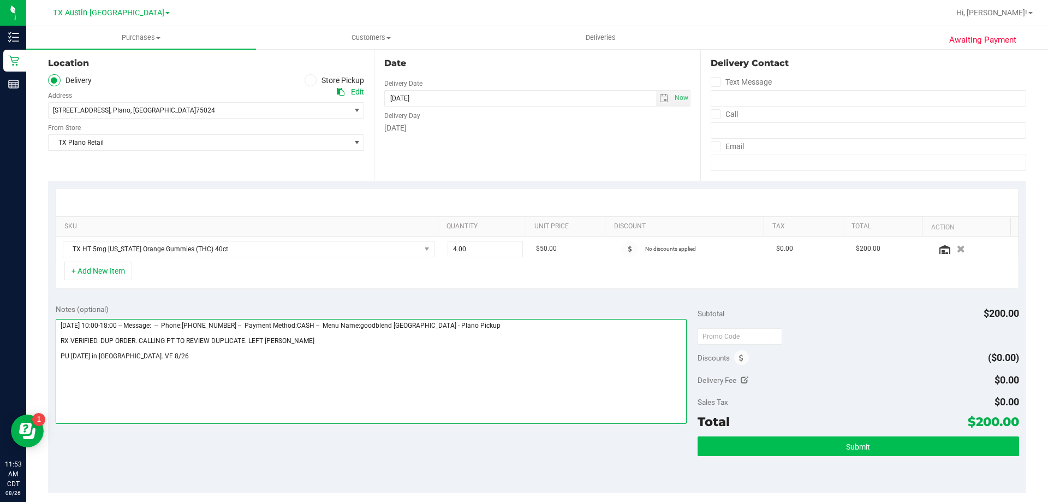
type textarea "Wednesday 08/27/2025 10:00-18:00 -- Message: -- Phone:2145363067 -- Payment Met…"
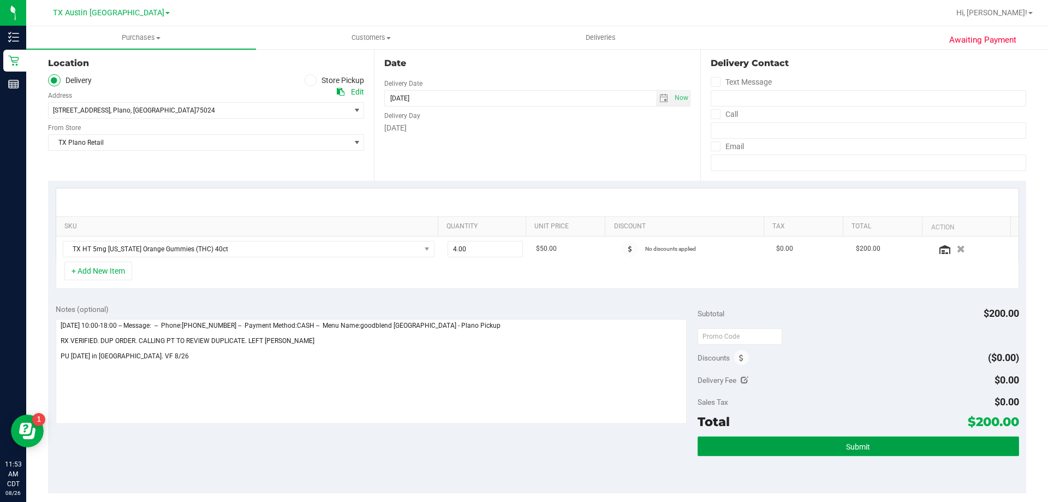
click at [800, 448] on button "Submit" at bounding box center [858, 446] width 321 height 20
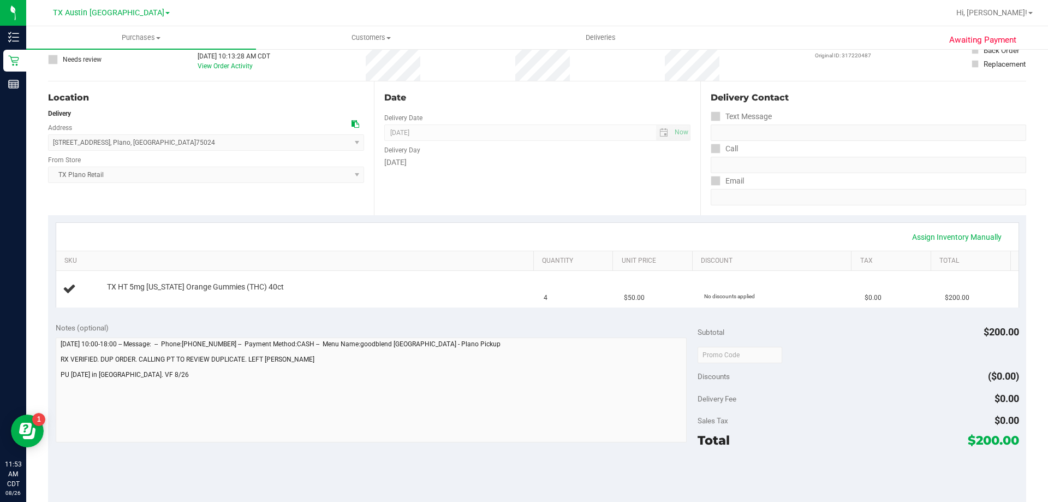
scroll to position [109, 0]
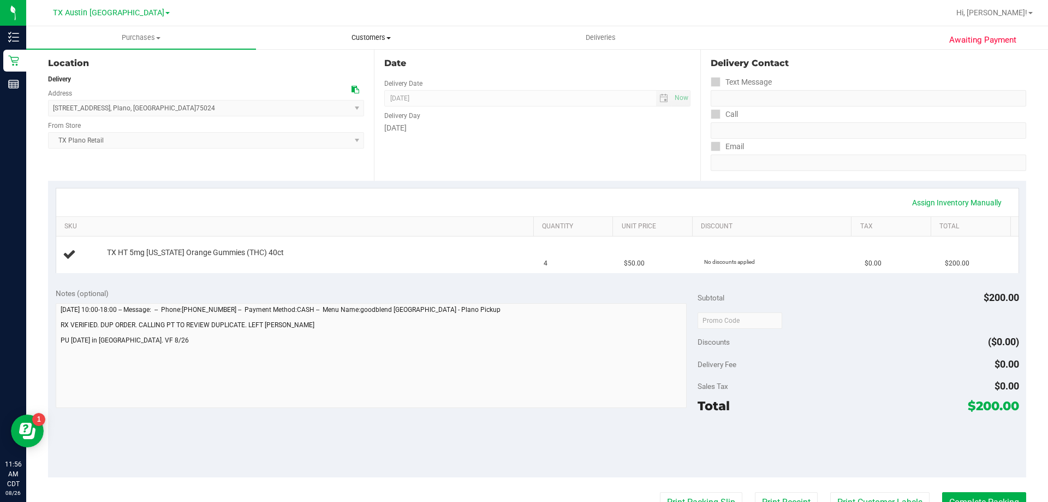
click at [366, 41] on span "Customers" at bounding box center [371, 38] width 229 height 10
click at [365, 60] on li "All customers" at bounding box center [371, 65] width 230 height 13
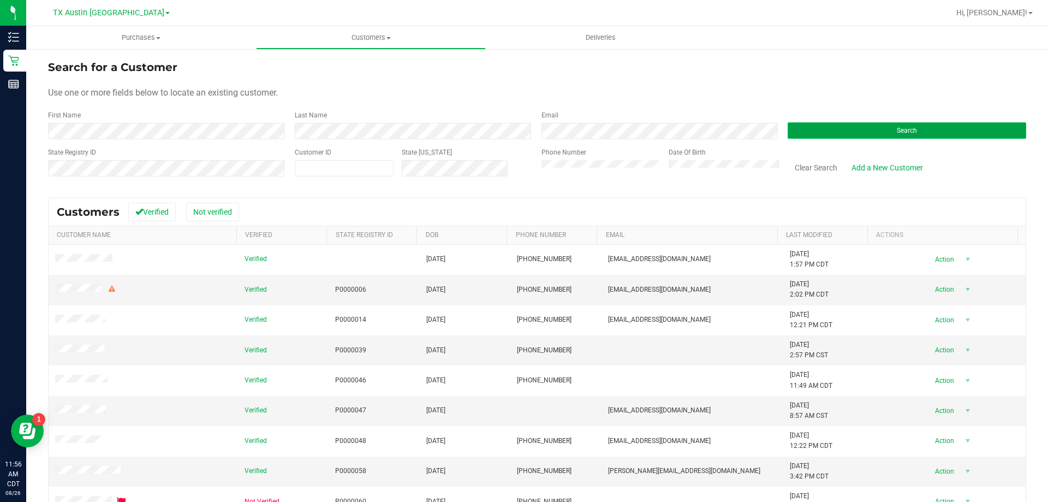
click at [797, 130] on button "Search" at bounding box center [907, 130] width 239 height 16
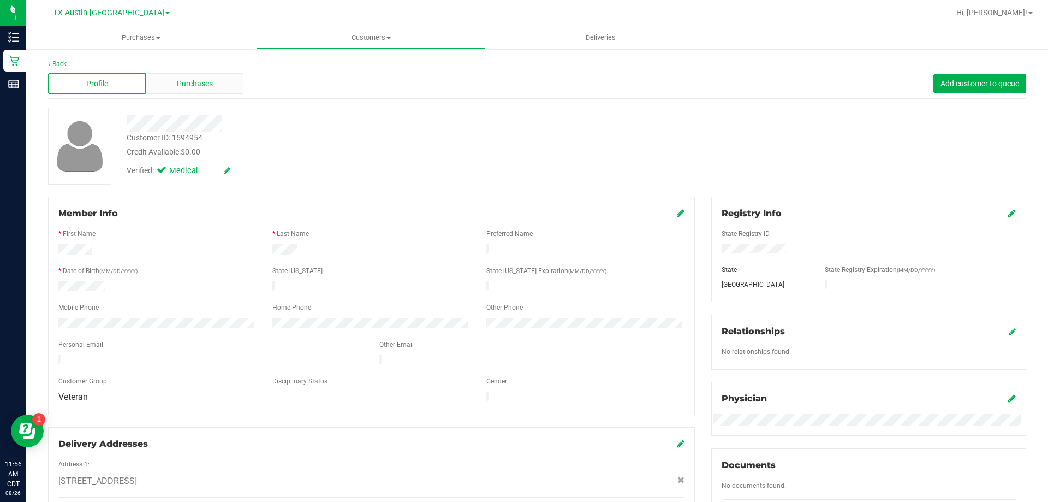
click at [230, 85] on div "Purchases" at bounding box center [195, 83] width 98 height 21
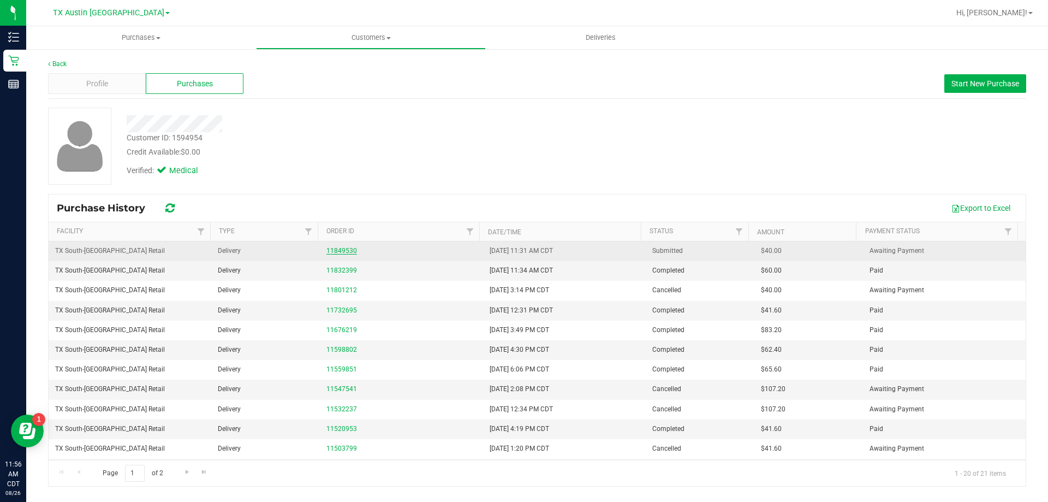
click at [341, 252] on link "11849530" at bounding box center [341, 251] width 31 height 8
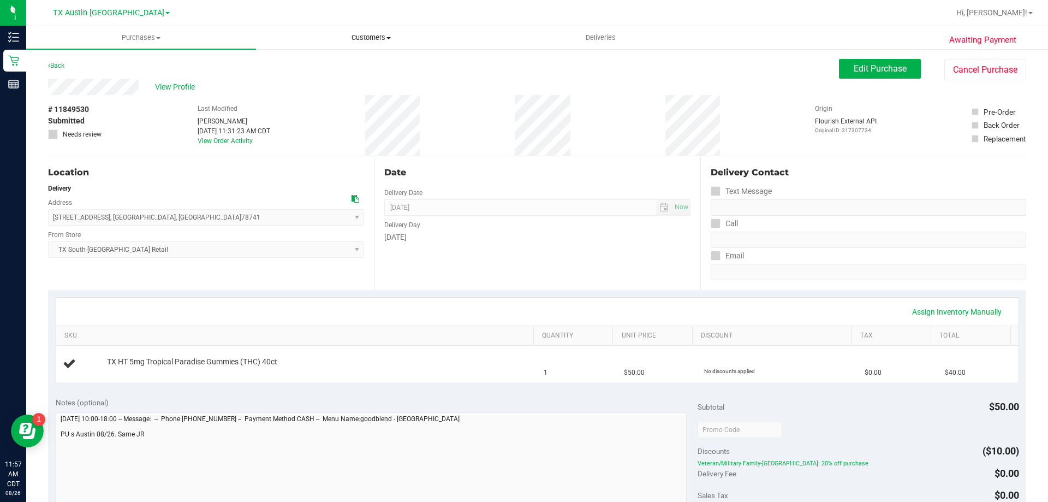
click at [371, 35] on span "Customers" at bounding box center [371, 38] width 229 height 10
click at [371, 59] on li "All customers" at bounding box center [371, 65] width 230 height 13
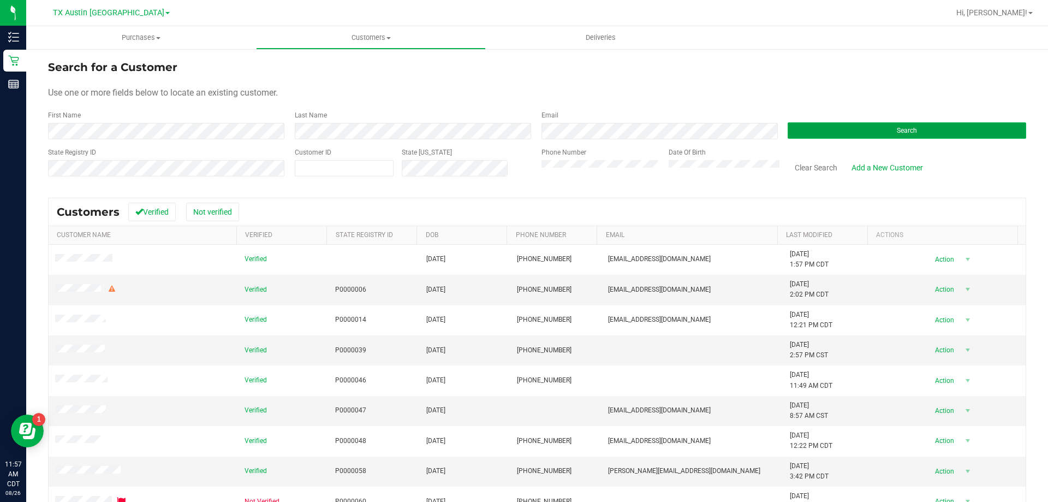
click at [810, 138] on button "Search" at bounding box center [907, 130] width 239 height 16
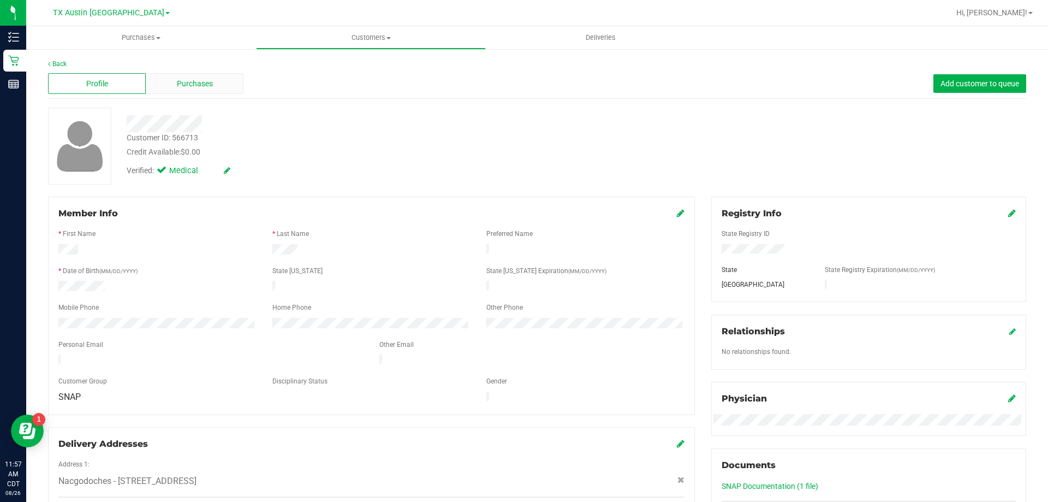
click at [183, 90] on div "Purchases" at bounding box center [195, 83] width 98 height 21
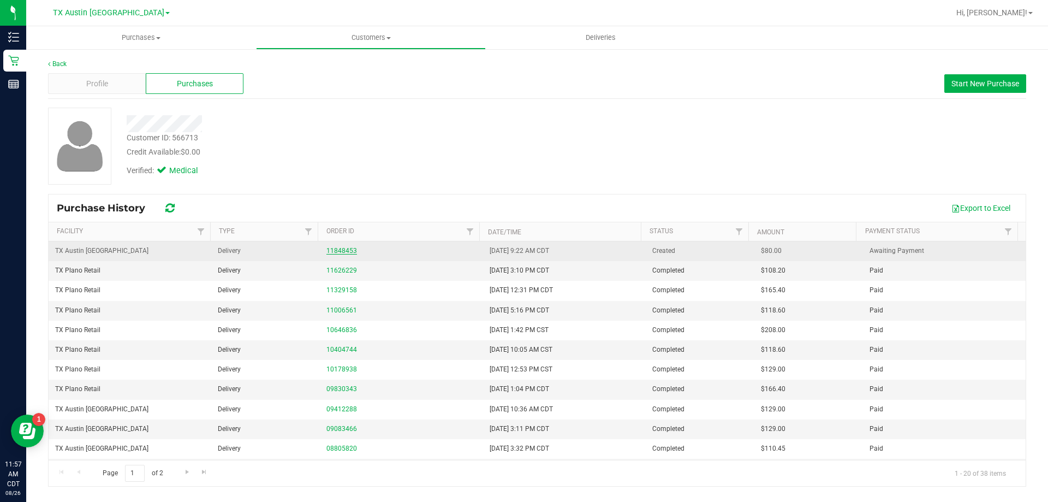
click at [338, 249] on link "11848453" at bounding box center [341, 251] width 31 height 8
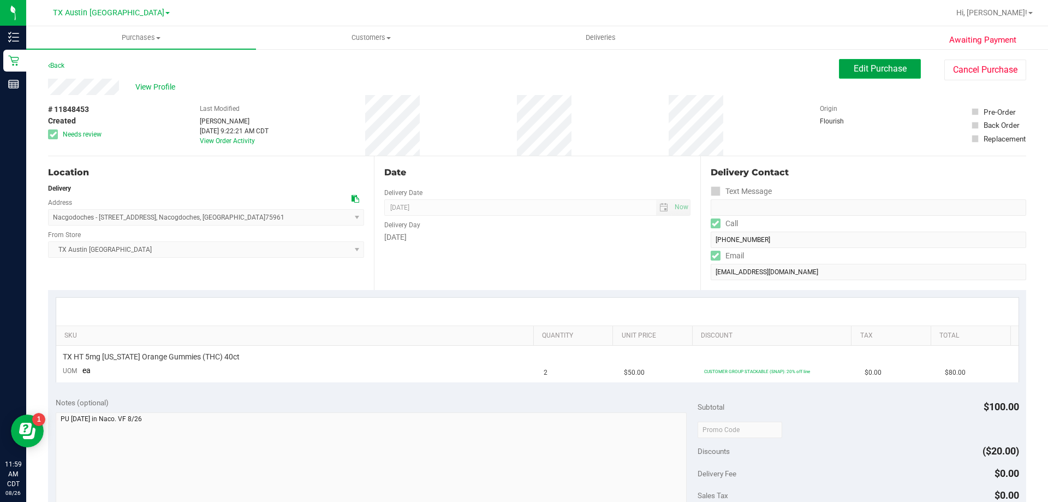
click at [909, 69] on button "Edit Purchase" at bounding box center [880, 69] width 82 height 20
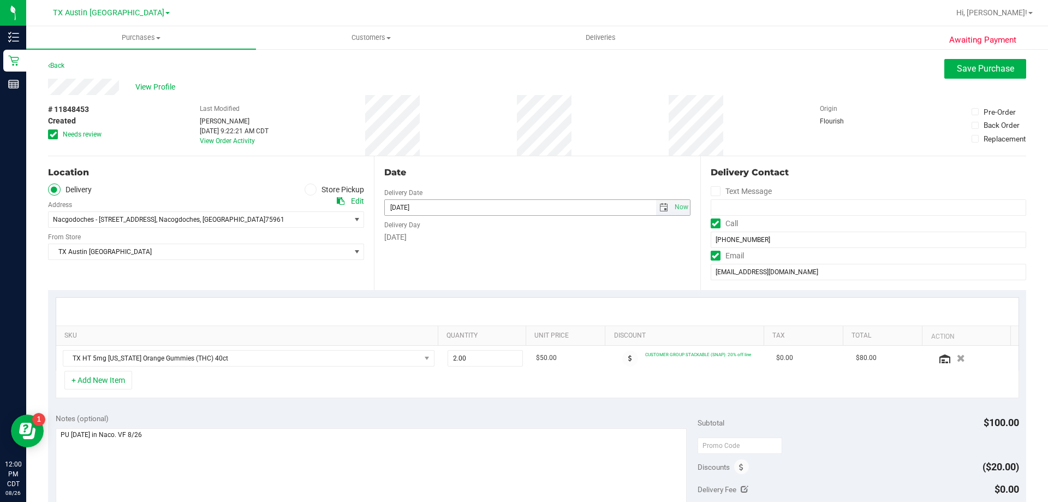
click at [662, 205] on span "select" at bounding box center [663, 207] width 9 height 9
click at [389, 224] on link "[DATE]" at bounding box center [439, 229] width 117 height 17
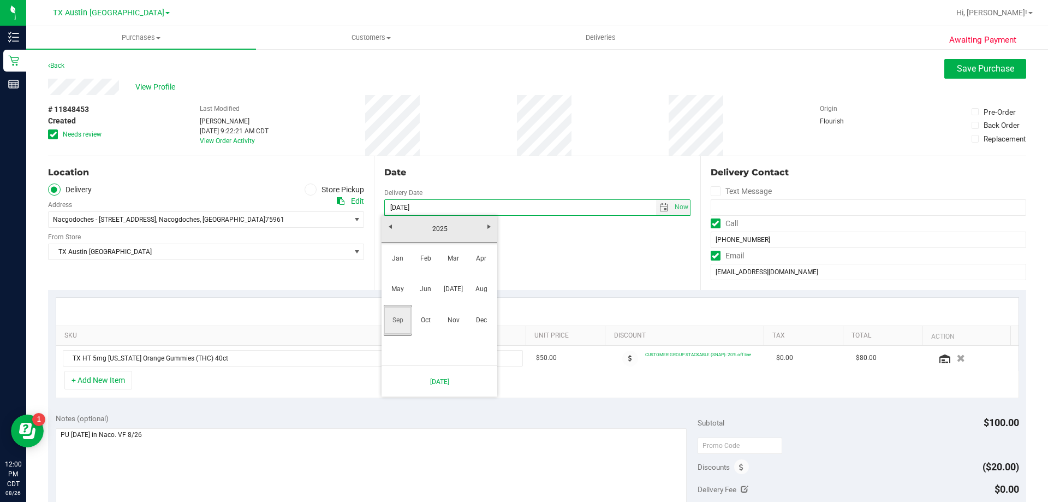
click at [396, 326] on link "Sep" at bounding box center [398, 320] width 28 height 28
click at [444, 382] on link "[DATE]" at bounding box center [440, 381] width 104 height 22
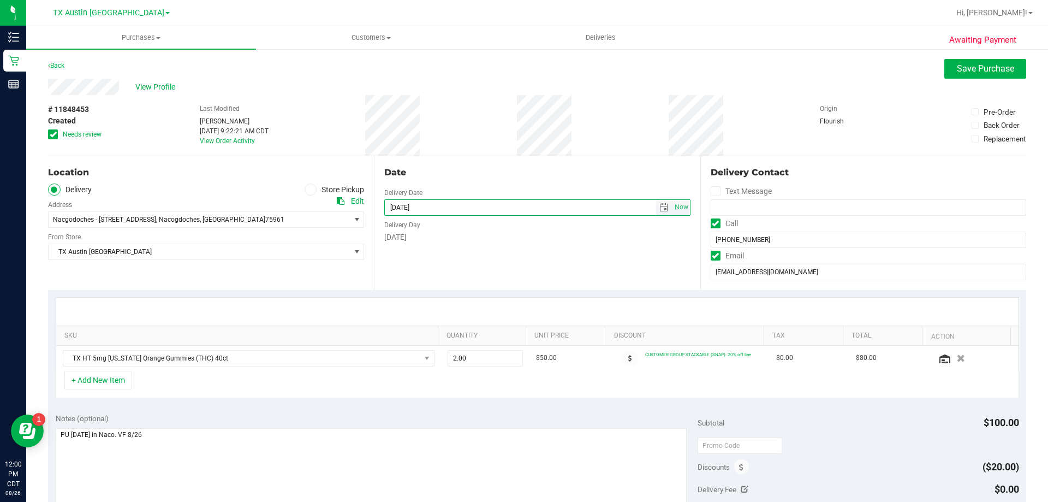
click at [659, 205] on span "select" at bounding box center [663, 207] width 9 height 9
click at [456, 335] on link "28" at bounding box center [456, 334] width 16 height 17
type input "08/28/2025"
click at [52, 134] on icon at bounding box center [53, 134] width 7 height 0
click at [0, 0] on input "Needs review" at bounding box center [0, 0] width 0 height 0
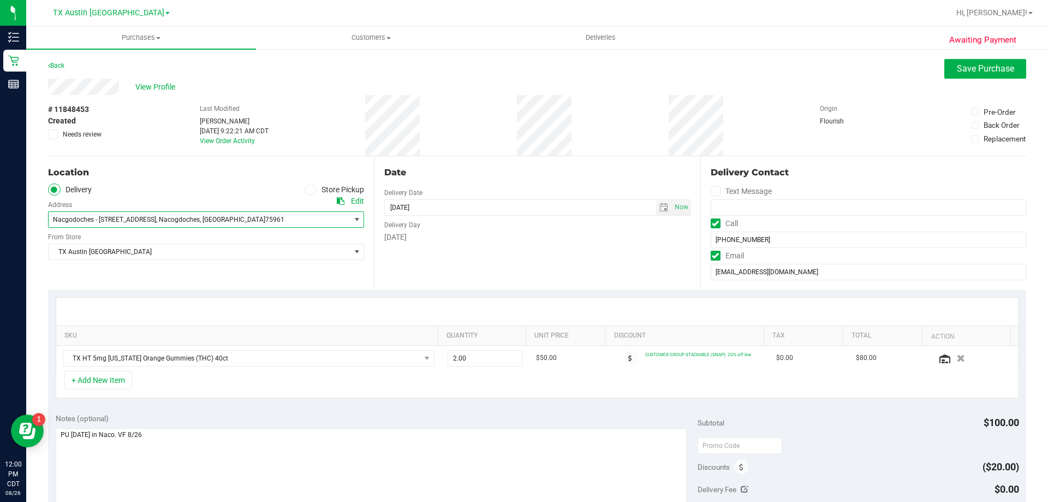
click at [182, 222] on span ", Nacogdoches" at bounding box center [178, 220] width 44 height 8
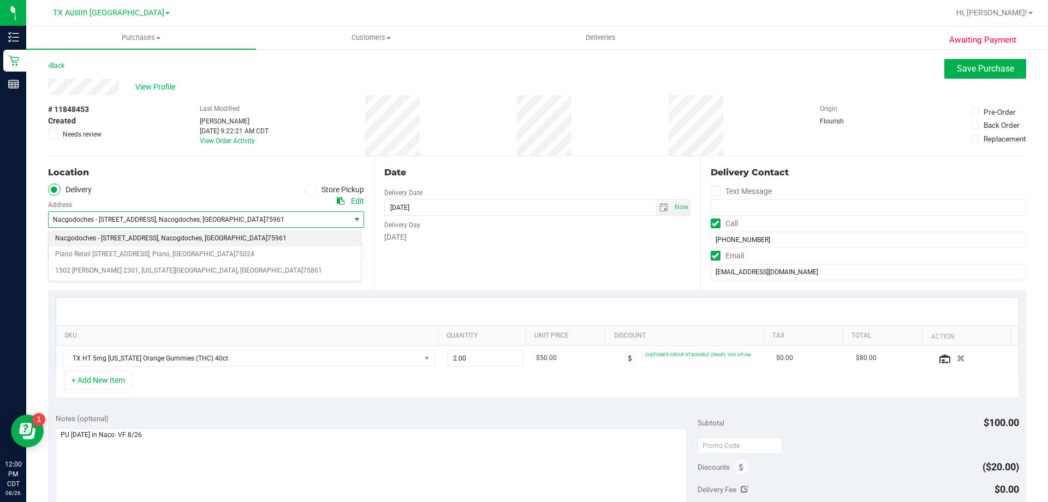
click at [182, 222] on span ", Nacogdoches" at bounding box center [178, 220] width 44 height 8
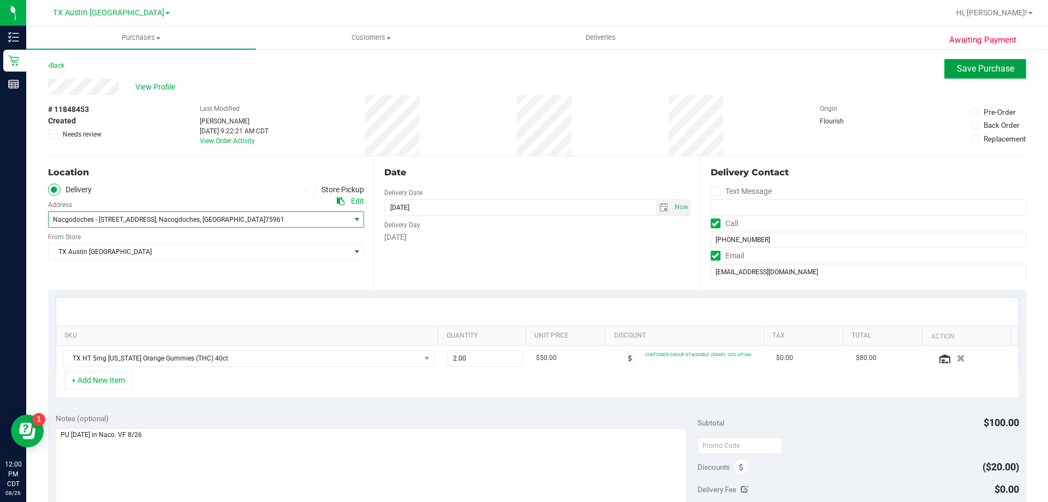
click at [976, 69] on span "Save Purchase" at bounding box center [985, 68] width 57 height 10
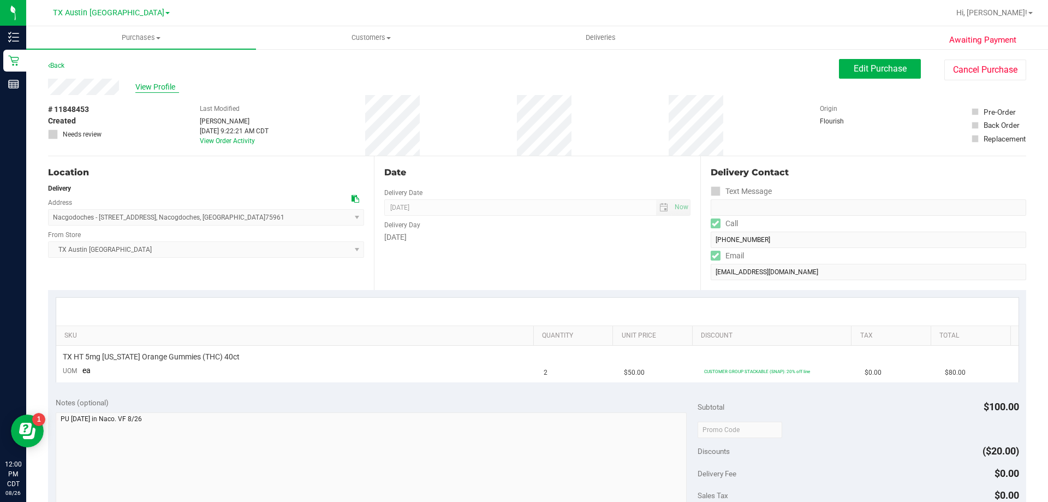
click at [156, 88] on span "View Profile" at bounding box center [157, 86] width 44 height 11
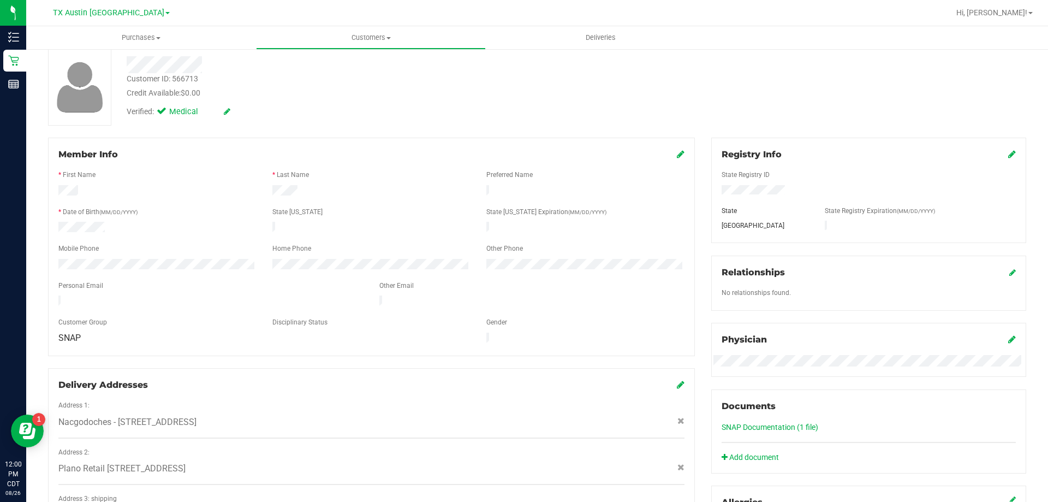
scroll to position [164, 0]
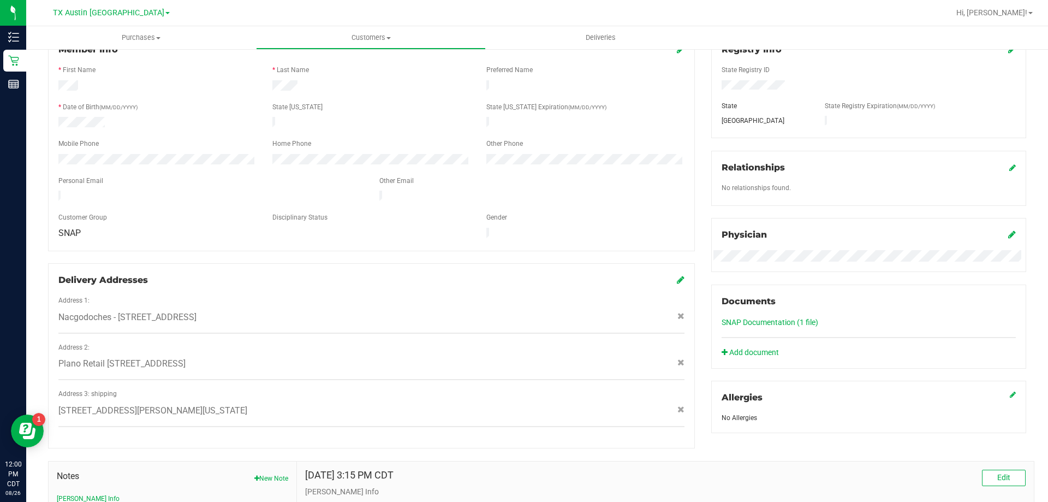
click at [677, 275] on icon at bounding box center [681, 279] width 8 height 9
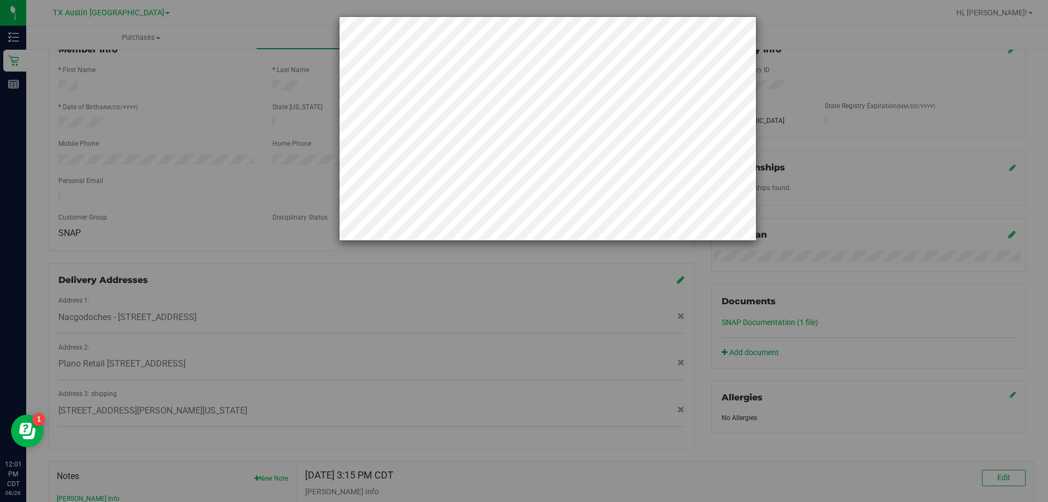
click at [336, 106] on div at bounding box center [528, 128] width 457 height 224
click at [335, 180] on div at bounding box center [528, 128] width 457 height 224
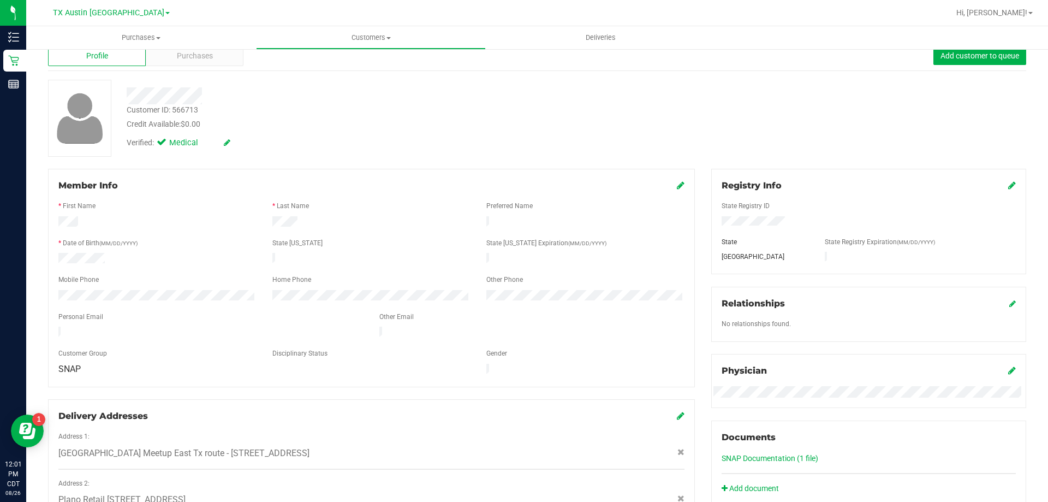
scroll to position [0, 0]
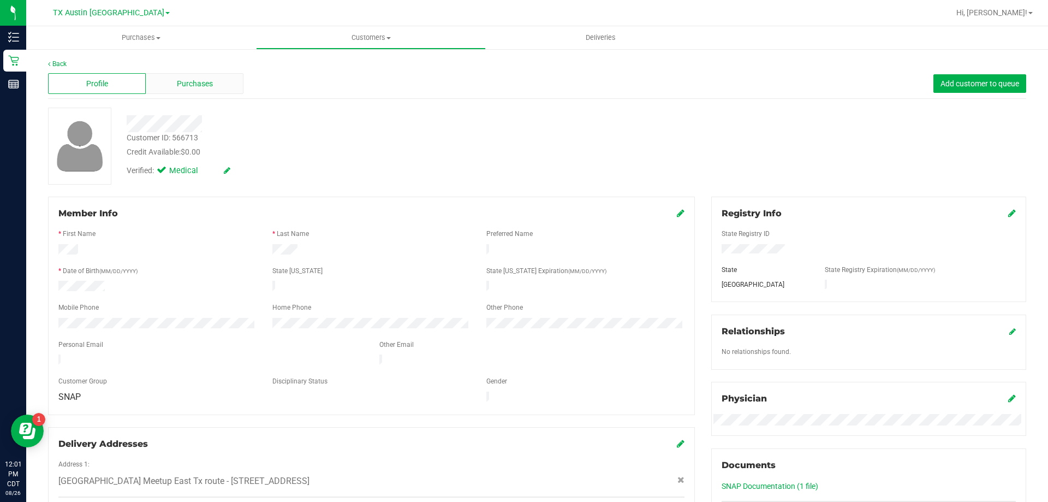
click at [203, 85] on span "Purchases" at bounding box center [195, 83] width 36 height 11
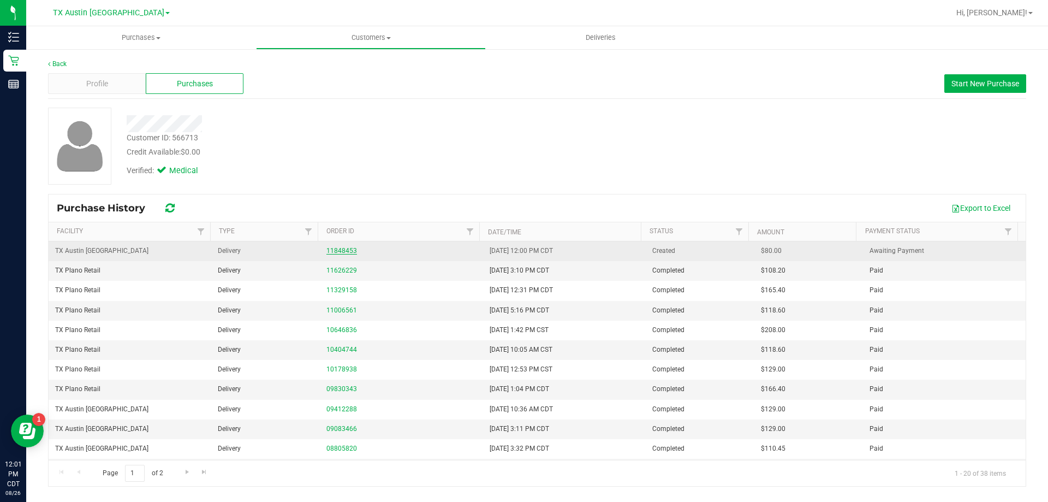
click at [334, 251] on link "11848453" at bounding box center [341, 251] width 31 height 8
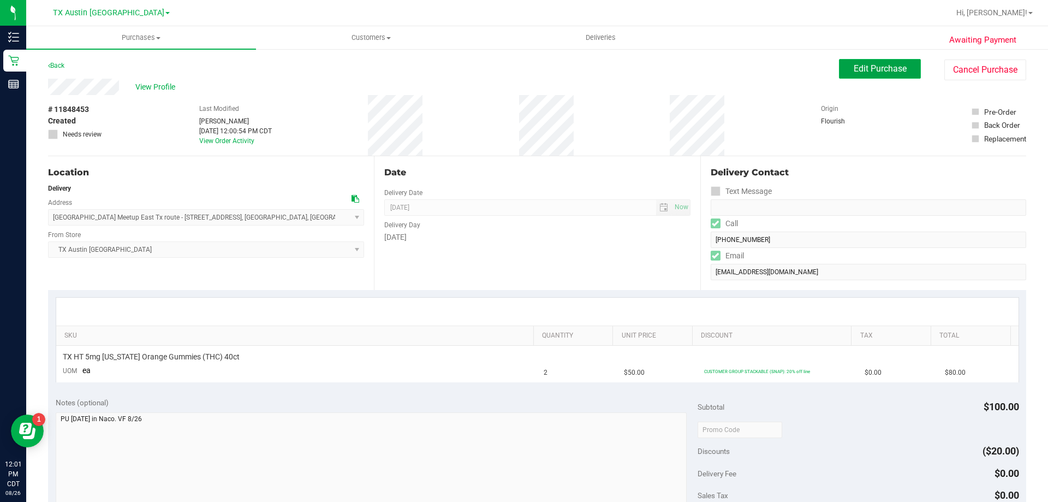
click at [854, 68] on span "Edit Purchase" at bounding box center [880, 68] width 53 height 10
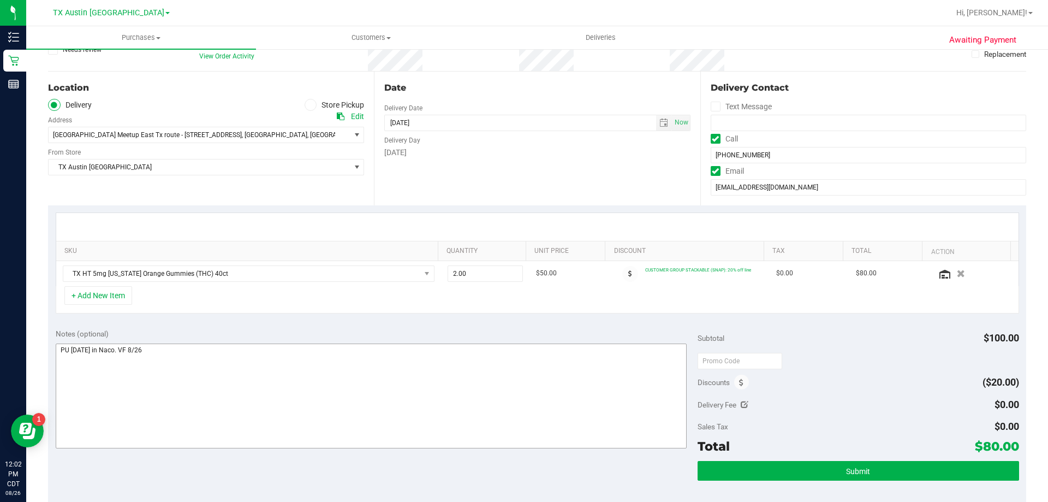
scroll to position [109, 0]
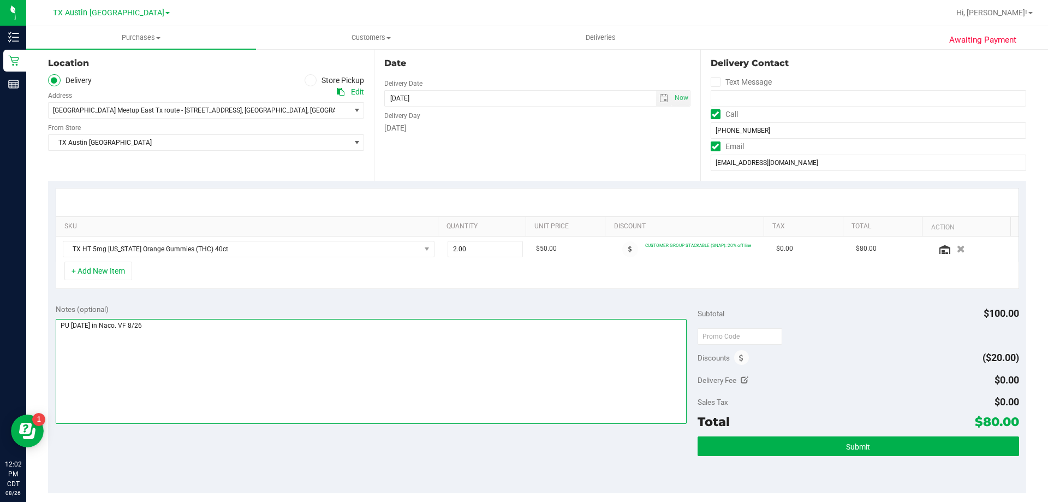
click at [156, 325] on textarea at bounding box center [372, 371] width 632 height 105
click at [237, 338] on textarea at bounding box center [372, 371] width 632 height 105
click at [62, 339] on textarea at bounding box center [372, 371] width 632 height 105
click at [219, 340] on textarea at bounding box center [372, 371] width 632 height 105
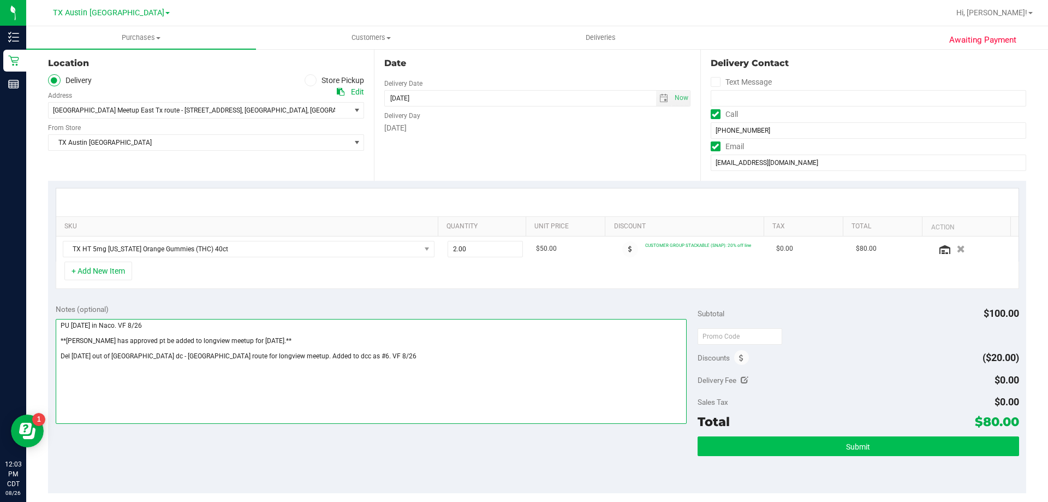
type textarea "PU Wed 9/3 in Naco. VF 8/26 **Justin has approved pt be added to longview meetu…"
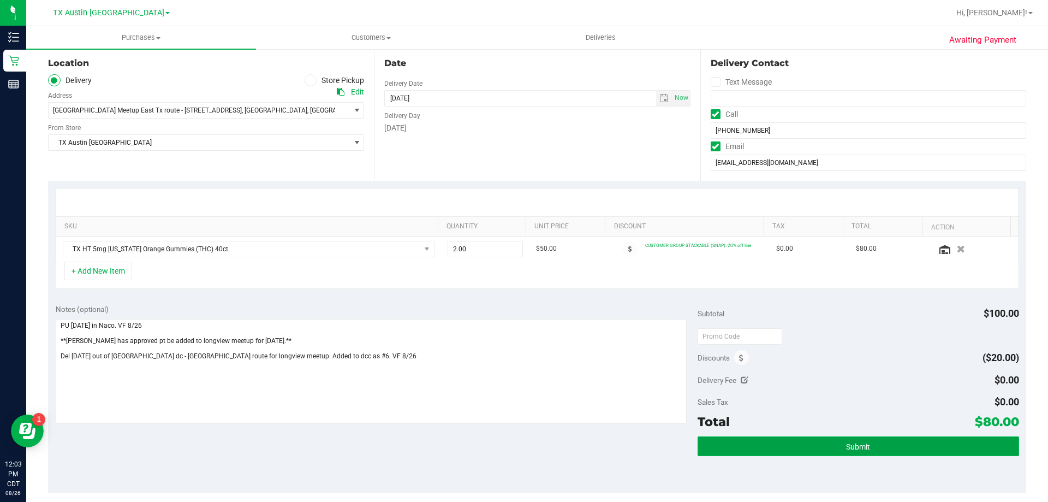
click at [809, 453] on button "Submit" at bounding box center [858, 446] width 321 height 20
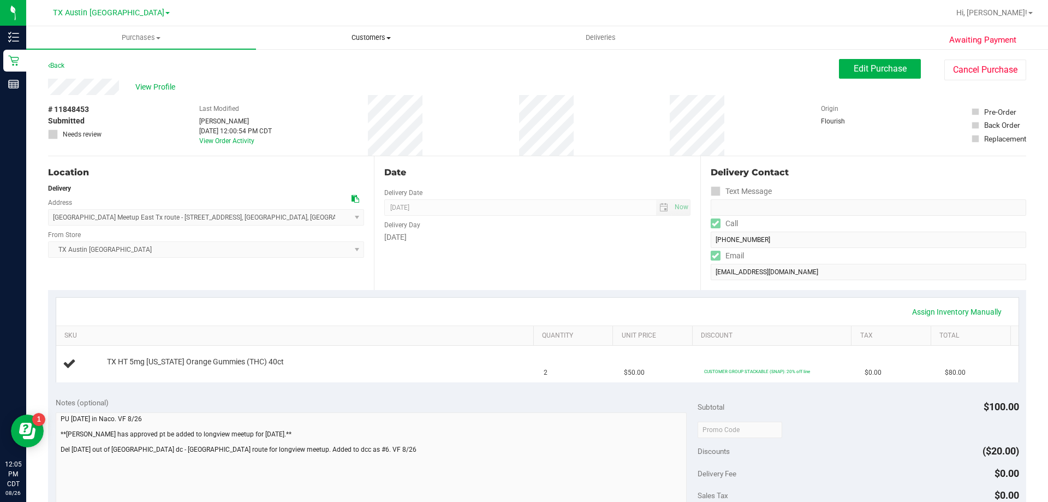
click at [381, 39] on span "Customers" at bounding box center [371, 38] width 229 height 10
click at [379, 68] on li "All customers" at bounding box center [371, 65] width 230 height 13
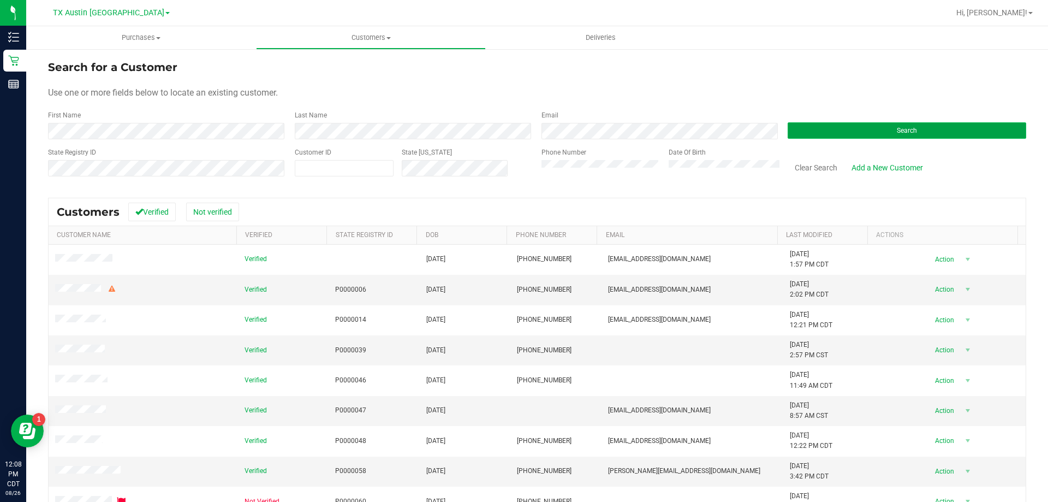
click at [897, 128] on span "Search" at bounding box center [907, 131] width 20 height 8
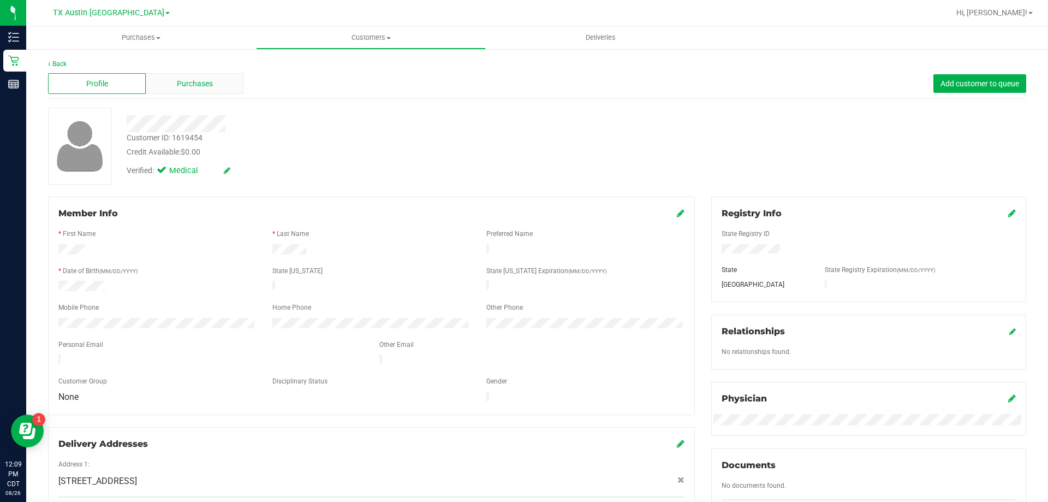
click at [201, 87] on span "Purchases" at bounding box center [195, 83] width 36 height 11
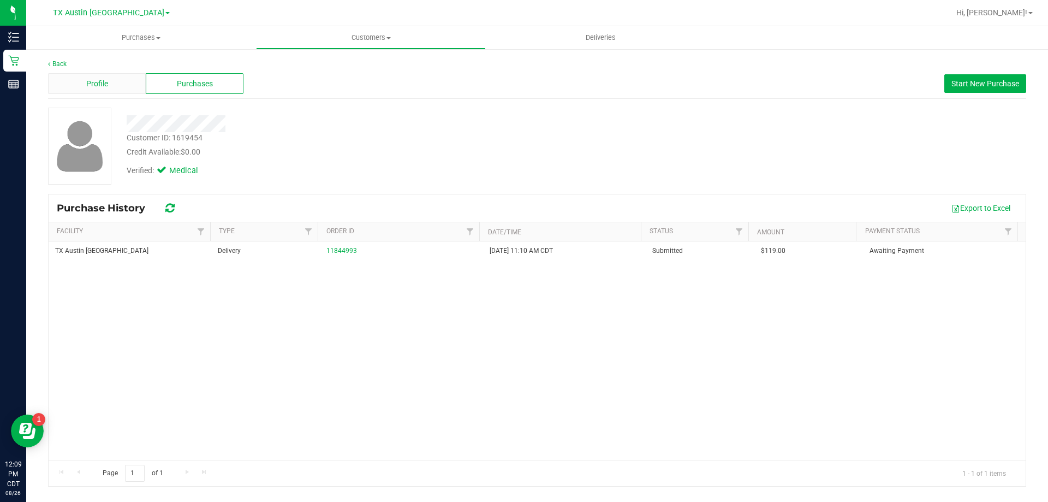
click at [91, 86] on span "Profile" at bounding box center [97, 83] width 22 height 11
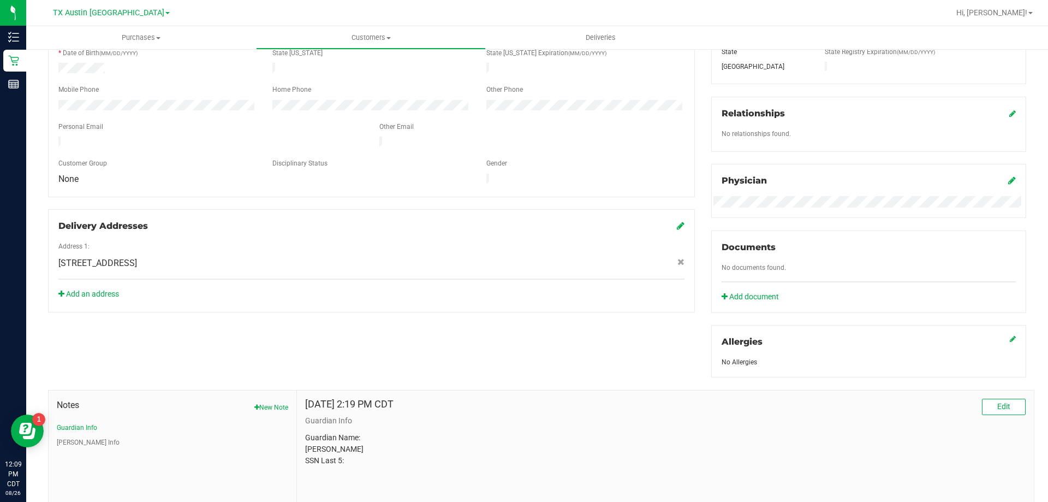
scroll to position [288, 0]
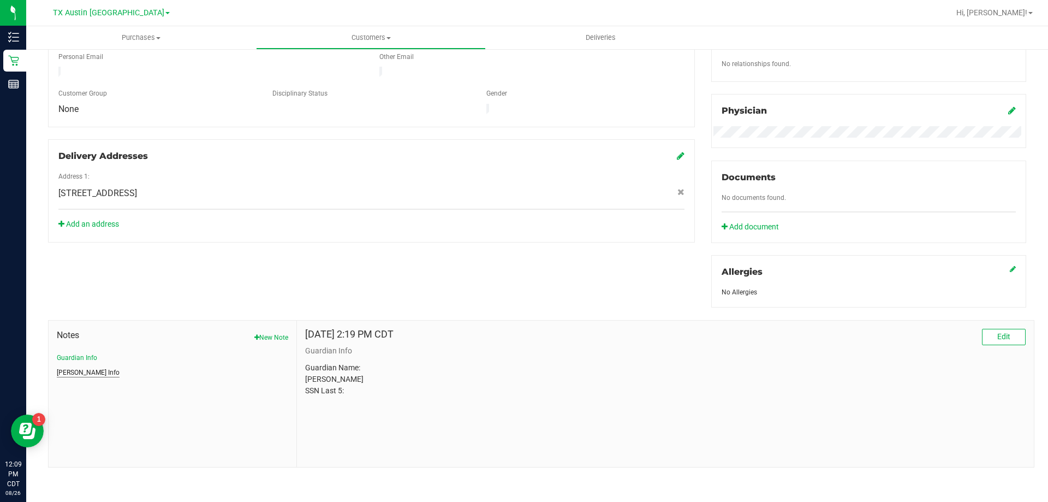
click at [82, 367] on button "[PERSON_NAME] Info" at bounding box center [88, 372] width 63 height 10
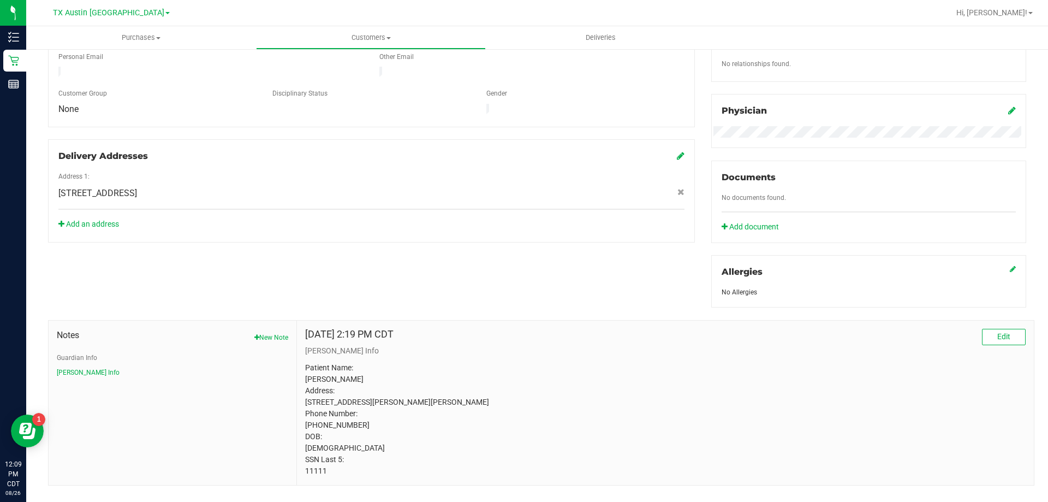
click at [309, 477] on p "Patient Name: Alesha Seaberry Address: 250 MCENTIRE RD GRAHAM, TX, 76450 Phone …" at bounding box center [665, 419] width 721 height 115
copy body "11111"
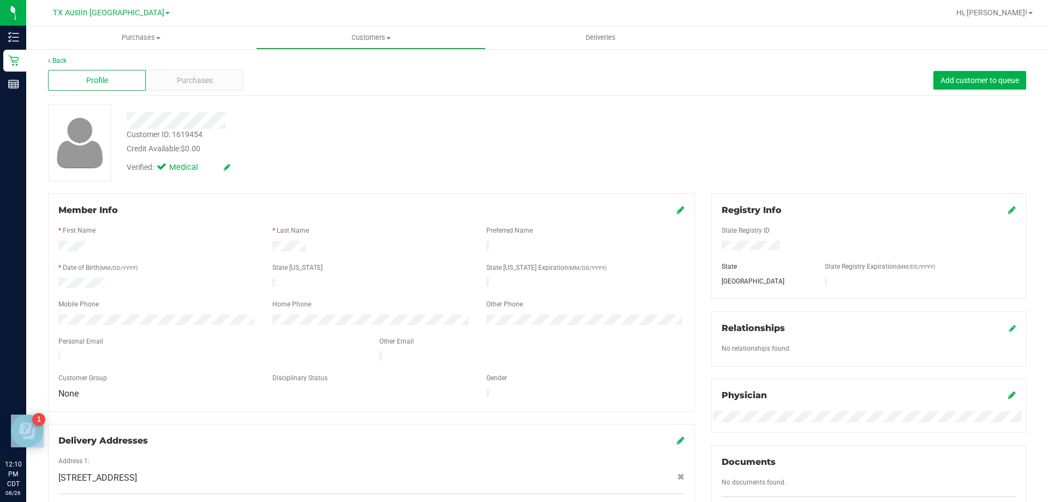
scroll to position [0, 0]
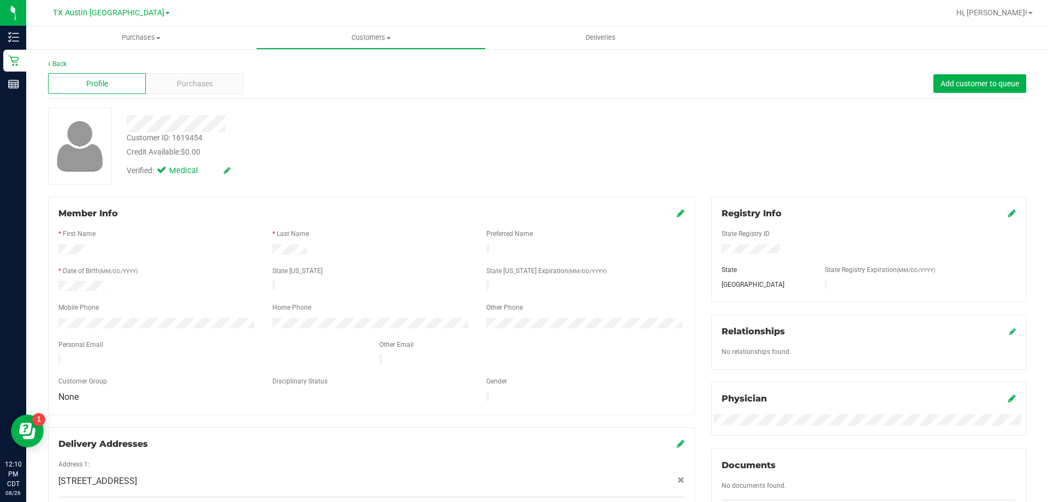
click at [166, 70] on div "Profile Purchases Add customer to queue" at bounding box center [537, 84] width 978 height 30
click at [177, 84] on span "Purchases" at bounding box center [195, 83] width 36 height 11
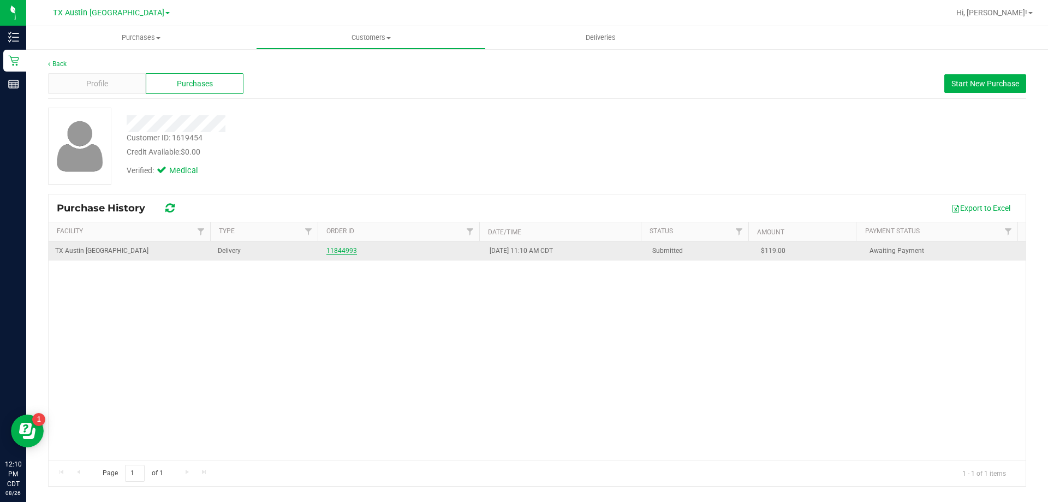
click at [346, 250] on link "11844993" at bounding box center [341, 251] width 31 height 8
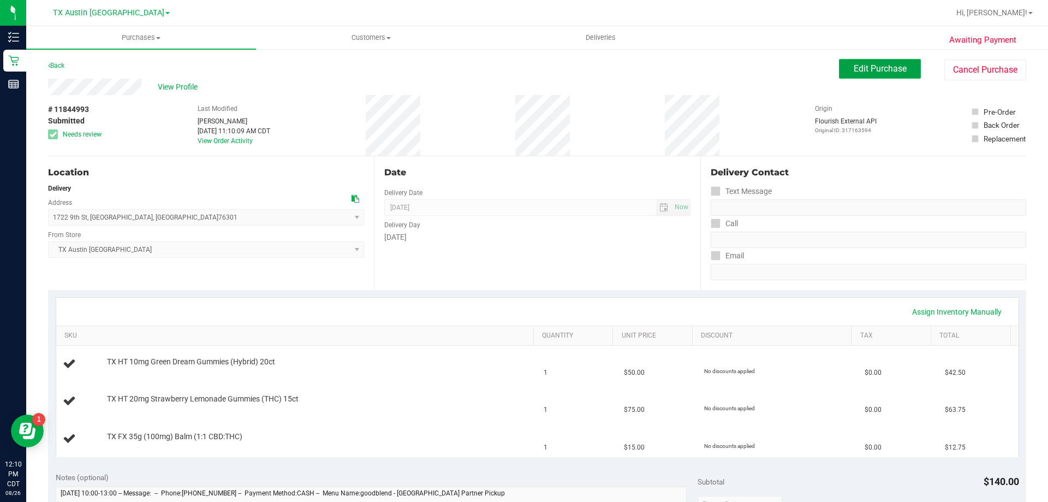
click at [861, 68] on span "Edit Purchase" at bounding box center [880, 68] width 53 height 10
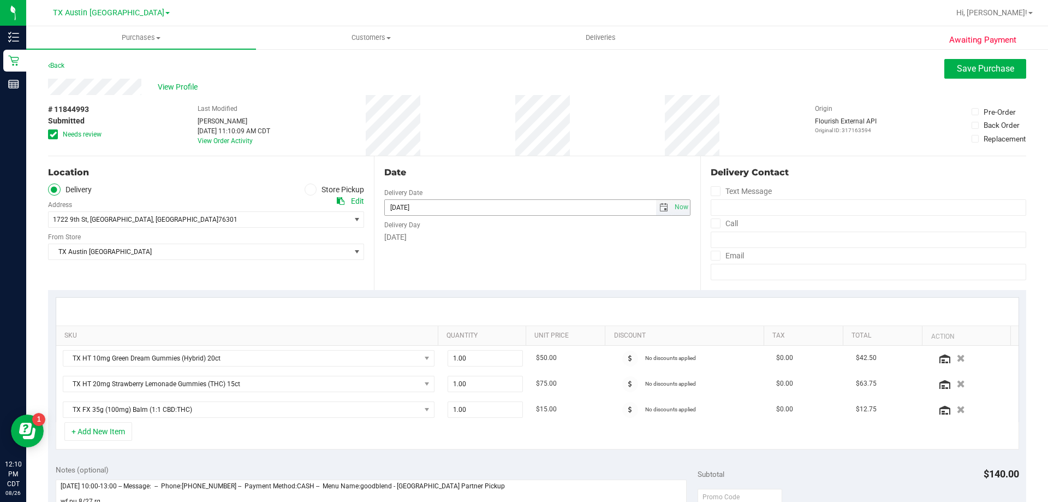
click at [660, 207] on span "select" at bounding box center [663, 207] width 9 height 9
click at [489, 223] on span "Next" at bounding box center [489, 226] width 9 height 9
click at [440, 282] on link "10" at bounding box center [440, 284] width 16 height 17
type input "[DATE]"
click at [56, 134] on icon at bounding box center [53, 134] width 7 height 0
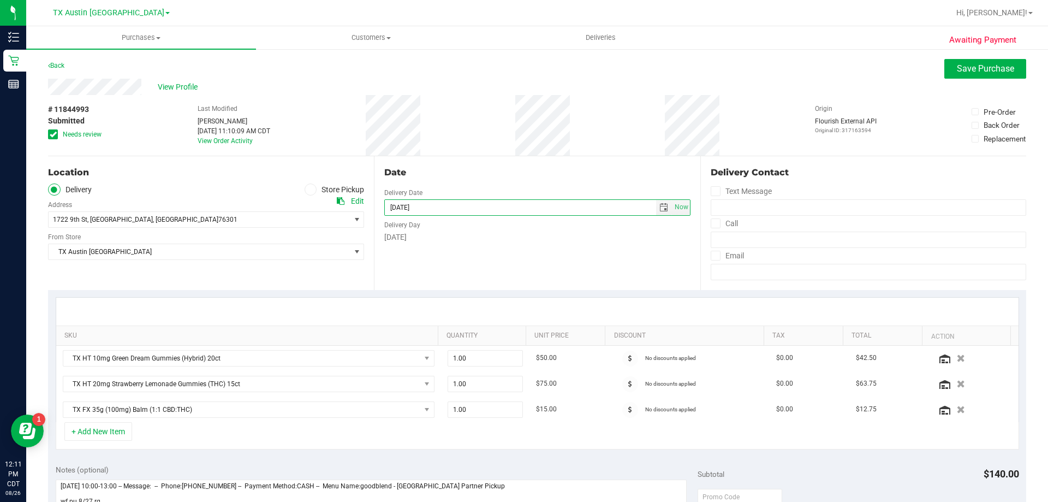
click at [0, 0] on input "Needs review" at bounding box center [0, 0] width 0 height 0
click at [53, 134] on icon at bounding box center [53, 134] width 7 height 0
click at [0, 0] on input "Needs review" at bounding box center [0, 0] width 0 height 0
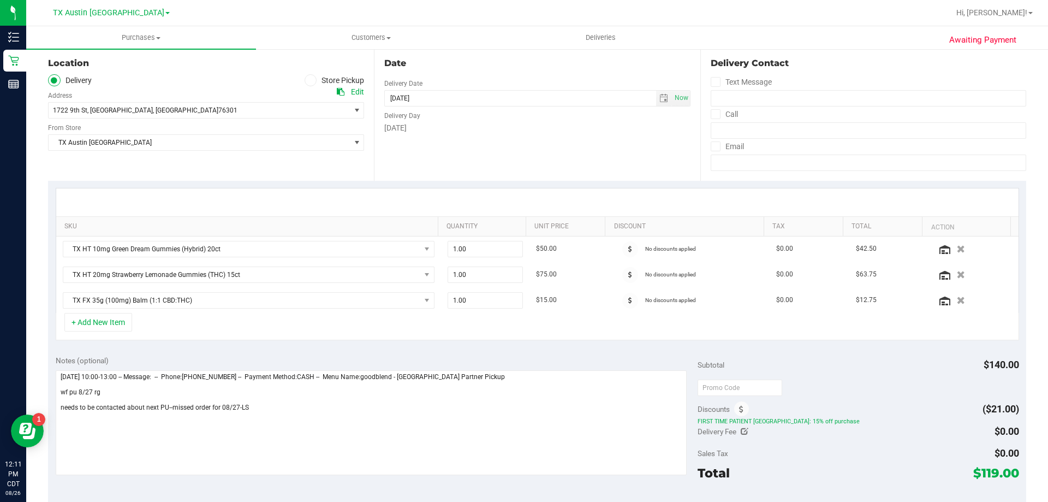
scroll to position [164, 0]
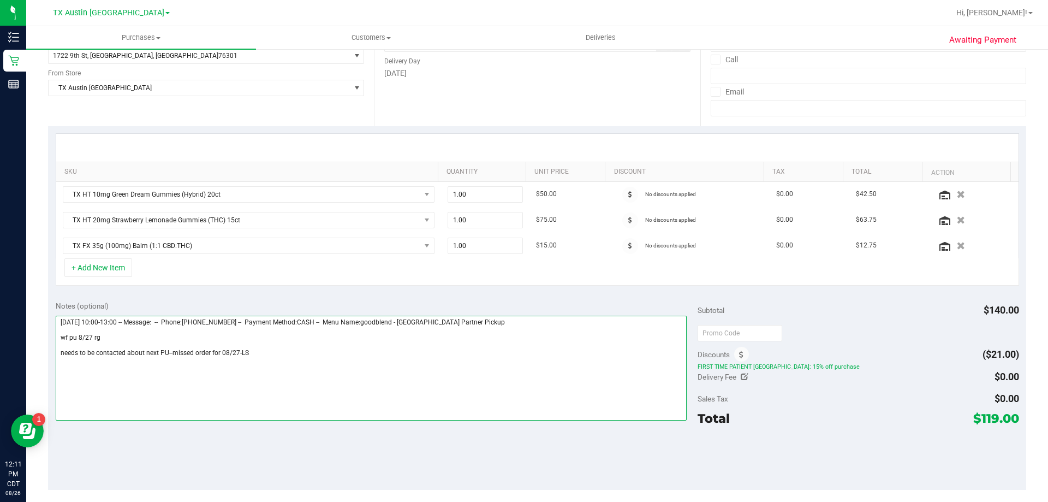
click at [290, 350] on textarea at bounding box center [372, 367] width 632 height 105
type textarea "Wednesday 08/27/2025 10:00-13:00 -- Message: -- Phone:9404526072 -- Payment Met…"
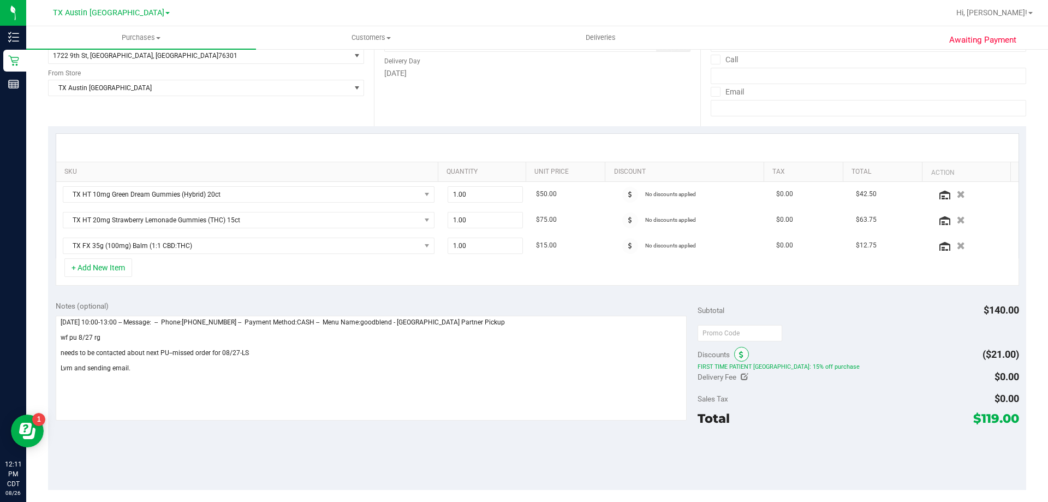
click at [739, 357] on icon at bounding box center [741, 355] width 4 height 8
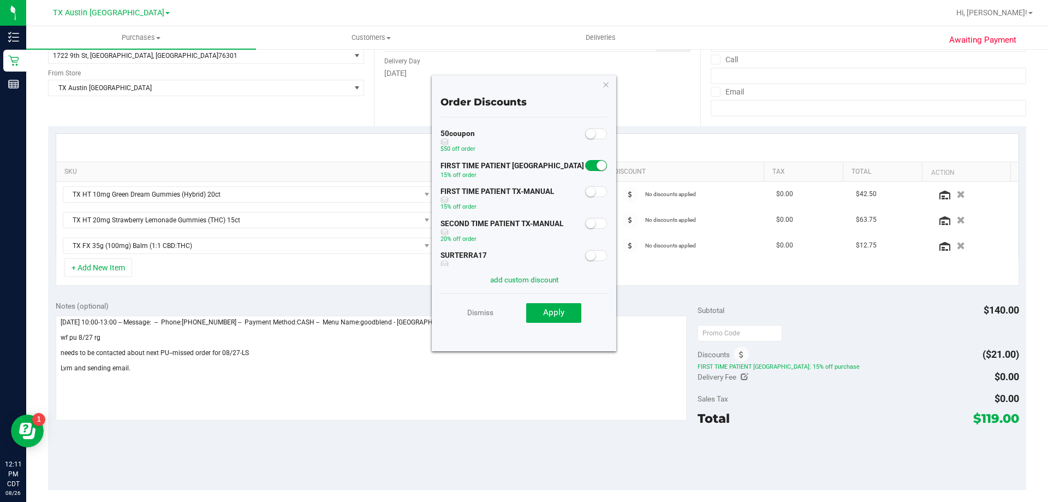
click at [590, 193] on span at bounding box center [596, 191] width 22 height 11
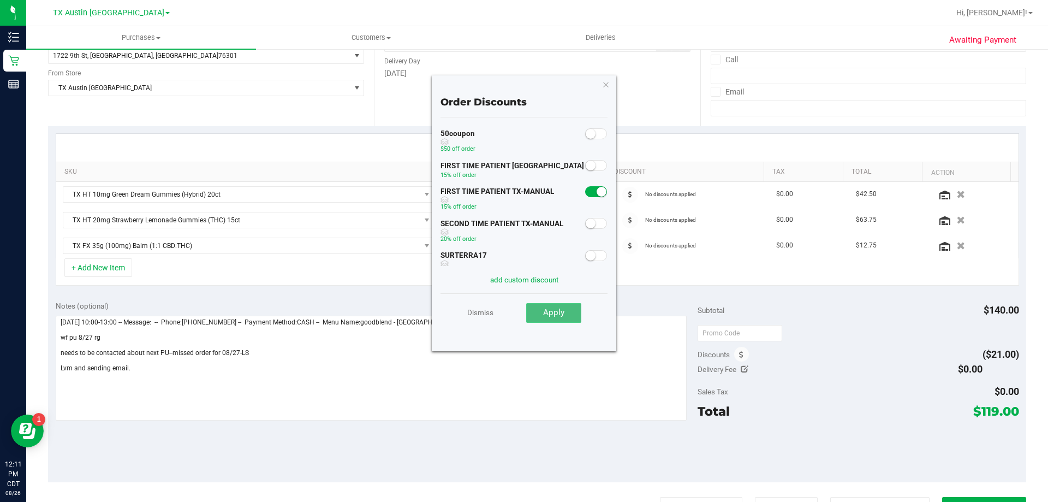
click at [575, 313] on button "Apply" at bounding box center [553, 313] width 55 height 20
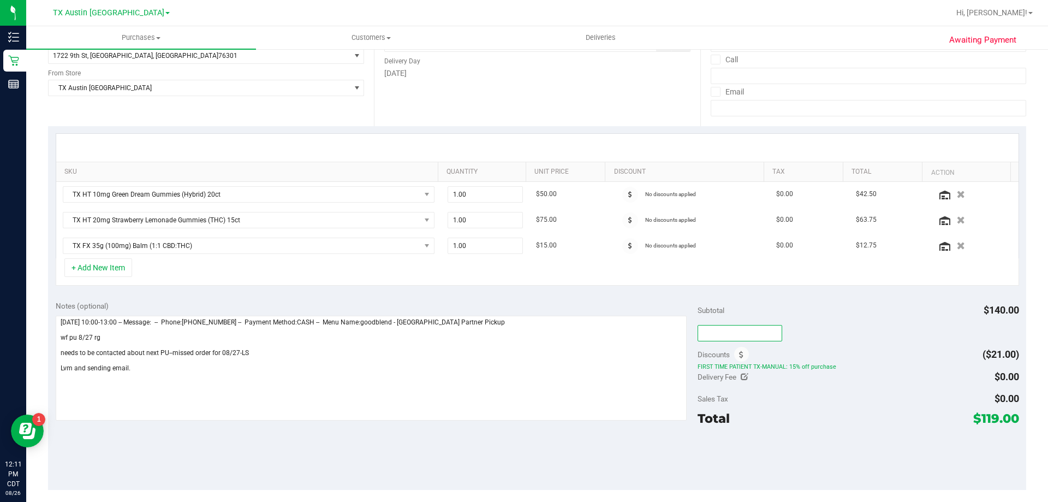
click at [742, 335] on input "text" at bounding box center [740, 333] width 85 height 16
type input "TXAIQ10"
click at [823, 341] on div "TXAIQ10" at bounding box center [858, 333] width 321 height 20
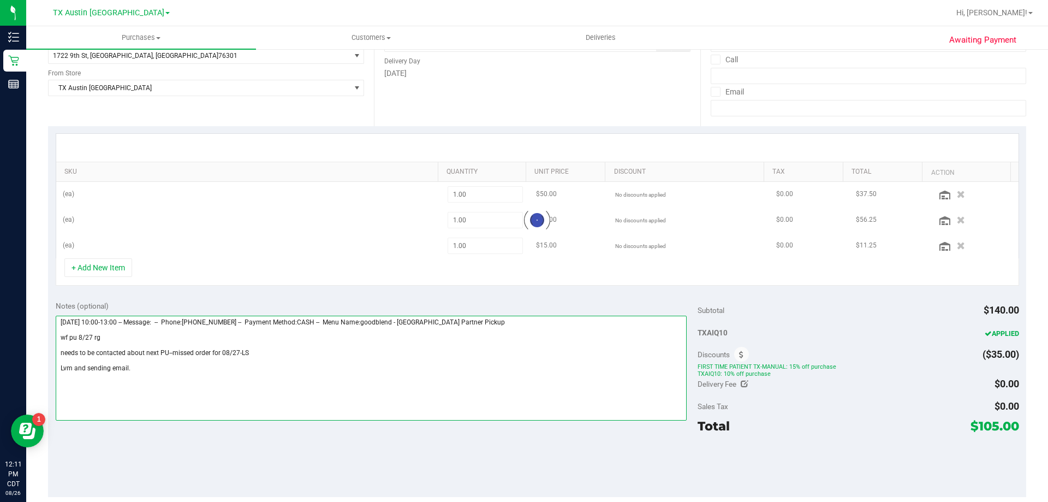
click at [156, 367] on textarea at bounding box center [372, 367] width 632 height 105
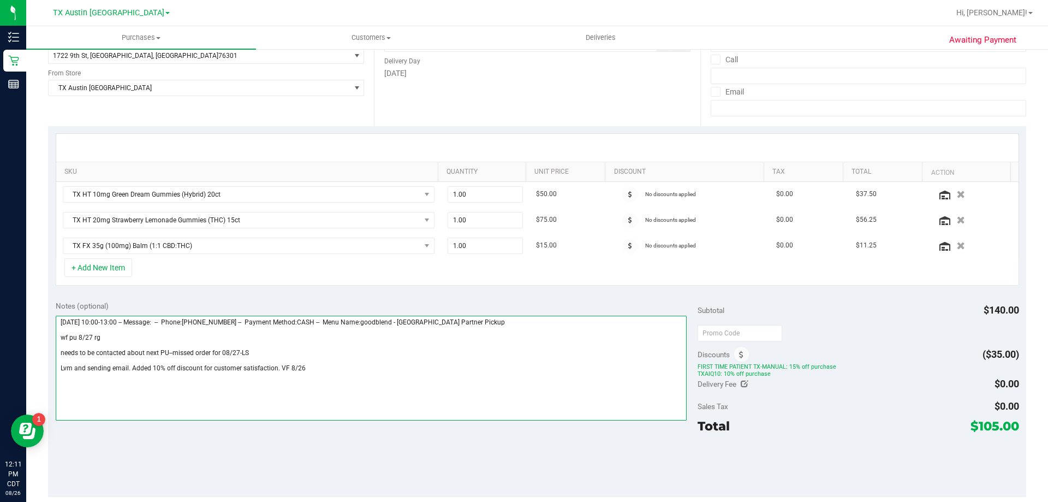
click at [127, 368] on textarea at bounding box center [372, 367] width 632 height 105
click at [172, 367] on textarea at bounding box center [372, 367] width 632 height 105
click at [181, 368] on textarea at bounding box center [372, 367] width 632 height 105
click at [325, 369] on textarea at bounding box center [372, 367] width 632 height 105
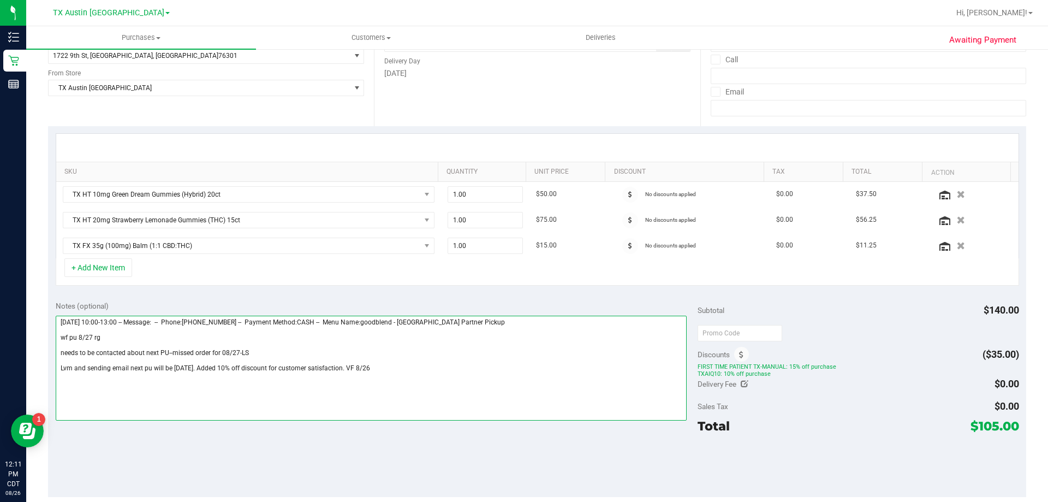
click at [325, 369] on textarea at bounding box center [372, 367] width 632 height 105
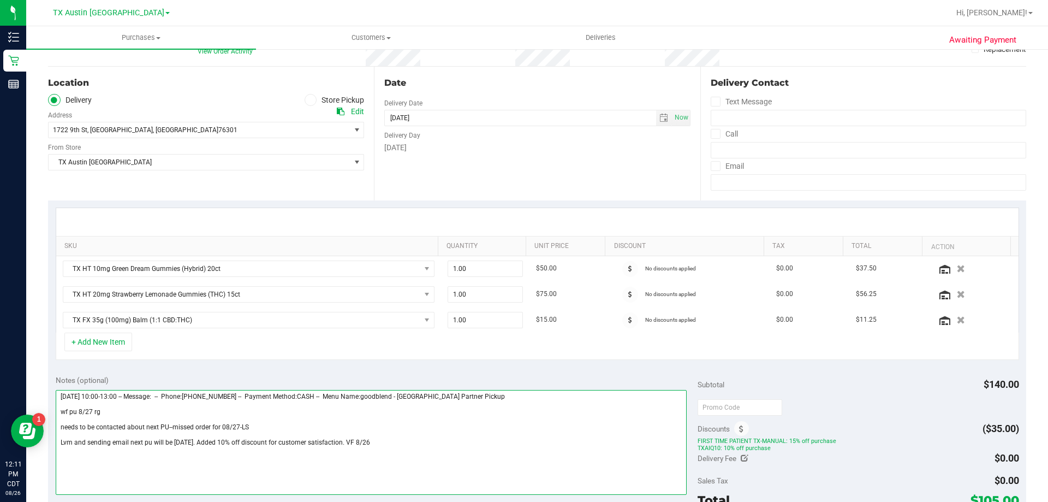
scroll to position [0, 0]
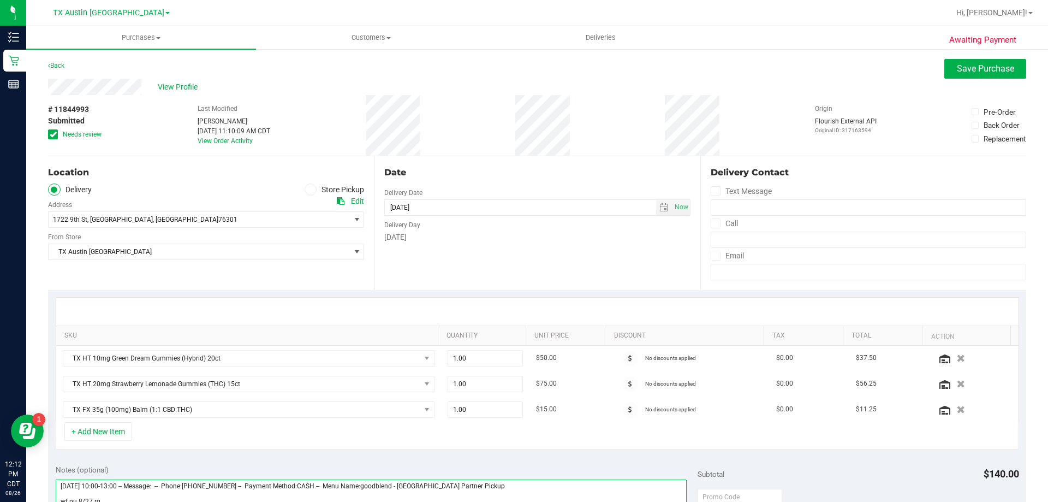
type textarea "Wednesday 08/27/2025 10:00-13:00 -- Message: -- Phone:9404526072 -- Payment Met…"
drag, startPoint x: 989, startPoint y: 82, endPoint x: 987, endPoint y: 72, distance: 10.5
click at [989, 82] on div "View Profile" at bounding box center [537, 87] width 978 height 16
click at [987, 72] on span "Save Purchase" at bounding box center [985, 68] width 57 height 10
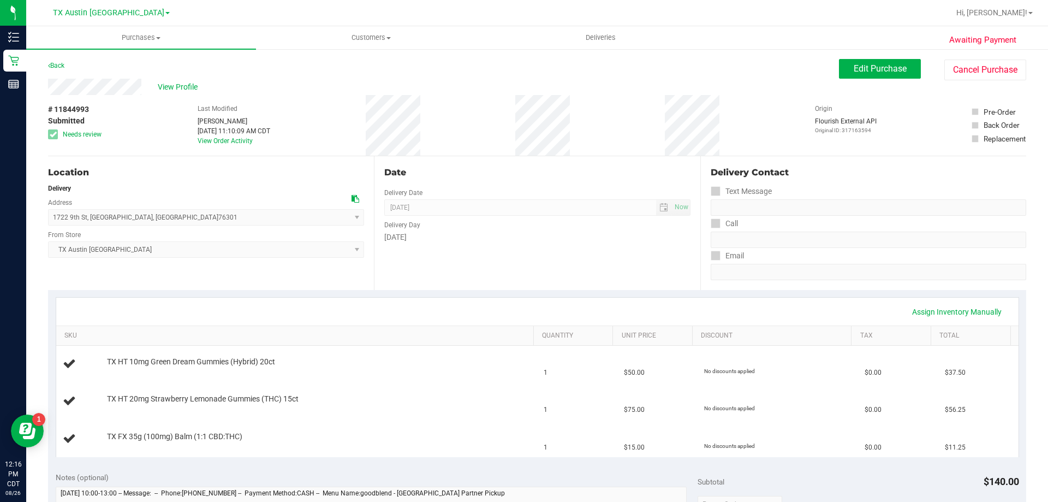
click at [876, 58] on div "Awaiting Payment Back Edit Purchase Cancel Purchase View Profile # 11844993 Sub…" at bounding box center [537, 485] width 1022 height 875
click at [867, 69] on span "Edit Purchase" at bounding box center [880, 68] width 53 height 10
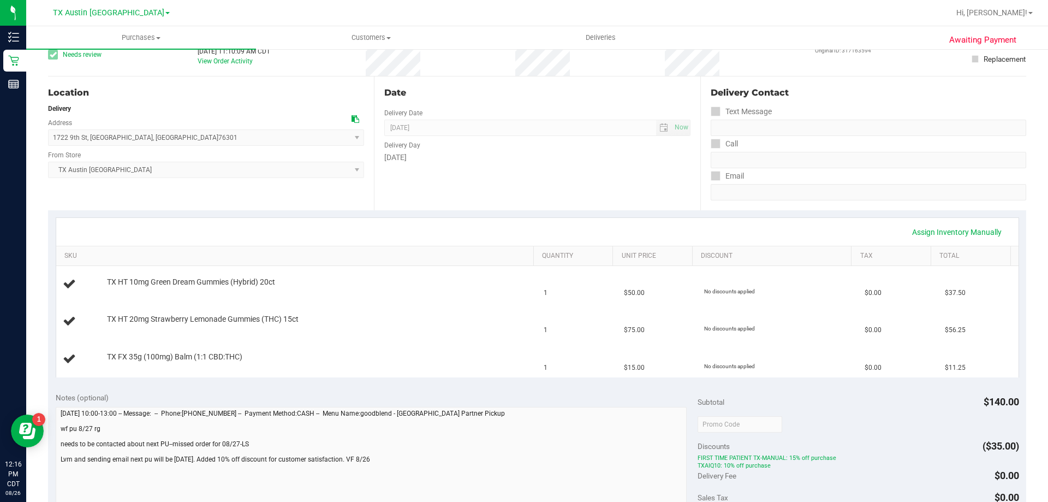
scroll to position [164, 0]
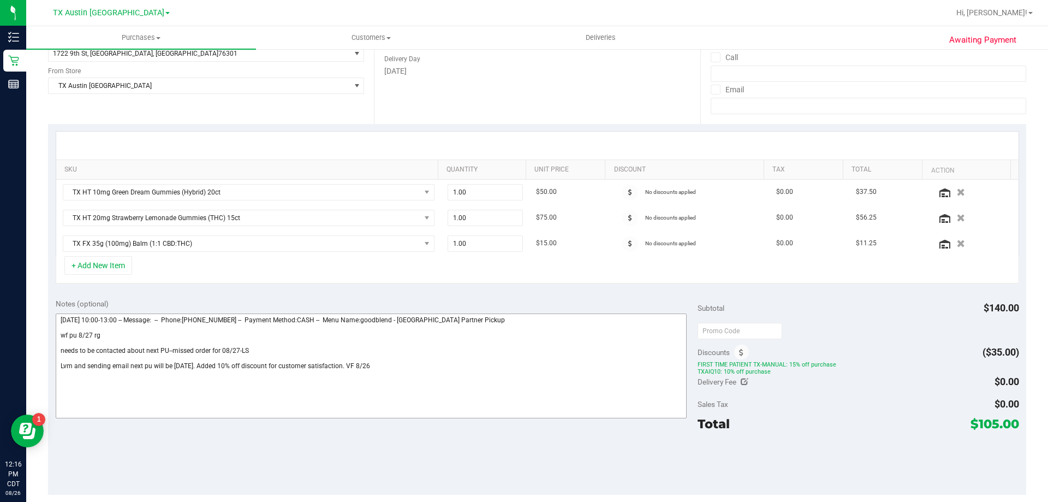
scroll to position [109, 0]
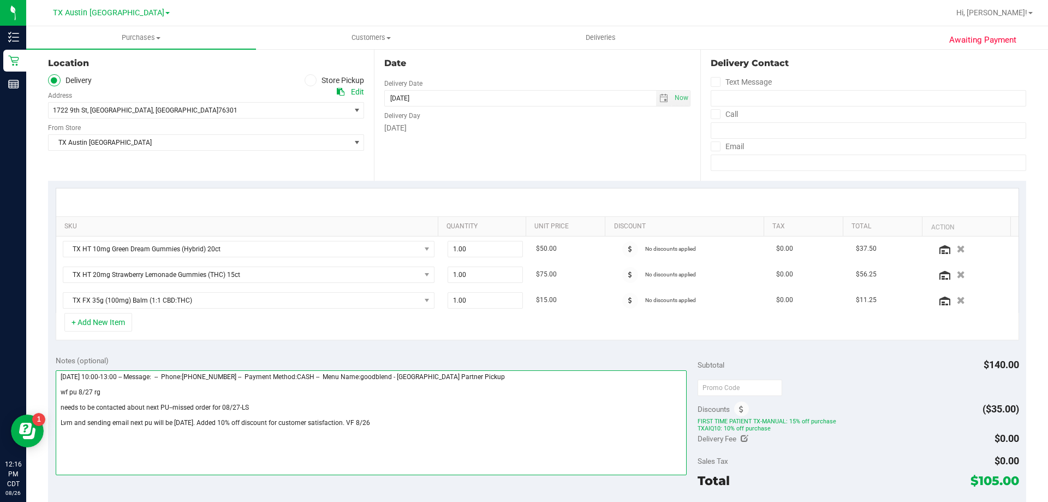
click at [384, 415] on textarea at bounding box center [372, 422] width 632 height 105
click at [384, 424] on textarea at bounding box center [372, 422] width 632 height 105
paste textarea "Pt will not be able to wait for the next time we are in WF so she aasked to can…"
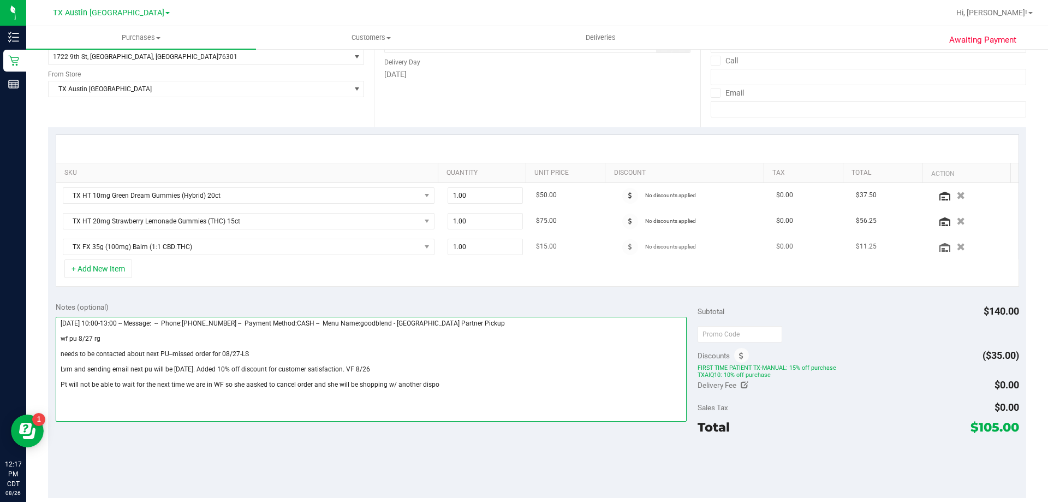
scroll to position [164, 0]
click at [249, 384] on textarea at bounding box center [372, 367] width 632 height 105
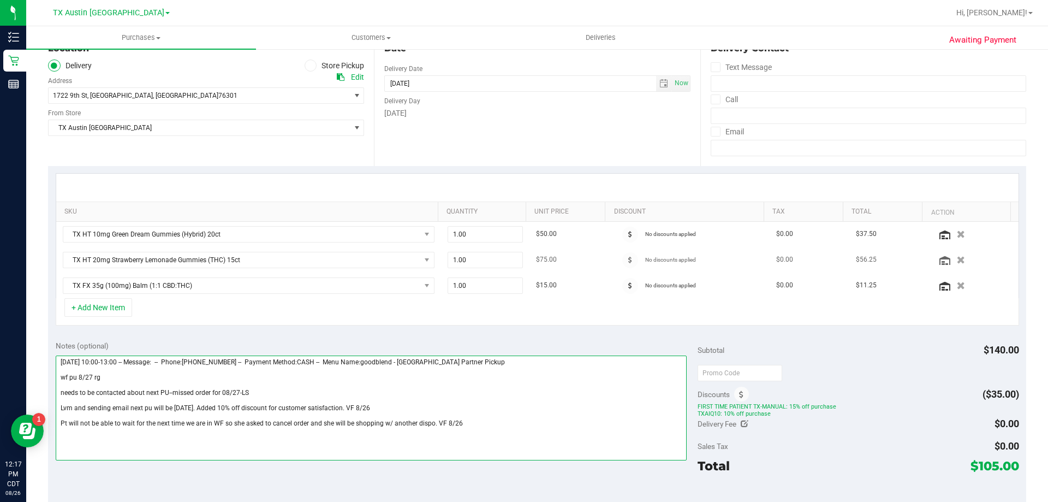
scroll to position [0, 0]
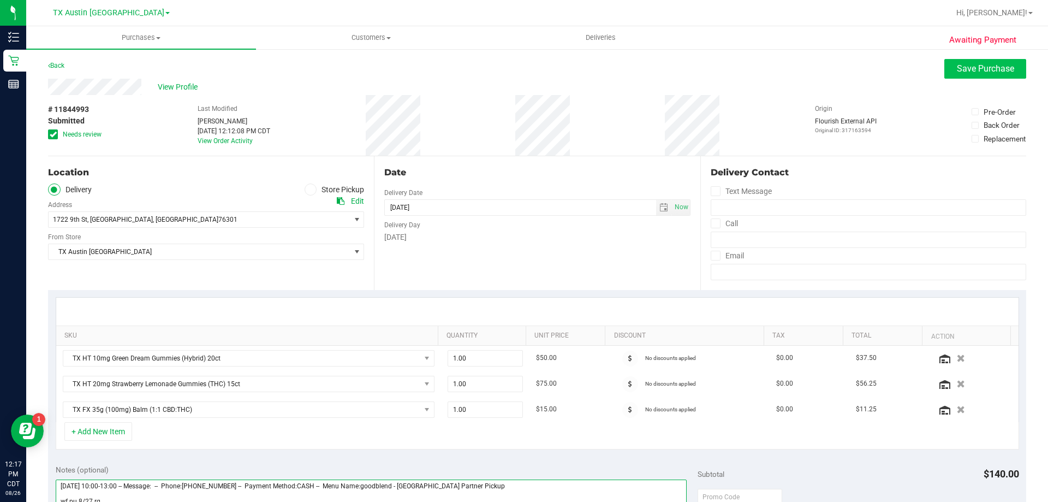
type textarea "Wednesday 08/27/2025 10:00-13:00 -- Message: -- Phone:9404526072 -- Payment Met…"
click at [966, 61] on button "Save Purchase" at bounding box center [985, 69] width 82 height 20
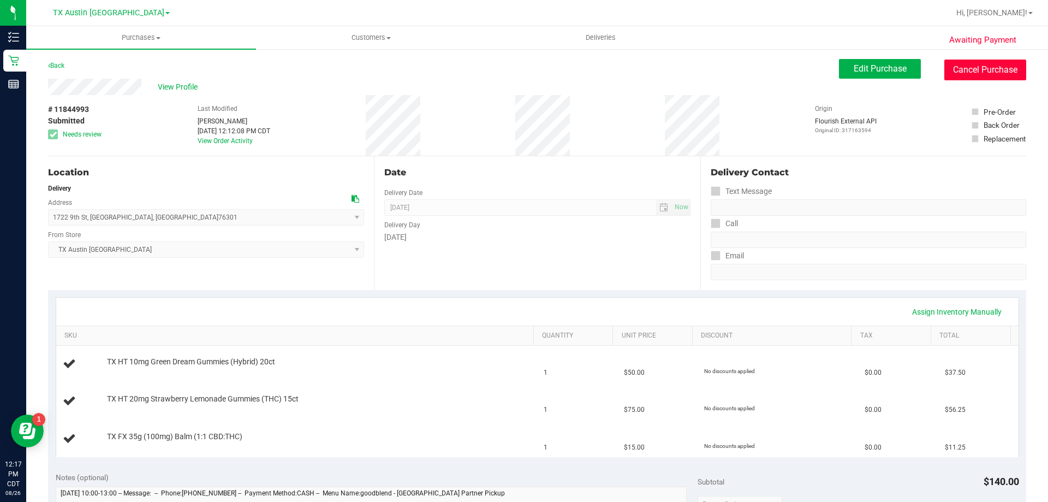
click at [985, 73] on button "Cancel Purchase" at bounding box center [985, 69] width 82 height 21
click at [374, 35] on span "Customers" at bounding box center [371, 38] width 229 height 10
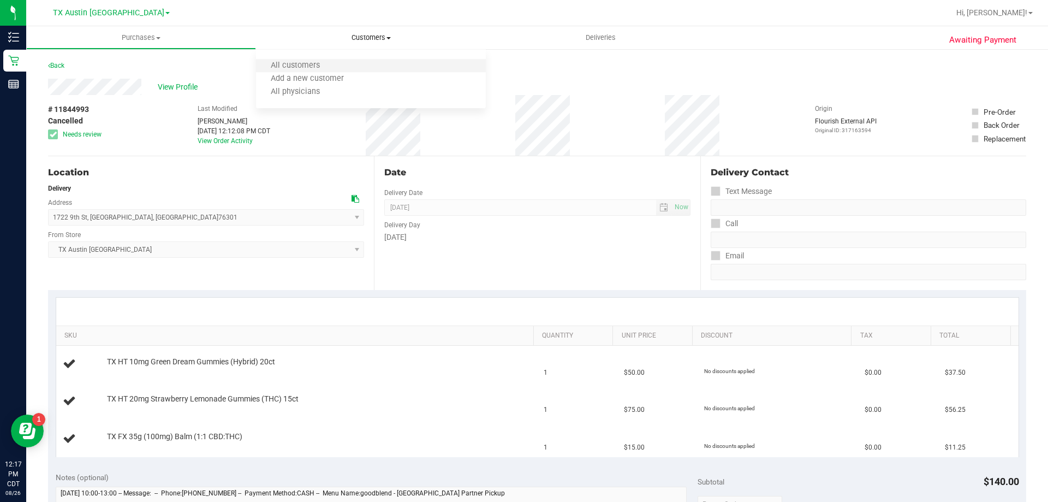
click at [372, 61] on li "All customers" at bounding box center [371, 65] width 230 height 13
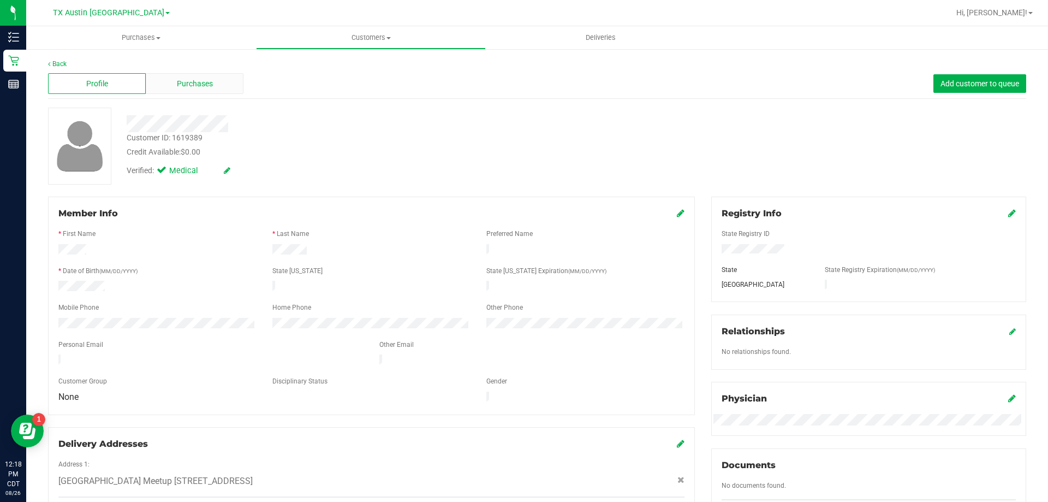
click at [215, 82] on div "Purchases" at bounding box center [195, 83] width 98 height 21
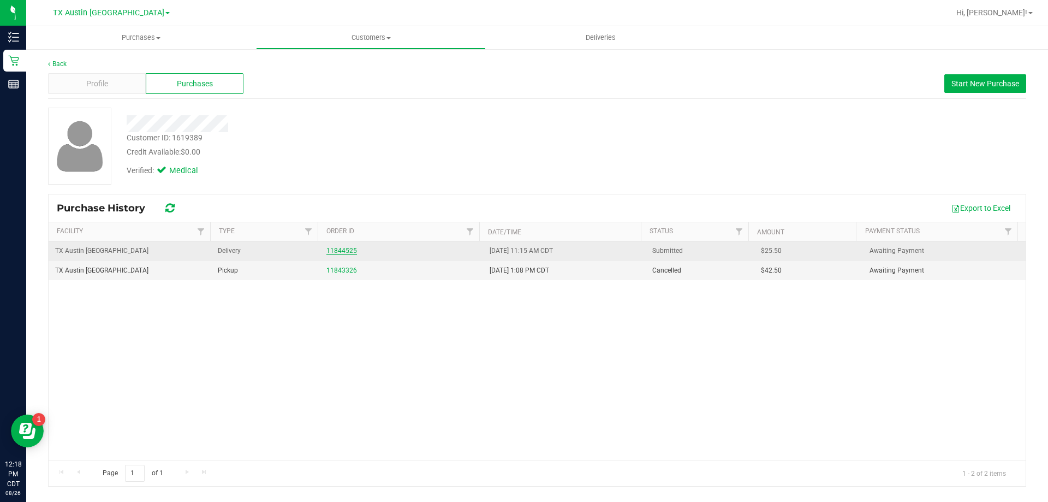
click at [338, 248] on link "11844525" at bounding box center [341, 251] width 31 height 8
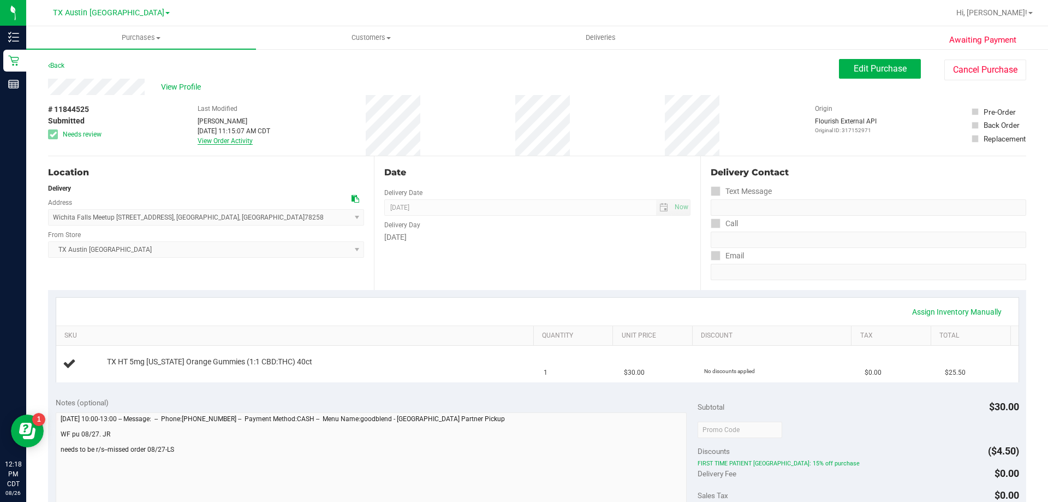
click at [219, 140] on link "View Order Activity" at bounding box center [225, 141] width 55 height 8
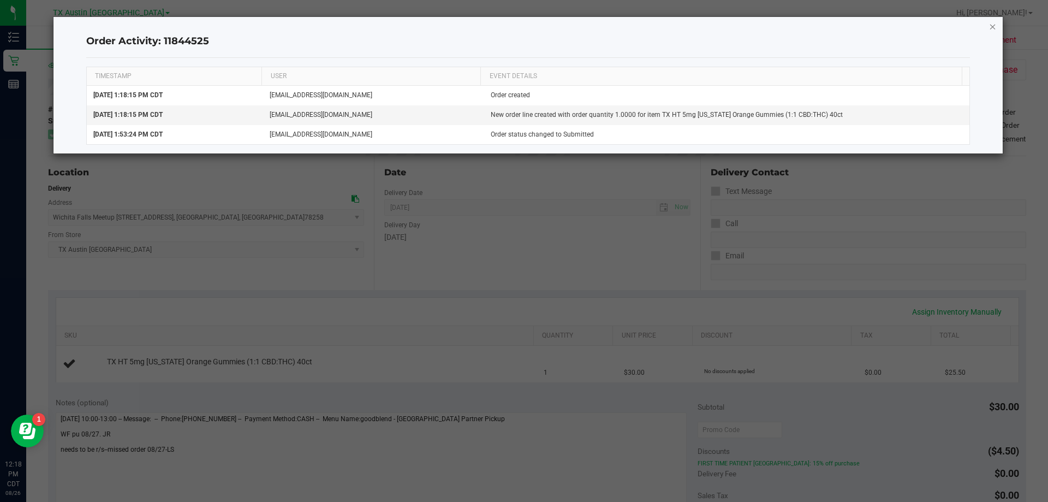
click at [992, 27] on icon "button" at bounding box center [993, 26] width 8 height 13
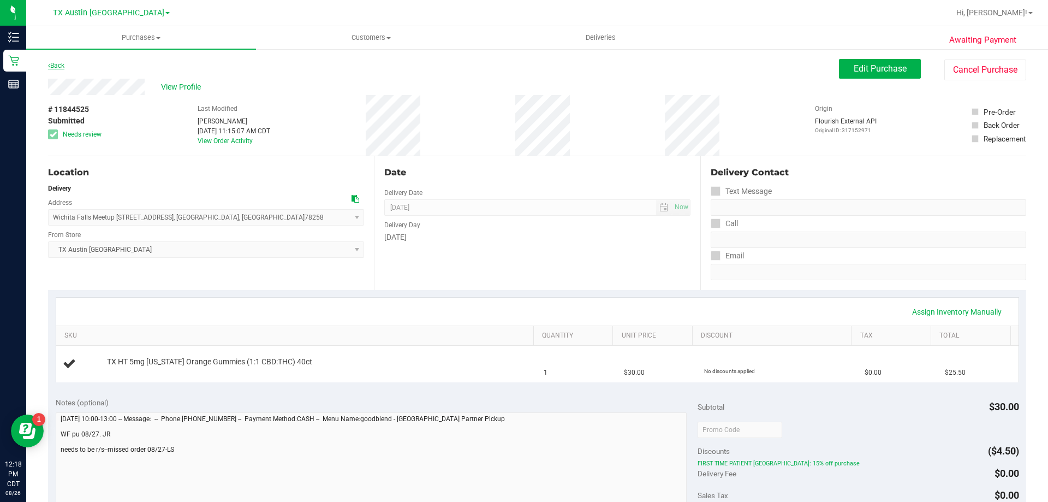
click at [62, 66] on link "Back" at bounding box center [56, 66] width 16 height 8
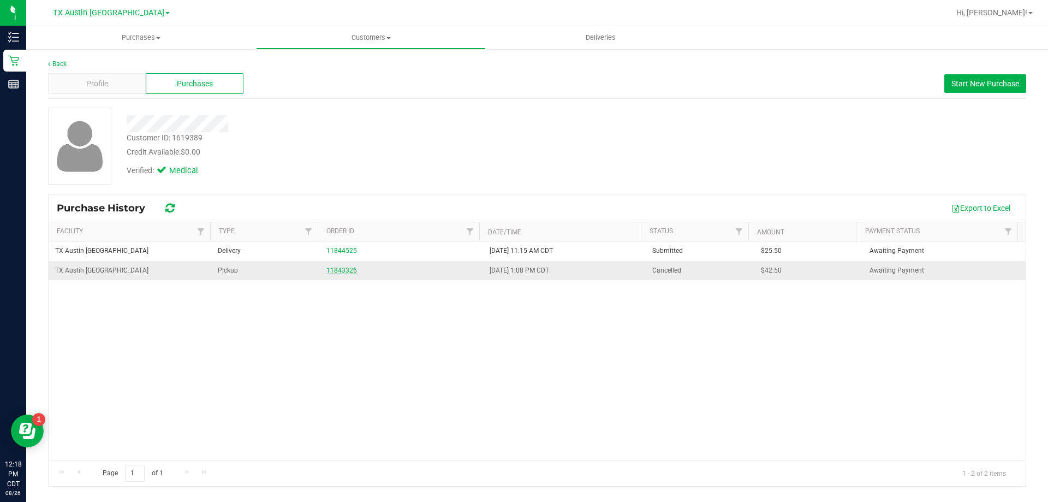
click at [342, 269] on link "11843326" at bounding box center [341, 270] width 31 height 8
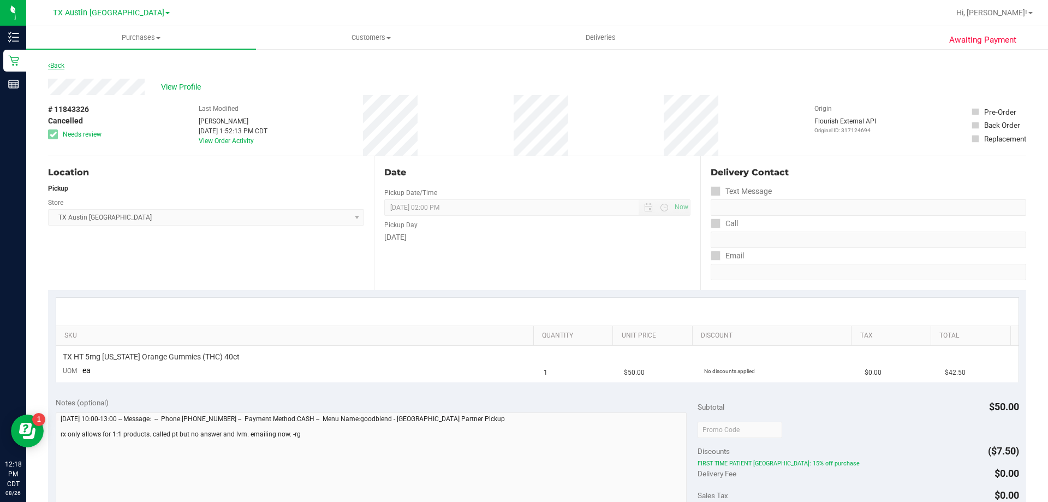
click at [64, 63] on link "Back" at bounding box center [56, 66] width 16 height 8
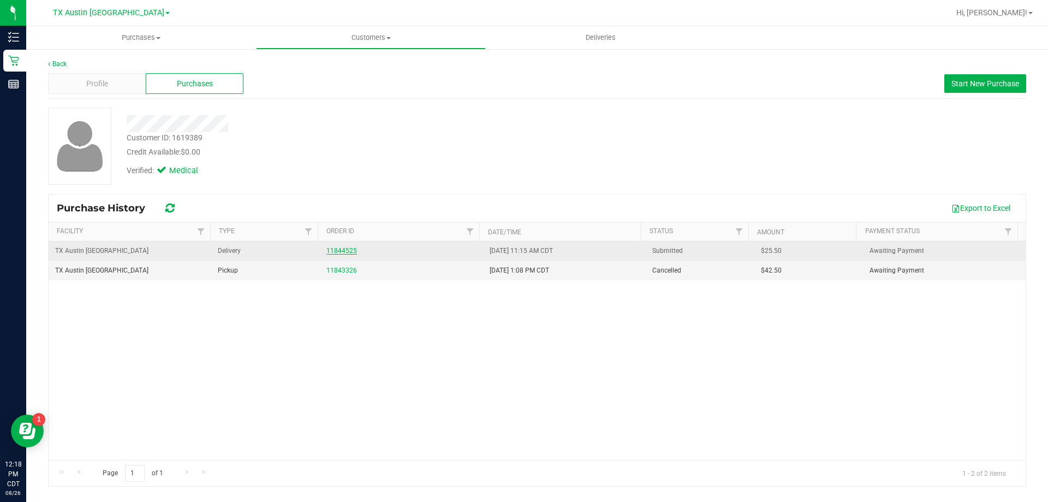
click at [337, 251] on link "11844525" at bounding box center [341, 251] width 31 height 8
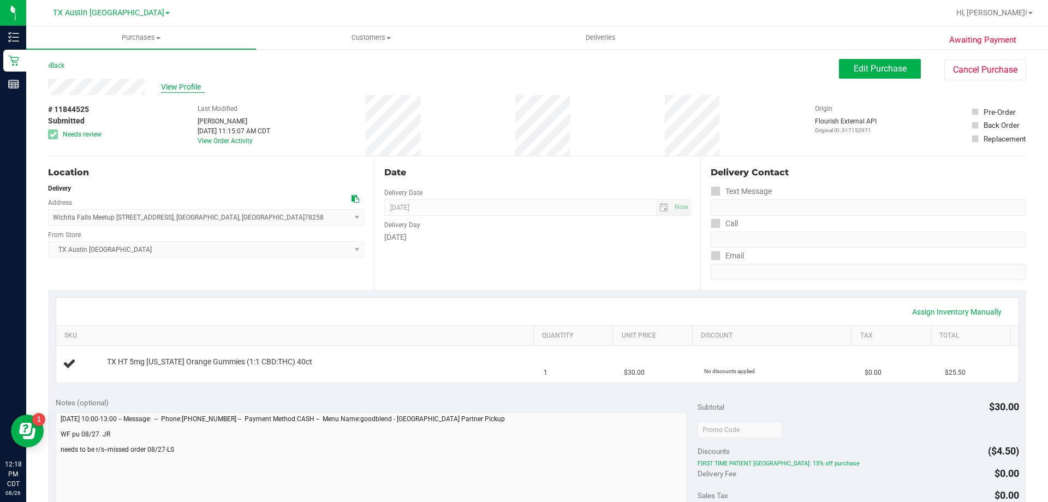
click at [171, 84] on span "View Profile" at bounding box center [183, 86] width 44 height 11
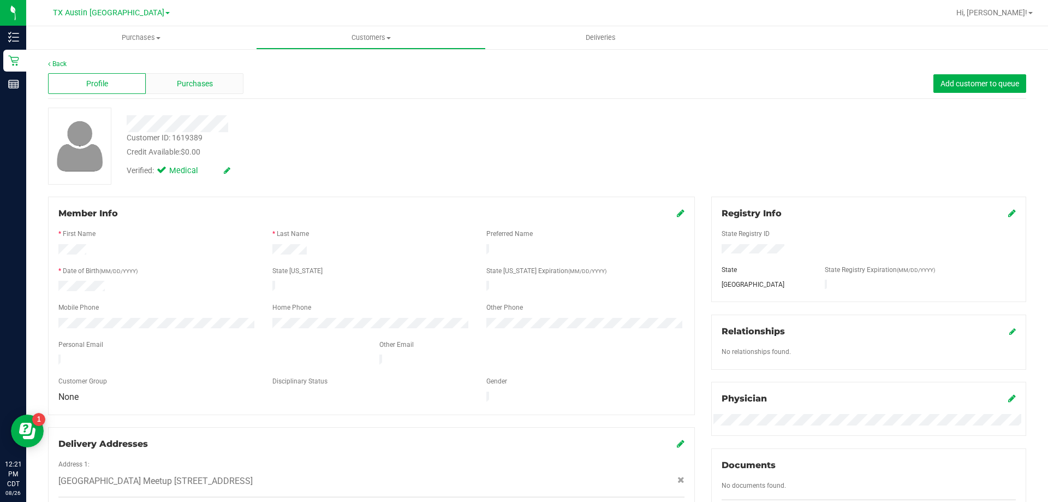
click at [206, 92] on div "Purchases" at bounding box center [195, 83] width 98 height 21
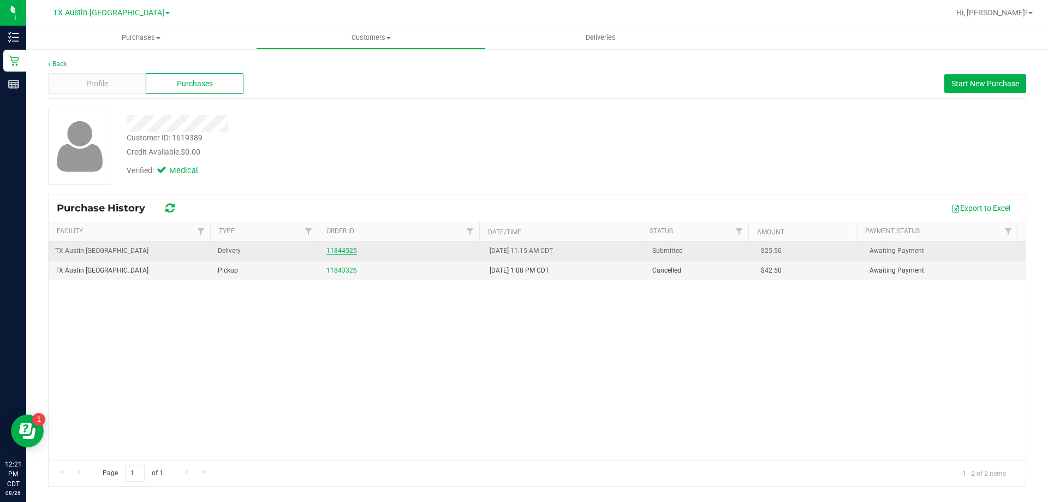
click at [346, 252] on link "11844525" at bounding box center [341, 251] width 31 height 8
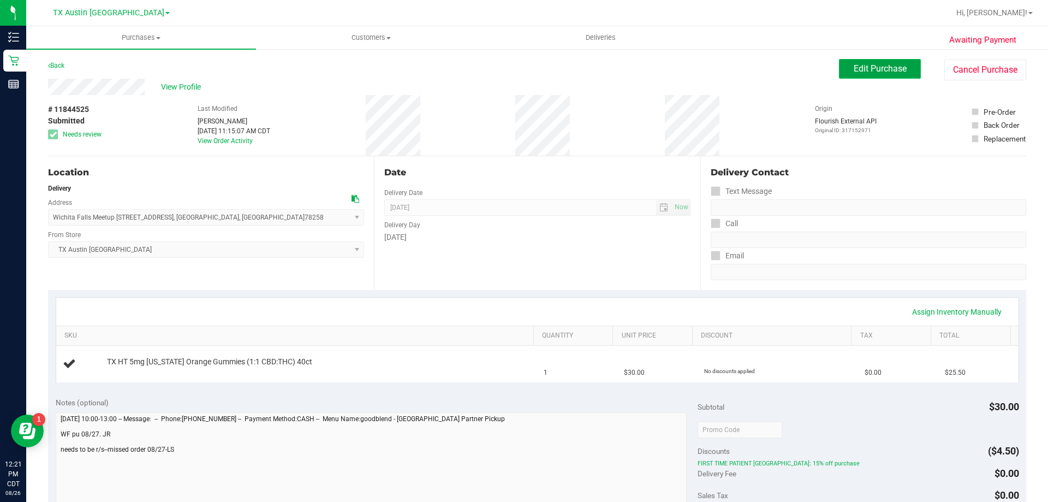
click at [892, 60] on button "Edit Purchase" at bounding box center [880, 69] width 82 height 20
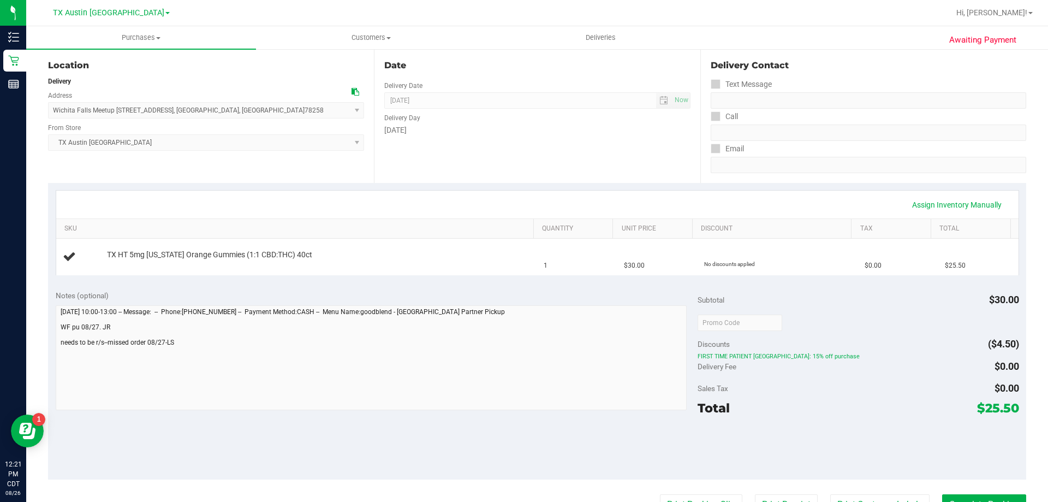
scroll to position [109, 0]
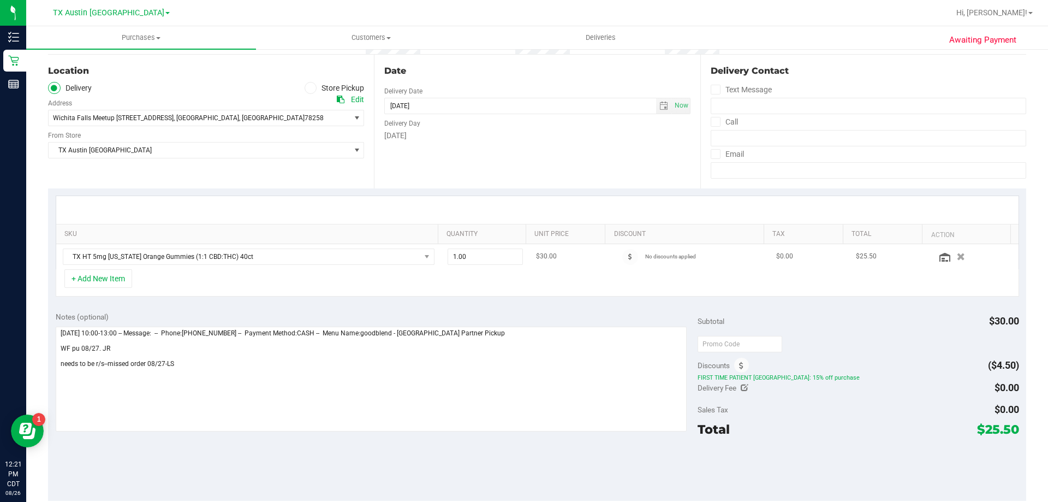
scroll to position [109, 0]
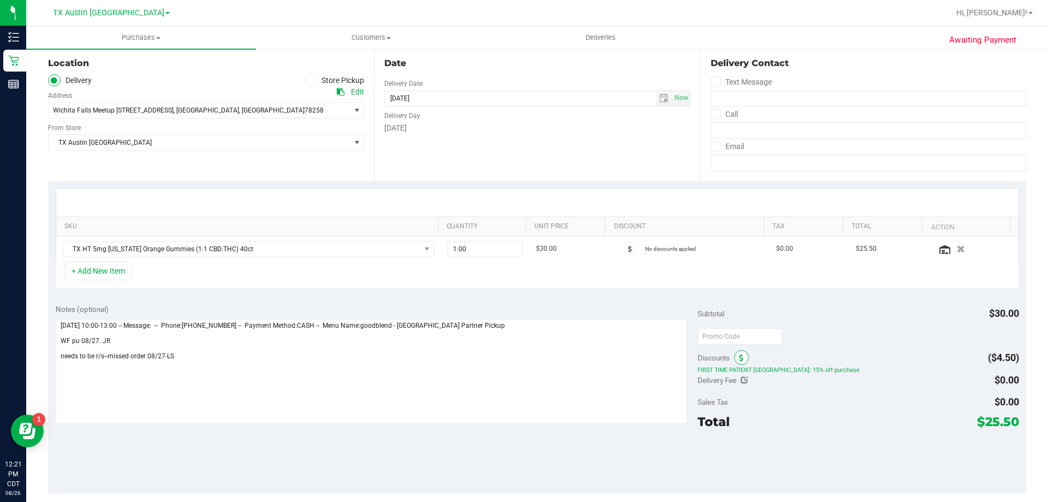
click at [739, 361] on icon at bounding box center [741, 358] width 4 height 8
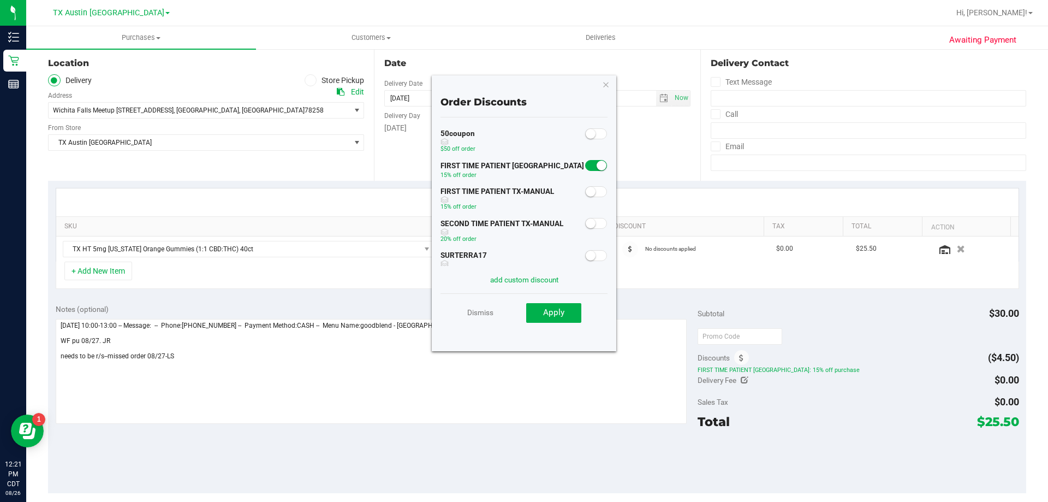
click at [594, 192] on span at bounding box center [596, 191] width 22 height 11
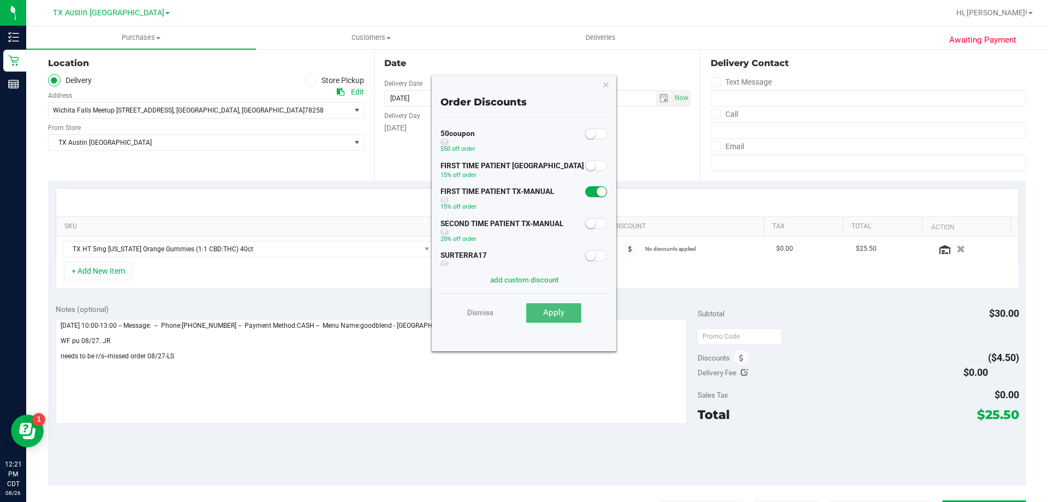
click at [552, 317] on span "Apply" at bounding box center [553, 312] width 21 height 10
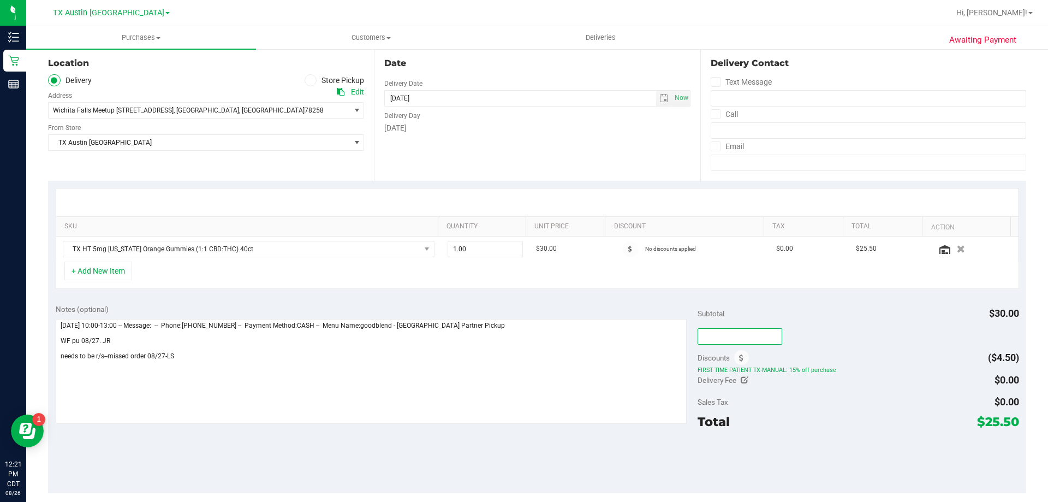
click at [713, 340] on input "text" at bounding box center [740, 336] width 85 height 16
type input "TXAIQ10"
click at [839, 327] on div "TXAIQ10" at bounding box center [858, 336] width 321 height 20
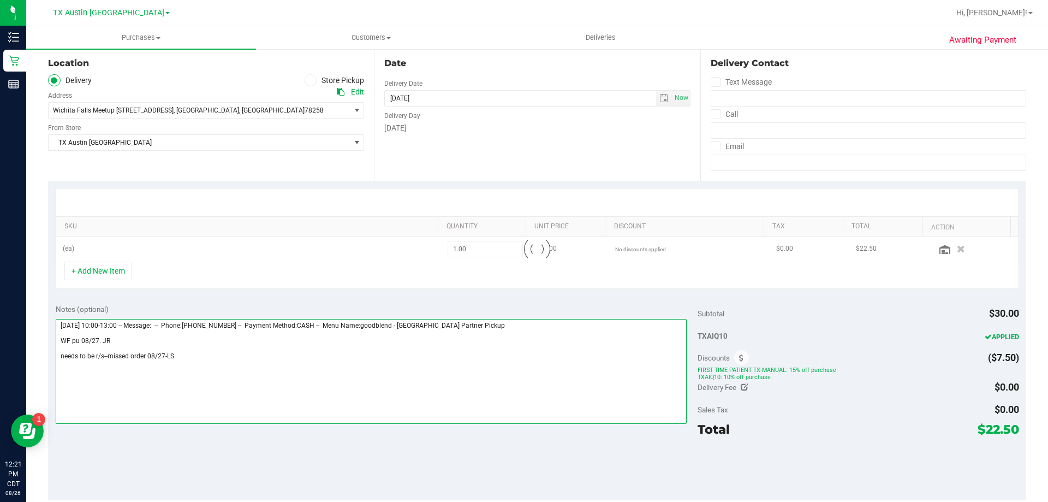
click at [212, 357] on textarea at bounding box center [372, 371] width 632 height 105
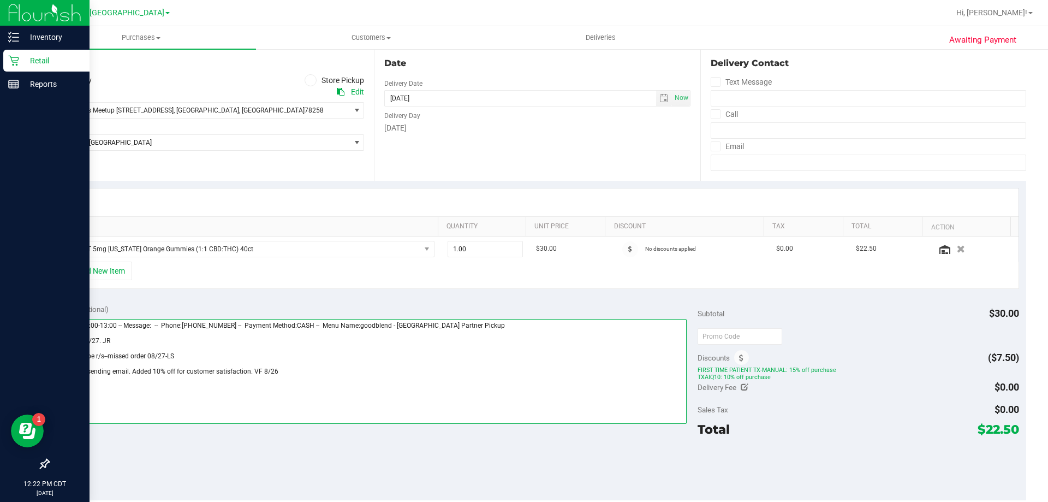
drag, startPoint x: 283, startPoint y: 368, endPoint x: 25, endPoint y: 362, distance: 258.8
click at [25, 362] on div "Inventory Retail Reports 12:22 PM CDT 08/26/2025 08/26 TX Austin DC Call Center…" at bounding box center [524, 251] width 1048 height 502
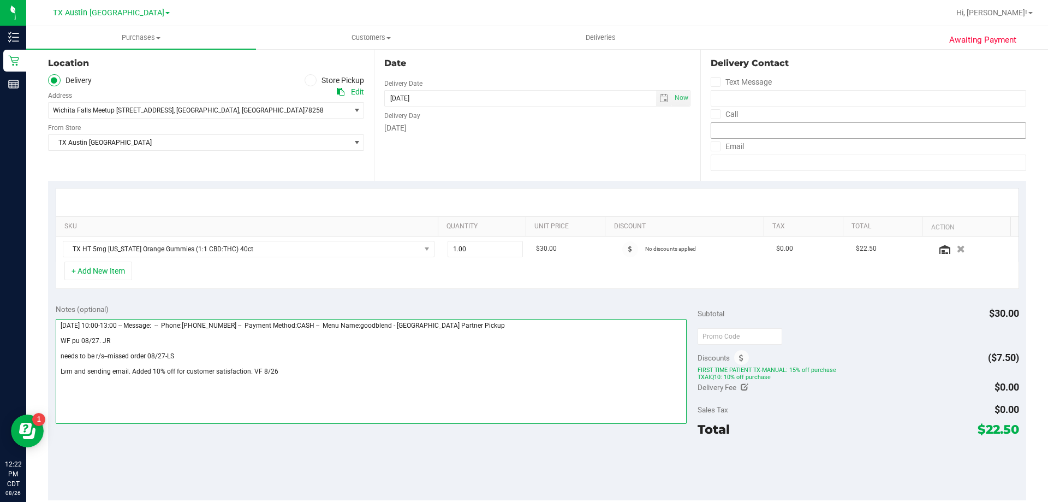
scroll to position [0, 0]
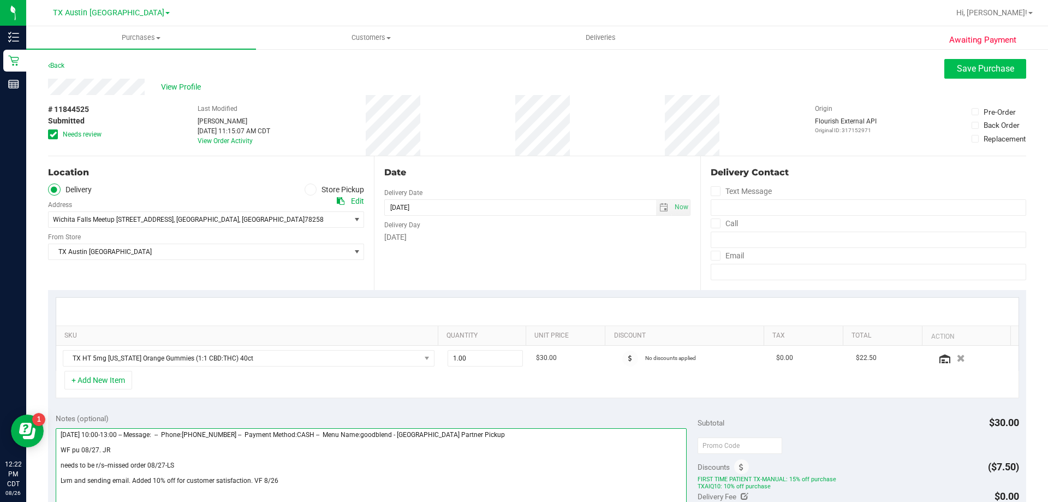
type textarea "Wednesday 08/27/2025 10:00-13:00 -- Message: -- Phone:9406364335 -- Payment Met…"
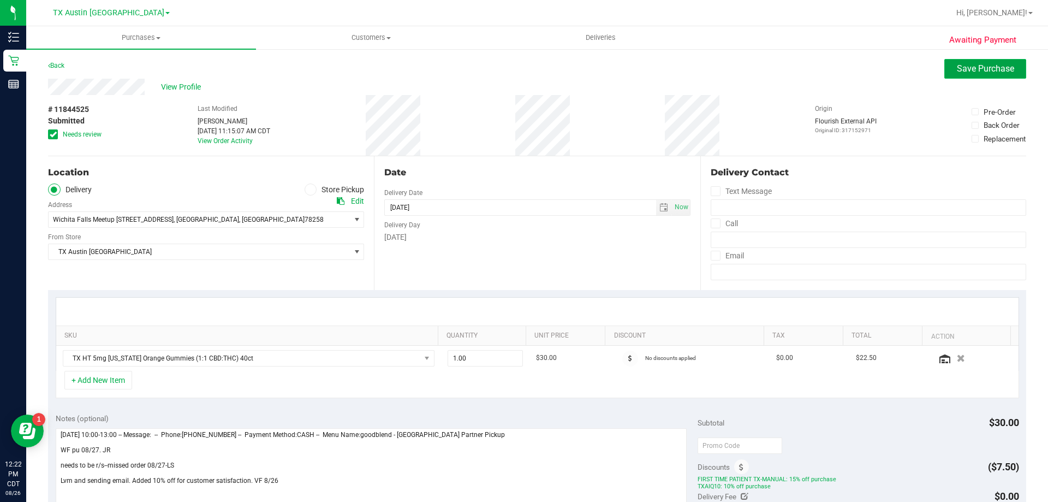
click at [957, 65] on span "Save Purchase" at bounding box center [985, 68] width 57 height 10
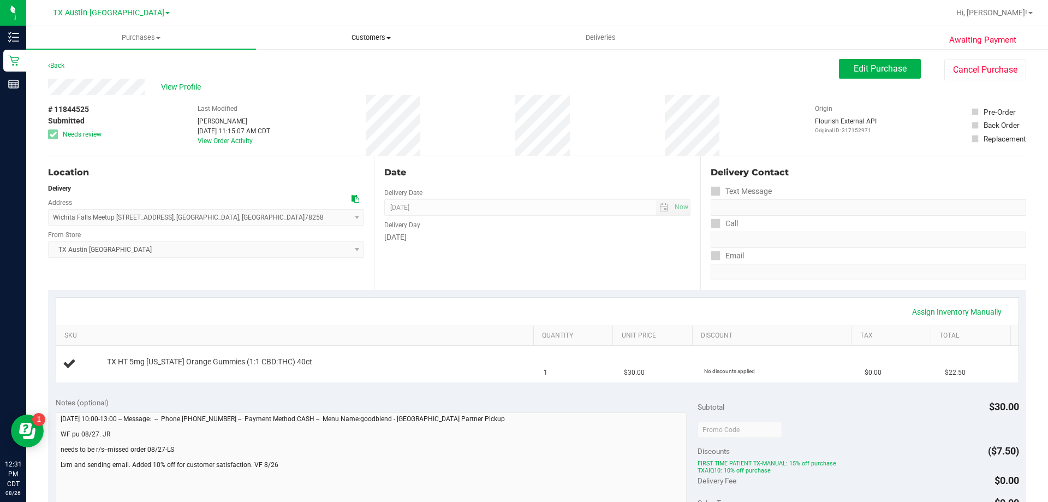
click at [384, 33] on span "Customers" at bounding box center [371, 38] width 229 height 10
click at [352, 68] on li "All customers" at bounding box center [371, 65] width 230 height 13
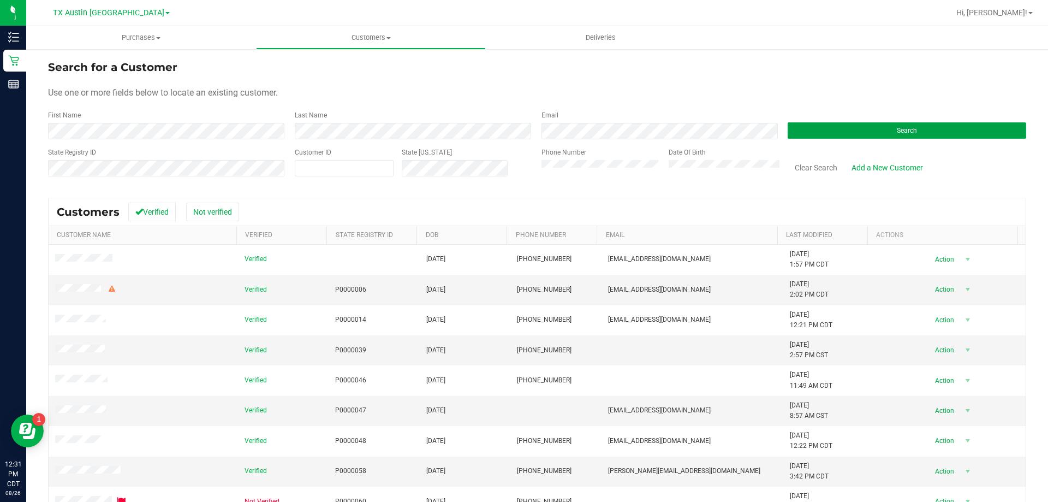
click at [789, 137] on button "Search" at bounding box center [907, 130] width 239 height 16
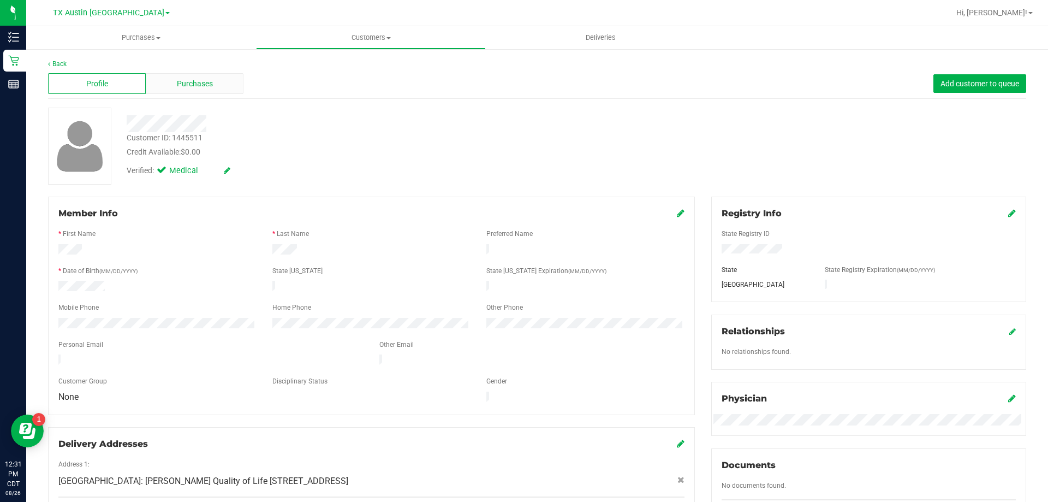
click at [202, 91] on div "Purchases" at bounding box center [195, 83] width 98 height 21
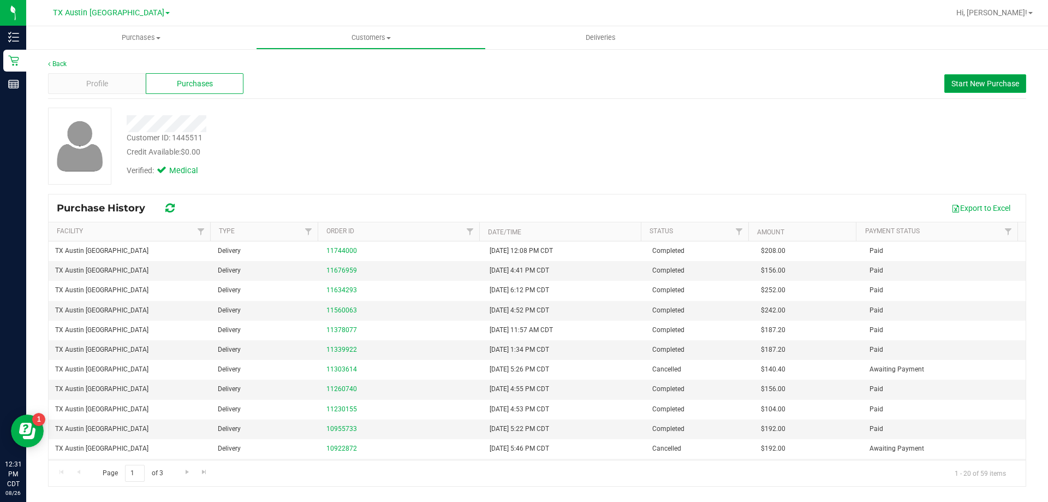
click at [988, 75] on button "Start New Purchase" at bounding box center [985, 83] width 82 height 19
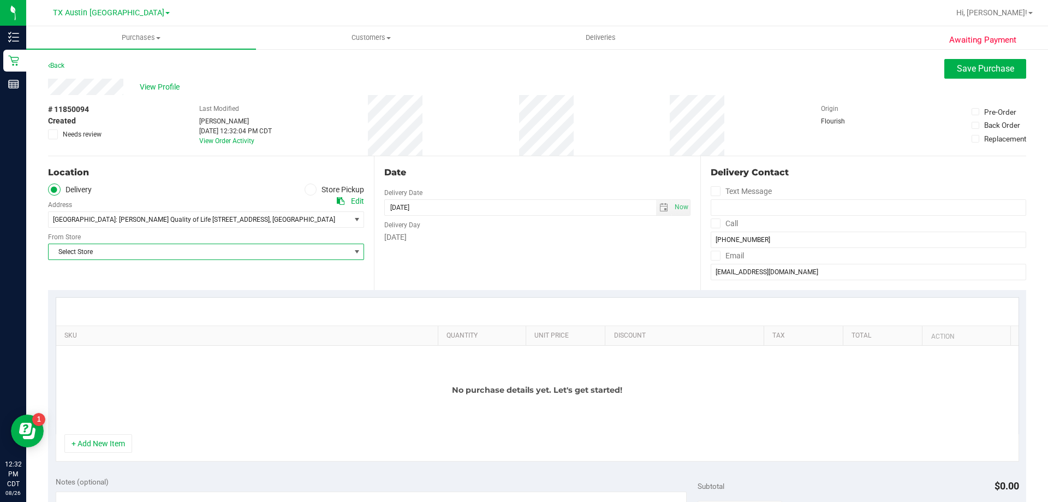
click at [142, 254] on span "Select Store" at bounding box center [199, 251] width 301 height 15
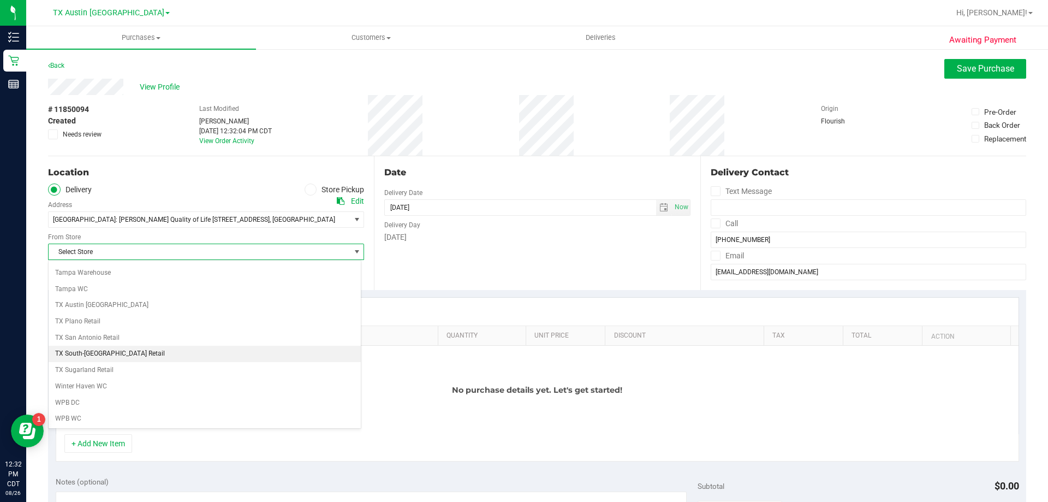
scroll to position [793, 0]
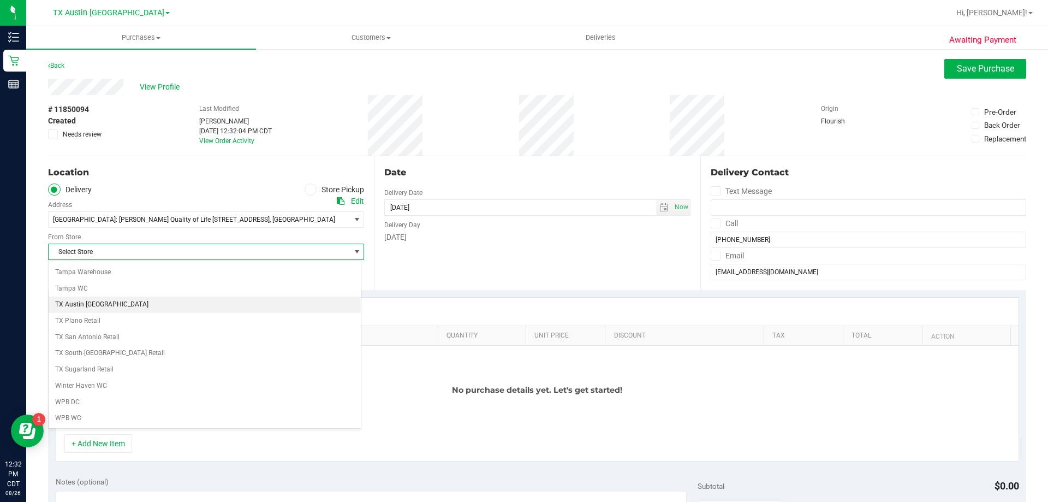
click at [102, 302] on li "TX Austin [GEOGRAPHIC_DATA]" at bounding box center [205, 304] width 312 height 16
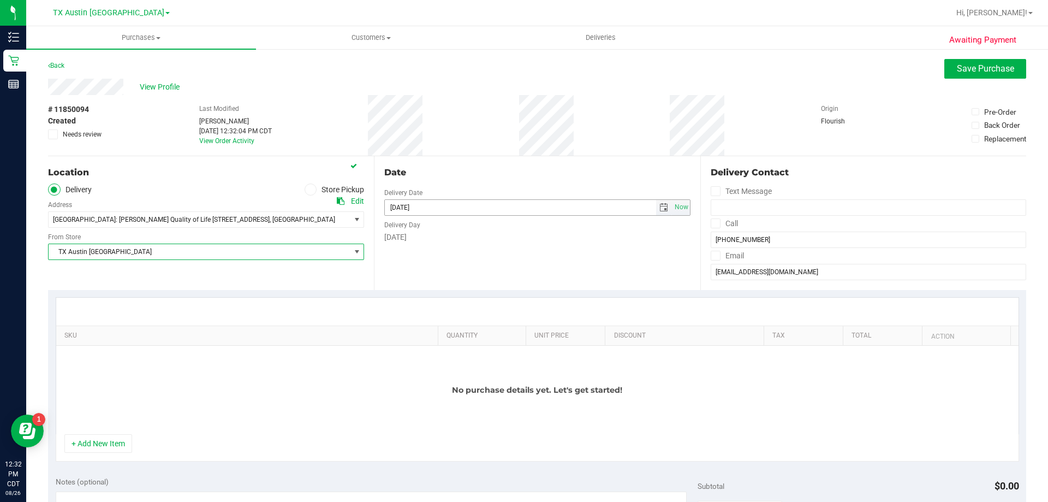
click at [659, 206] on span "select" at bounding box center [663, 207] width 9 height 9
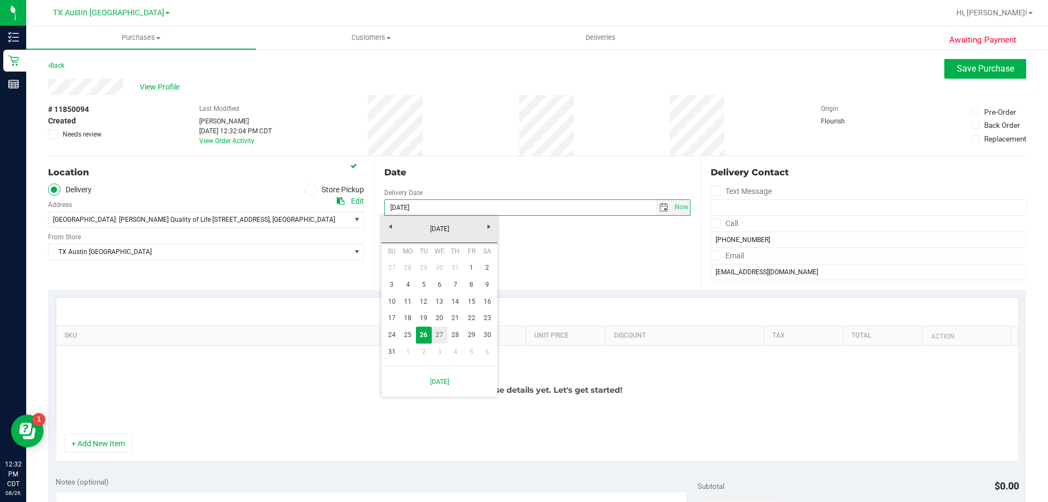
click at [441, 330] on link "27" at bounding box center [440, 334] width 16 height 17
type input "[DATE]"
click at [712, 223] on icon at bounding box center [715, 223] width 7 height 0
click at [0, 0] on input "Call" at bounding box center [0, 0] width 0 height 0
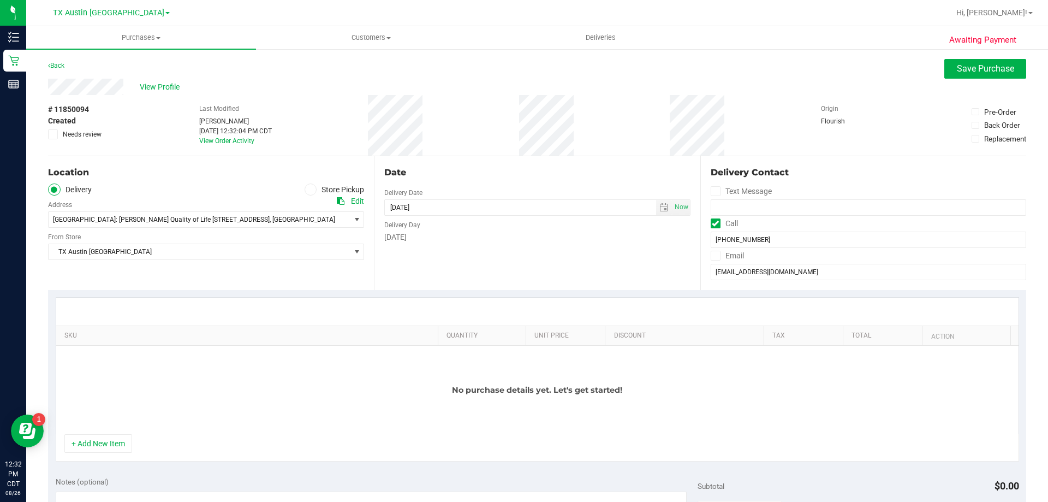
click at [712, 255] on icon at bounding box center [715, 255] width 7 height 0
click at [0, 0] on input "Email" at bounding box center [0, 0] width 0 height 0
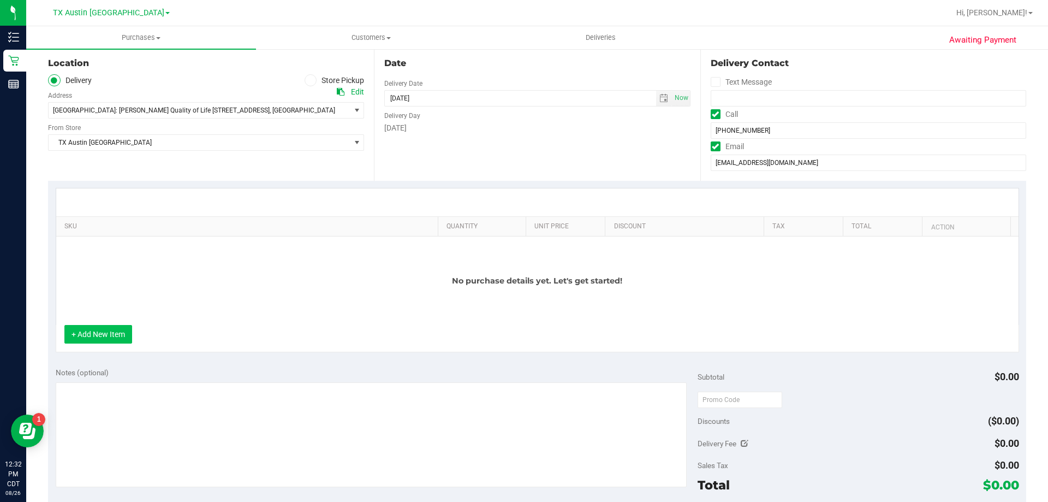
click at [114, 334] on button "+ Add New Item" at bounding box center [98, 334] width 68 height 19
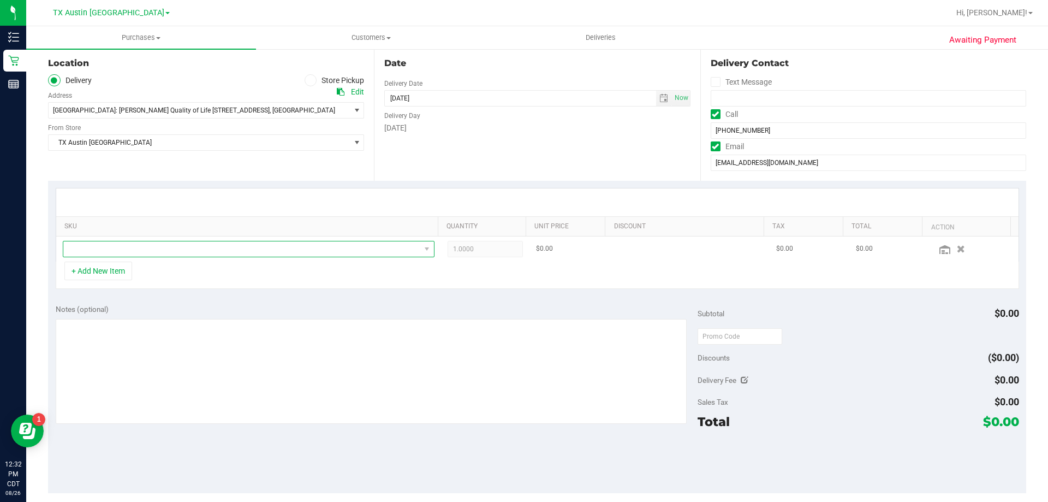
click at [171, 247] on span "NO DATA FOUND" at bounding box center [241, 248] width 357 height 15
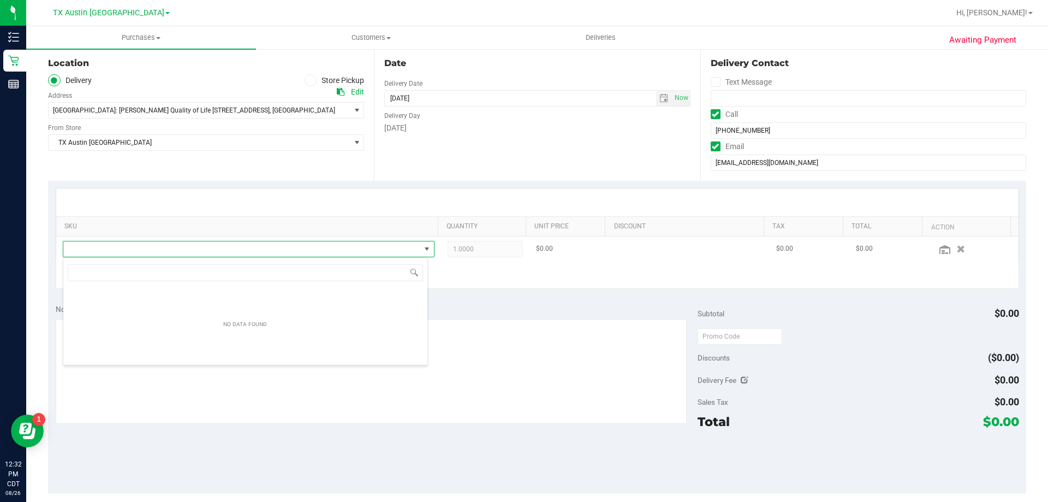
scroll to position [16, 365]
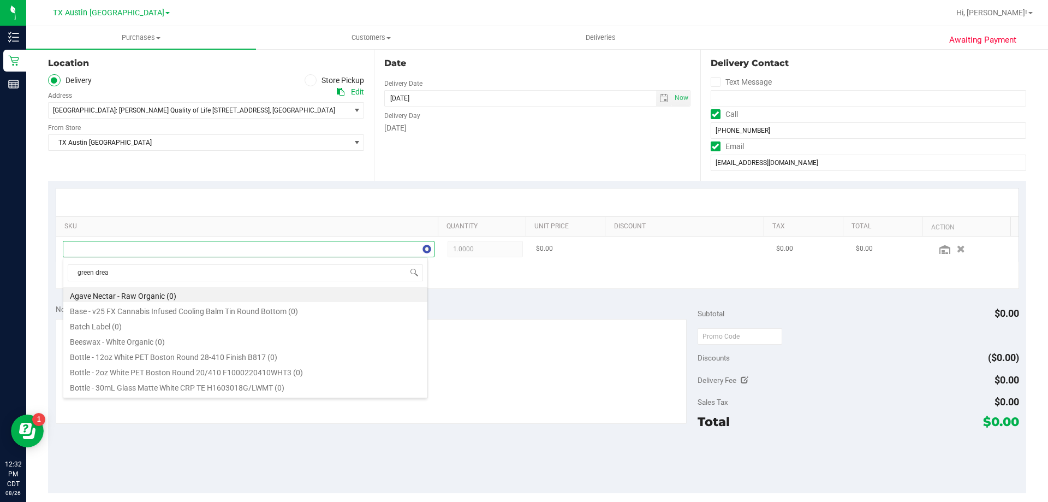
type input "green dream"
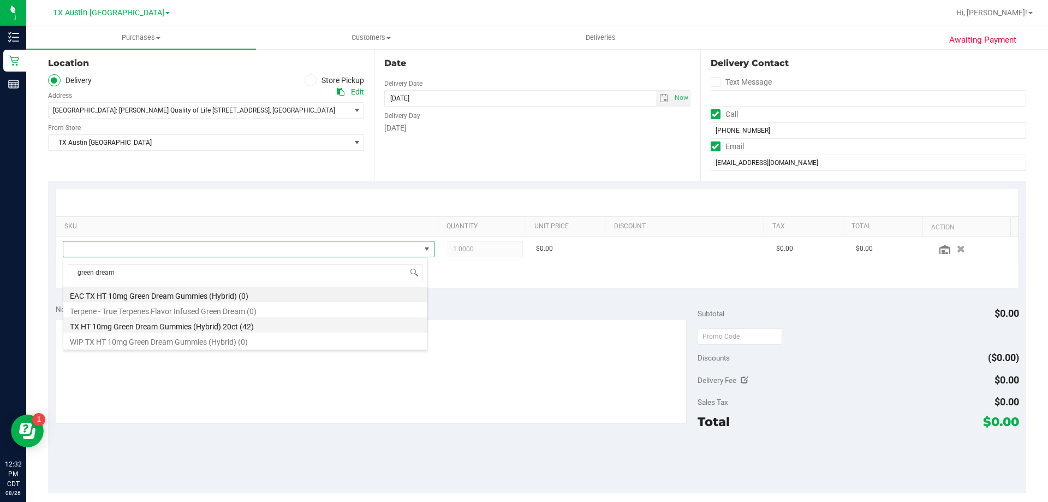
click at [187, 329] on li "TX HT 10mg Green Dream Gummies (Hybrid) 20ct (42)" at bounding box center [245, 324] width 364 height 15
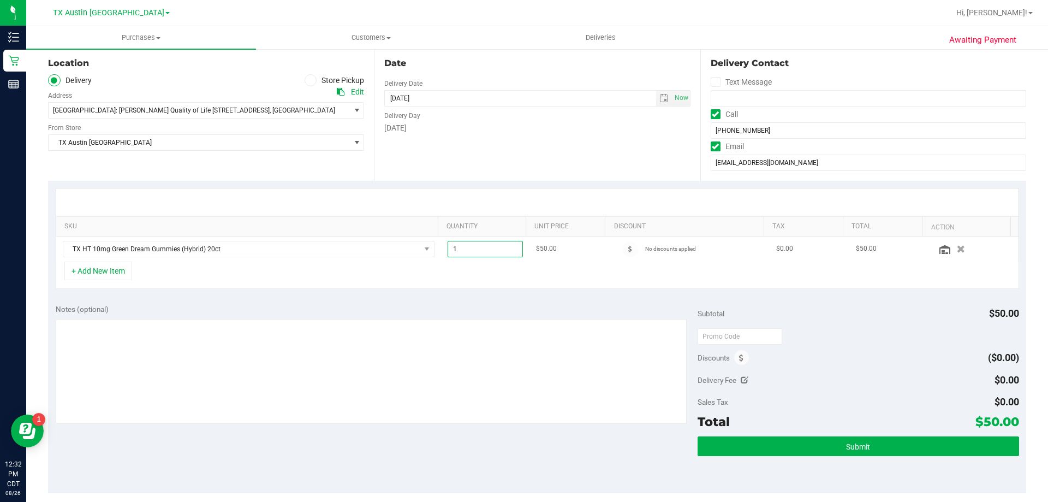
click at [474, 252] on span "1.00 1" at bounding box center [486, 249] width 76 height 16
type input "3"
type input "3.00"
click at [97, 275] on button "+ Add New Item" at bounding box center [98, 270] width 68 height 19
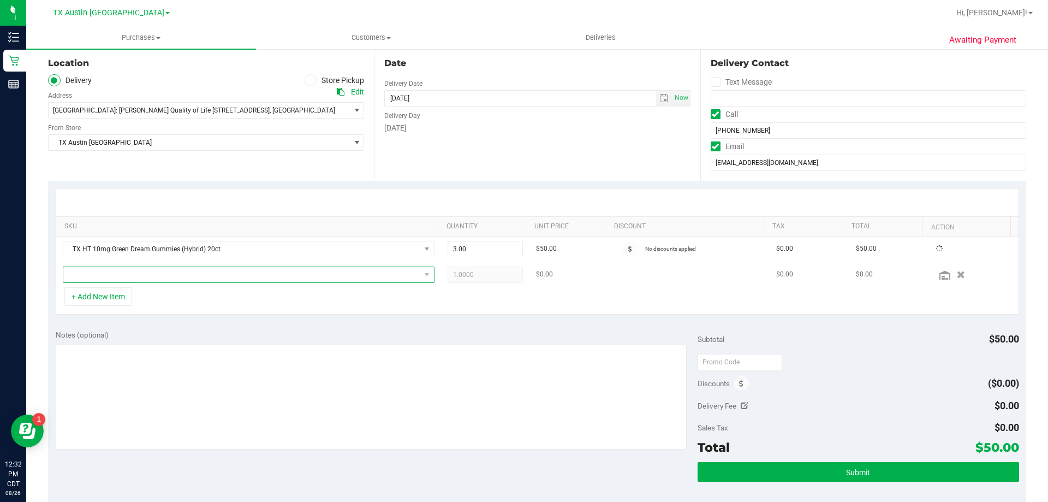
click at [133, 272] on span "NO DATA FOUND" at bounding box center [241, 274] width 357 height 15
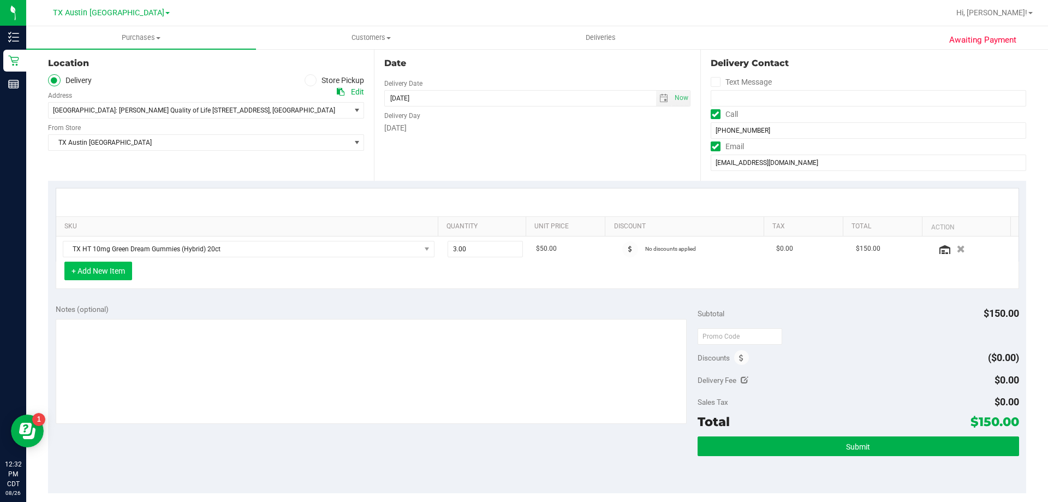
click at [122, 269] on button "+ Add New Item" at bounding box center [98, 270] width 68 height 19
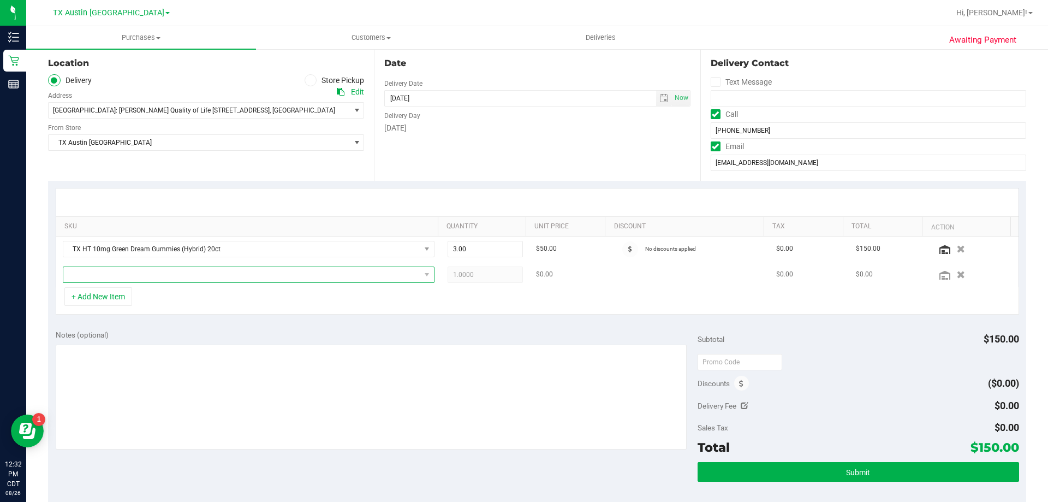
click at [135, 276] on span "NO DATA FOUND" at bounding box center [241, 274] width 357 height 15
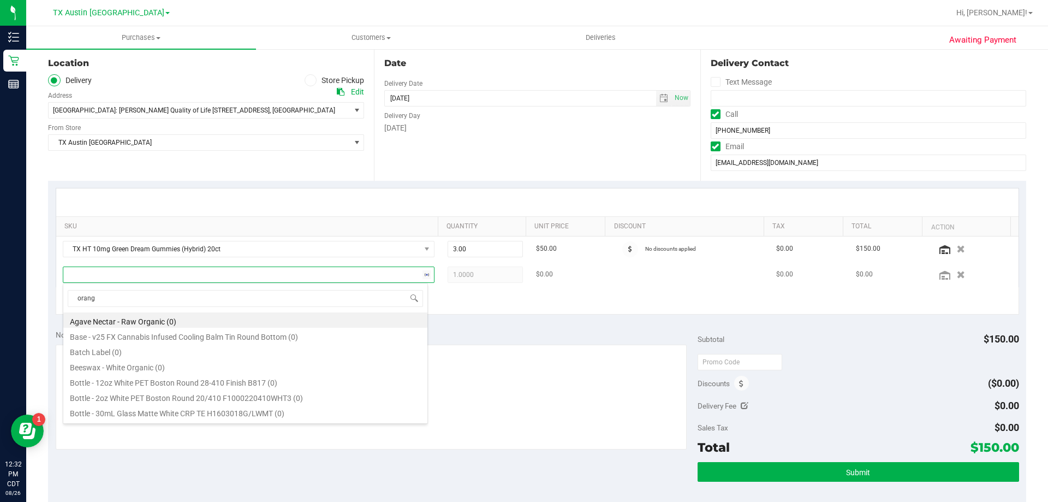
type input "orange"
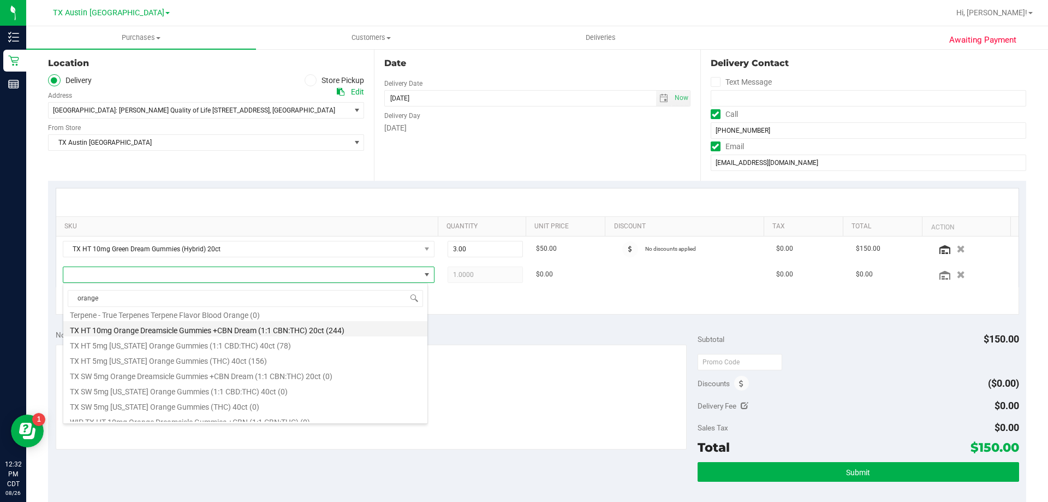
click at [175, 331] on li "TX HT 10mg Orange Dreamsicle Gummies +CBN Dream (1:1 CBN:THC) 20ct (244)" at bounding box center [245, 328] width 364 height 15
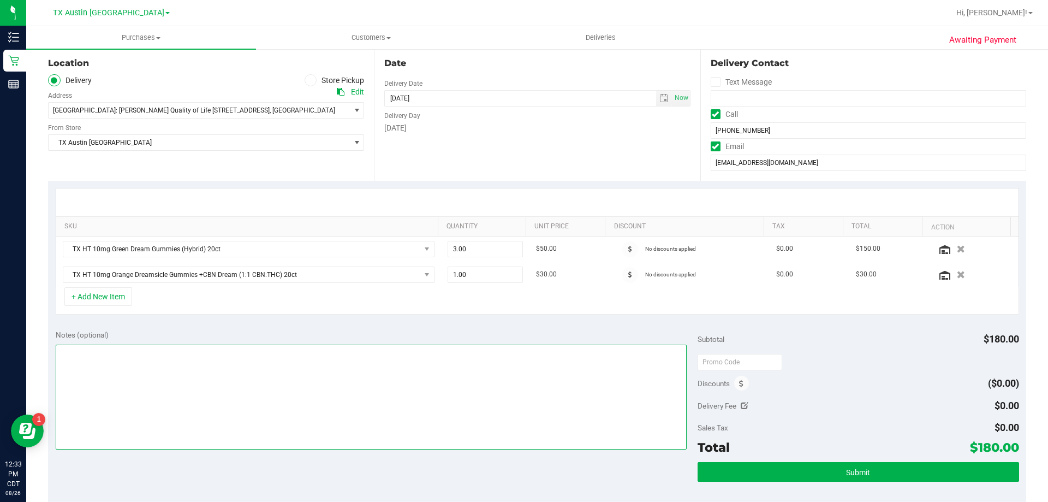
click at [271, 356] on textarea at bounding box center [372, 396] width 632 height 105
type textarea "PU Wed 8/27 in FTW. VF 8/26"
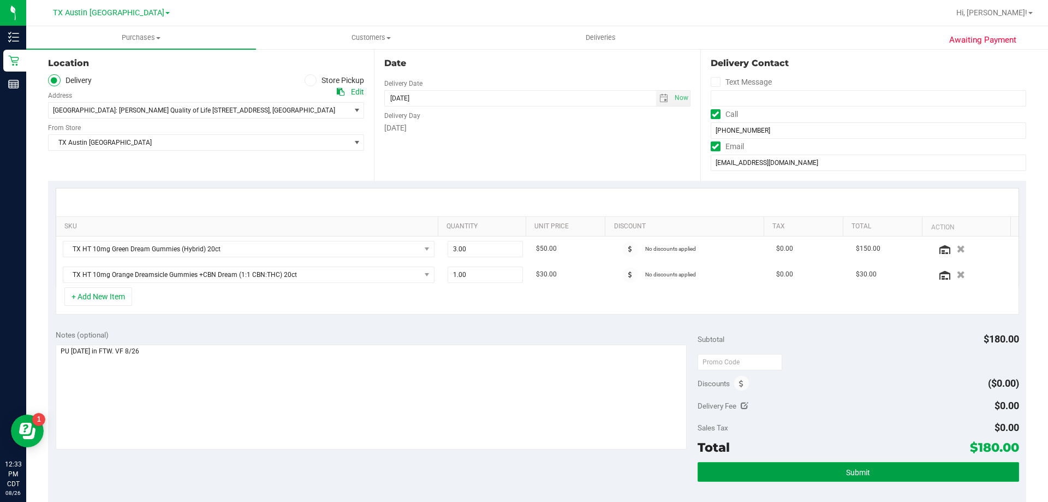
click at [843, 478] on button "Submit" at bounding box center [858, 472] width 321 height 20
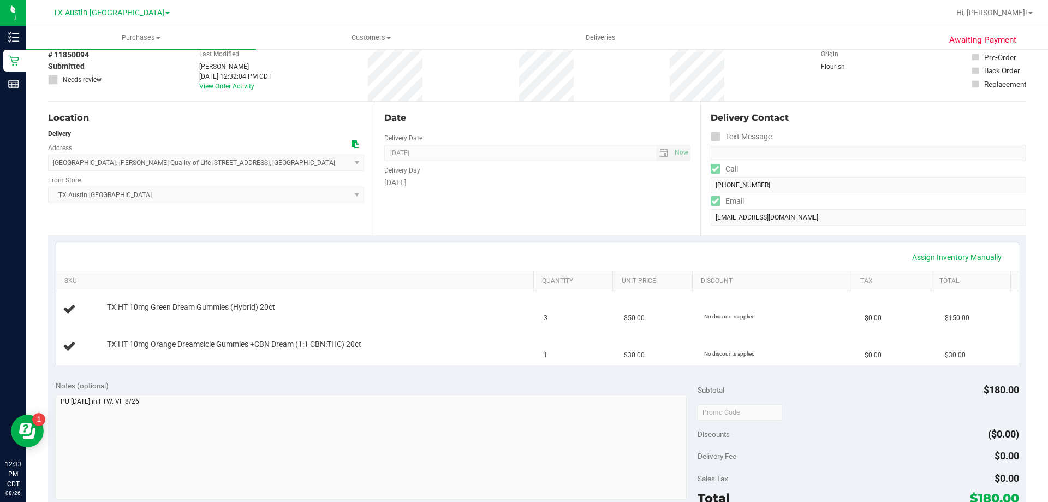
scroll to position [109, 0]
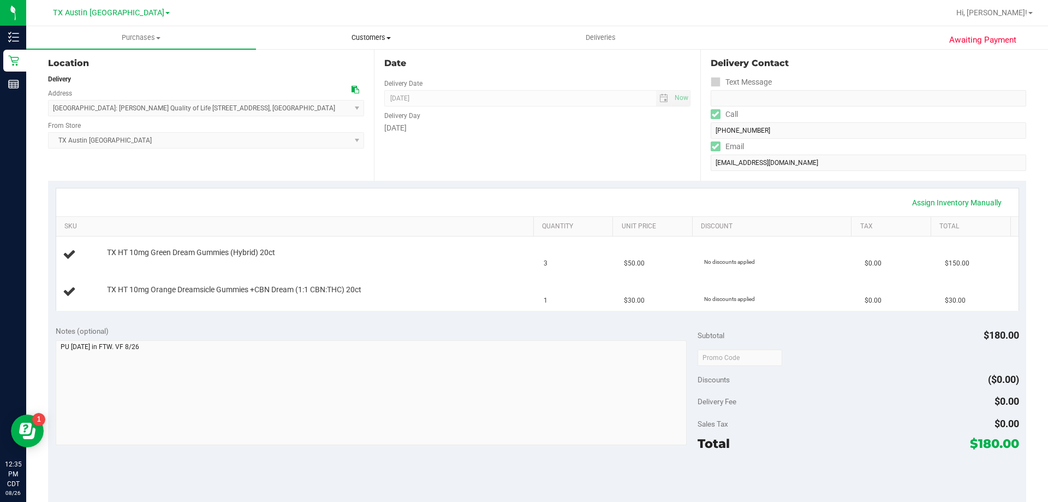
click at [383, 38] on span "Customers" at bounding box center [371, 38] width 229 height 10
click at [380, 67] on li "All customers" at bounding box center [371, 65] width 230 height 13
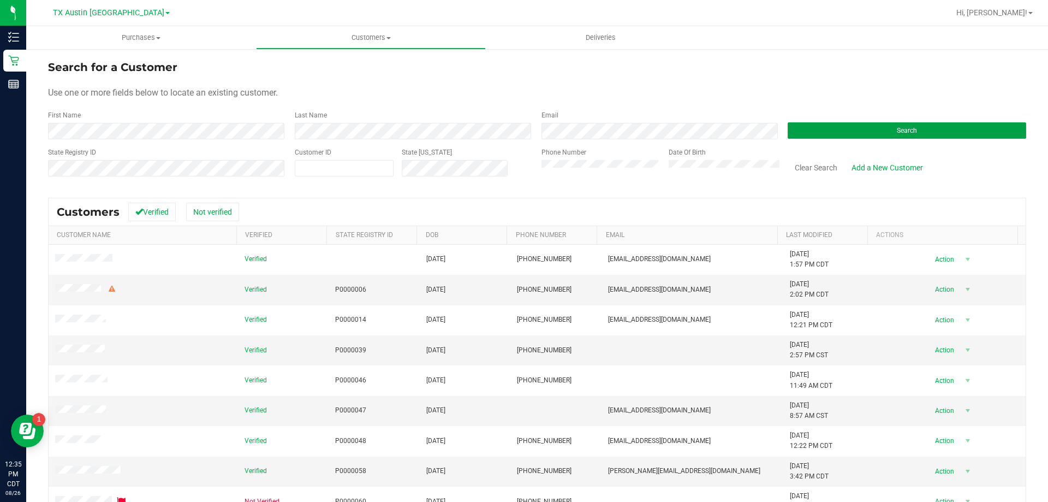
click at [842, 134] on button "Search" at bounding box center [907, 130] width 239 height 16
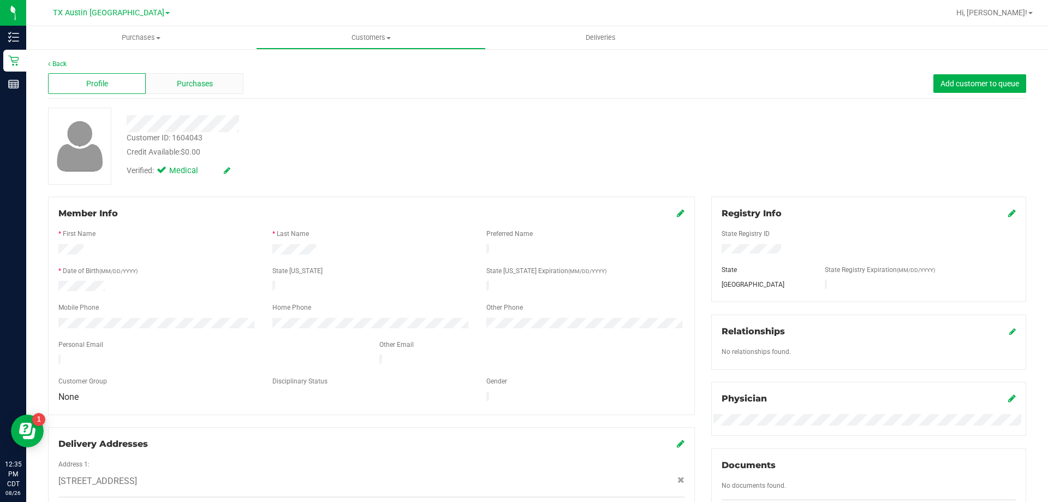
click at [201, 75] on div "Purchases" at bounding box center [195, 83] width 98 height 21
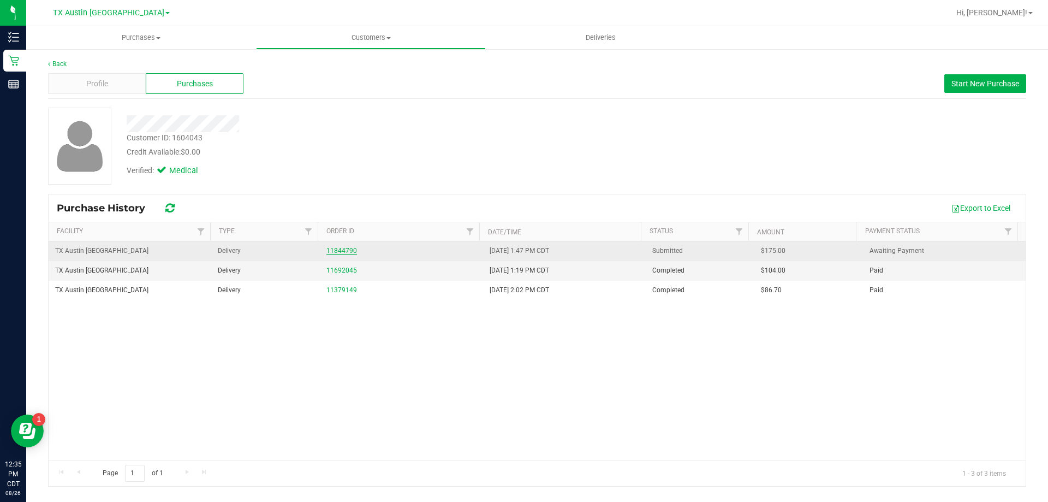
click at [335, 248] on link "11844790" at bounding box center [341, 251] width 31 height 8
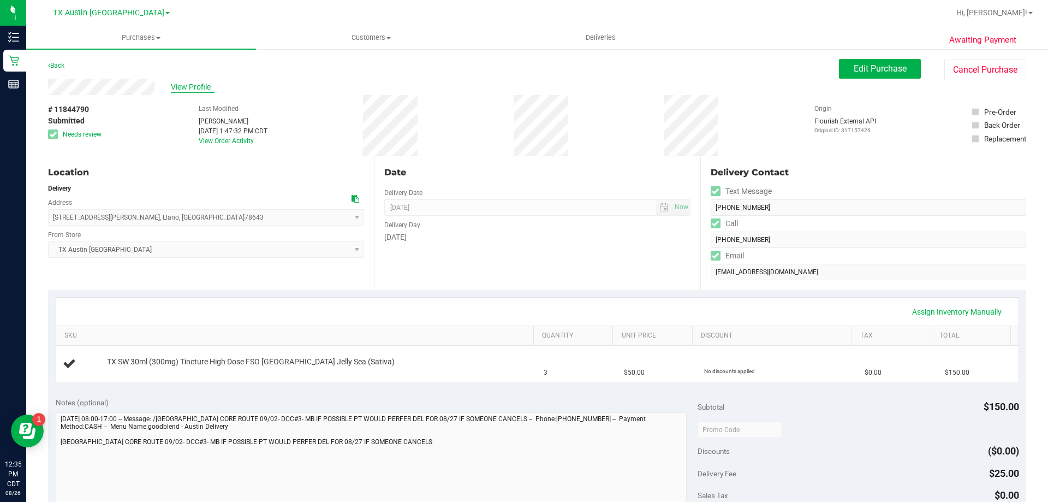
click at [193, 87] on span "View Profile" at bounding box center [193, 86] width 44 height 11
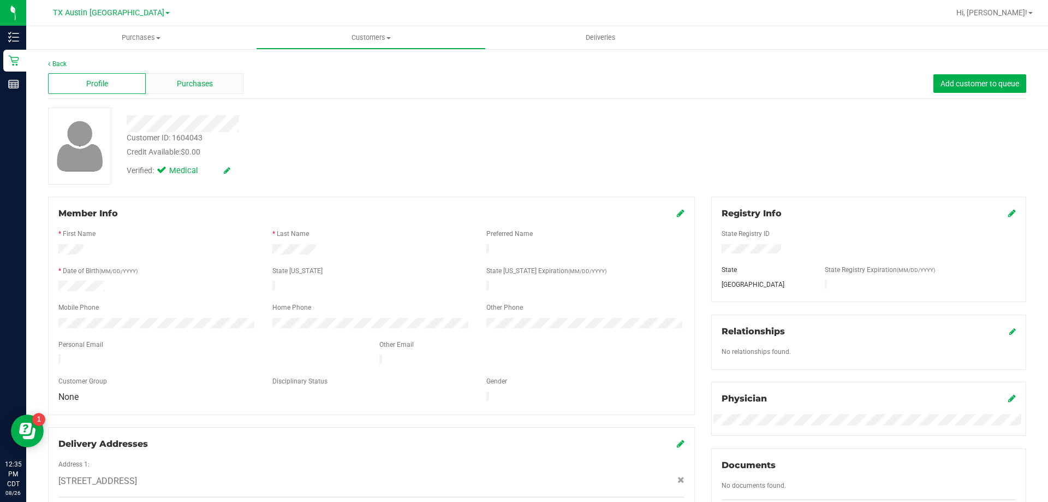
click at [215, 88] on div "Purchases" at bounding box center [195, 83] width 98 height 21
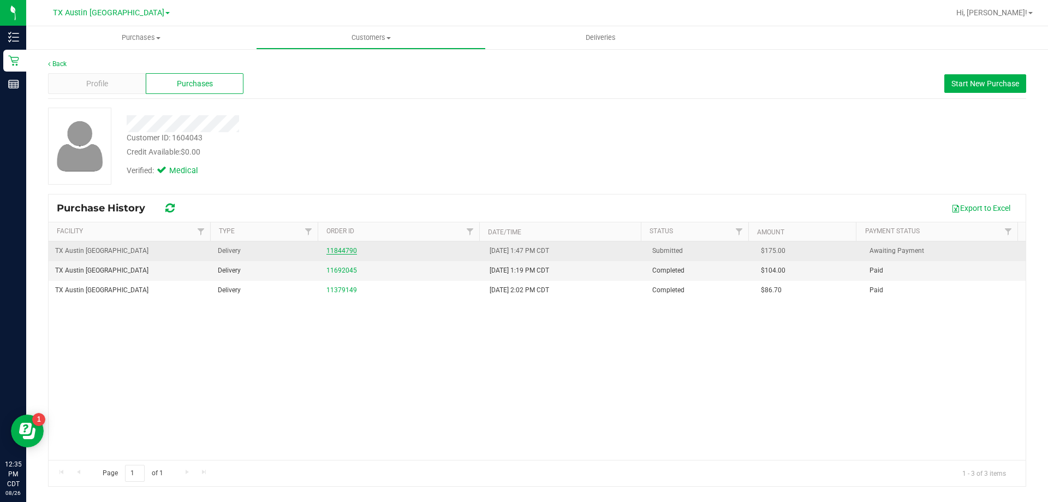
click at [342, 249] on link "11844790" at bounding box center [341, 251] width 31 height 8
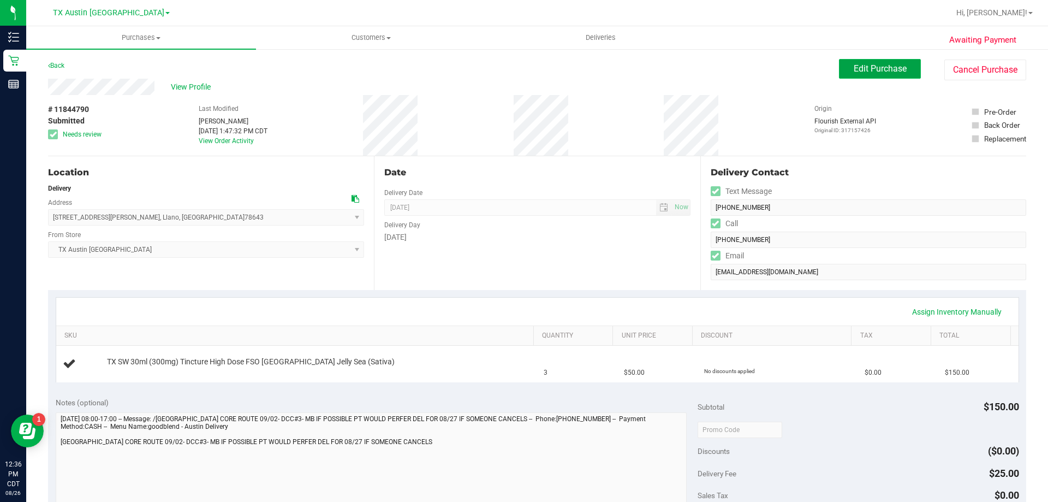
click at [886, 70] on span "Edit Purchase" at bounding box center [880, 68] width 53 height 10
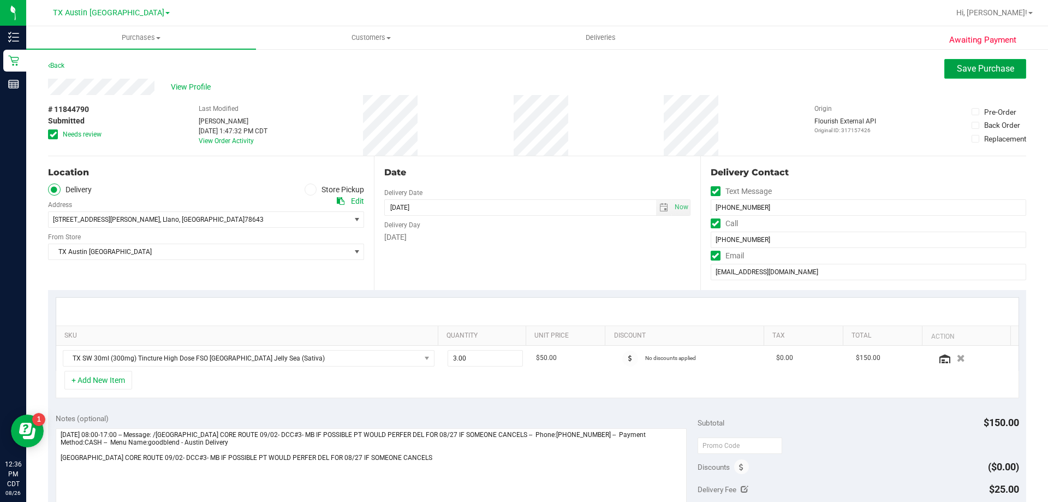
click at [960, 73] on span "Save Purchase" at bounding box center [985, 68] width 57 height 10
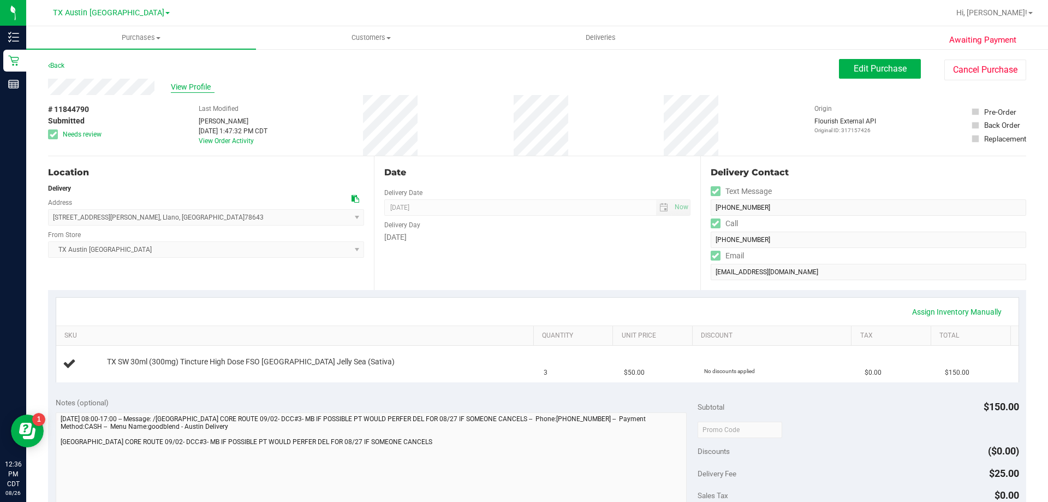
click at [186, 85] on span "View Profile" at bounding box center [193, 86] width 44 height 11
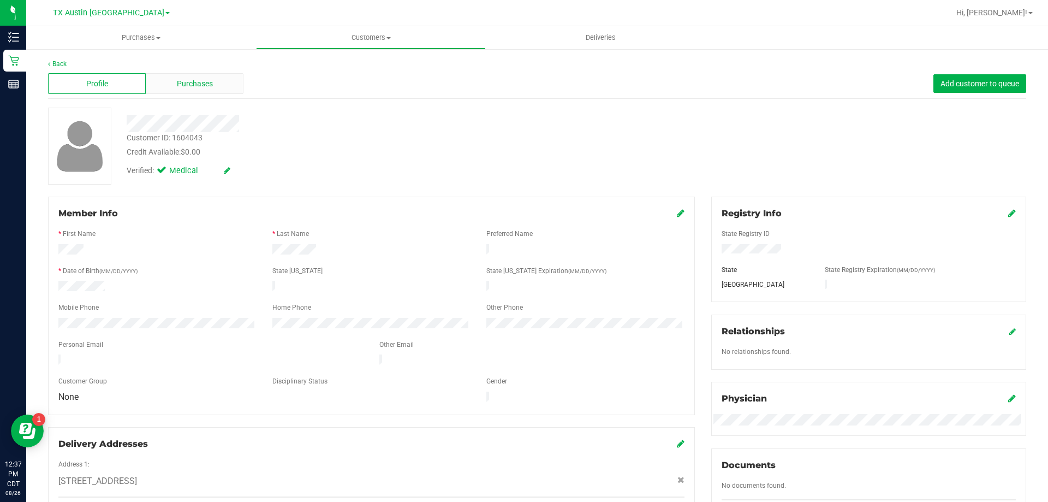
click at [205, 76] on div "Purchases" at bounding box center [195, 83] width 98 height 21
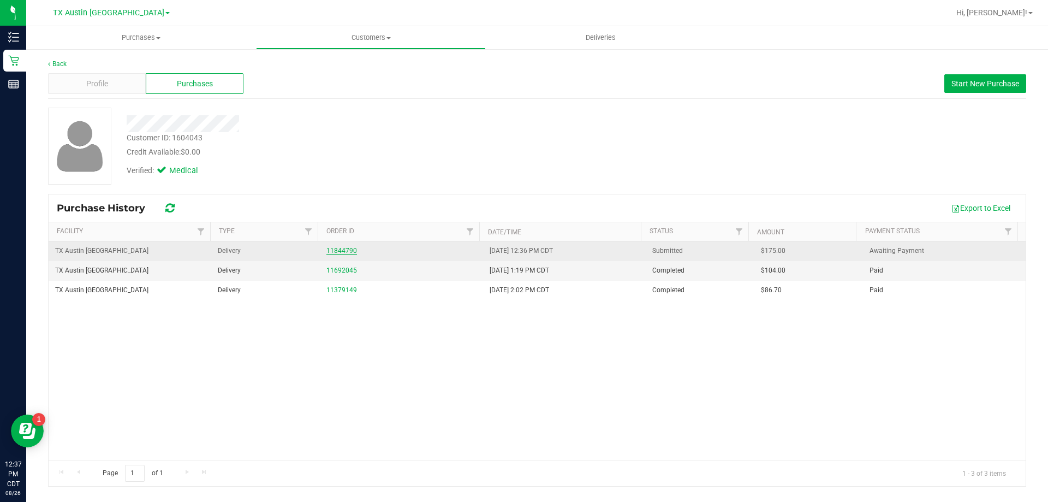
click at [350, 247] on link "11844790" at bounding box center [341, 251] width 31 height 8
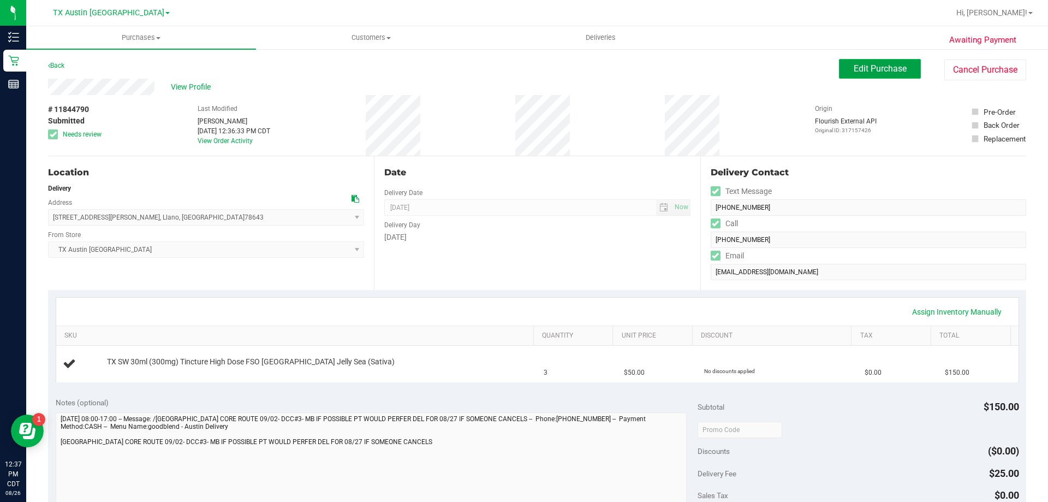
click at [870, 62] on button "Edit Purchase" at bounding box center [880, 69] width 82 height 20
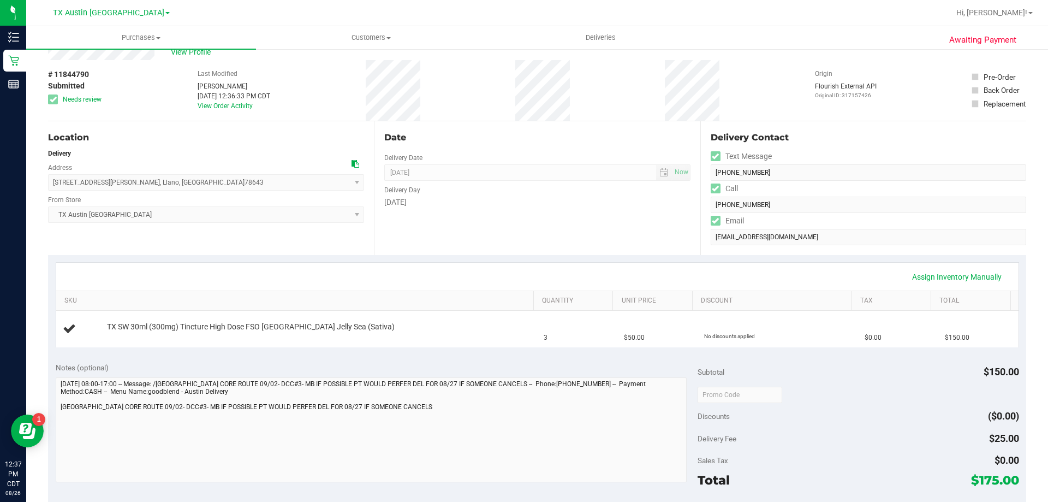
scroll to position [55, 0]
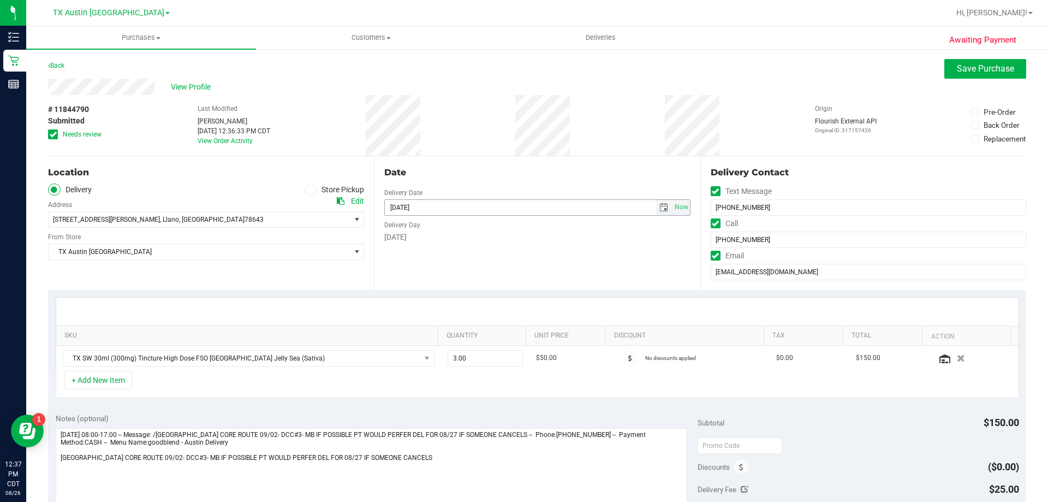
click at [659, 205] on span "select" at bounding box center [663, 207] width 9 height 9
click at [392, 223] on link "September 2025" at bounding box center [439, 229] width 117 height 17
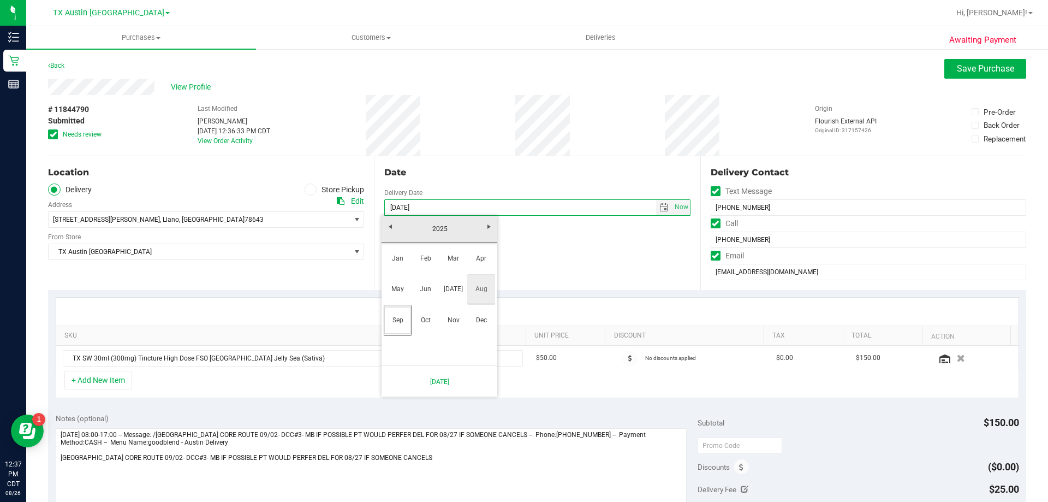
click at [484, 290] on link "Aug" at bounding box center [481, 289] width 28 height 28
click at [458, 334] on link "28" at bounding box center [456, 334] width 16 height 17
type input "08/28/2025"
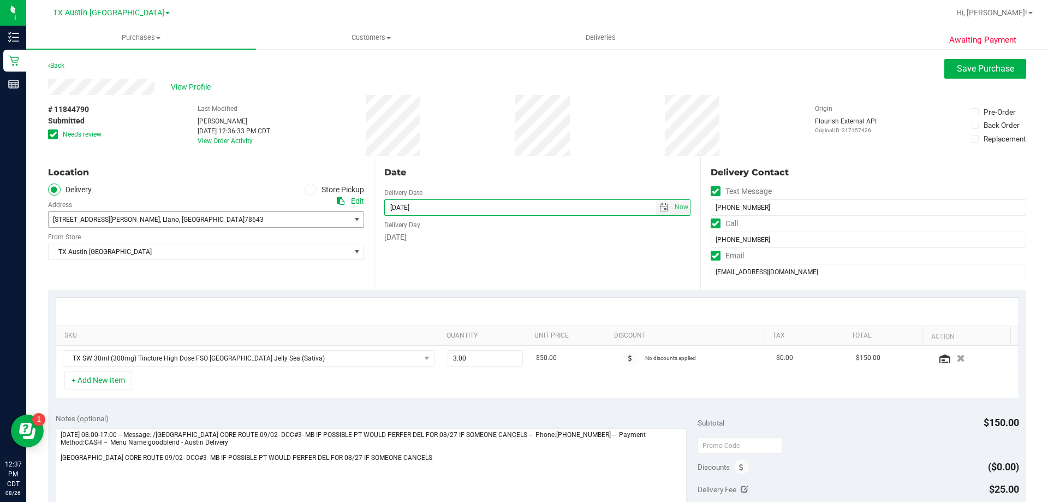
click at [322, 213] on span "1117 Berry St , Llano , TX 78643" at bounding box center [192, 219] width 287 height 15
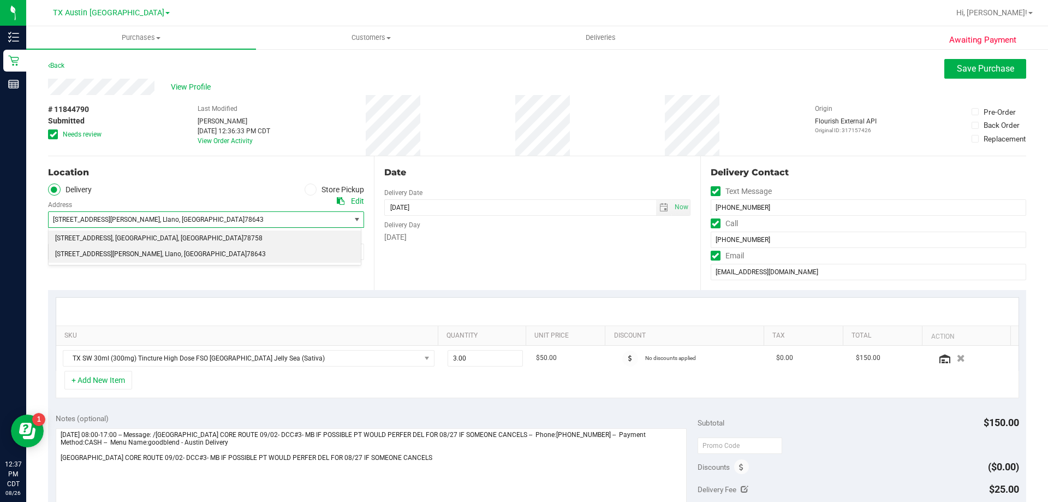
click at [243, 234] on span "78758" at bounding box center [252, 238] width 19 height 14
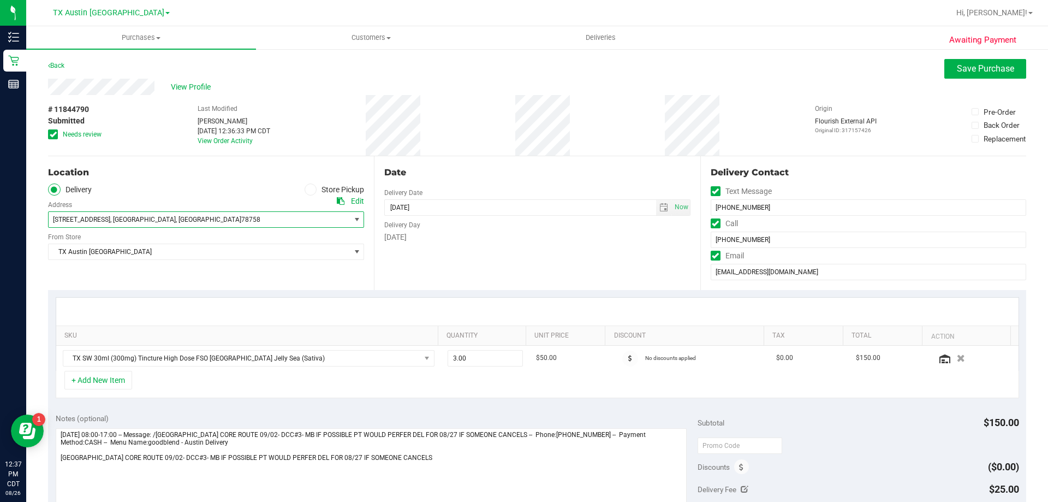
click at [53, 134] on icon at bounding box center [53, 134] width 7 height 0
click at [0, 0] on input "Needs review" at bounding box center [0, 0] width 0 height 0
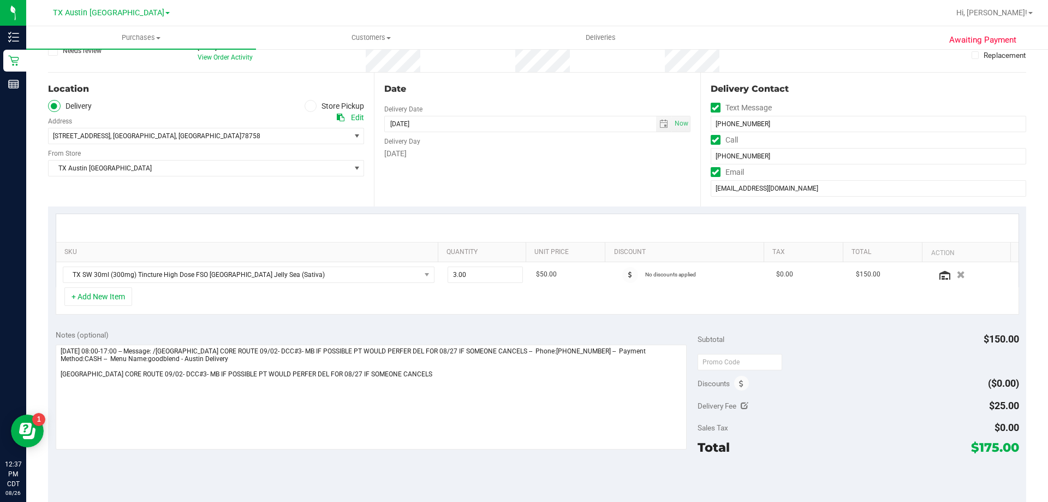
scroll to position [109, 0]
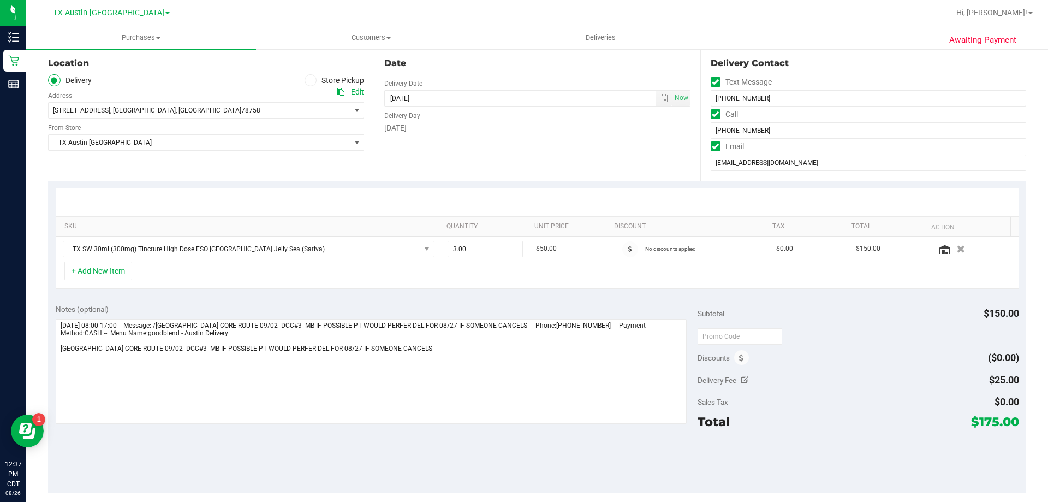
click at [741, 376] on icon at bounding box center [745, 380] width 8 height 8
type input "$25.00"
click at [979, 388] on span "$25.00 25" at bounding box center [978, 381] width 81 height 19
click at [979, 388] on input "25" at bounding box center [978, 383] width 80 height 15
type input "0"
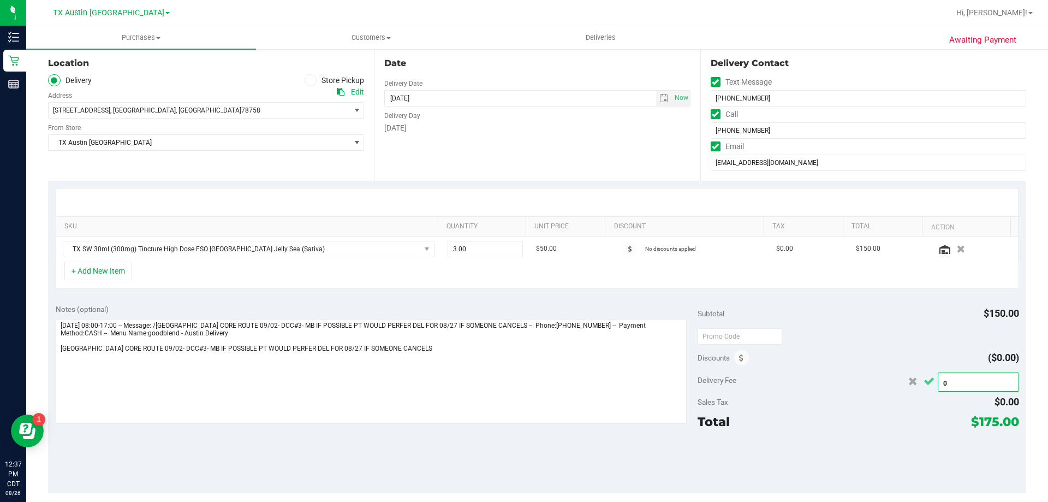
type input "$0.00"
click at [924, 385] on icon "Cancel button" at bounding box center [929, 381] width 11 height 8
click at [412, 350] on textarea at bounding box center [372, 371] width 632 height 105
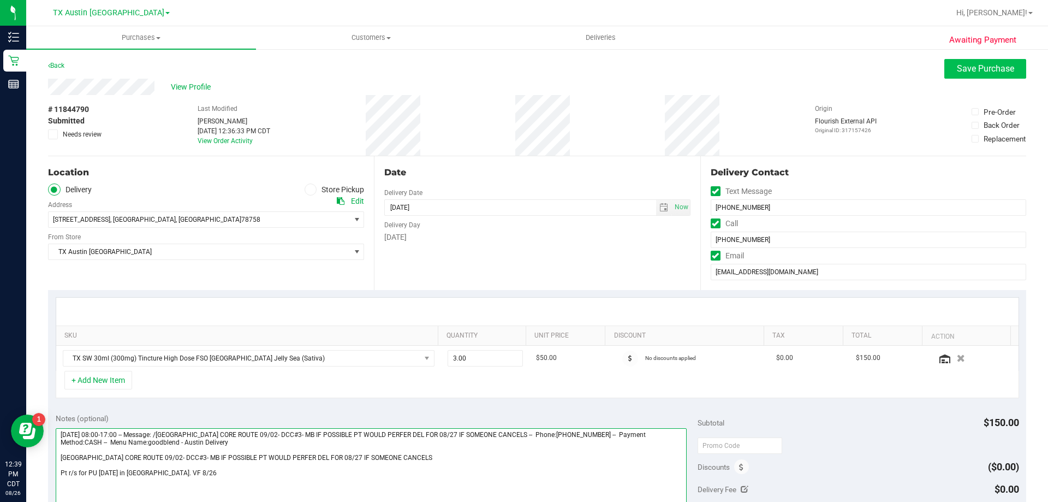
type textarea "Tuesday 08/26/2025 08:00-17:00 -- Message: /WEST TX CORE ROUTE 09/02- DCC#3- MB…"
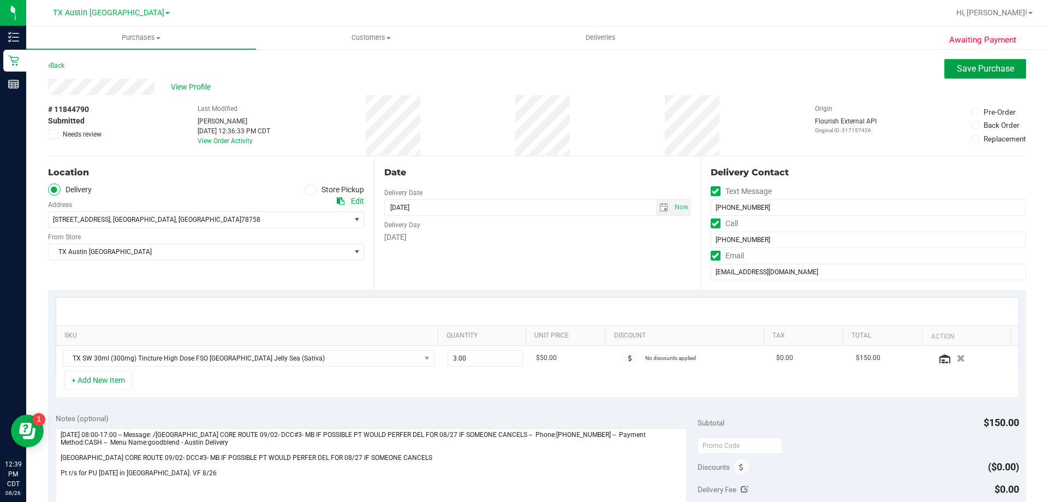
click at [1008, 68] on button "Save Purchase" at bounding box center [985, 69] width 82 height 20
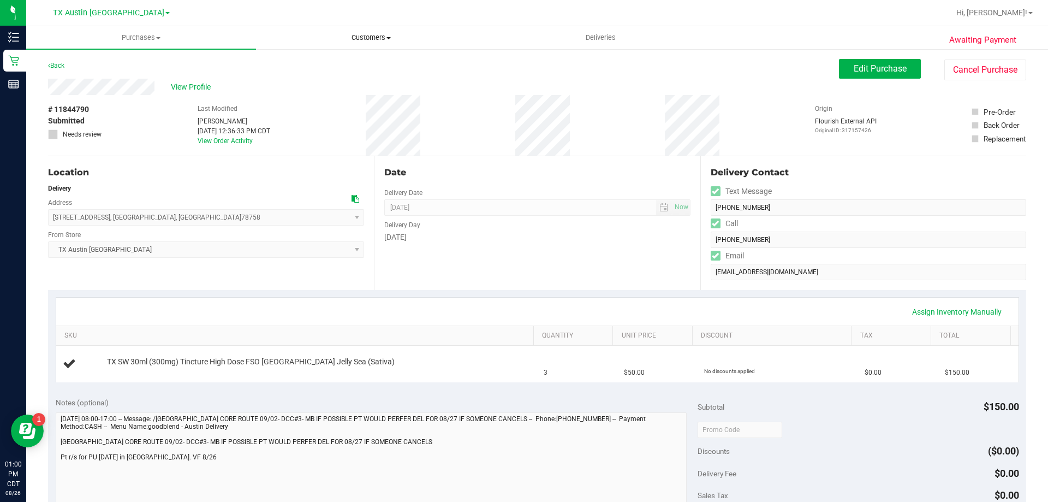
click at [364, 38] on span "Customers" at bounding box center [371, 38] width 229 height 10
click at [356, 69] on li "All customers" at bounding box center [371, 65] width 230 height 13
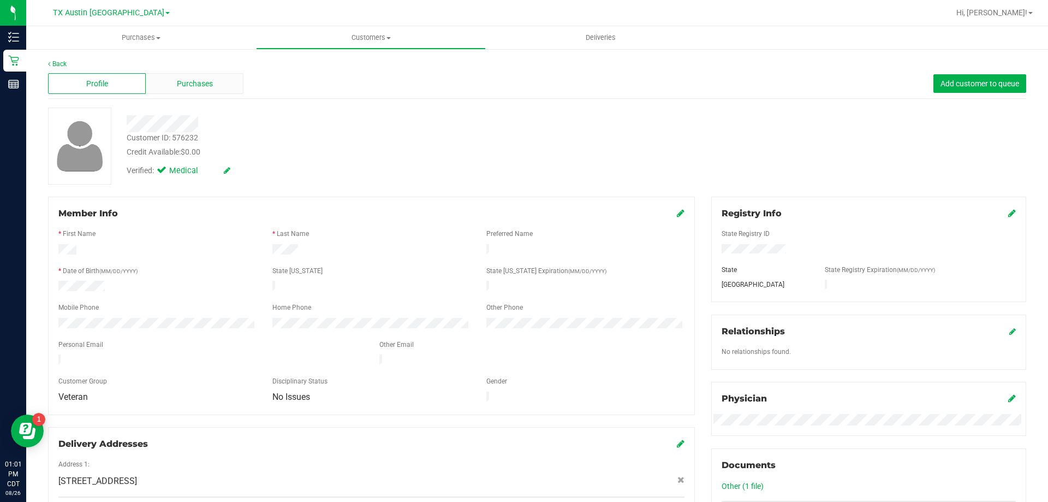
click at [213, 86] on div "Purchases" at bounding box center [195, 83] width 98 height 21
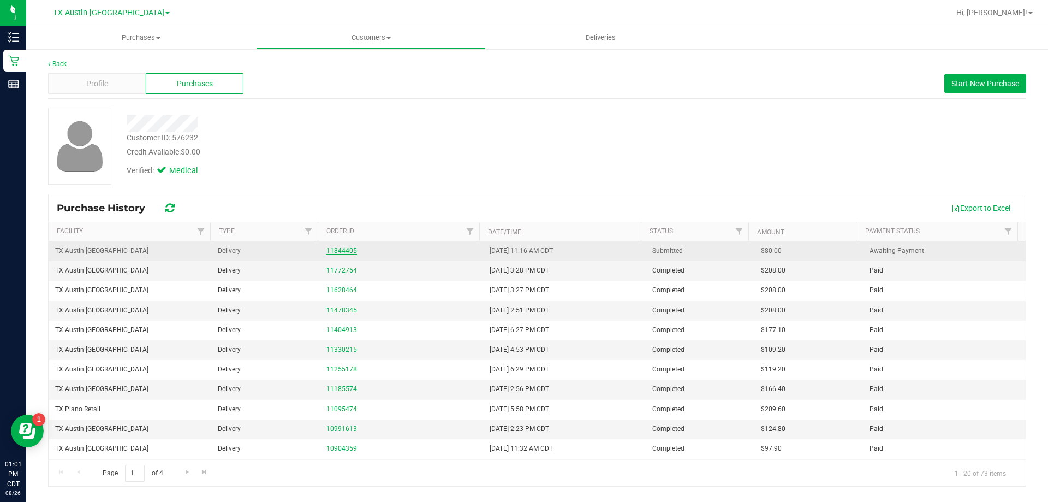
click at [348, 251] on link "11844405" at bounding box center [341, 251] width 31 height 8
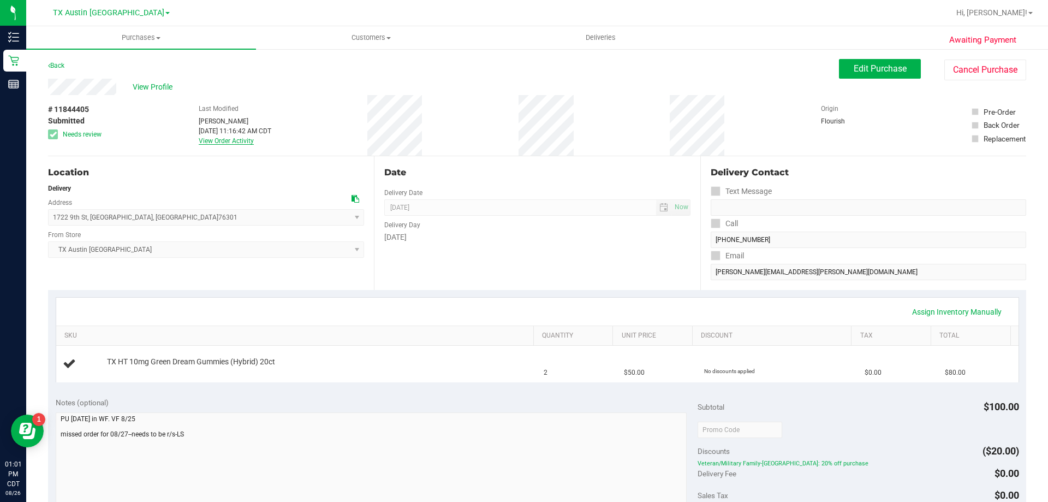
click at [240, 139] on link "View Order Activity" at bounding box center [226, 141] width 55 height 8
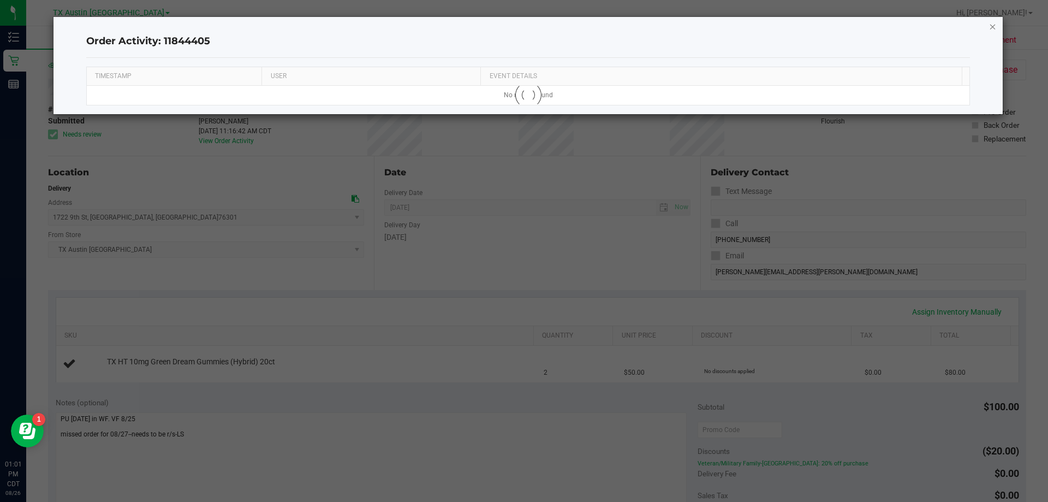
click at [994, 29] on icon "button" at bounding box center [993, 26] width 8 height 13
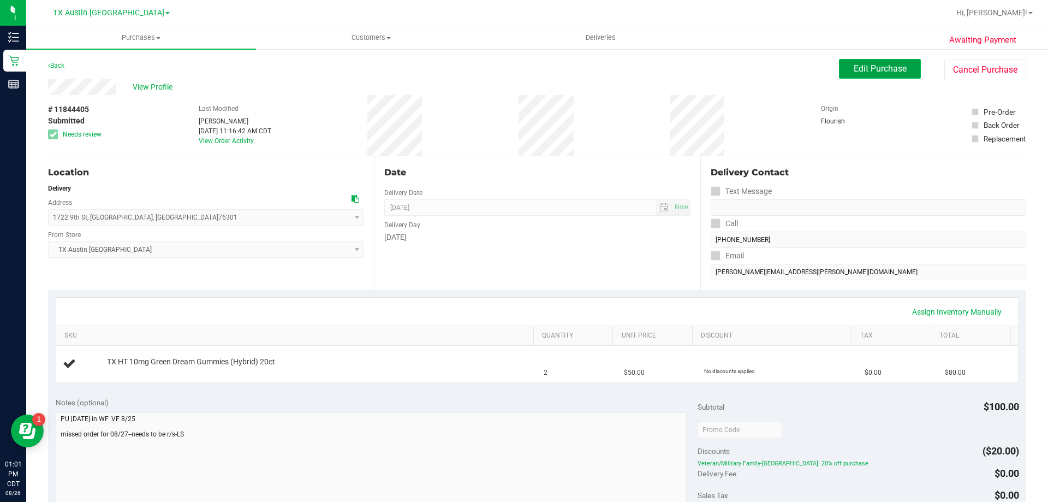
click at [862, 66] on span "Edit Purchase" at bounding box center [880, 68] width 53 height 10
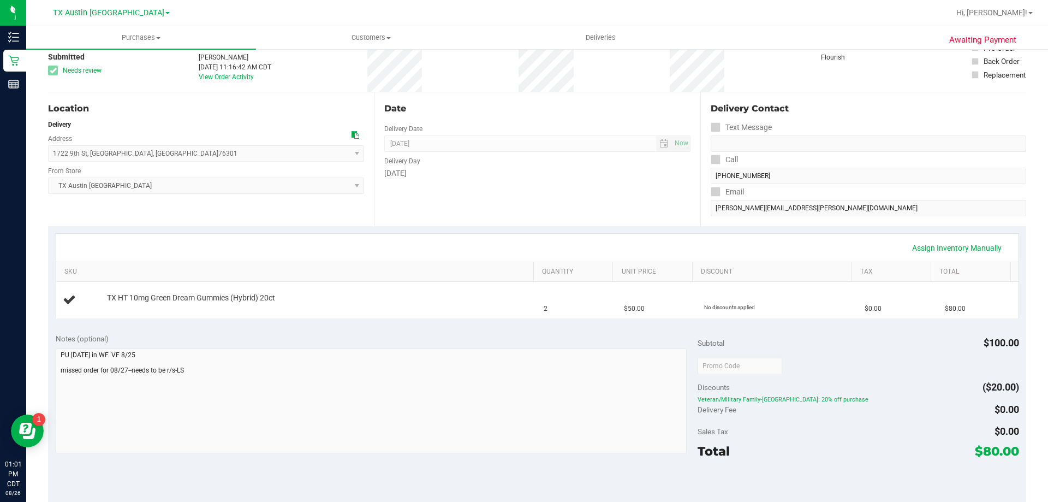
scroll to position [109, 0]
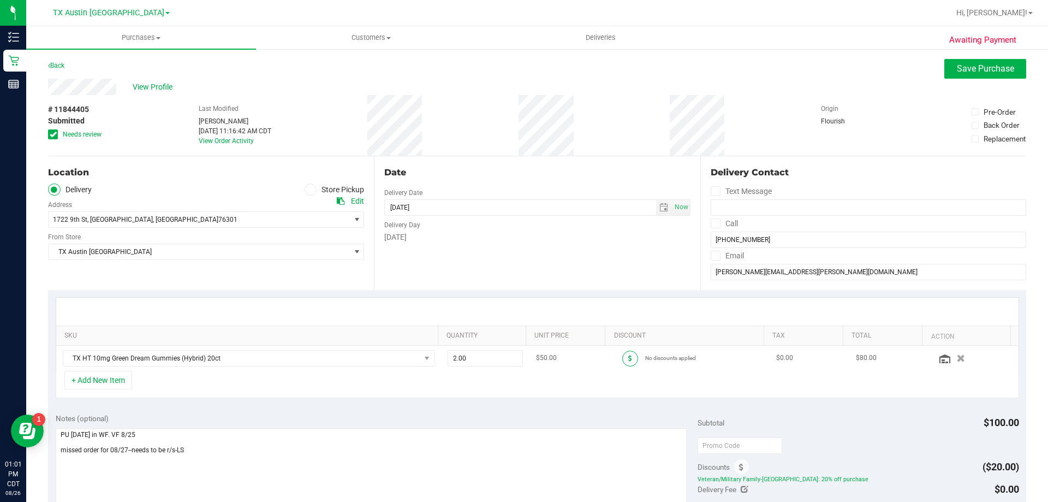
click at [623, 360] on span at bounding box center [630, 358] width 16 height 16
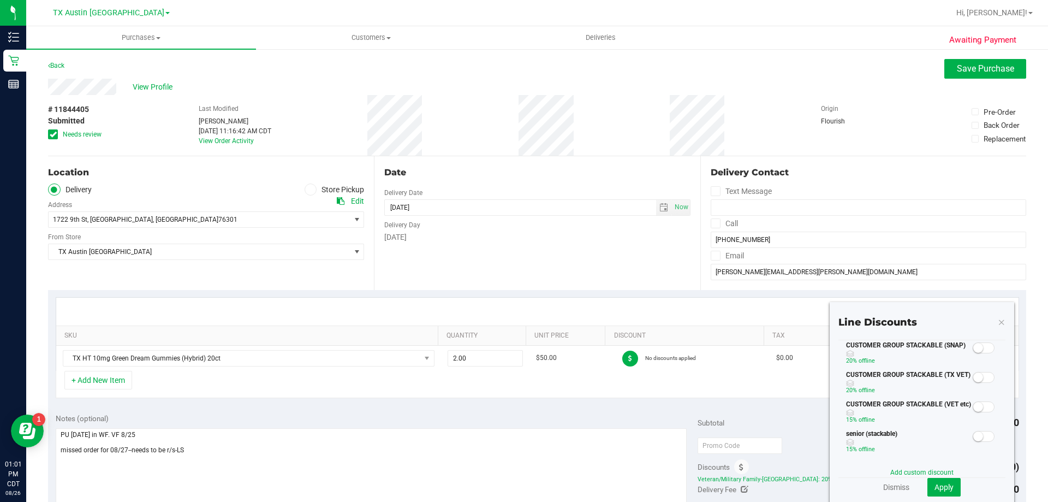
click at [976, 379] on span at bounding box center [984, 377] width 22 height 11
click at [939, 486] on span "Apply" at bounding box center [943, 487] width 19 height 9
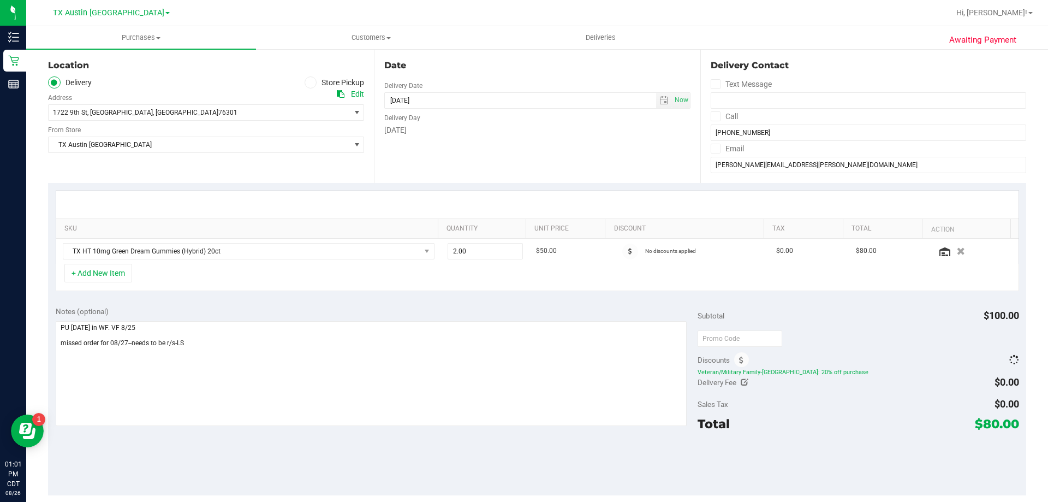
scroll to position [109, 0]
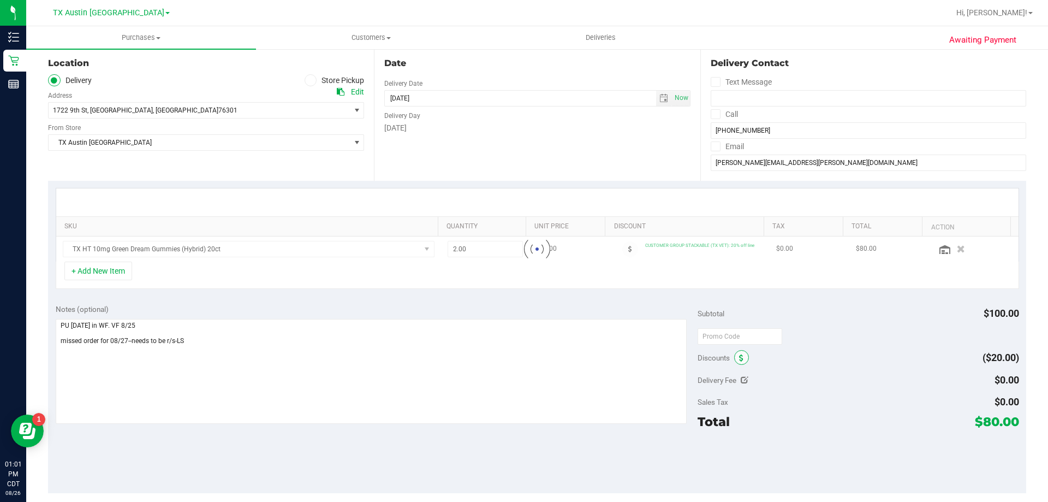
click at [737, 351] on span at bounding box center [741, 357] width 15 height 15
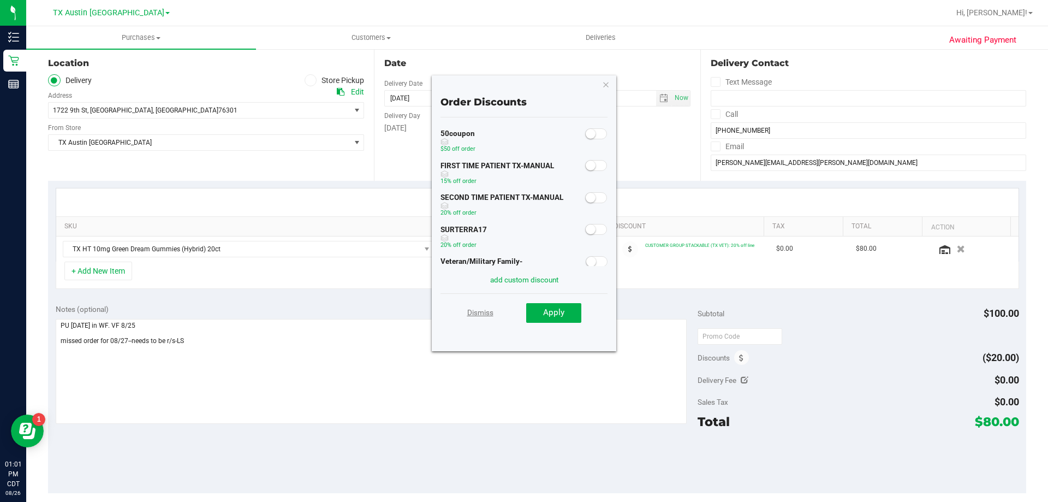
click at [480, 311] on link "Dismiss" at bounding box center [480, 312] width 26 height 20
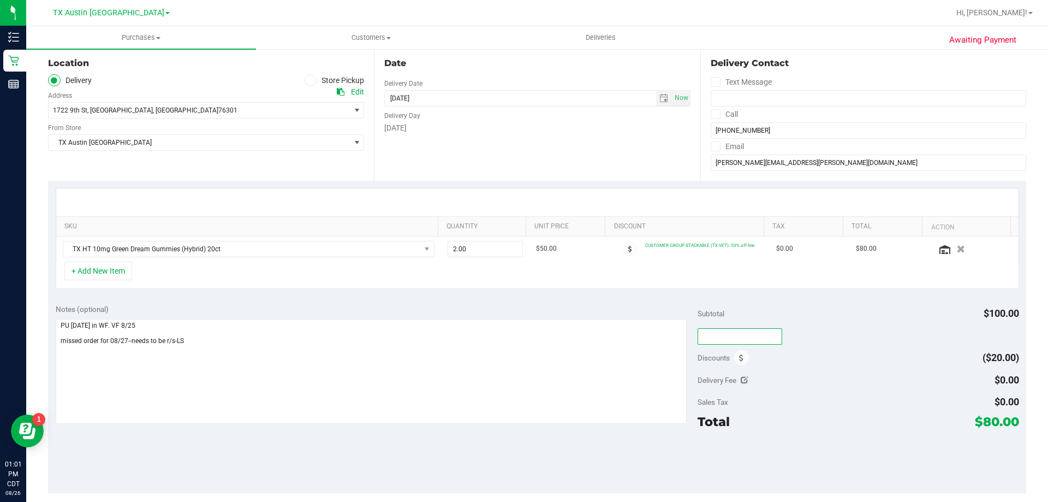
click at [732, 342] on input "text" at bounding box center [740, 336] width 85 height 16
type input "TXAIQ10"
click at [806, 351] on div "Discounts ($20.00)" at bounding box center [858, 358] width 321 height 20
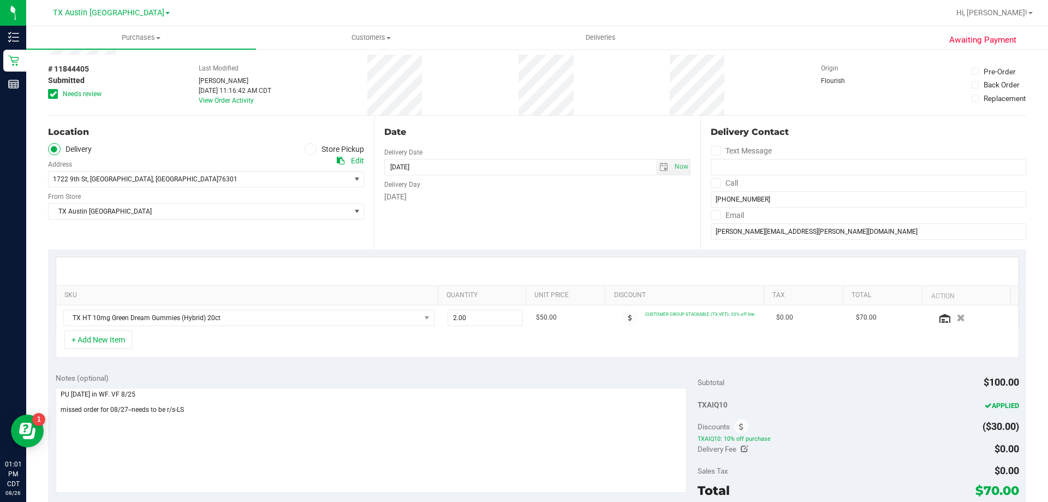
scroll to position [0, 0]
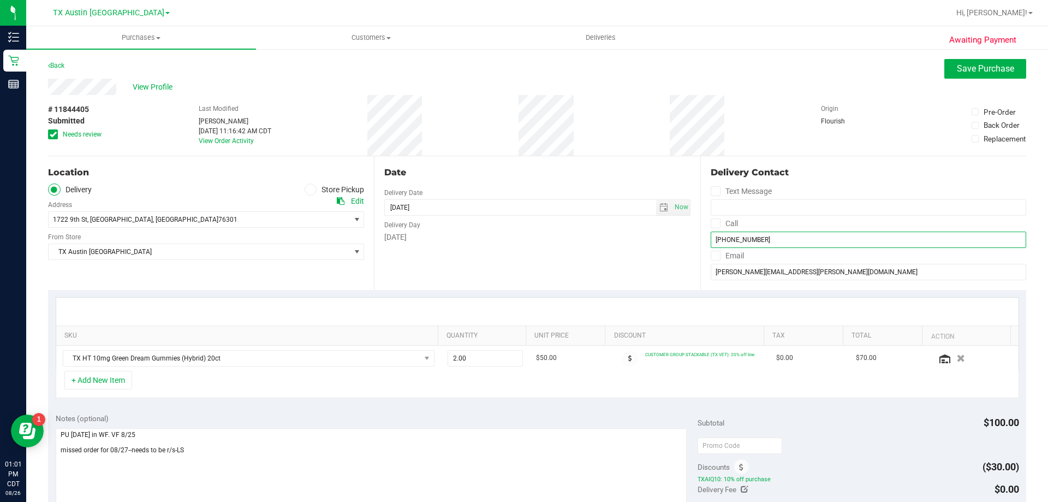
click at [730, 236] on input "[PHONE_NUMBER]" at bounding box center [868, 239] width 315 height 16
click at [957, 67] on span "Save Purchase" at bounding box center [985, 68] width 57 height 10
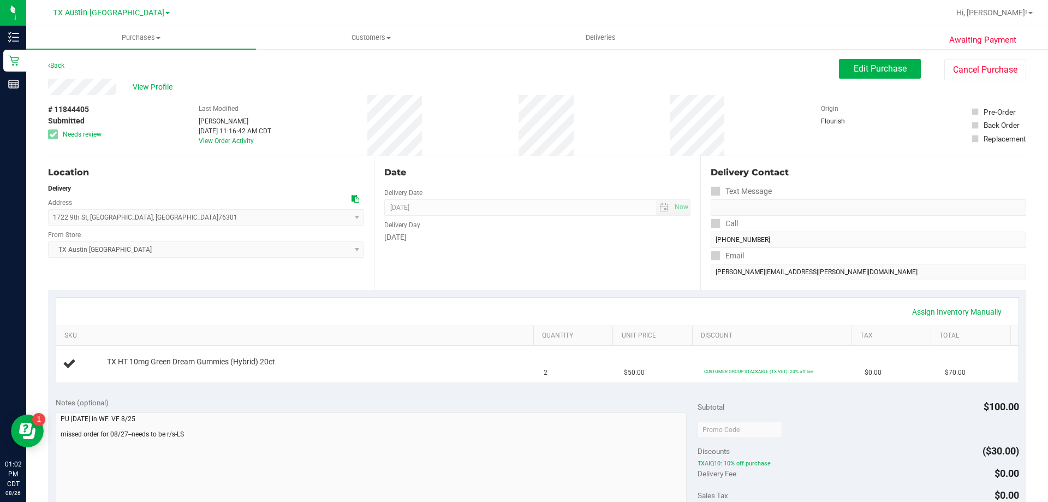
click at [145, 84] on span "View Profile" at bounding box center [155, 86] width 44 height 11
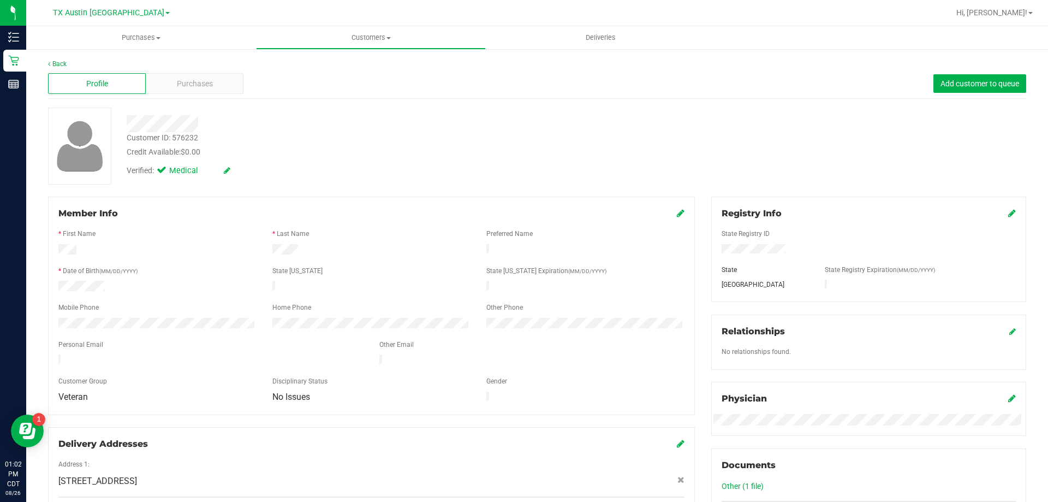
click at [200, 98] on div "Profile Purchases Add customer to queue" at bounding box center [537, 84] width 978 height 30
click at [206, 79] on span "Purchases" at bounding box center [195, 83] width 36 height 11
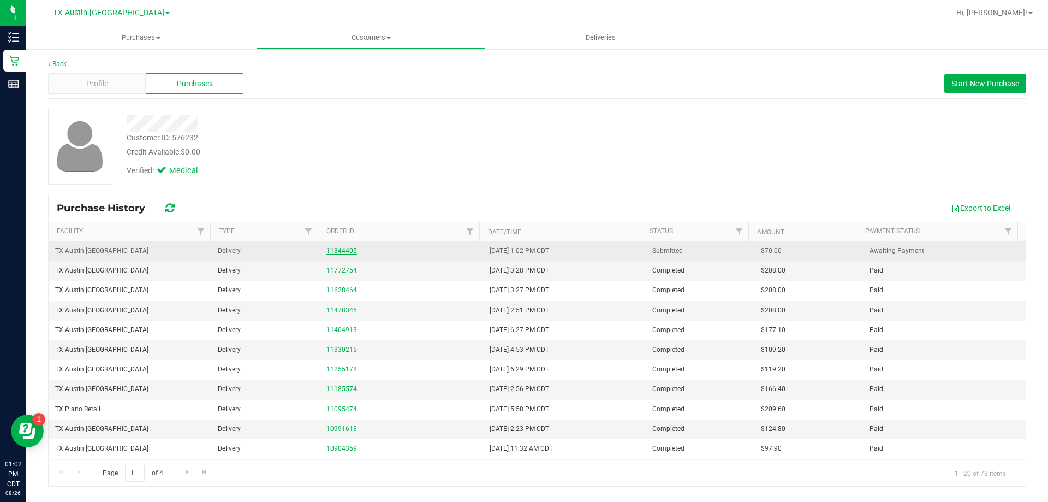
click at [341, 253] on link "11844405" at bounding box center [341, 251] width 31 height 8
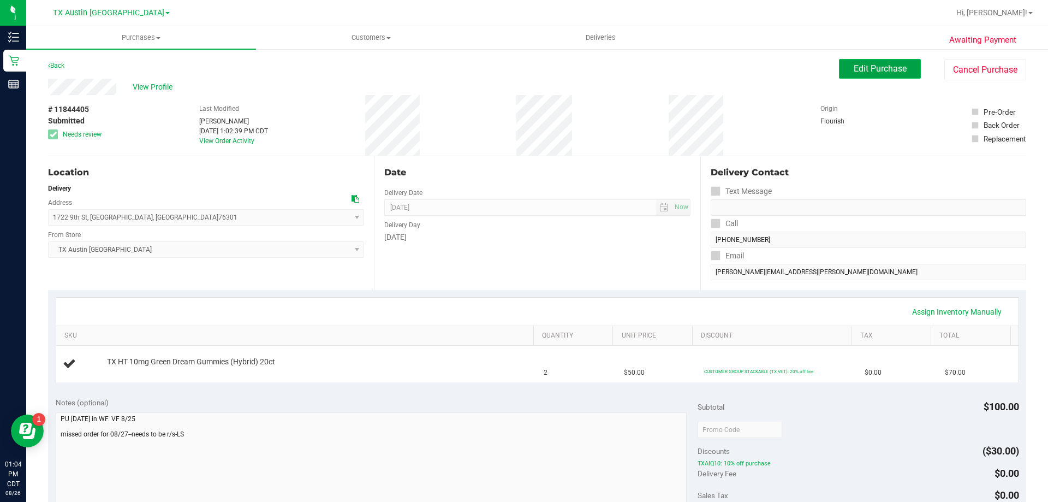
click at [897, 74] on button "Edit Purchase" at bounding box center [880, 69] width 82 height 20
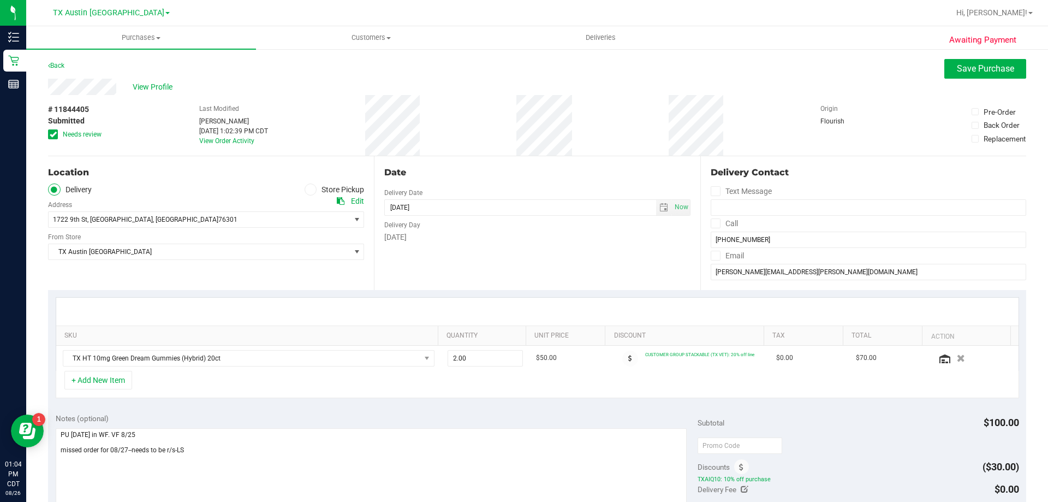
scroll to position [55, 0]
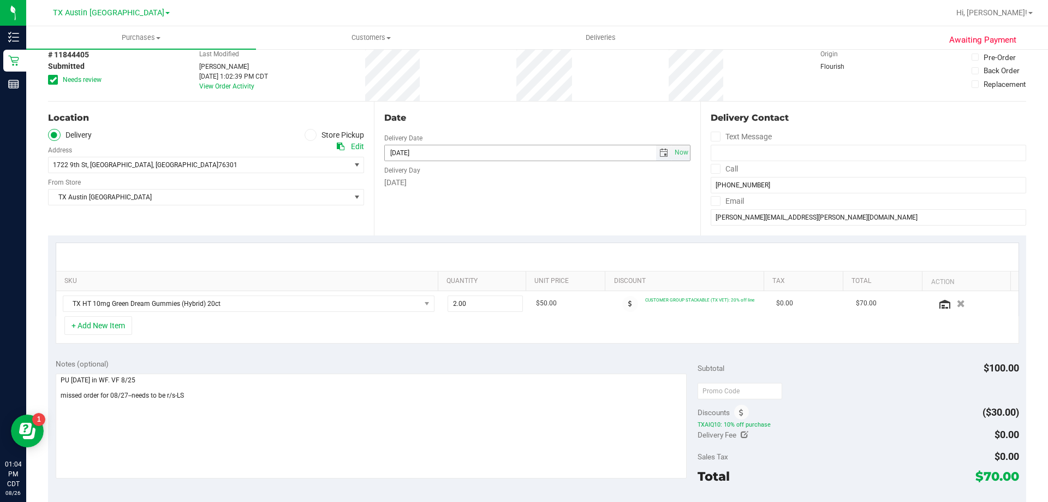
click at [659, 149] on span "select" at bounding box center [663, 152] width 9 height 9
click at [497, 167] on div "August 2025" at bounding box center [439, 174] width 121 height 27
click at [491, 172] on span "Next" at bounding box center [489, 172] width 9 height 9
click at [438, 229] on link "10" at bounding box center [440, 230] width 16 height 17
type input "[DATE]"
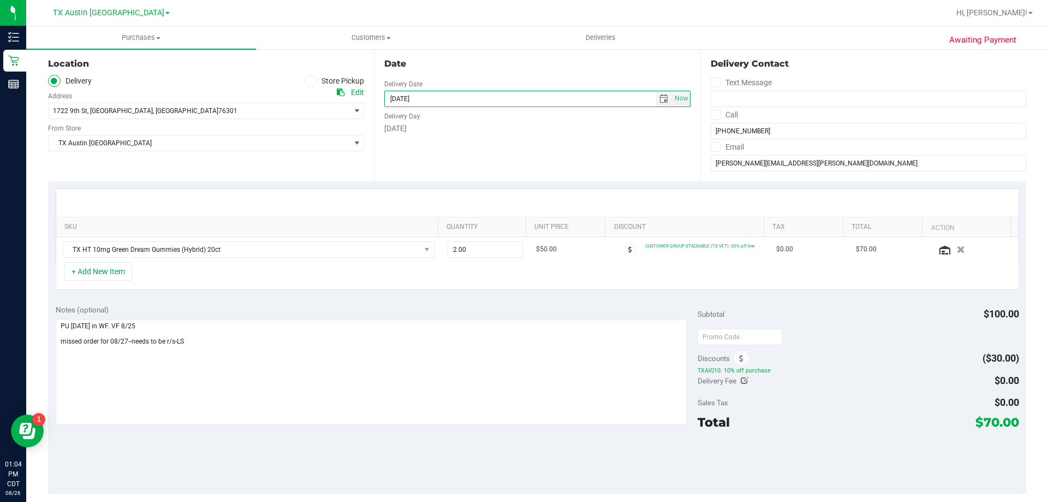
scroll to position [164, 0]
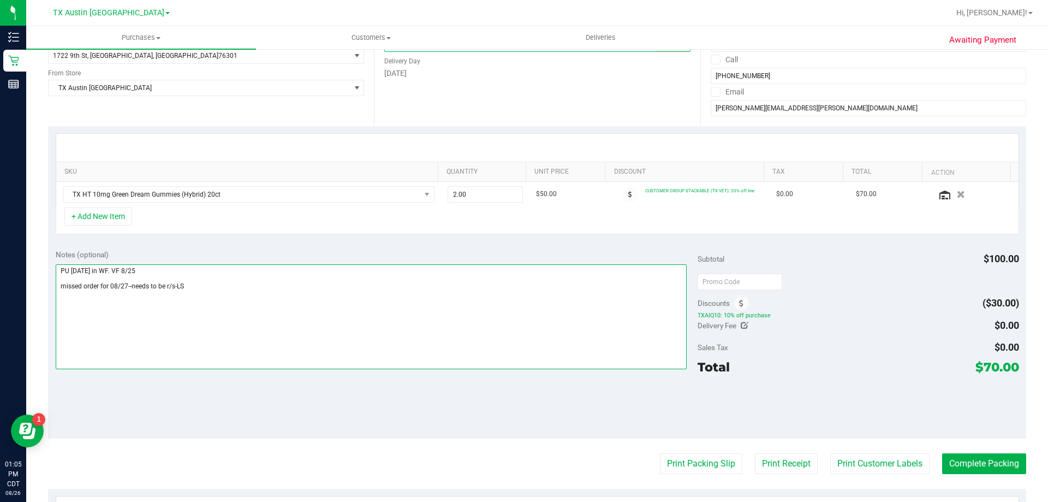
click at [205, 288] on textarea at bounding box center [372, 316] width 632 height 105
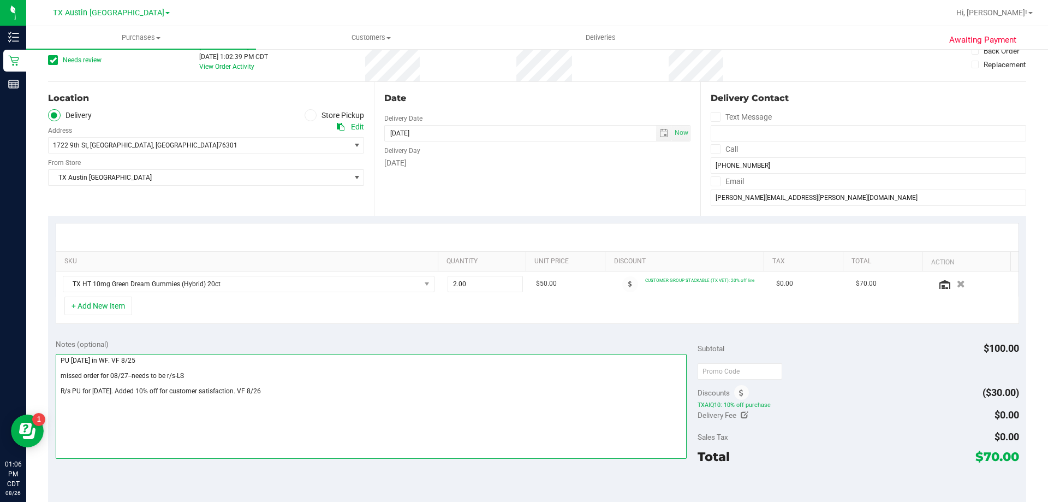
scroll to position [0, 0]
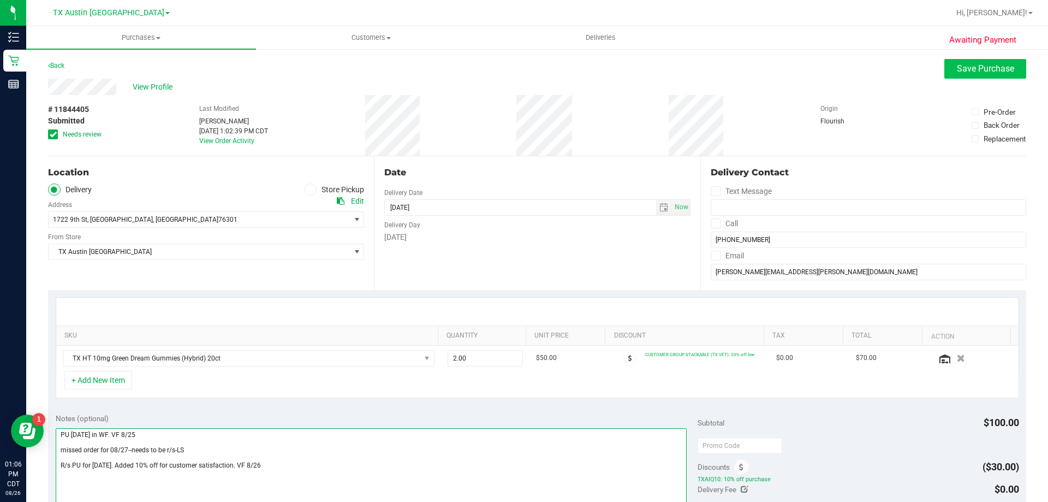
type textarea "PU [DATE] in WF. VF 8/25 missed order for 08/27--needs to be r/s-LS R/s PU for …"
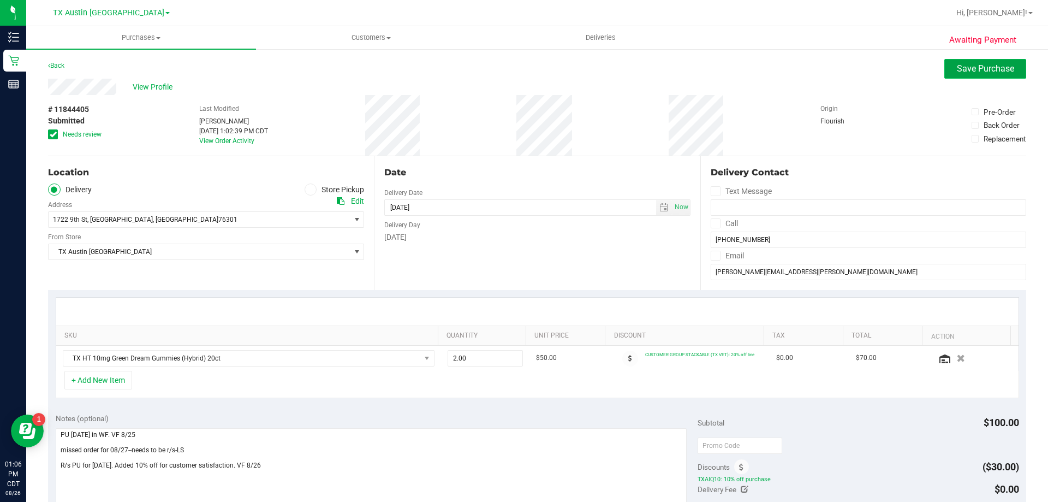
click at [965, 68] on span "Save Purchase" at bounding box center [985, 68] width 57 height 10
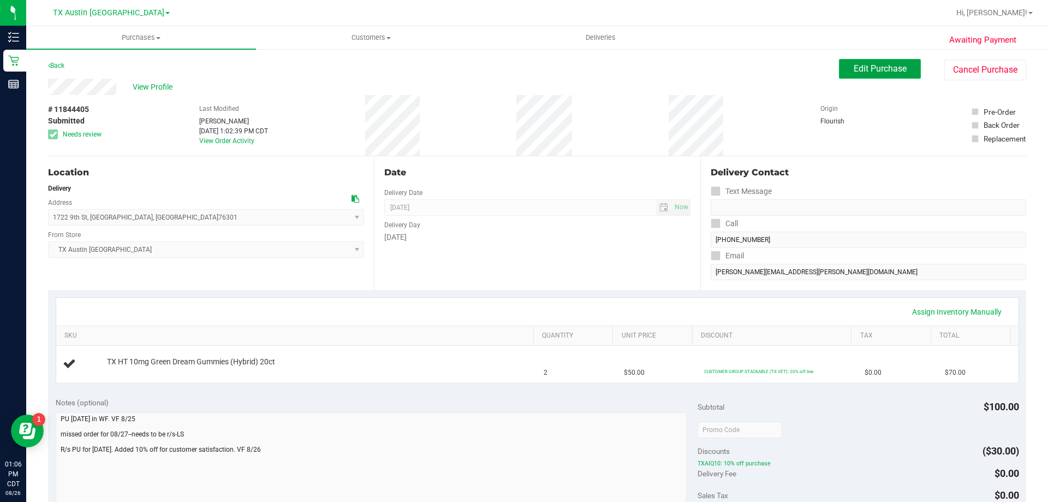
click at [854, 72] on span "Edit Purchase" at bounding box center [880, 68] width 53 height 10
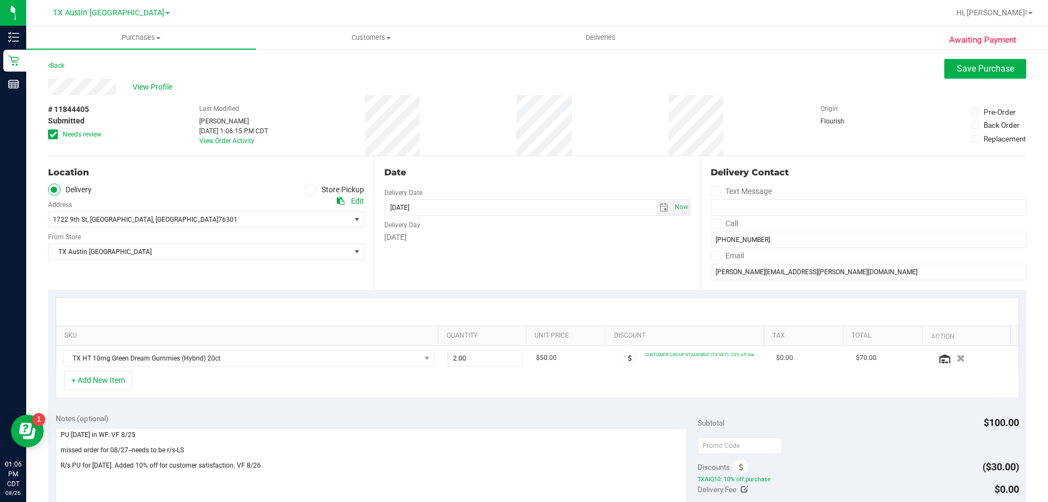
click at [52, 134] on icon at bounding box center [53, 134] width 7 height 0
click at [0, 0] on input "Needs review" at bounding box center [0, 0] width 0 height 0
click at [986, 63] on button "Save Purchase" at bounding box center [985, 69] width 82 height 20
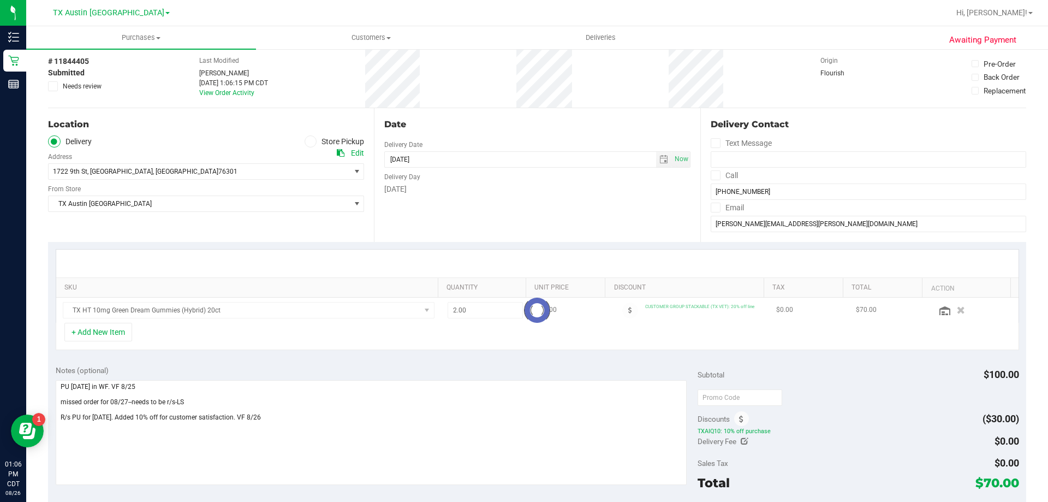
scroll to position [55, 0]
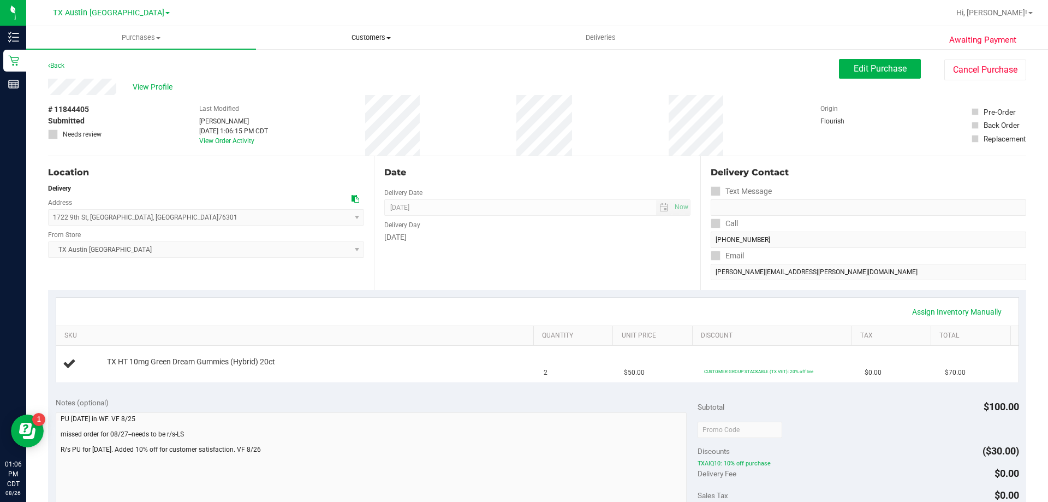
click at [374, 40] on span "Customers" at bounding box center [371, 38] width 229 height 10
click at [358, 67] on li "All customers" at bounding box center [371, 65] width 230 height 13
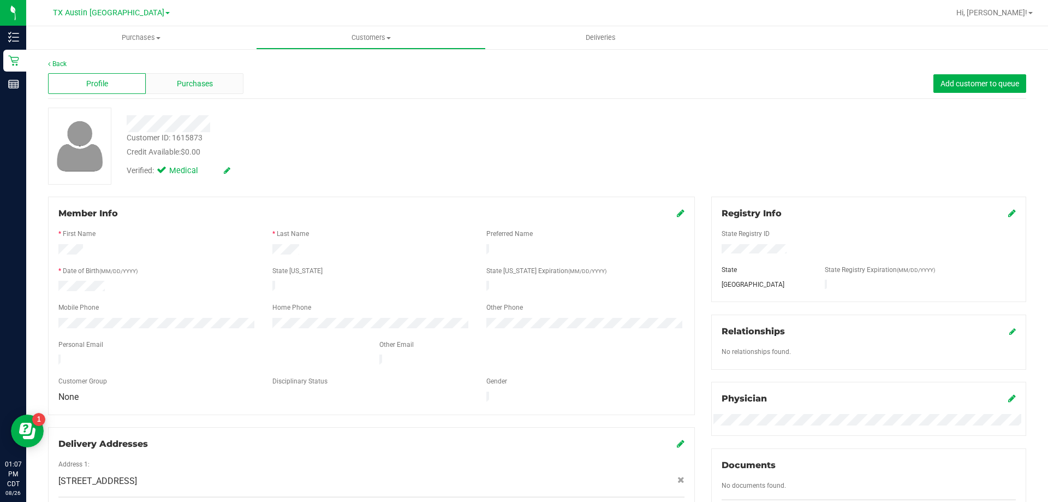
click at [229, 89] on div "Purchases" at bounding box center [195, 83] width 98 height 21
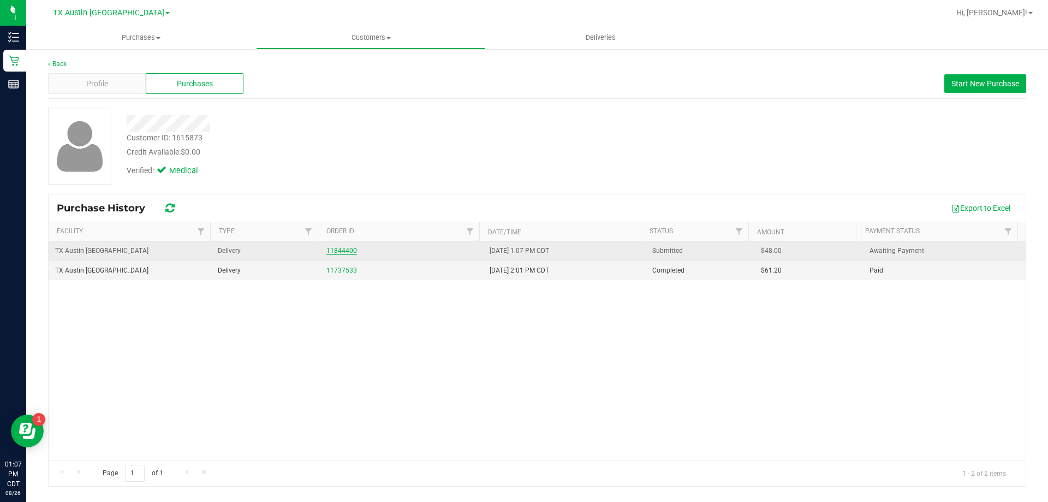
click at [348, 249] on link "11844400" at bounding box center [341, 251] width 31 height 8
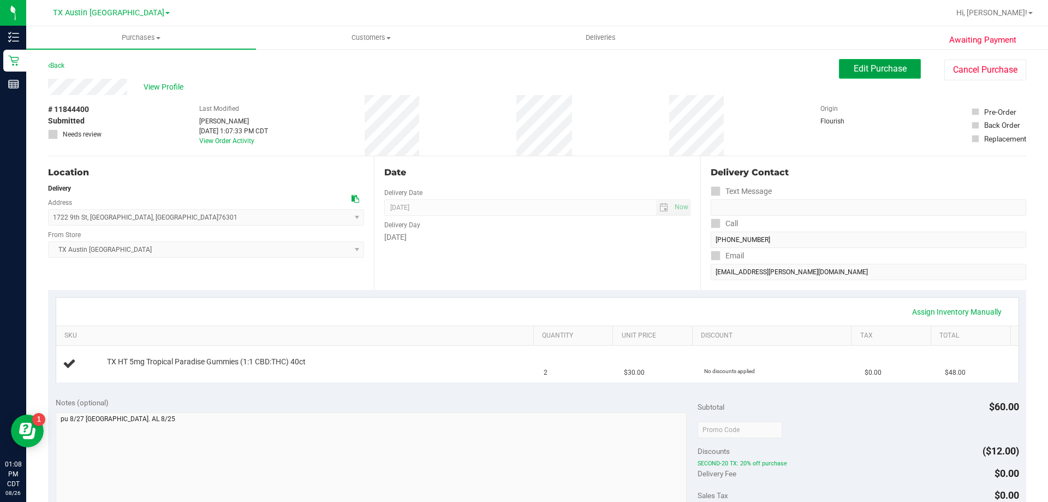
click at [851, 74] on button "Edit Purchase" at bounding box center [880, 69] width 82 height 20
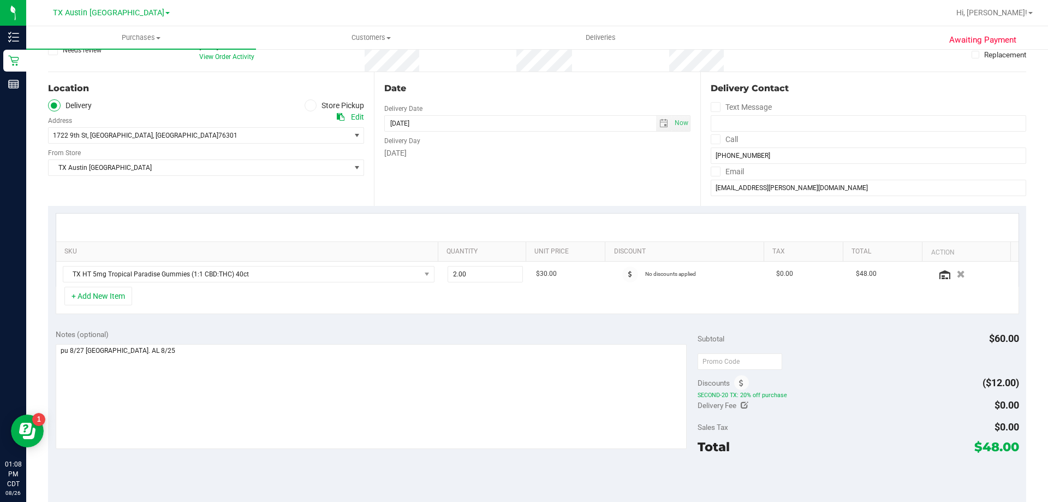
scroll to position [109, 0]
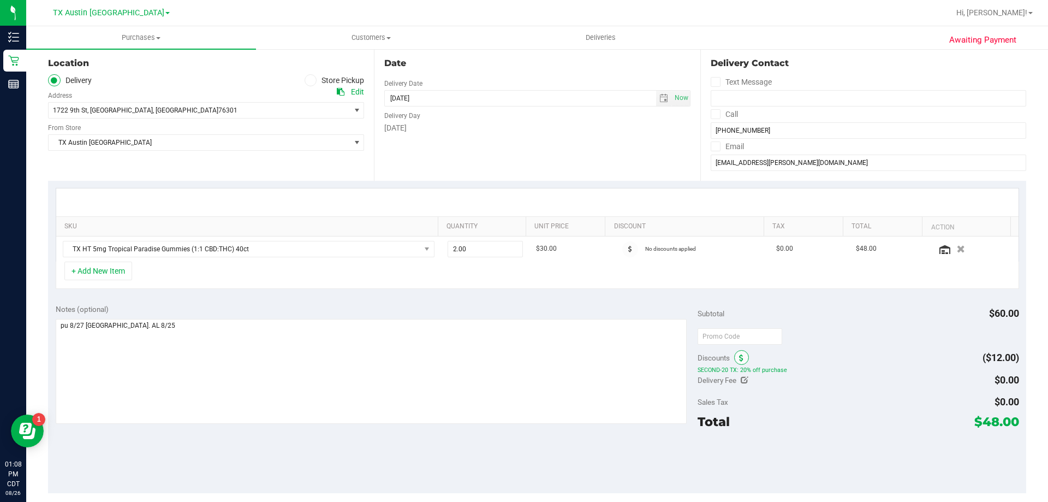
click at [739, 360] on icon at bounding box center [741, 358] width 4 height 8
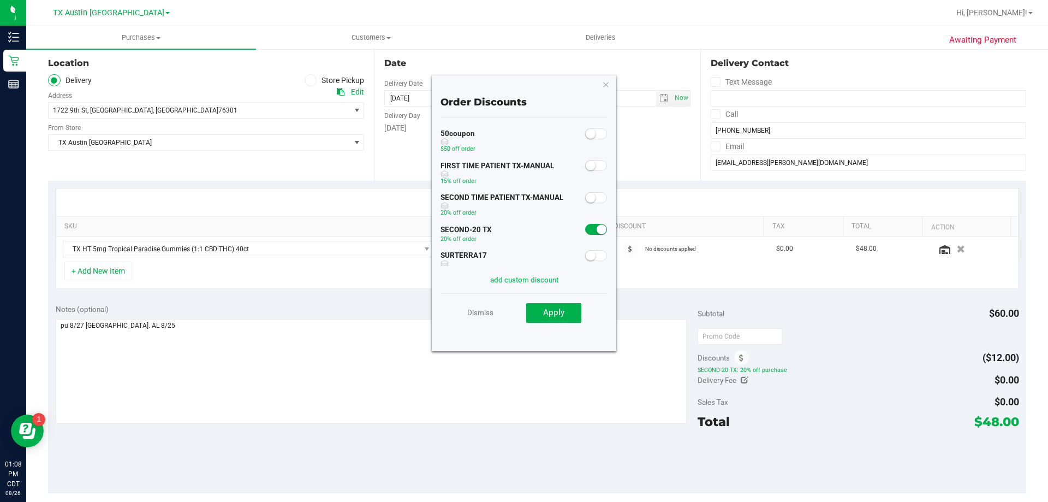
click at [591, 201] on span at bounding box center [596, 197] width 22 height 11
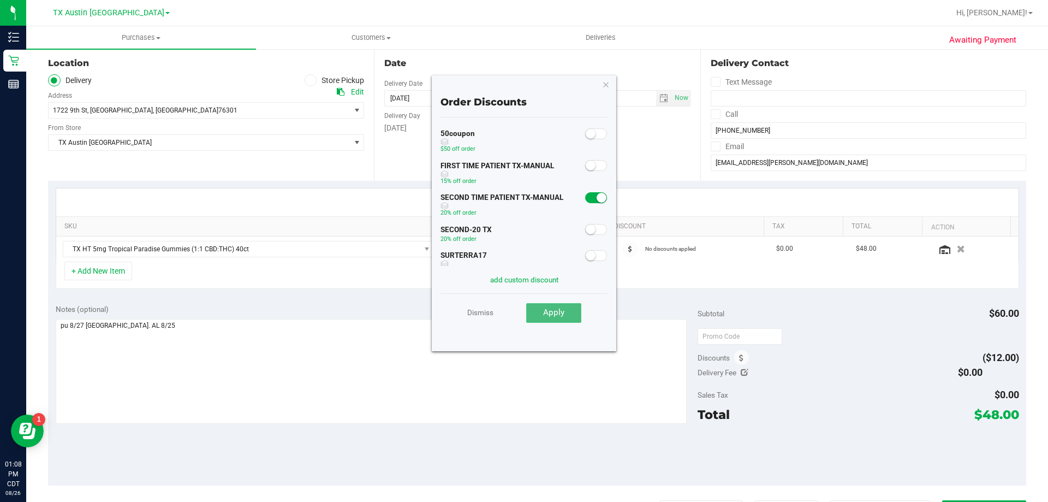
click at [567, 309] on button "Apply" at bounding box center [553, 313] width 55 height 20
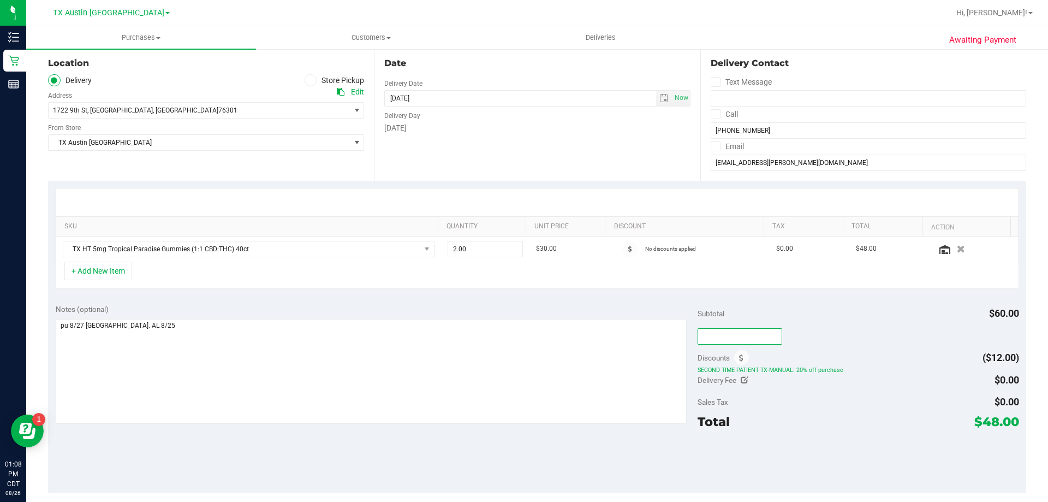
click at [746, 337] on input "text" at bounding box center [740, 336] width 85 height 16
type input "TXAIQ10"
click at [890, 420] on div "Total $48.00" at bounding box center [858, 422] width 321 height 20
click at [712, 114] on icon at bounding box center [715, 114] width 7 height 0
click at [0, 0] on input "Call" at bounding box center [0, 0] width 0 height 0
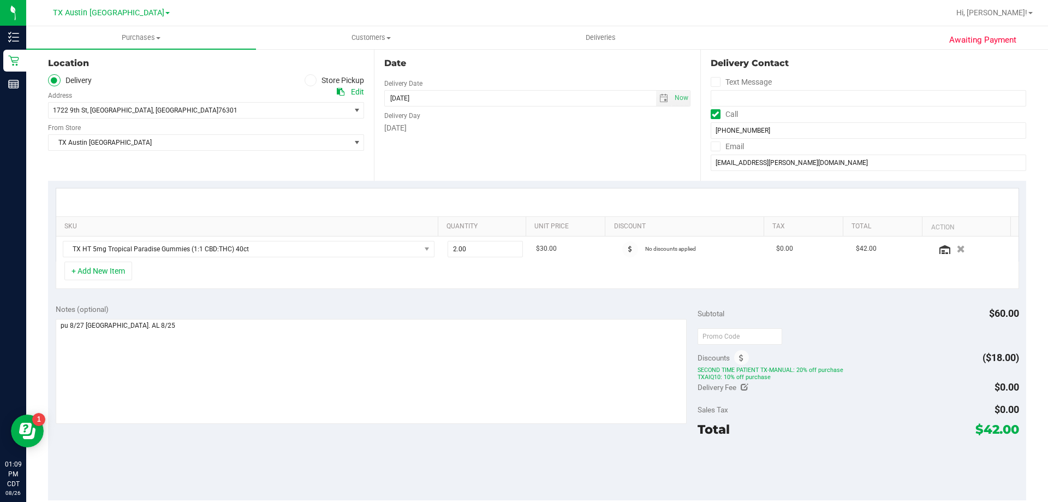
click at [712, 146] on icon at bounding box center [715, 146] width 7 height 0
click at [0, 0] on input "Email" at bounding box center [0, 0] width 0 height 0
click at [478, 251] on span "2.00 2" at bounding box center [486, 249] width 76 height 16
type input "3"
type input "3.00"
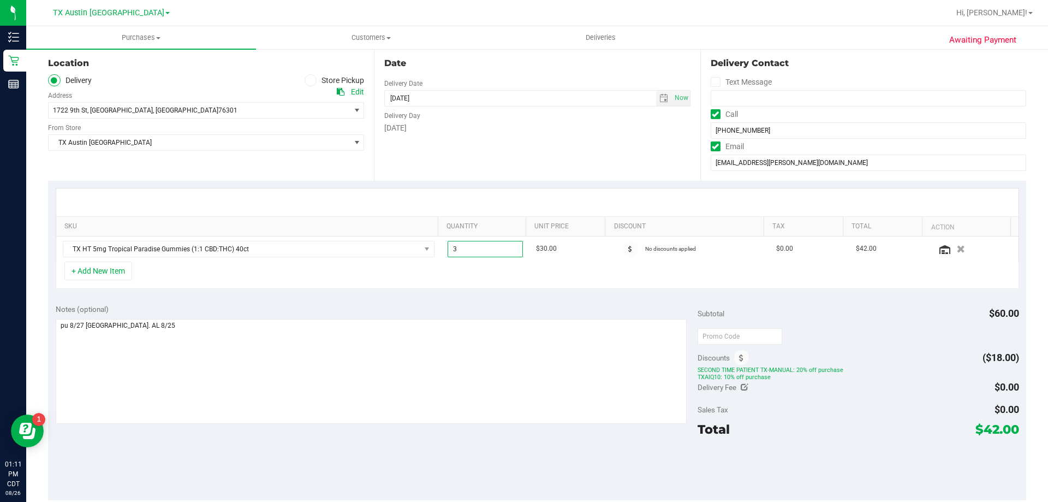
click at [468, 309] on div "Notes (optional)" at bounding box center [377, 308] width 642 height 11
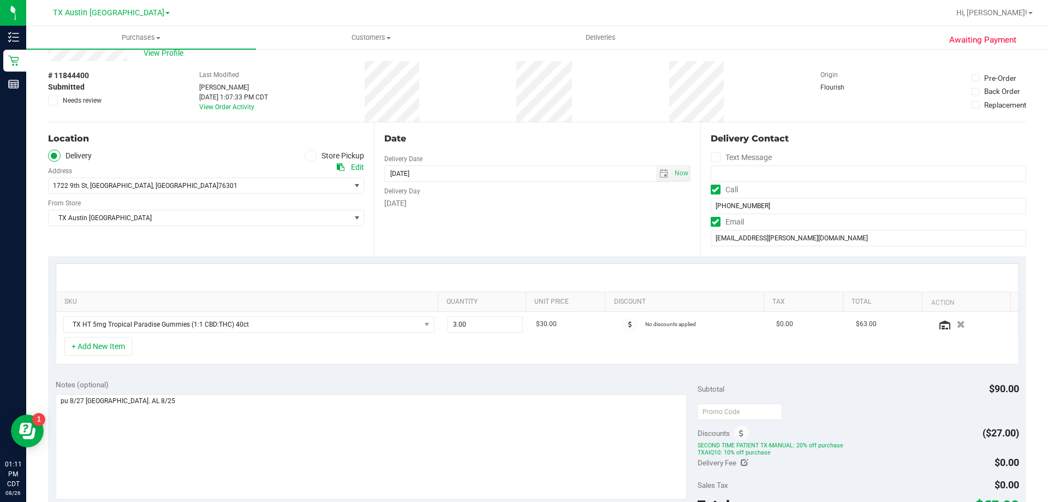
scroll to position [0, 0]
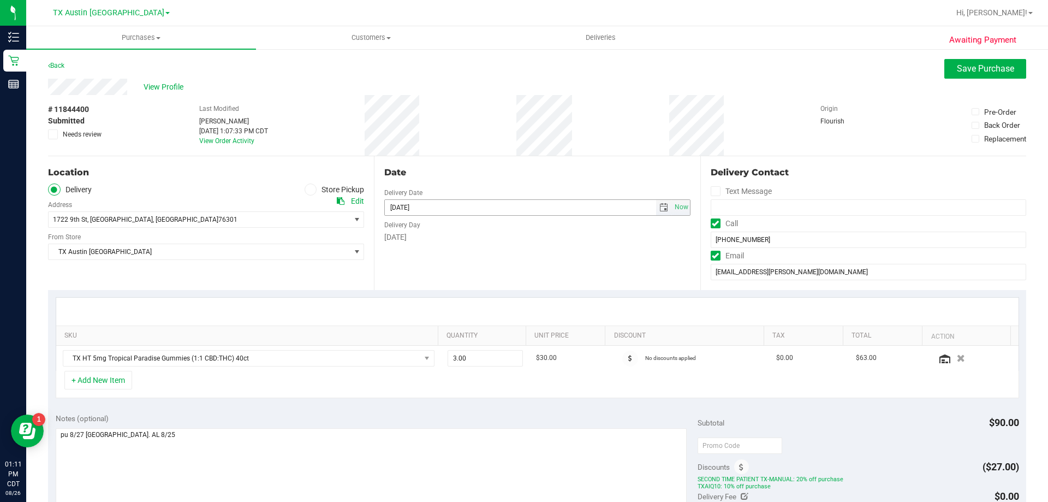
click at [661, 207] on span "select" at bounding box center [663, 207] width 9 height 9
click at [487, 228] on span "Next" at bounding box center [489, 226] width 9 height 9
click at [444, 282] on link "10" at bounding box center [440, 284] width 16 height 17
type input "[DATE]"
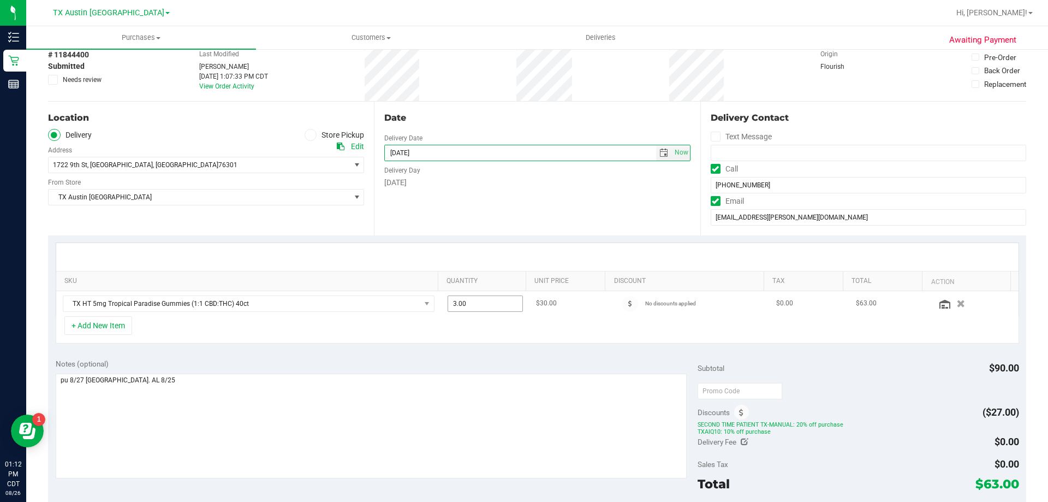
click at [463, 305] on span "3.00 3" at bounding box center [486, 303] width 76 height 16
type input "2"
type input "2.00"
click at [459, 340] on div "+ Add New Item" at bounding box center [537, 329] width 963 height 27
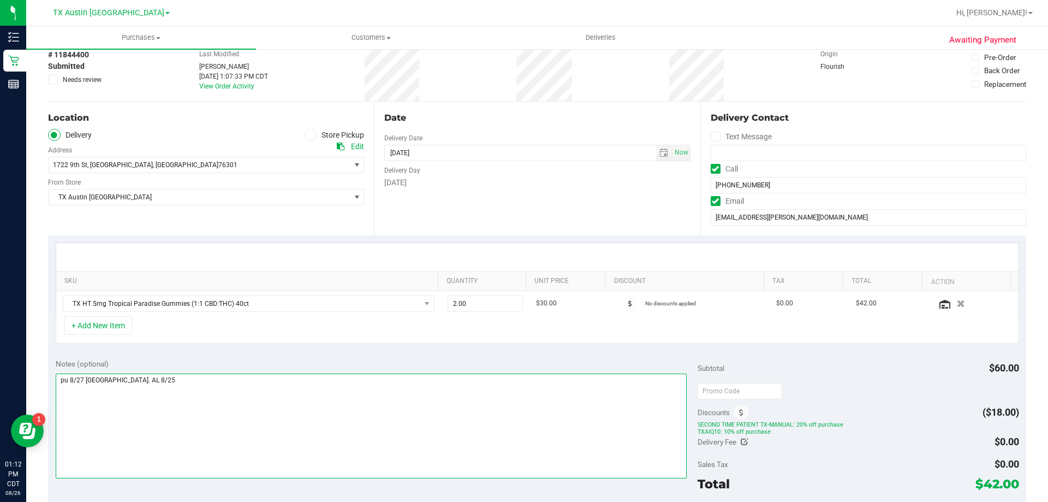
click at [169, 373] on textarea at bounding box center [372, 425] width 632 height 105
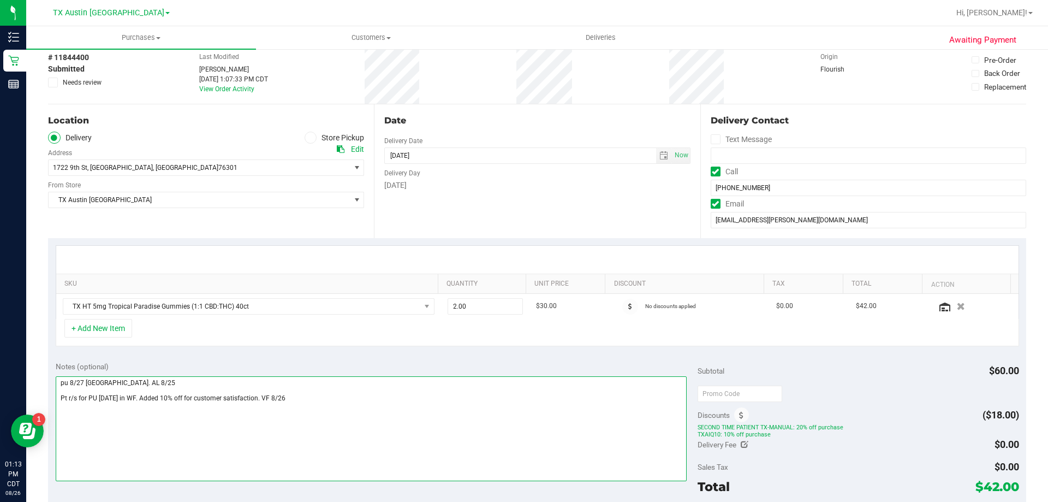
scroll to position [0, 0]
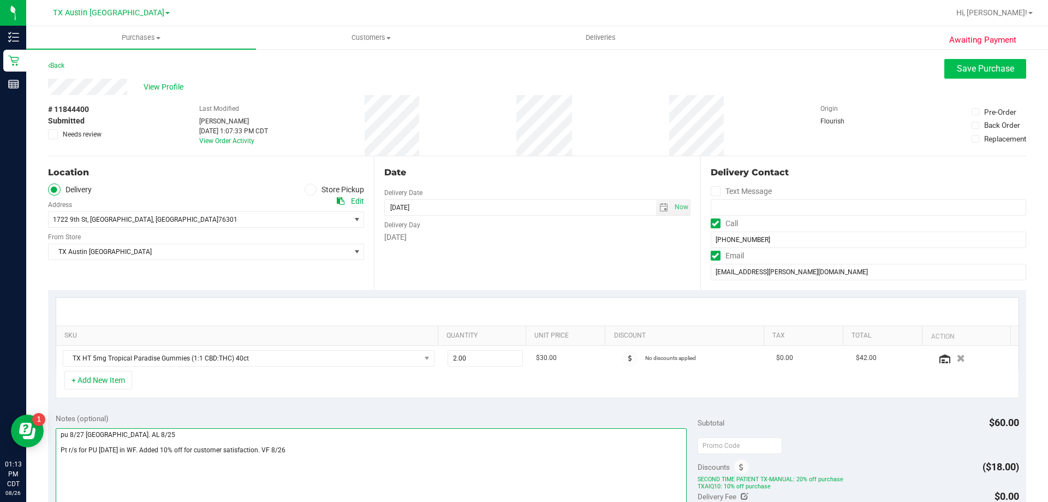
type textarea "pu 8/27 [GEOGRAPHIC_DATA]. AL 8/25 Pt r/s for PU [DATE] in WF. Added 10% off fo…"
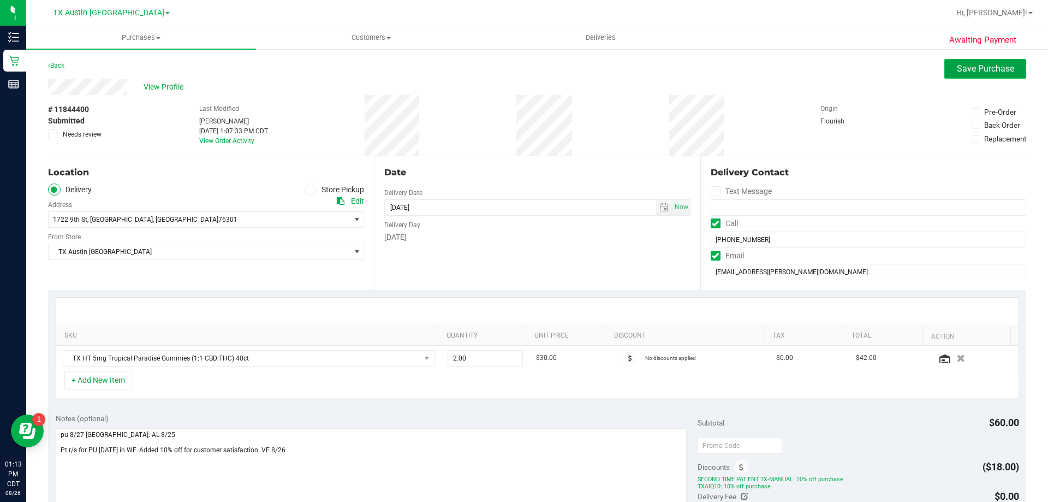
click at [1001, 61] on button "Save Purchase" at bounding box center [985, 69] width 82 height 20
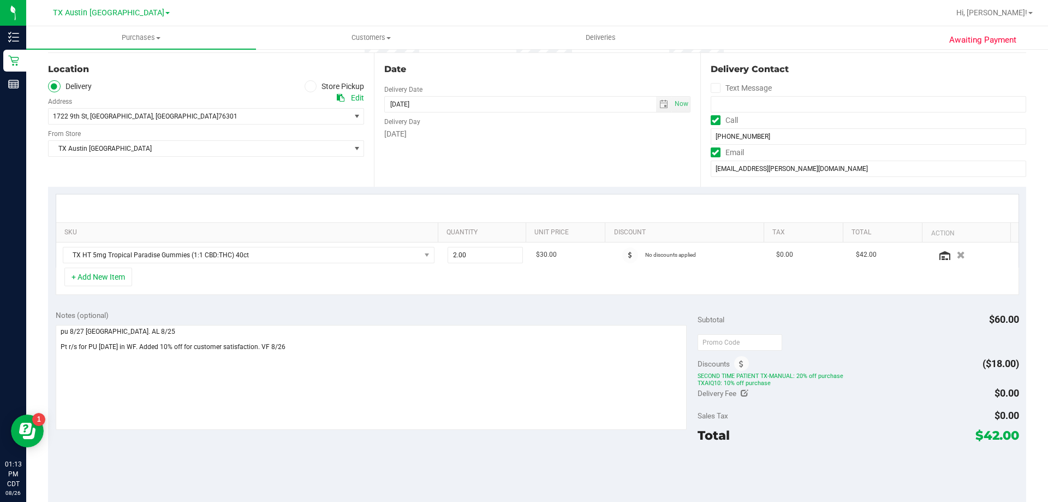
scroll to position [218, 0]
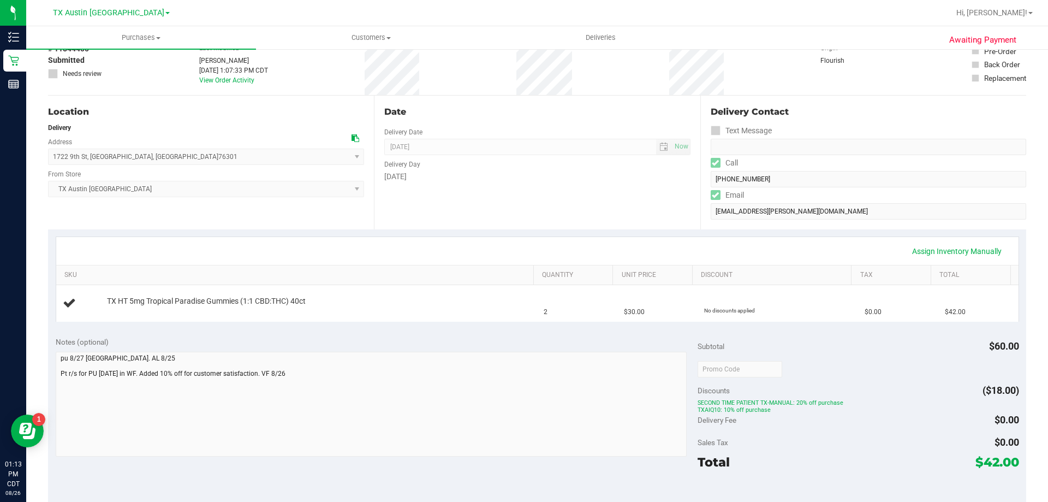
scroll to position [164, 0]
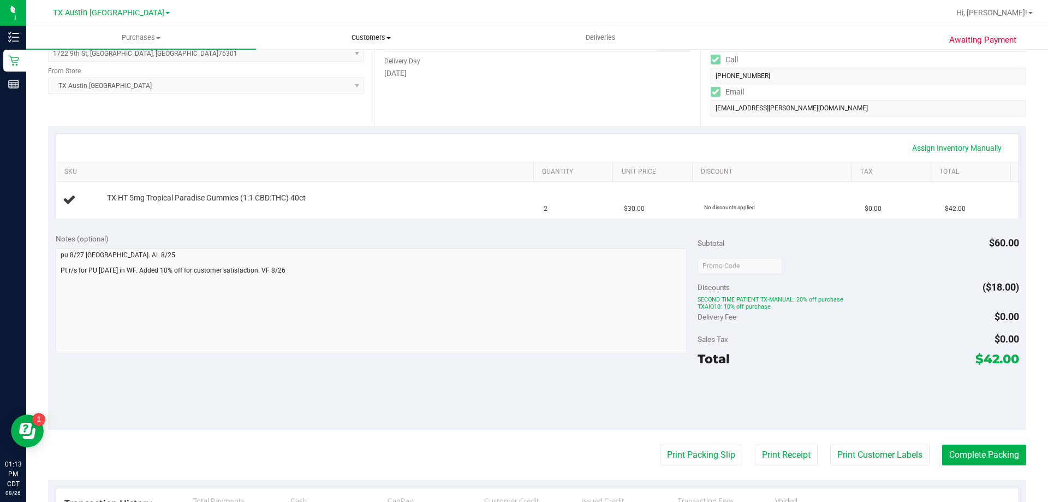
click at [362, 37] on span "Customers" at bounding box center [371, 38] width 229 height 10
click at [360, 63] on li "All customers" at bounding box center [371, 65] width 230 height 13
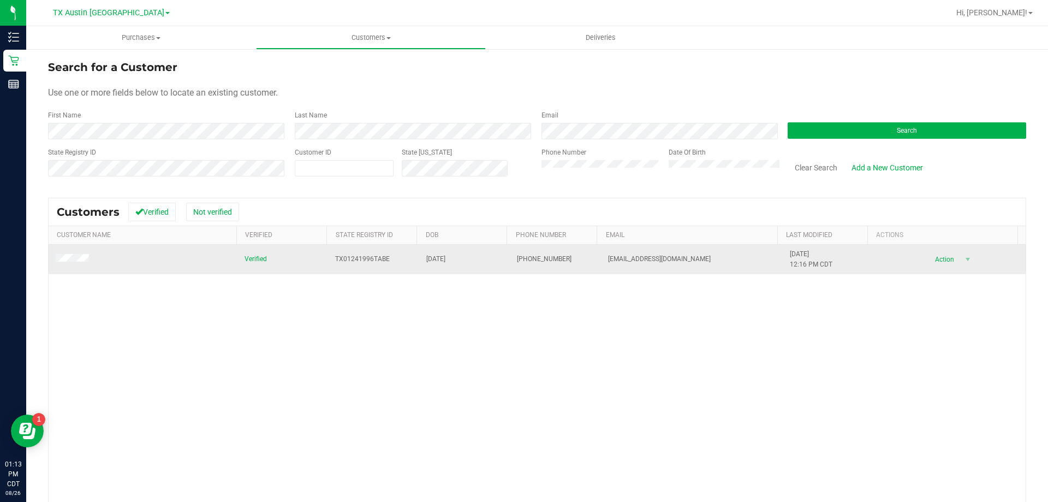
click at [80, 254] on span at bounding box center [73, 259] width 37 height 11
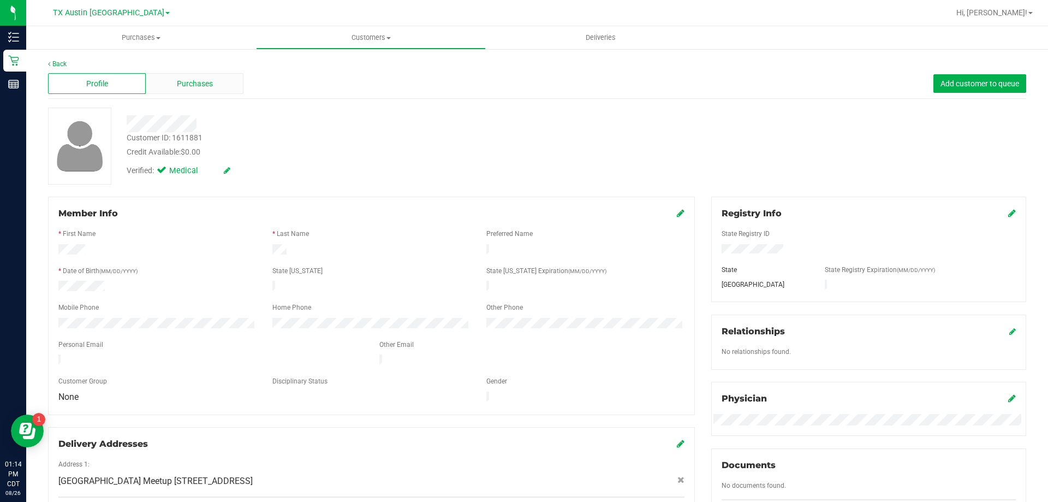
click at [210, 87] on span "Purchases" at bounding box center [195, 83] width 36 height 11
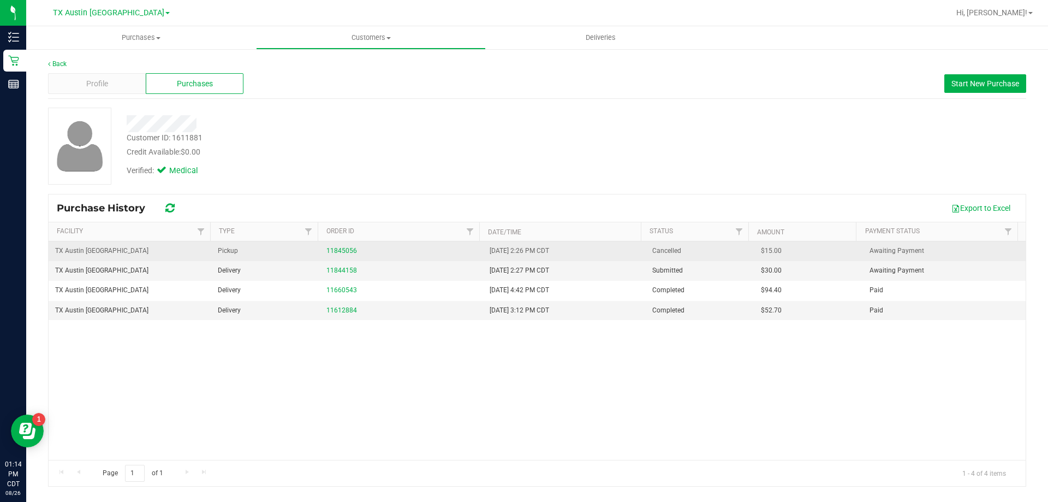
click at [344, 246] on div "11845056" at bounding box center [401, 251] width 150 height 10
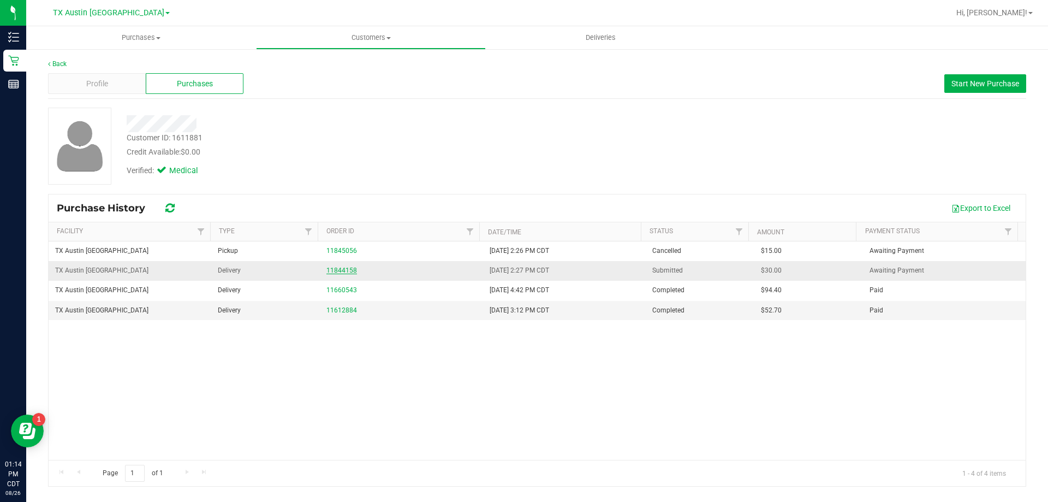
click at [344, 267] on link "11844158" at bounding box center [341, 270] width 31 height 8
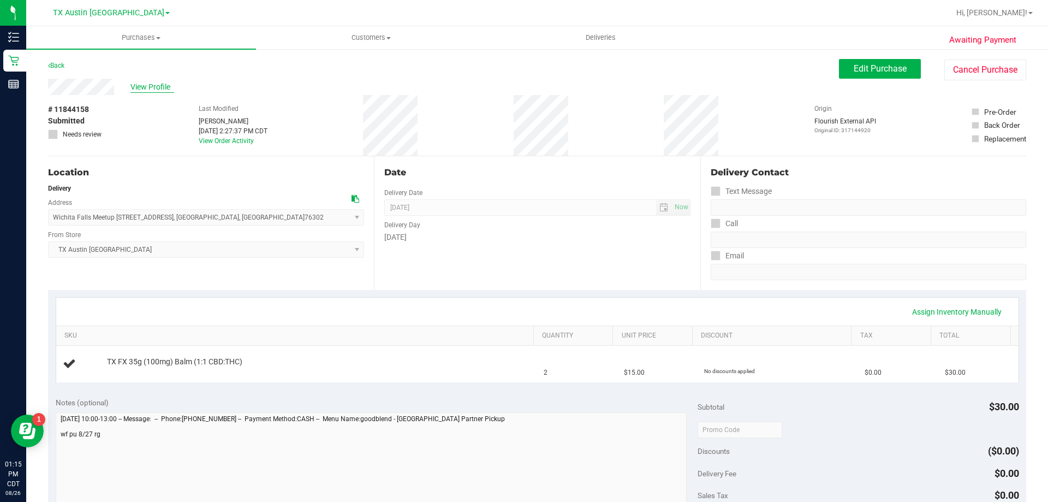
click at [157, 91] on span "View Profile" at bounding box center [152, 86] width 44 height 11
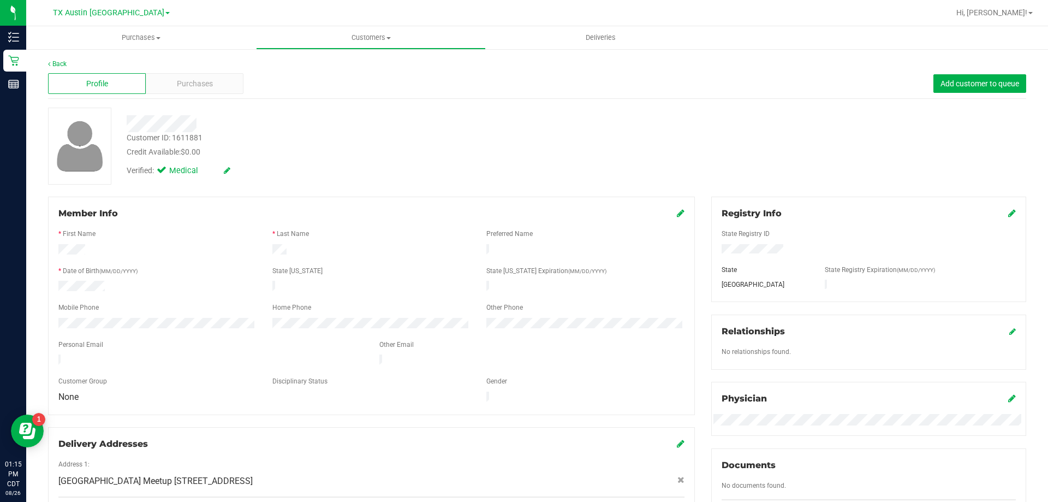
click at [176, 95] on div "Profile Purchases Add customer to queue" at bounding box center [537, 84] width 978 height 30
click at [181, 84] on span "Purchases" at bounding box center [195, 83] width 36 height 11
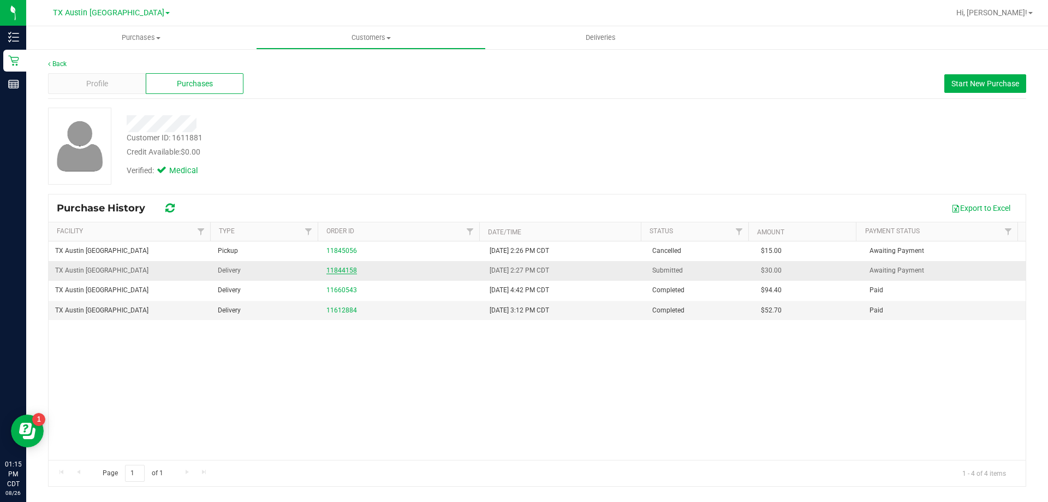
click at [333, 269] on link "11844158" at bounding box center [341, 270] width 31 height 8
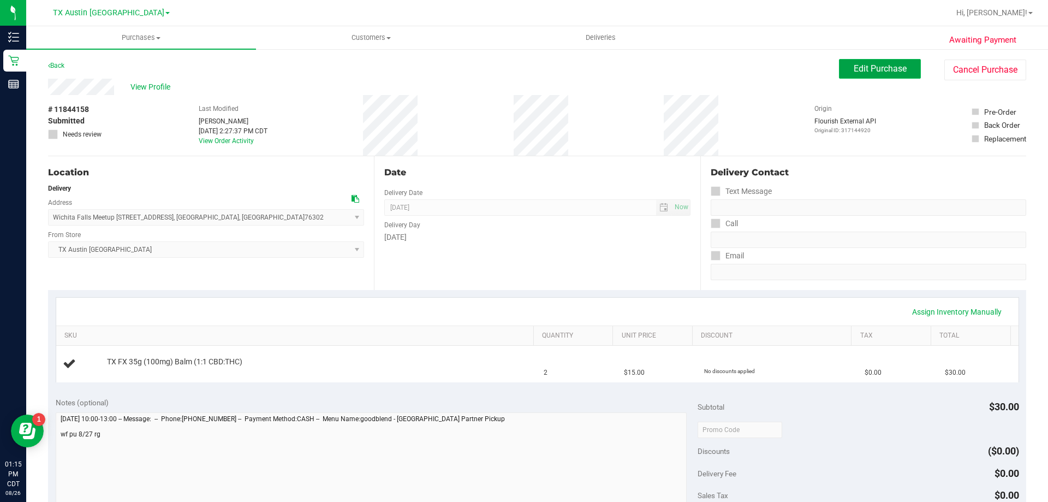
click at [863, 66] on span "Edit Purchase" at bounding box center [880, 68] width 53 height 10
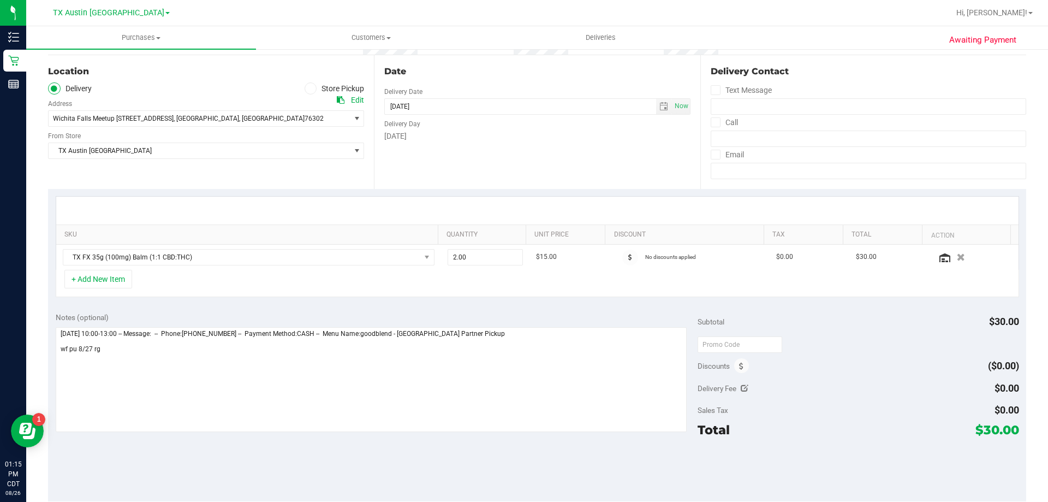
scroll to position [164, 0]
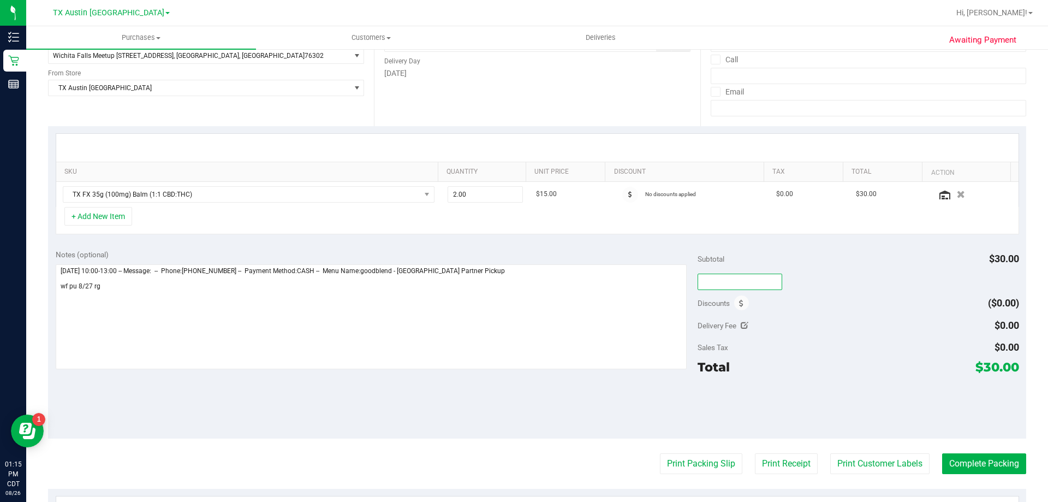
click at [705, 279] on input "text" at bounding box center [740, 281] width 85 height 16
type input "TXAIQ10"
click at [953, 353] on div "Sales Tax $0.00" at bounding box center [858, 347] width 321 height 20
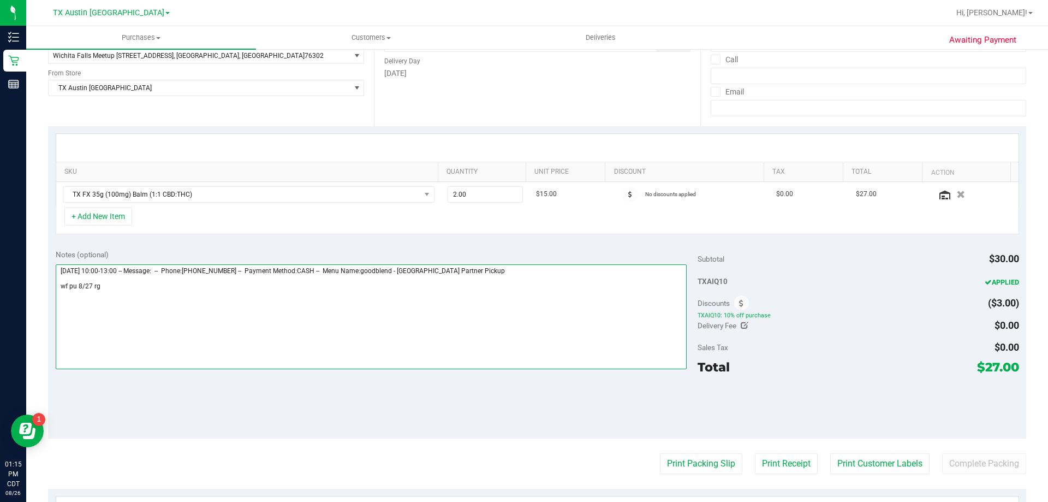
click at [123, 284] on textarea at bounding box center [372, 316] width 632 height 105
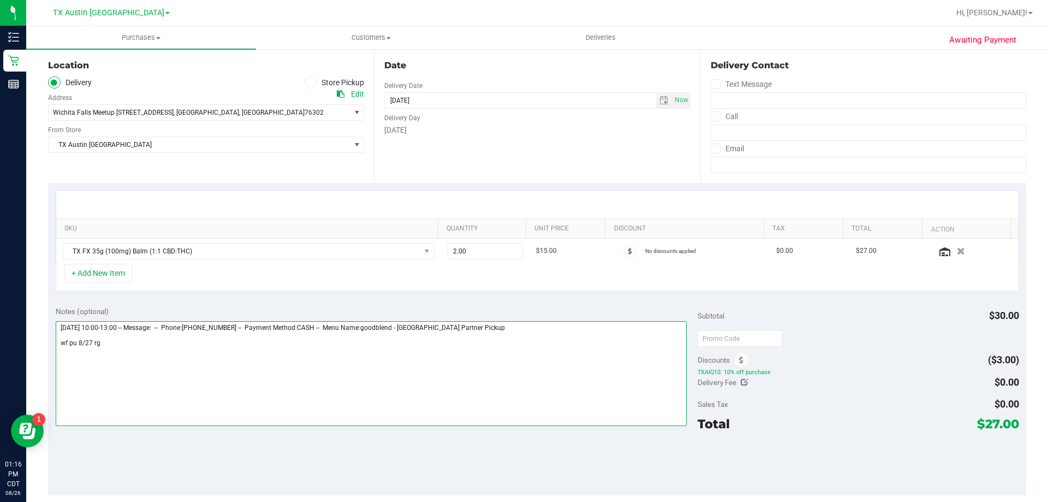
scroll to position [109, 0]
click at [659, 99] on span "select" at bounding box center [663, 98] width 9 height 9
type textarea "[DATE] 10:00-13:00 -- Message: -- Phone:[PHONE_NUMBER] -- Payment Method:CASH -…"
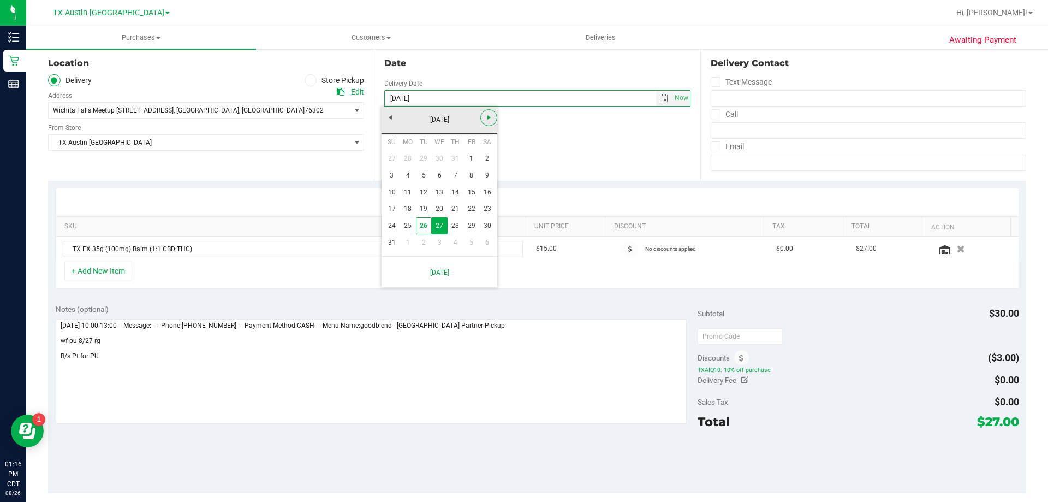
click at [487, 123] on link "Next" at bounding box center [488, 117] width 17 height 17
click at [444, 169] on link "10" at bounding box center [440, 175] width 16 height 17
type input "[DATE]"
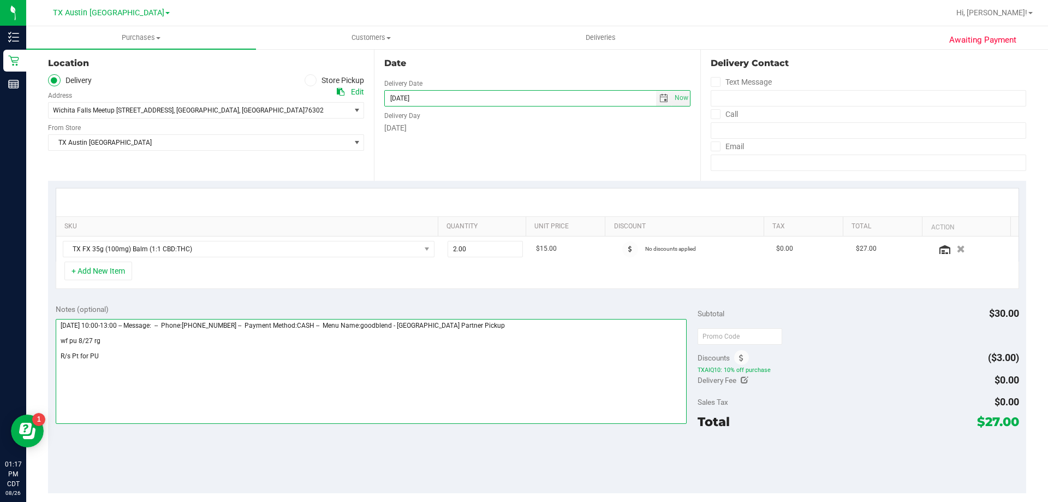
click at [109, 356] on textarea at bounding box center [372, 371] width 632 height 105
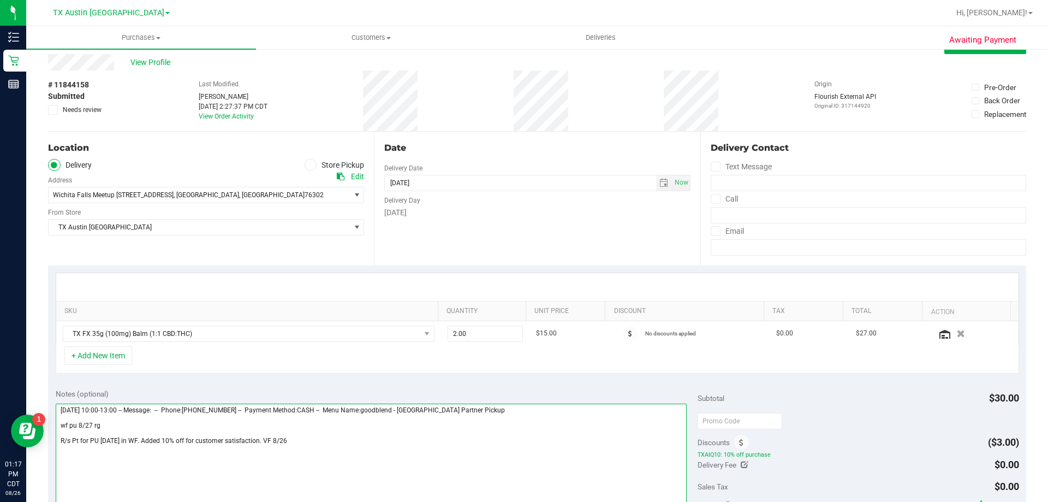
scroll to position [0, 0]
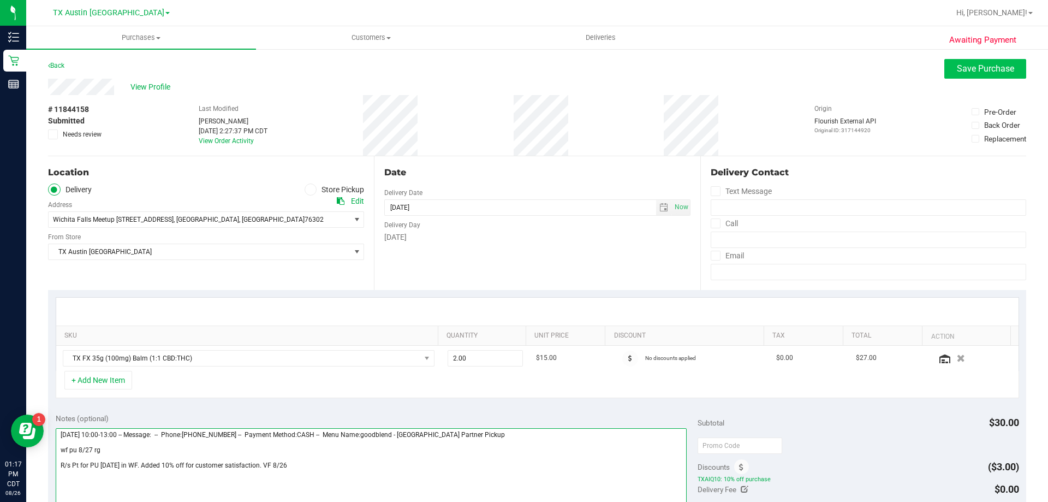
type textarea "[DATE] 10:00-13:00 -- Message: -- Phone:[PHONE_NUMBER] -- Payment Method:CASH -…"
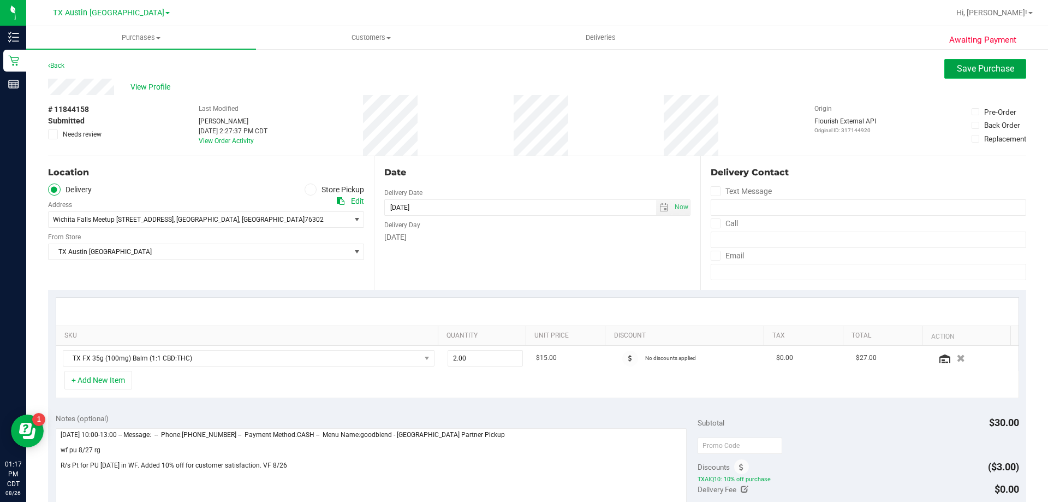
click at [976, 75] on button "Save Purchase" at bounding box center [985, 69] width 82 height 20
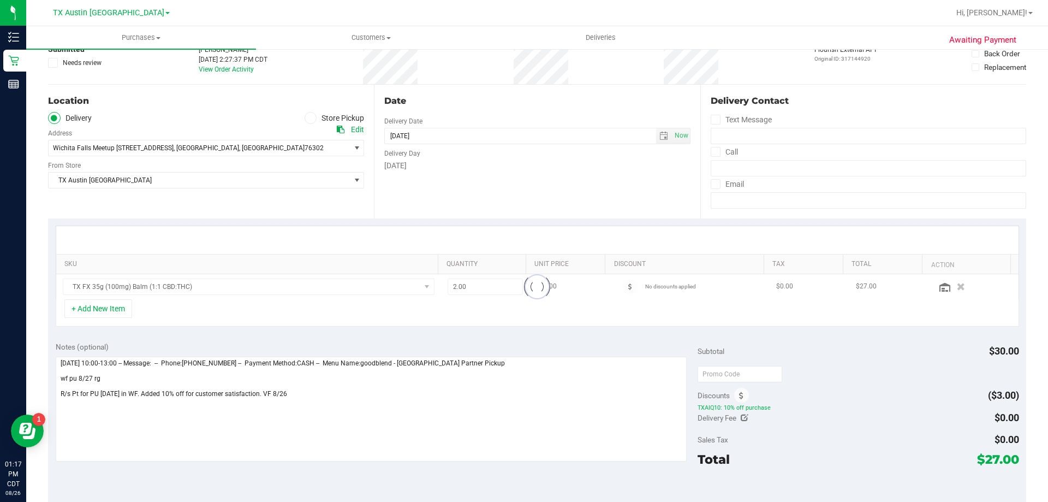
scroll to position [109, 0]
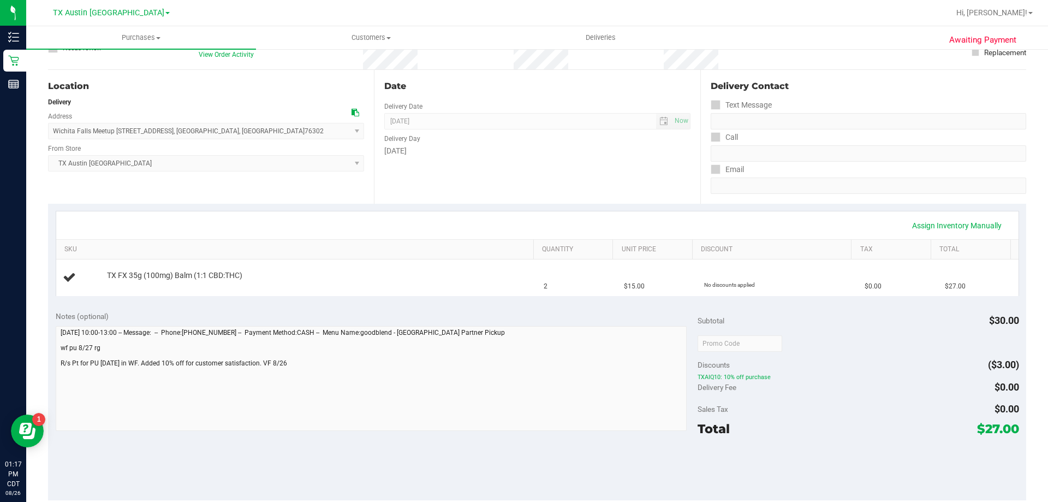
scroll to position [164, 0]
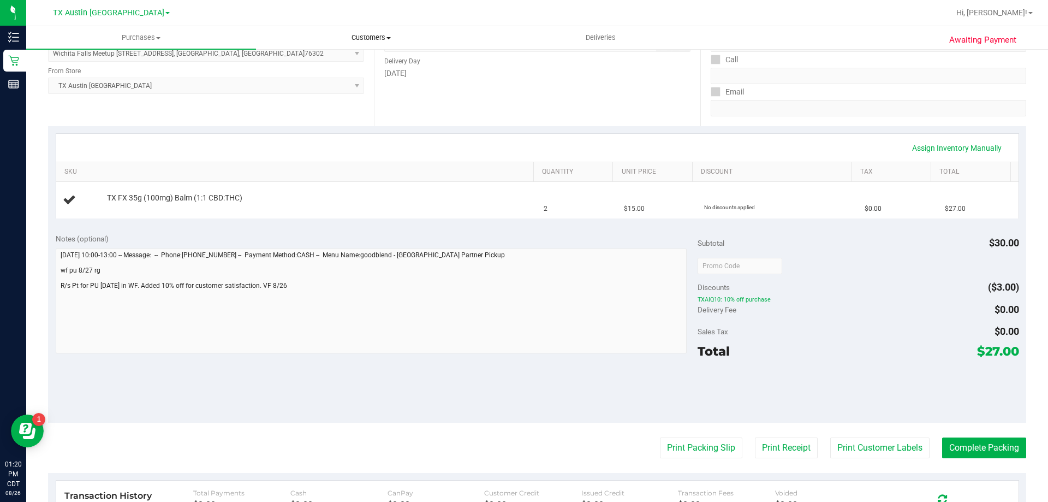
click at [382, 39] on span "Customers" at bounding box center [371, 38] width 229 height 10
click at [377, 64] on li "All customers" at bounding box center [371, 65] width 230 height 13
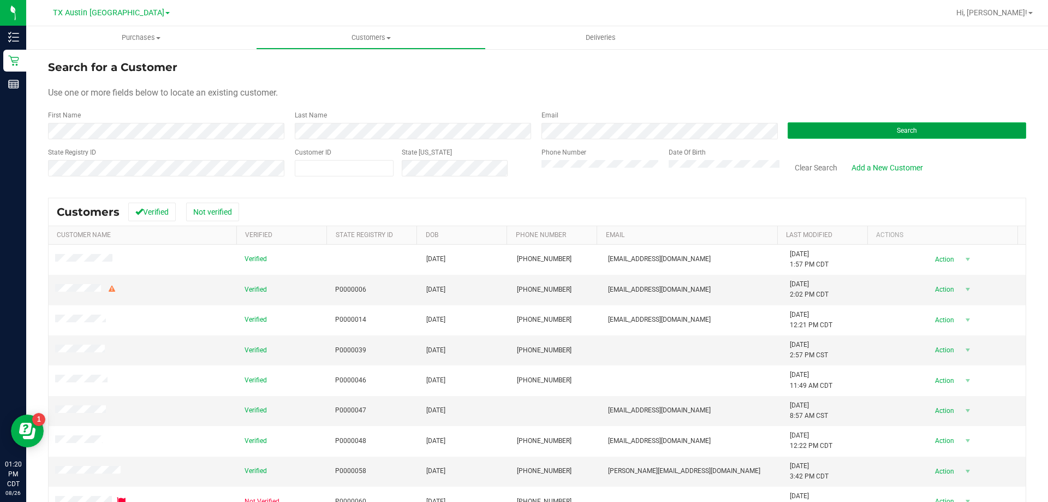
click at [823, 132] on button "Search" at bounding box center [907, 130] width 239 height 16
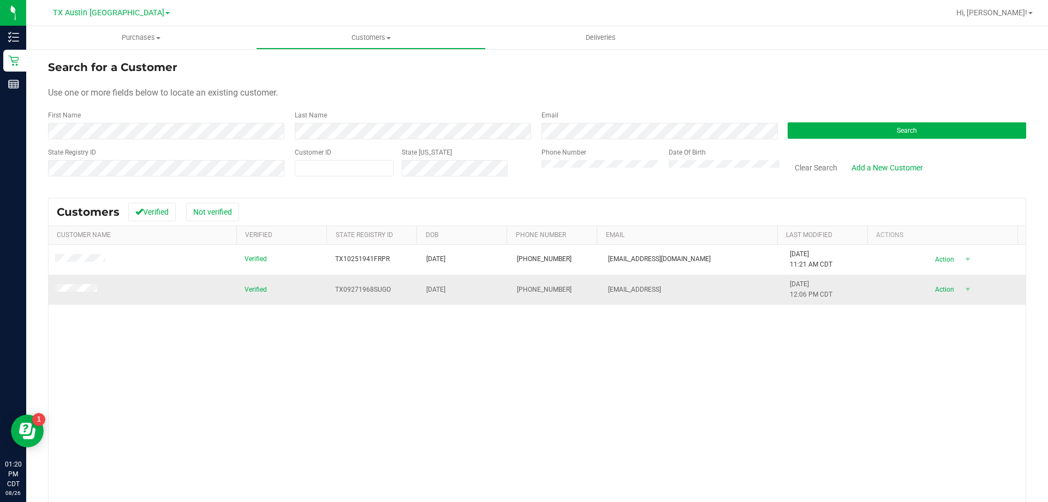
click at [88, 284] on span at bounding box center [77, 289] width 45 height 11
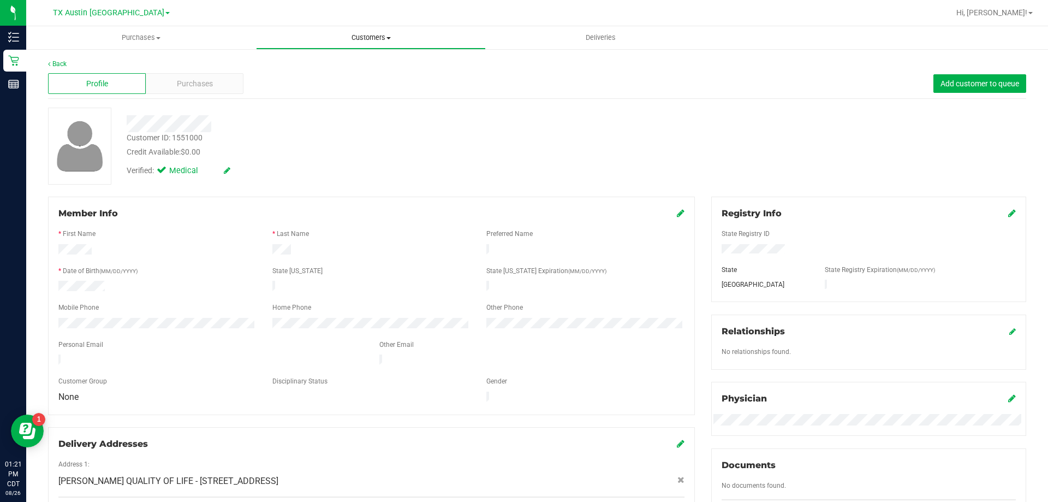
click at [357, 32] on uib-tab-heading "Customers All customers Add a new customer All physicians" at bounding box center [371, 38] width 229 height 22
click at [353, 64] on li "All customers" at bounding box center [371, 65] width 230 height 13
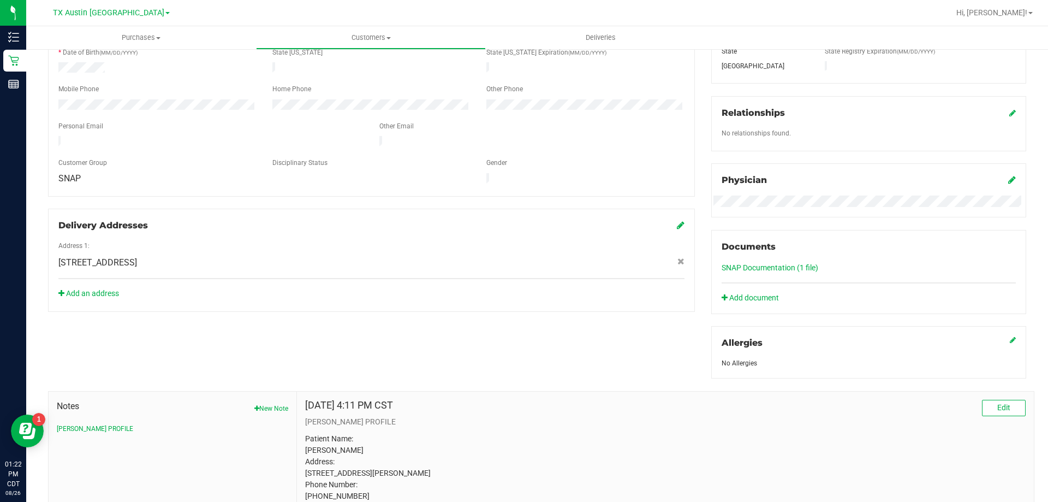
scroll to position [319, 0]
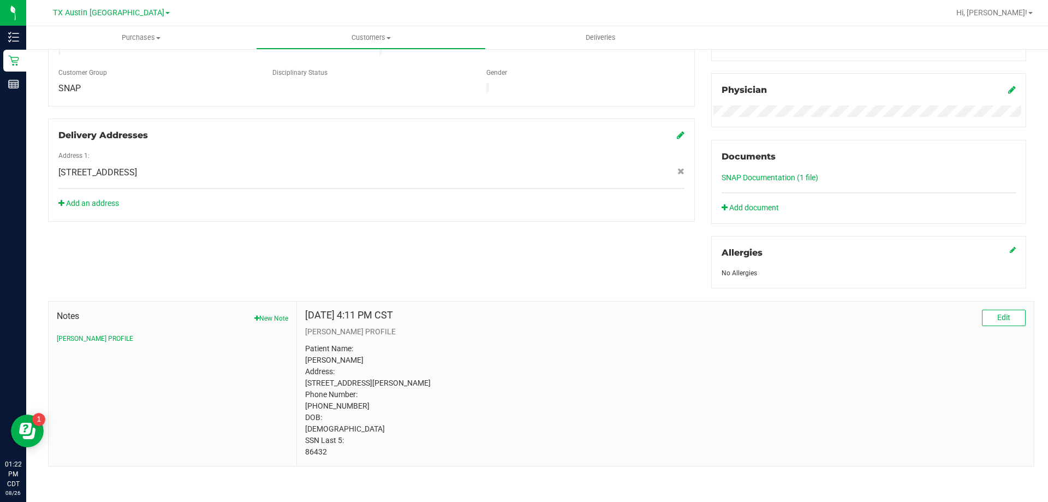
click at [316, 449] on p "Patient Name: [PERSON_NAME] Address: [STREET_ADDRESS][PERSON_NAME] Phone Number…" at bounding box center [665, 400] width 721 height 115
copy p "86432"
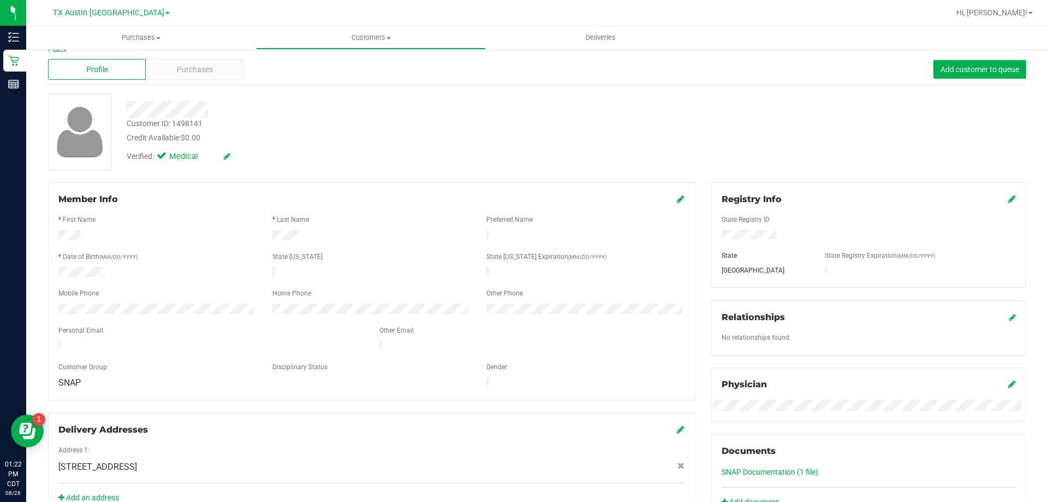
scroll to position [0, 0]
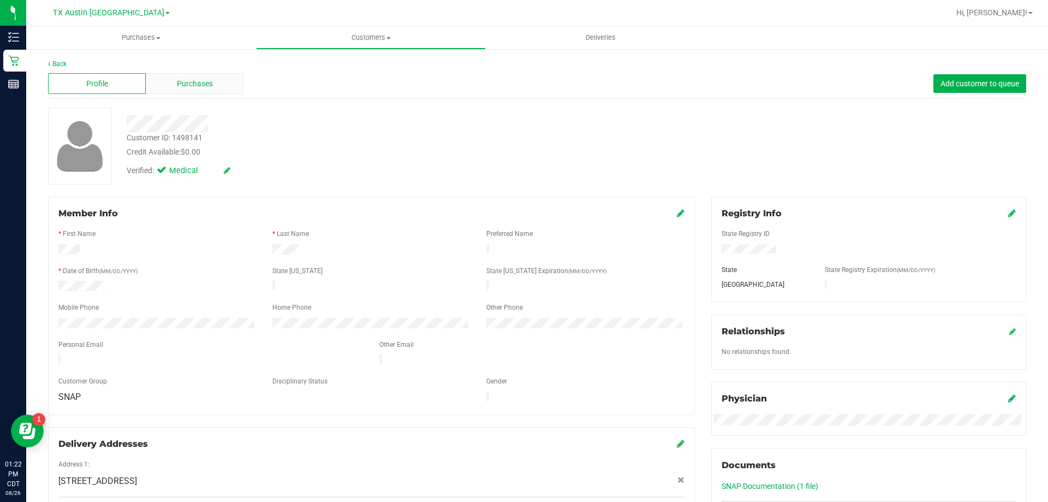
click at [214, 82] on div "Purchases" at bounding box center [195, 83] width 98 height 21
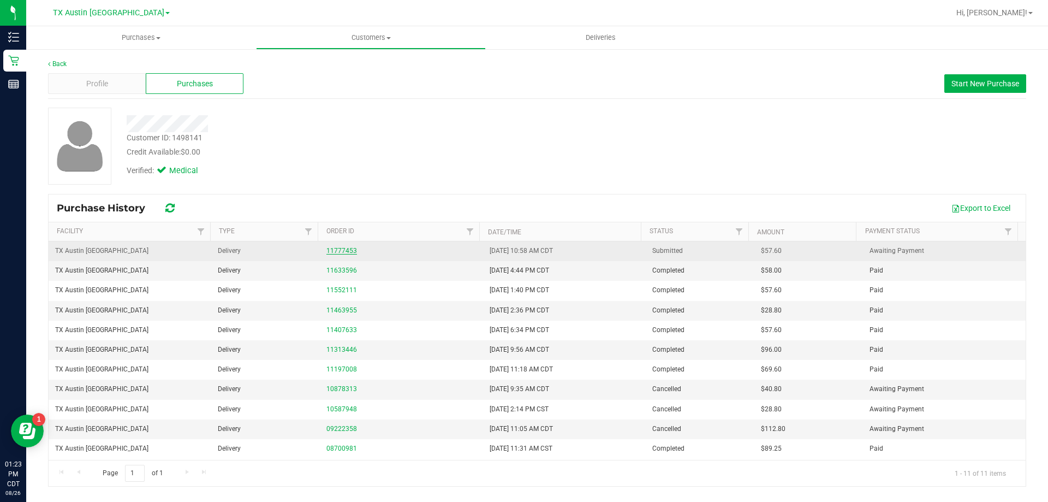
click at [347, 252] on link "11777453" at bounding box center [341, 251] width 31 height 8
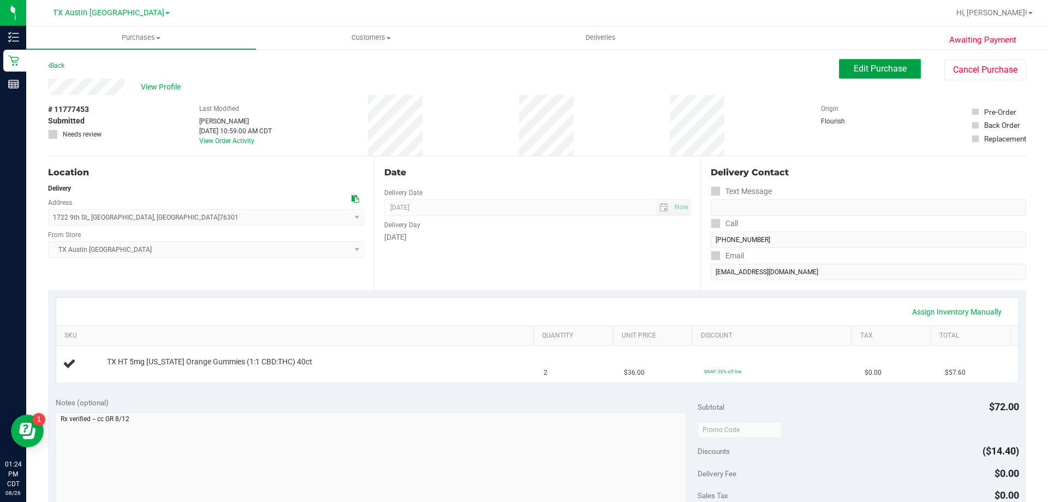
click at [877, 69] on span "Edit Purchase" at bounding box center [880, 68] width 53 height 10
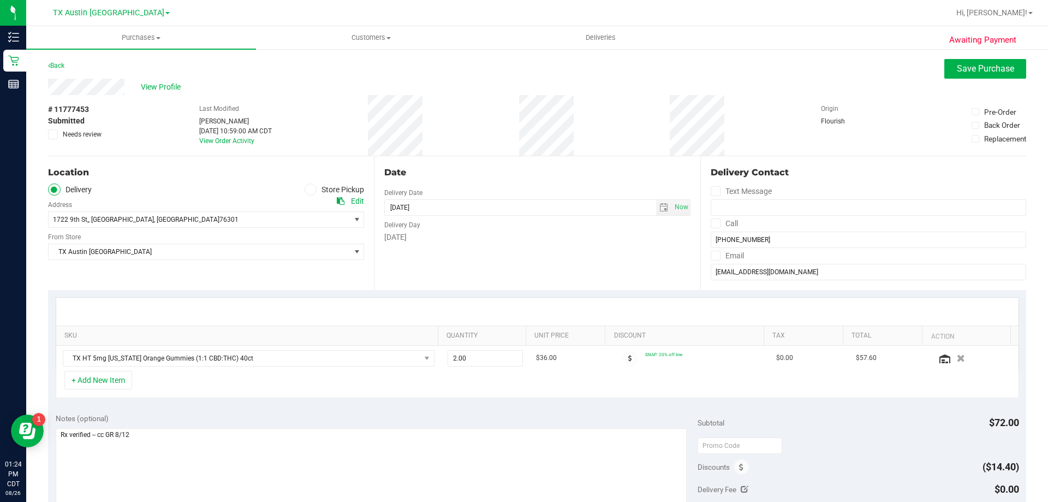
scroll to position [55, 0]
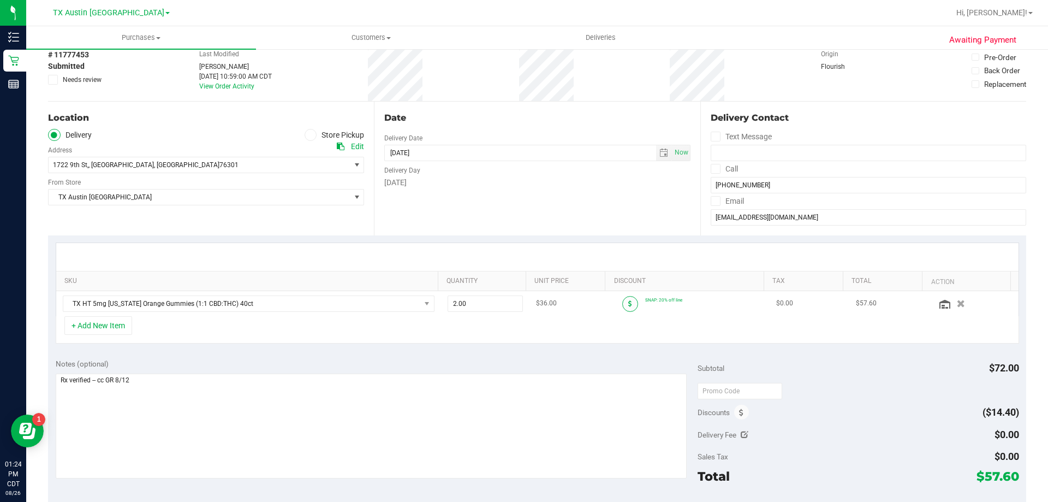
click at [628, 306] on icon at bounding box center [630, 303] width 4 height 7
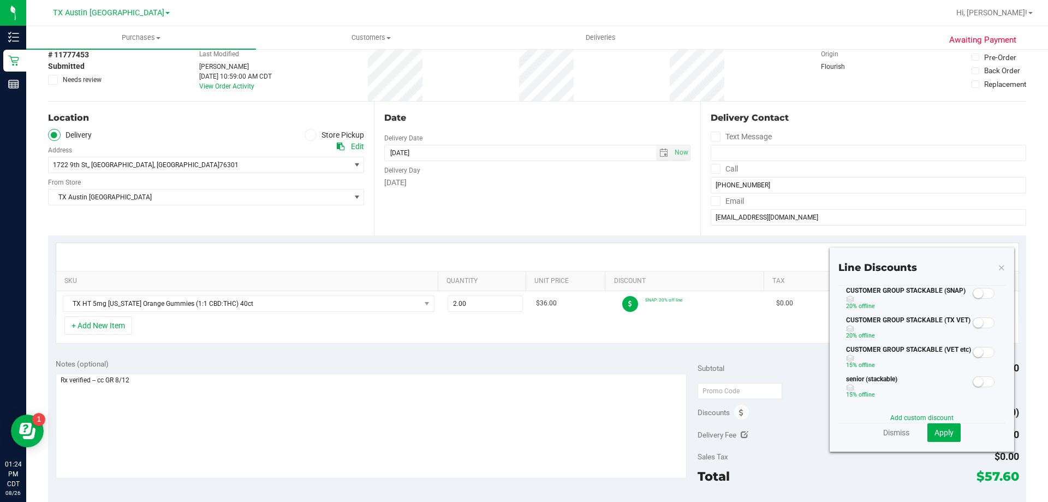
click at [974, 296] on small at bounding box center [978, 293] width 10 height 10
click at [947, 433] on button "Apply" at bounding box center [943, 432] width 33 height 19
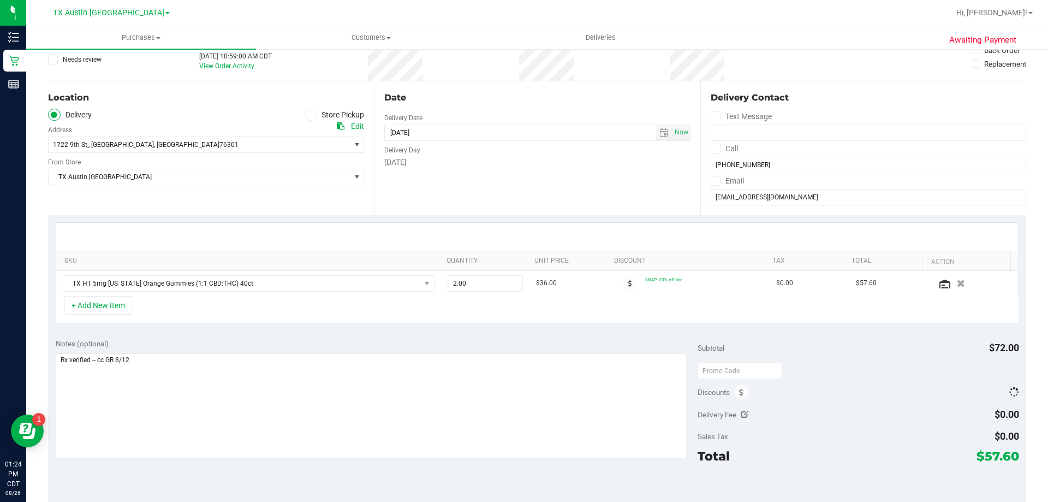
scroll to position [109, 0]
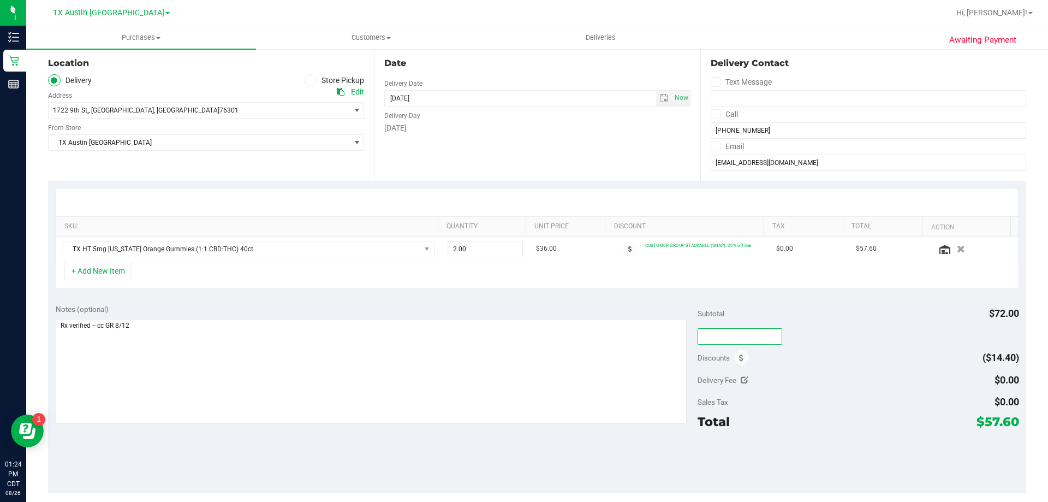
click at [718, 334] on input "text" at bounding box center [740, 336] width 85 height 16
type input "TXAIQ10"
click at [824, 371] on div "Delivery Fee $0.00" at bounding box center [858, 380] width 321 height 20
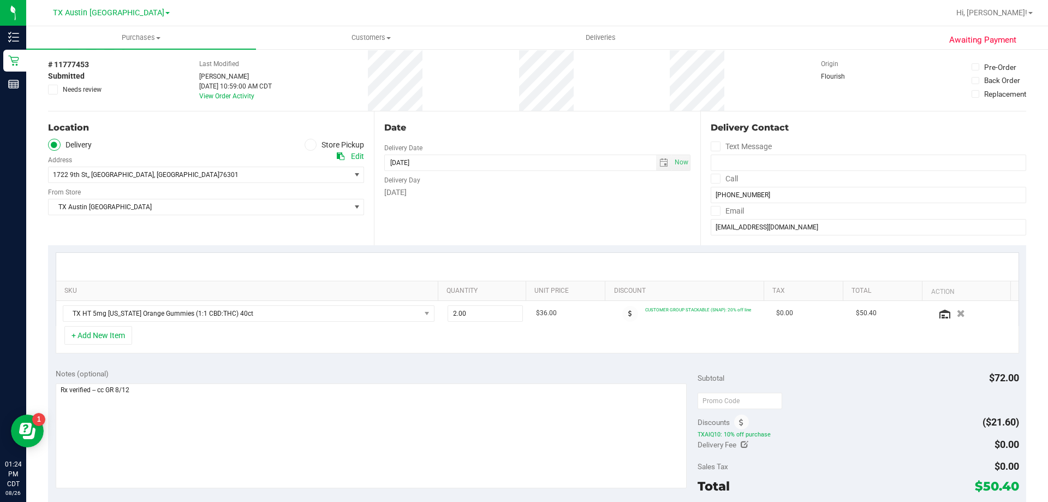
scroll to position [0, 0]
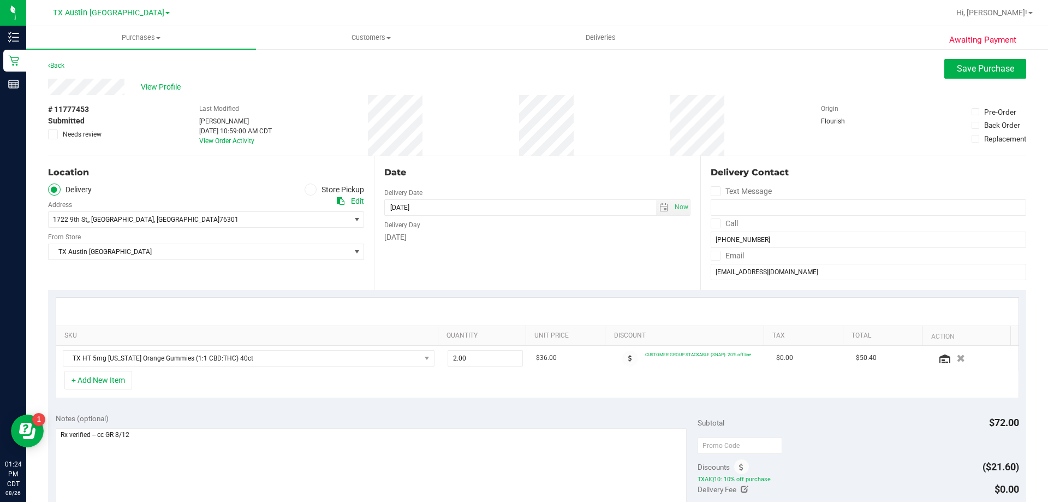
click at [712, 223] on icon at bounding box center [715, 223] width 7 height 0
click at [0, 0] on input "Call" at bounding box center [0, 0] width 0 height 0
click at [712, 255] on icon at bounding box center [715, 255] width 7 height 0
click at [0, 0] on input "Email" at bounding box center [0, 0] width 0 height 0
click at [659, 205] on span "select" at bounding box center [663, 207] width 9 height 9
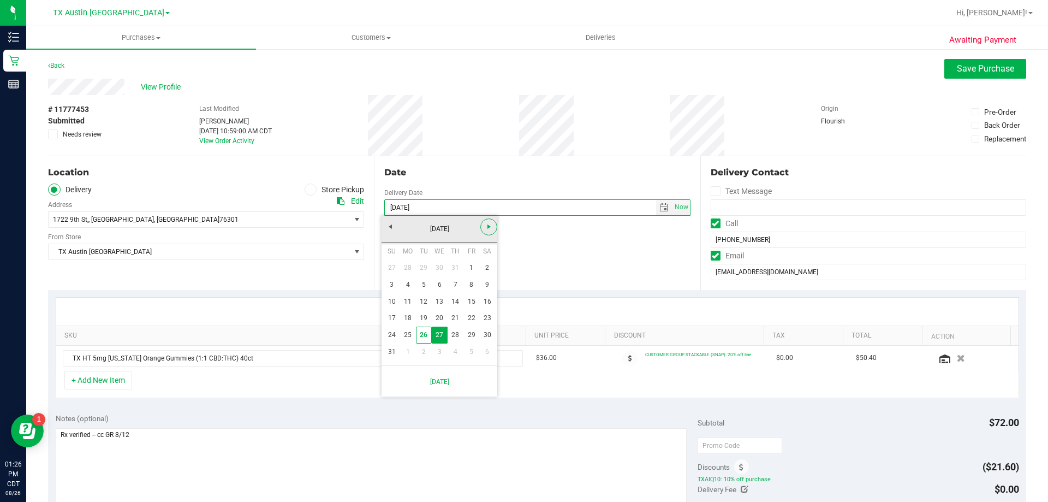
click at [487, 224] on span "Next" at bounding box center [489, 226] width 9 height 9
click at [443, 281] on link "10" at bounding box center [440, 284] width 16 height 17
type input "[DATE]"
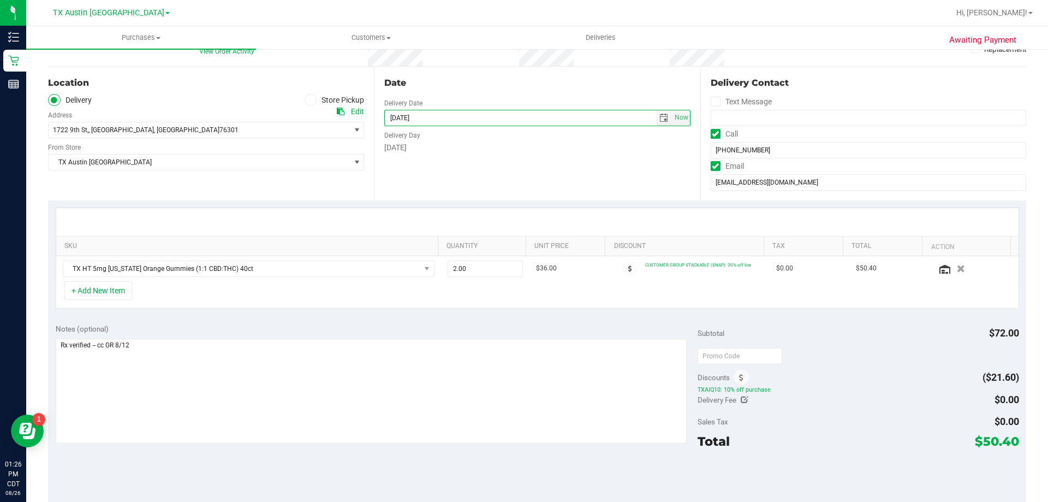
scroll to position [109, 0]
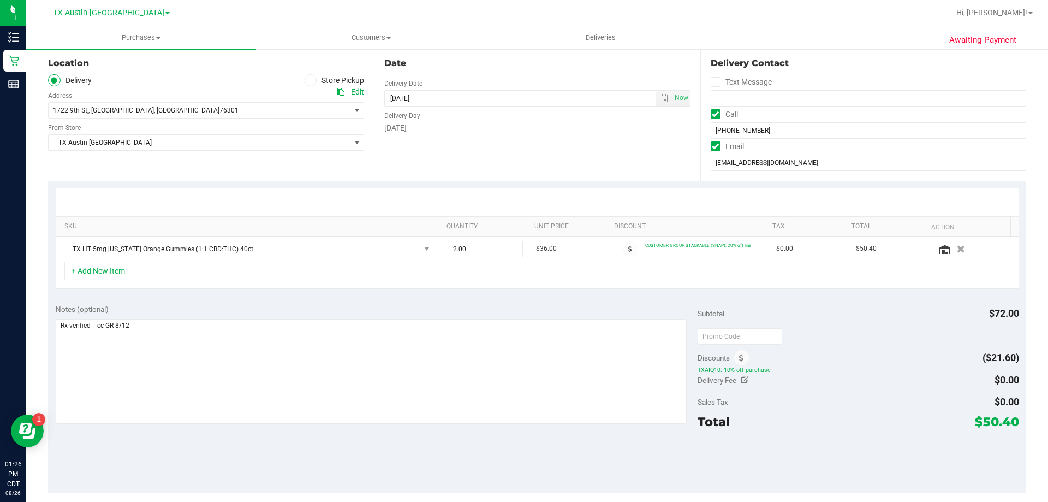
drag, startPoint x: 975, startPoint y: 423, endPoint x: 1009, endPoint y: 421, distance: 34.4
click at [1009, 421] on span "$50.40" at bounding box center [997, 421] width 44 height 15
click at [899, 422] on div "Total $50.40" at bounding box center [858, 422] width 321 height 20
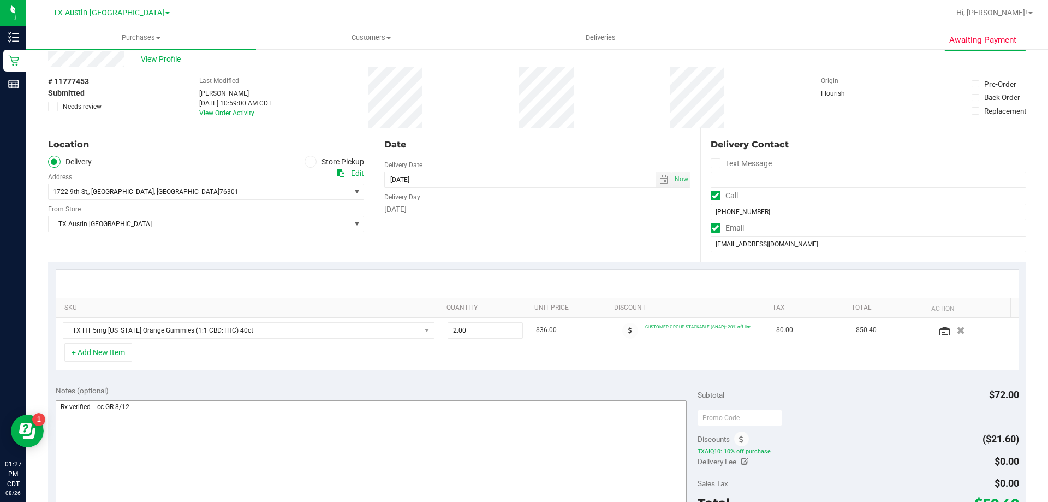
scroll to position [55, 0]
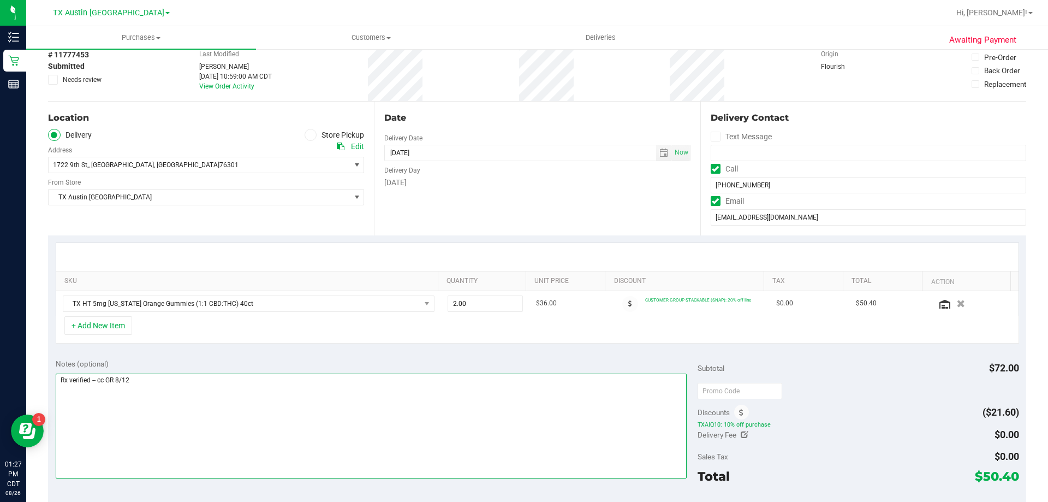
click at [180, 375] on textarea at bounding box center [372, 425] width 632 height 105
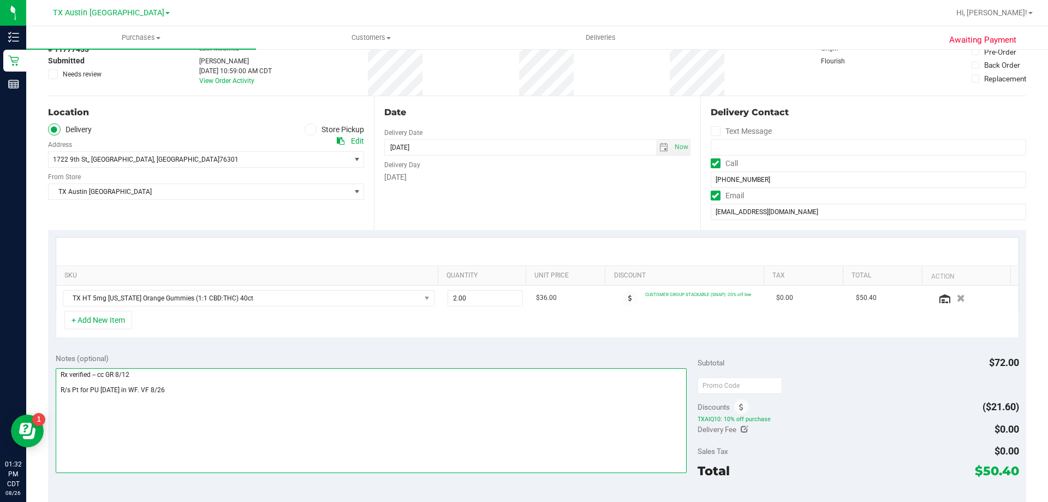
scroll to position [0, 0]
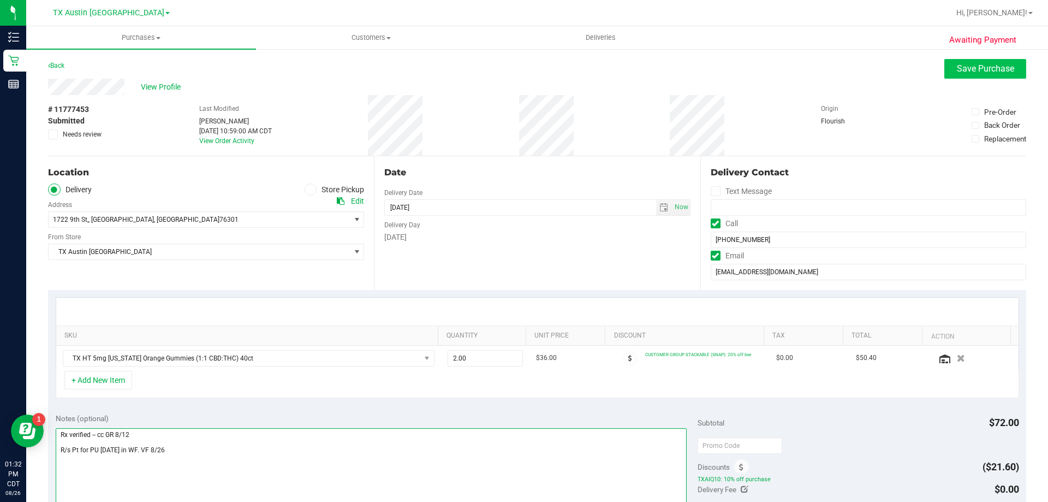
type textarea "Rx verified -- cc GR 8/12 R/s Pt for PU Wed 9/10 in WF. VF 8/26"
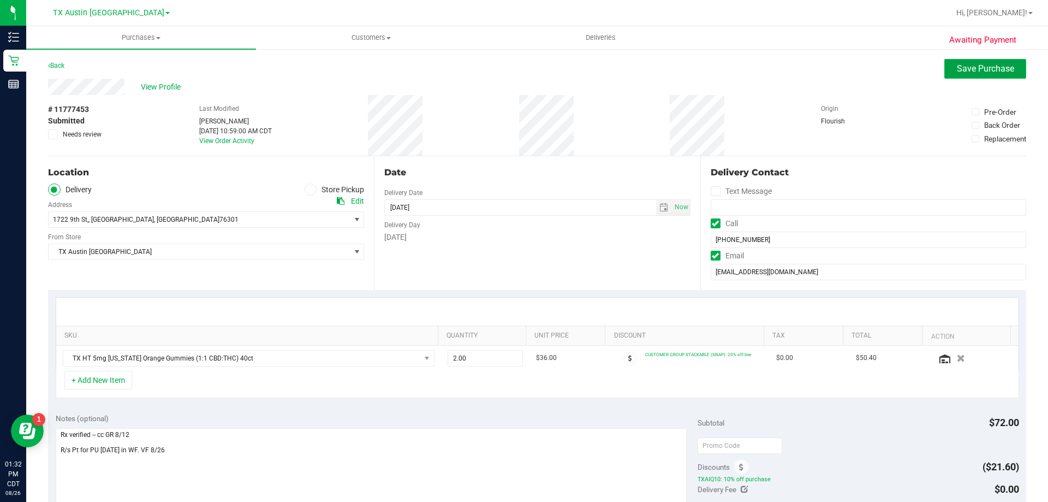
click at [969, 70] on span "Save Purchase" at bounding box center [985, 68] width 57 height 10
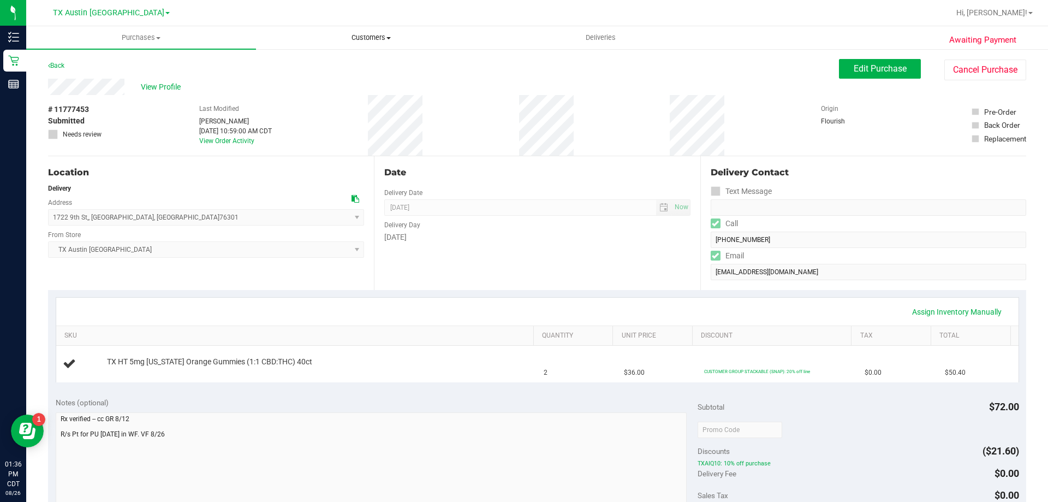
click at [387, 38] on span at bounding box center [388, 38] width 4 height 2
click at [362, 76] on li "Add a new customer" at bounding box center [371, 79] width 230 height 13
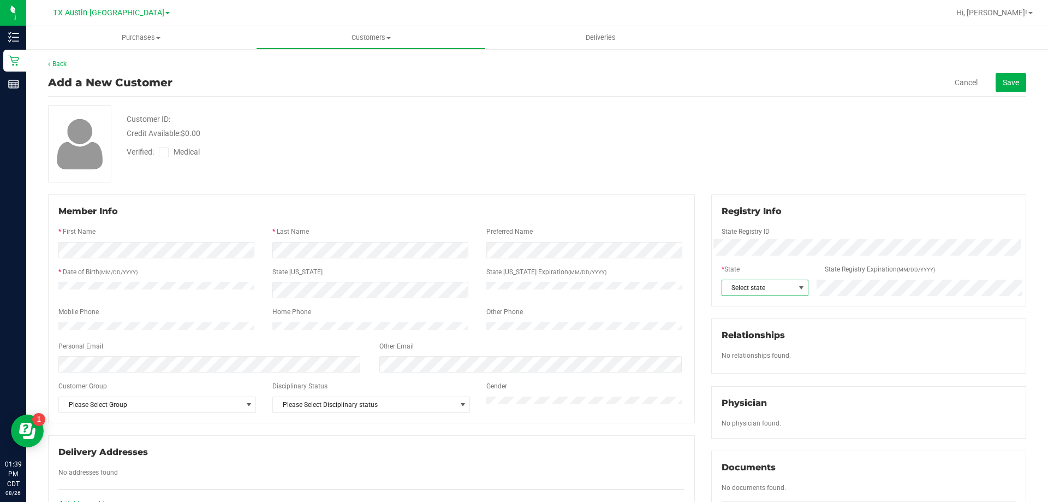
click at [755, 293] on span "Select state" at bounding box center [758, 287] width 73 height 15
click at [746, 414] on li "[GEOGRAPHIC_DATA]" at bounding box center [759, 414] width 85 height 19
click at [161, 152] on icon at bounding box center [163, 152] width 7 height 0
click at [0, 0] on input "Medical" at bounding box center [0, 0] width 0 height 0
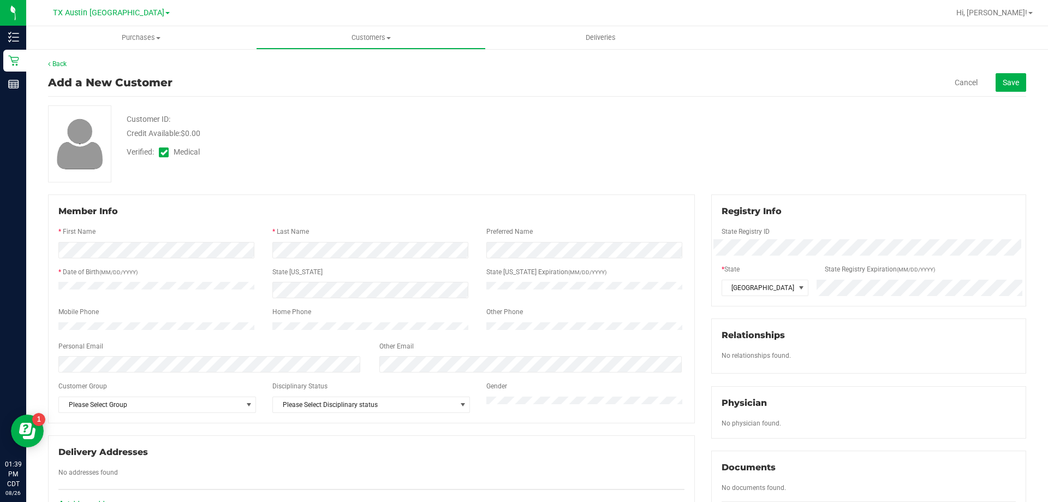
click at [981, 84] on div "Cancel Save" at bounding box center [889, 82] width 273 height 19
click at [1003, 82] on span "Save" at bounding box center [1011, 82] width 16 height 9
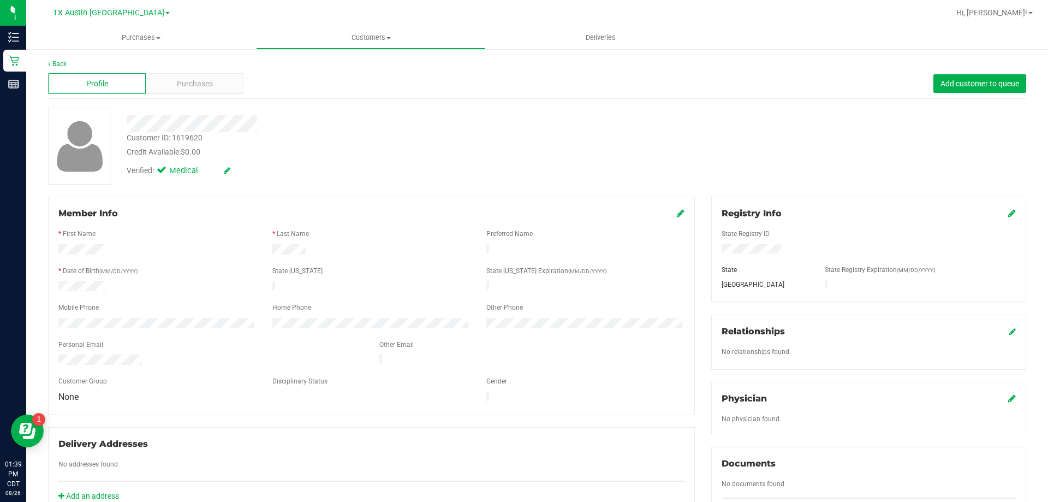
click at [1008, 396] on icon at bounding box center [1012, 398] width 8 height 9
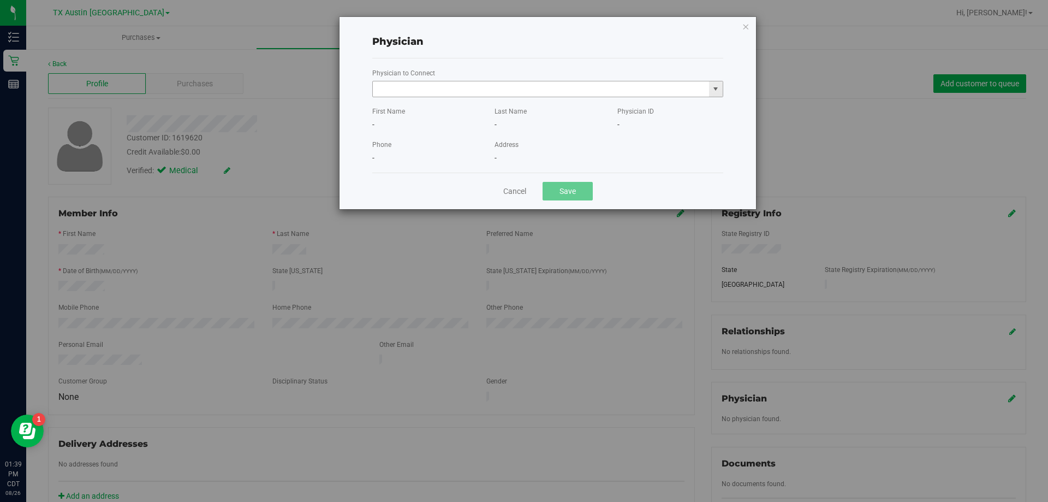
click at [432, 87] on input "text" at bounding box center [541, 88] width 336 height 15
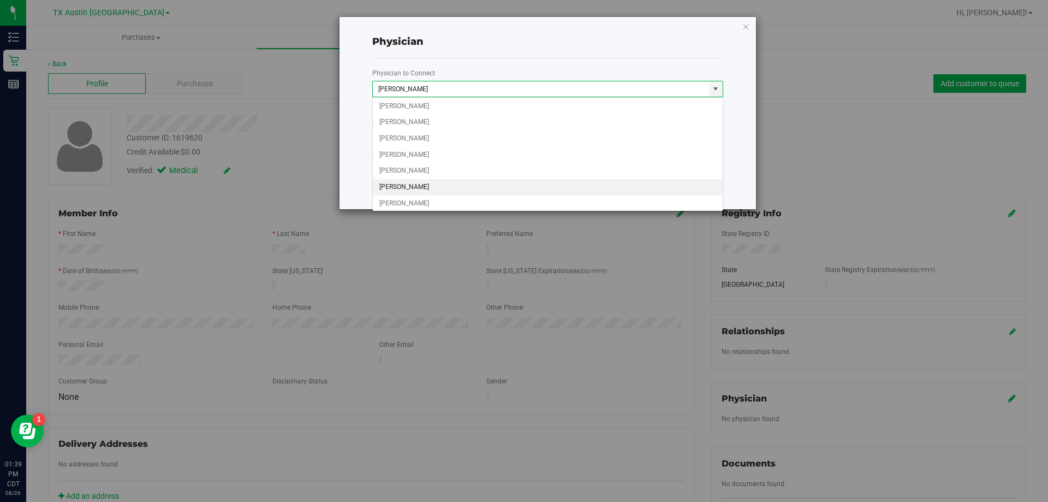
scroll to position [166, 0]
click at [419, 182] on li "MARIA GARCIA" at bounding box center [548, 184] width 350 height 16
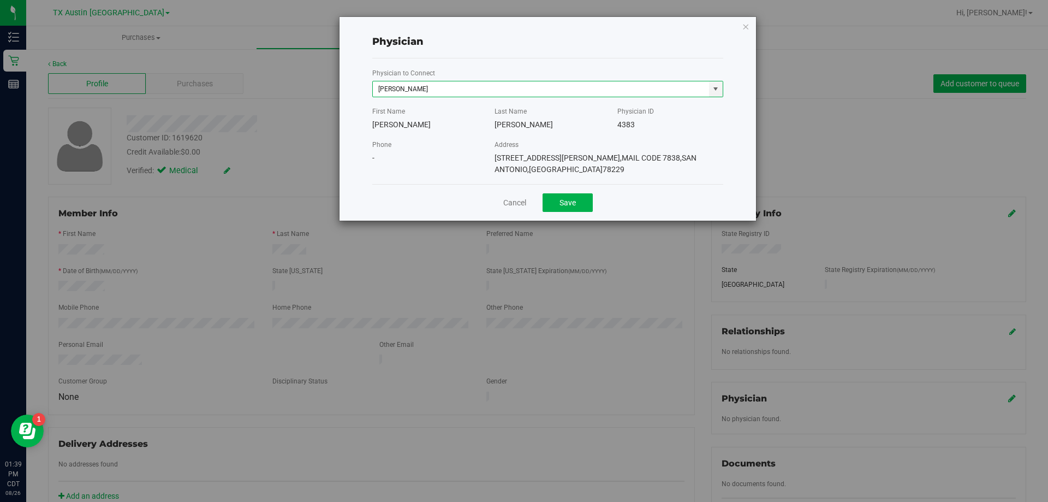
type input "MARIA GARCIA"
click at [582, 193] on button "Save" at bounding box center [568, 202] width 50 height 19
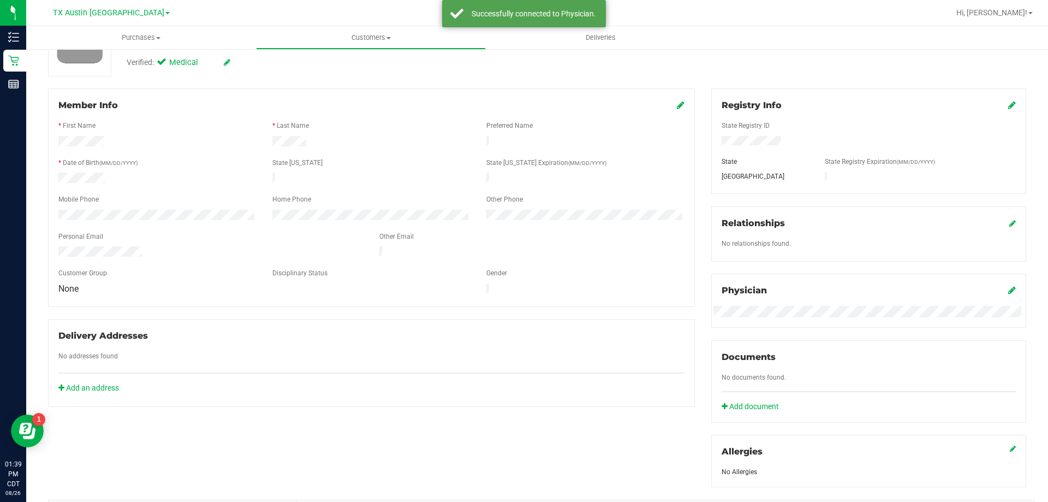
scroll to position [0, 0]
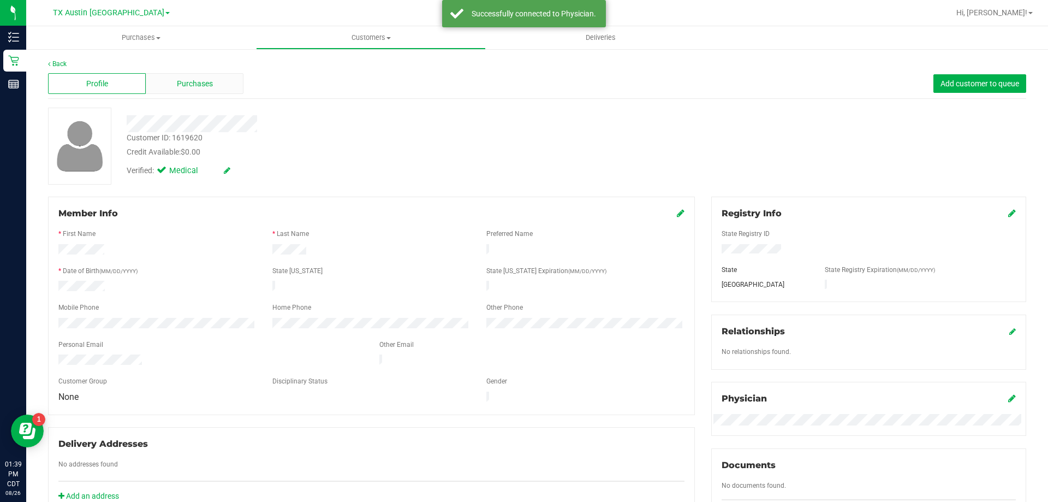
click at [186, 86] on span "Purchases" at bounding box center [195, 83] width 36 height 11
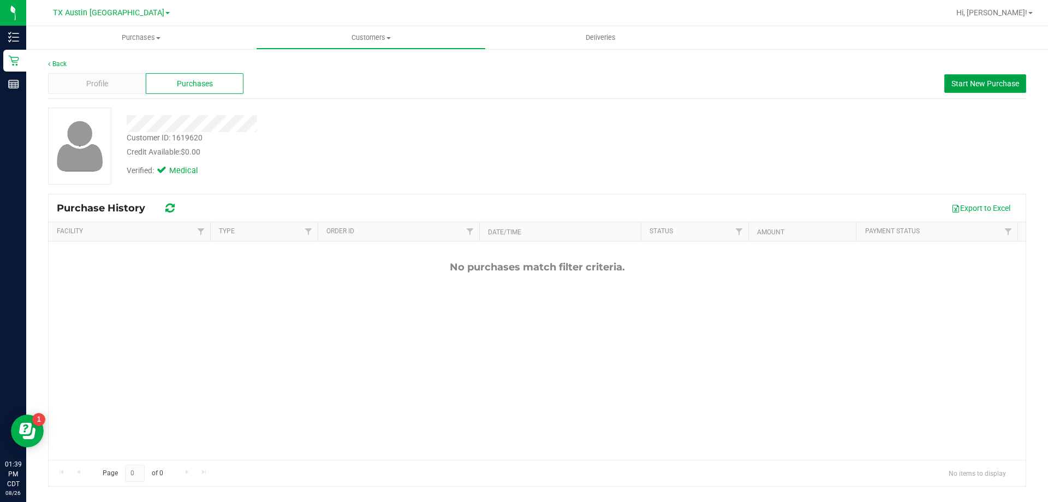
click at [984, 87] on span "Start New Purchase" at bounding box center [985, 83] width 68 height 9
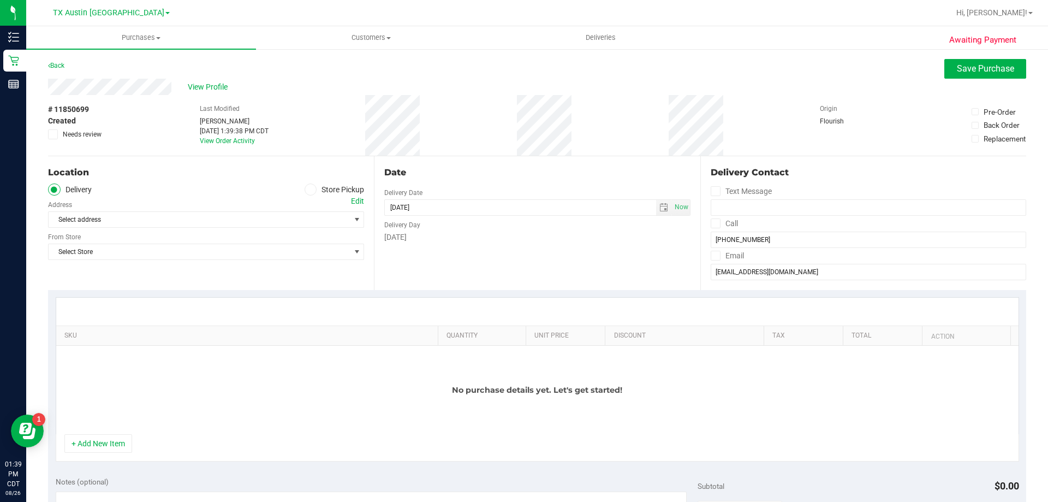
click at [358, 200] on div "Edit" at bounding box center [357, 200] width 13 height 11
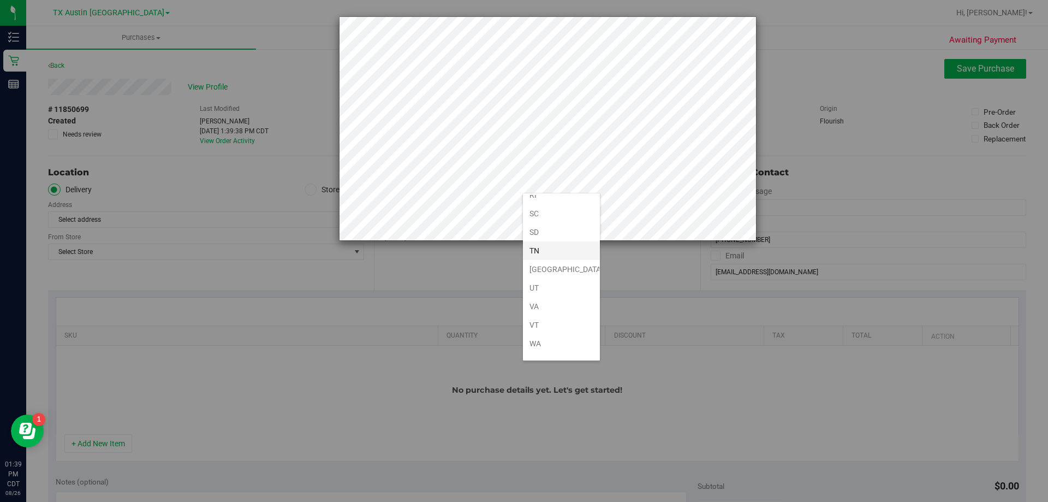
scroll to position [801, 0]
click at [554, 223] on li "[GEOGRAPHIC_DATA]" at bounding box center [561, 219] width 77 height 19
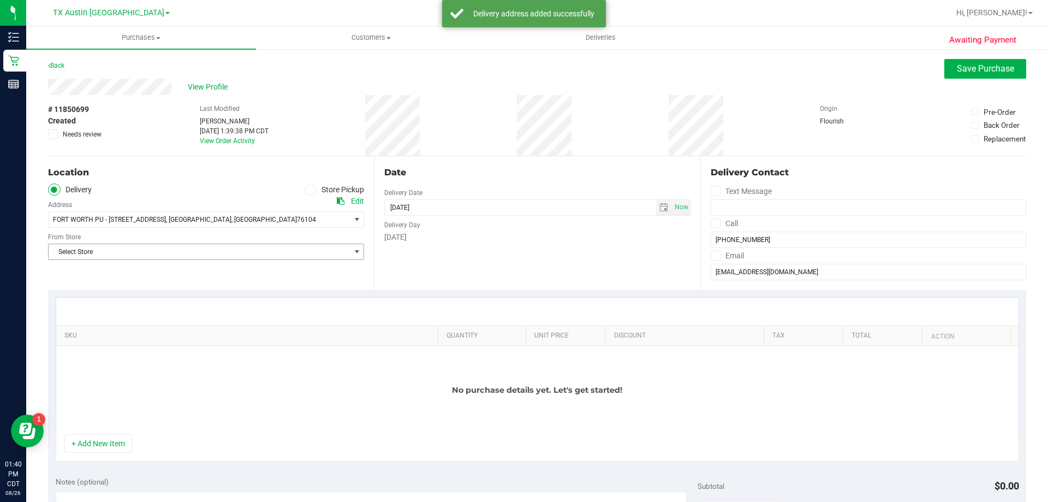
click at [68, 249] on span "Select Store" at bounding box center [199, 251] width 301 height 15
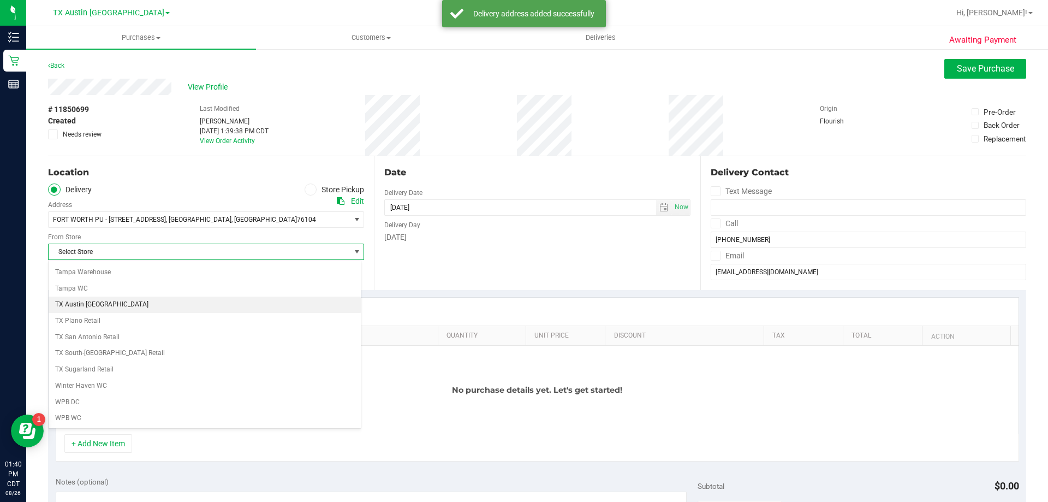
click at [90, 303] on li "TX Austin [GEOGRAPHIC_DATA]" at bounding box center [205, 304] width 312 height 16
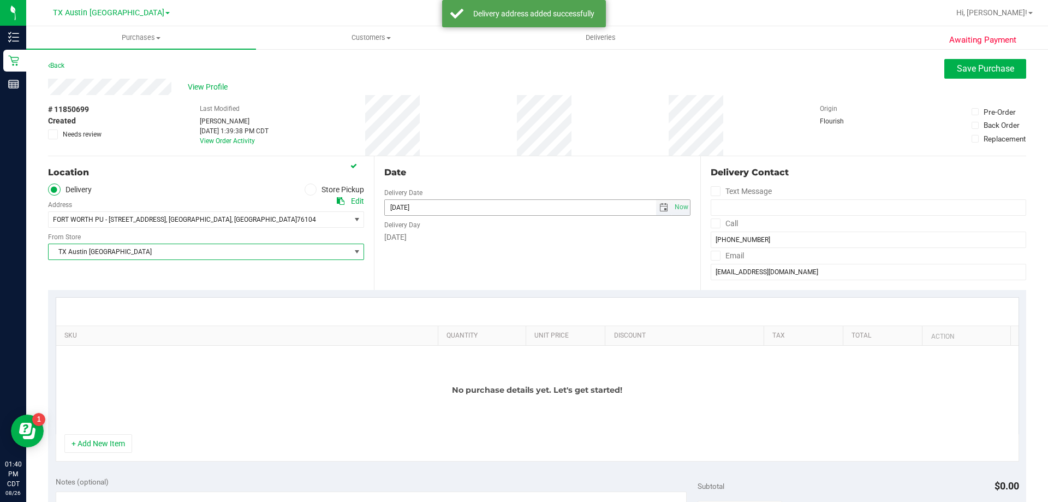
click at [659, 207] on span "select" at bounding box center [663, 207] width 9 height 9
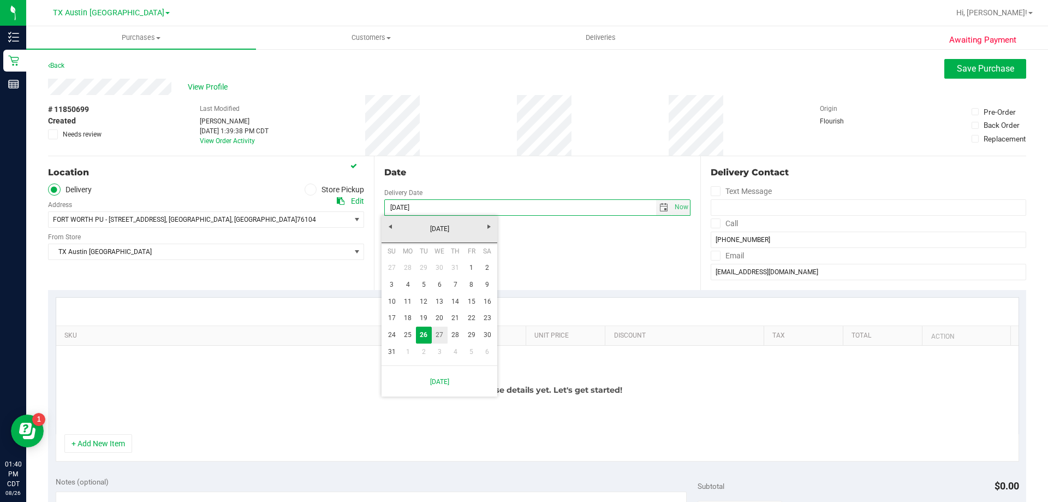
click at [436, 331] on link "27" at bounding box center [440, 334] width 16 height 17
type input "[DATE]"
drag, startPoint x: 705, startPoint y: 224, endPoint x: 714, endPoint y: 238, distance: 16.7
click at [711, 224] on span at bounding box center [716, 223] width 10 height 10
click at [0, 0] on input "Call" at bounding box center [0, 0] width 0 height 0
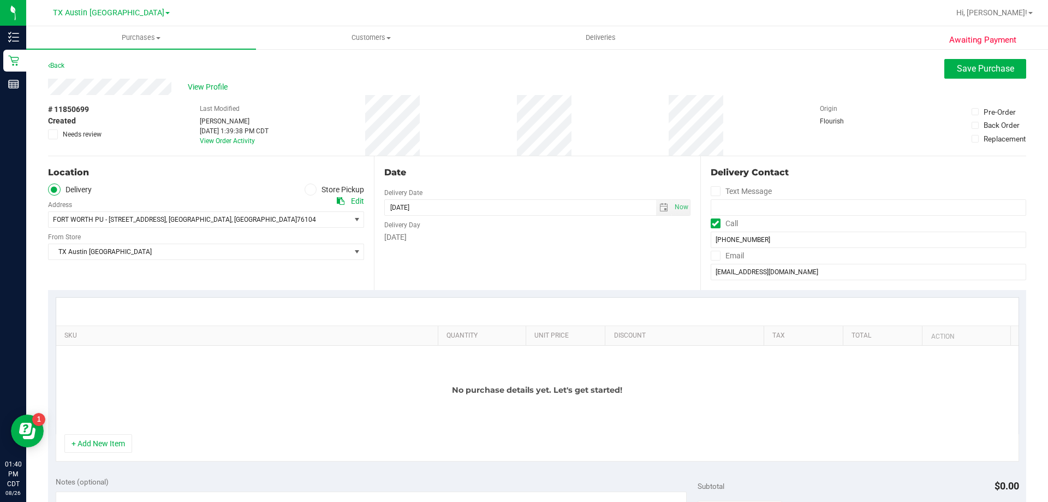
click at [712, 255] on icon at bounding box center [715, 255] width 7 height 0
click at [0, 0] on input "Email" at bounding box center [0, 0] width 0 height 0
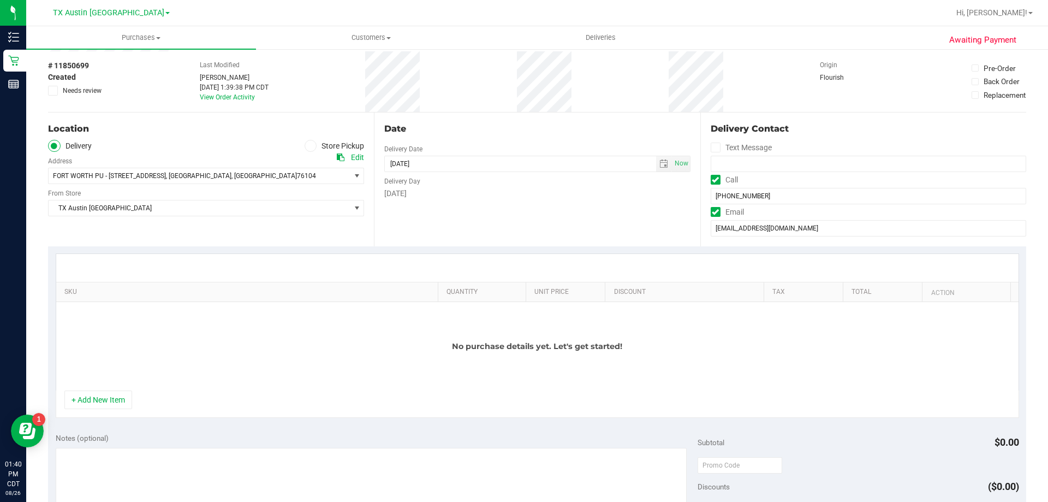
scroll to position [109, 0]
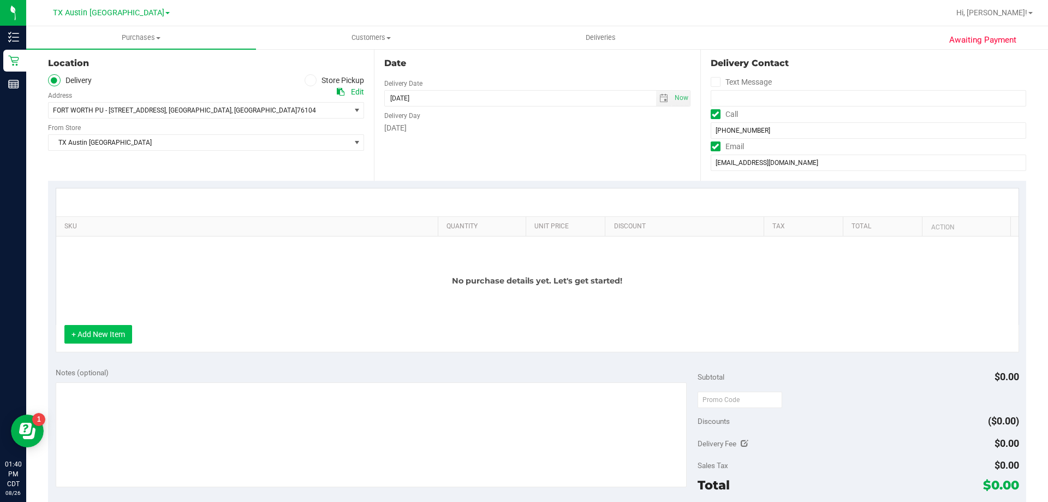
click at [105, 331] on button "+ Add New Item" at bounding box center [98, 334] width 68 height 19
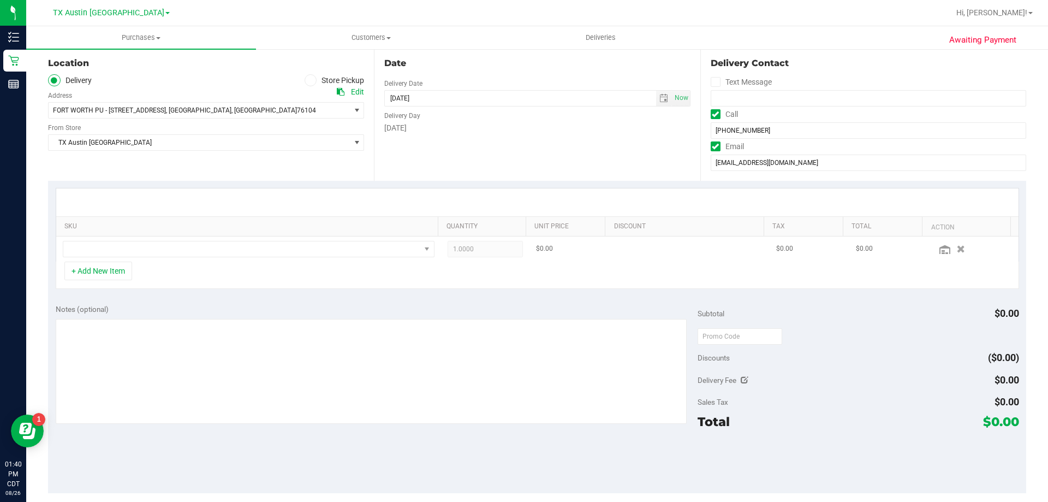
click at [190, 258] on td at bounding box center [248, 248] width 385 height 25
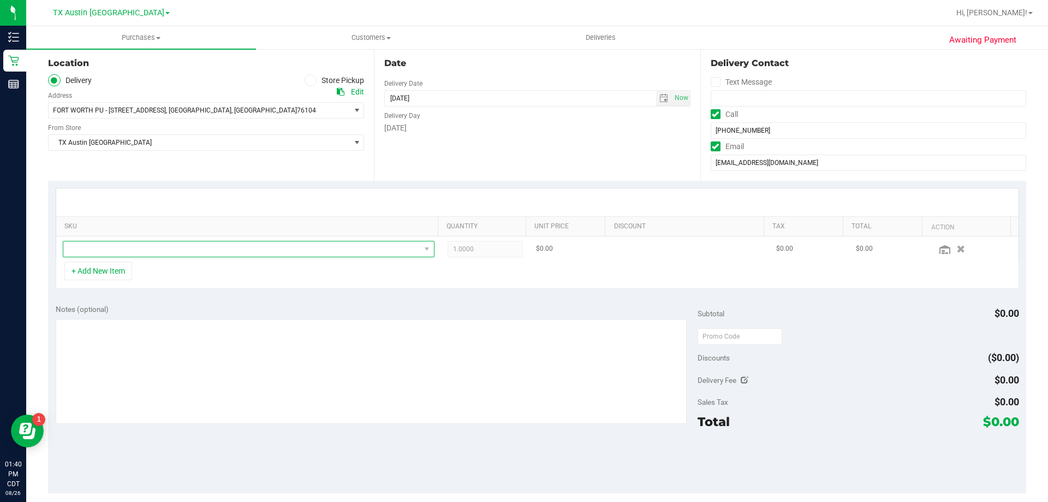
click at [197, 254] on span "NO DATA FOUND" at bounding box center [241, 248] width 357 height 15
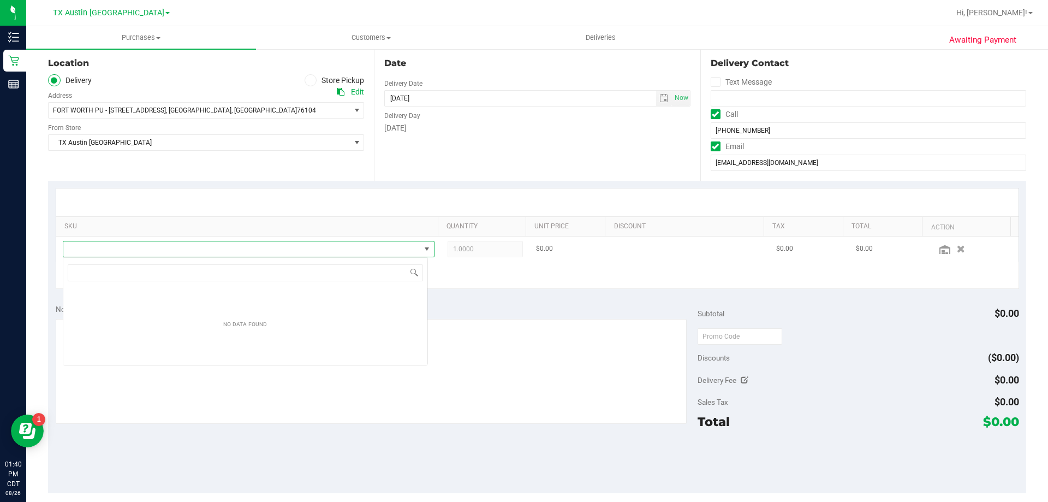
scroll to position [16, 365]
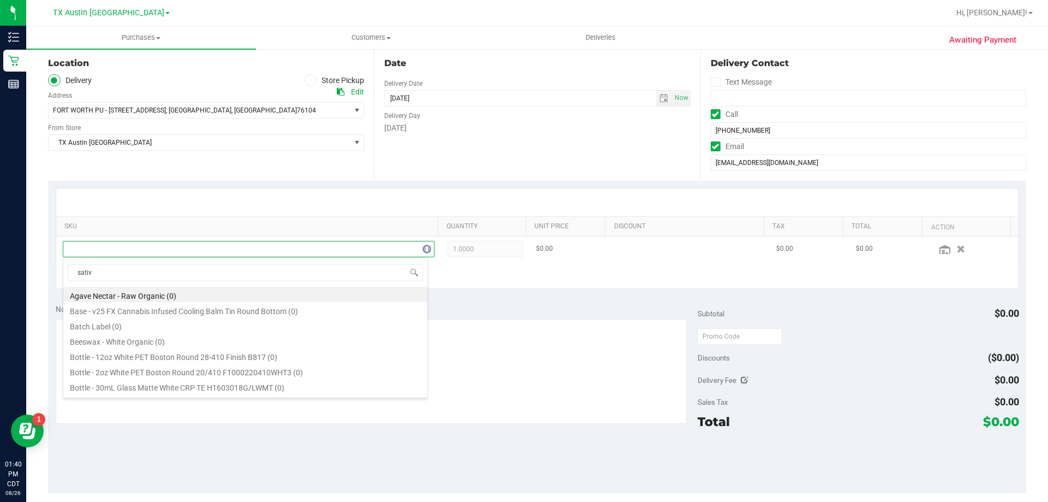
type input "sativa"
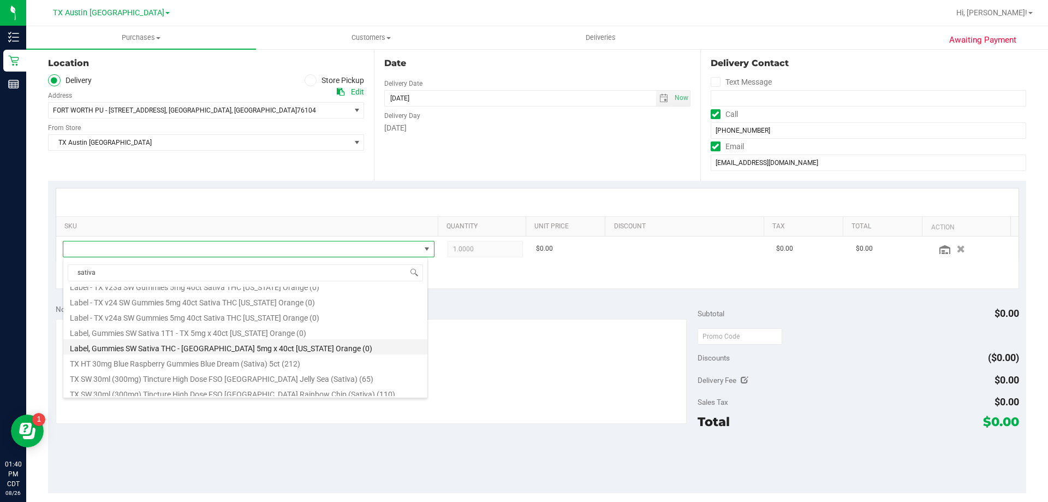
scroll to position [109, 0]
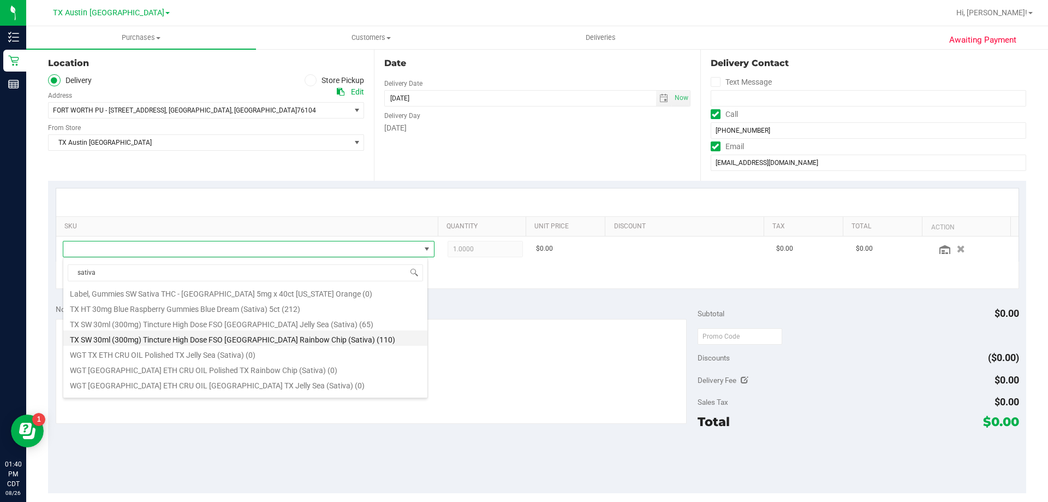
click at [296, 336] on li "TX SW 30ml (300mg) Tincture High Dose FSO TX Rainbow Chip (Sativa) (110)" at bounding box center [245, 337] width 364 height 15
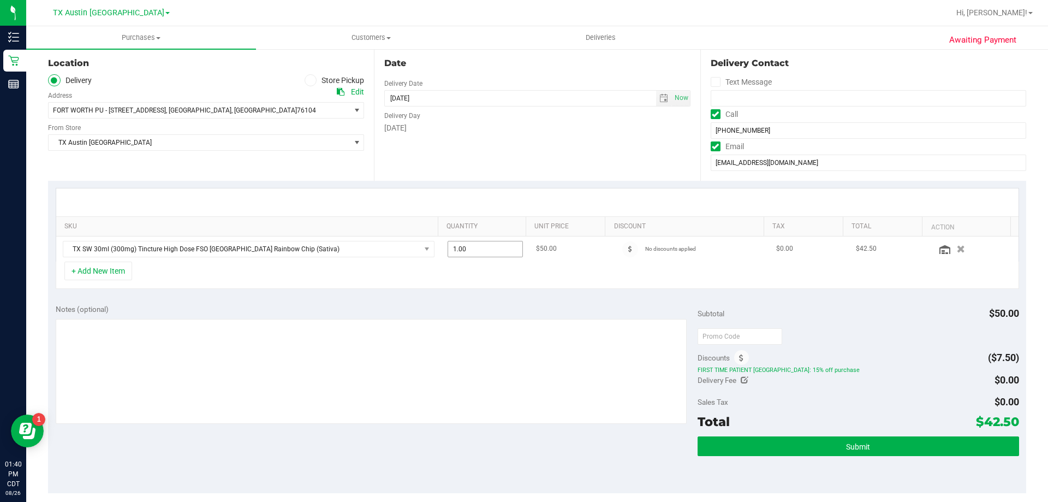
click at [478, 246] on span "1.00 1" at bounding box center [486, 249] width 76 height 16
type input "2"
type input "2.00"
click at [504, 172] on div "Date Delivery Date 08/27/2025 Now 08/27/2025 08:00 AM Now Delivery Day Wednesday" at bounding box center [537, 114] width 326 height 134
click at [158, 349] on textarea at bounding box center [372, 371] width 632 height 105
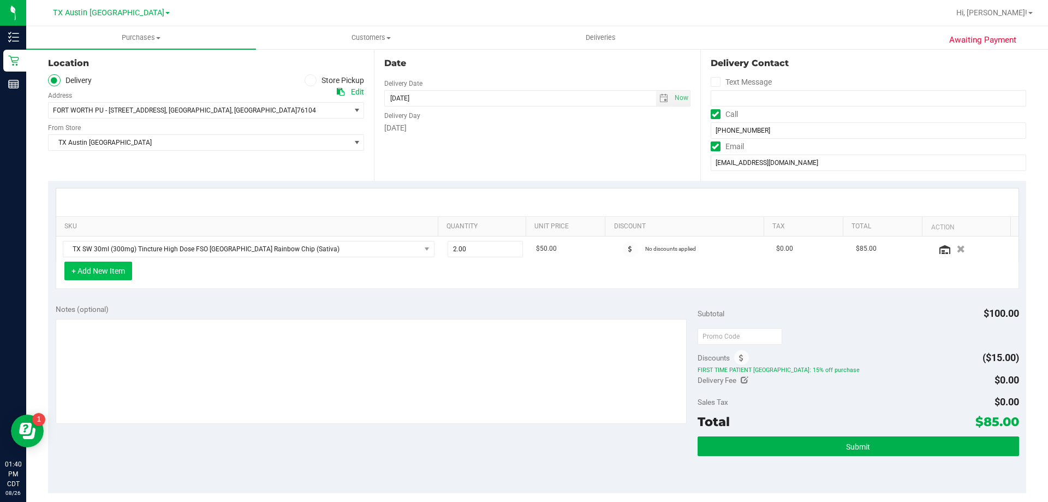
click at [92, 275] on button "+ Add New Item" at bounding box center [98, 270] width 68 height 19
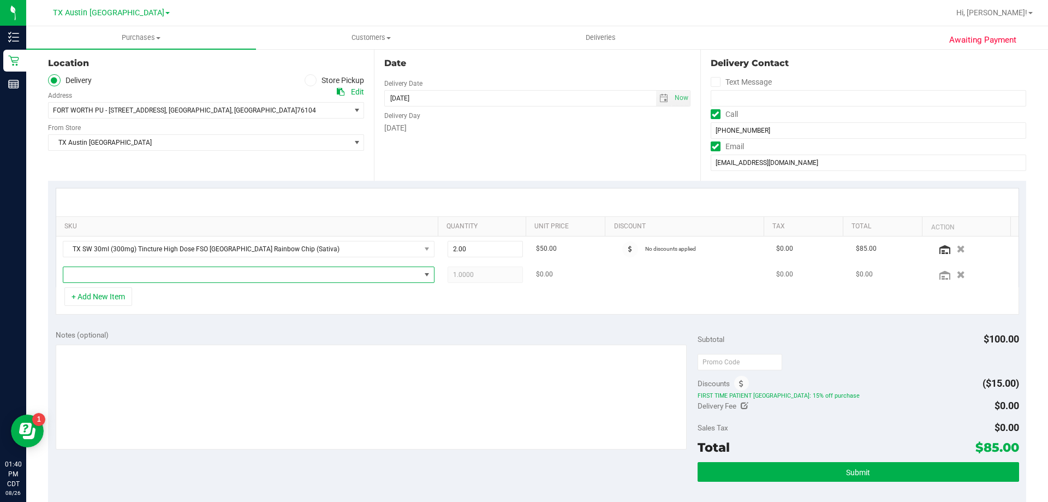
click at [112, 279] on span "NO DATA FOUND" at bounding box center [241, 274] width 357 height 15
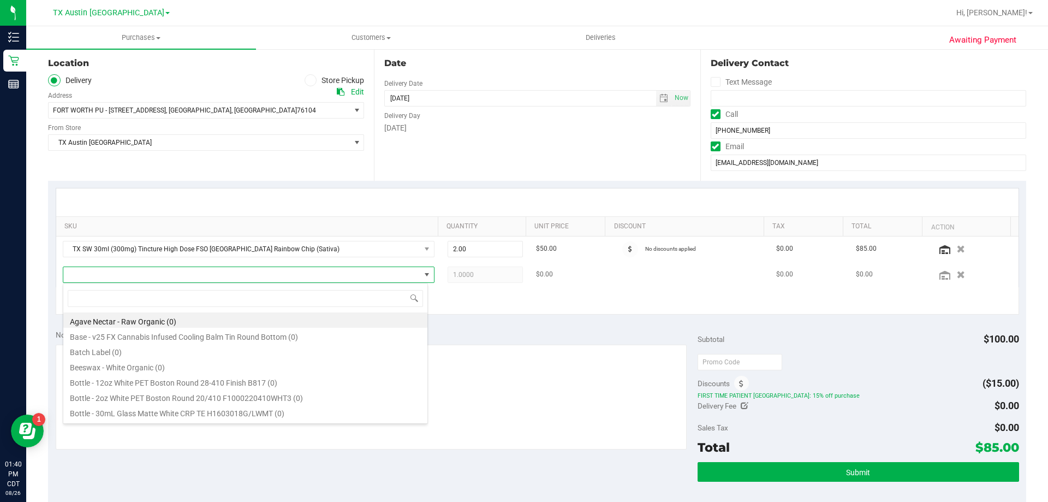
scroll to position [16, 365]
type input "dark choco"
click at [172, 323] on li "TX HT 100mg Dark Chocolate Mint Bar (THC) (409)" at bounding box center [245, 321] width 364 height 15
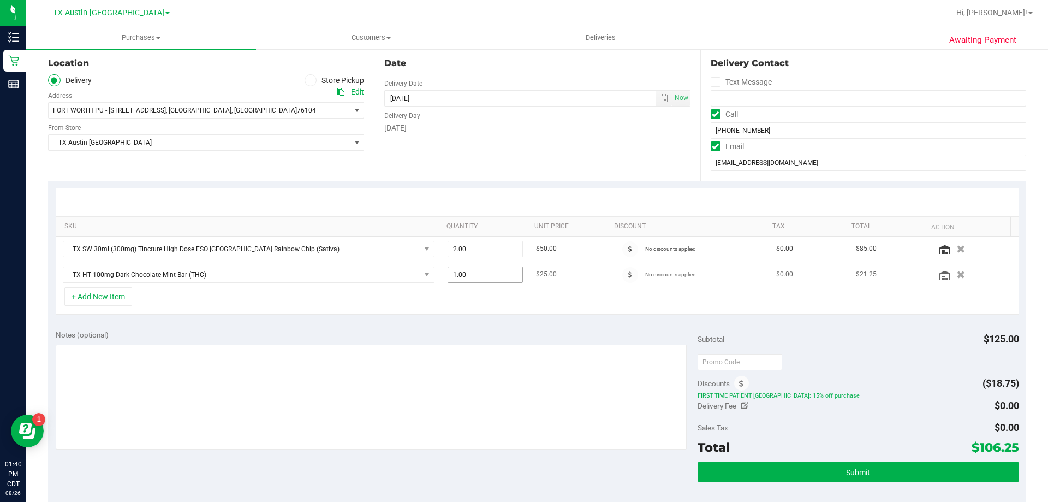
click at [477, 280] on span "1.00 1" at bounding box center [486, 274] width 76 height 16
type input "2"
type input "2.00"
click at [492, 337] on div "Notes (optional)" at bounding box center [377, 334] width 642 height 11
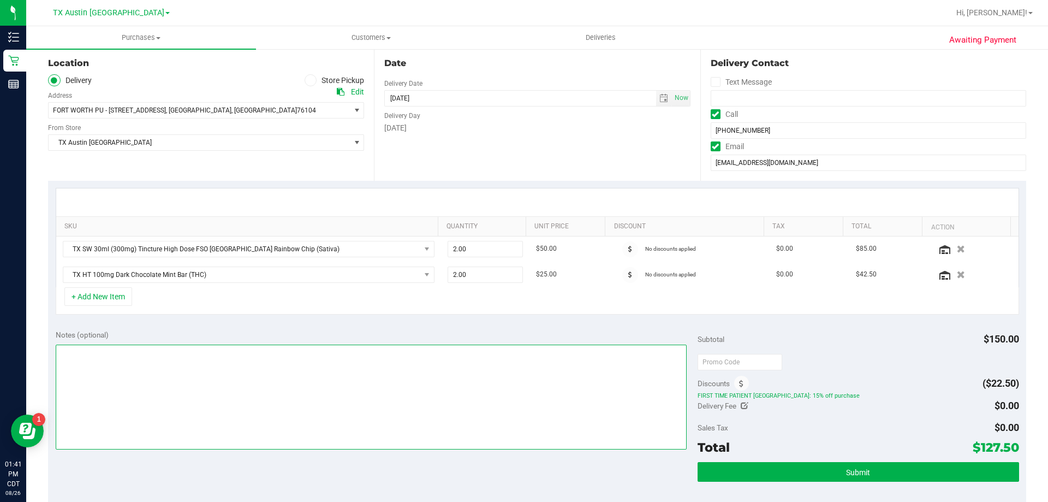
click at [427, 356] on textarea at bounding box center [372, 396] width 632 height 105
type textarea "PU Wed 8/27 in FTW. VF 8/26"
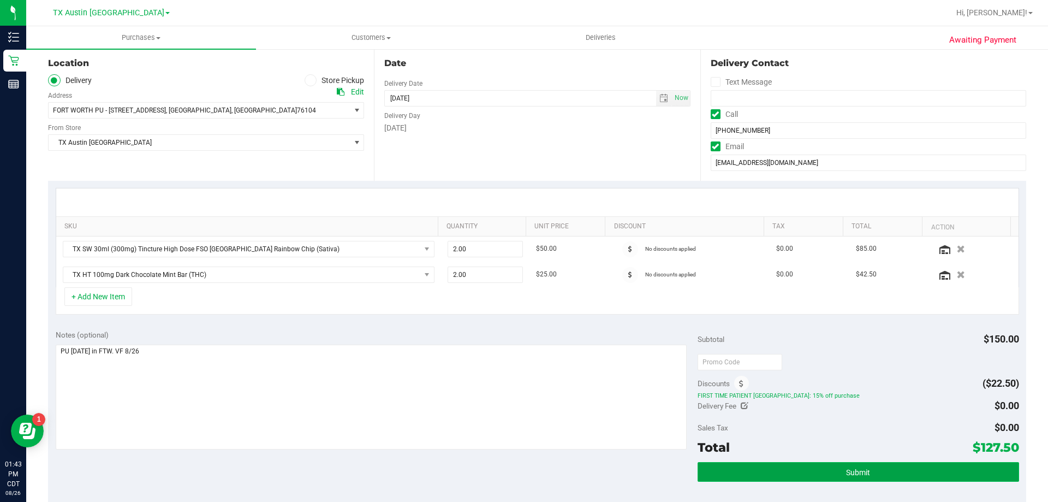
click at [886, 473] on button "Submit" at bounding box center [858, 472] width 321 height 20
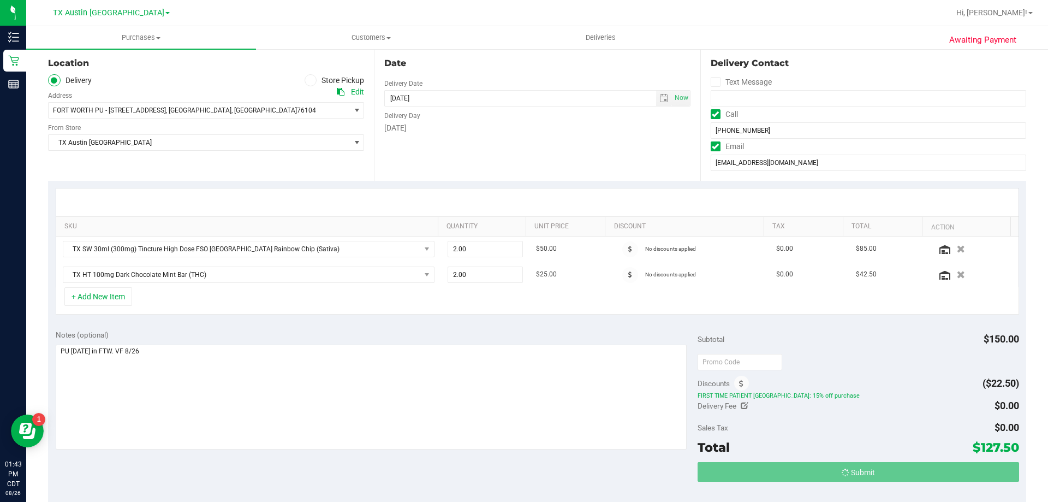
scroll to position [0, 0]
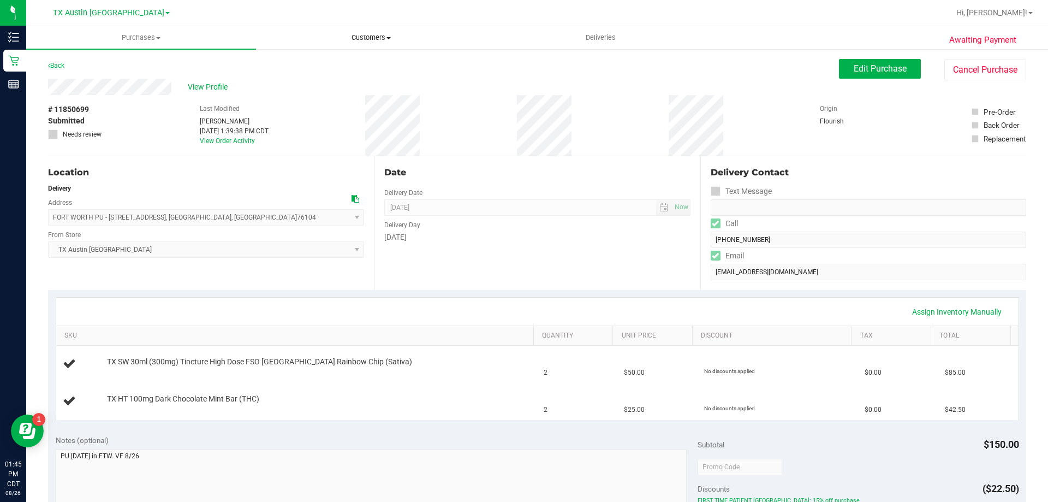
click at [370, 32] on uib-tab-heading "Customers All customers Add a new customer All physicians" at bounding box center [371, 38] width 229 height 22
click at [369, 63] on li "All customers" at bounding box center [371, 65] width 230 height 13
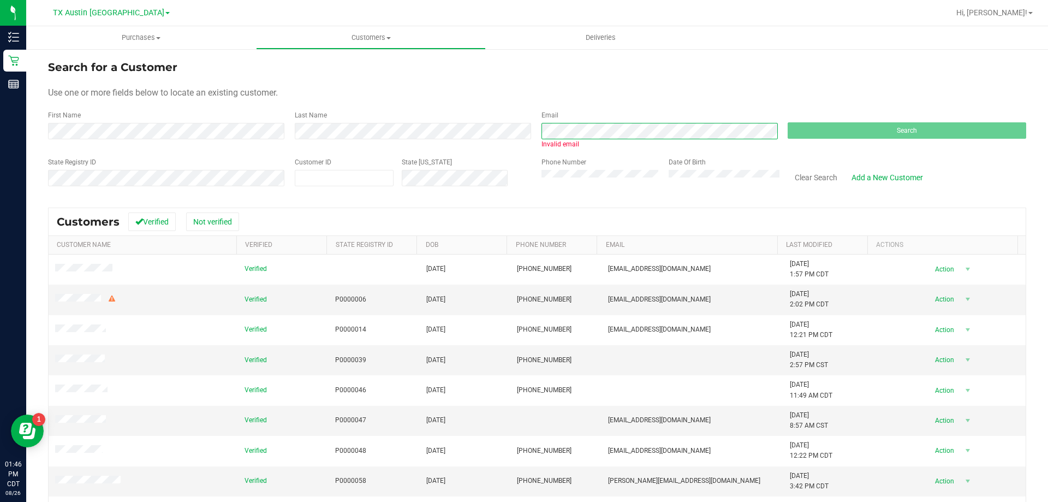
click at [435, 159] on form "Search for a Customer Use one or more fields below to locate an existing custom…" at bounding box center [537, 127] width 978 height 137
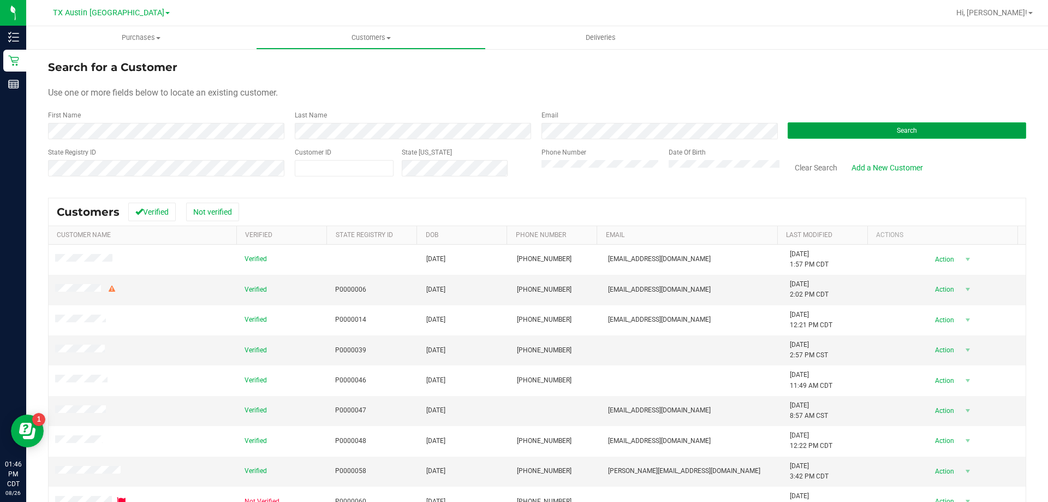
click at [843, 135] on button "Search" at bounding box center [907, 130] width 239 height 16
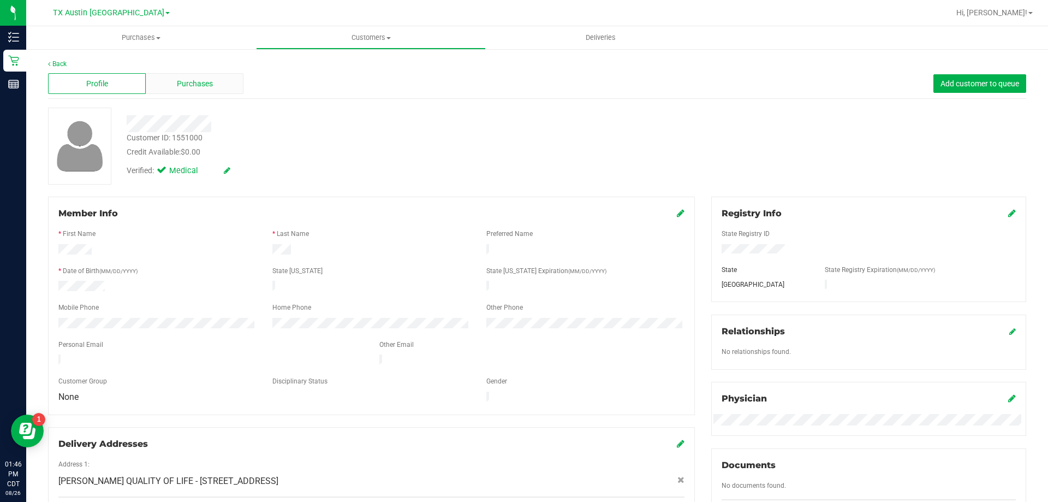
click at [210, 85] on span "Purchases" at bounding box center [195, 83] width 36 height 11
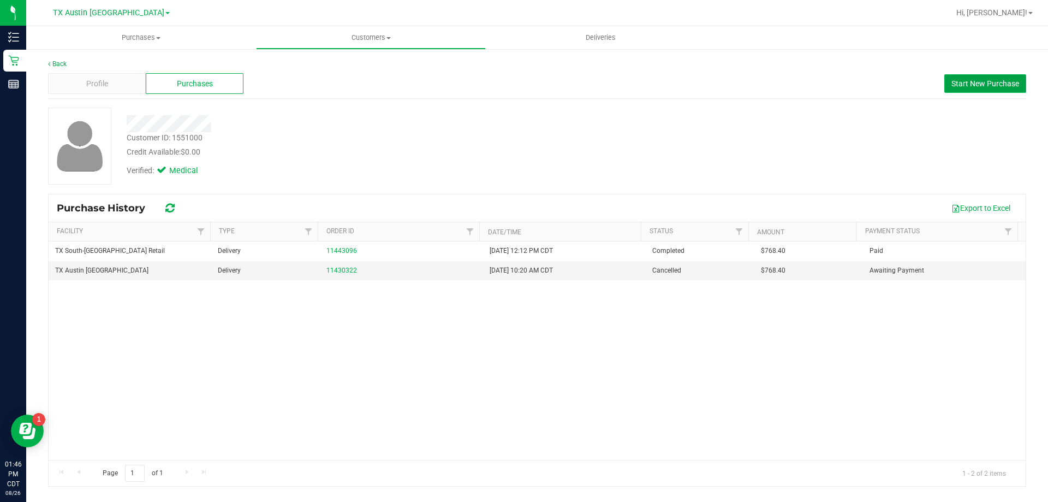
click at [973, 81] on span "Start New Purchase" at bounding box center [985, 83] width 68 height 9
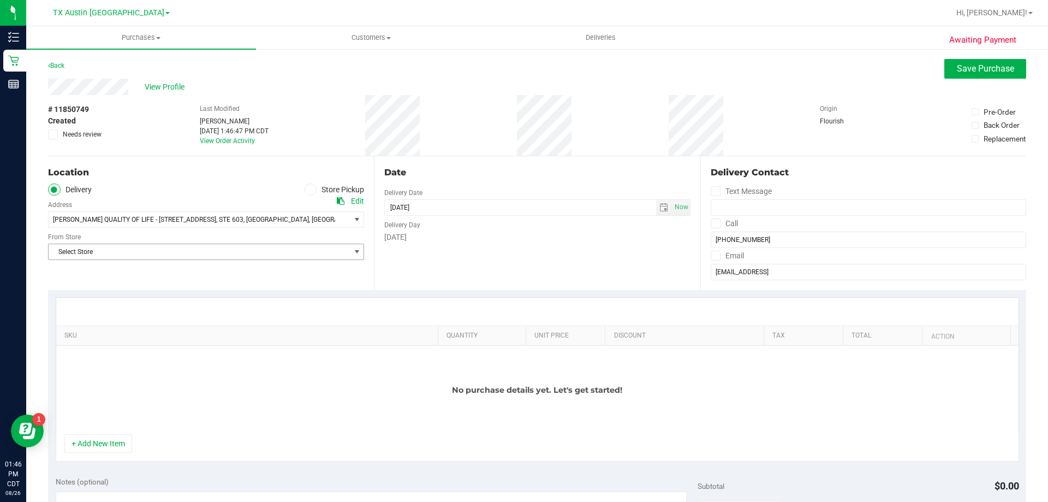
click at [204, 247] on span "Select Store" at bounding box center [199, 251] width 301 height 15
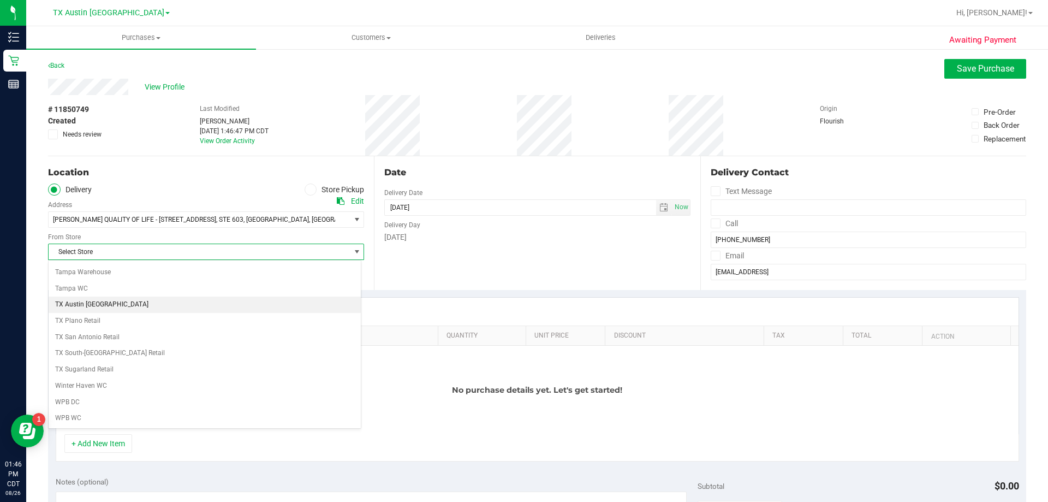
click at [102, 305] on li "TX Austin [GEOGRAPHIC_DATA]" at bounding box center [205, 304] width 312 height 16
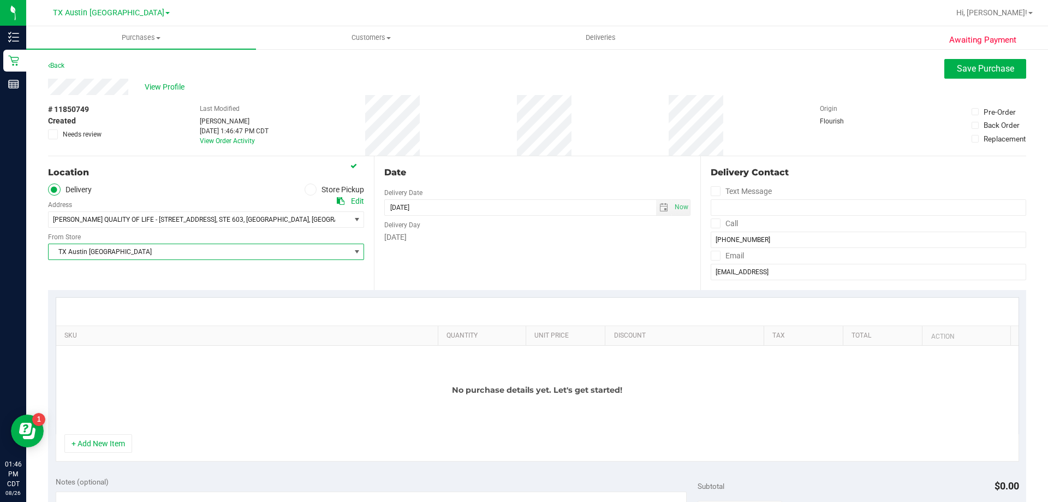
click at [712, 223] on icon at bounding box center [715, 223] width 7 height 0
click at [0, 0] on input "Call" at bounding box center [0, 0] width 0 height 0
click at [712, 255] on icon at bounding box center [715, 255] width 7 height 0
click at [0, 0] on input "Email" at bounding box center [0, 0] width 0 height 0
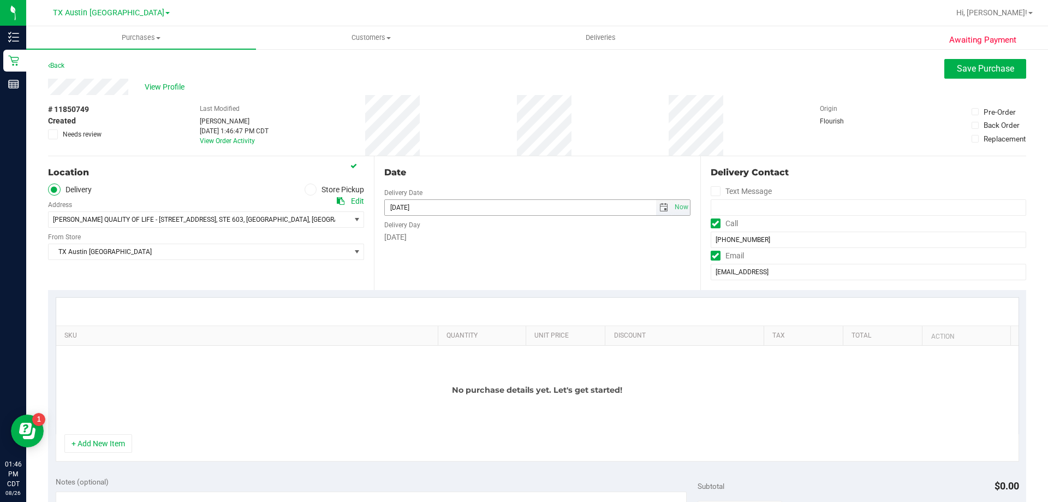
click at [659, 207] on span "select" at bounding box center [663, 207] width 9 height 9
click at [432, 336] on link "27" at bounding box center [440, 334] width 16 height 17
type input "[DATE]"
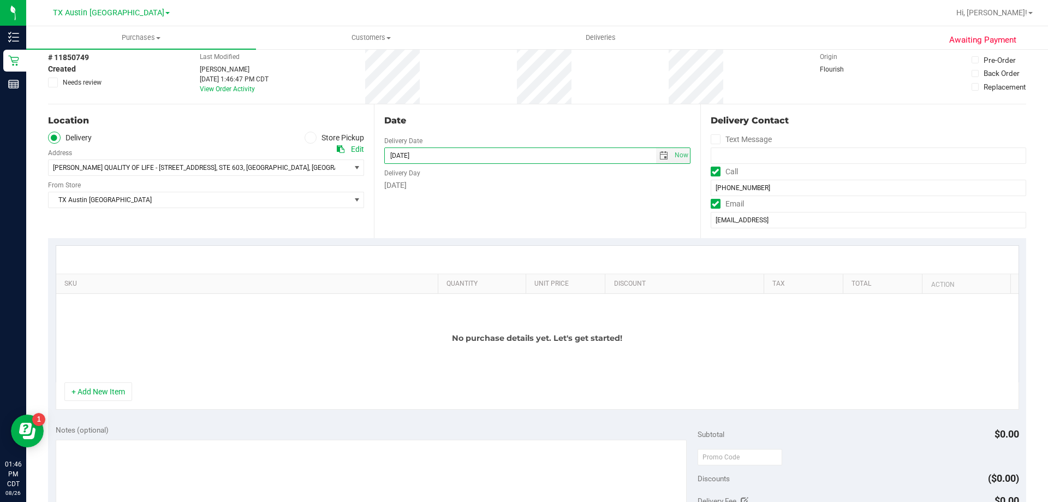
scroll to position [109, 0]
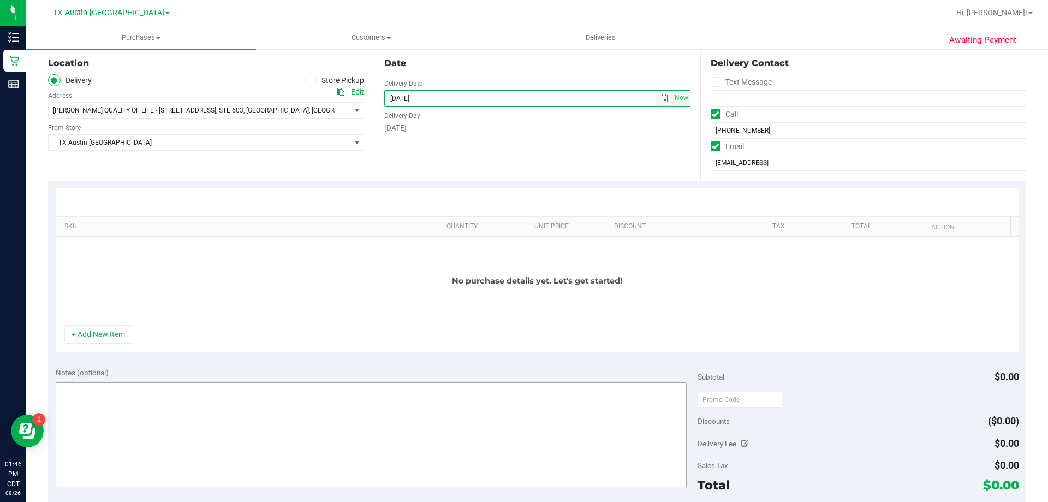
click at [114, 330] on button "+ Add New Item" at bounding box center [98, 334] width 68 height 19
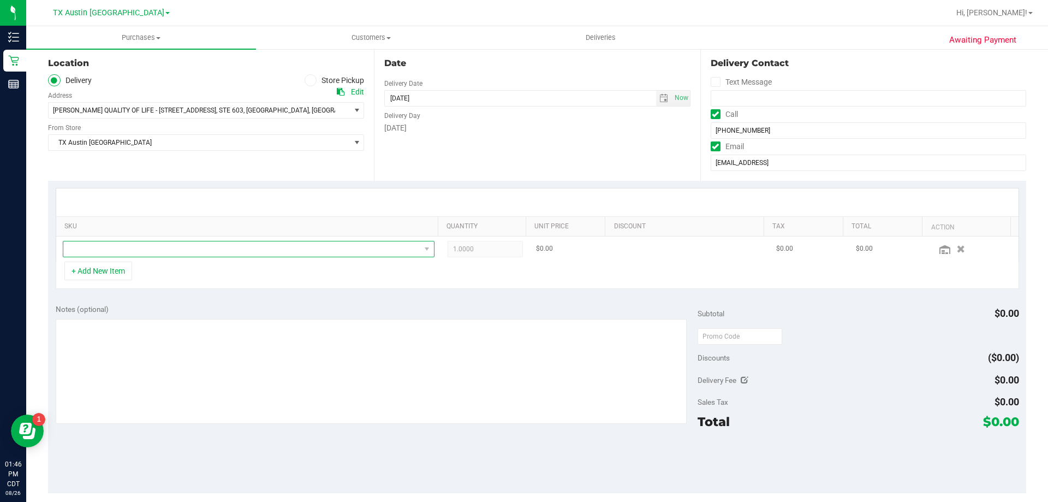
click at [162, 253] on span "NO DATA FOUND" at bounding box center [241, 248] width 357 height 15
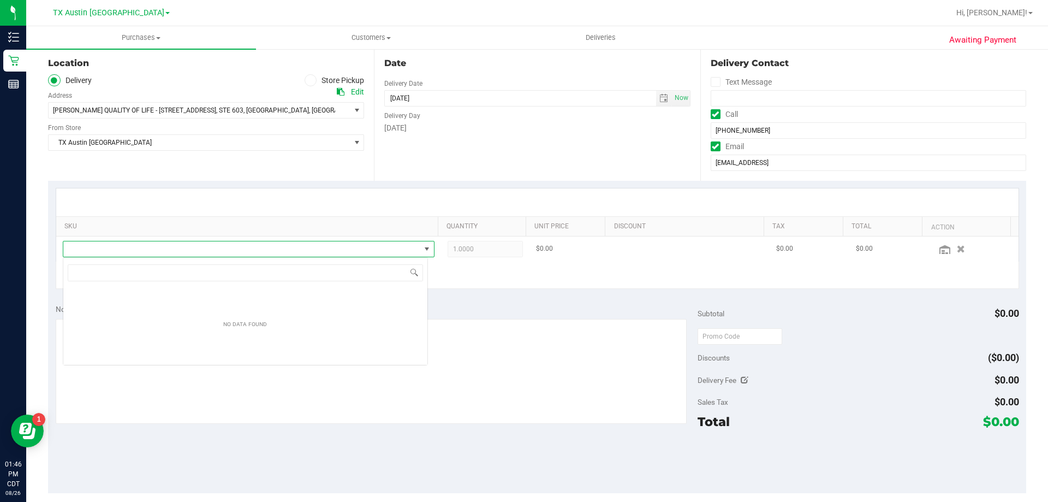
scroll to position [16, 365]
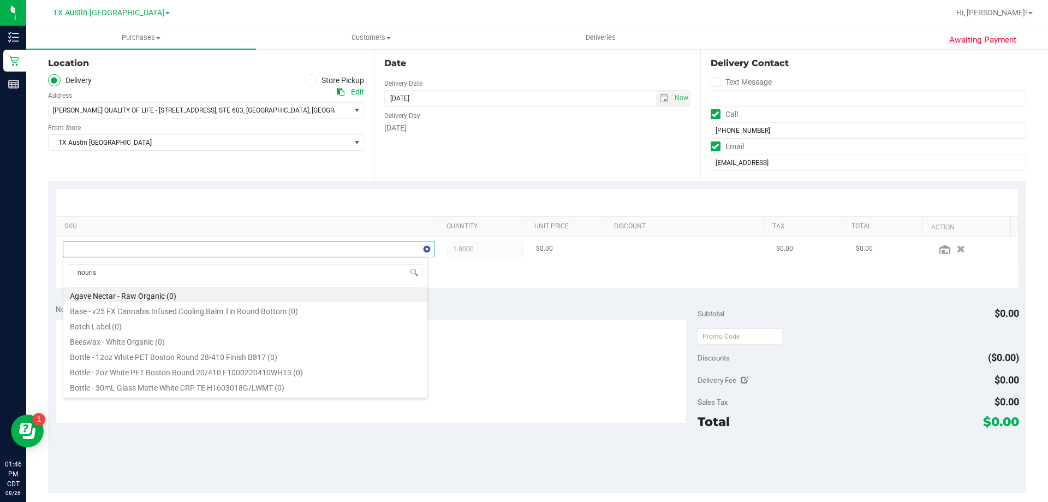
type input "nourish"
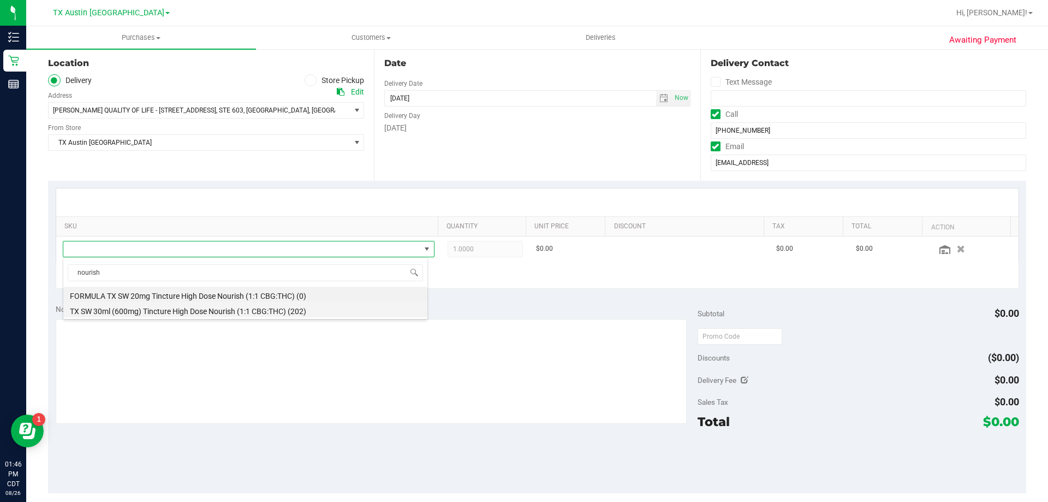
click at [186, 307] on li "TX SW 30ml (600mg) Tincture High Dose Nourish (1:1 CBG:THC) (202)" at bounding box center [245, 309] width 364 height 15
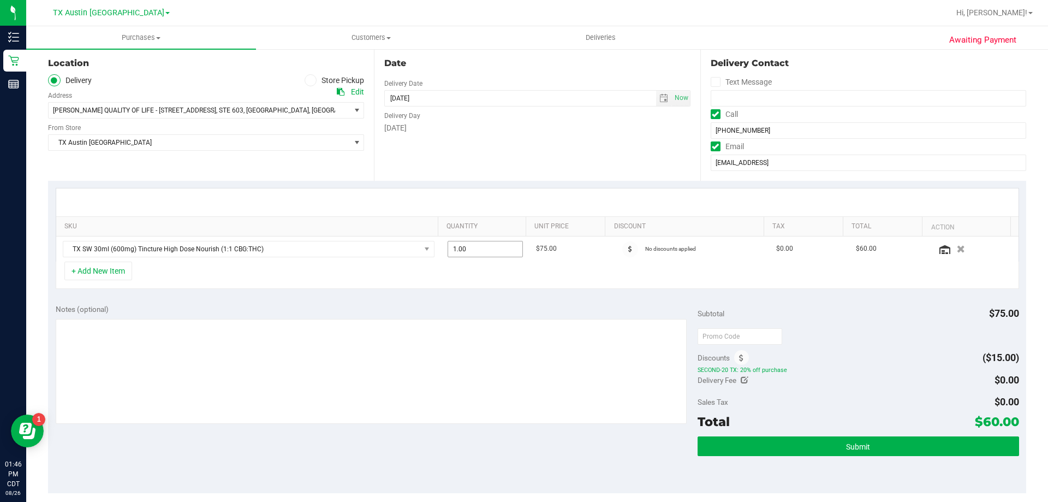
click at [473, 250] on span "1.00 1" at bounding box center [486, 249] width 76 height 16
type input "5"
type input "5.00"
click at [462, 302] on div "Notes (optional) Subtotal $75.00 Discounts ($15.00) SECOND-20 TX: 20% off purch…" at bounding box center [537, 394] width 978 height 197
click at [217, 337] on textarea at bounding box center [372, 371] width 632 height 105
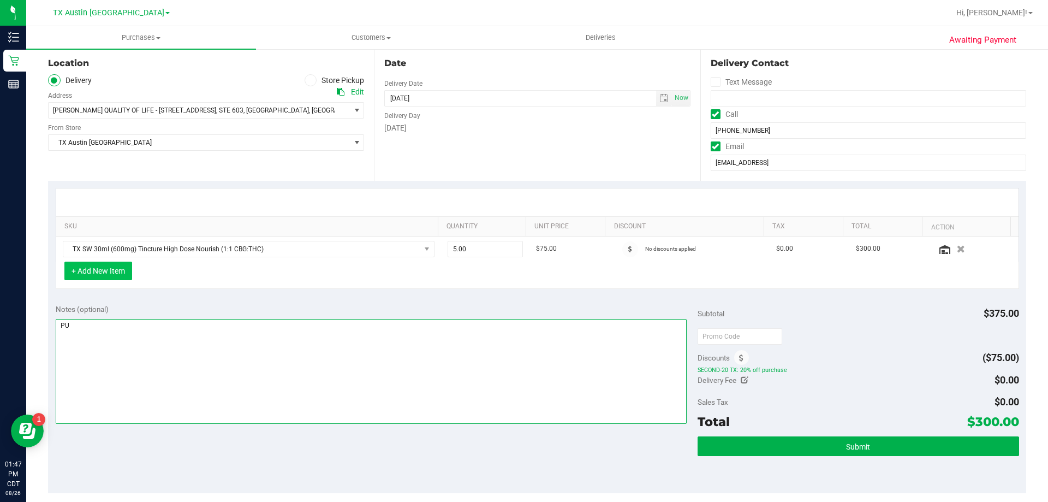
type textarea "PU"
click at [97, 273] on button "+ Add New Item" at bounding box center [98, 270] width 68 height 19
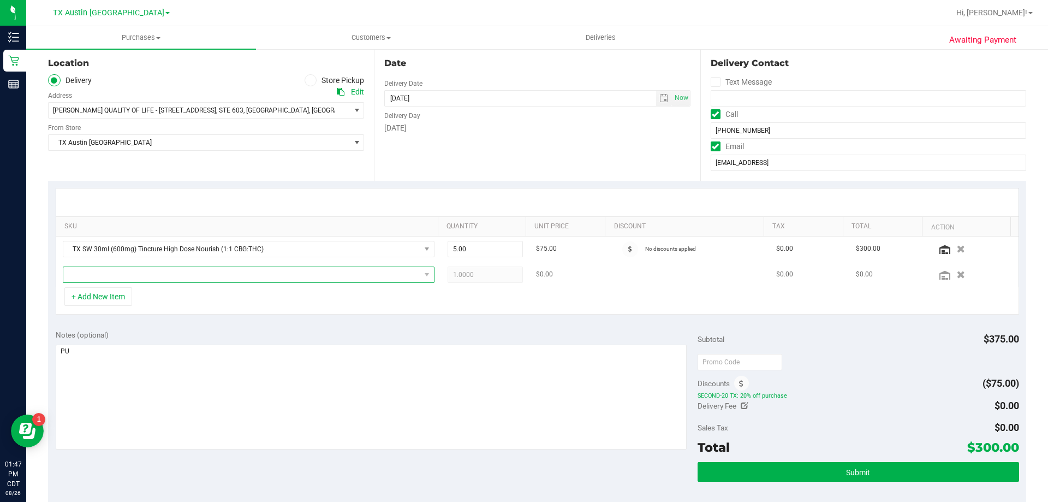
click at [124, 276] on span "NO DATA FOUND" at bounding box center [241, 274] width 357 height 15
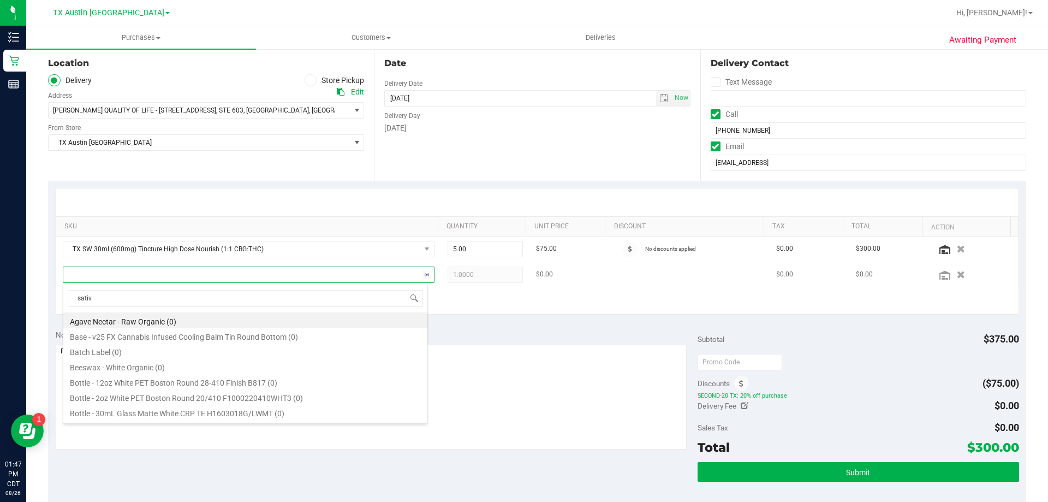
type input "sativa"
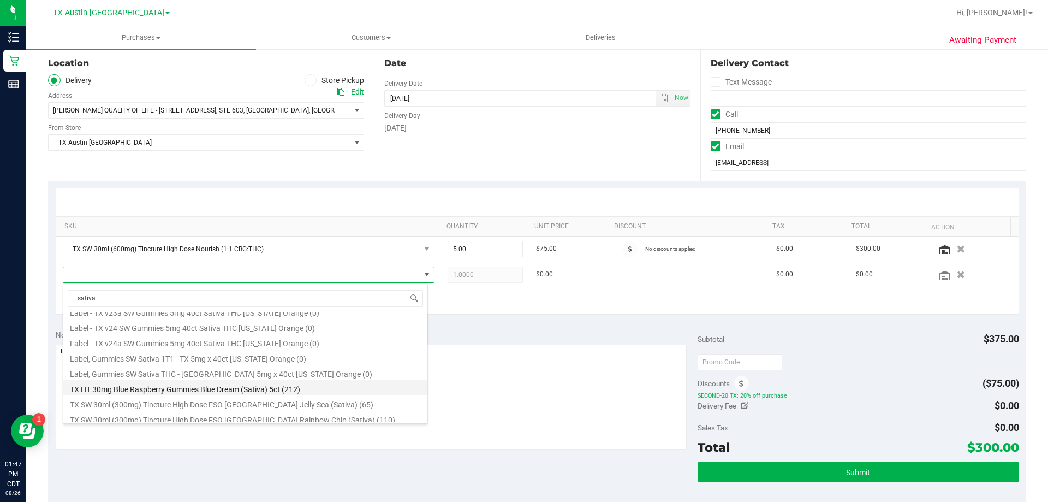
scroll to position [109, 0]
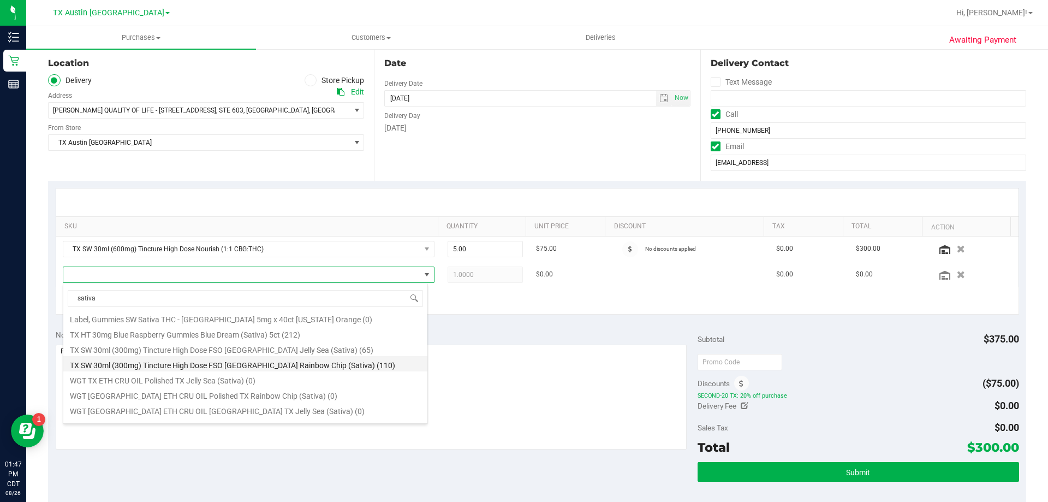
click at [200, 367] on li "TX SW 30ml (300mg) Tincture High Dose FSO TX Rainbow Chip (Sativa) (110)" at bounding box center [245, 363] width 364 height 15
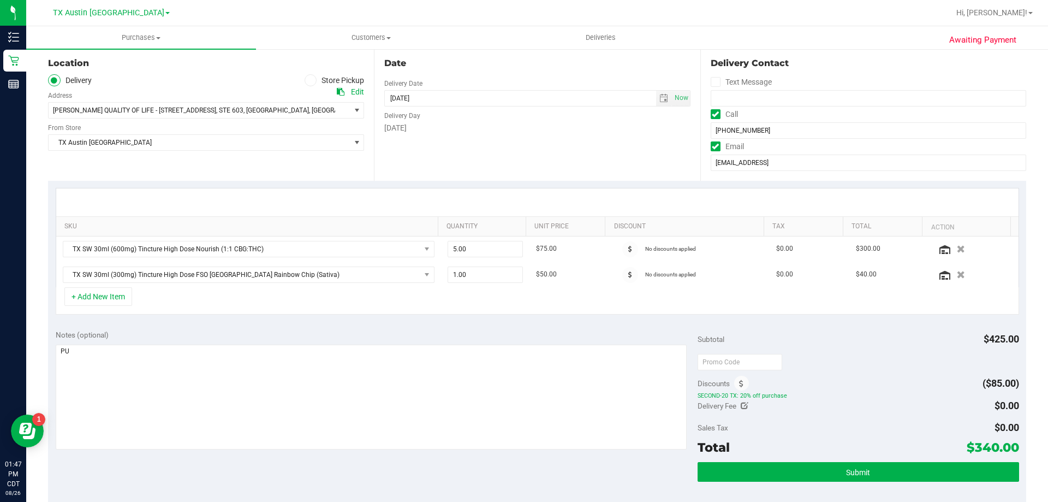
drag, startPoint x: 969, startPoint y: 449, endPoint x: 992, endPoint y: 449, distance: 22.9
click at [992, 449] on span "$340.00" at bounding box center [993, 446] width 52 height 15
click at [922, 382] on div "Discounts ($85.00)" at bounding box center [858, 383] width 321 height 20
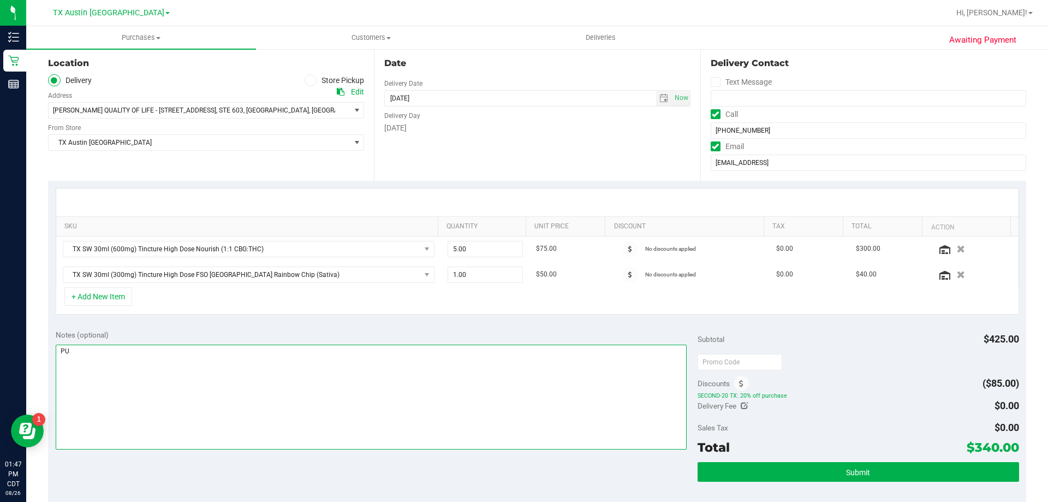
click at [135, 352] on textarea at bounding box center [372, 396] width 632 height 105
type textarea "PU Wed 8/27 in FTW. VF 8/26"
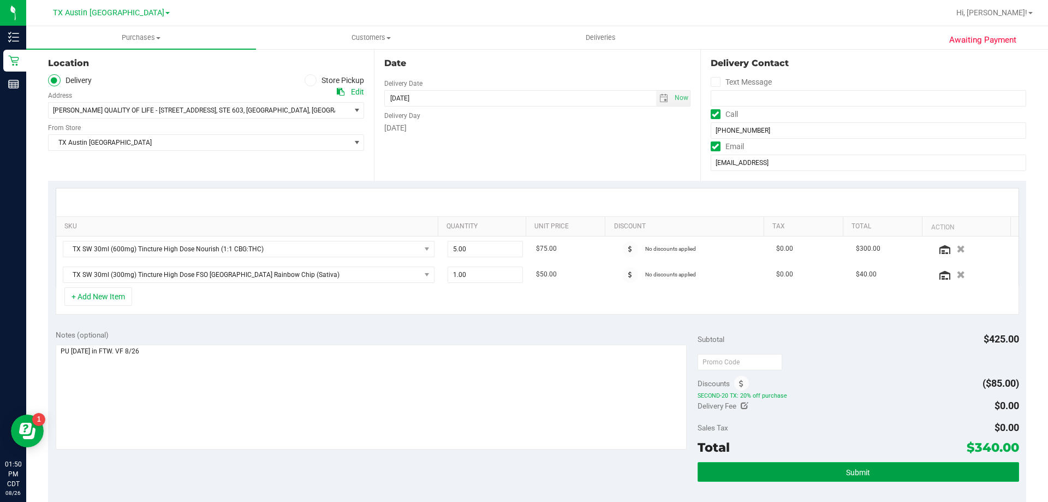
click at [782, 471] on button "Submit" at bounding box center [858, 472] width 321 height 20
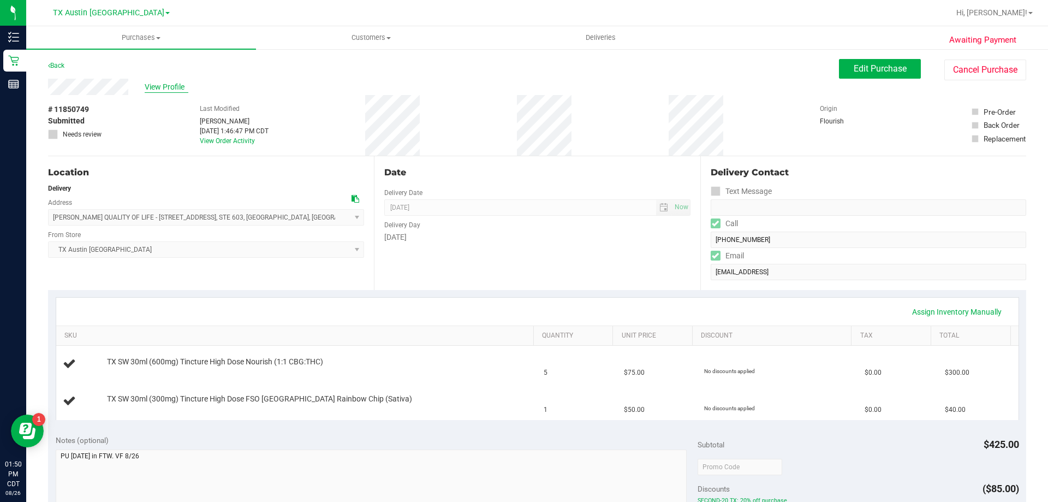
click at [176, 90] on span "View Profile" at bounding box center [167, 86] width 44 height 11
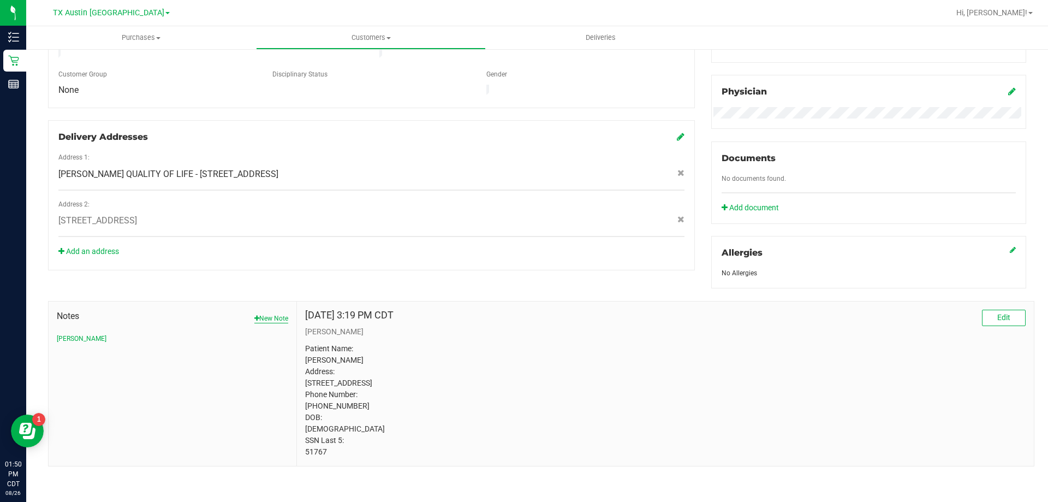
click at [272, 313] on button "New Note" at bounding box center [271, 318] width 34 height 10
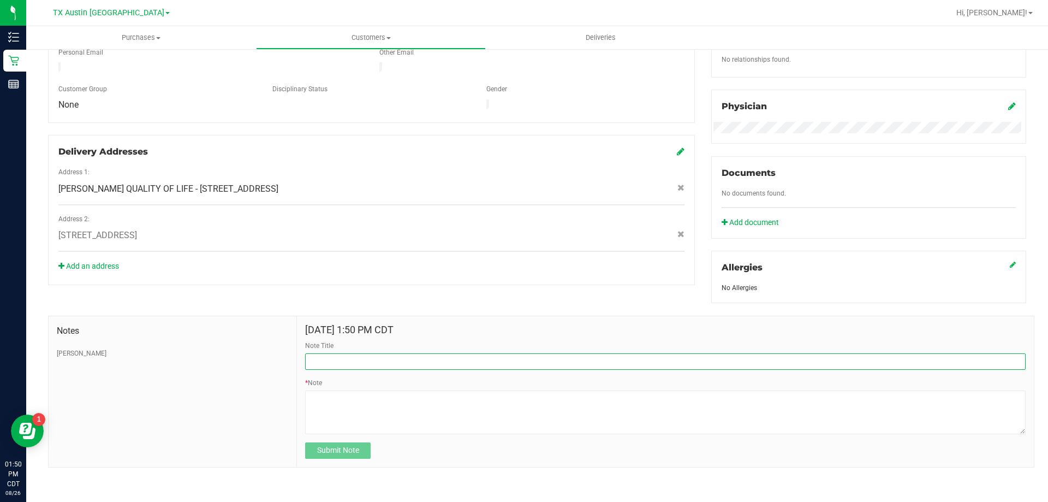
click at [329, 361] on input "Note Title" at bounding box center [665, 361] width 721 height 16
type input "Referral Program Discount"
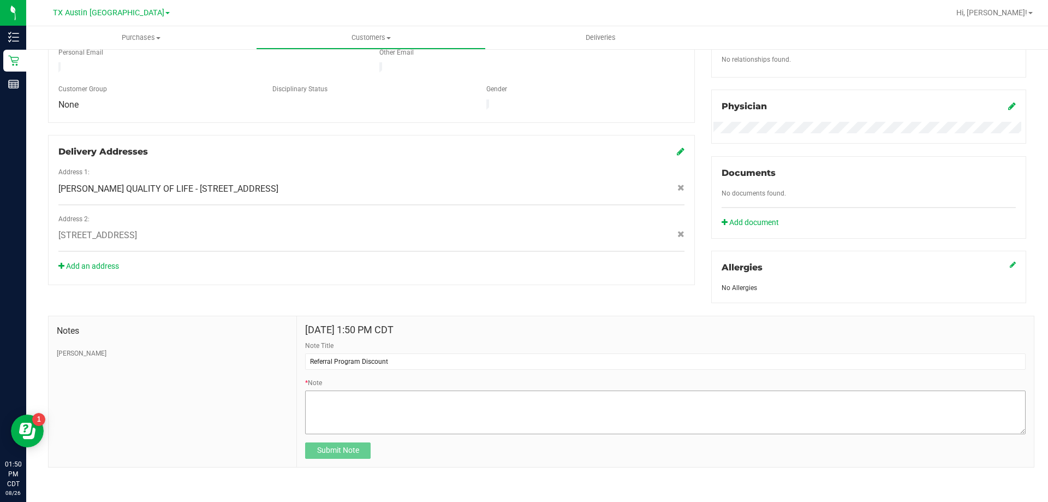
drag, startPoint x: 340, startPoint y: 386, endPoint x: 328, endPoint y: 408, distance: 24.7
click at [340, 386] on div "* Note" at bounding box center [665, 406] width 721 height 56
click at [326, 394] on textarea "* Note" at bounding box center [665, 412] width 721 height 44
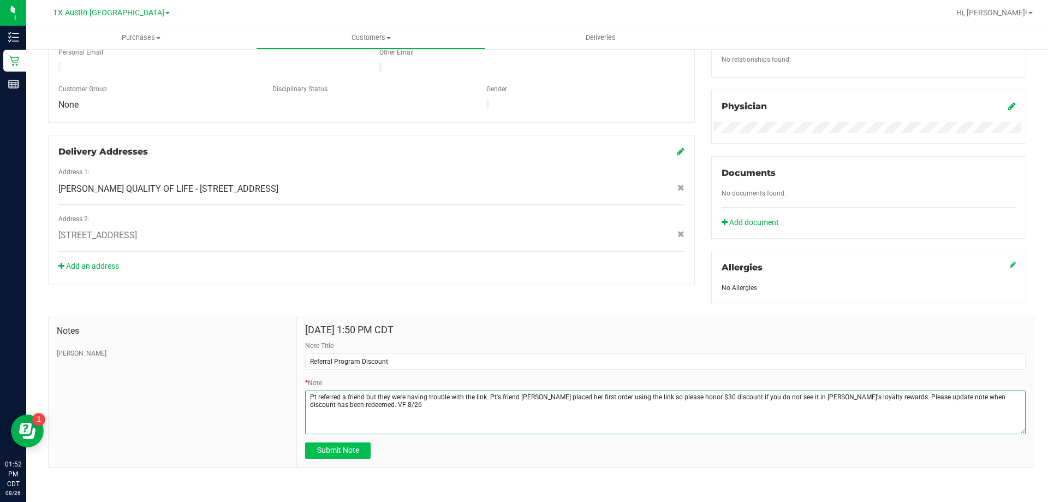
type textarea "Pt referred a friend but they were having trouble with the link. Pt's friend Al…"
click at [330, 450] on span "Submit Note" at bounding box center [338, 449] width 42 height 9
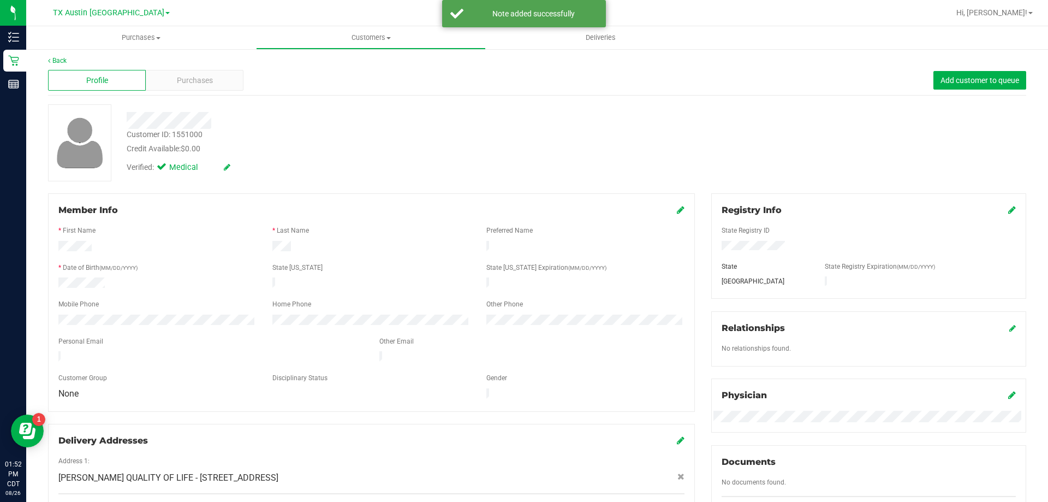
scroll to position [0, 0]
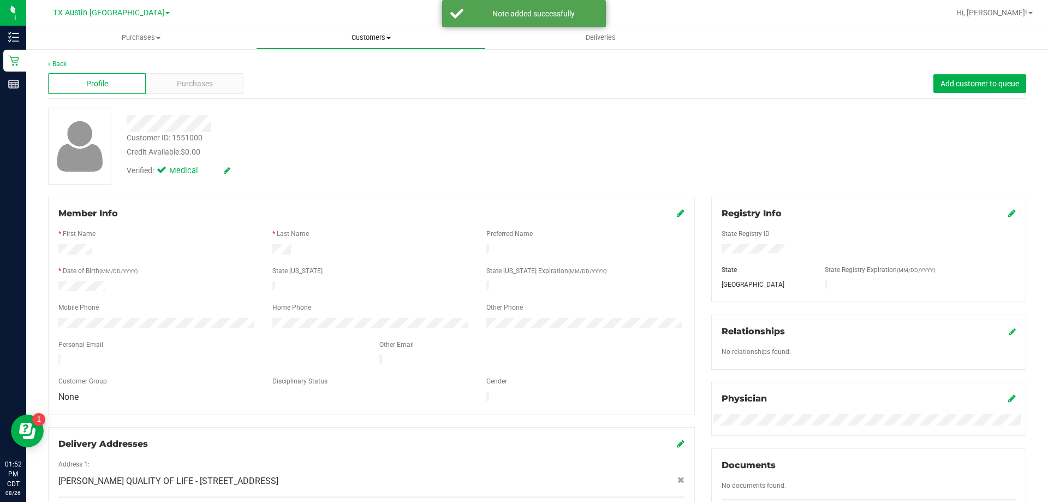
click at [382, 39] on span "Customers" at bounding box center [371, 38] width 229 height 10
click at [384, 64] on li "All customers" at bounding box center [371, 65] width 230 height 13
click at [223, 79] on div "Purchases" at bounding box center [195, 83] width 98 height 21
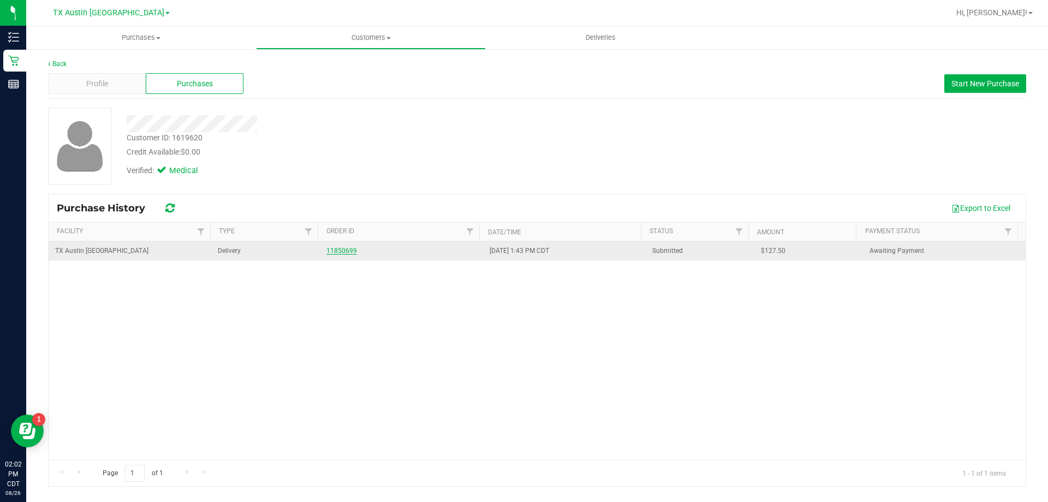
click at [329, 248] on link "11850699" at bounding box center [341, 251] width 31 height 8
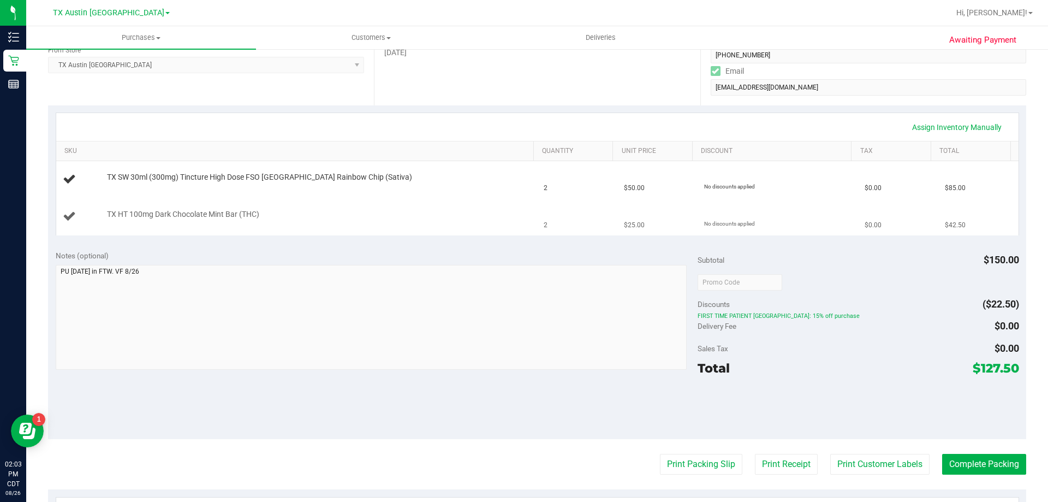
scroll to position [218, 0]
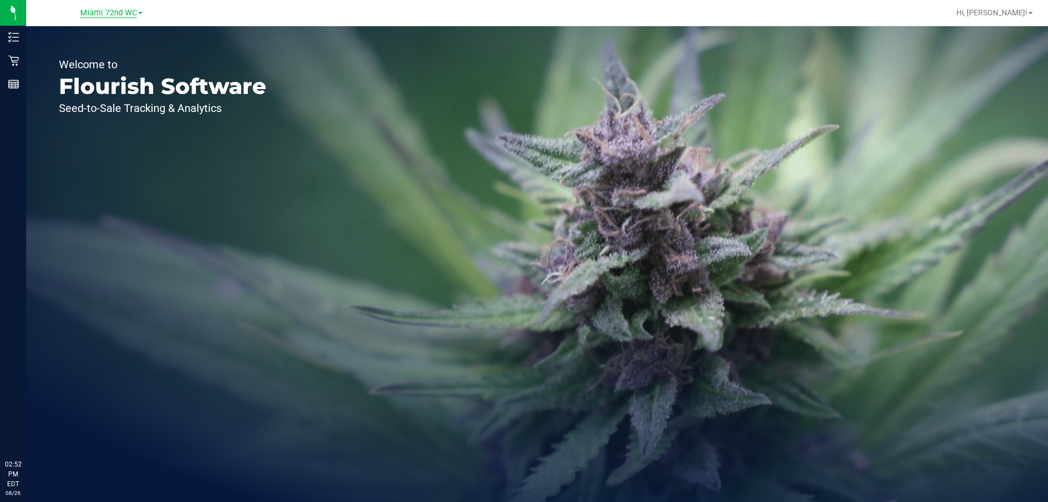
click at [132, 14] on span "Miami 72nd WC" at bounding box center [108, 13] width 57 height 10
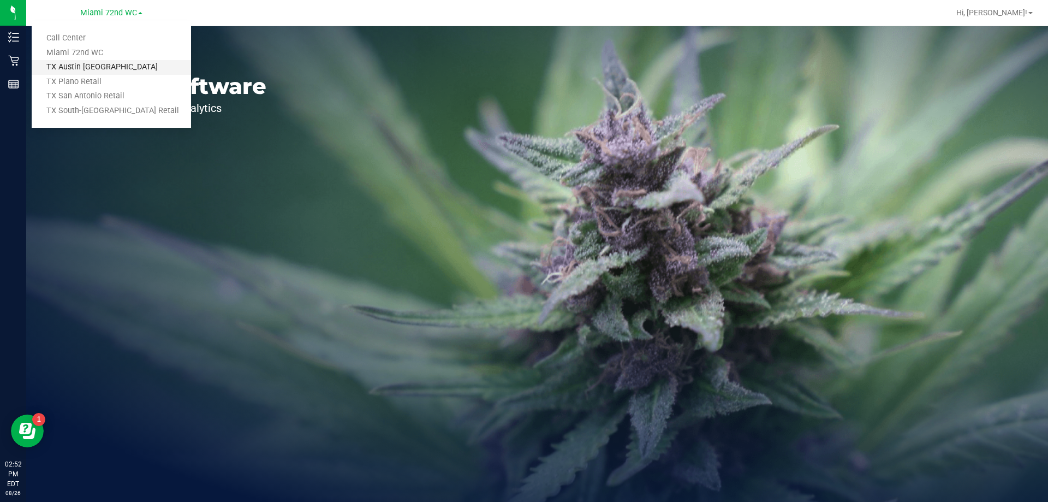
click at [126, 67] on link "TX Austin [GEOGRAPHIC_DATA]" at bounding box center [111, 67] width 159 height 15
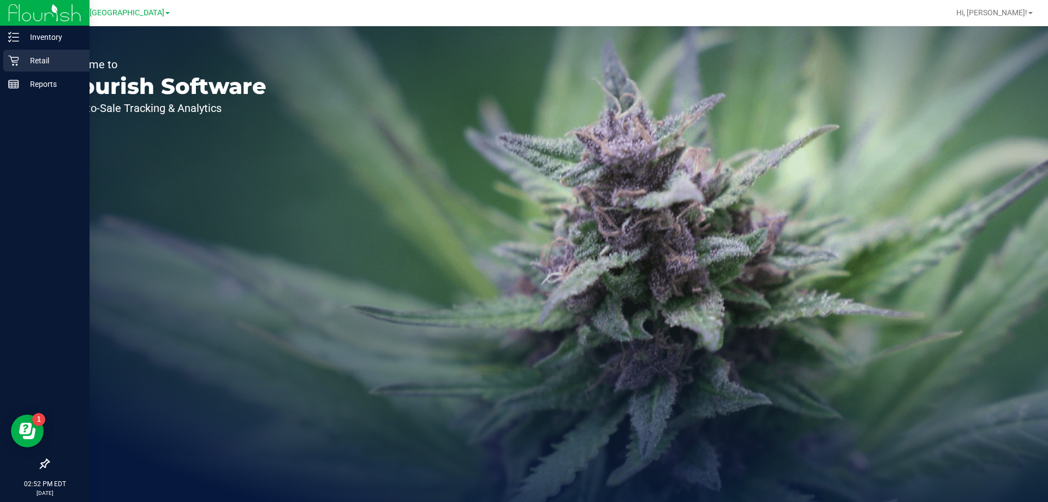
click at [28, 55] on p "Retail" at bounding box center [52, 60] width 66 height 13
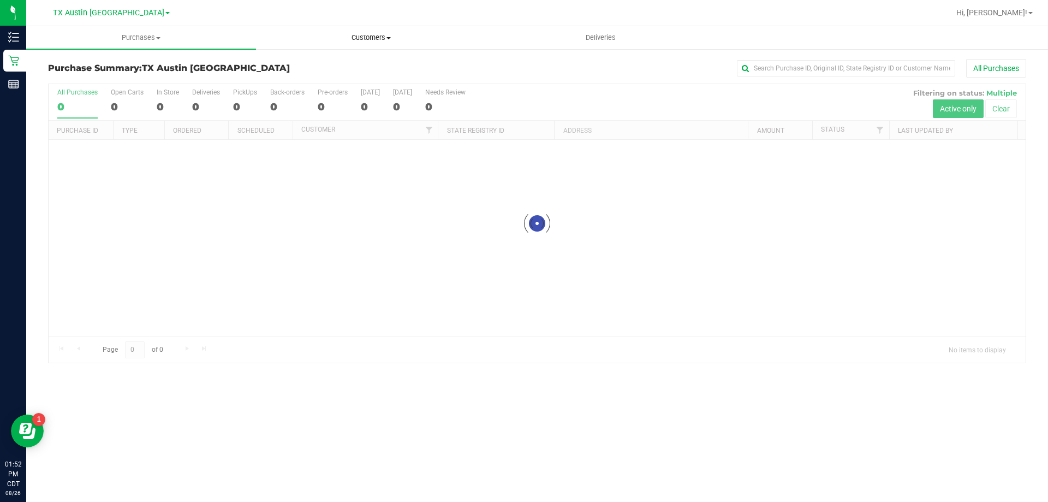
click at [370, 35] on span "Customers" at bounding box center [371, 38] width 229 height 10
click at [370, 66] on li "All customers" at bounding box center [371, 65] width 230 height 13
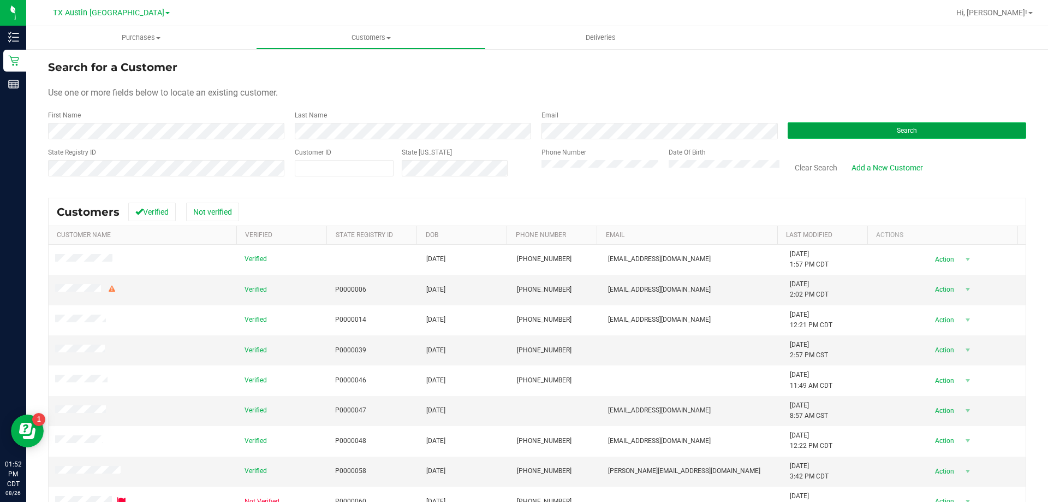
click at [871, 132] on button "Search" at bounding box center [907, 130] width 239 height 16
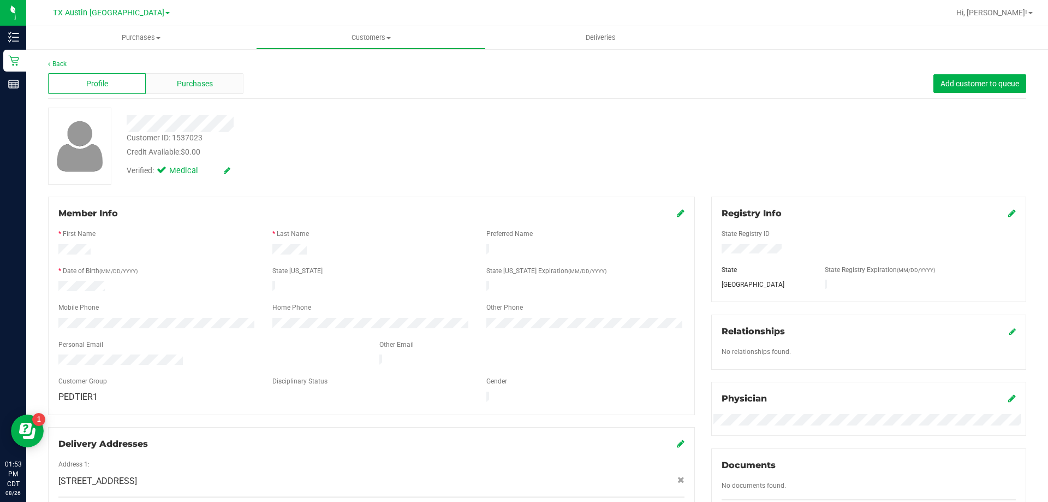
click at [188, 80] on span "Purchases" at bounding box center [195, 83] width 36 height 11
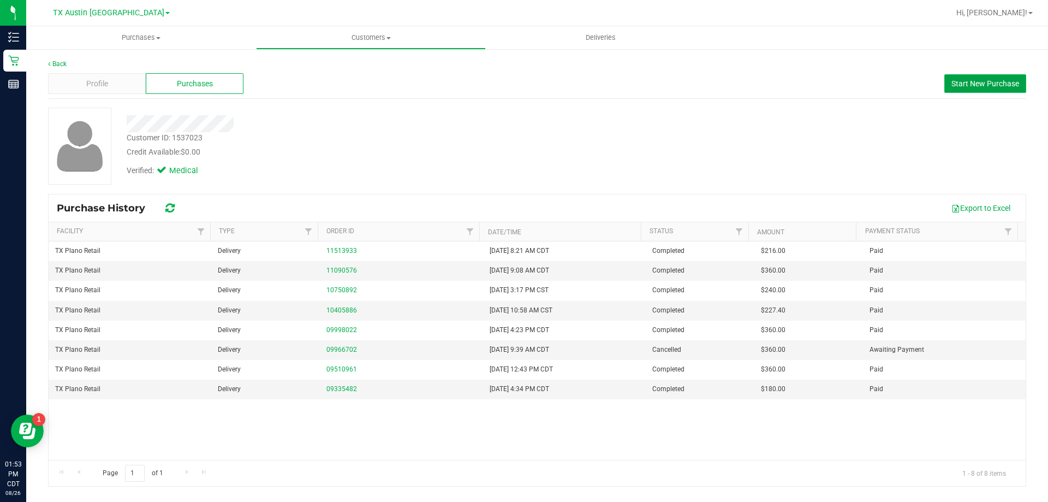
click at [995, 78] on button "Start New Purchase" at bounding box center [985, 83] width 82 height 19
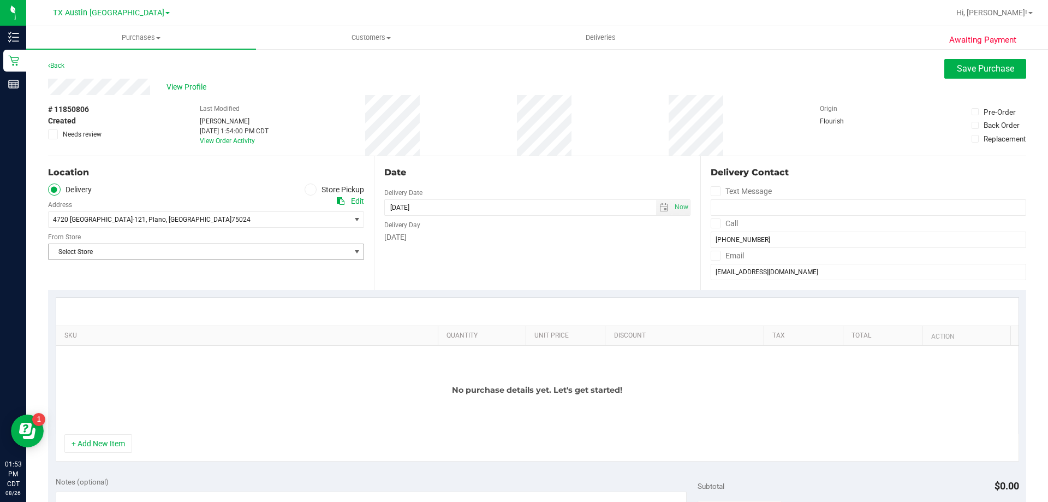
click at [132, 251] on span "Select Store" at bounding box center [199, 251] width 301 height 15
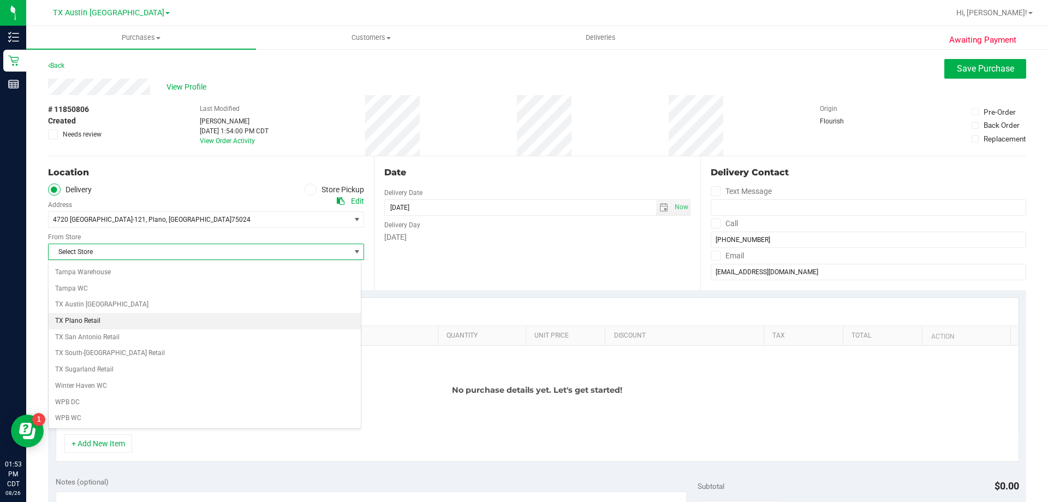
click at [86, 321] on li "TX Plano Retail" at bounding box center [205, 321] width 312 height 16
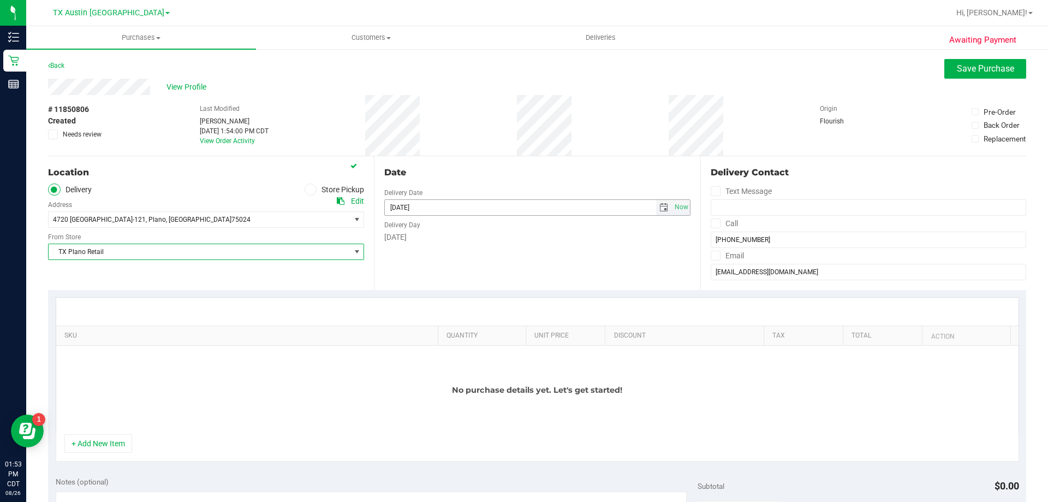
click at [664, 210] on span "select" at bounding box center [664, 207] width 16 height 15
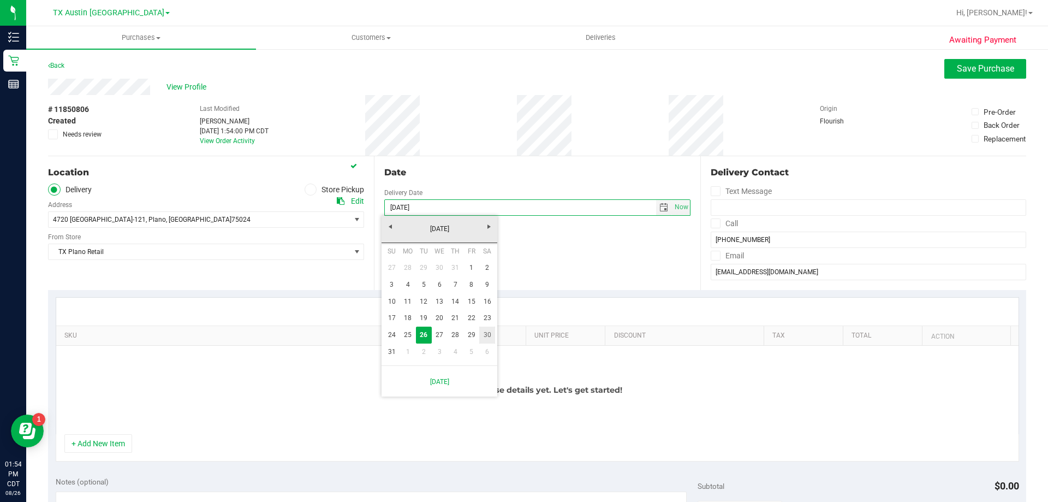
click at [486, 335] on link "30" at bounding box center [487, 334] width 16 height 17
type input "[DATE]"
click at [713, 219] on span at bounding box center [716, 223] width 10 height 10
click at [0, 0] on input "Call" at bounding box center [0, 0] width 0 height 0
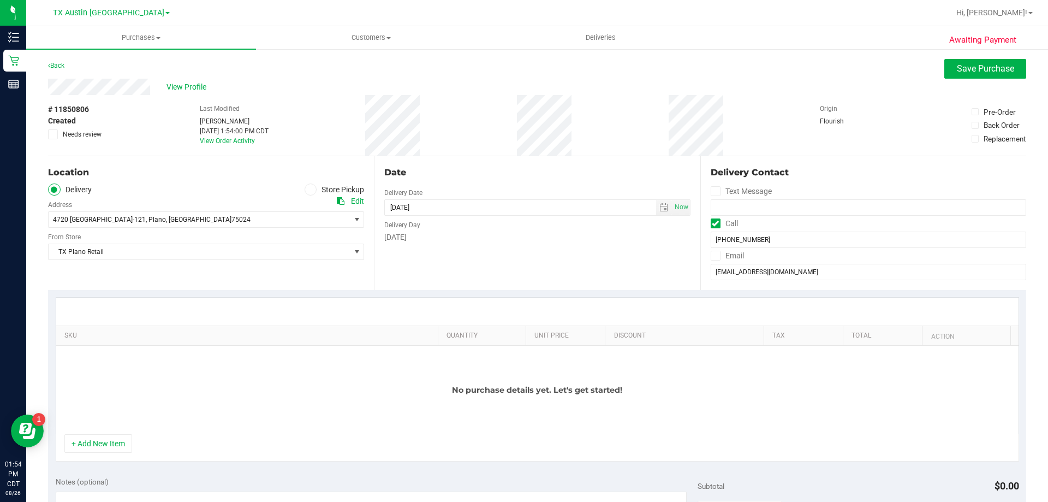
click at [712, 255] on icon at bounding box center [715, 255] width 7 height 0
click at [0, 0] on input "Email" at bounding box center [0, 0] width 0 height 0
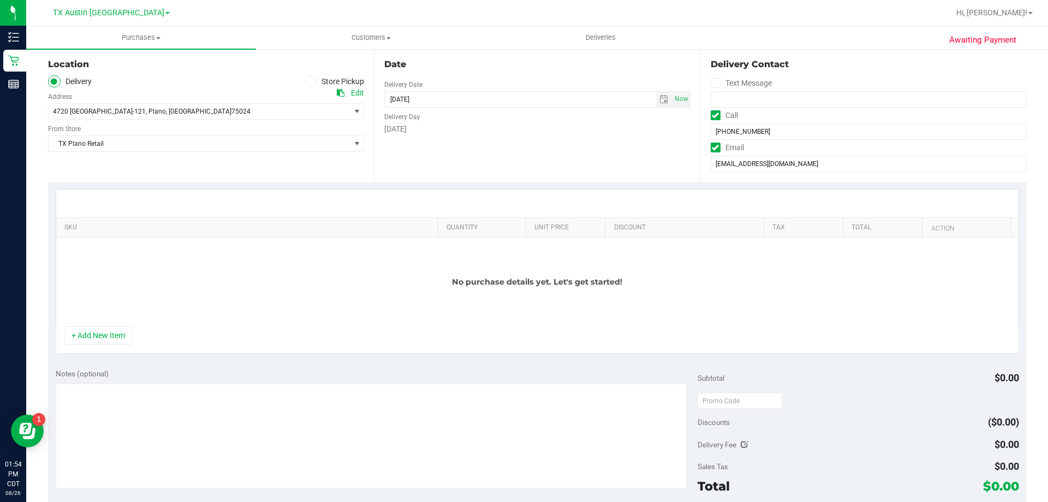
scroll to position [109, 0]
click at [74, 343] on button "+ Add New Item" at bounding box center [98, 334] width 68 height 19
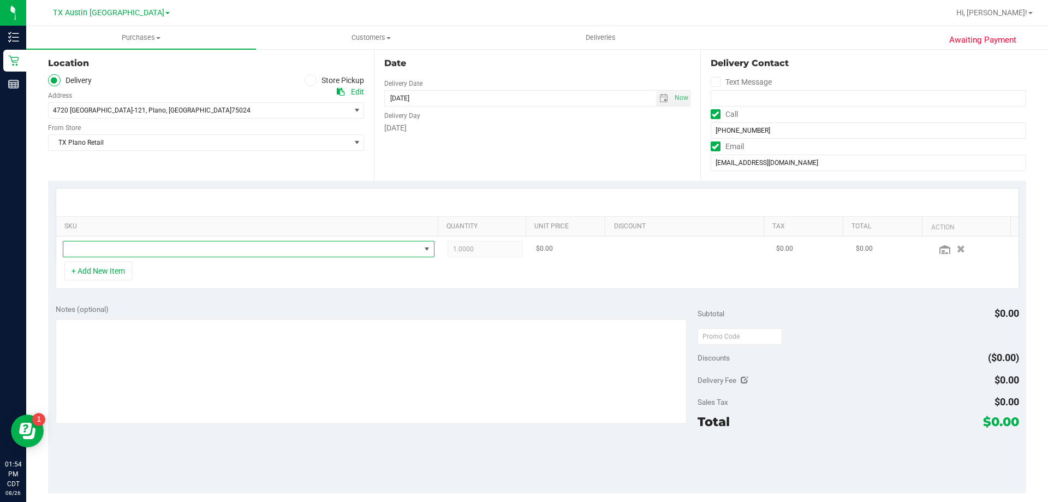
click at [178, 247] on span "NO DATA FOUND" at bounding box center [241, 248] width 357 height 15
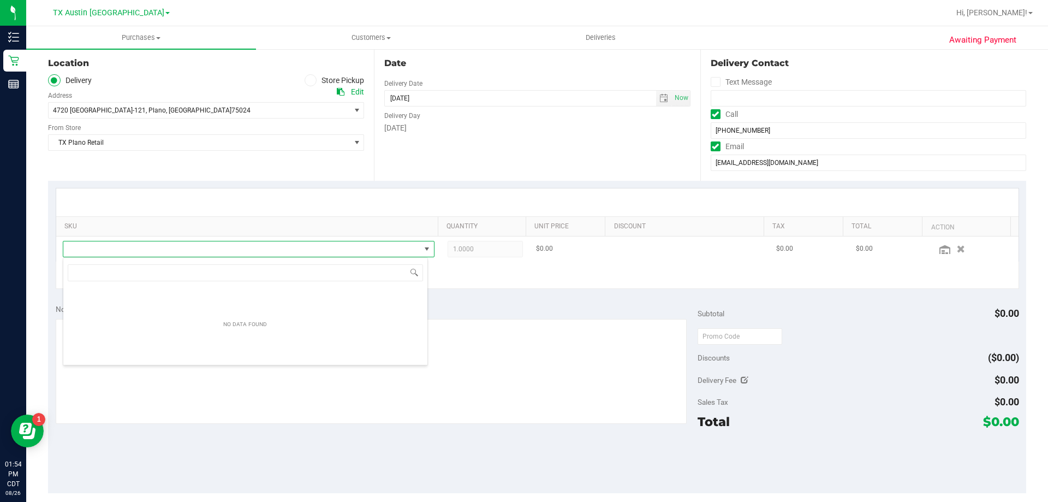
scroll to position [16, 365]
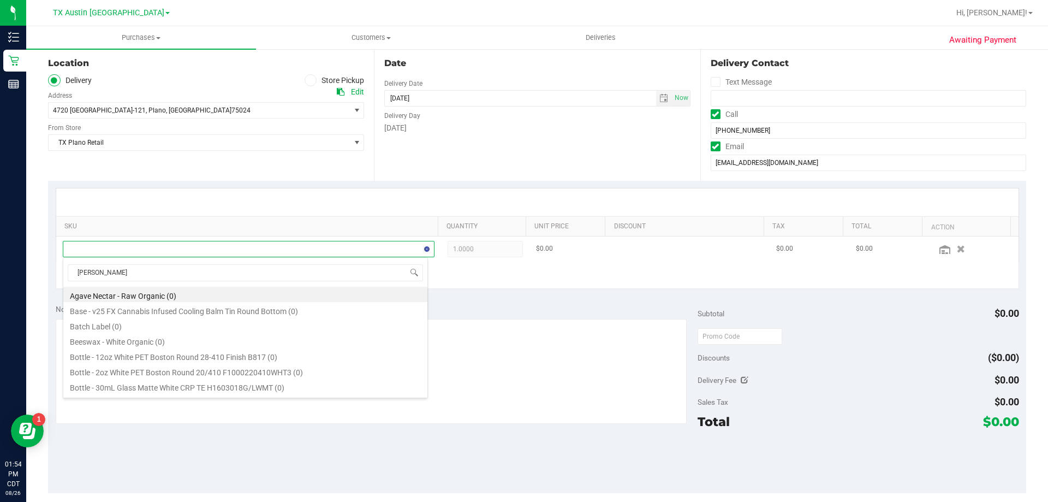
type input "tranq"
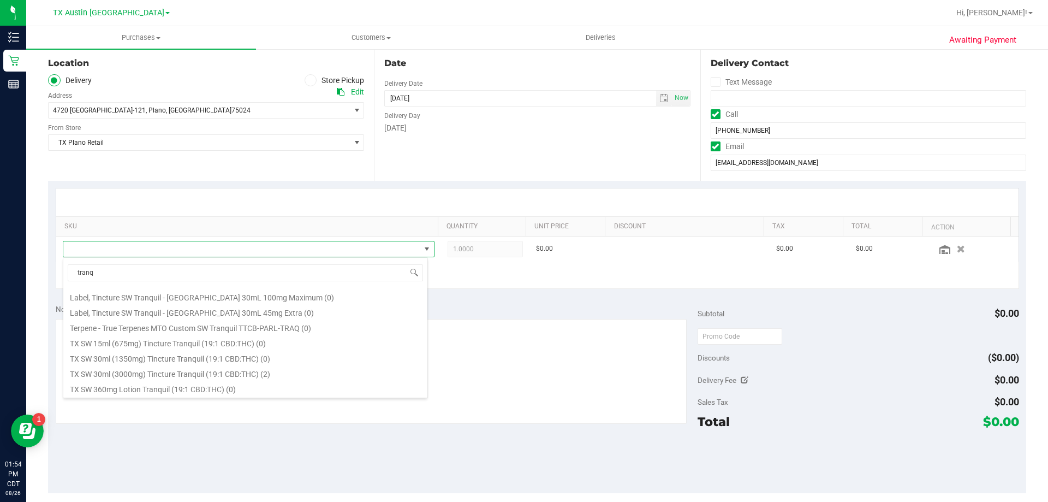
scroll to position [151, 0]
click at [205, 358] on li "TX SW 30ml (3000mg) Tincture Tranquil (19:1 CBD:THC) (2)" at bounding box center [245, 357] width 364 height 15
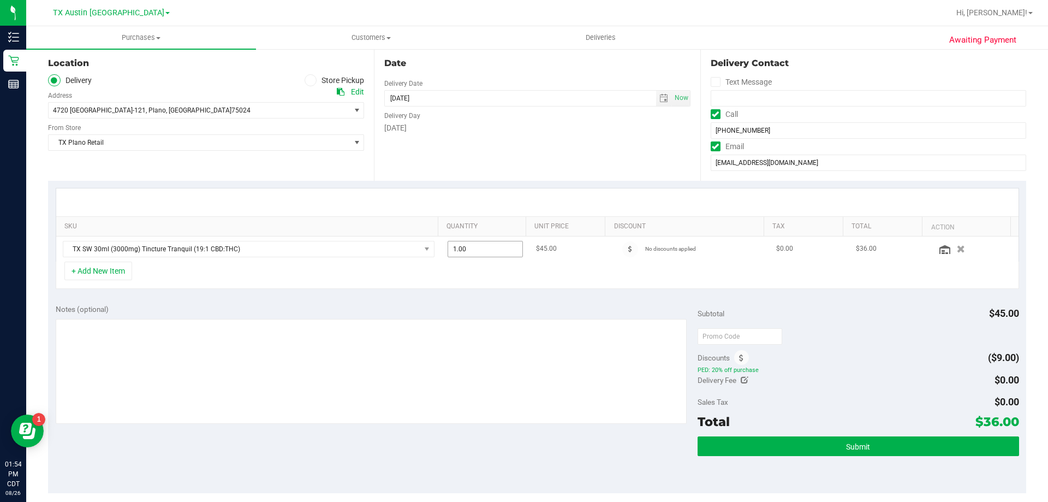
click at [465, 248] on span "1.00 1" at bounding box center [486, 249] width 76 height 16
type input "6"
type input "6.00"
click at [458, 306] on div "Notes (optional)" at bounding box center [377, 308] width 642 height 11
click at [97, 332] on textarea at bounding box center [372, 371] width 632 height 105
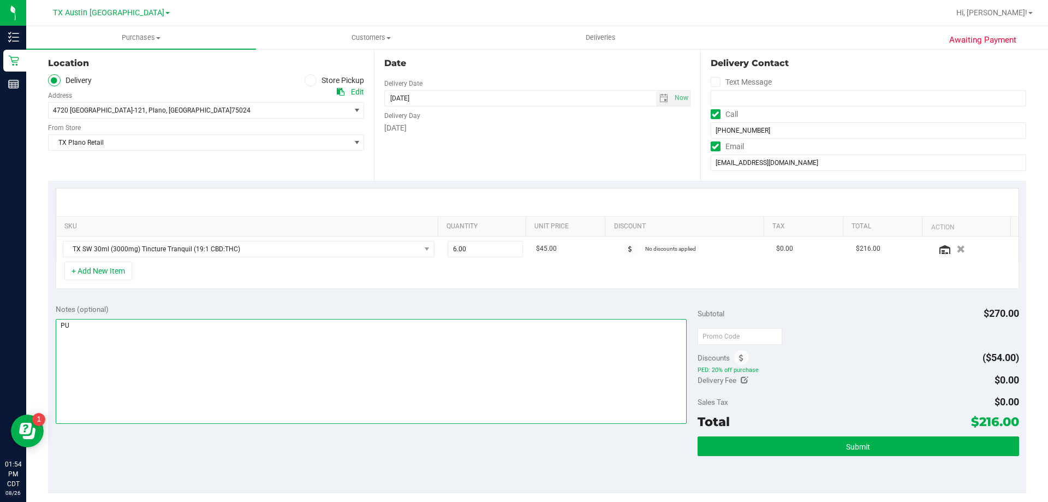
scroll to position [0, 0]
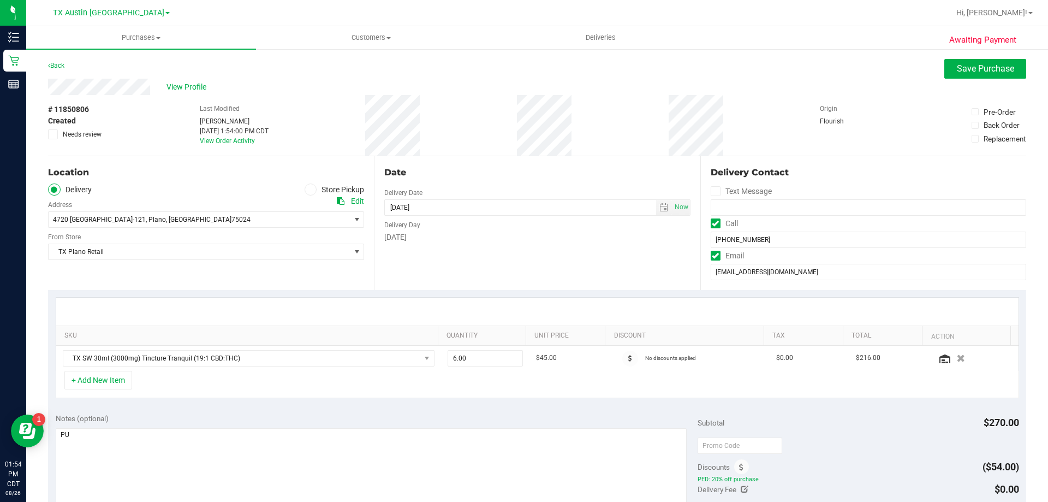
click at [52, 134] on icon at bounding box center [53, 134] width 7 height 0
click at [0, 0] on input "Needs review" at bounding box center [0, 0] width 0 height 0
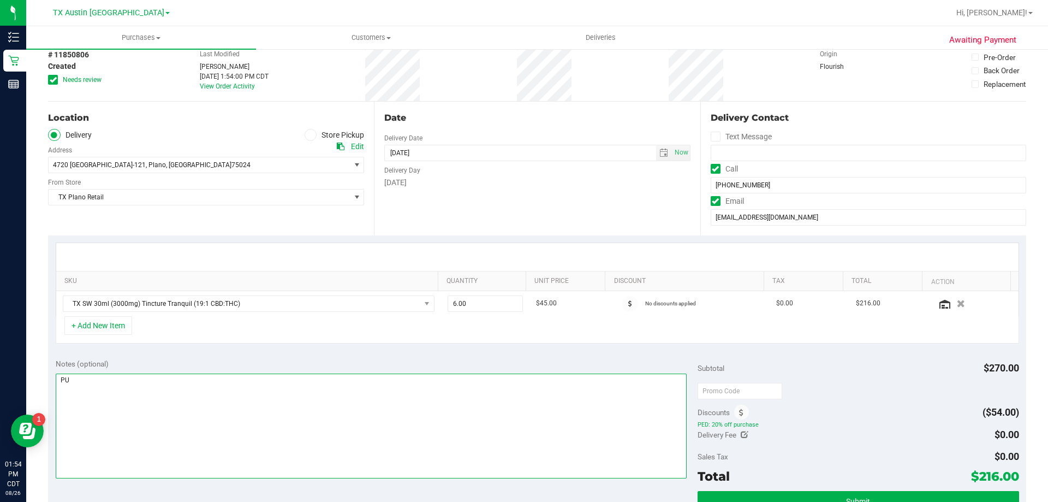
click at [73, 379] on textarea at bounding box center [372, 425] width 632 height 105
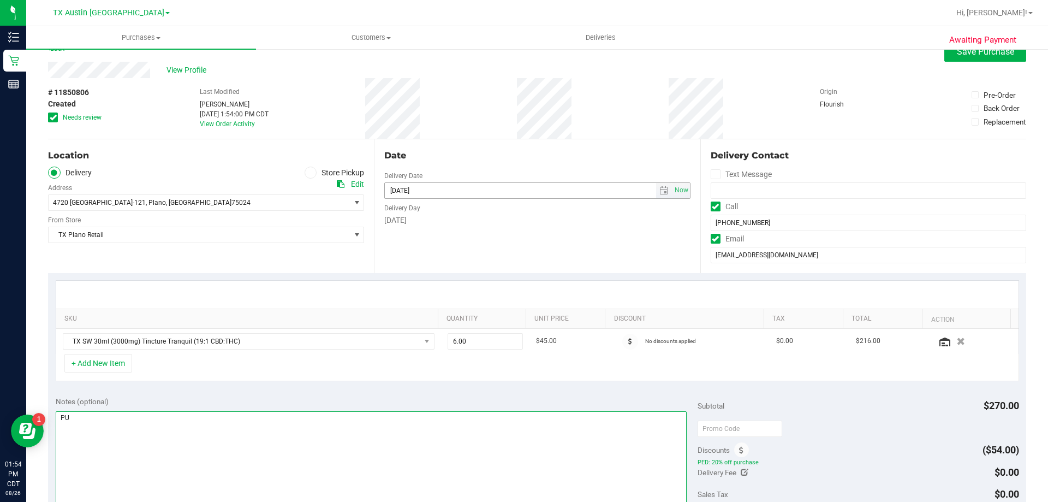
scroll to position [0, 0]
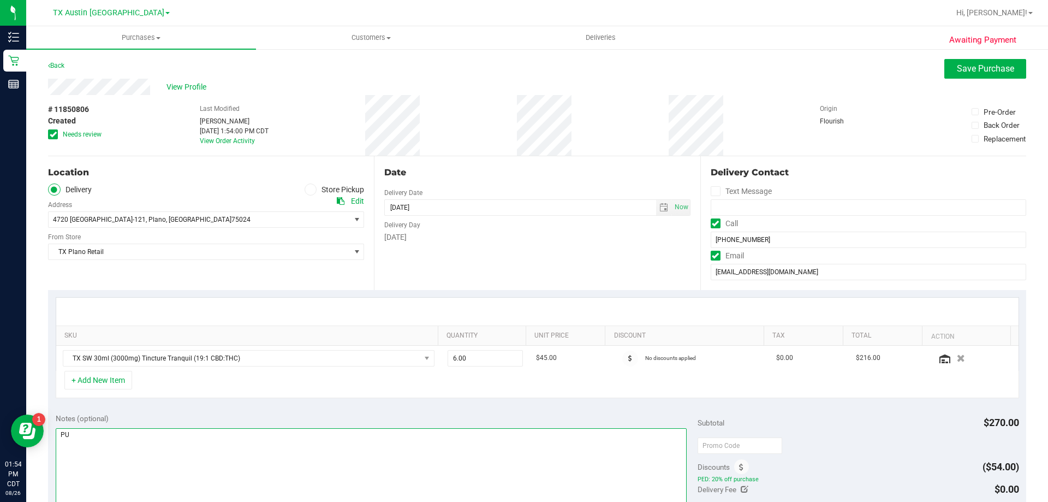
type textarea "P"
type textarea "Inventory says only 2. Reaching out to tx comms to make sure we have more"
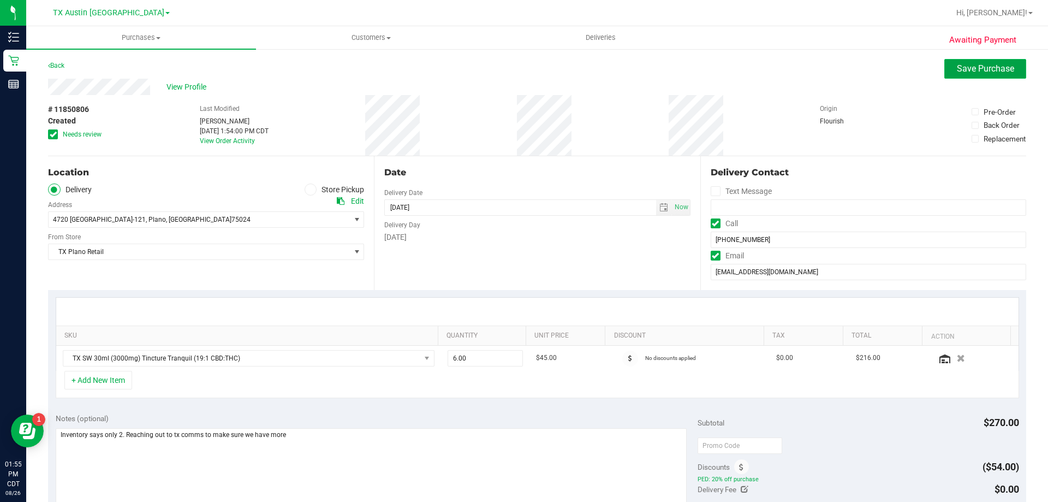
click at [948, 68] on button "Save Purchase" at bounding box center [985, 69] width 82 height 20
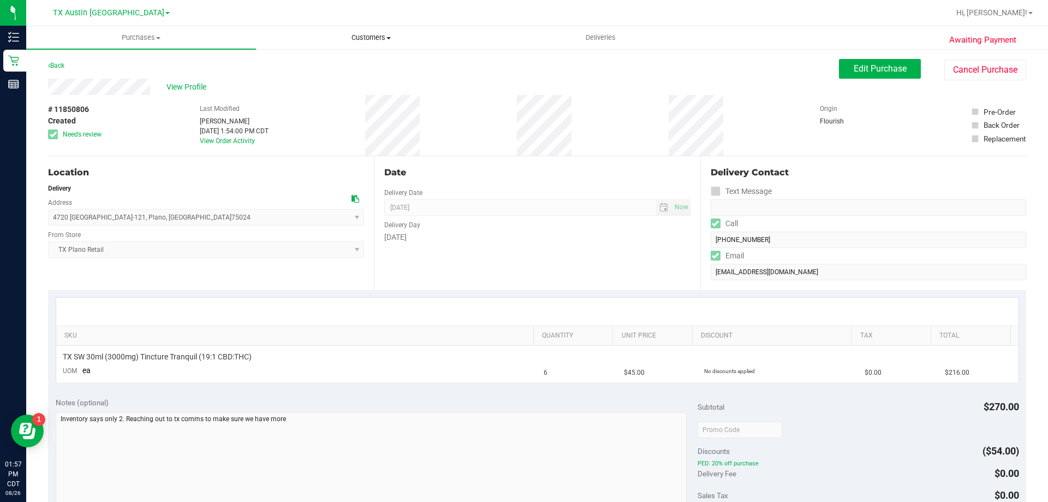
click at [373, 39] on span "Customers" at bounding box center [371, 38] width 229 height 10
click at [571, 91] on div "View Profile" at bounding box center [443, 87] width 791 height 16
click at [385, 33] on span "Customers" at bounding box center [371, 38] width 230 height 10
click at [376, 60] on li "All customers" at bounding box center [371, 65] width 230 height 13
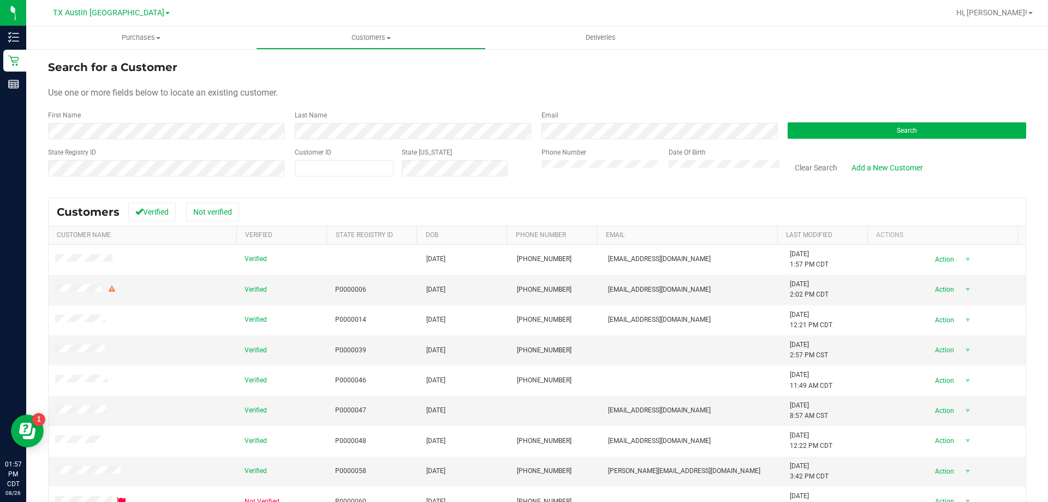
click at [844, 112] on div "Search" at bounding box center [902, 124] width 247 height 29
click at [847, 128] on button "Search" at bounding box center [907, 130] width 239 height 16
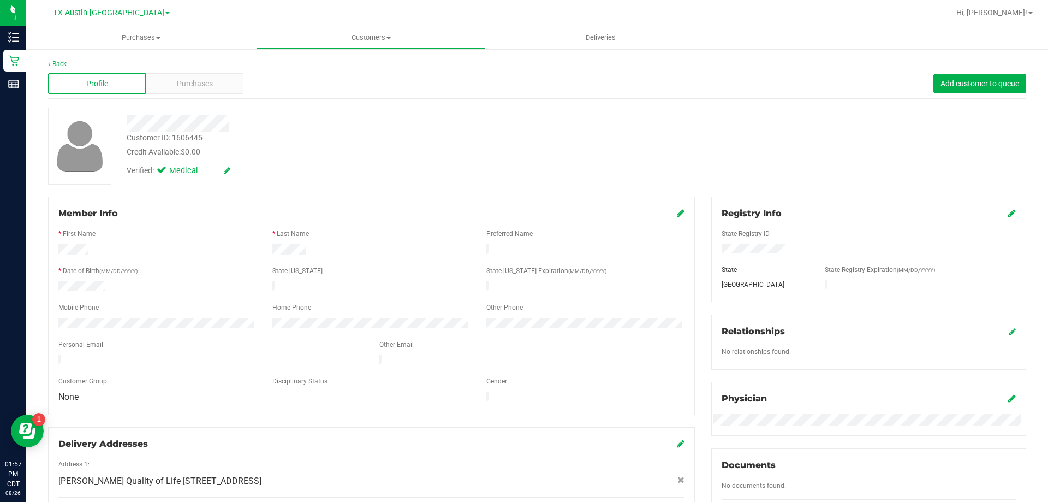
click at [240, 128] on div at bounding box center [366, 123] width 497 height 17
click at [198, 86] on span "Purchases" at bounding box center [195, 83] width 36 height 11
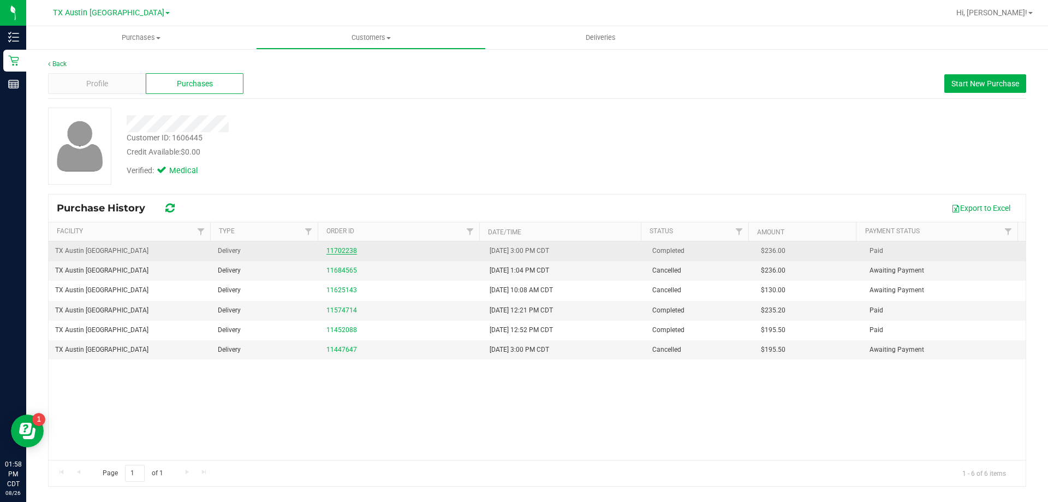
click at [346, 250] on link "11702238" at bounding box center [341, 251] width 31 height 8
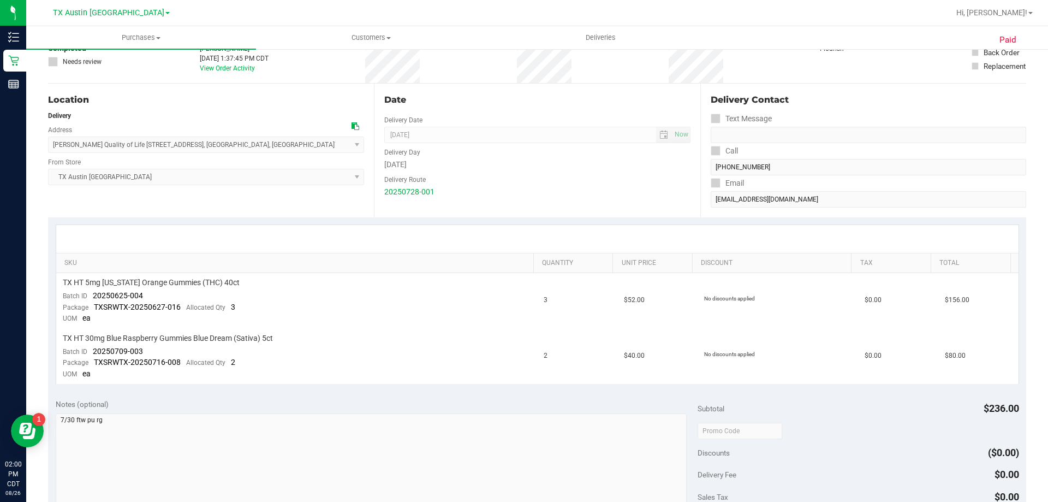
scroll to position [109, 0]
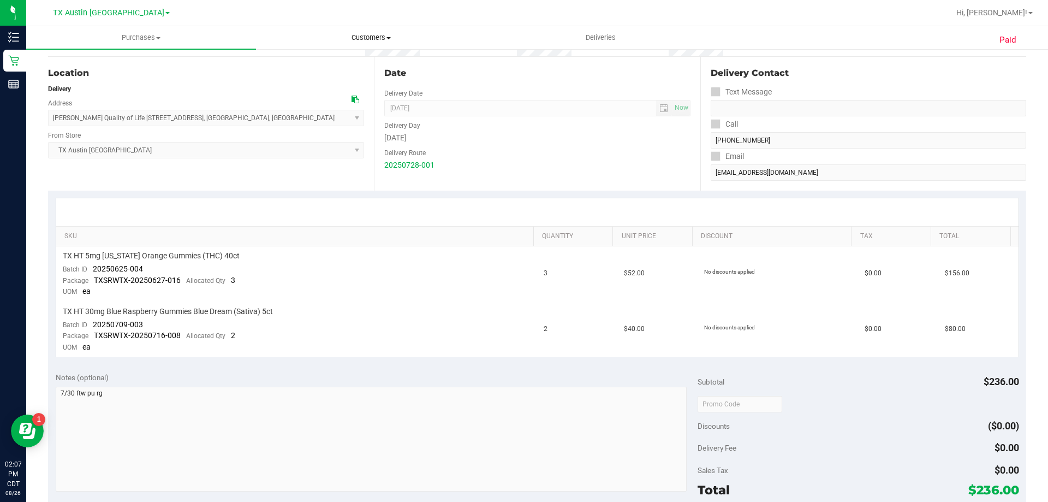
click at [380, 36] on span "Customers" at bounding box center [371, 38] width 229 height 10
click at [372, 62] on li "All customers" at bounding box center [371, 65] width 230 height 13
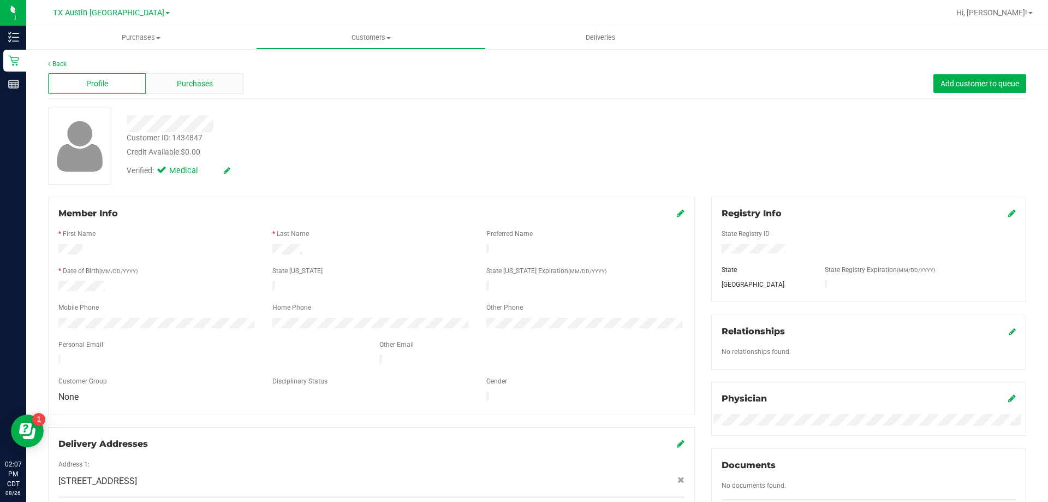
click at [183, 82] on span "Purchases" at bounding box center [195, 83] width 36 height 11
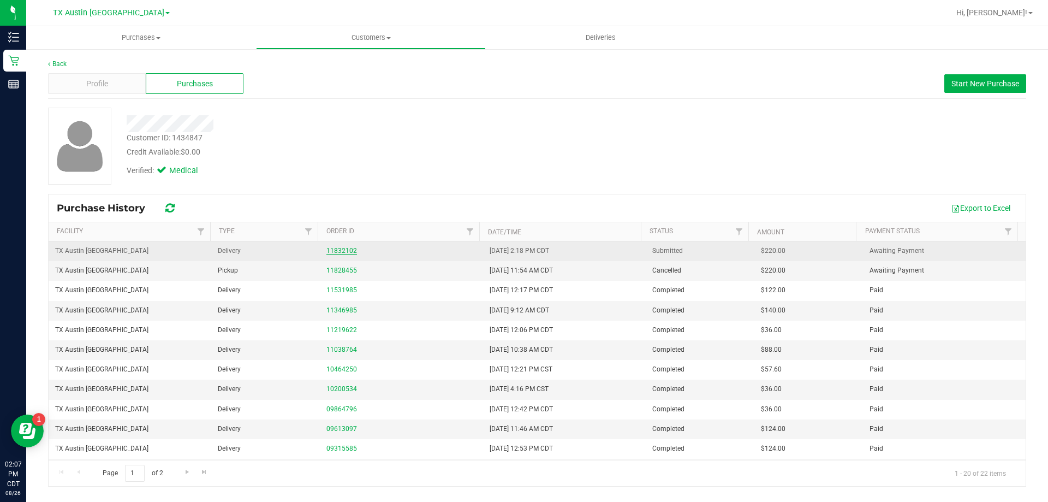
click at [335, 250] on link "11832102" at bounding box center [341, 251] width 31 height 8
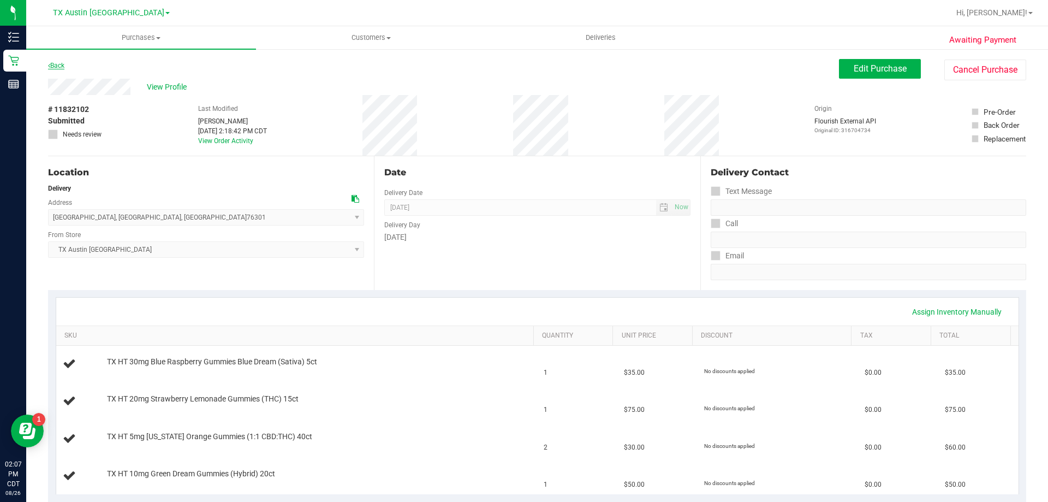
click at [56, 65] on link "Back" at bounding box center [56, 66] width 16 height 8
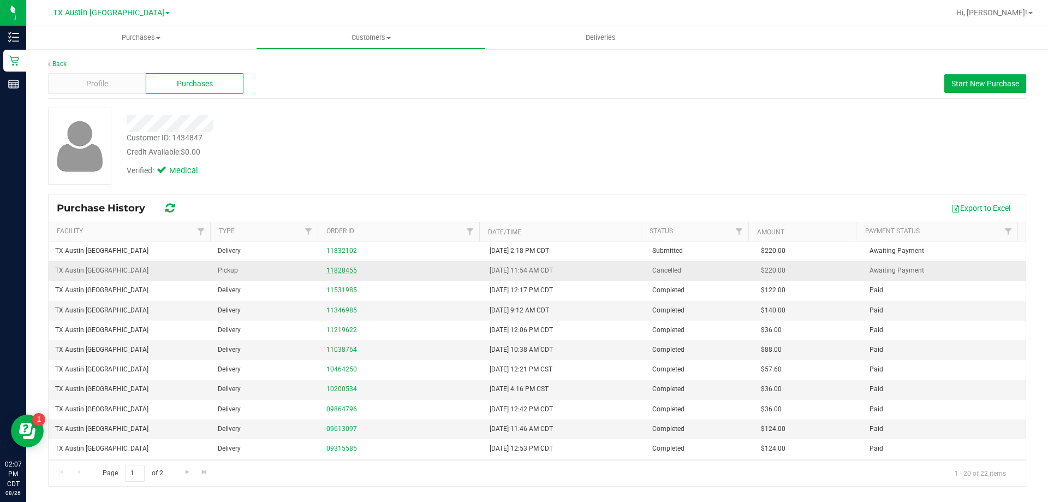
click at [343, 270] on link "11828455" at bounding box center [341, 270] width 31 height 8
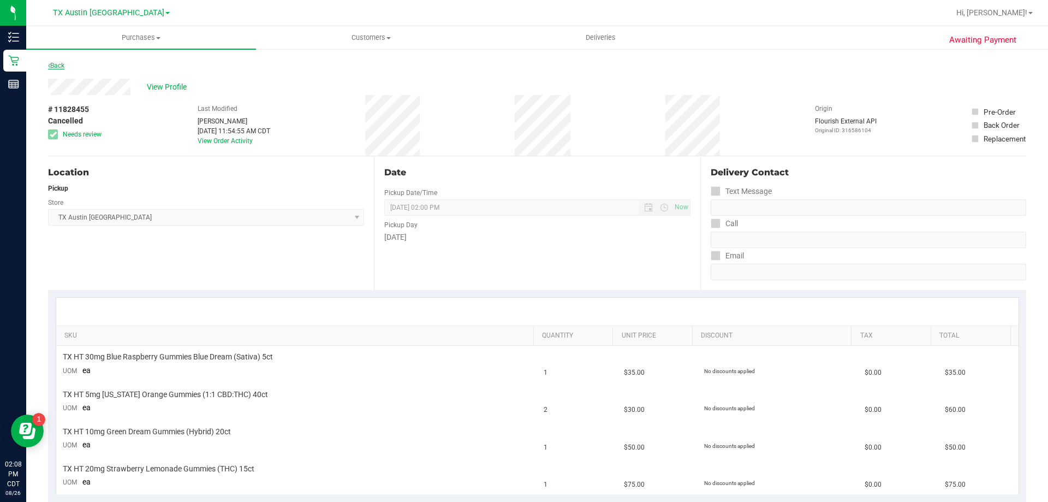
click at [55, 63] on link "Back" at bounding box center [56, 66] width 16 height 8
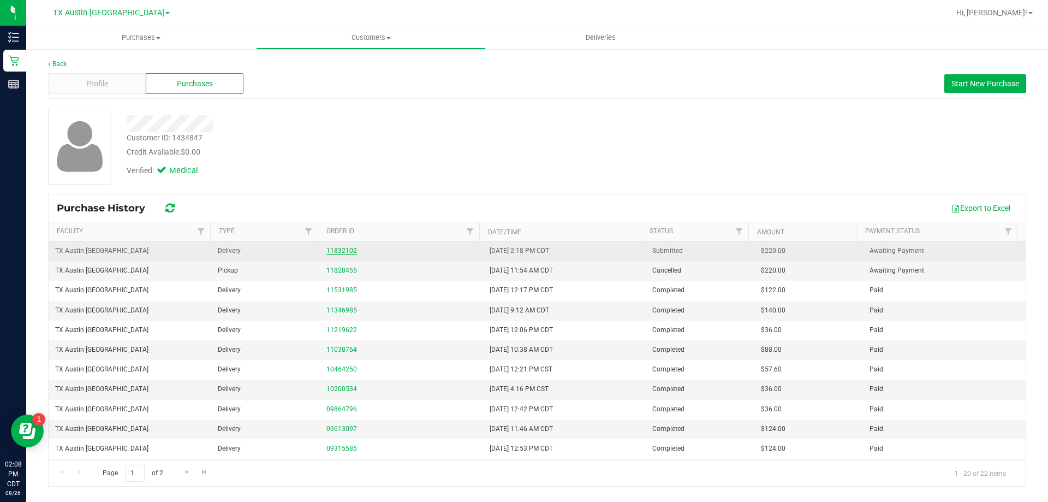
click at [338, 249] on link "11832102" at bounding box center [341, 251] width 31 height 8
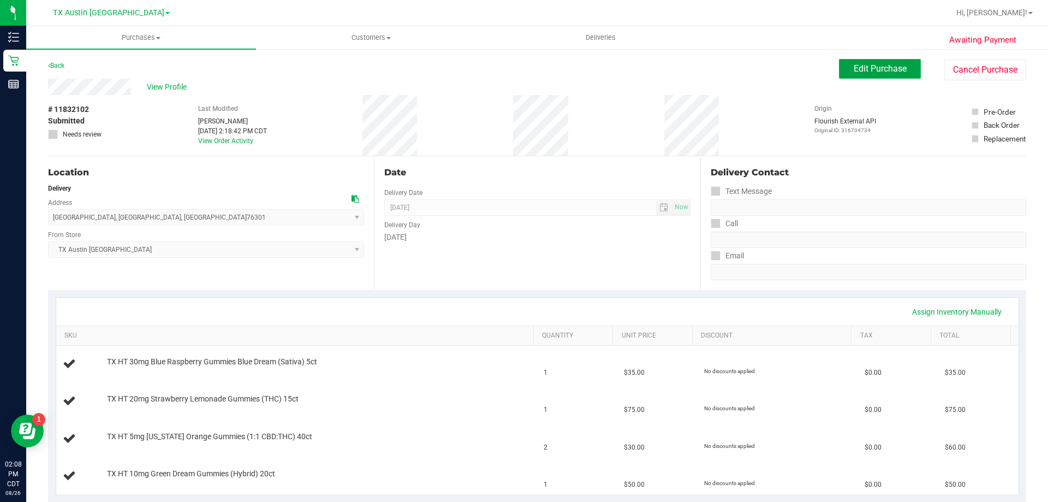
click at [880, 72] on span "Edit Purchase" at bounding box center [880, 68] width 53 height 10
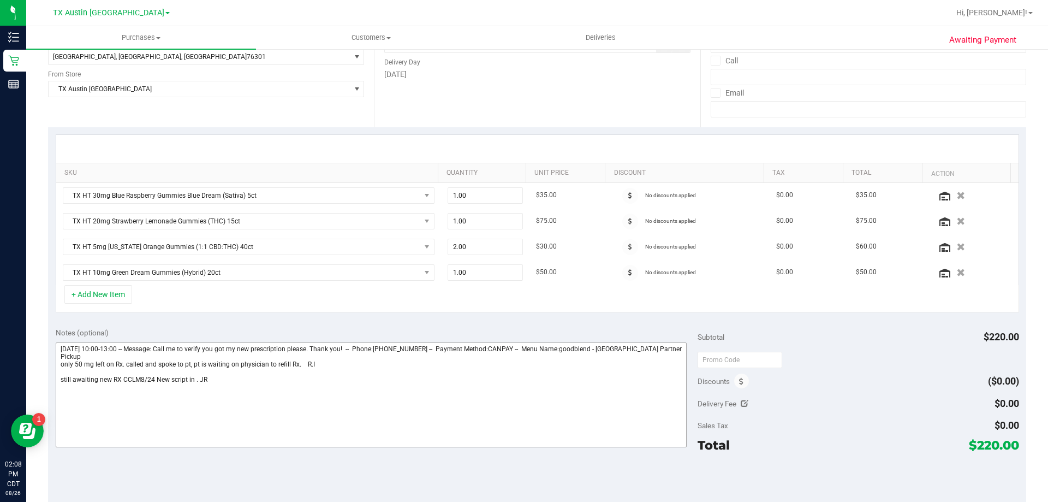
scroll to position [164, 0]
click at [231, 379] on textarea at bounding box center [372, 393] width 632 height 105
type textarea "[DATE] 10:00-13:00 -- Message: Call me to verify you got my new prescription pl…"
click at [740, 364] on input "text" at bounding box center [740, 358] width 85 height 16
type input "TXAIQ10"
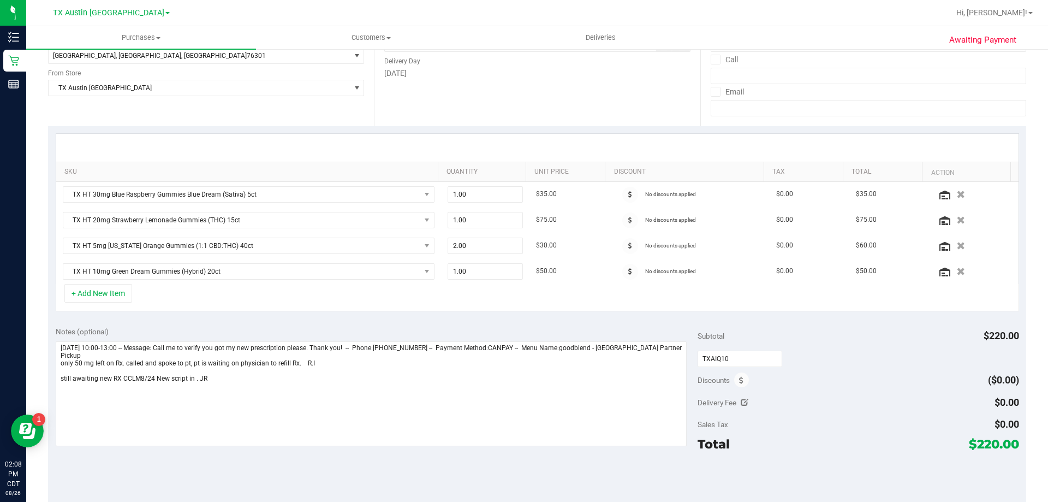
click at [844, 393] on div "Delivery Fee $0.00" at bounding box center [858, 402] width 321 height 20
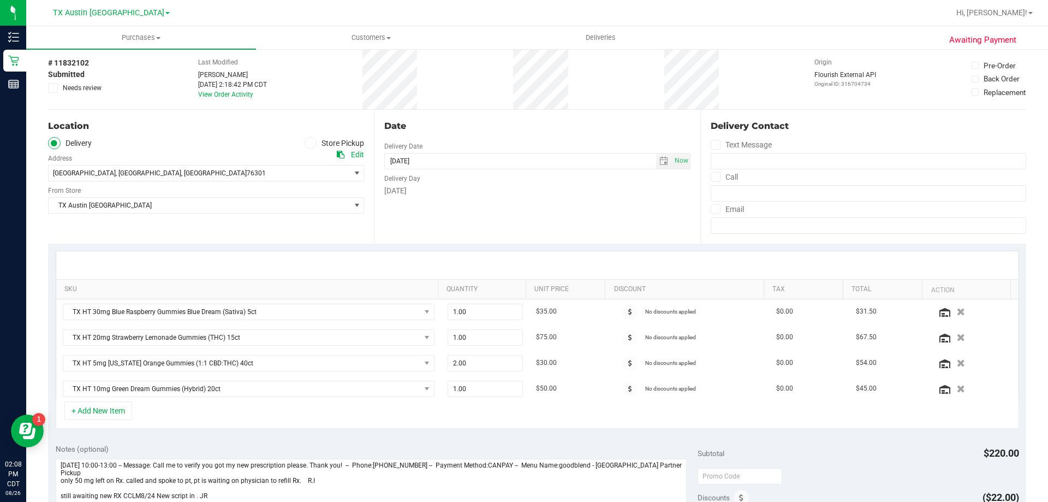
scroll to position [0, 0]
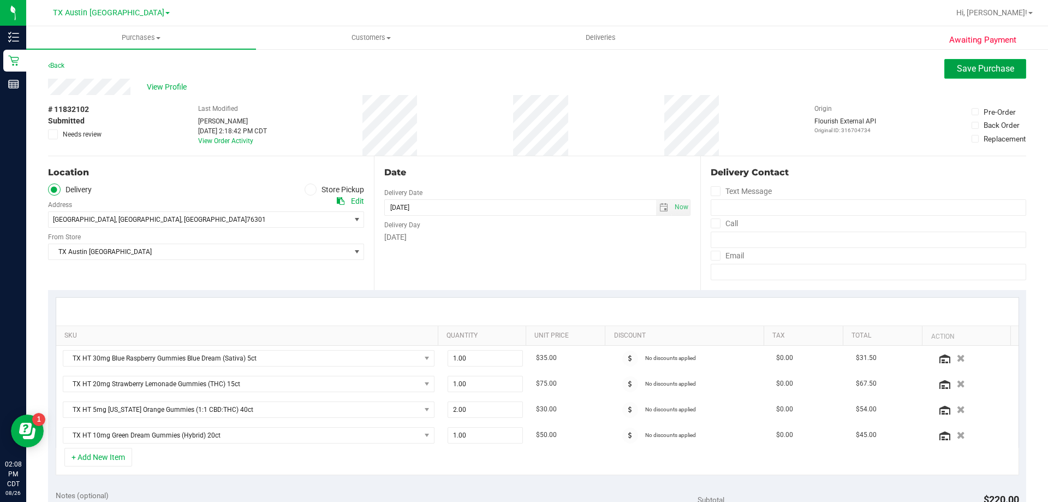
click at [962, 74] on button "Save Purchase" at bounding box center [985, 69] width 82 height 20
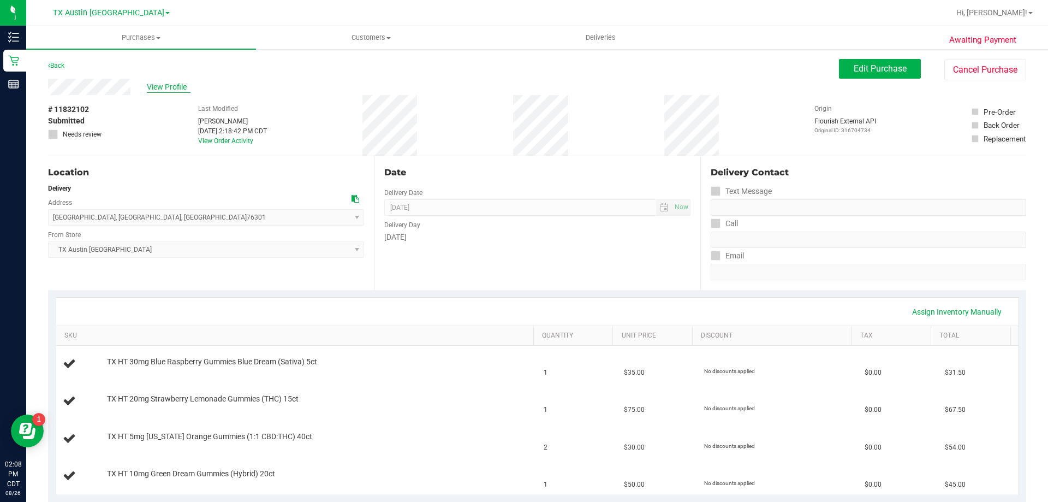
click at [161, 86] on span "View Profile" at bounding box center [169, 86] width 44 height 11
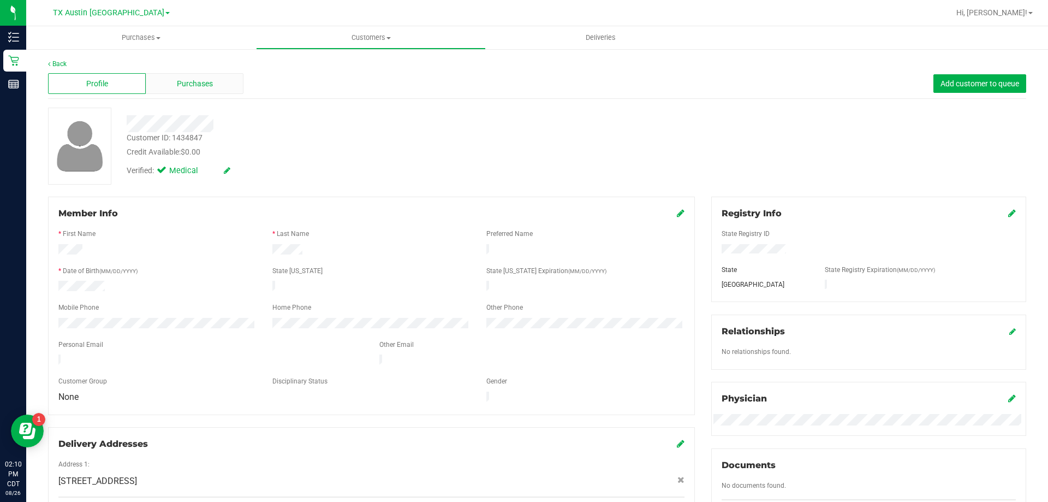
click at [219, 76] on div "Purchases" at bounding box center [195, 83] width 98 height 21
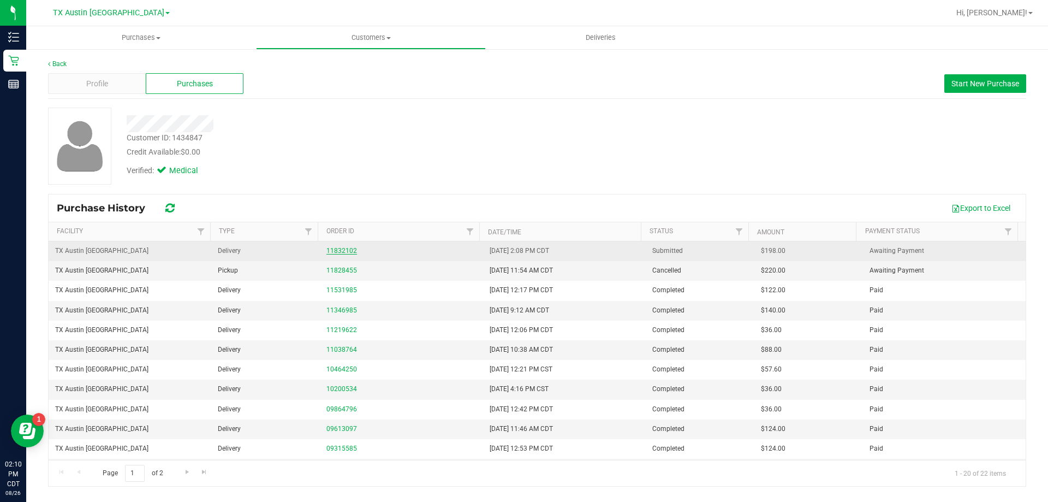
click at [331, 252] on link "11832102" at bounding box center [341, 251] width 31 height 8
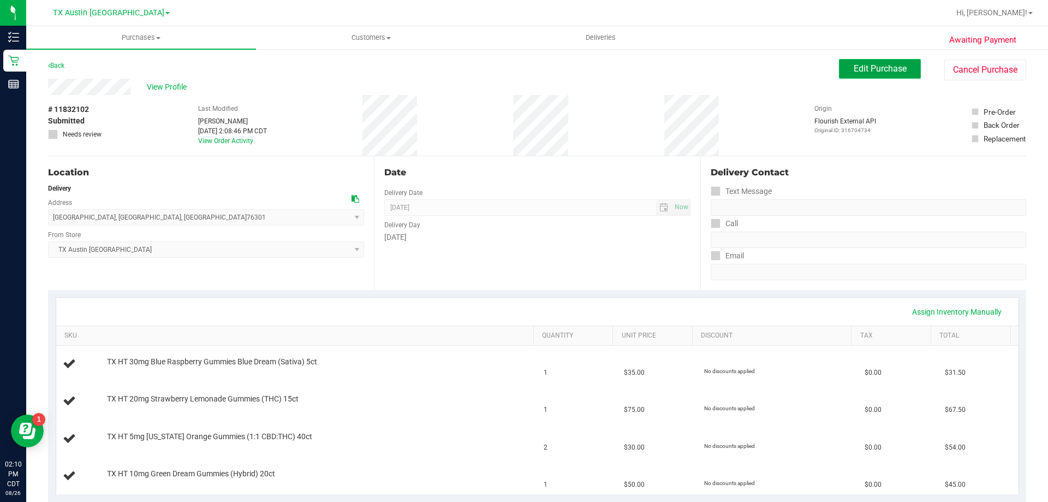
click at [887, 73] on span "Edit Purchase" at bounding box center [880, 68] width 53 height 10
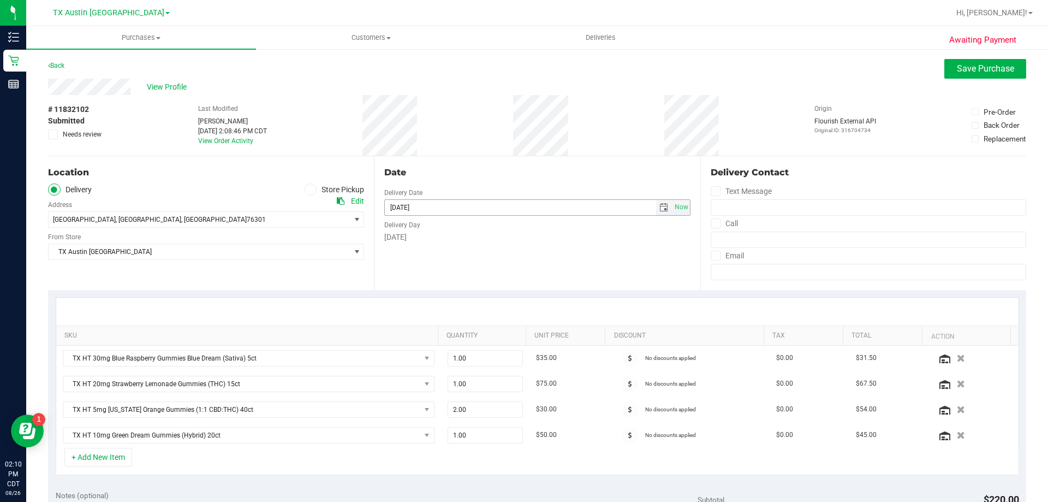
click at [659, 205] on span "select" at bounding box center [663, 207] width 9 height 9
click at [488, 225] on span "Next" at bounding box center [489, 226] width 9 height 9
click at [437, 283] on link "10" at bounding box center [440, 284] width 16 height 17
type input "[DATE]"
click at [53, 134] on icon at bounding box center [53, 134] width 7 height 0
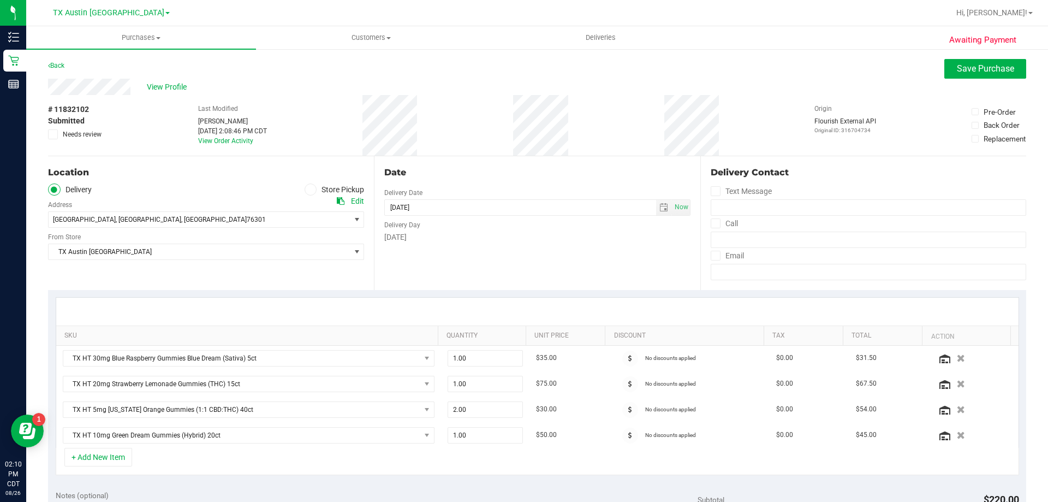
click at [0, 0] on input "Needs review" at bounding box center [0, 0] width 0 height 0
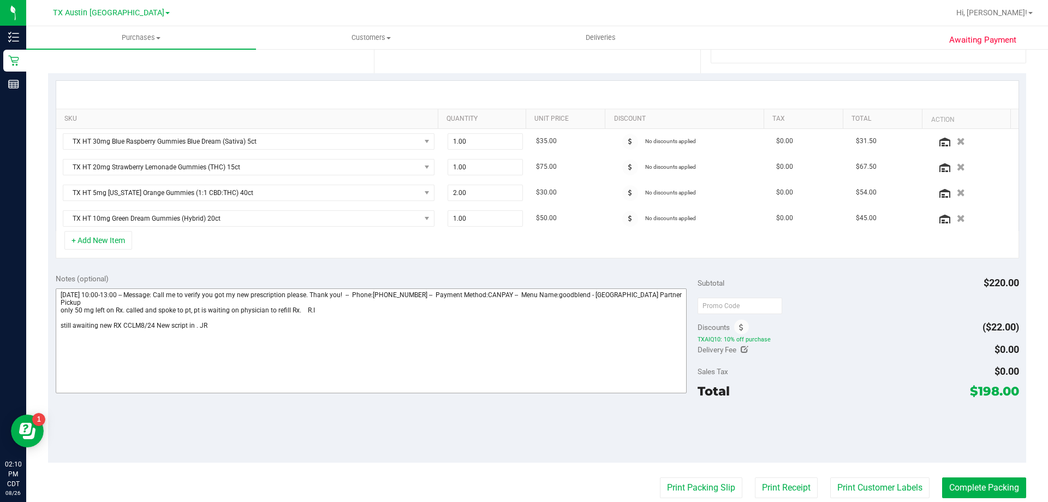
scroll to position [218, 0]
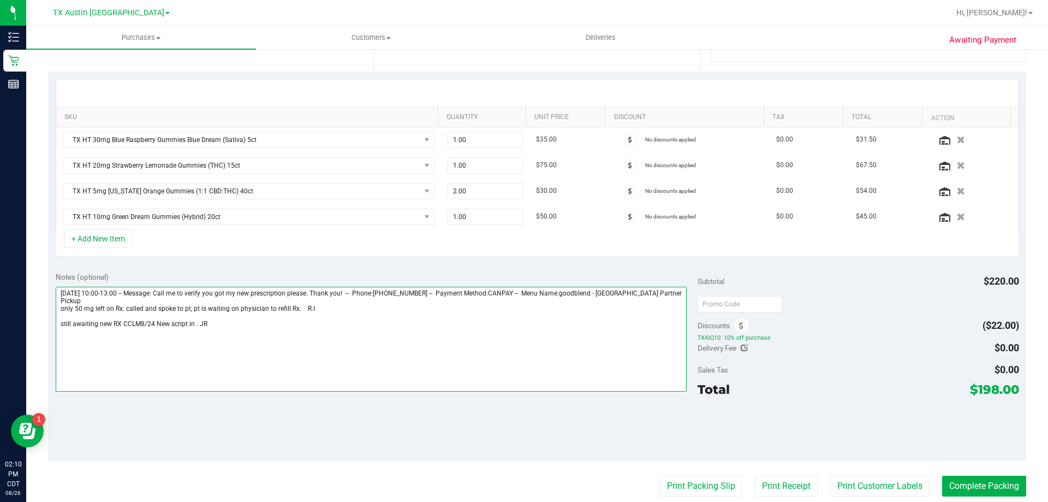
click at [233, 323] on textarea at bounding box center [372, 339] width 632 height 105
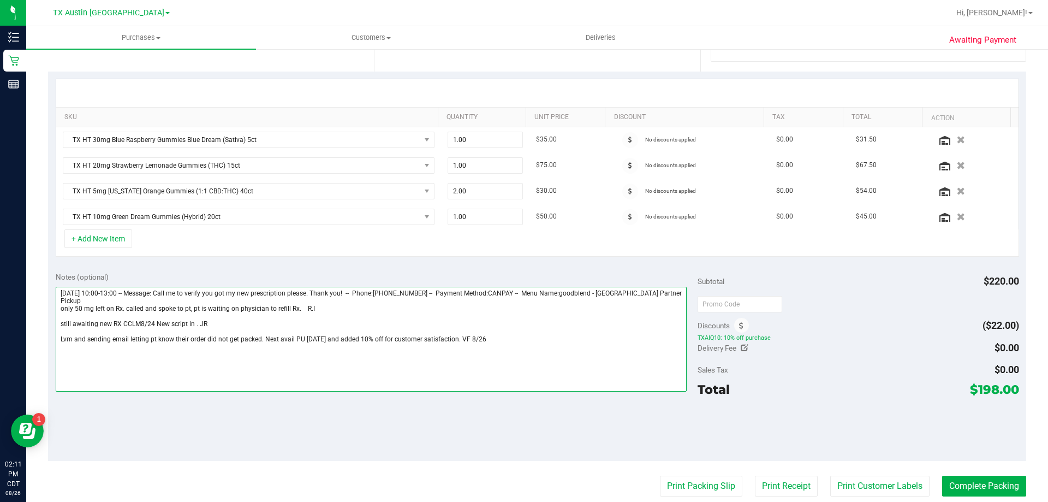
scroll to position [0, 0]
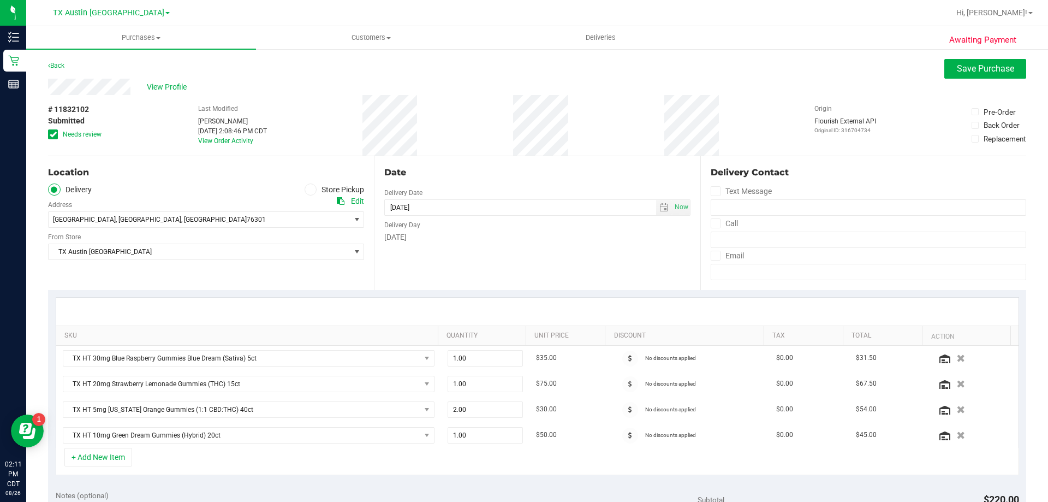
type textarea "[DATE] 10:00-13:00 -- Message: Call me to verify you got my new prescription pl…"
click at [966, 63] on span "Save Purchase" at bounding box center [985, 68] width 57 height 10
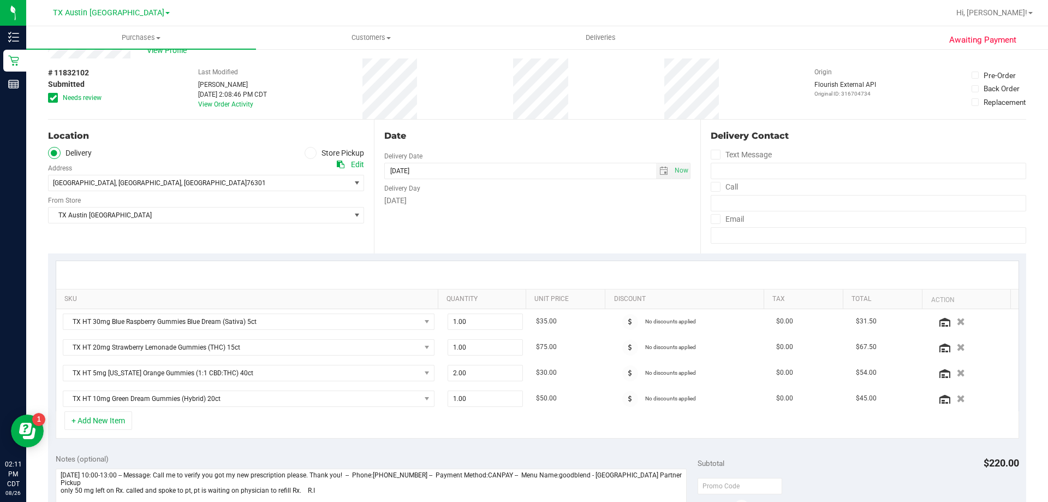
scroll to position [109, 0]
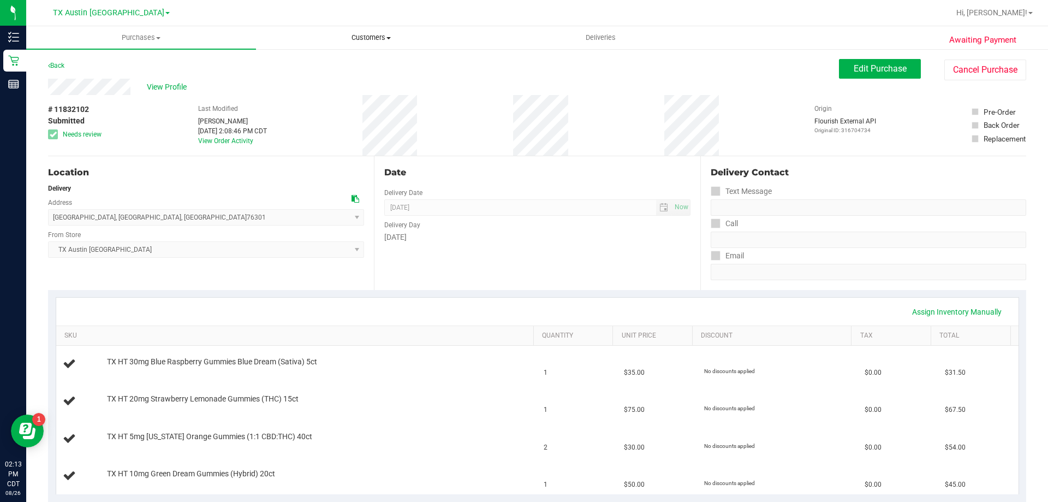
click at [364, 39] on span "Customers" at bounding box center [371, 38] width 229 height 10
click at [365, 64] on li "All customers" at bounding box center [371, 65] width 230 height 13
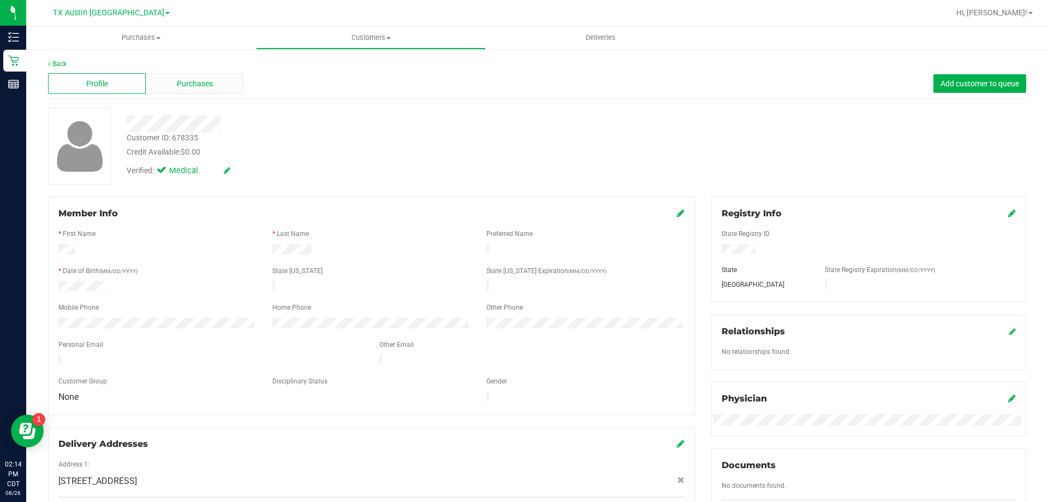
click at [223, 86] on div "Purchases" at bounding box center [195, 83] width 98 height 21
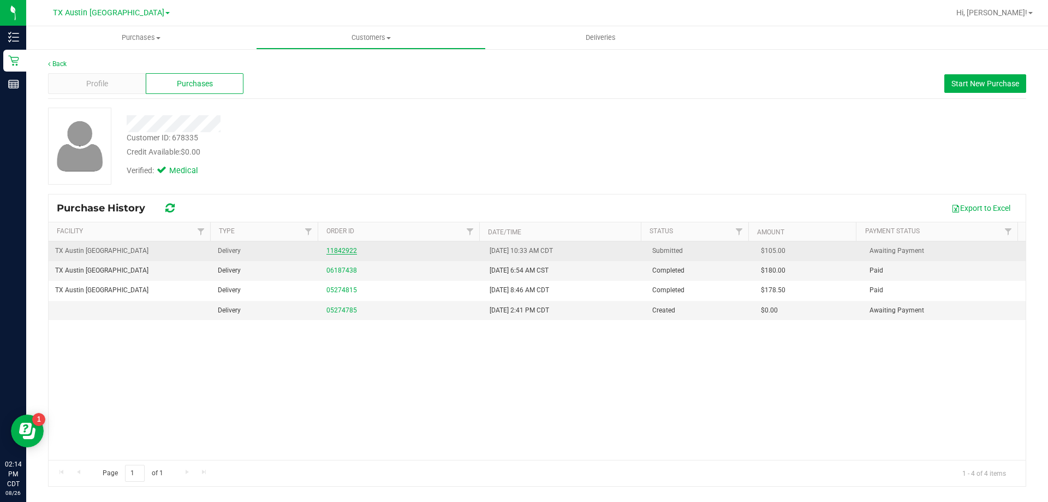
click at [337, 249] on link "11842922" at bounding box center [341, 251] width 31 height 8
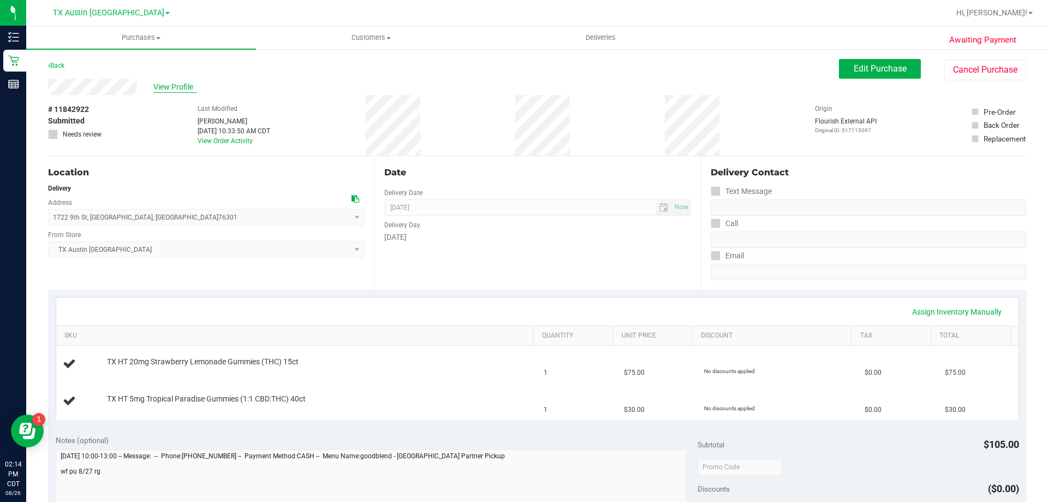
click at [160, 81] on span "View Profile" at bounding box center [175, 86] width 44 height 11
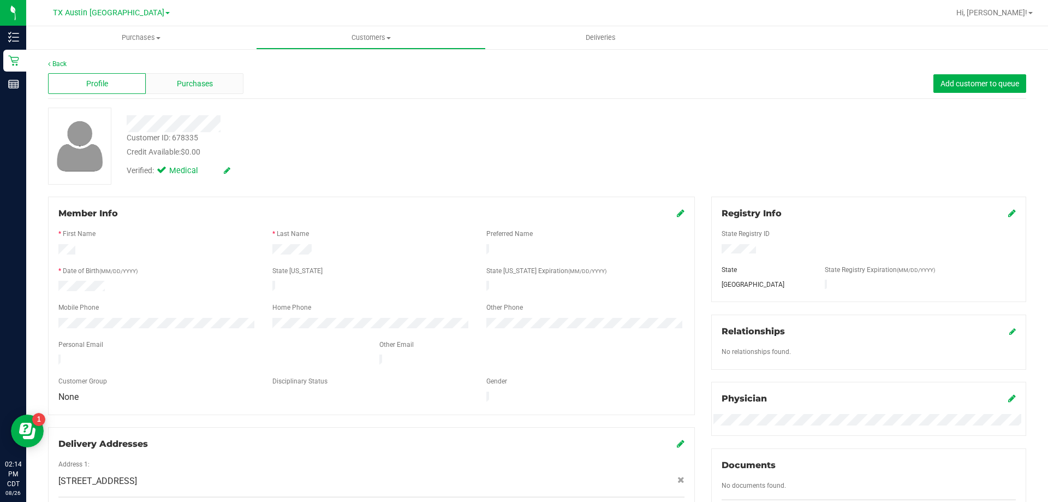
click at [215, 82] on div "Purchases" at bounding box center [195, 83] width 98 height 21
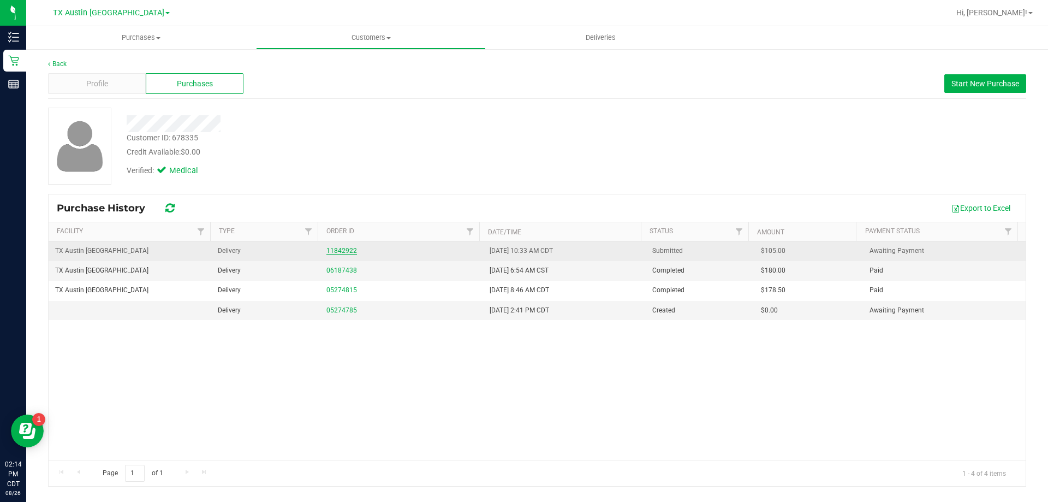
click at [342, 251] on link "11842922" at bounding box center [341, 251] width 31 height 8
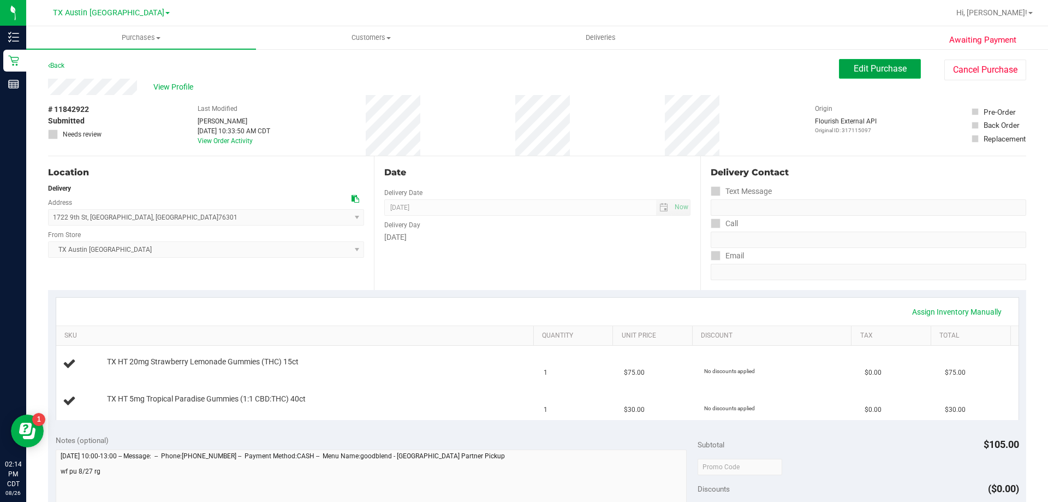
click at [883, 69] on span "Edit Purchase" at bounding box center [880, 68] width 53 height 10
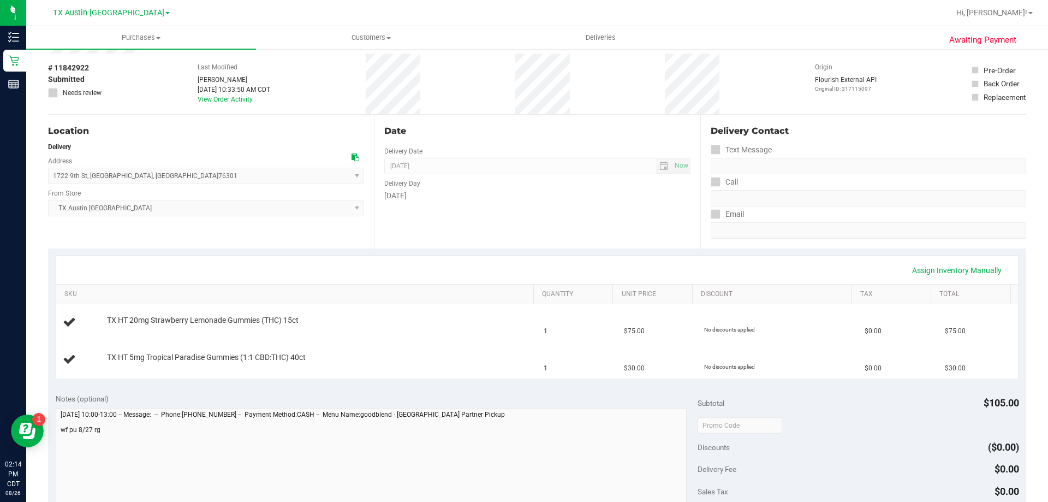
scroll to position [164, 0]
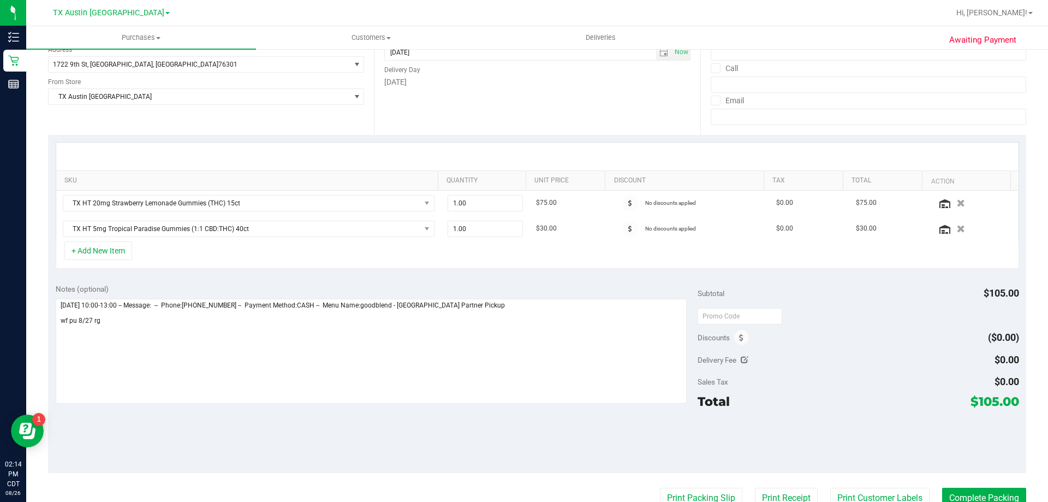
scroll to position [164, 0]
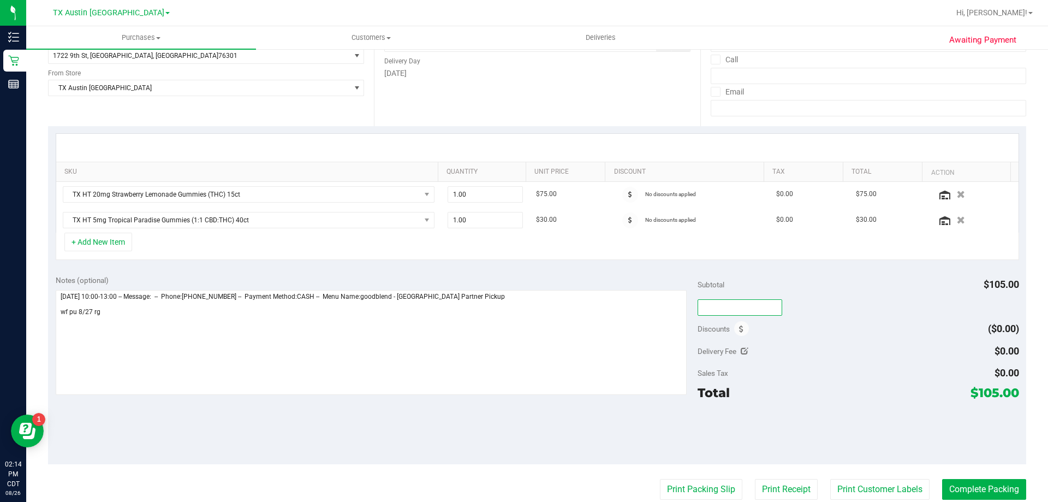
click at [729, 305] on input "text" at bounding box center [740, 307] width 85 height 16
type input "TXAIQ10"
click at [846, 345] on div "Delivery Fee $0.00" at bounding box center [858, 351] width 321 height 20
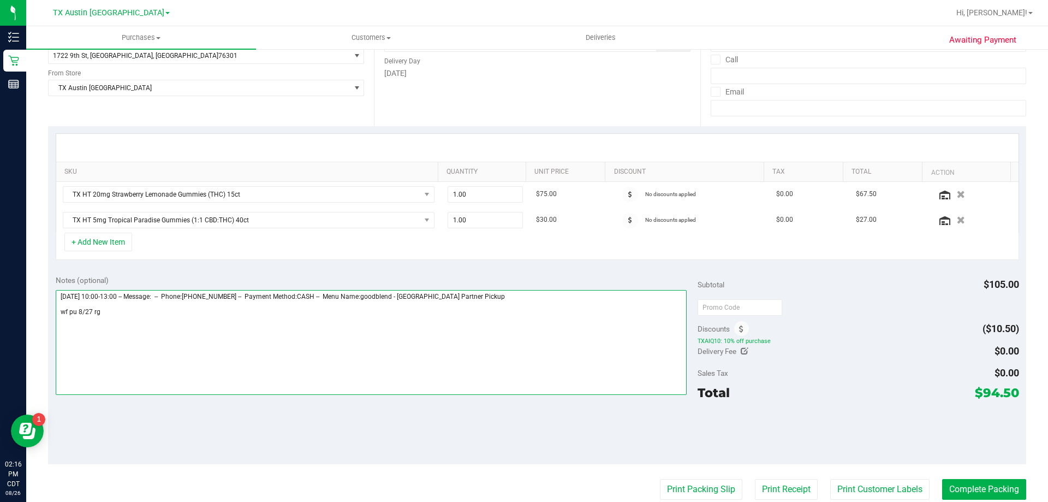
click at [110, 303] on textarea at bounding box center [372, 342] width 632 height 105
click at [112, 314] on textarea at bounding box center [372, 342] width 632 height 105
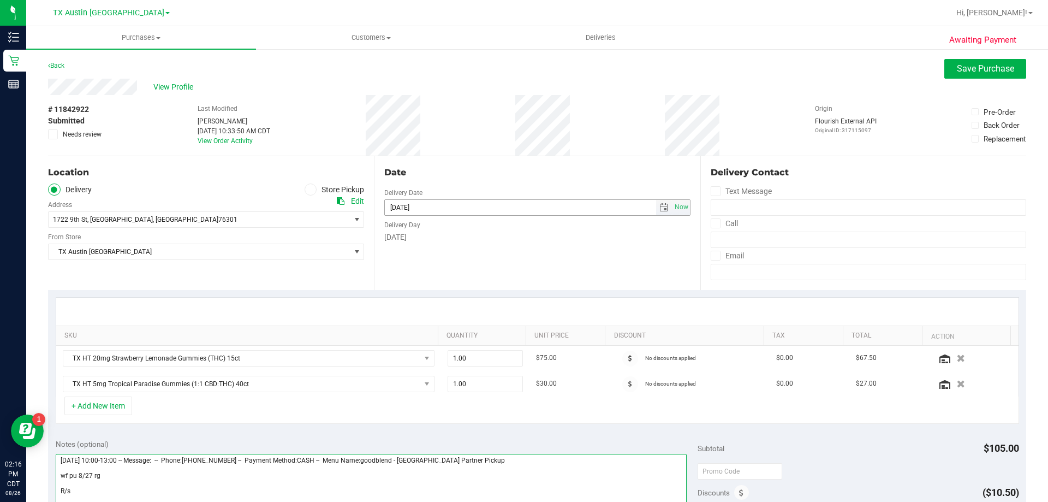
click at [659, 208] on span "select" at bounding box center [663, 207] width 9 height 9
type textarea "[DATE] 10:00-13:00 -- Message: -- Phone:[PHONE_NUMBER] -- Payment Method:CASH -…"
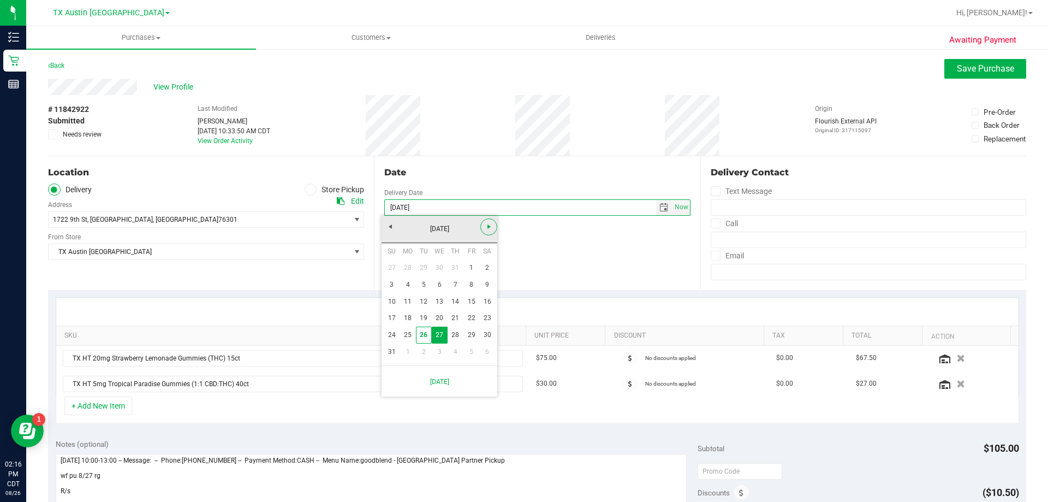
click at [489, 225] on span "Next" at bounding box center [489, 226] width 9 height 9
click at [438, 283] on link "10" at bounding box center [440, 284] width 16 height 17
type input "[DATE]"
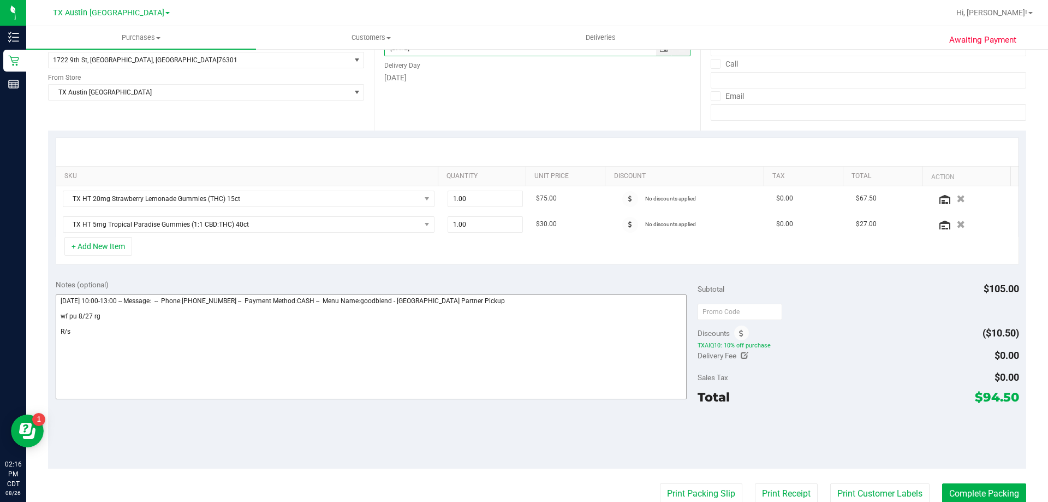
scroll to position [218, 0]
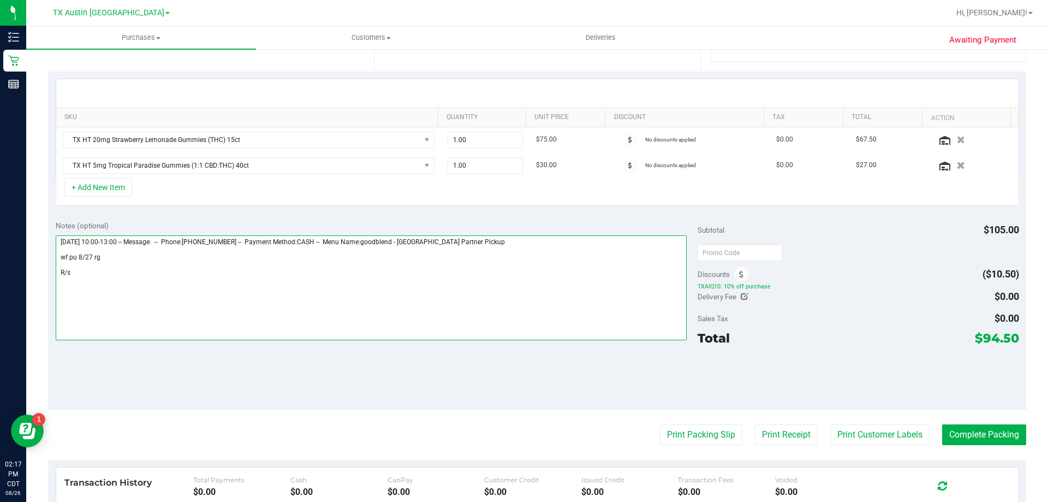
click at [98, 267] on textarea at bounding box center [372, 287] width 632 height 105
click at [81, 270] on textarea at bounding box center [372, 287] width 632 height 105
click at [126, 272] on textarea at bounding box center [372, 287] width 632 height 105
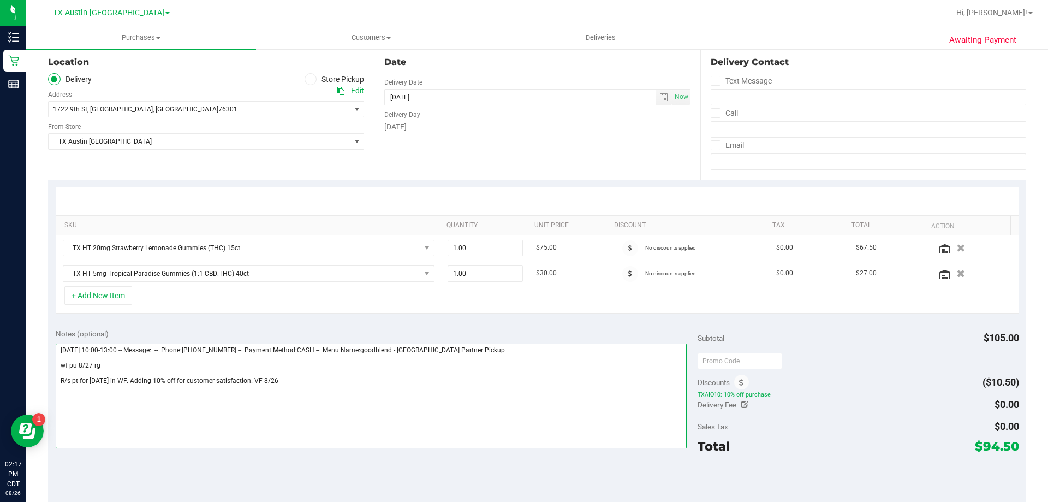
scroll to position [0, 0]
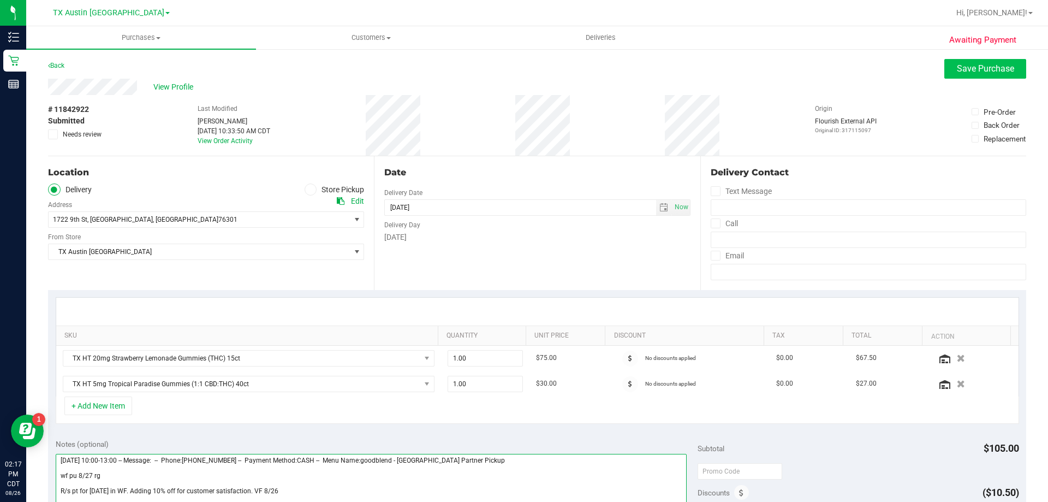
type textarea "[DATE] 10:00-13:00 -- Message: -- Phone:[PHONE_NUMBER] -- Payment Method:CASH -…"
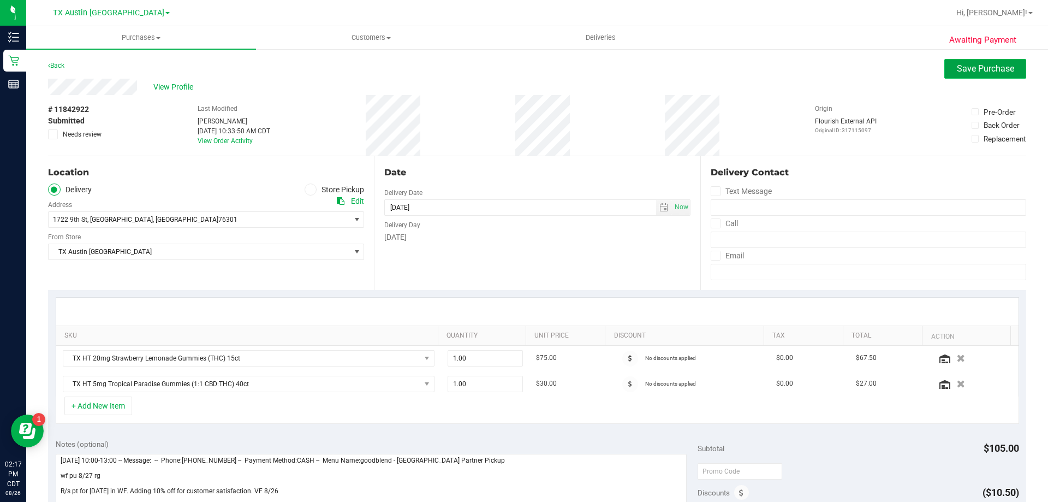
click at [992, 69] on span "Save Purchase" at bounding box center [985, 68] width 57 height 10
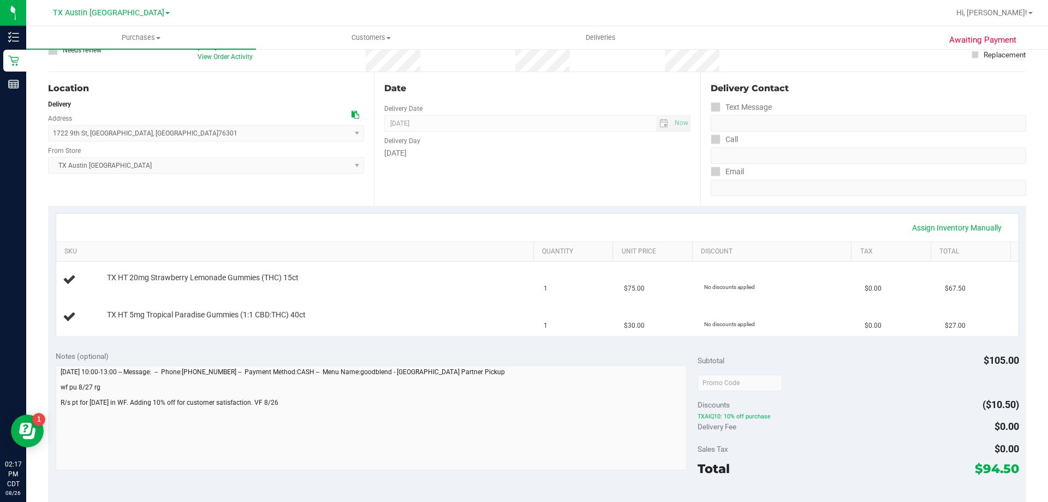
scroll to position [109, 0]
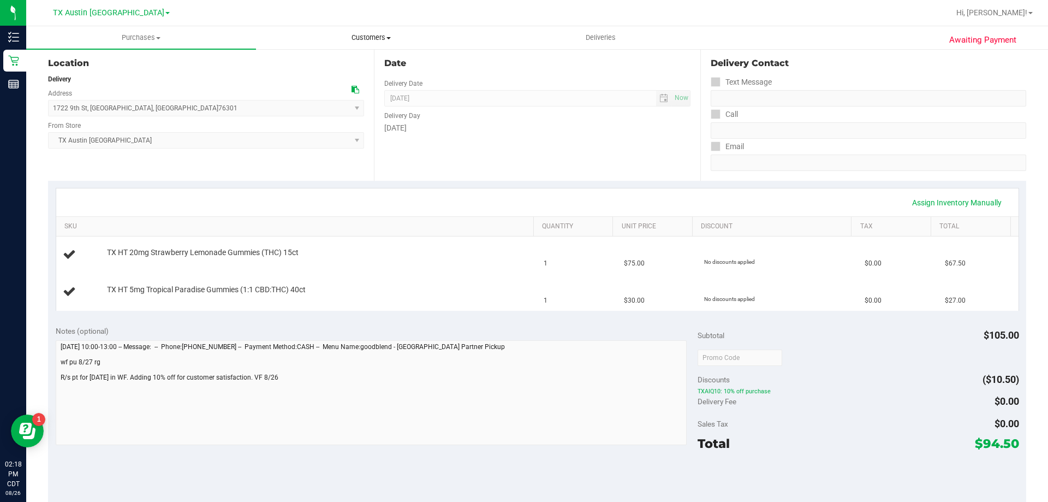
click at [371, 35] on span "Customers" at bounding box center [371, 38] width 229 height 10
click at [375, 67] on li "All customers" at bounding box center [371, 65] width 230 height 13
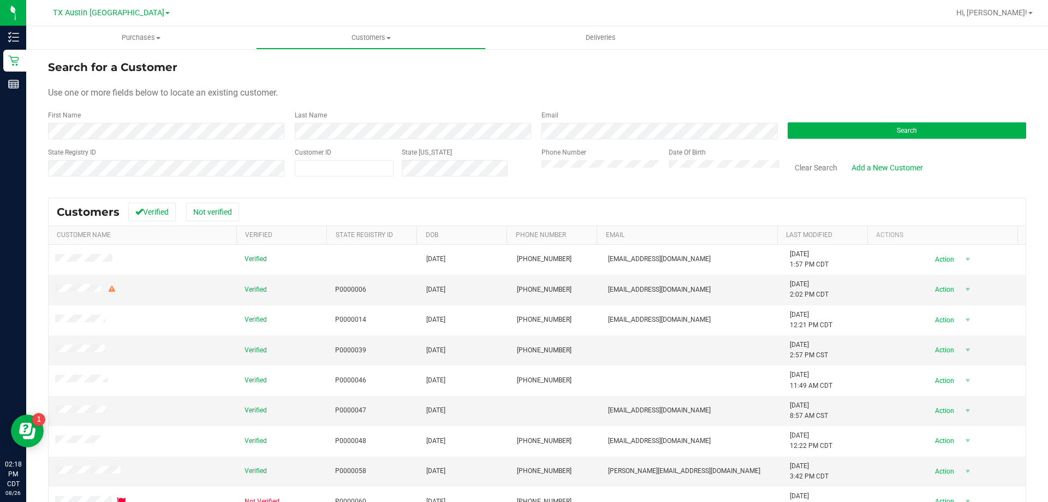
click at [819, 142] on form "Search for a Customer Use one or more fields below to locate an existing custom…" at bounding box center [537, 122] width 978 height 127
click at [819, 129] on button "Search" at bounding box center [907, 130] width 239 height 16
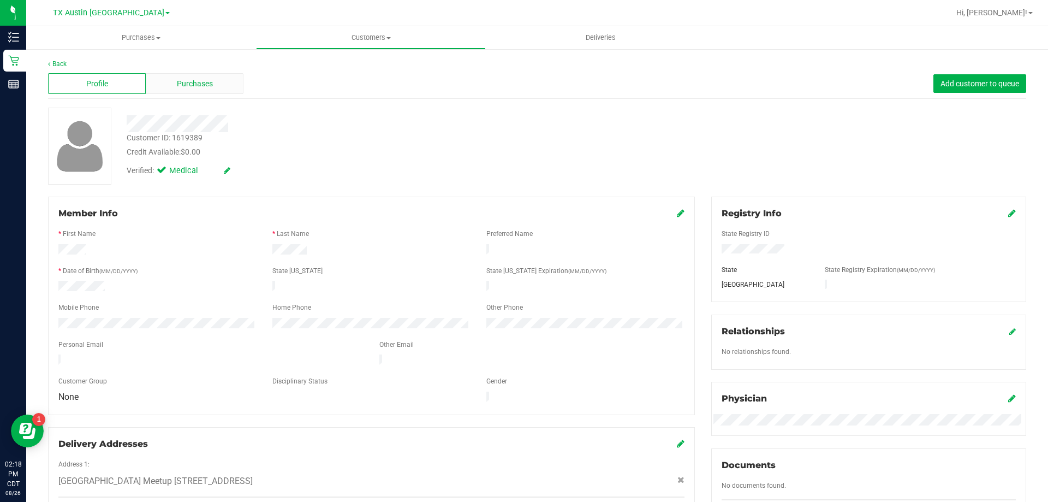
click at [215, 82] on div "Purchases" at bounding box center [195, 83] width 98 height 21
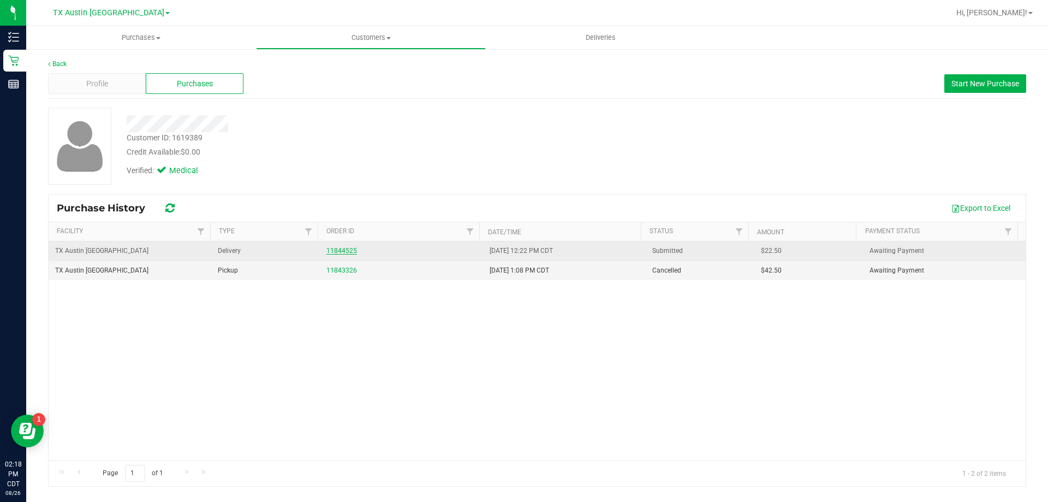
click at [349, 249] on link "11844525" at bounding box center [341, 251] width 31 height 8
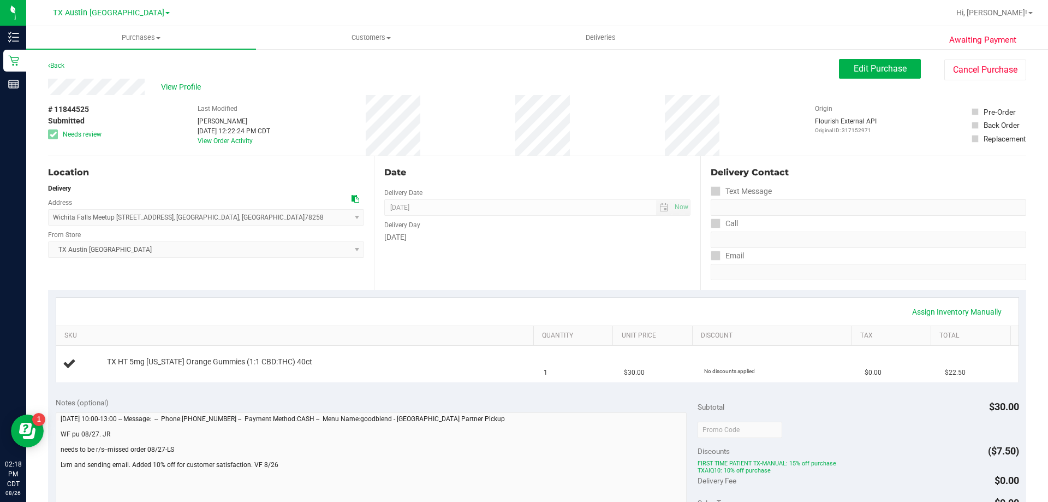
click at [877, 58] on div "Awaiting Payment Back Edit Purchase Cancel Purchase View Profile # 11844525 Sub…" at bounding box center [537, 448] width 1022 height 800
click at [877, 65] on span "Edit Purchase" at bounding box center [880, 68] width 53 height 10
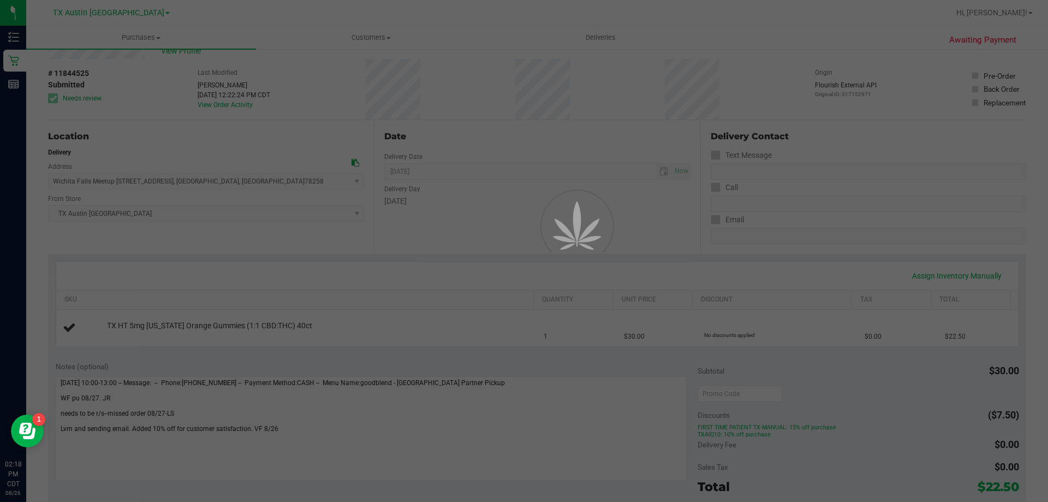
scroll to position [55, 0]
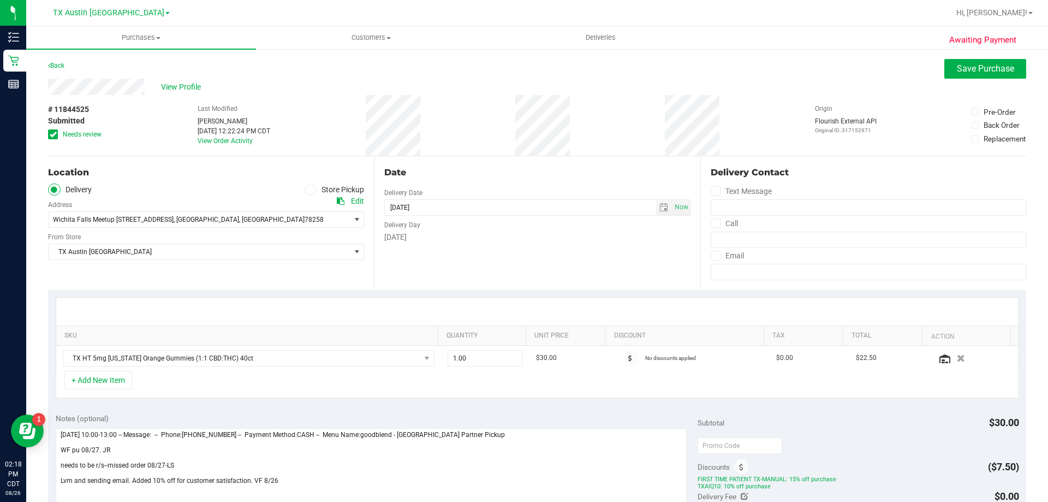
click at [49, 135] on span at bounding box center [53, 134] width 10 height 10
click at [0, 0] on input "Needs review" at bounding box center [0, 0] width 0 height 0
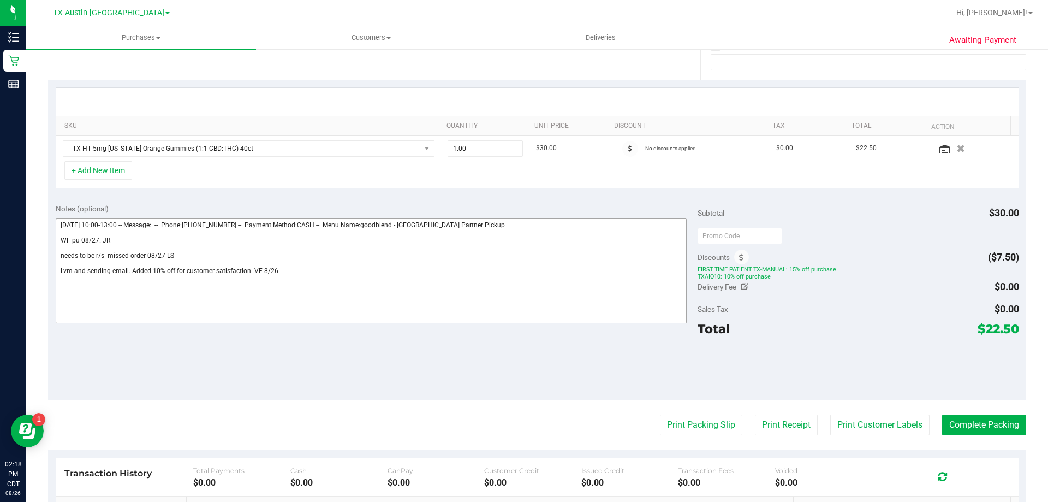
scroll to position [218, 0]
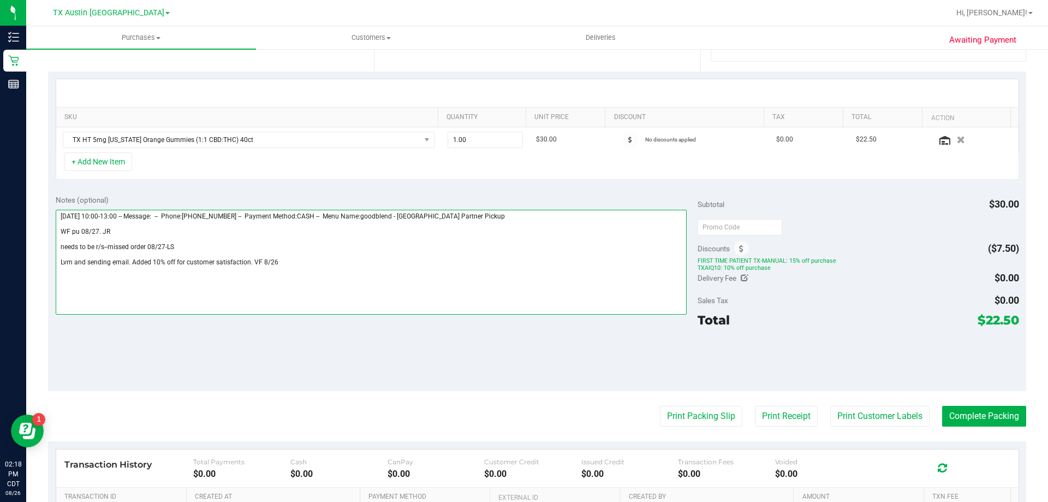
click at [289, 263] on textarea at bounding box center [372, 262] width 632 height 105
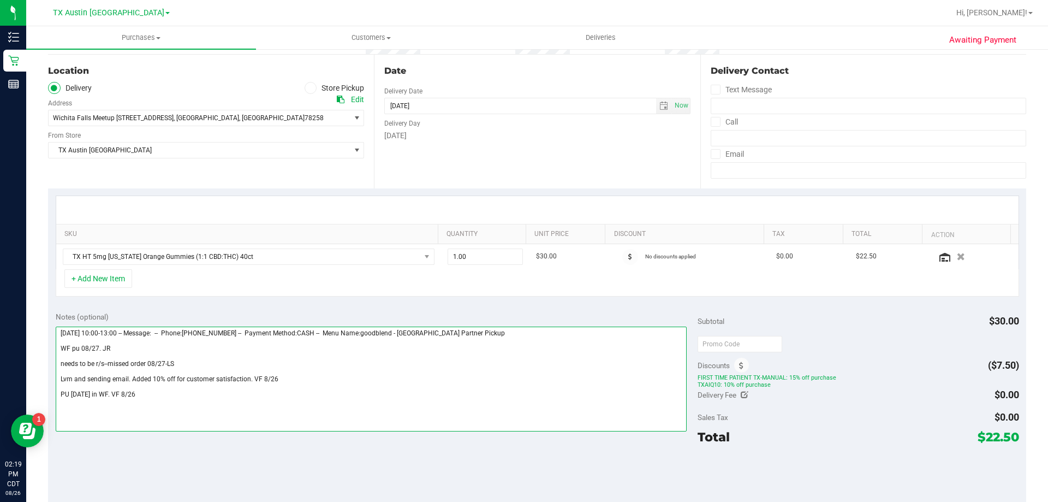
scroll to position [0, 0]
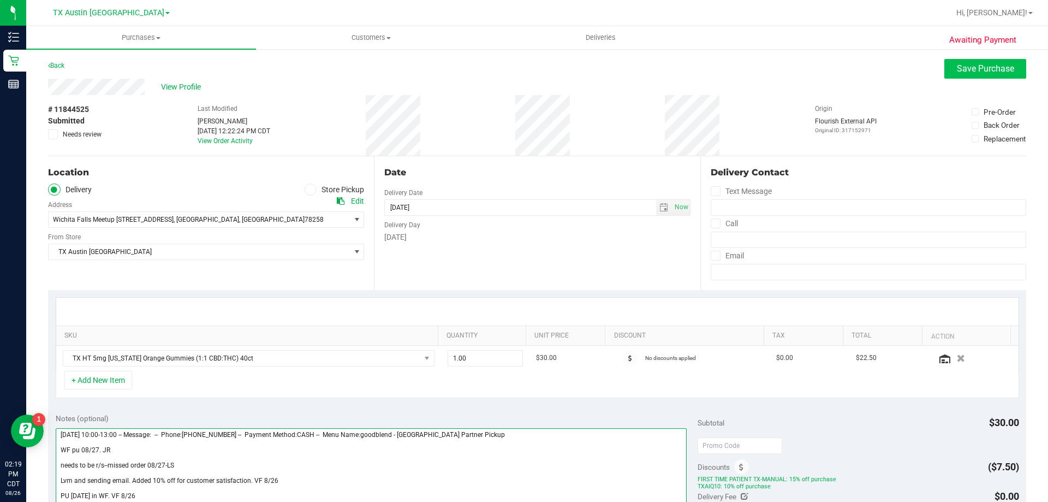
type textarea "[DATE] 10:00-13:00 -- Message: -- Phone:[PHONE_NUMBER] -- Payment Method:CASH -…"
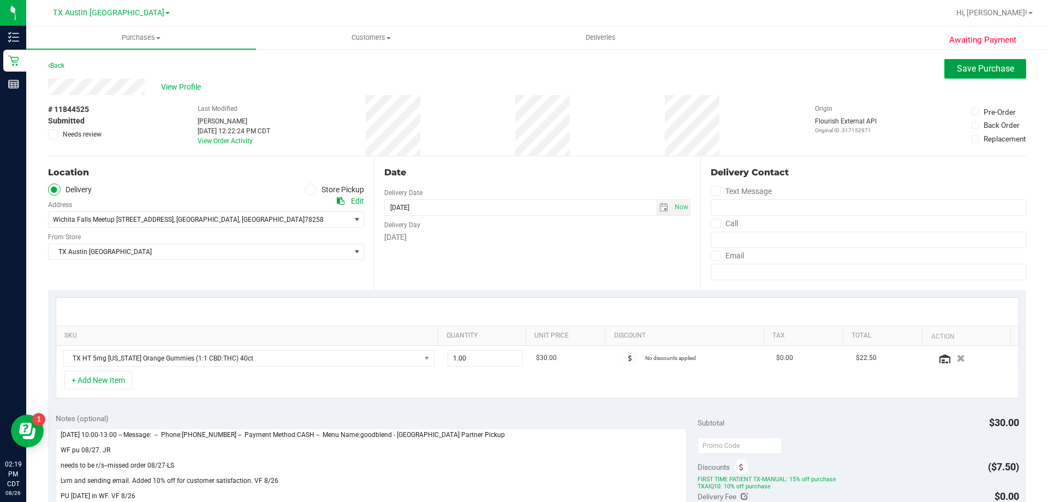
click at [970, 66] on span "Save Purchase" at bounding box center [985, 68] width 57 height 10
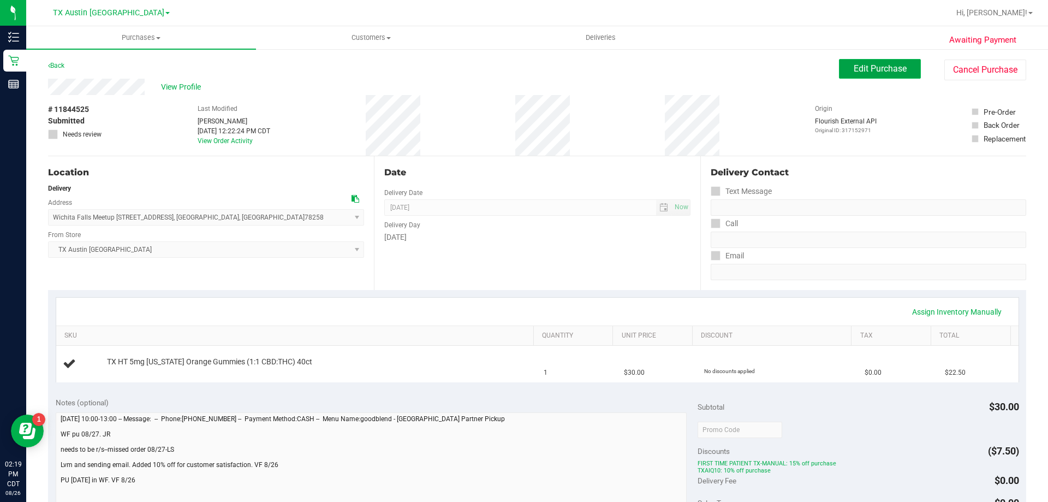
click at [889, 72] on span "Edit Purchase" at bounding box center [880, 68] width 53 height 10
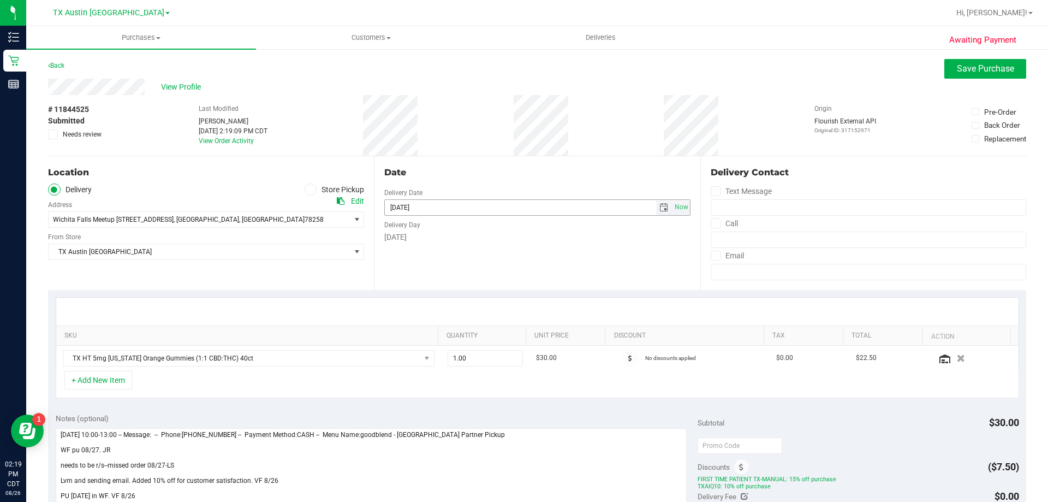
click at [659, 209] on span "select" at bounding box center [663, 207] width 9 height 9
click at [492, 229] on span "Next" at bounding box center [489, 226] width 9 height 9
click at [440, 284] on link "10" at bounding box center [440, 284] width 16 height 17
type input "[DATE]"
click at [961, 72] on span "Save Purchase" at bounding box center [985, 68] width 57 height 10
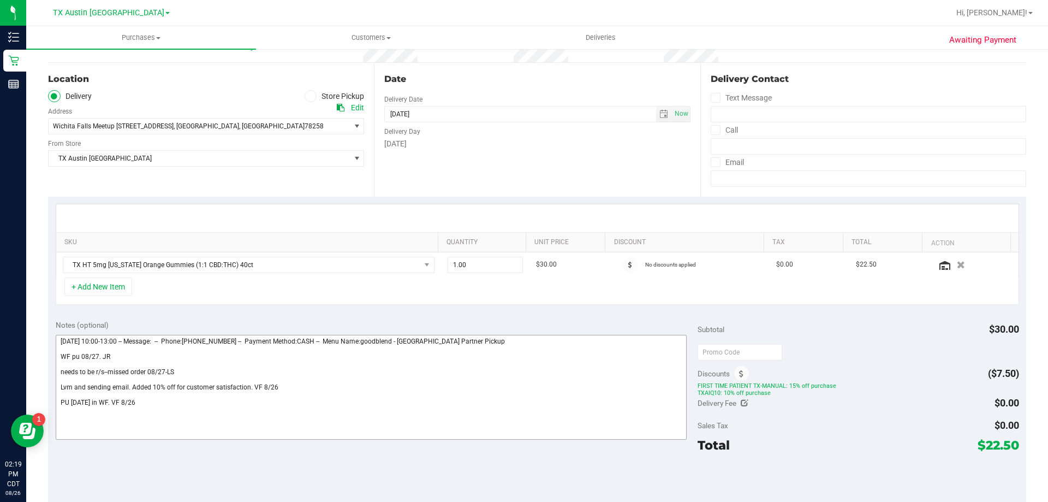
scroll to position [109, 0]
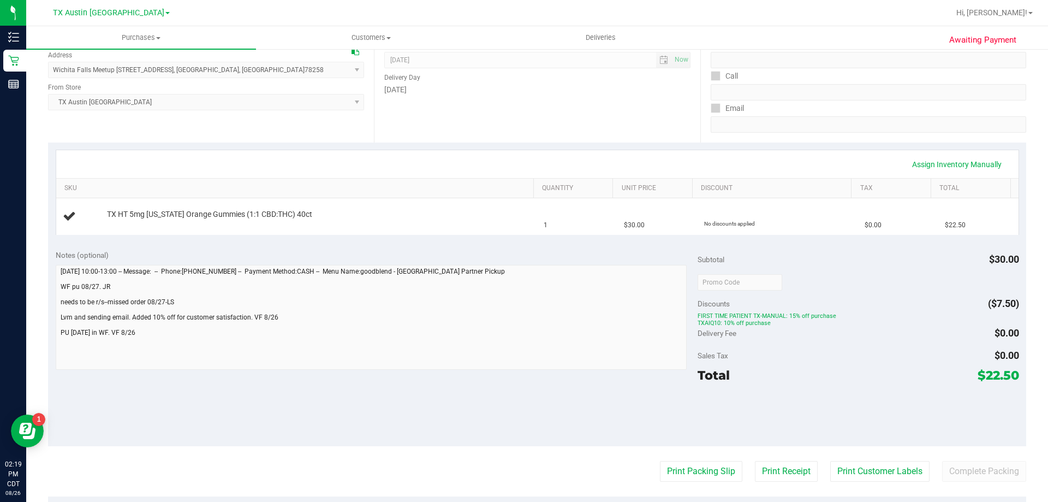
scroll to position [164, 0]
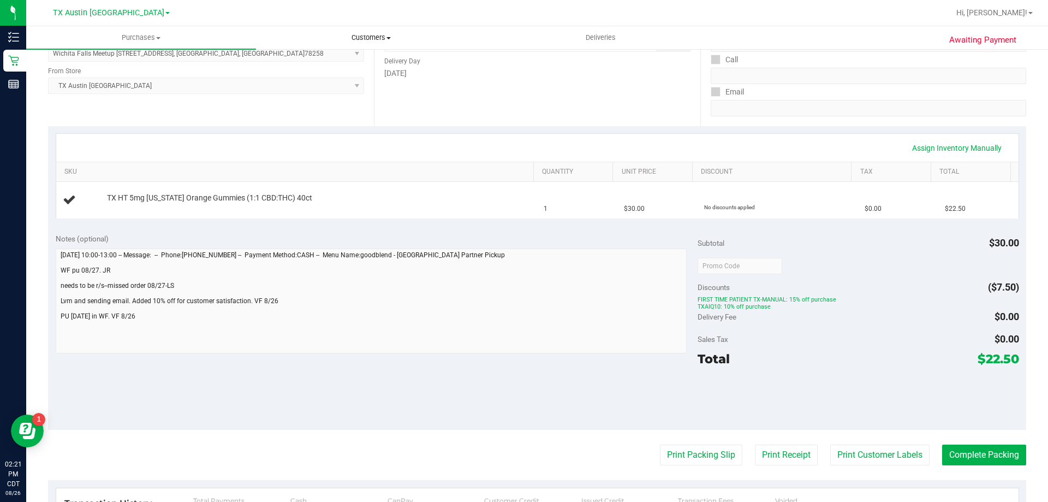
click at [381, 39] on span "Customers" at bounding box center [371, 38] width 229 height 10
click at [376, 59] on li "All customers" at bounding box center [371, 65] width 230 height 13
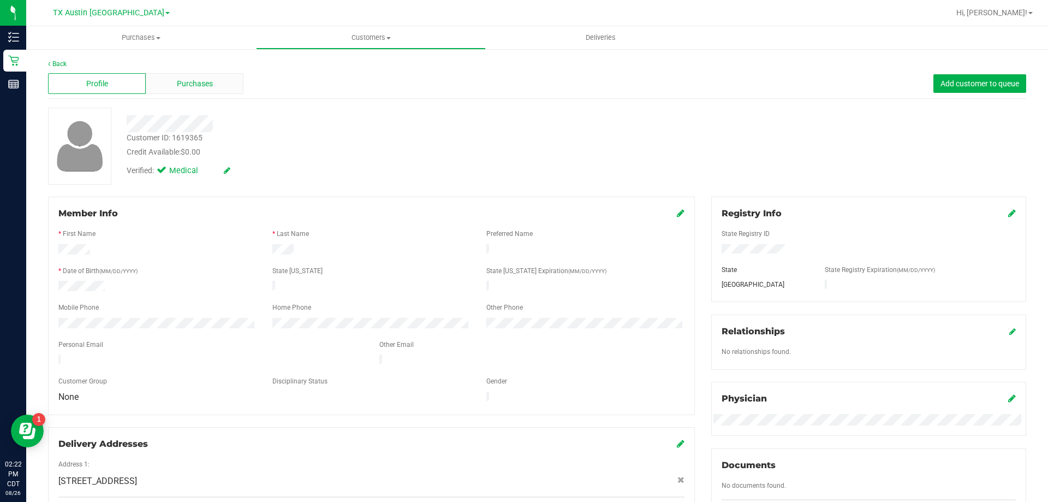
click at [200, 81] on span "Purchases" at bounding box center [195, 83] width 36 height 11
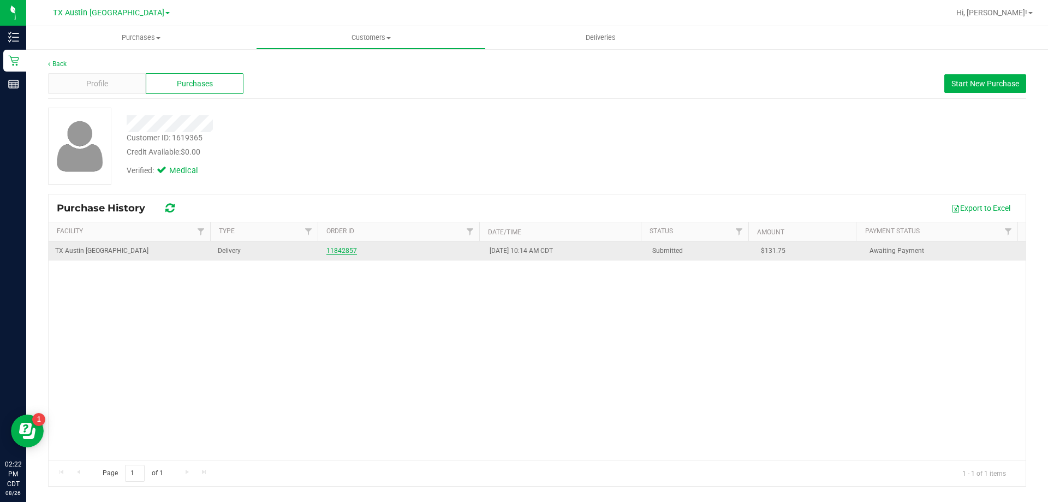
click at [341, 253] on link "11842857" at bounding box center [341, 251] width 31 height 8
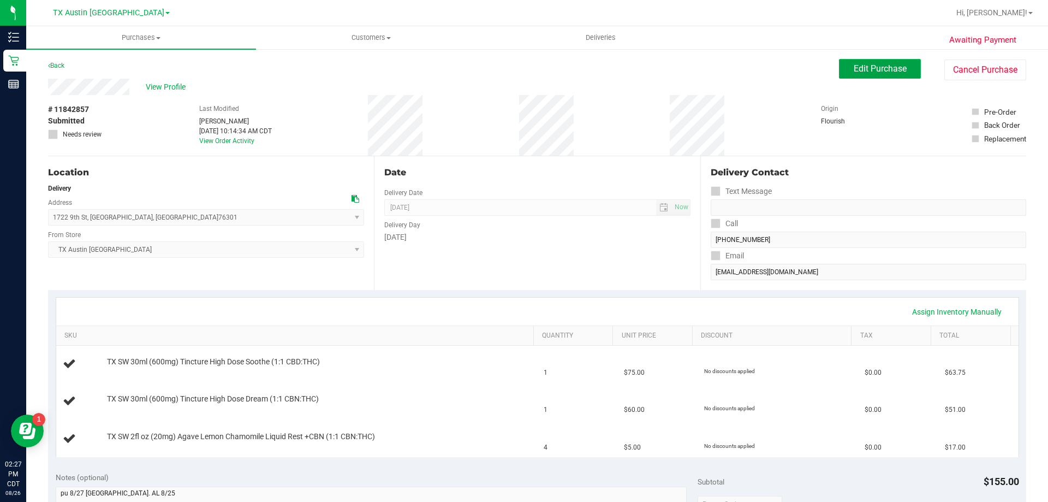
click at [895, 69] on span "Edit Purchase" at bounding box center [880, 68] width 53 height 10
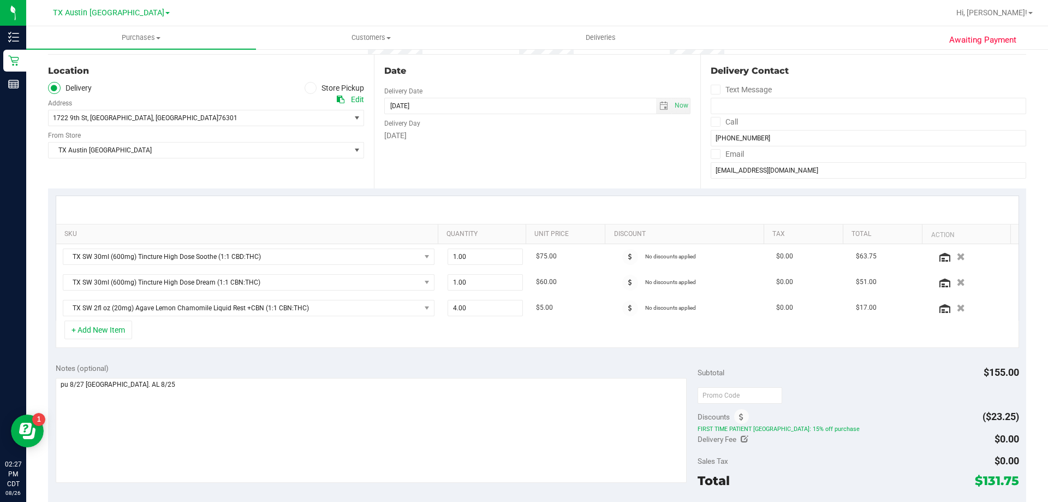
scroll to position [109, 0]
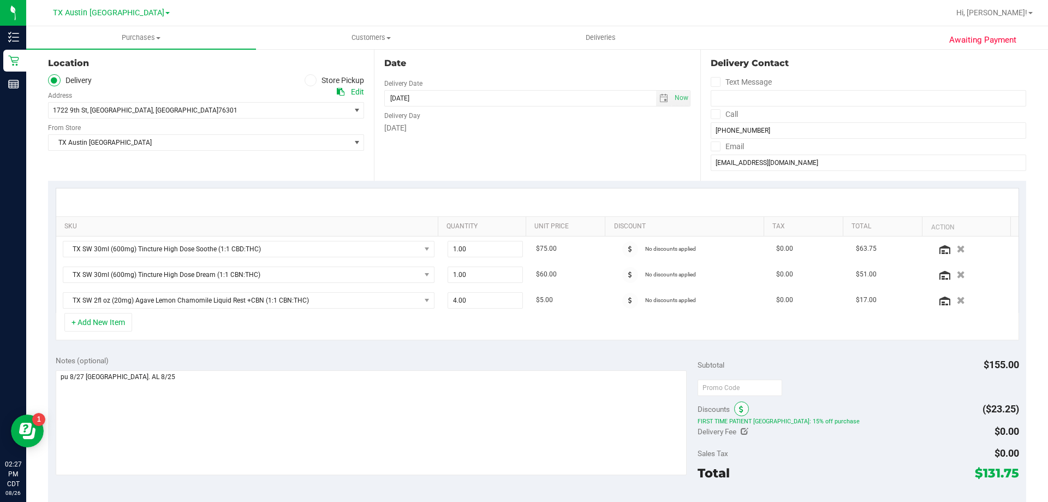
click at [740, 411] on span at bounding box center [741, 408] width 15 height 15
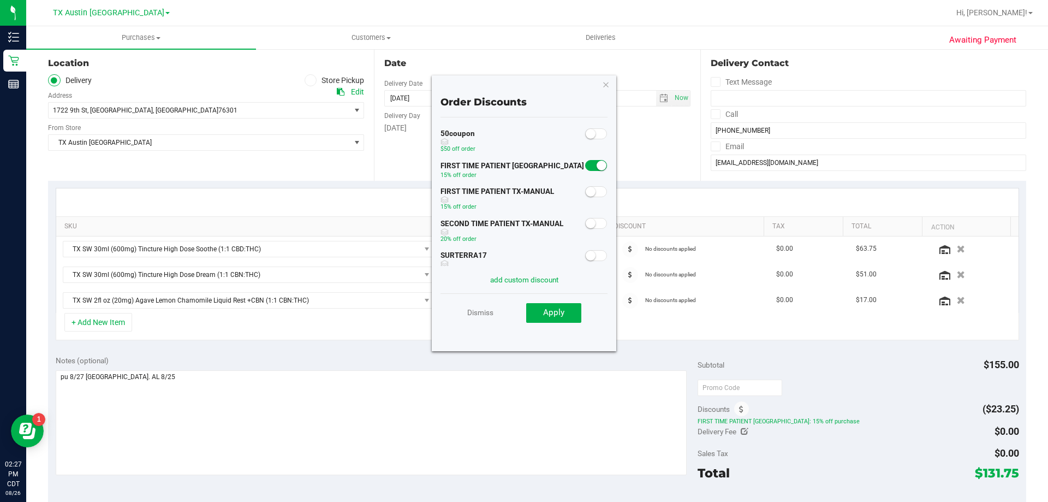
click at [587, 188] on span at bounding box center [596, 191] width 22 height 11
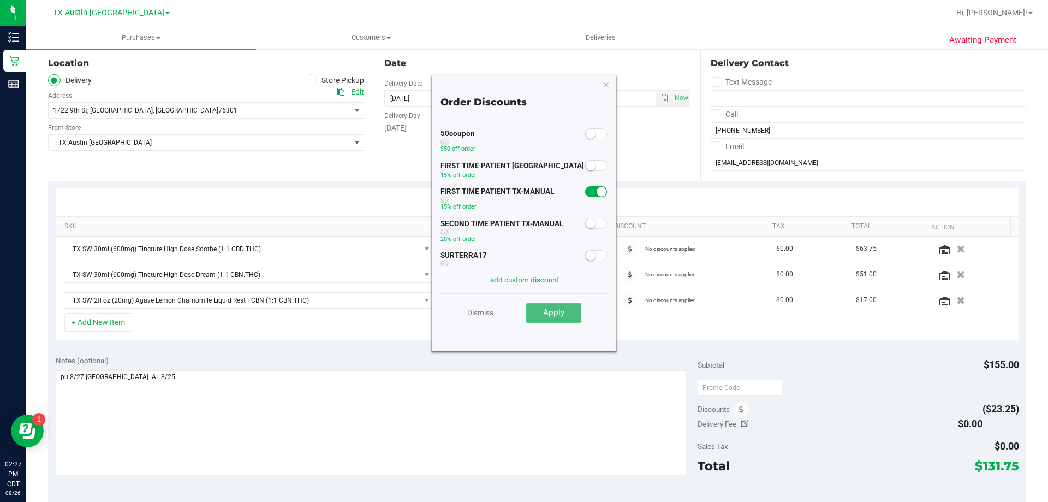
click at [566, 311] on button "Apply" at bounding box center [553, 313] width 55 height 20
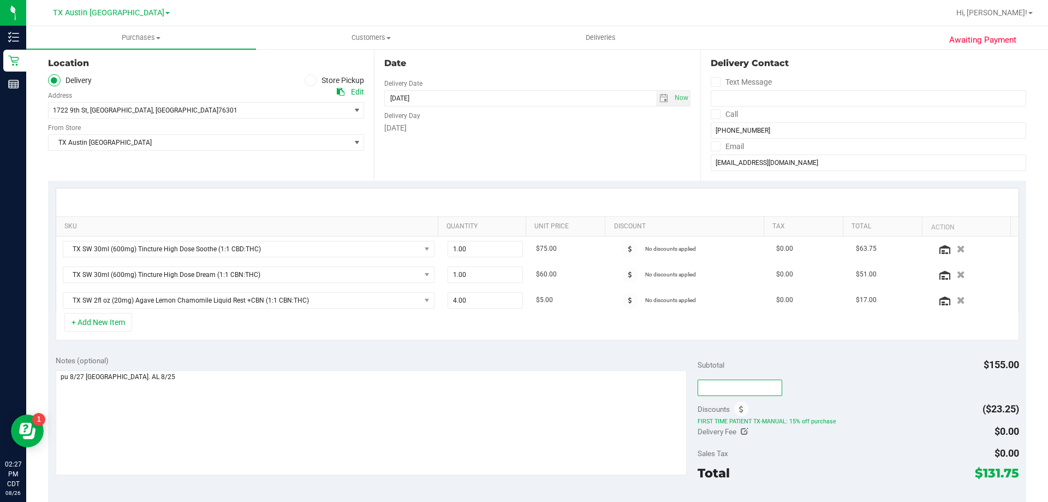
click at [712, 388] on input "text" at bounding box center [740, 387] width 85 height 16
type input "TXAIQ10"
click at [924, 382] on div "TXAIQ10" at bounding box center [858, 387] width 321 height 20
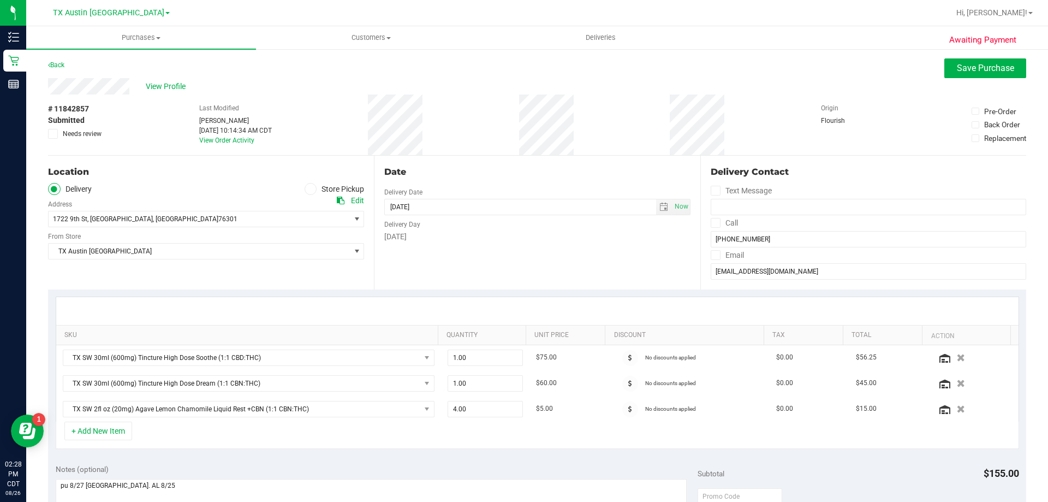
scroll to position [0, 0]
click at [715, 224] on span at bounding box center [716, 223] width 10 height 10
click at [0, 0] on input "Call" at bounding box center [0, 0] width 0 height 0
click at [712, 255] on icon at bounding box center [715, 255] width 7 height 0
click at [0, 0] on input "Email" at bounding box center [0, 0] width 0 height 0
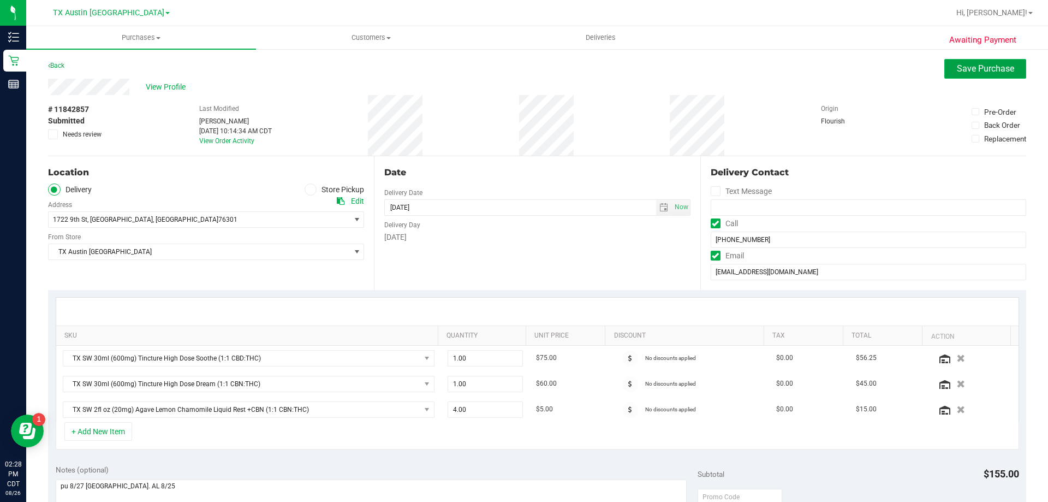
click at [974, 60] on button "Save Purchase" at bounding box center [985, 69] width 82 height 20
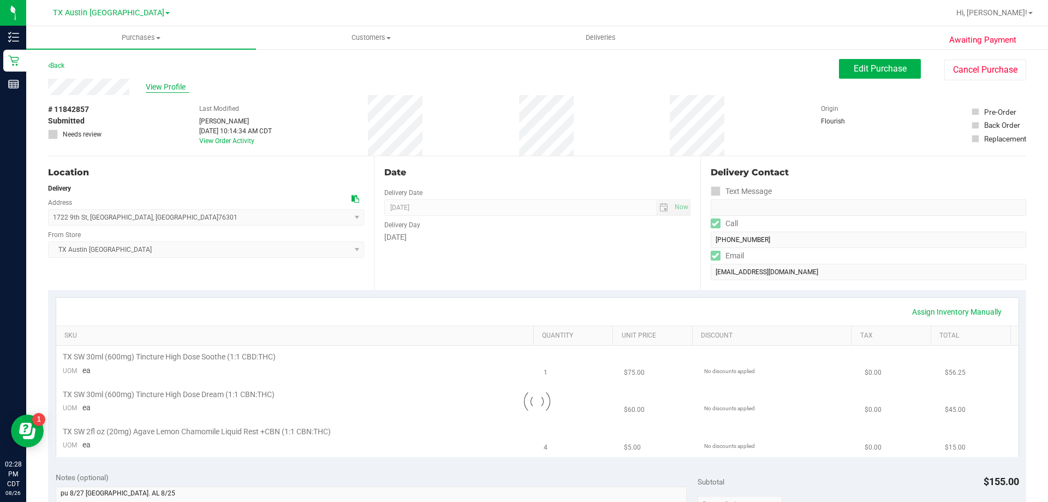
click at [167, 86] on span "View Profile" at bounding box center [168, 86] width 44 height 11
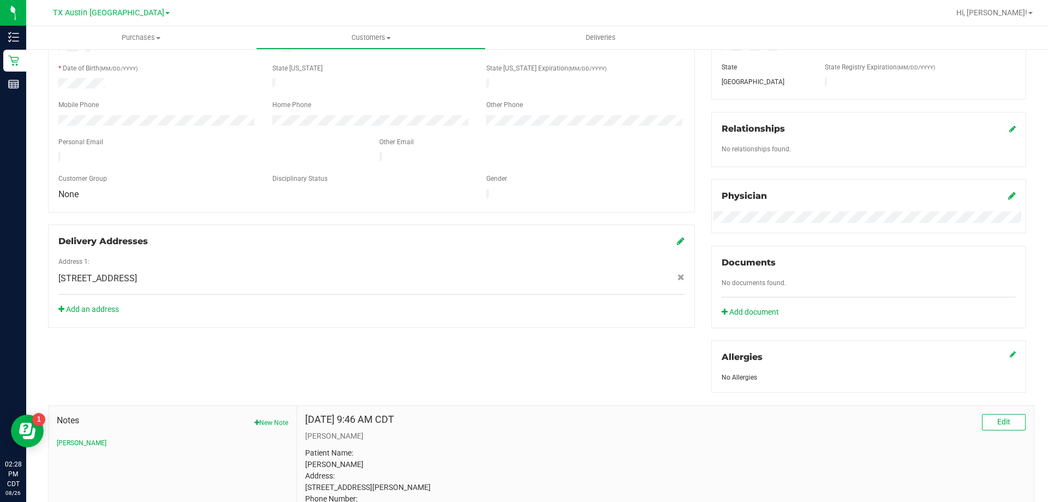
scroll to position [218, 0]
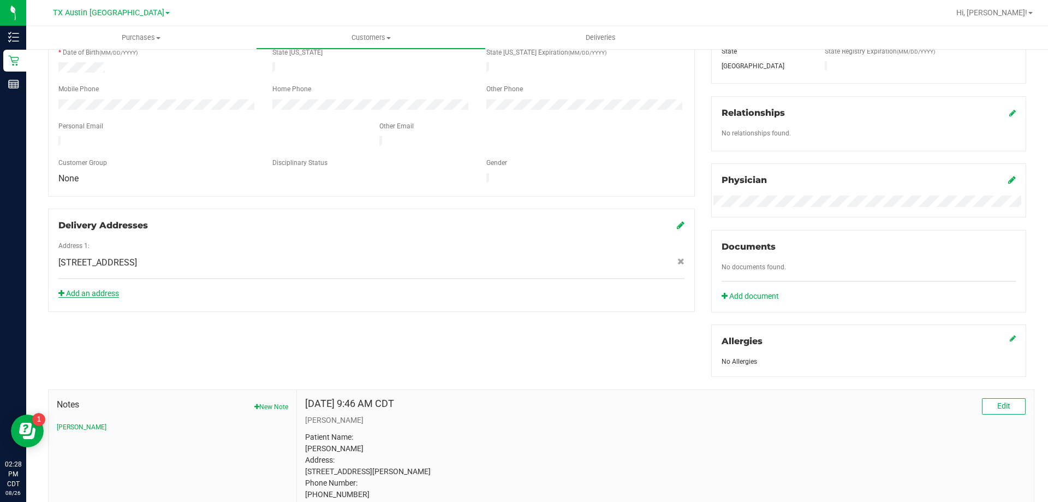
click at [94, 289] on link "Add an address" at bounding box center [88, 293] width 61 height 9
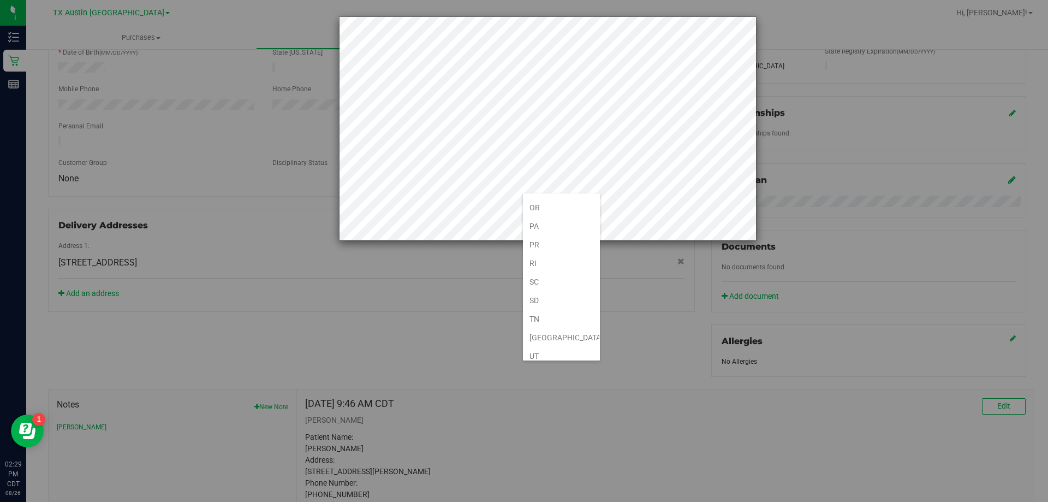
scroll to position [710, 0]
click at [555, 307] on li "[GEOGRAPHIC_DATA]" at bounding box center [561, 311] width 77 height 19
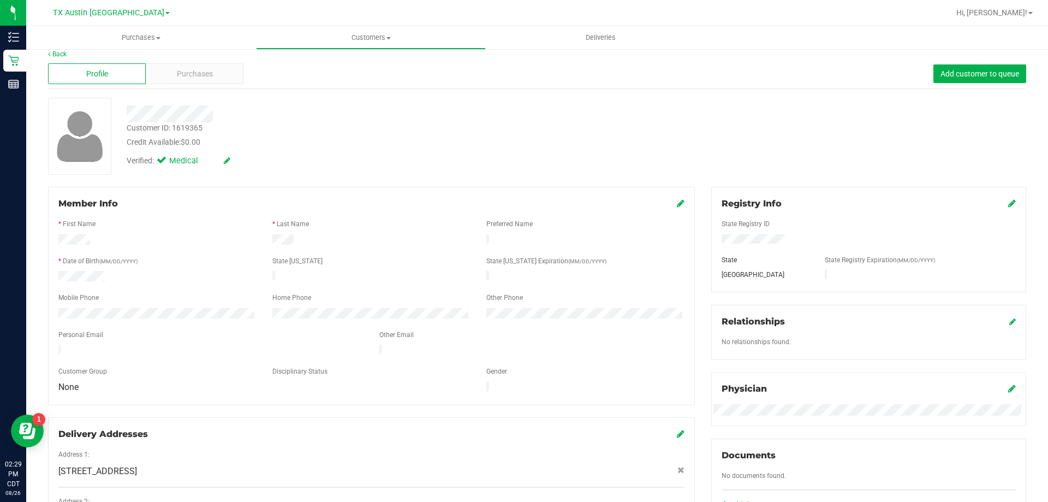
scroll to position [0, 0]
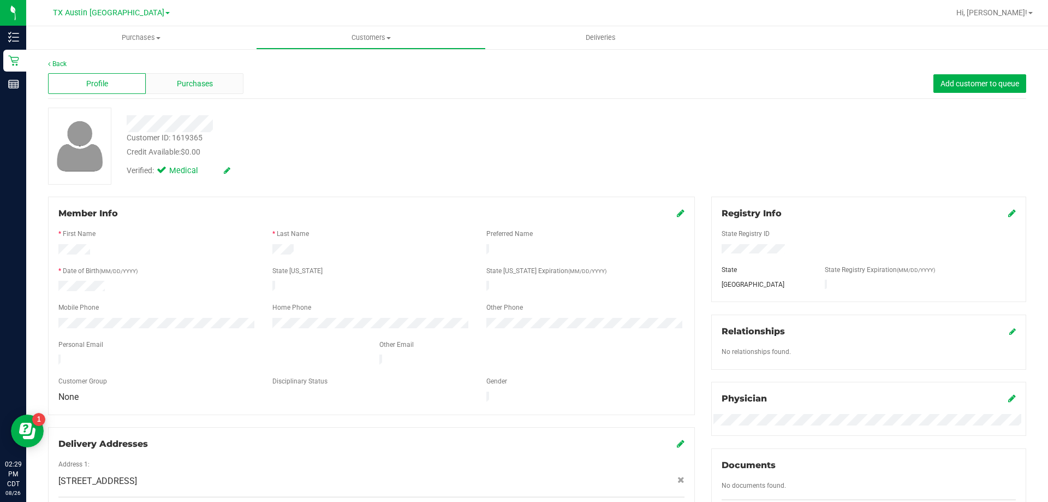
click at [236, 76] on div "Purchases" at bounding box center [195, 83] width 98 height 21
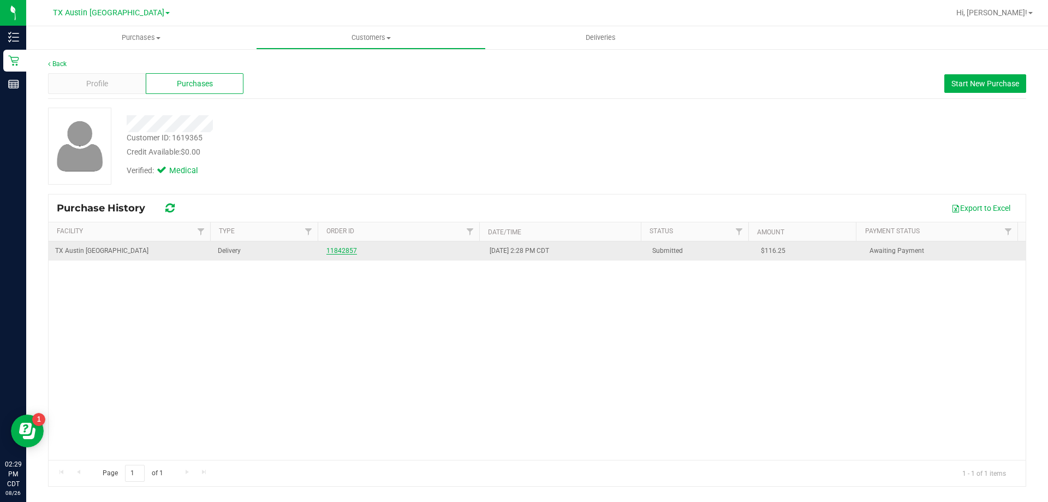
click at [332, 253] on link "11842857" at bounding box center [341, 251] width 31 height 8
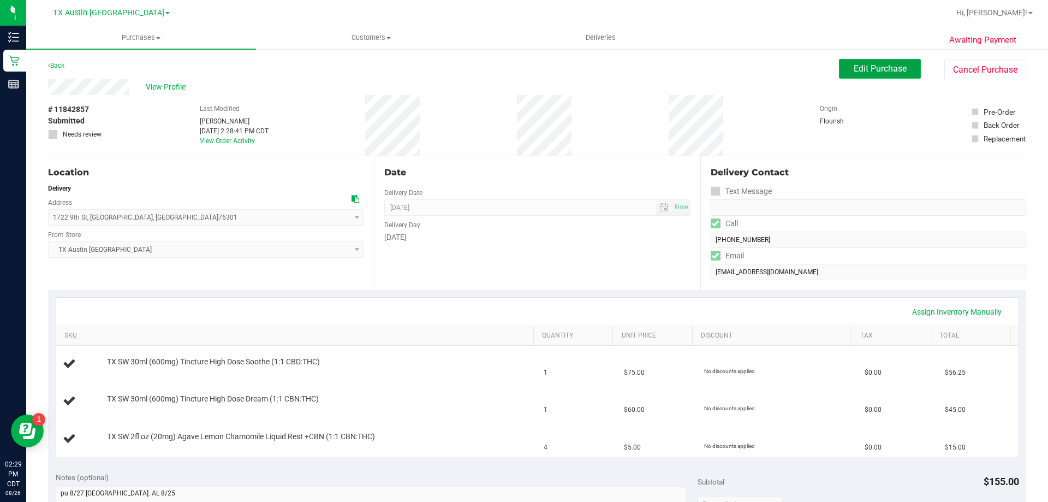
click at [873, 65] on span "Edit Purchase" at bounding box center [880, 68] width 53 height 10
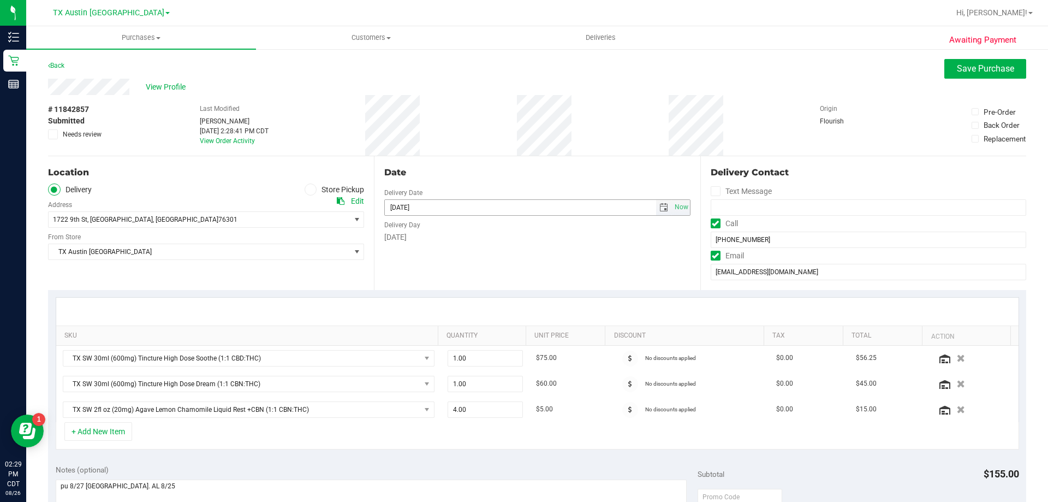
click at [660, 203] on span "select" at bounding box center [663, 207] width 9 height 9
click at [488, 230] on span "Next" at bounding box center [489, 226] width 9 height 9
click at [407, 281] on link "8" at bounding box center [408, 284] width 16 height 17
type input "[DATE]"
click at [283, 221] on span "1722 9th St , [GEOGRAPHIC_DATA] , [GEOGRAPHIC_DATA] 76301" at bounding box center [192, 219] width 287 height 15
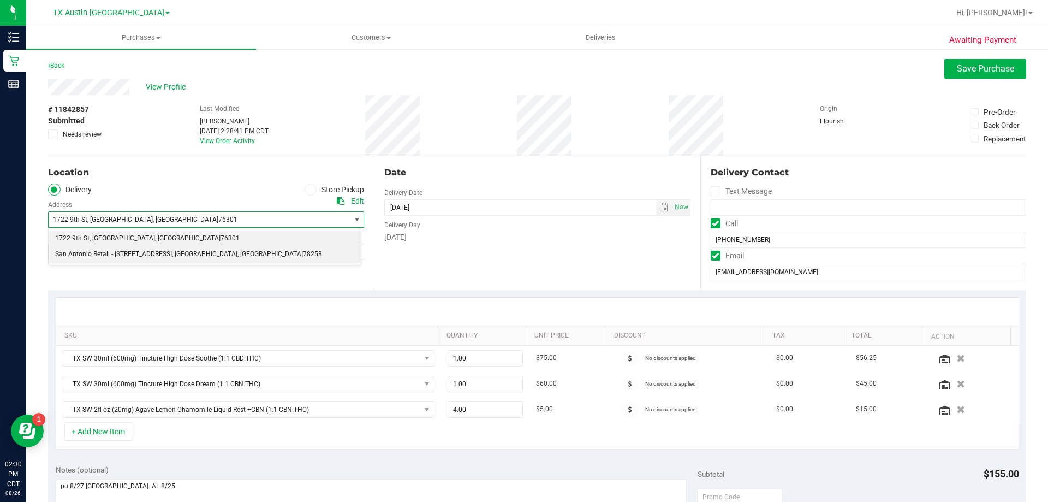
click at [241, 262] on li "San Antonio Retail - [STREET_ADDRESS] , [GEOGRAPHIC_DATA] , [GEOGRAPHIC_DATA] 7…" at bounding box center [205, 254] width 312 height 16
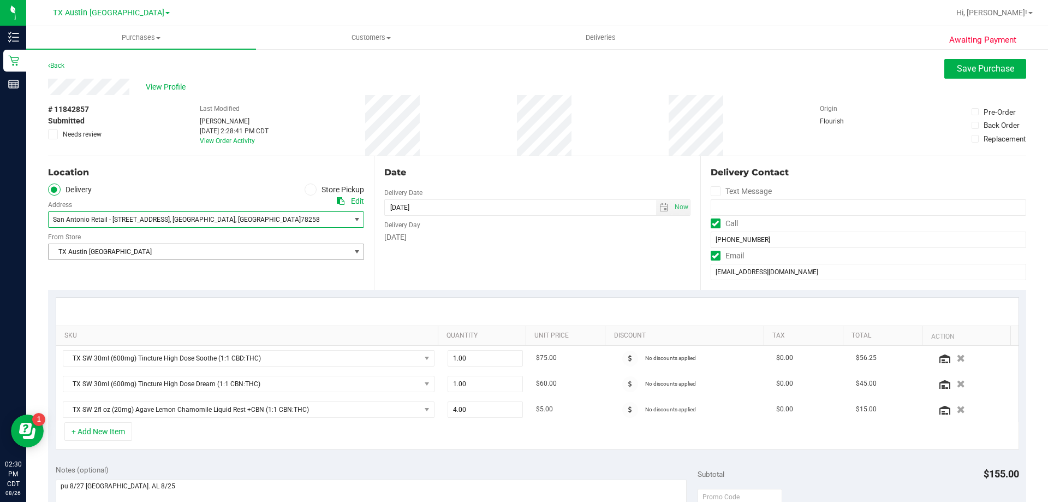
click at [273, 246] on span "TX Austin [GEOGRAPHIC_DATA]" at bounding box center [199, 251] width 301 height 15
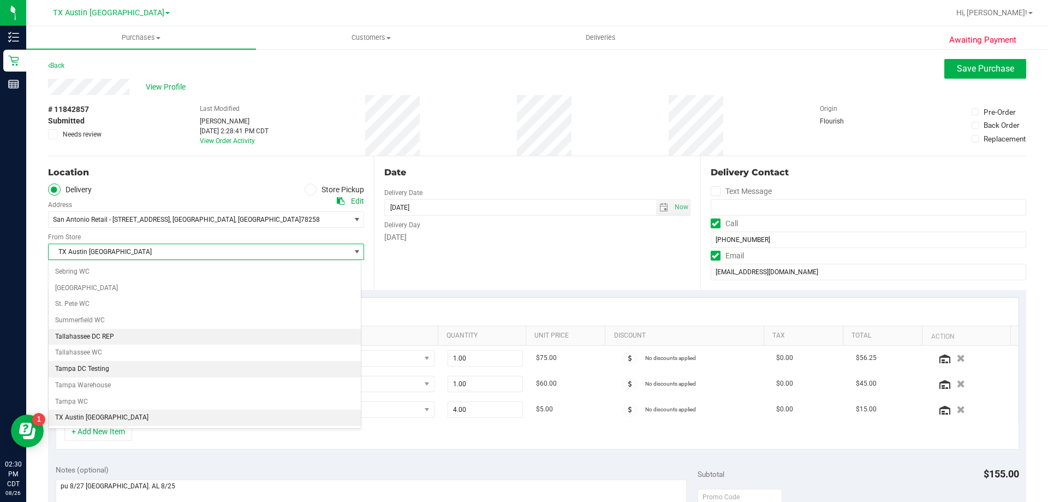
scroll to position [793, 0]
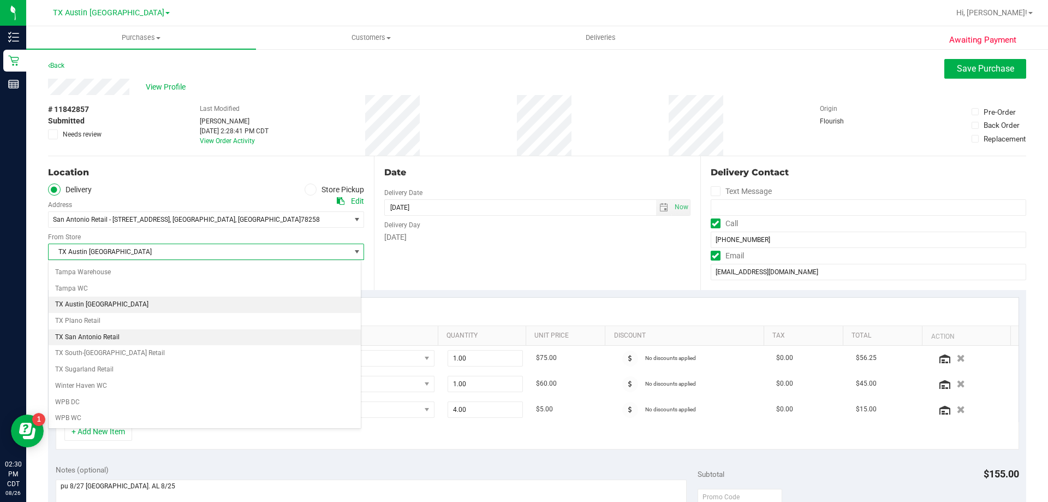
click at [130, 331] on li "TX San Antonio Retail" at bounding box center [205, 337] width 312 height 16
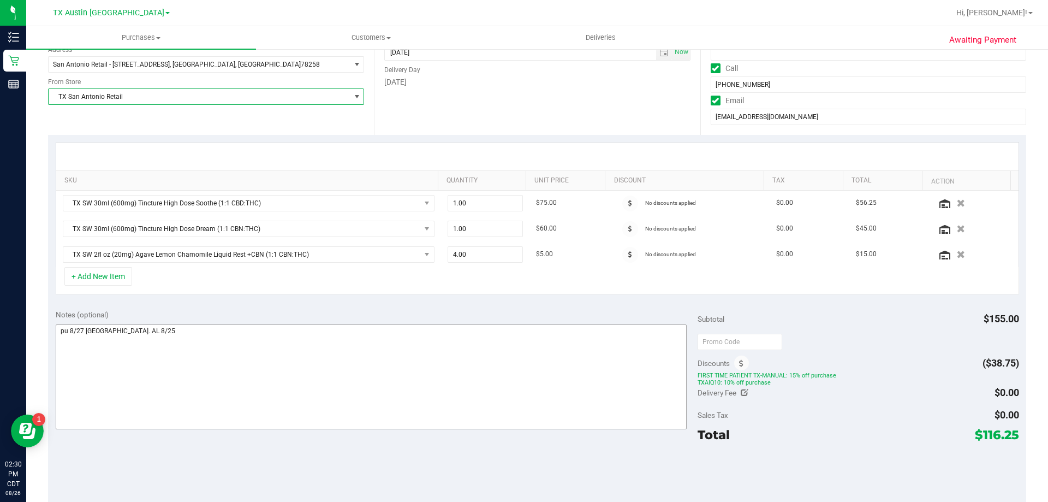
scroll to position [218, 0]
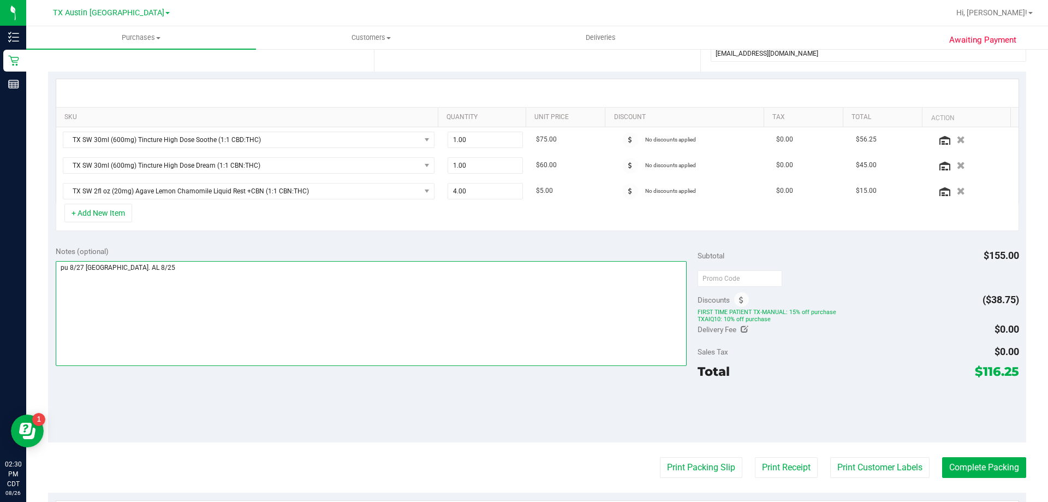
click at [162, 265] on textarea at bounding box center [372, 313] width 632 height 105
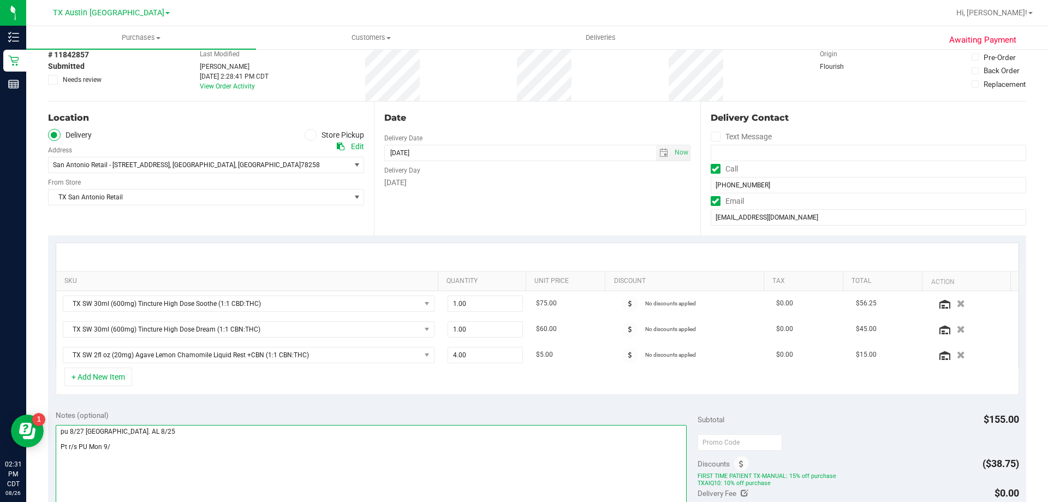
scroll to position [109, 0]
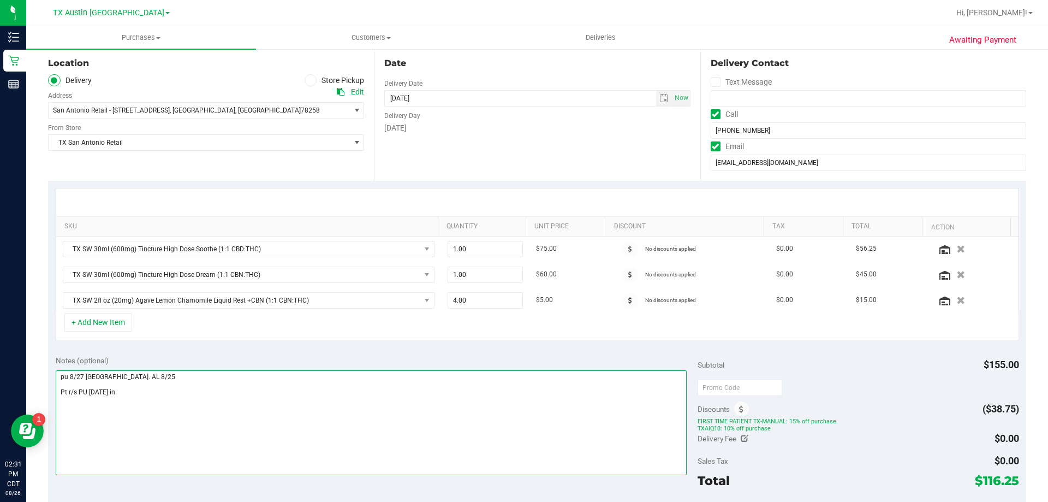
click at [129, 392] on textarea at bounding box center [372, 422] width 632 height 105
click at [121, 391] on textarea at bounding box center [372, 422] width 632 height 105
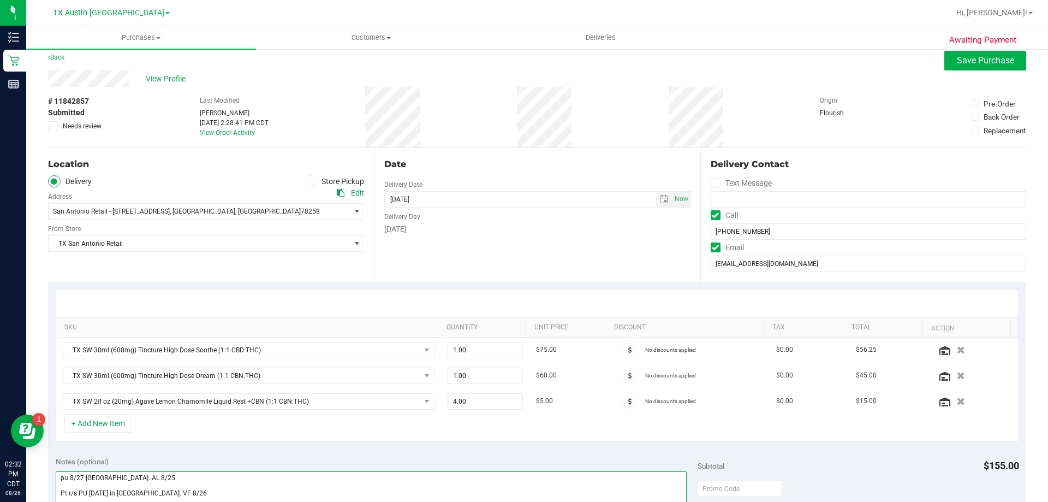
scroll to position [0, 0]
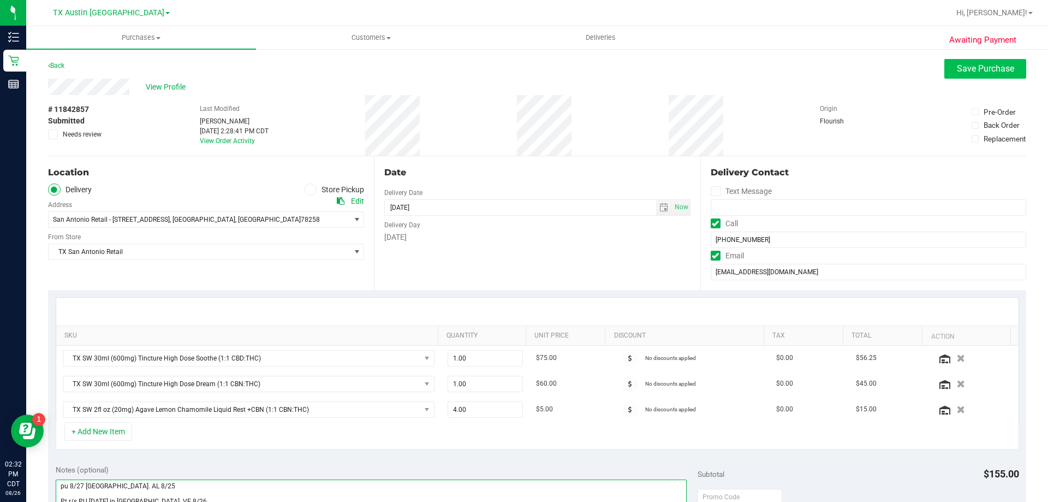
type textarea "pu 8/27 [GEOGRAPHIC_DATA]. AL 8/25 Pt r/s PU [DATE] in [GEOGRAPHIC_DATA]. VF 8/…"
click at [972, 70] on span "Save Purchase" at bounding box center [985, 68] width 57 height 10
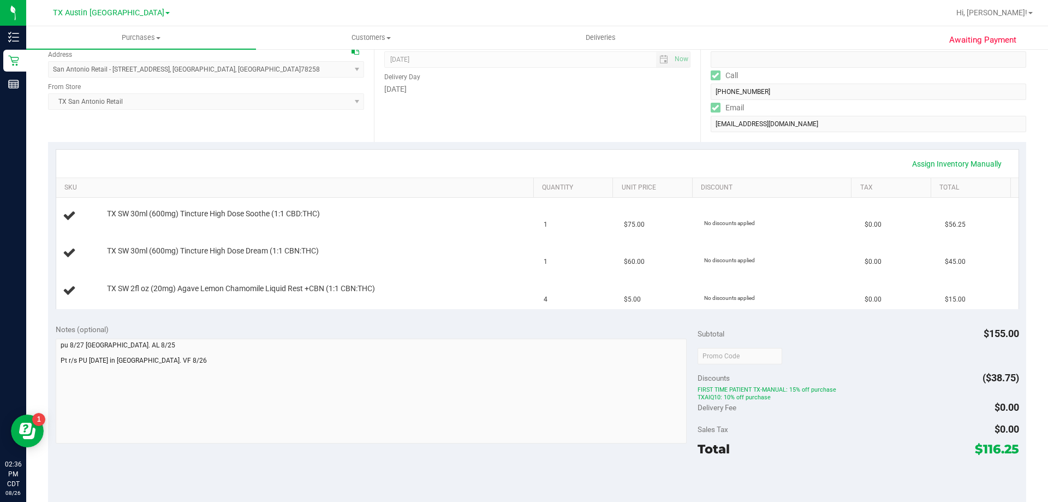
scroll to position [164, 0]
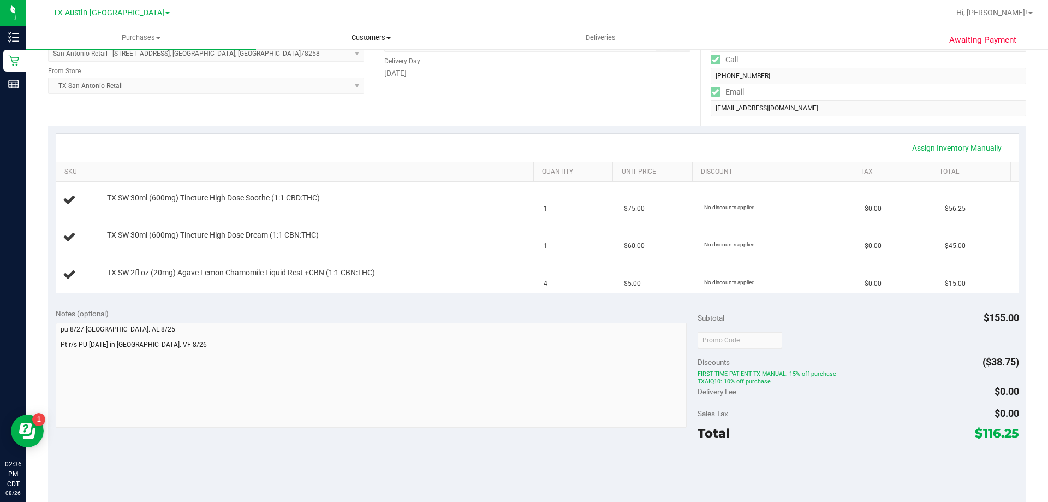
click at [366, 42] on span "Customers" at bounding box center [371, 38] width 229 height 10
click at [365, 62] on li "All customers" at bounding box center [371, 65] width 230 height 13
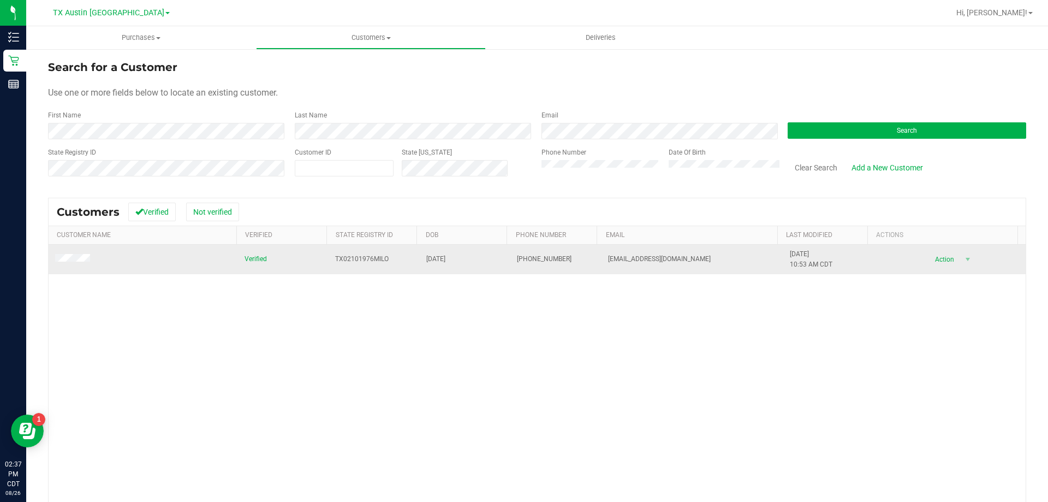
click at [66, 263] on span at bounding box center [74, 259] width 38 height 11
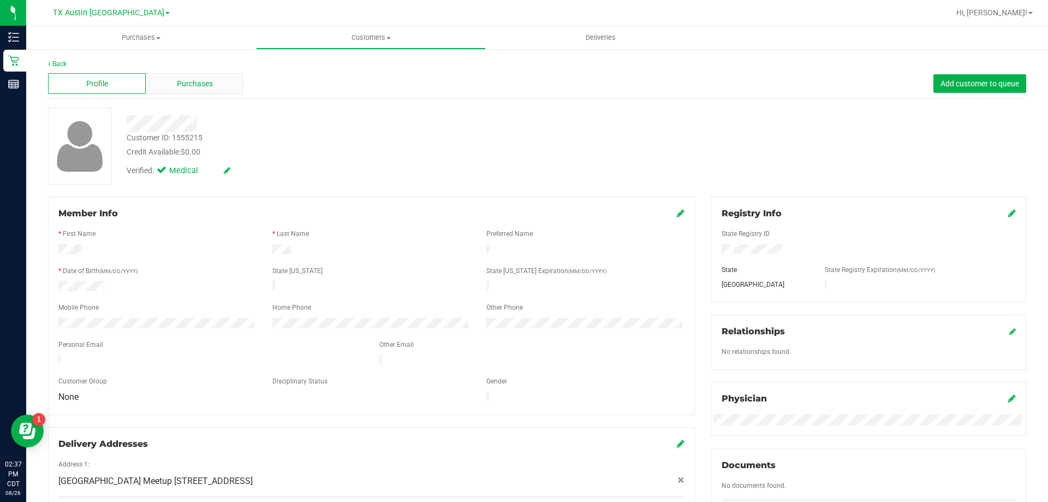
click at [200, 78] on span "Purchases" at bounding box center [195, 83] width 36 height 11
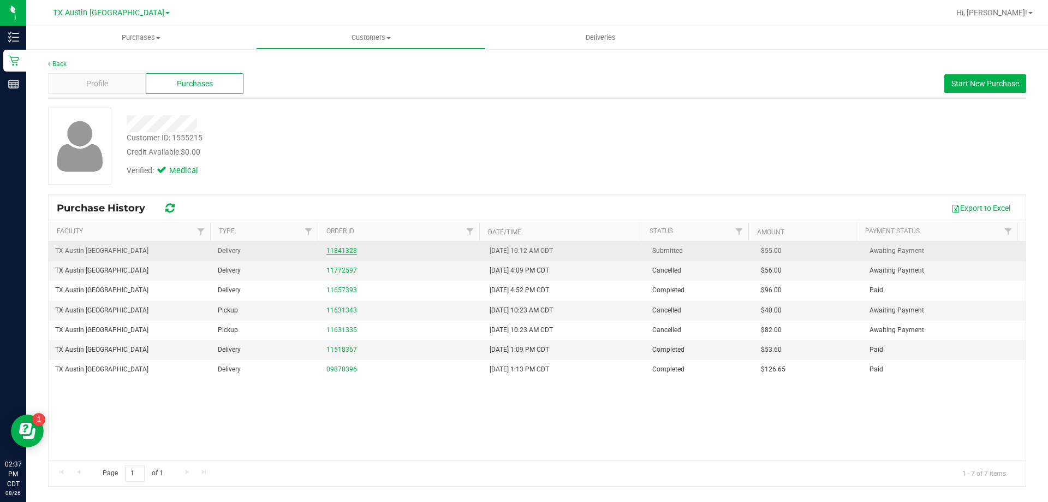
click at [349, 250] on link "11841328" at bounding box center [341, 251] width 31 height 8
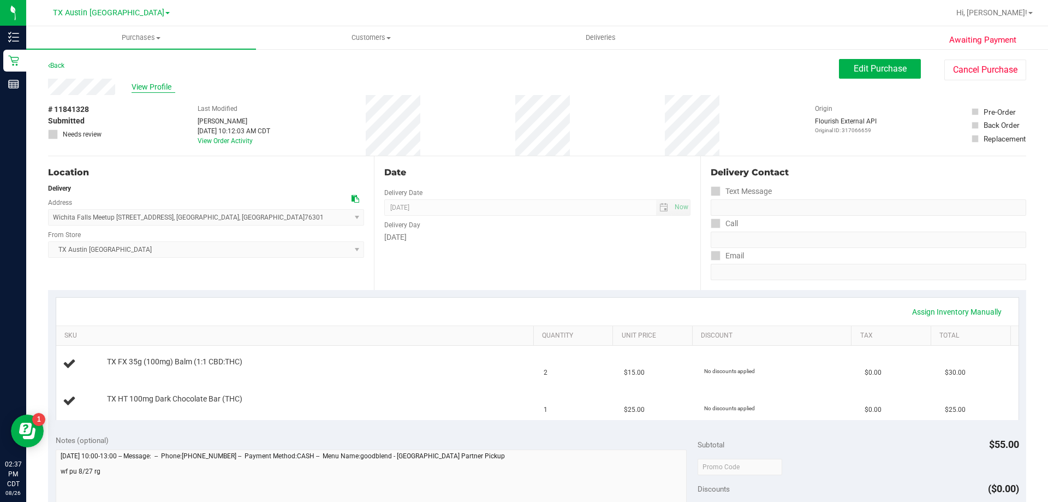
click at [151, 88] on span "View Profile" at bounding box center [154, 86] width 44 height 11
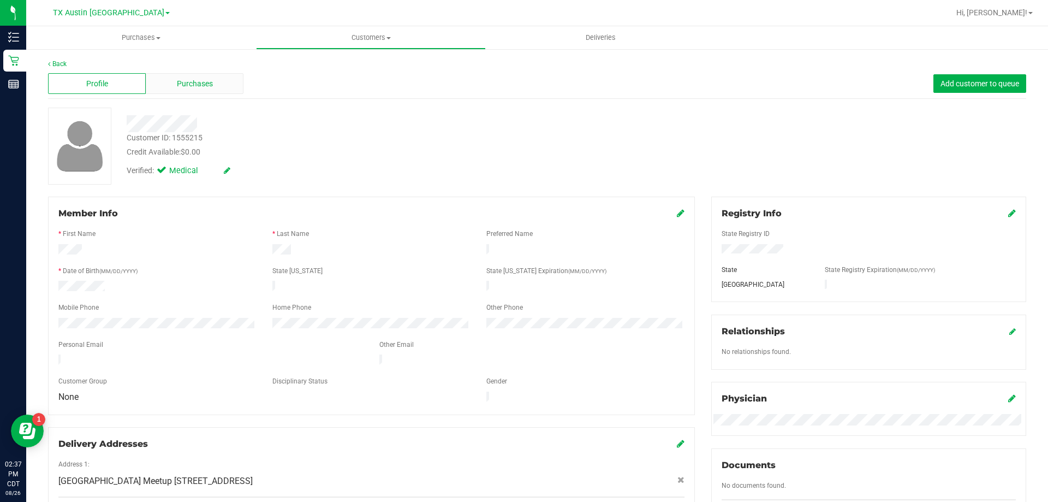
click at [160, 78] on div "Purchases" at bounding box center [195, 83] width 98 height 21
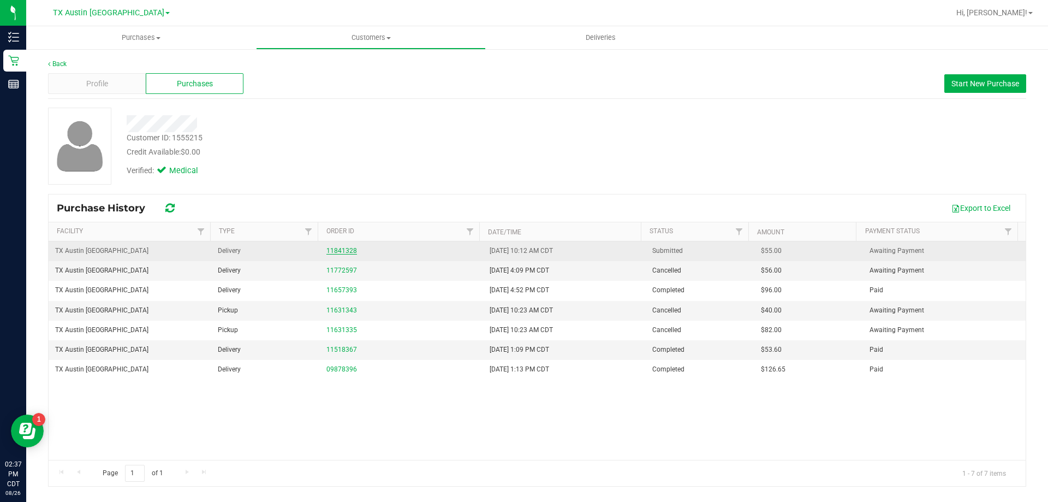
click at [347, 249] on link "11841328" at bounding box center [341, 251] width 31 height 8
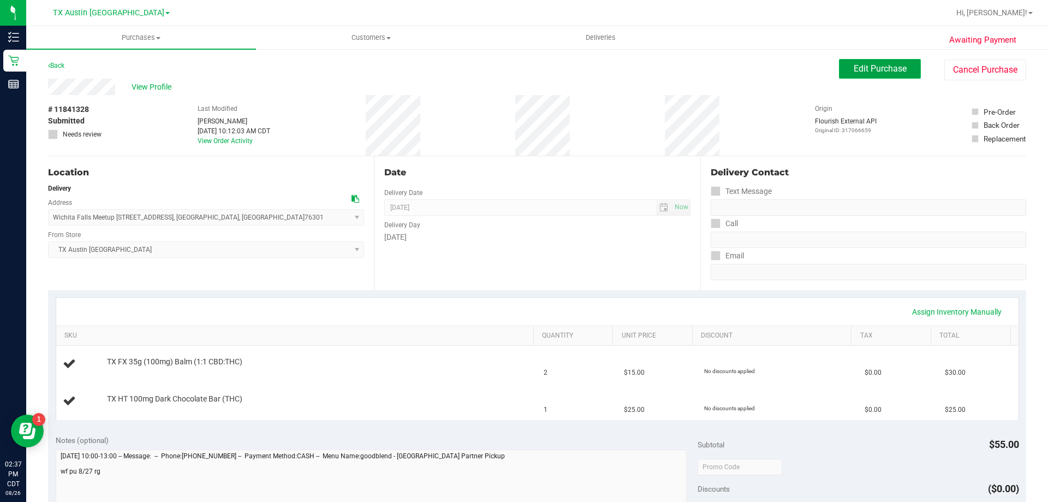
click at [856, 75] on button "Edit Purchase" at bounding box center [880, 69] width 82 height 20
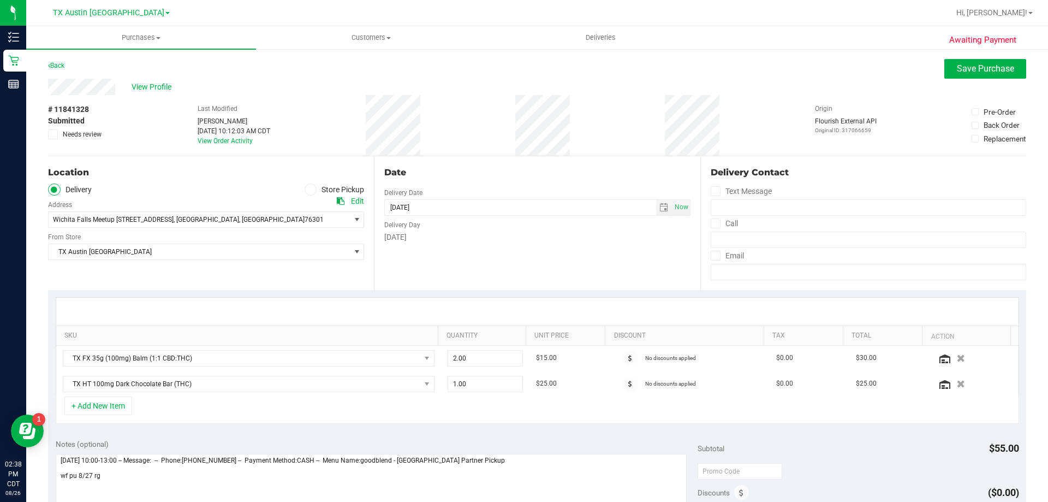
scroll to position [109, 0]
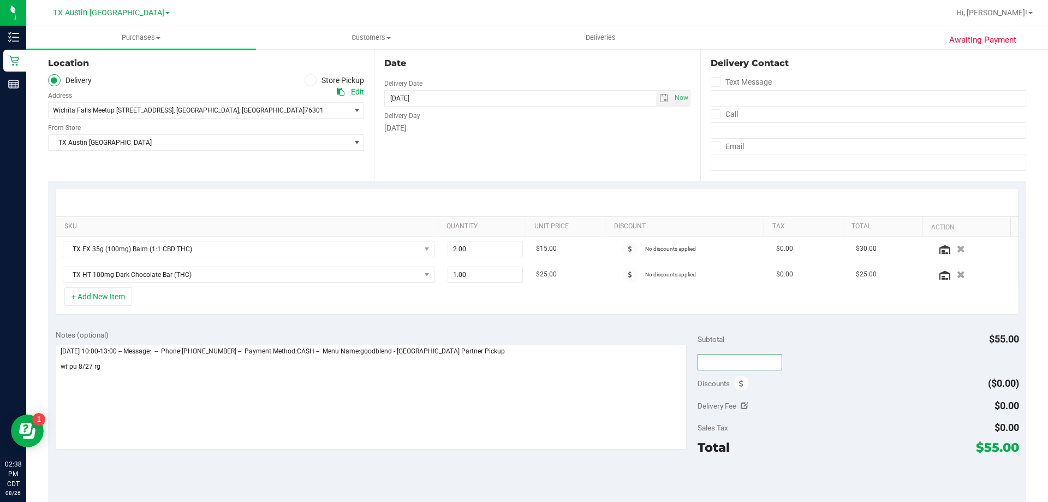
click at [753, 361] on input "text" at bounding box center [740, 362] width 85 height 16
type input "TXAIQ10"
click at [853, 390] on div "Discounts ($0.00)" at bounding box center [858, 383] width 321 height 20
click at [659, 99] on span "select" at bounding box center [663, 98] width 9 height 9
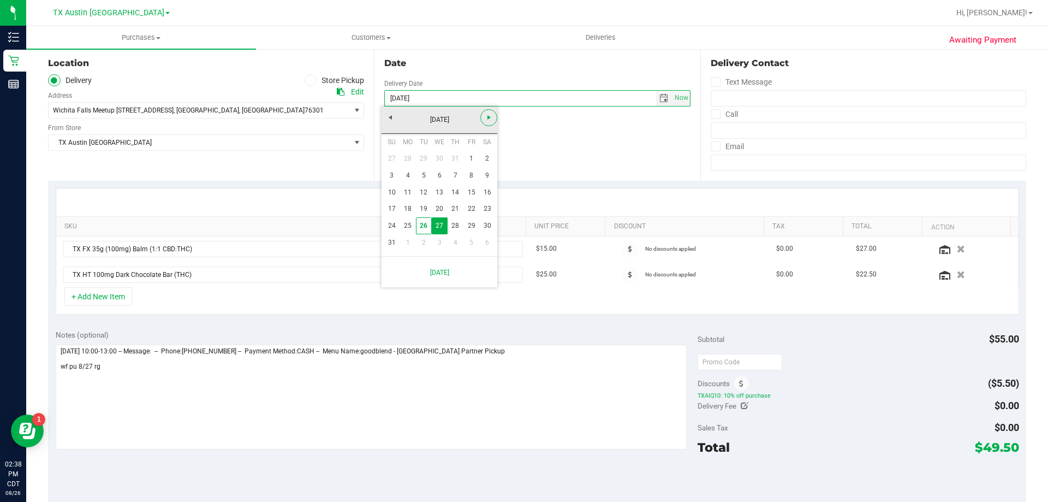
click at [487, 123] on link "Next" at bounding box center [488, 117] width 17 height 17
click at [442, 175] on link "10" at bounding box center [440, 175] width 16 height 17
type input "[DATE]"
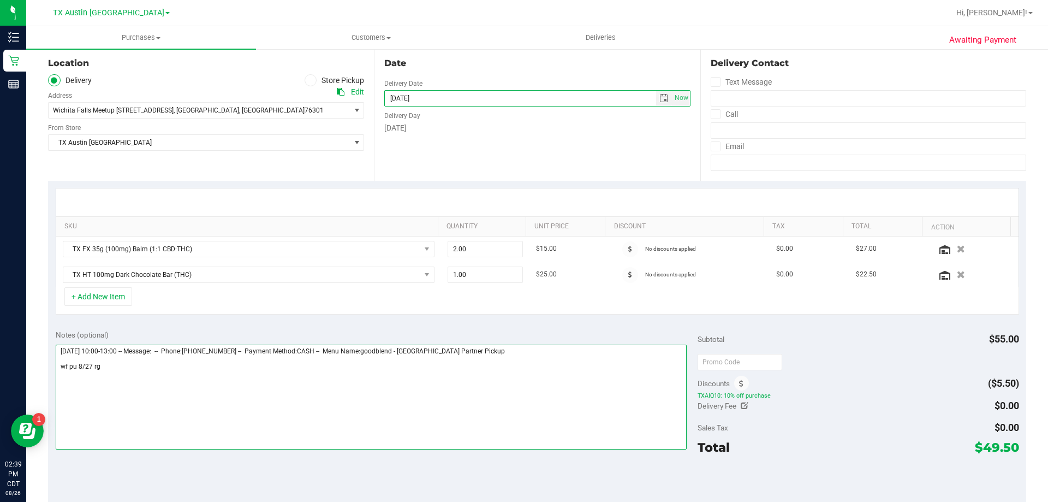
click at [131, 370] on textarea at bounding box center [372, 396] width 632 height 105
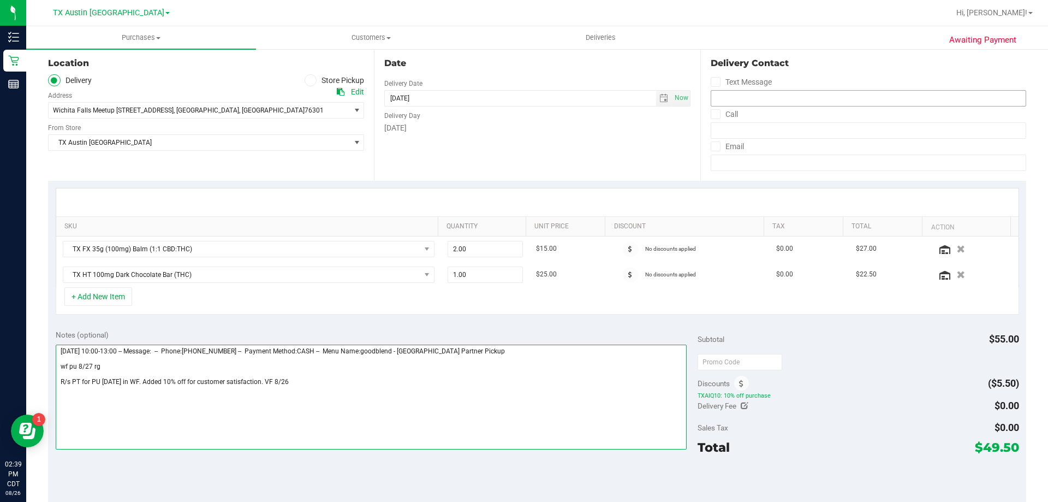
scroll to position [0, 0]
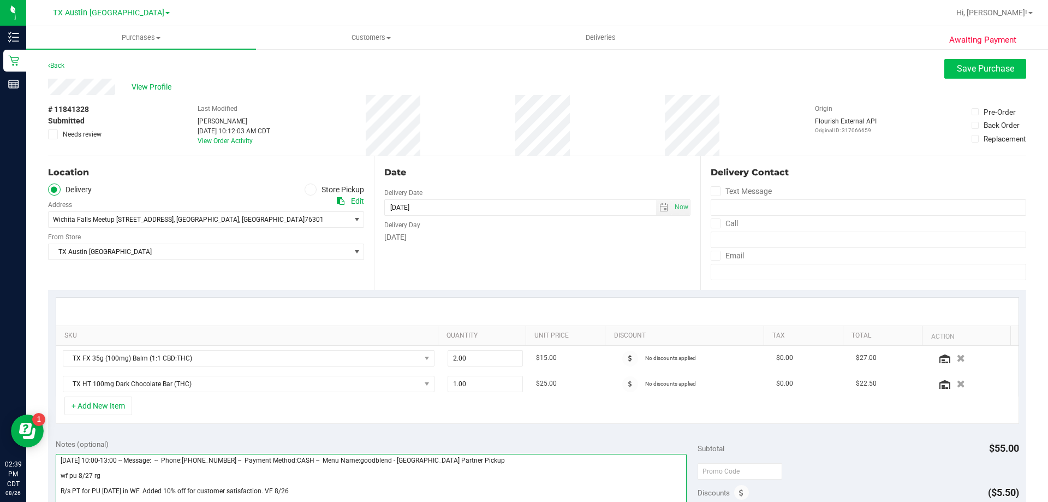
type textarea "[DATE] 10:00-13:00 -- Message: -- Phone:[PHONE_NUMBER] -- Payment Method:CASH -…"
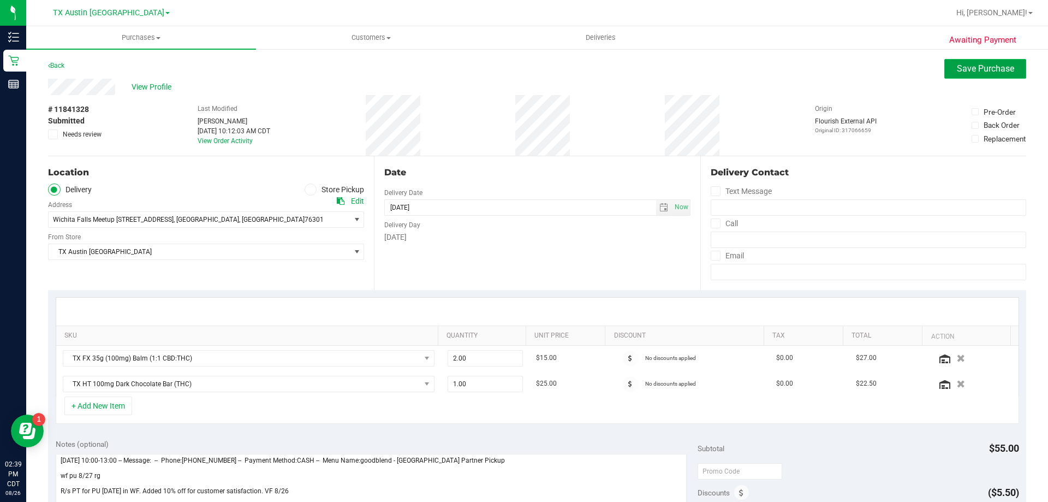
click at [957, 64] on span "Save Purchase" at bounding box center [985, 68] width 57 height 10
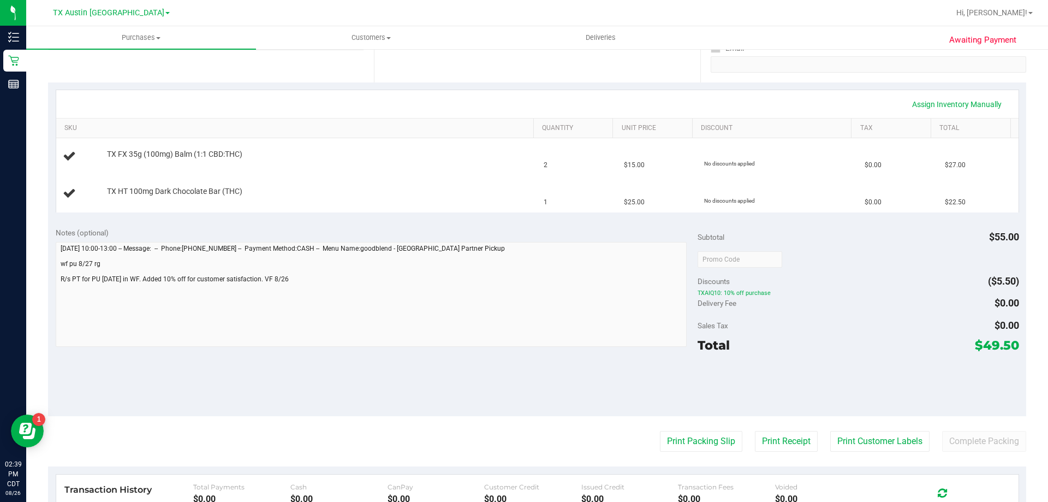
scroll to position [218, 0]
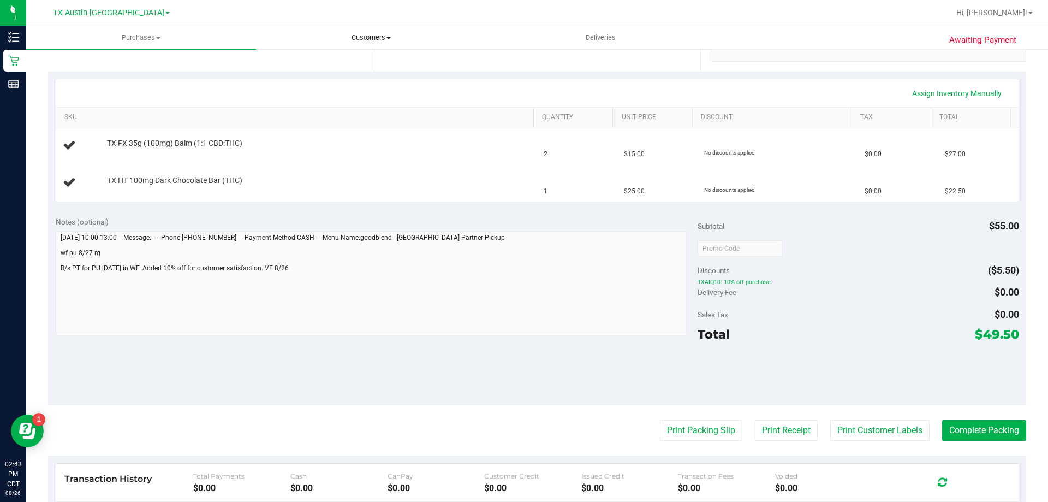
click at [359, 35] on span "Customers" at bounding box center [371, 38] width 229 height 10
click at [355, 68] on li "All customers" at bounding box center [371, 65] width 230 height 13
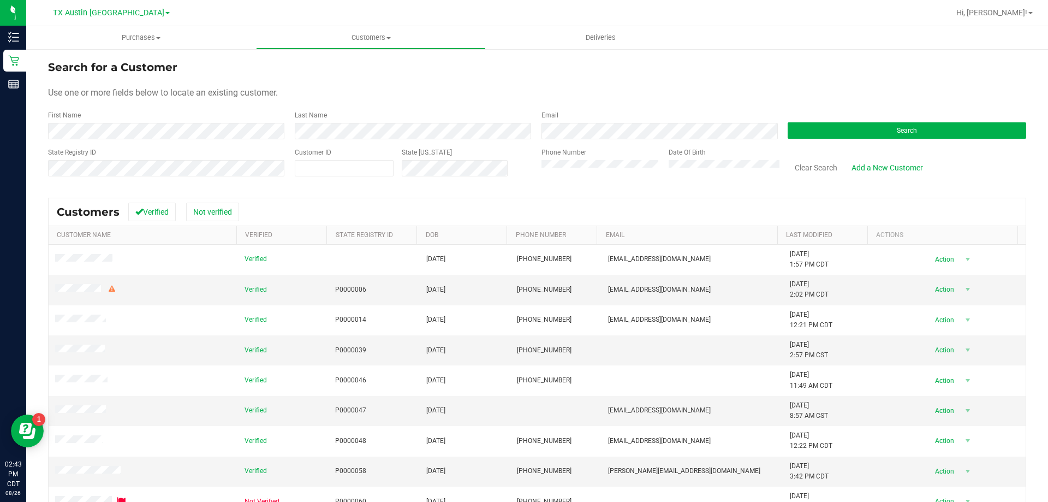
click at [839, 119] on div "Search" at bounding box center [902, 124] width 247 height 29
click at [838, 128] on button "Search" at bounding box center [907, 130] width 239 height 16
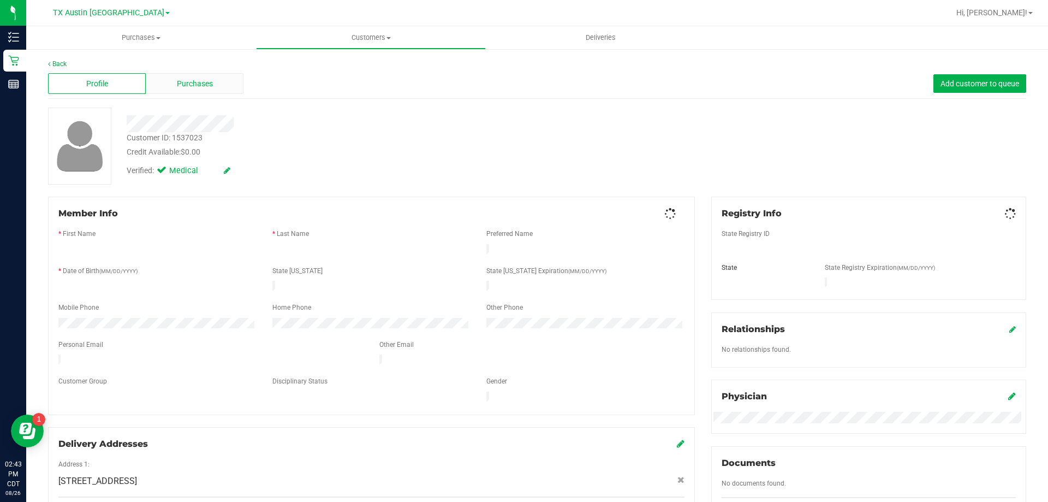
click at [189, 86] on span "Purchases" at bounding box center [195, 83] width 36 height 11
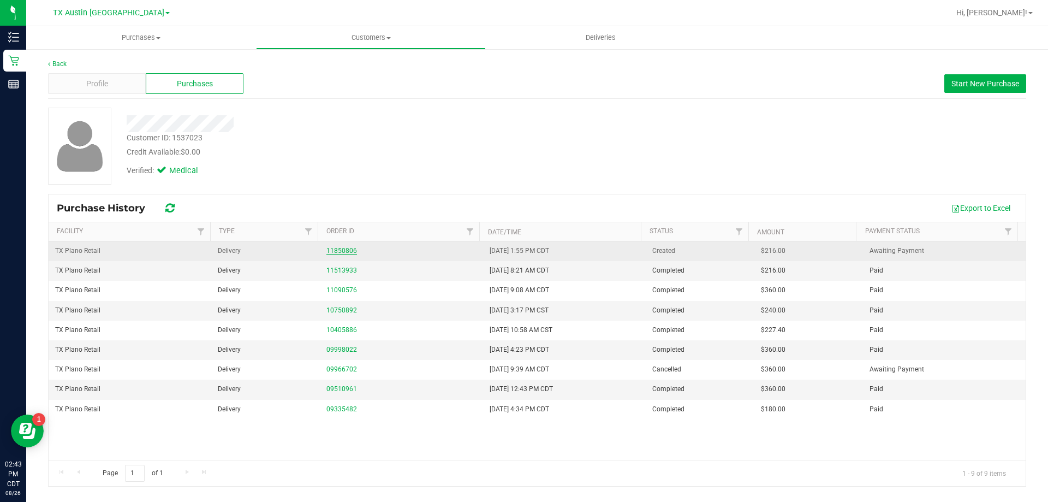
click at [347, 251] on link "11850806" at bounding box center [341, 251] width 31 height 8
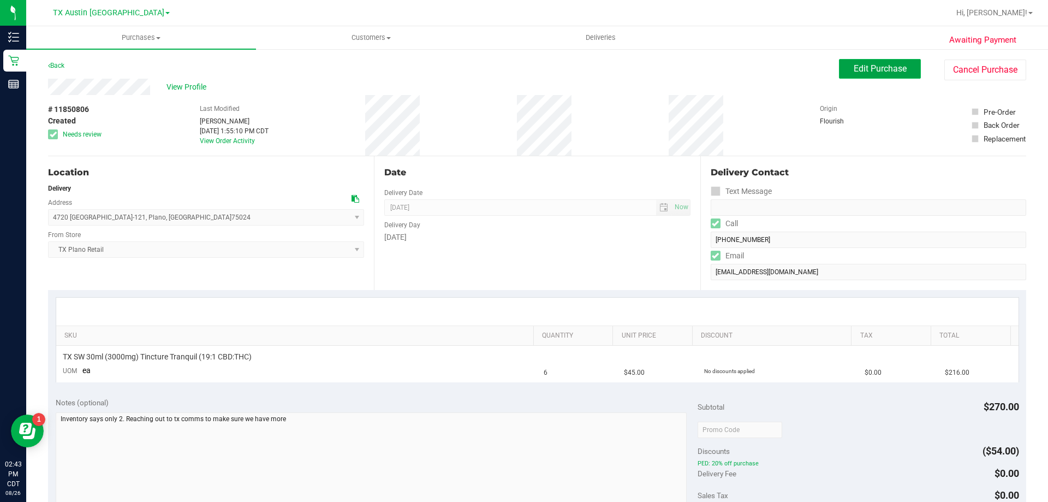
click at [854, 64] on span "Edit Purchase" at bounding box center [880, 68] width 53 height 10
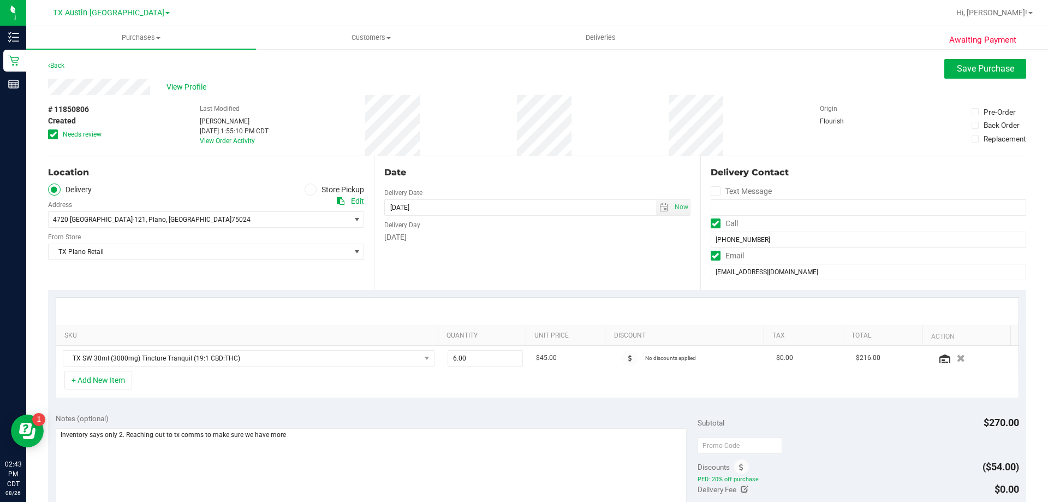
click at [54, 134] on icon at bounding box center [53, 134] width 7 height 0
click at [0, 0] on input "Needs review" at bounding box center [0, 0] width 0 height 0
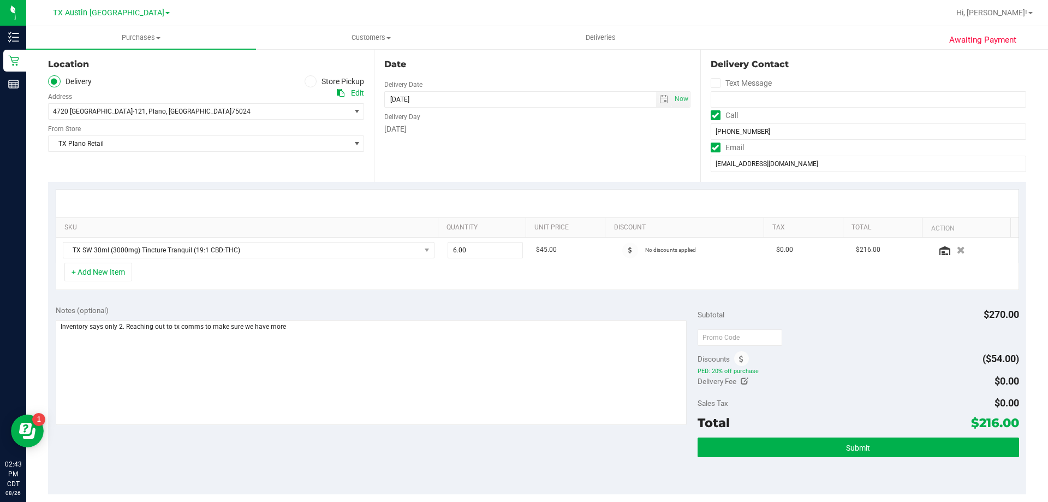
scroll to position [109, 0]
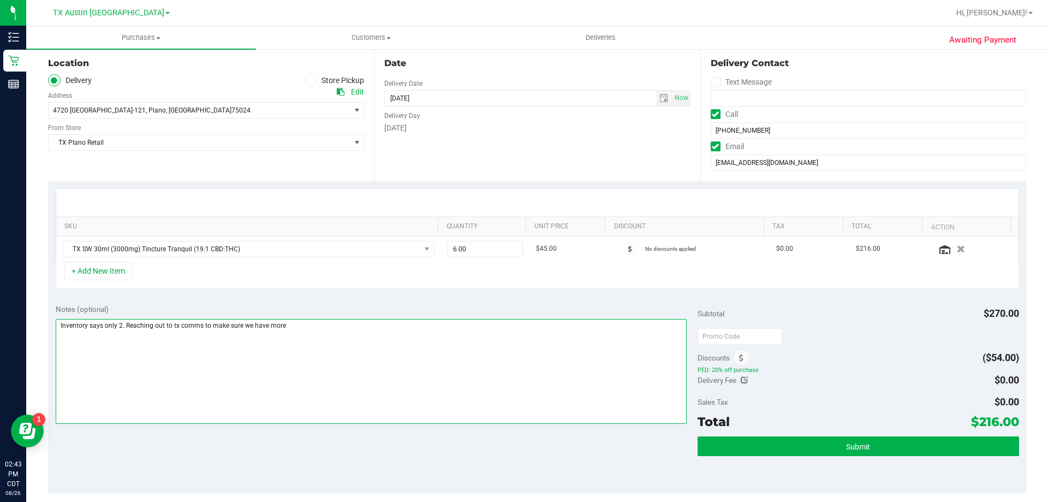
click at [292, 322] on textarea at bounding box center [372, 371] width 632 height 105
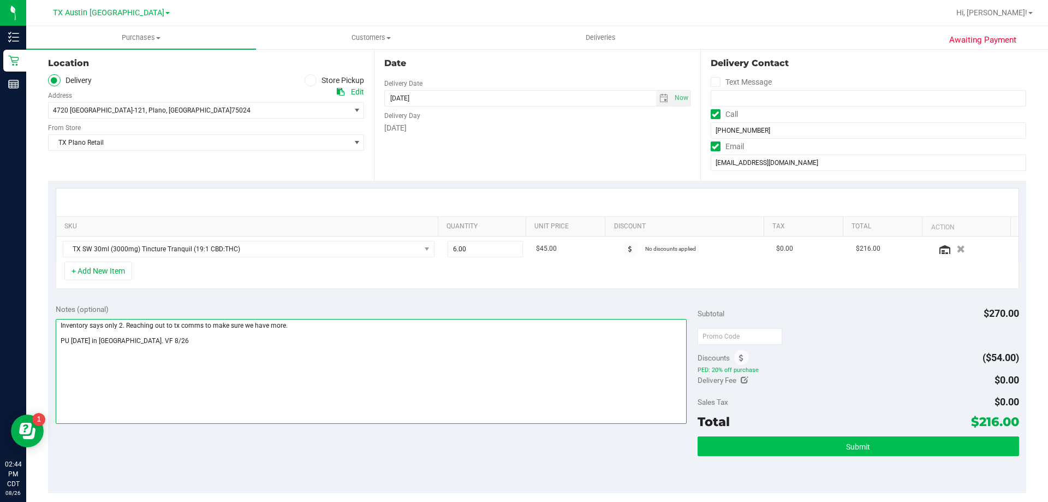
type textarea "Inventory says only 2. Reaching out to tx comms to make sure we have more. PU […"
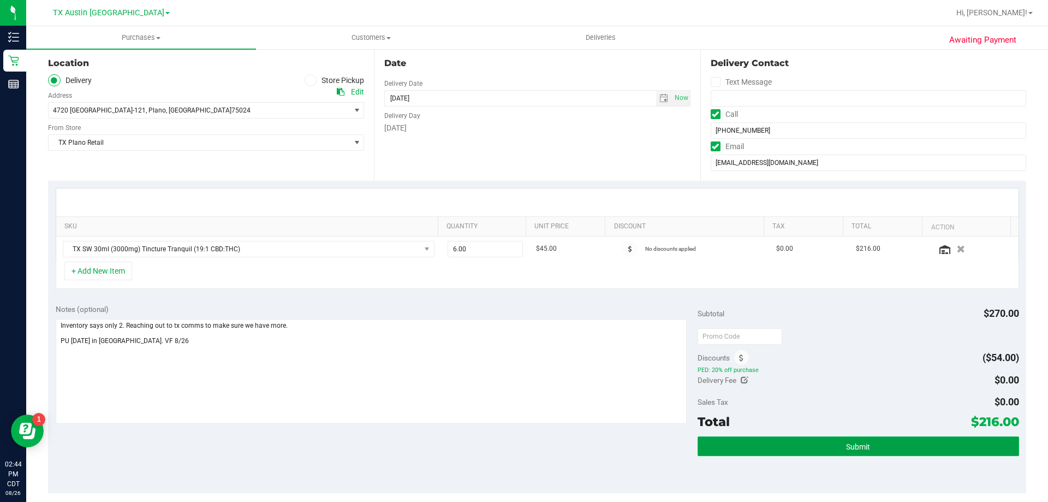
click at [737, 448] on button "Submit" at bounding box center [858, 446] width 321 height 20
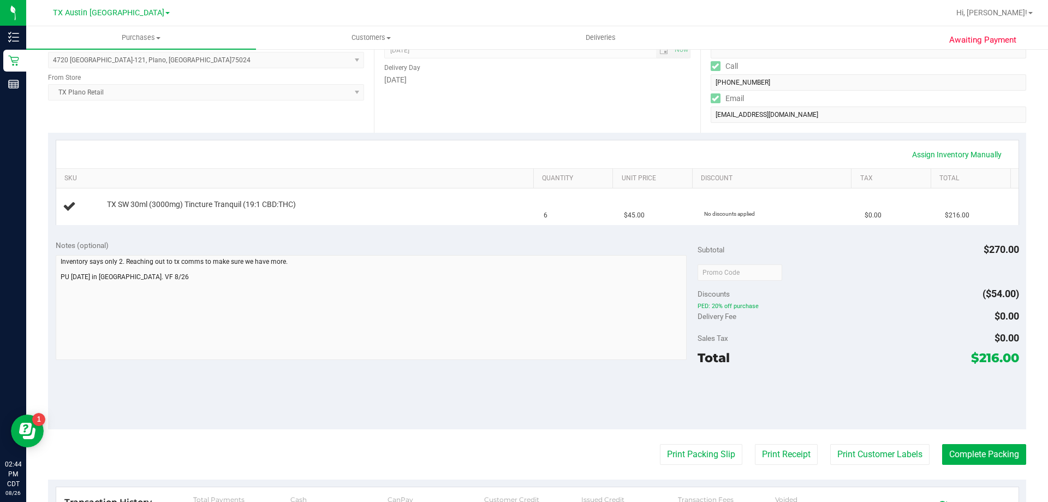
scroll to position [164, 0]
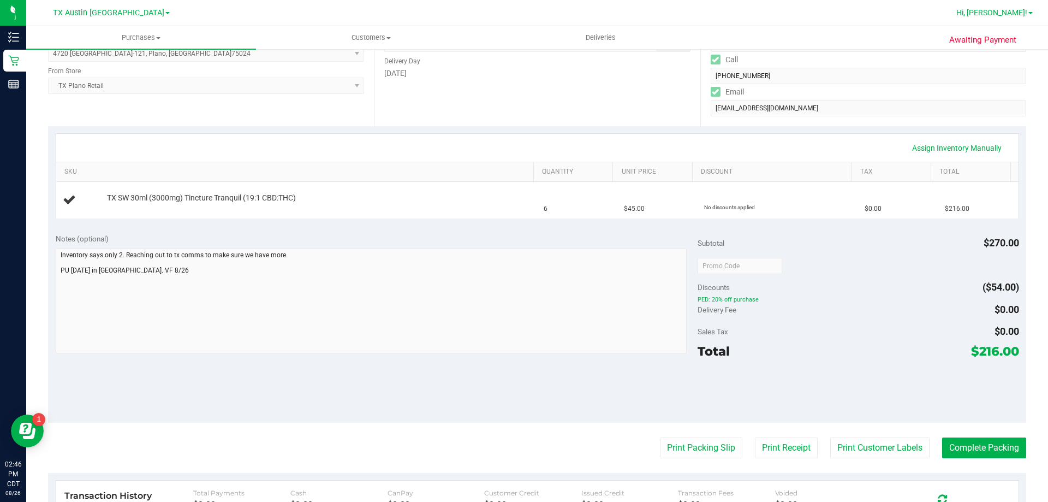
click at [1010, 18] on link "Hi, [PERSON_NAME]!" at bounding box center [994, 12] width 85 height 11
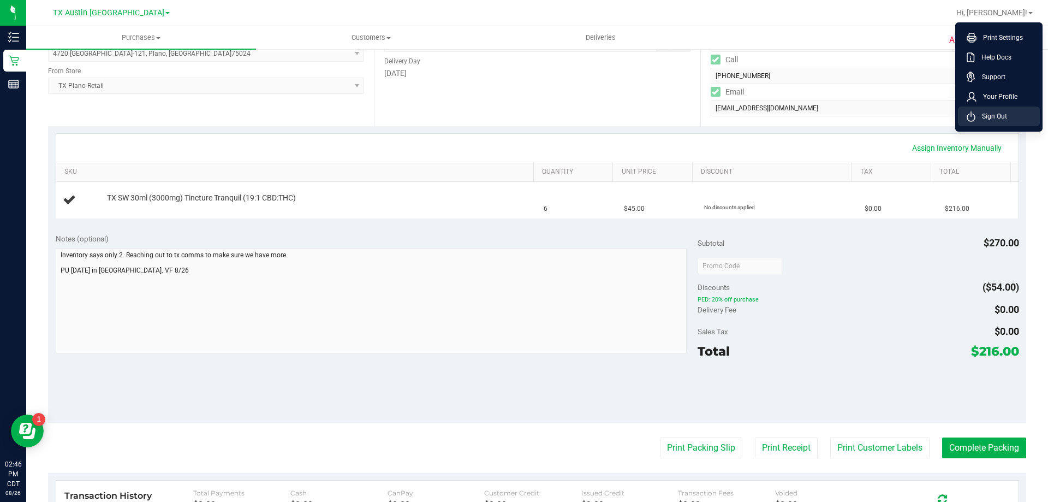
click at [1011, 110] on li "Sign Out" at bounding box center [999, 116] width 82 height 20
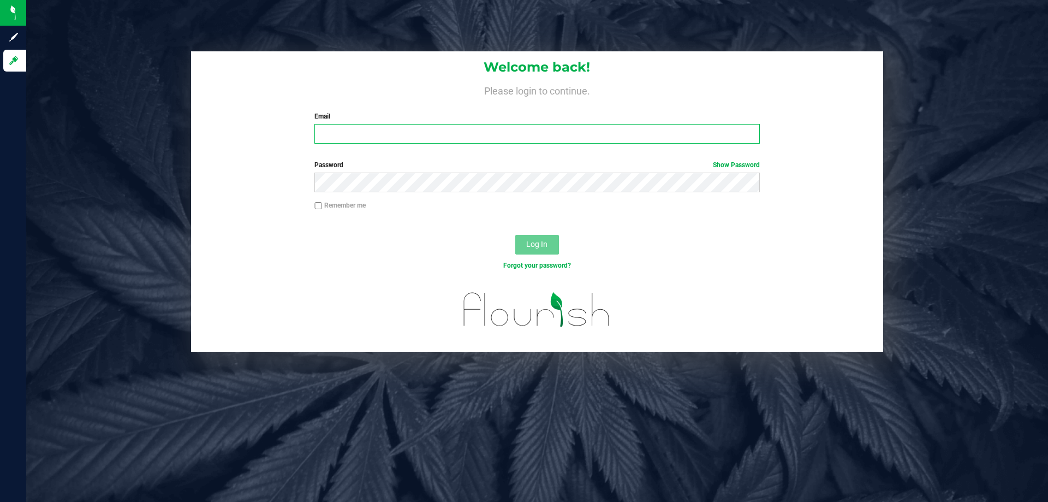
type input "[EMAIL_ADDRESS][DOMAIN_NAME]"
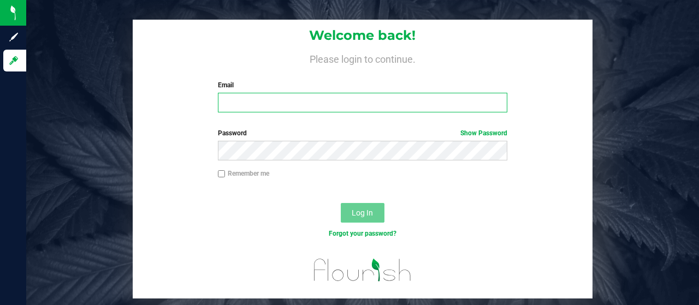
type input "[EMAIL_ADDRESS][DOMAIN_NAME]"
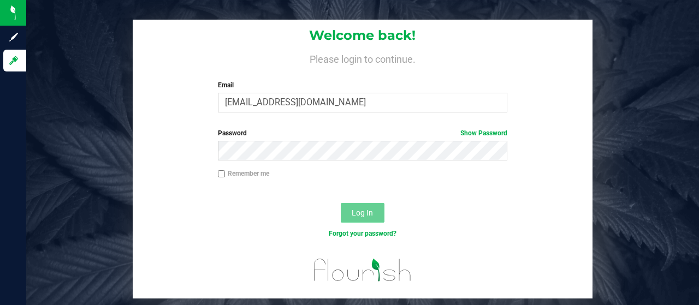
click at [366, 213] on span "Log In" at bounding box center [362, 213] width 21 height 9
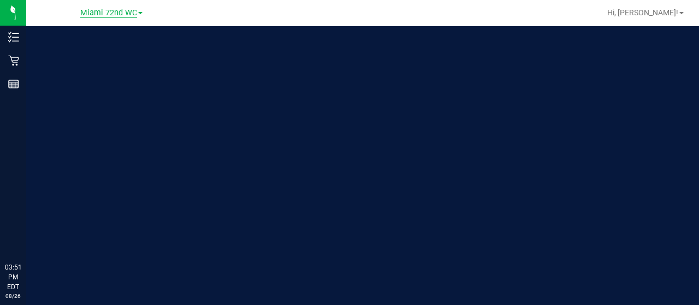
click at [93, 9] on span "Miami 72nd WC" at bounding box center [108, 13] width 57 height 10
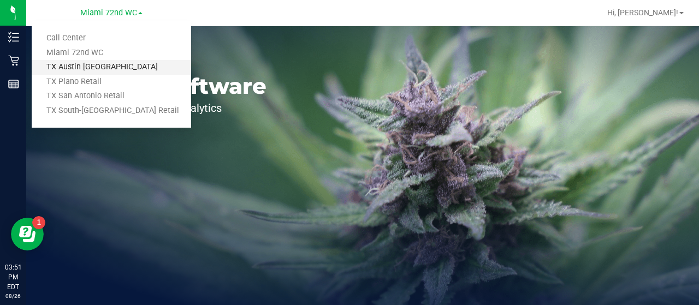
click at [103, 71] on link "TX Austin [GEOGRAPHIC_DATA]" at bounding box center [111, 67] width 159 height 15
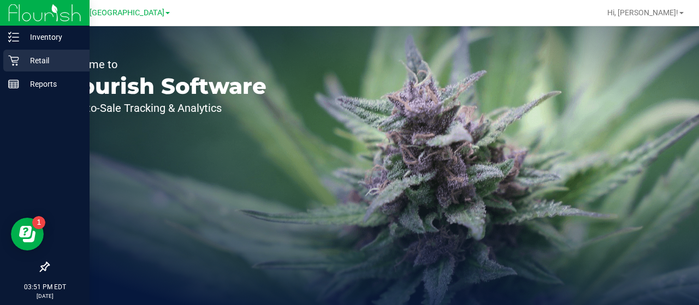
click at [23, 62] on p "Retail" at bounding box center [52, 60] width 66 height 13
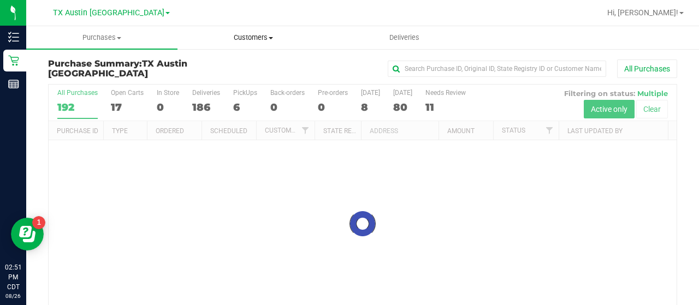
click at [255, 39] on span "Customers" at bounding box center [253, 38] width 150 height 10
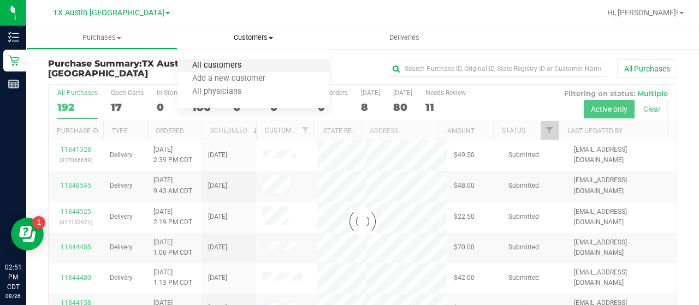
click at [229, 66] on span "All customers" at bounding box center [216, 65] width 79 height 9
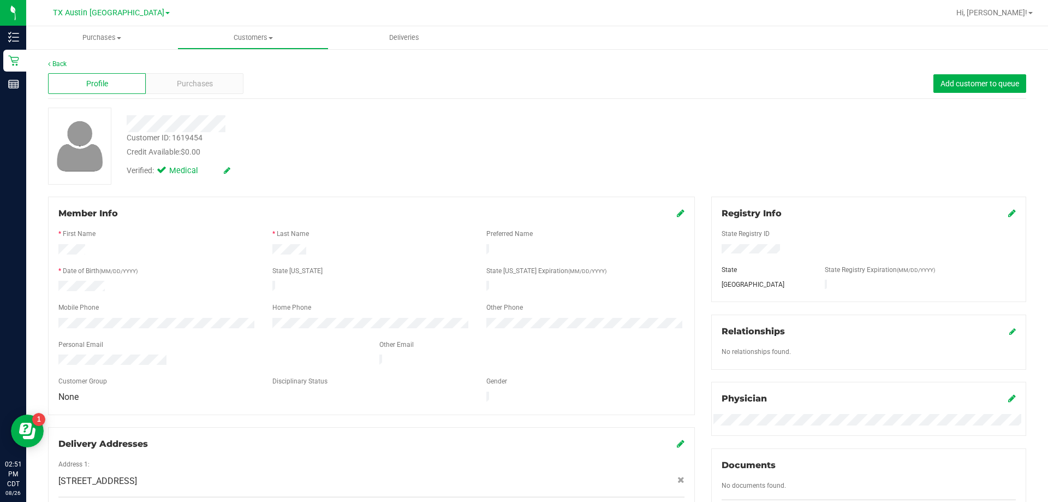
click at [197, 72] on div "Profile Purchases Add customer to queue" at bounding box center [537, 84] width 978 height 30
click at [197, 78] on span "Purchases" at bounding box center [195, 83] width 36 height 11
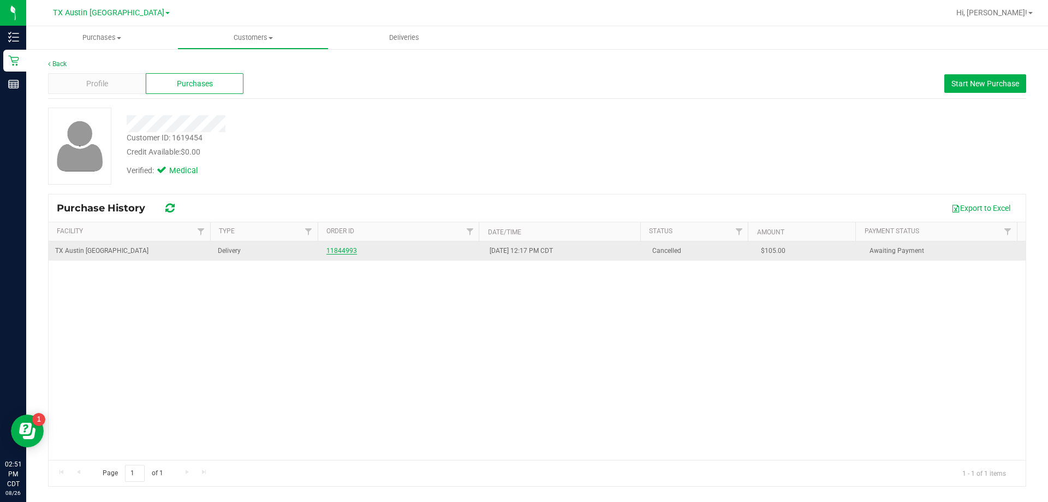
click at [338, 251] on link "11844993" at bounding box center [341, 251] width 31 height 8
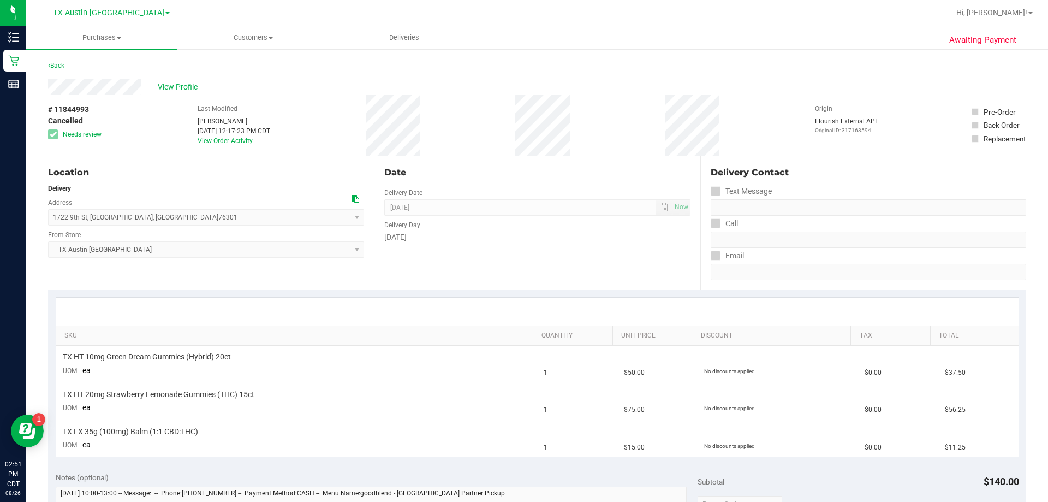
click at [76, 105] on span "# 11844993" at bounding box center [68, 109] width 41 height 11
copy span "11844993"
click at [271, 38] on span at bounding box center [271, 38] width 4 height 2
click at [264, 67] on li "All customers" at bounding box center [252, 65] width 151 height 13
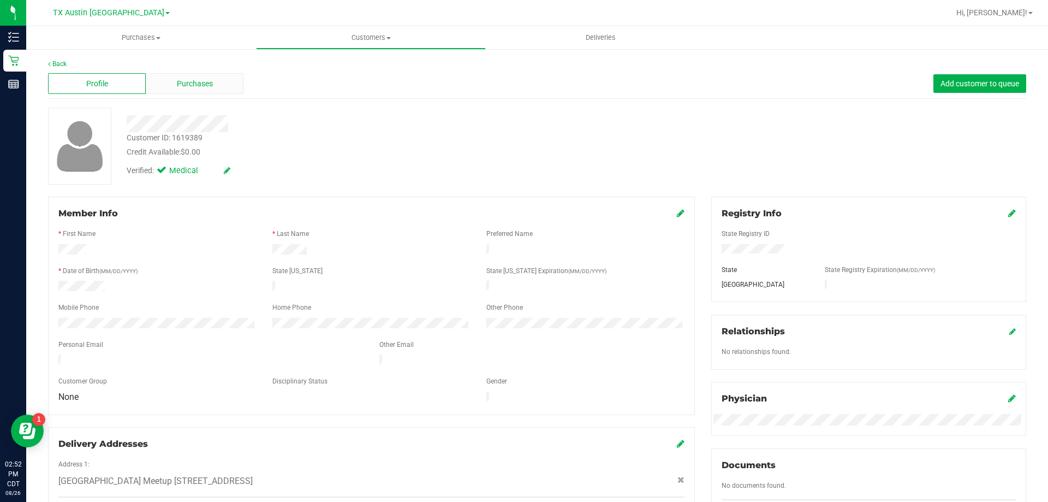
click at [207, 79] on span "Purchases" at bounding box center [195, 83] width 36 height 11
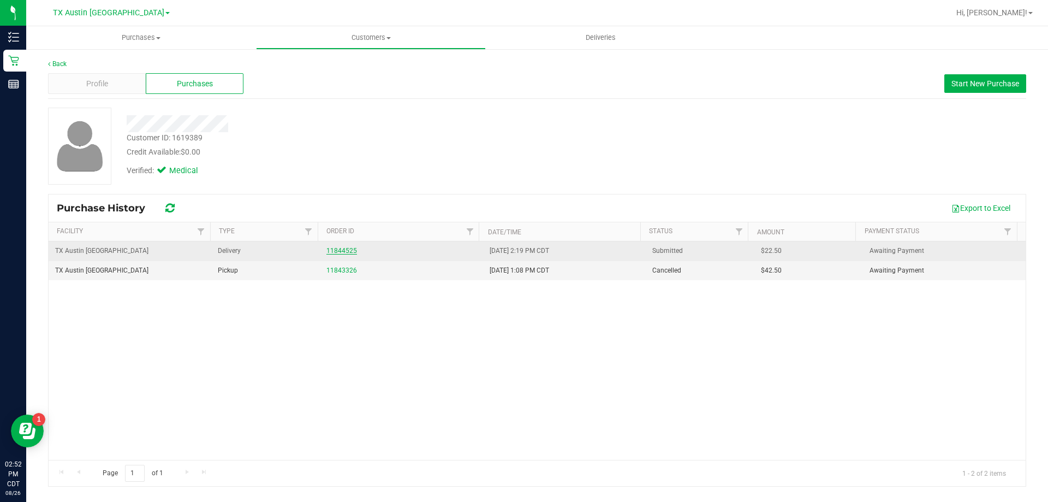
click at [338, 249] on link "11844525" at bounding box center [341, 251] width 31 height 8
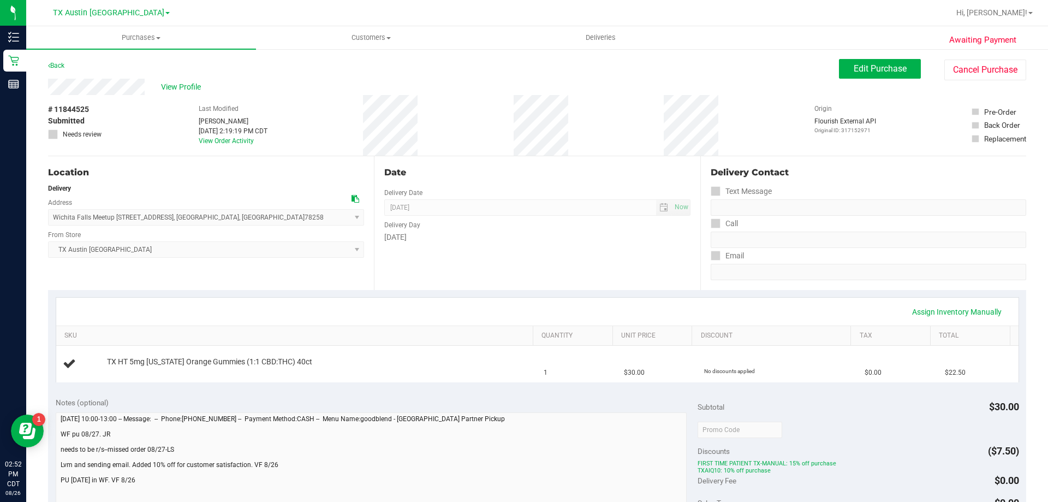
click at [80, 110] on span "# 11844525" at bounding box center [68, 109] width 41 height 11
copy span "11844525"
click at [370, 38] on span "Customers" at bounding box center [371, 38] width 229 height 10
click at [365, 67] on li "All customers" at bounding box center [371, 65] width 230 height 13
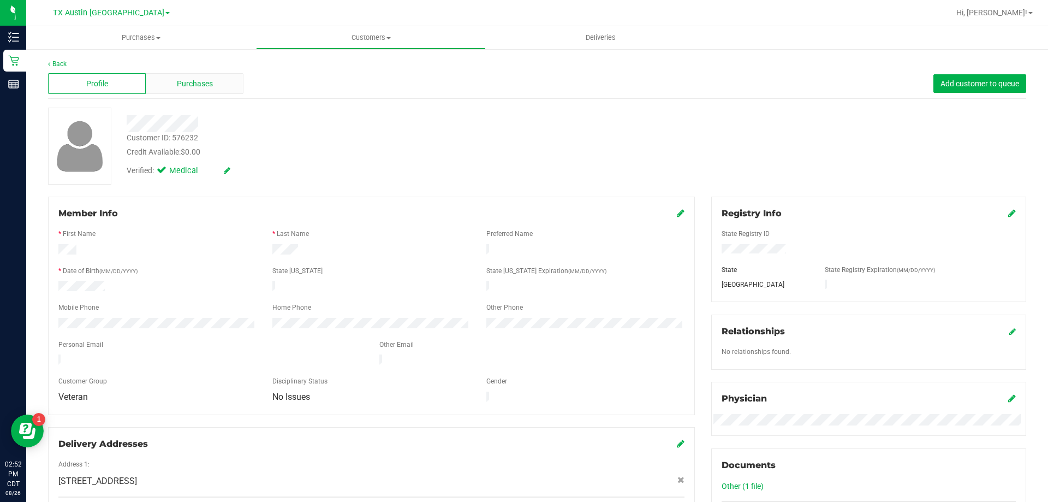
click at [186, 88] on span "Purchases" at bounding box center [195, 83] width 36 height 11
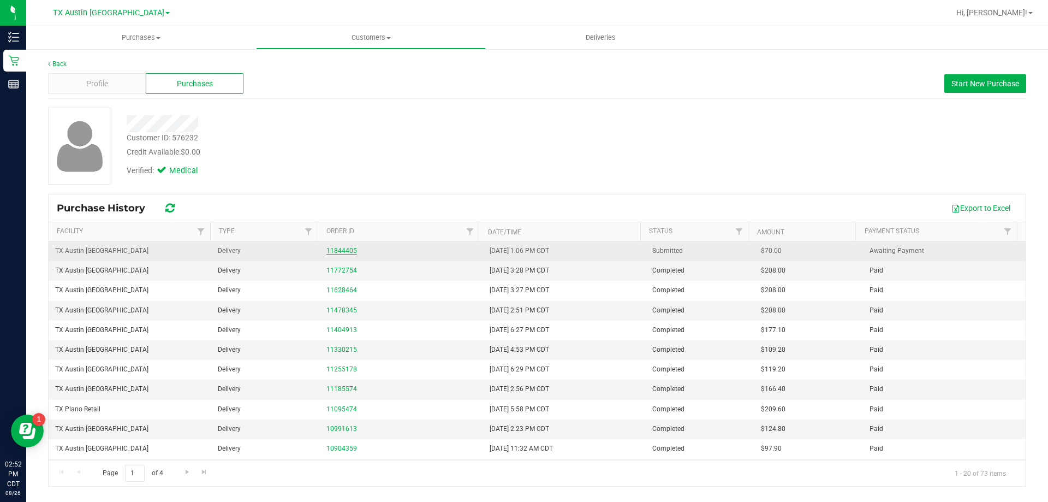
click at [342, 252] on link "11844405" at bounding box center [341, 251] width 31 height 8
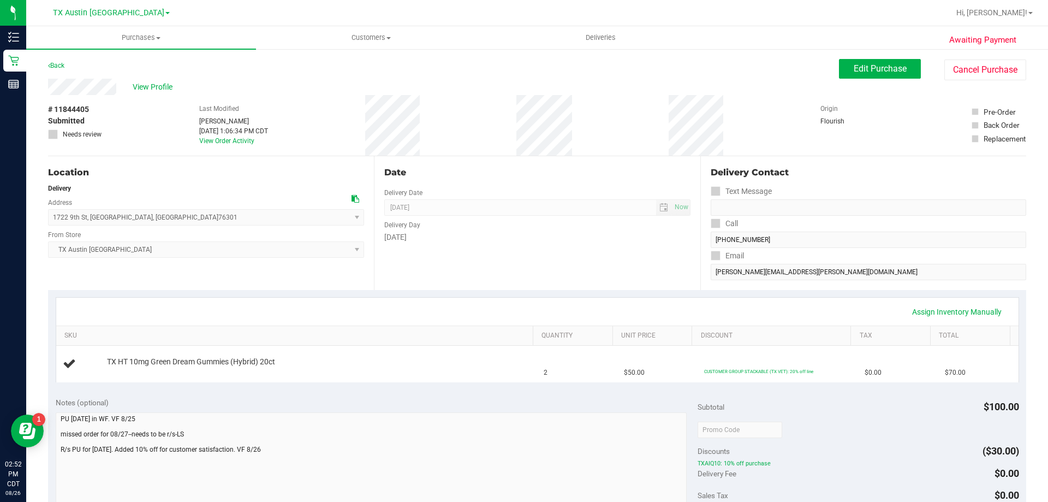
click at [73, 110] on span "# 11844405" at bounding box center [68, 109] width 41 height 11
copy span "11844405"
click at [376, 31] on uib-tab-heading "Customers All customers Add a new customer All physicians" at bounding box center [371, 38] width 229 height 22
click at [376, 63] on li "All customers" at bounding box center [371, 65] width 230 height 13
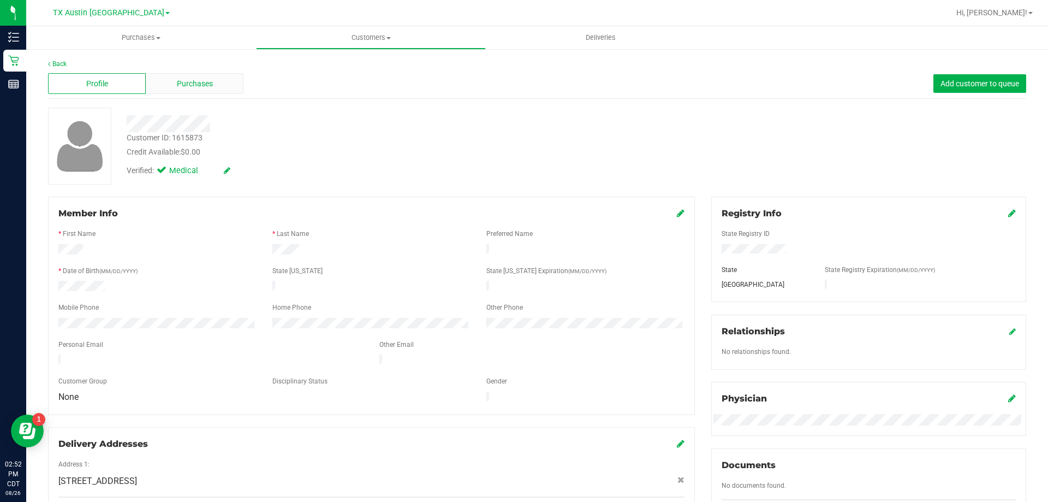
click at [188, 82] on span "Purchases" at bounding box center [195, 83] width 36 height 11
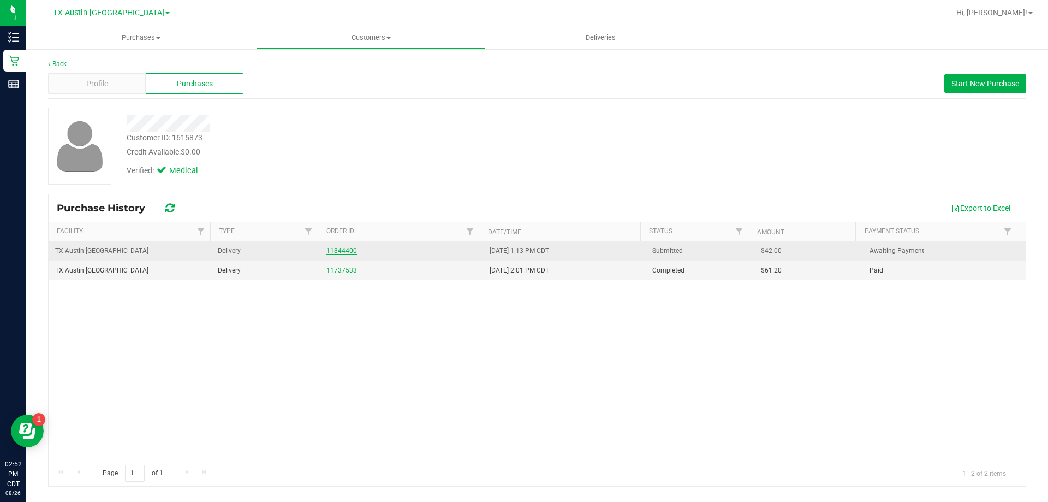
click at [341, 251] on link "11844400" at bounding box center [341, 251] width 31 height 8
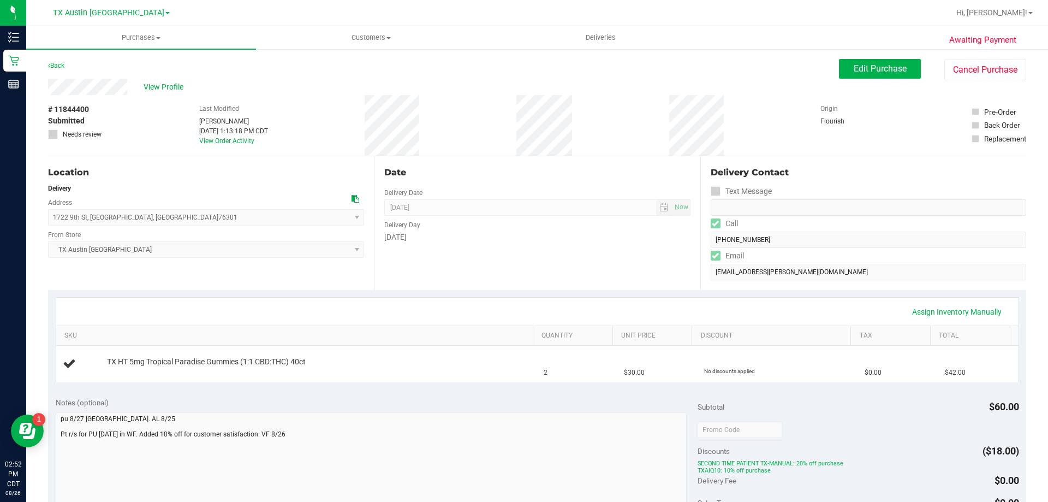
click at [78, 108] on span "# 11844400" at bounding box center [68, 109] width 41 height 11
copy span "11844400"
click at [362, 39] on span "Customers" at bounding box center [371, 38] width 229 height 10
click at [361, 65] on li "All customers" at bounding box center [371, 65] width 230 height 13
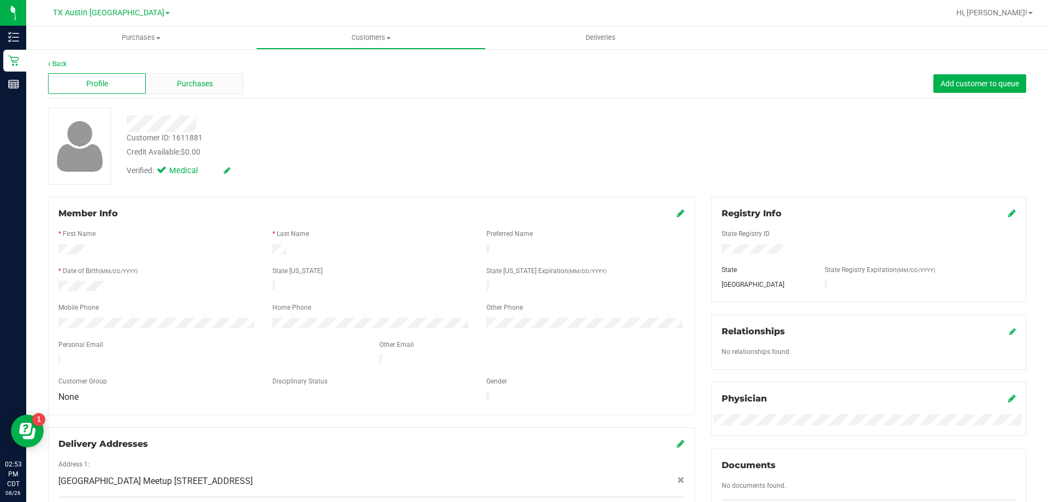
click at [193, 90] on div "Purchases" at bounding box center [195, 83] width 98 height 21
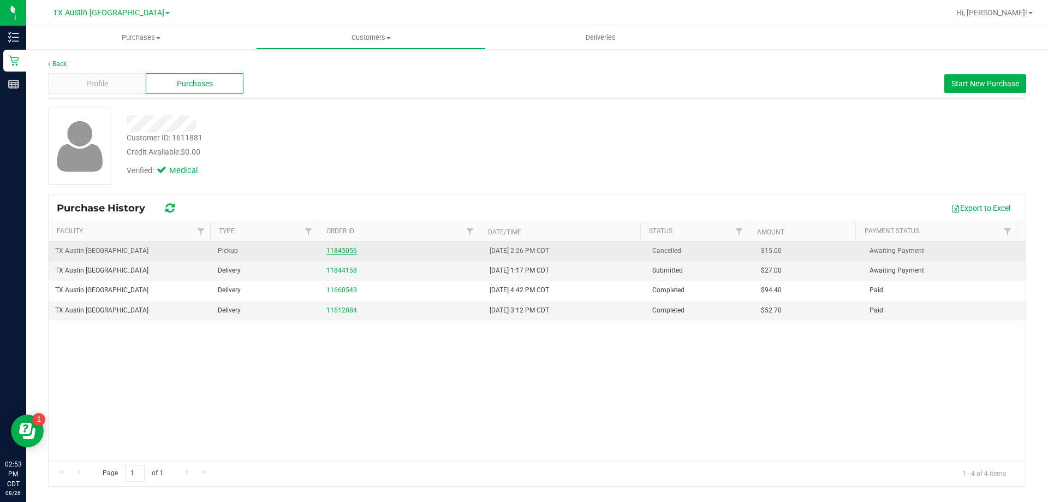
click at [331, 249] on link "11845056" at bounding box center [341, 251] width 31 height 8
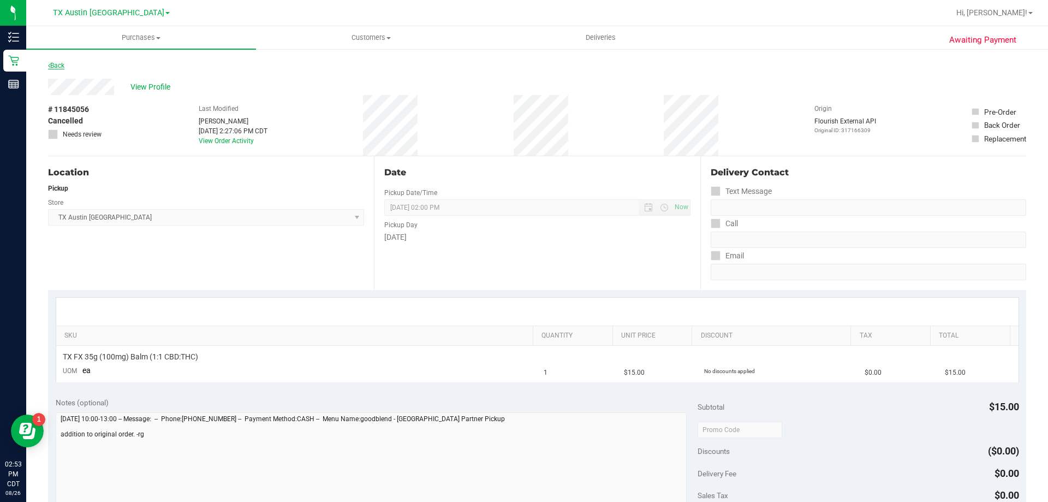
click at [50, 64] on icon at bounding box center [49, 65] width 2 height 7
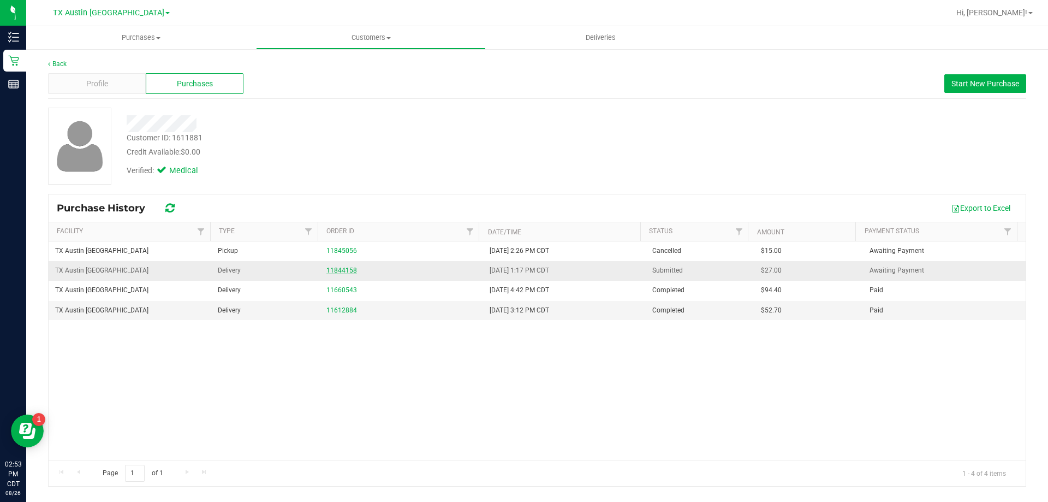
click at [348, 269] on link "11844158" at bounding box center [341, 270] width 31 height 8
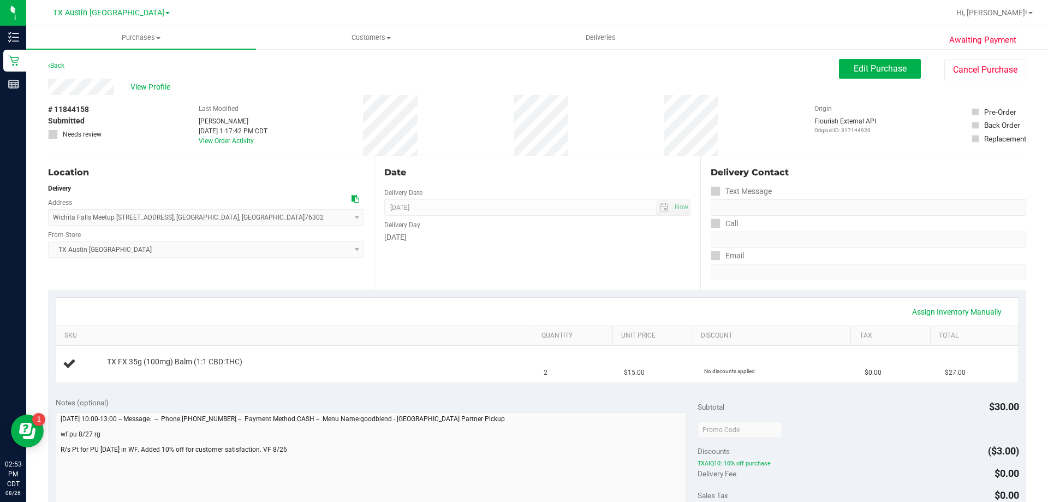
click at [78, 112] on span "# 11844158" at bounding box center [68, 109] width 41 height 11
copy span "11844158"
click at [377, 37] on span "Customers" at bounding box center [371, 38] width 229 height 10
click at [376, 61] on li "All customers" at bounding box center [371, 65] width 230 height 13
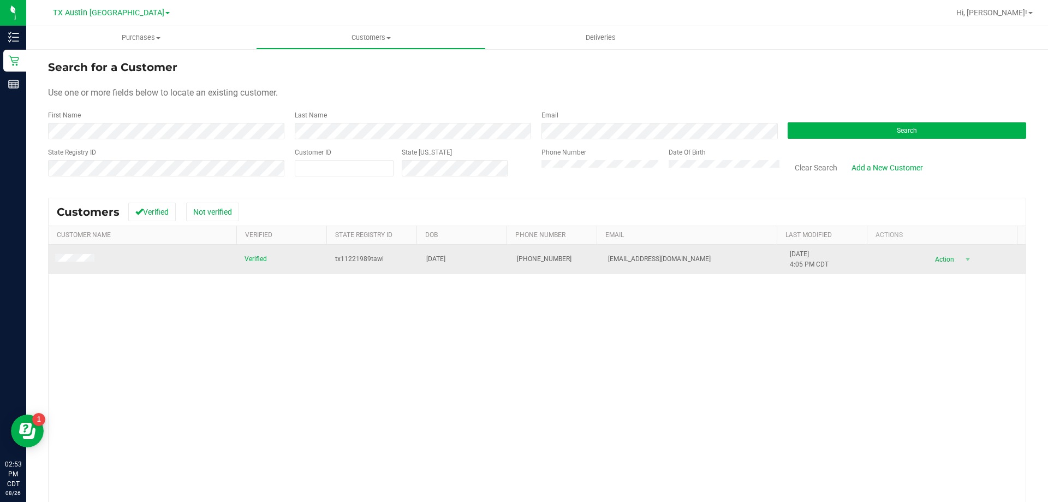
click at [80, 252] on td at bounding box center [143, 259] width 189 height 29
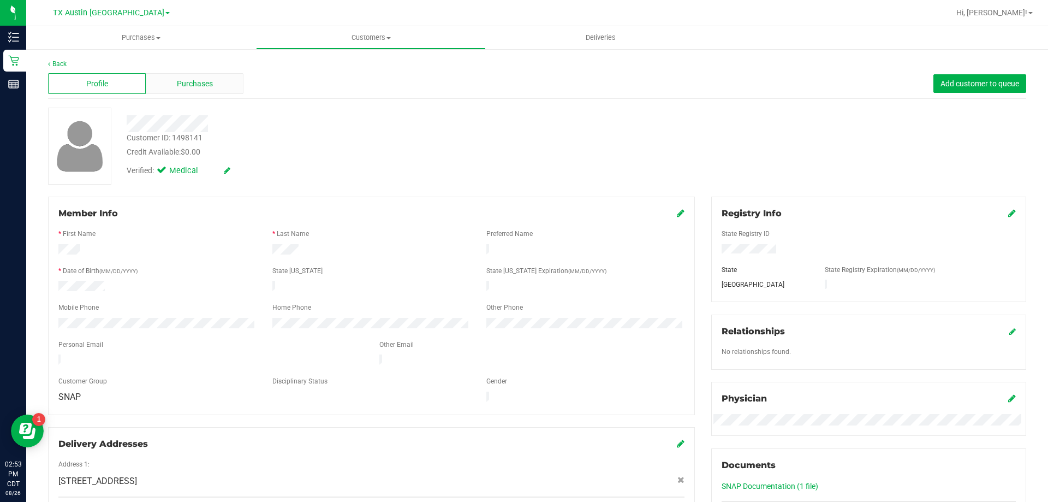
click at [210, 81] on span "Purchases" at bounding box center [195, 83] width 36 height 11
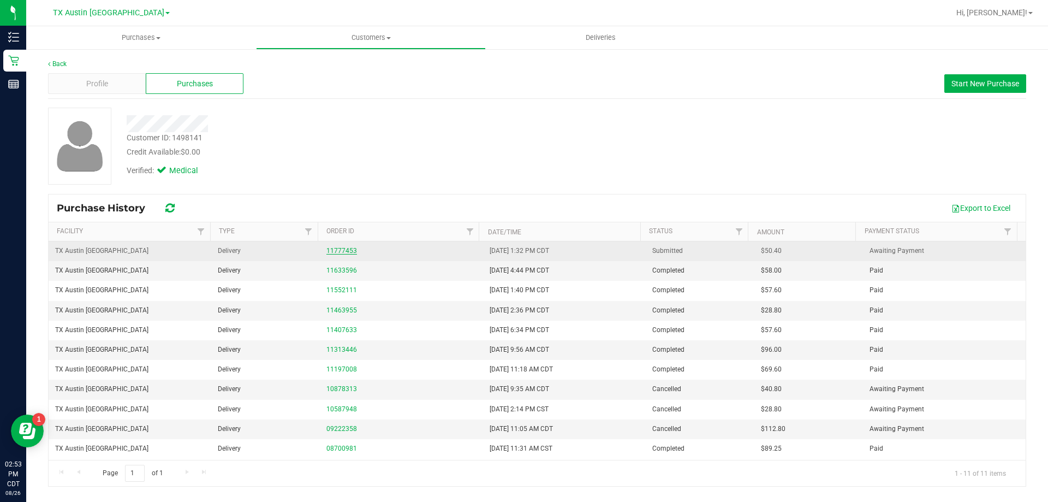
click at [336, 251] on link "11777453" at bounding box center [341, 251] width 31 height 8
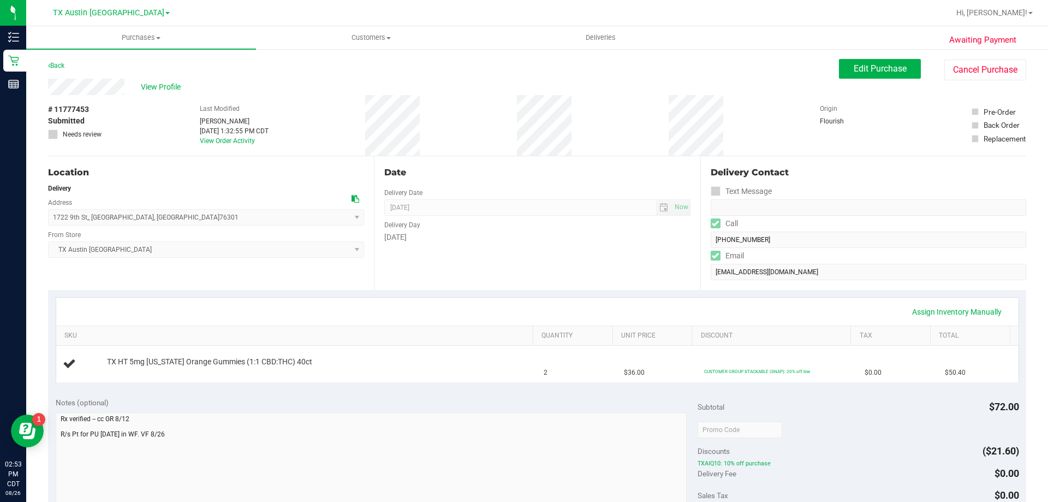
click at [68, 107] on span "# 11777453" at bounding box center [68, 109] width 41 height 11
copy span "11777453"
click at [372, 38] on span "Customers" at bounding box center [371, 38] width 229 height 10
click at [366, 64] on li "All customers" at bounding box center [371, 65] width 230 height 13
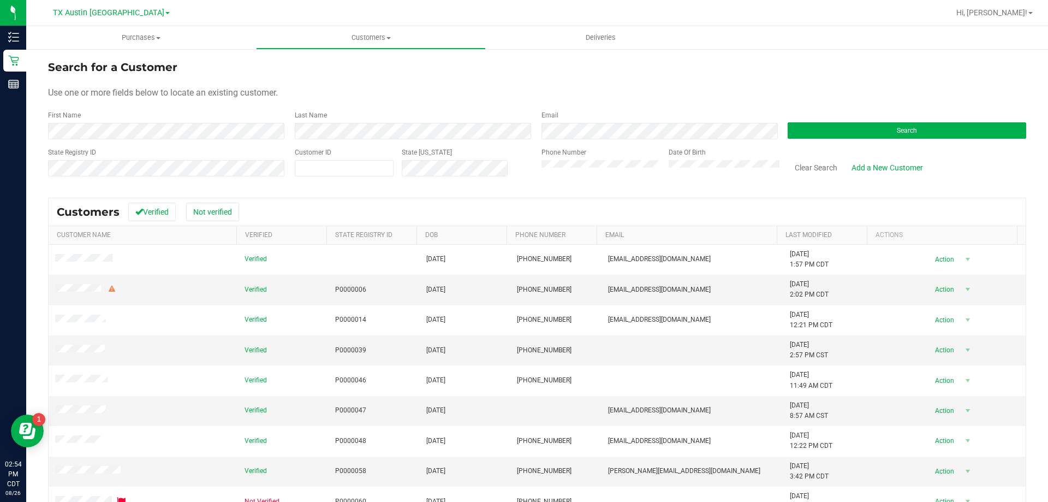
click at [78, 120] on div "First Name" at bounding box center [167, 124] width 239 height 29
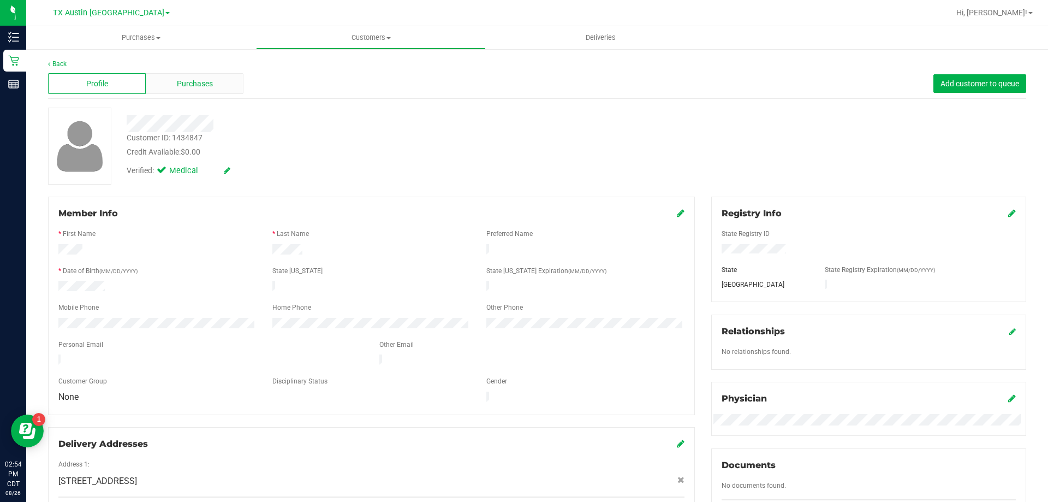
click at [189, 73] on div "Purchases" at bounding box center [195, 83] width 98 height 21
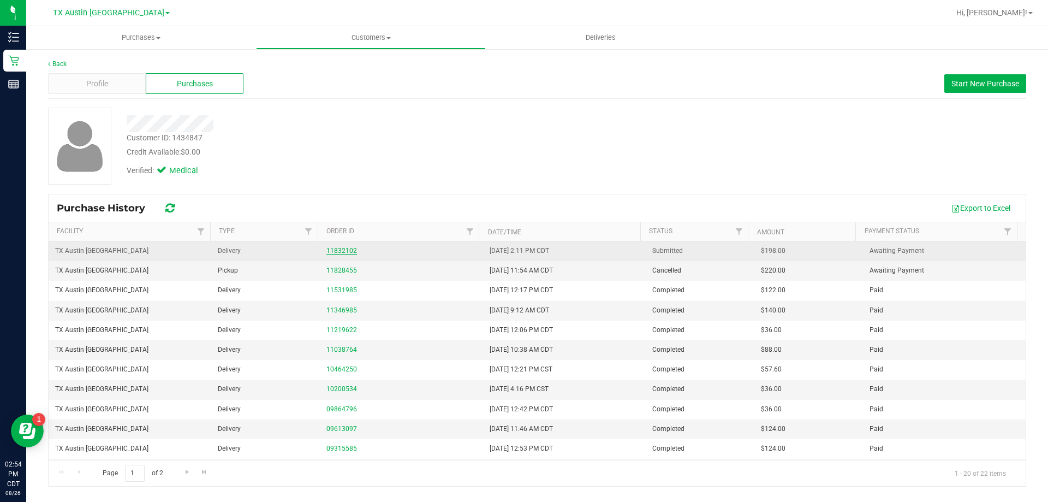
click at [348, 251] on link "11832102" at bounding box center [341, 251] width 31 height 8
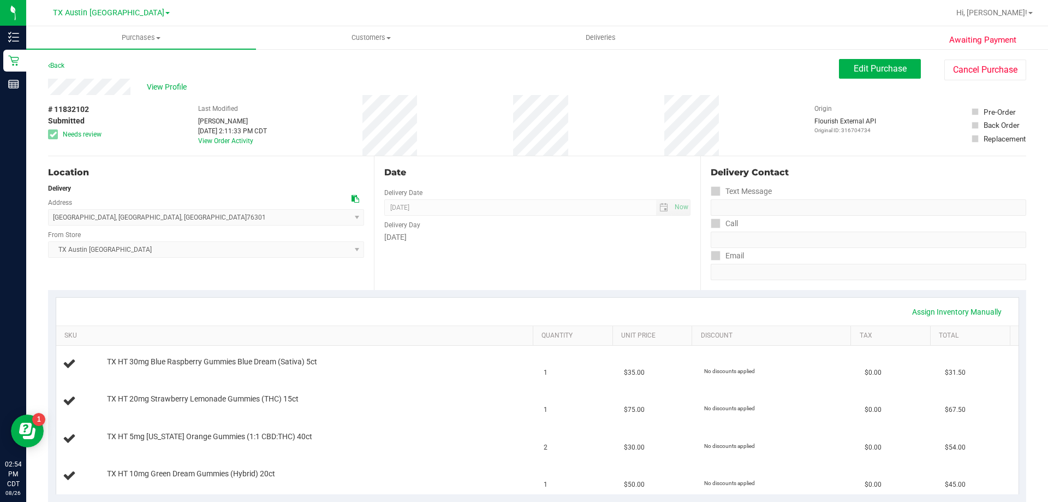
click at [78, 109] on span "# 11832102" at bounding box center [68, 109] width 41 height 11
copy span "11832102"
click at [377, 34] on span "Customers" at bounding box center [371, 38] width 229 height 10
click at [373, 66] on li "All customers" at bounding box center [371, 65] width 230 height 13
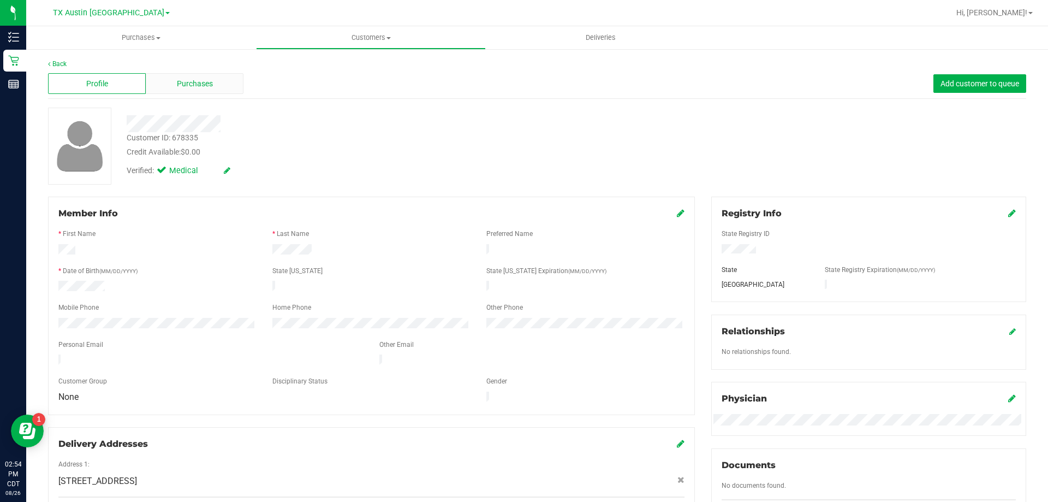
click at [187, 84] on span "Purchases" at bounding box center [195, 83] width 36 height 11
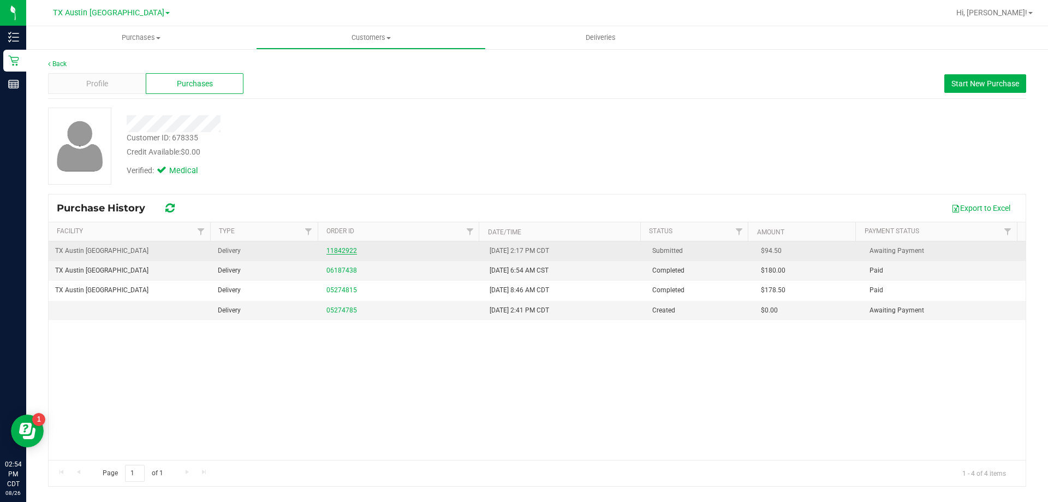
click at [347, 248] on link "11842922" at bounding box center [341, 251] width 31 height 8
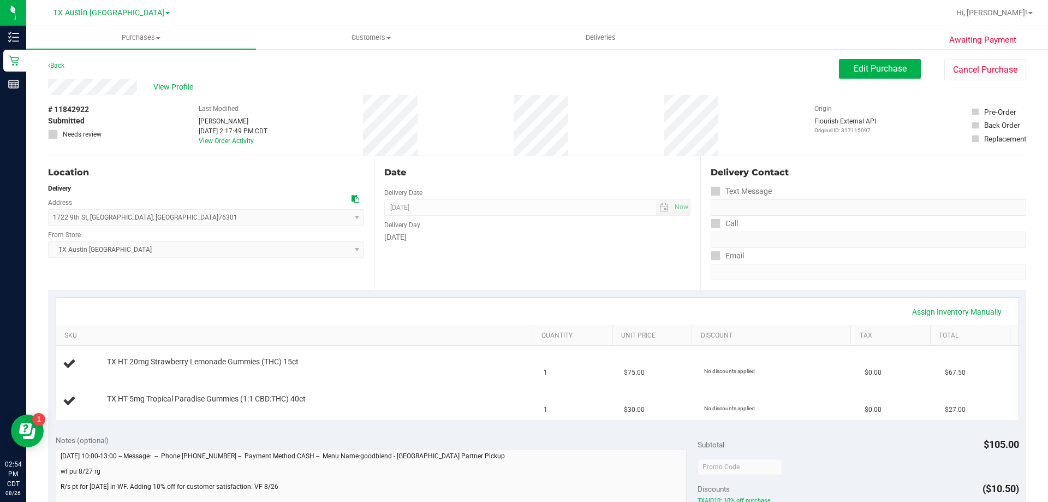
click at [79, 106] on span "# 11842922" at bounding box center [68, 109] width 41 height 11
copy span "11842922"
click at [362, 41] on span "Customers" at bounding box center [371, 38] width 229 height 10
click at [362, 67] on li "All customers" at bounding box center [371, 65] width 230 height 13
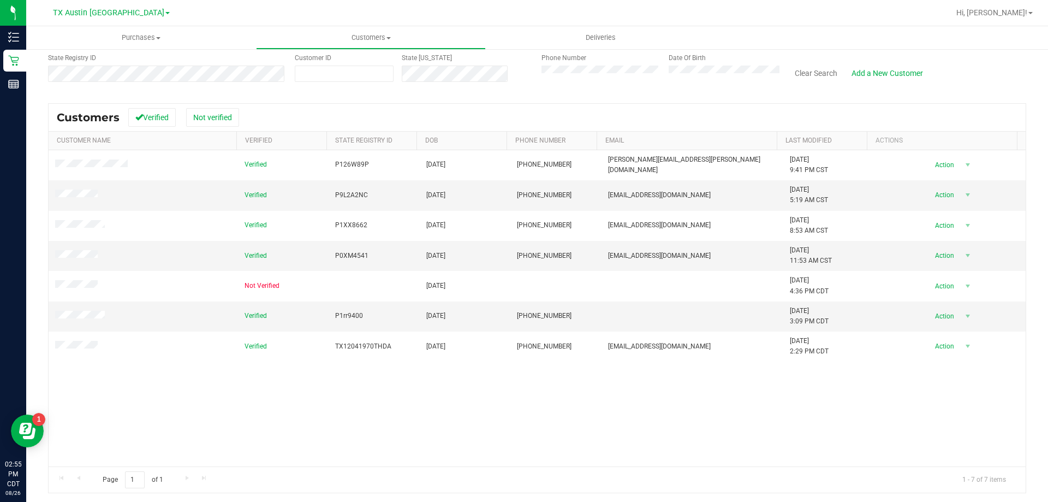
scroll to position [97, 0]
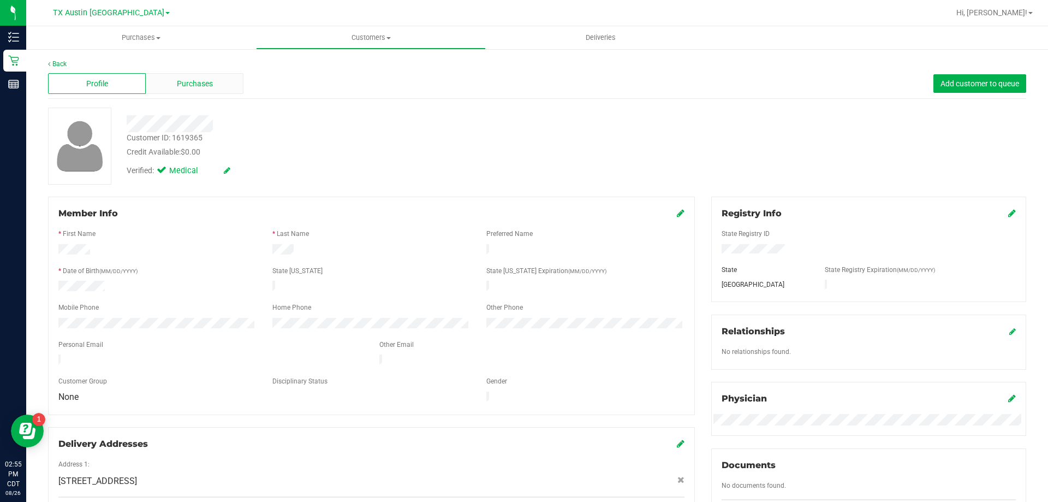
click at [202, 92] on div "Purchases" at bounding box center [195, 83] width 98 height 21
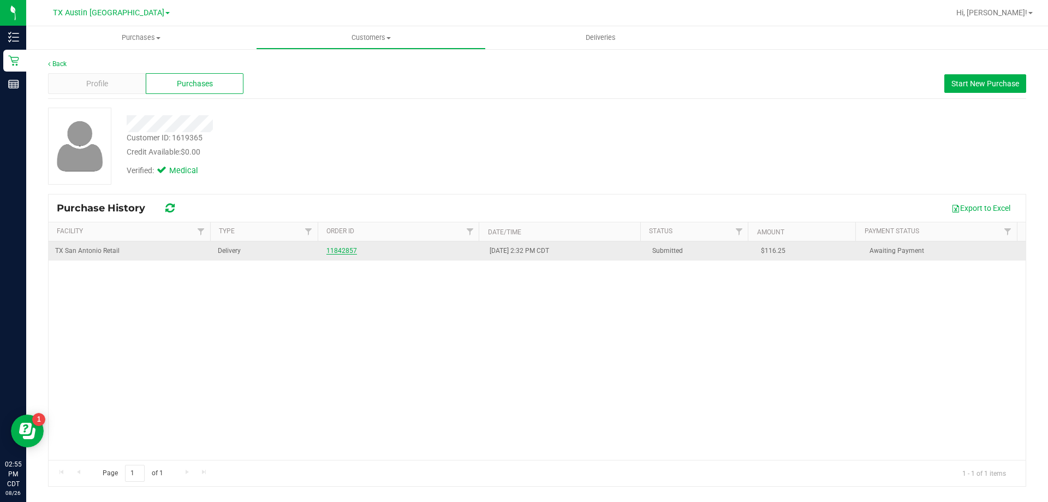
click at [341, 251] on link "11842857" at bounding box center [341, 251] width 31 height 8
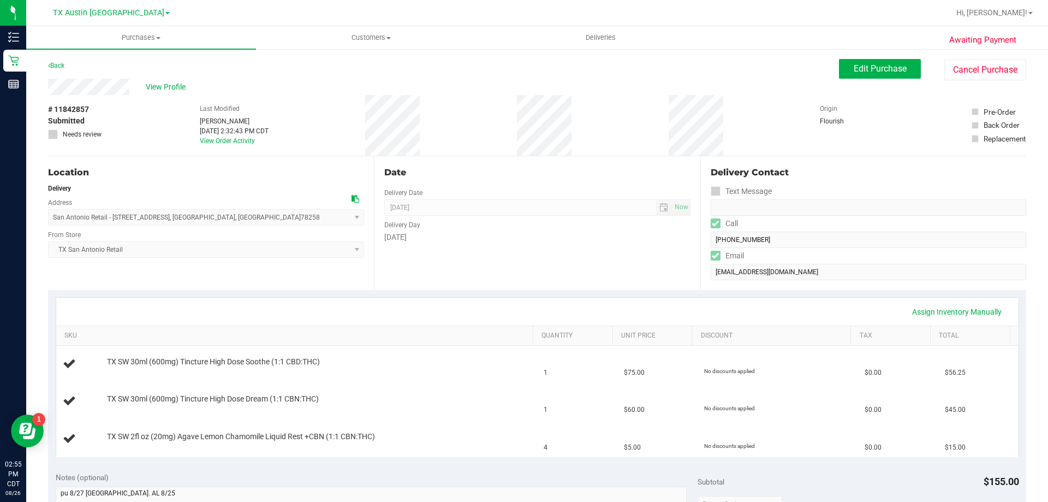
click at [67, 111] on span "# 11842857" at bounding box center [68, 109] width 41 height 11
copy span "11842857"
click at [358, 37] on span "Customers" at bounding box center [371, 38] width 229 height 10
click at [358, 61] on li "All customers" at bounding box center [371, 65] width 230 height 13
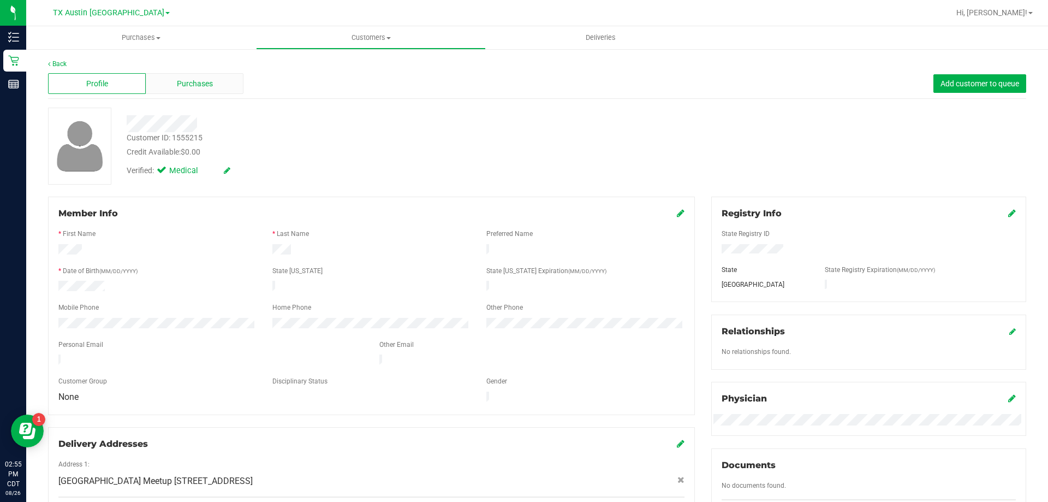
click at [184, 87] on span "Purchases" at bounding box center [195, 83] width 36 height 11
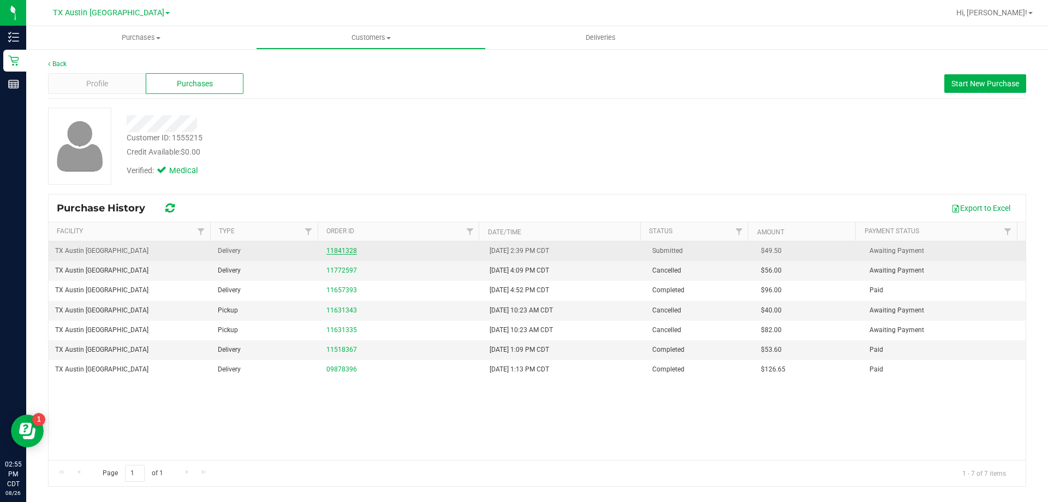
click at [349, 252] on link "11841328" at bounding box center [341, 251] width 31 height 8
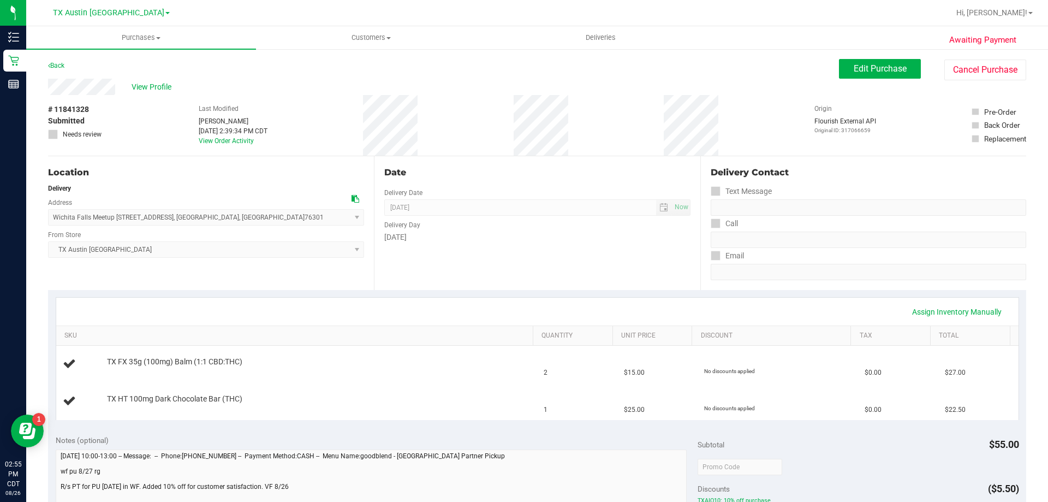
click at [68, 109] on span "# 11841328" at bounding box center [68, 109] width 41 height 11
copy span "11841328"
